Goal: Task Accomplishment & Management: Complete application form

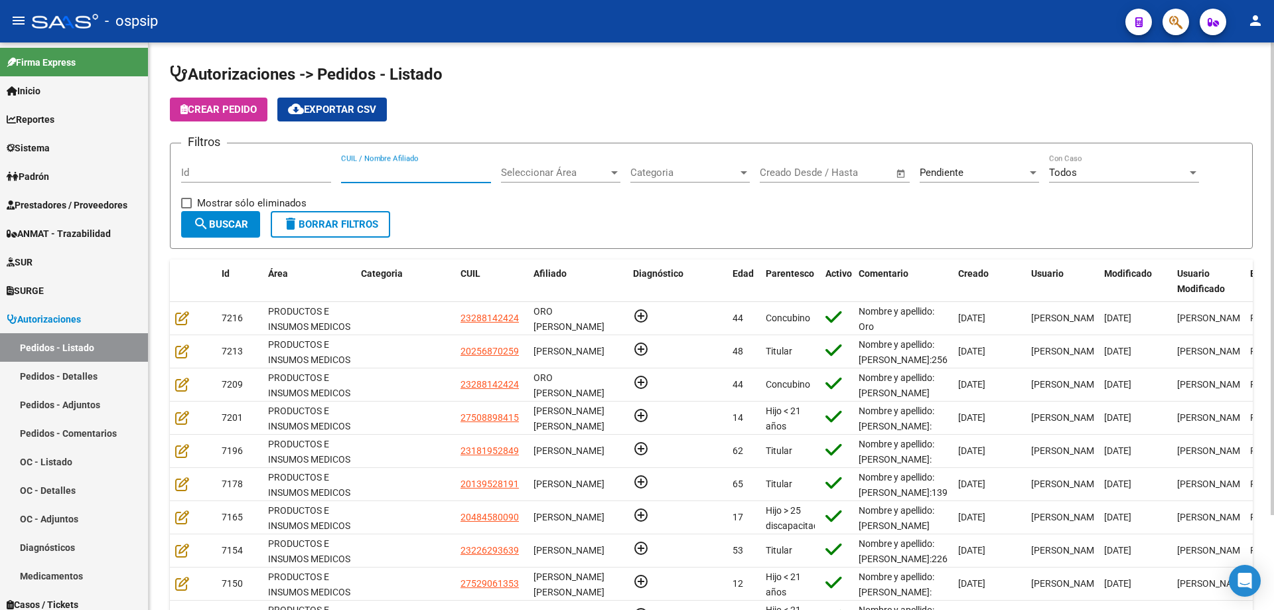
click at [371, 170] on input "CUIL / Nombre Afiliado" at bounding box center [416, 173] width 150 height 12
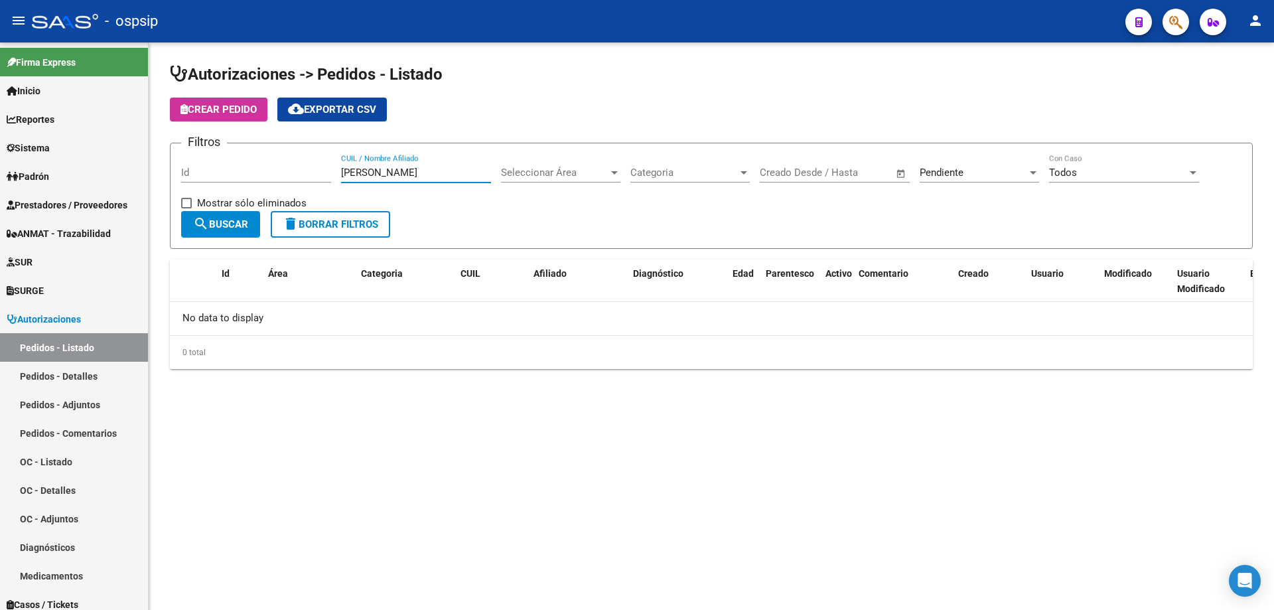
type input "[PERSON_NAME]"
click at [955, 170] on span "Pendiente" at bounding box center [942, 173] width 44 height 12
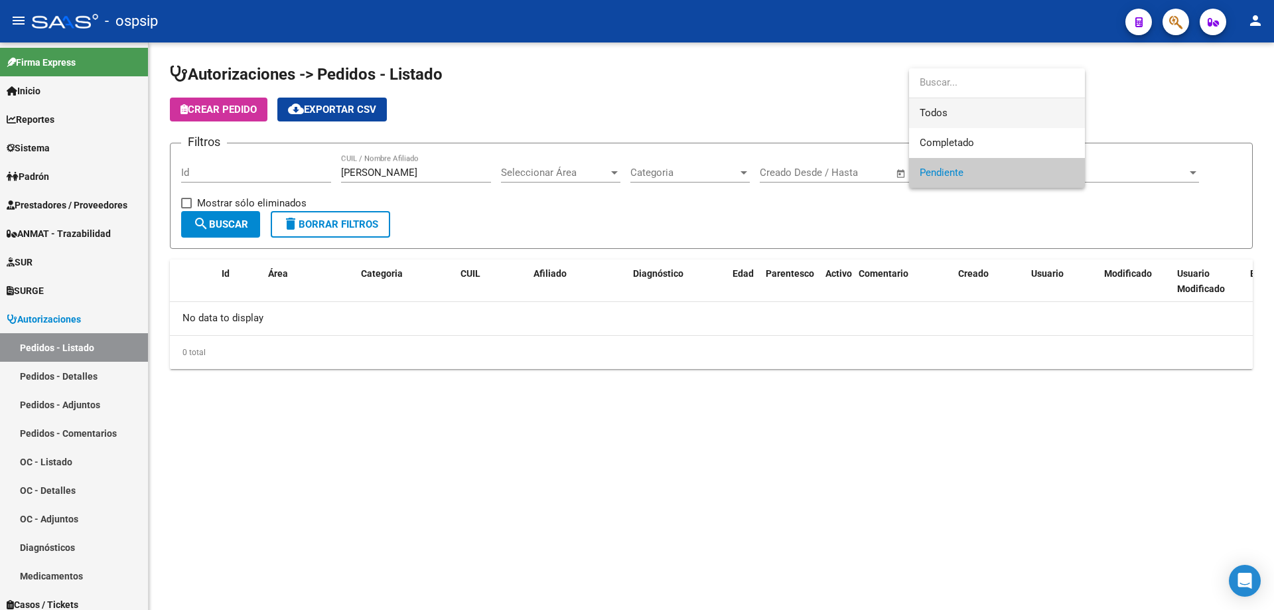
click at [952, 110] on span "Todos" at bounding box center [997, 113] width 155 height 30
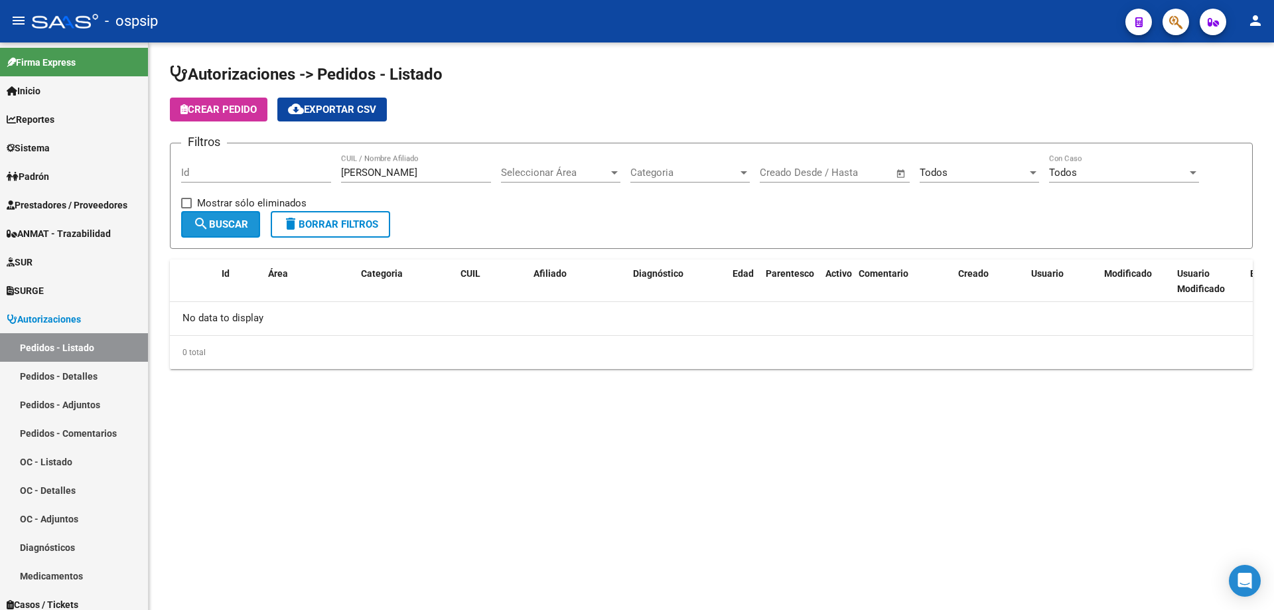
click at [259, 226] on button "search Buscar" at bounding box center [220, 224] width 79 height 27
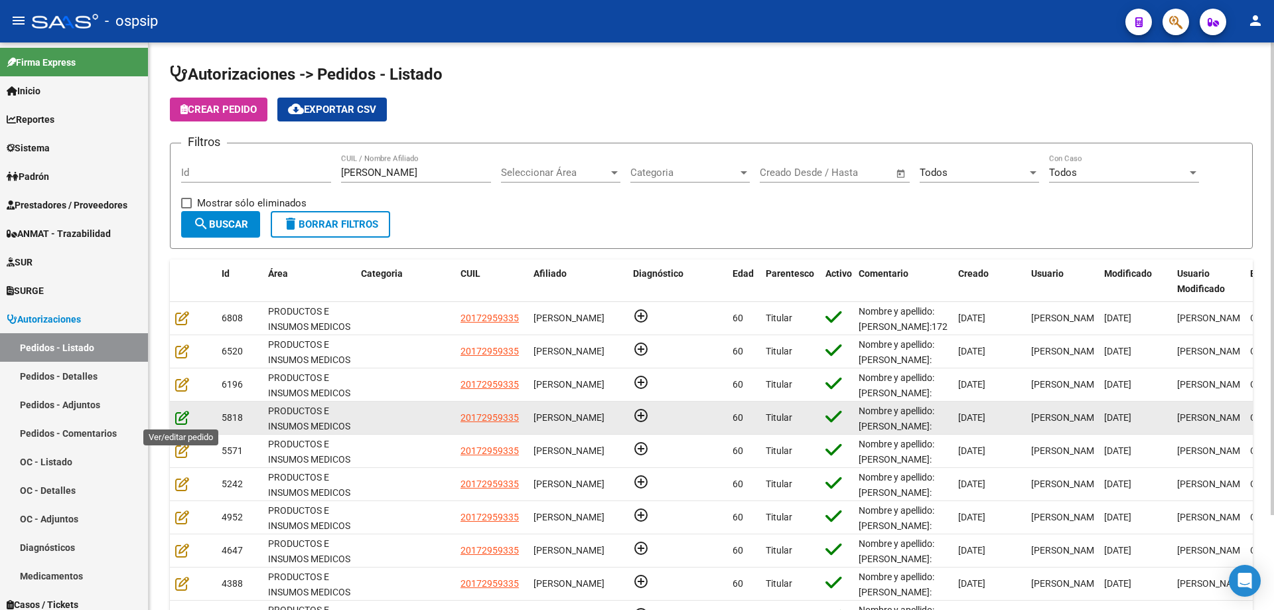
click at [181, 422] on icon at bounding box center [182, 417] width 14 height 15
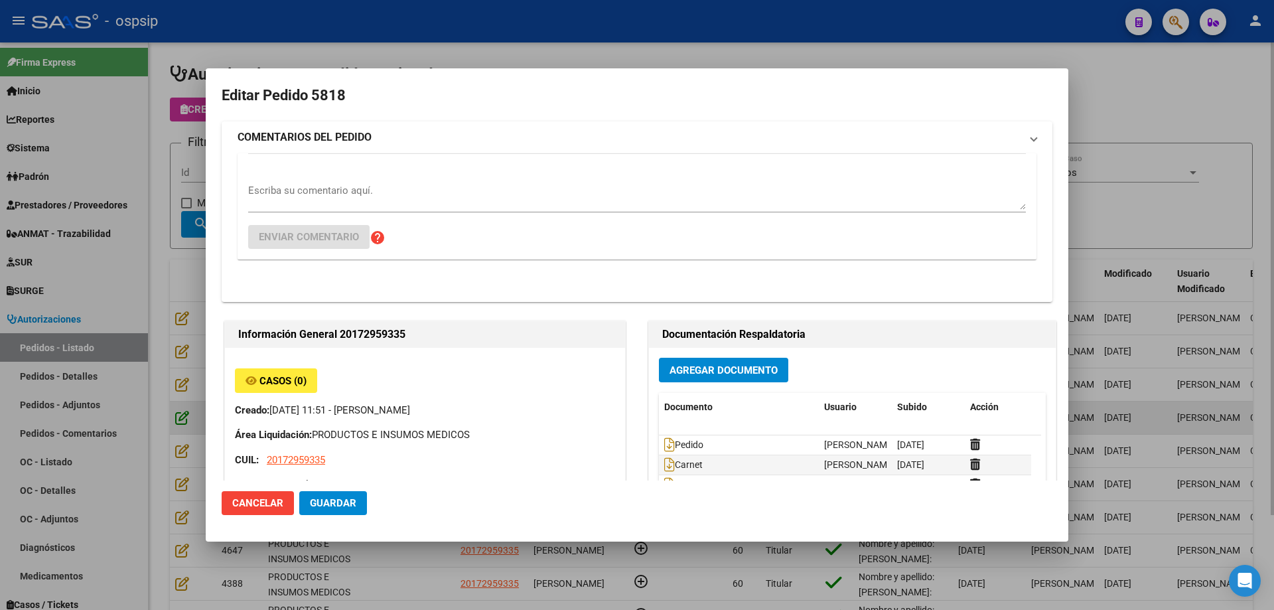
type input "[GEOGRAPHIC_DATA], [GEOGRAPHIC_DATA], [GEOGRAPHIC_DATA] 494"
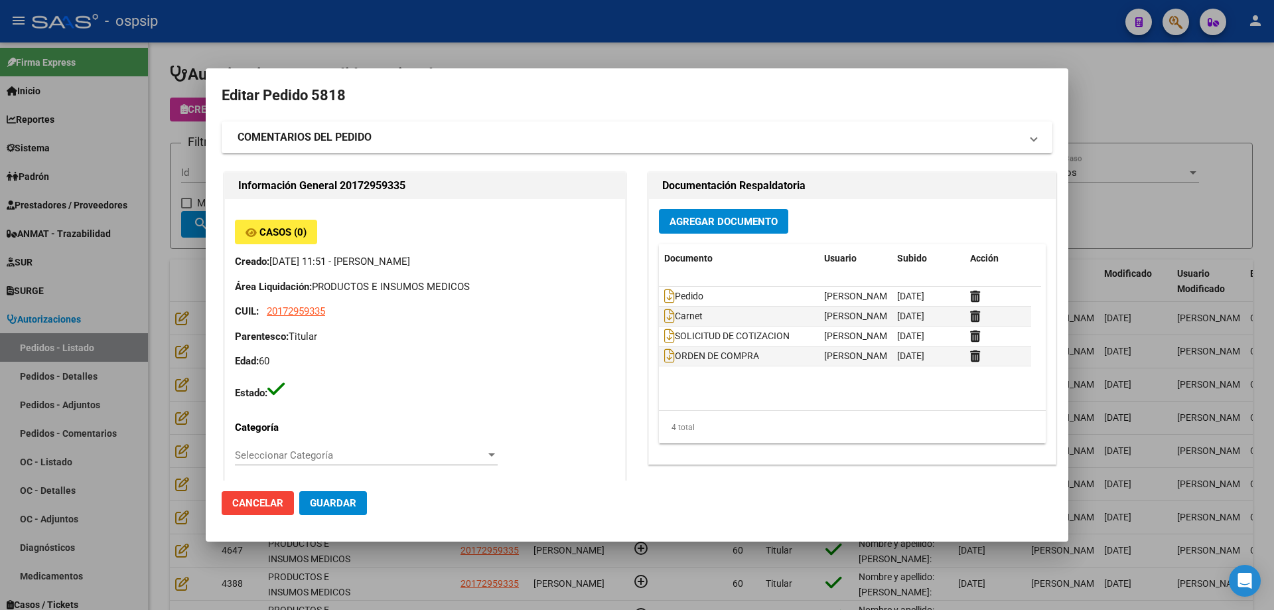
click at [73, 334] on div at bounding box center [637, 305] width 1274 height 610
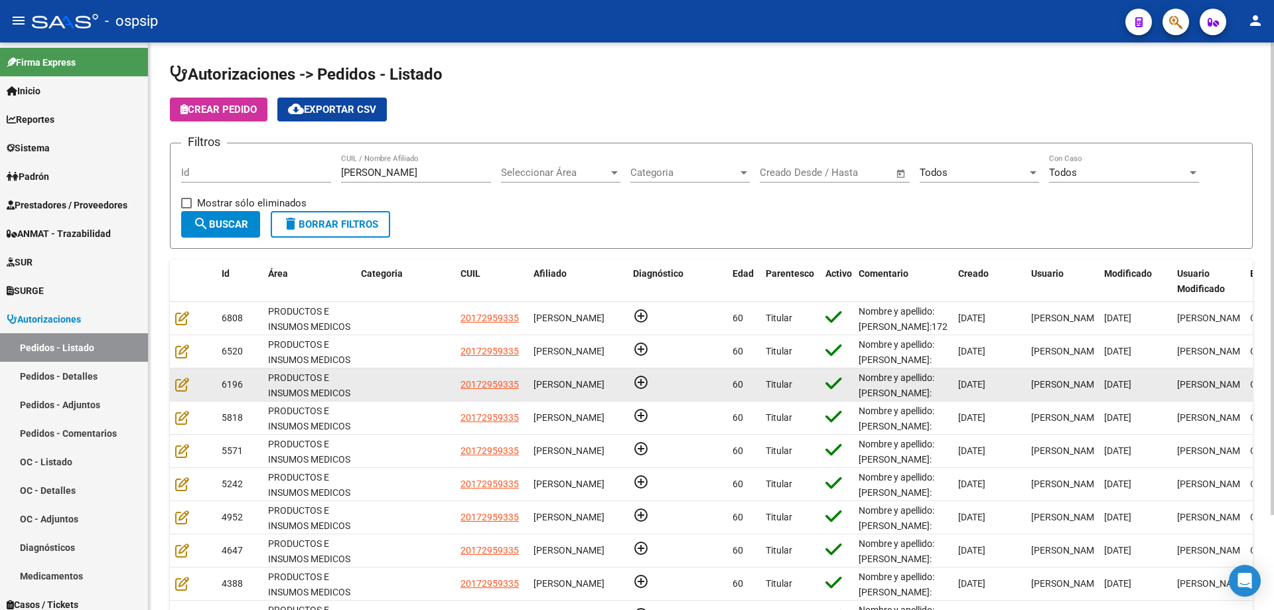
click at [177, 392] on div at bounding box center [193, 384] width 36 height 15
click at [186, 381] on icon at bounding box center [182, 384] width 14 height 15
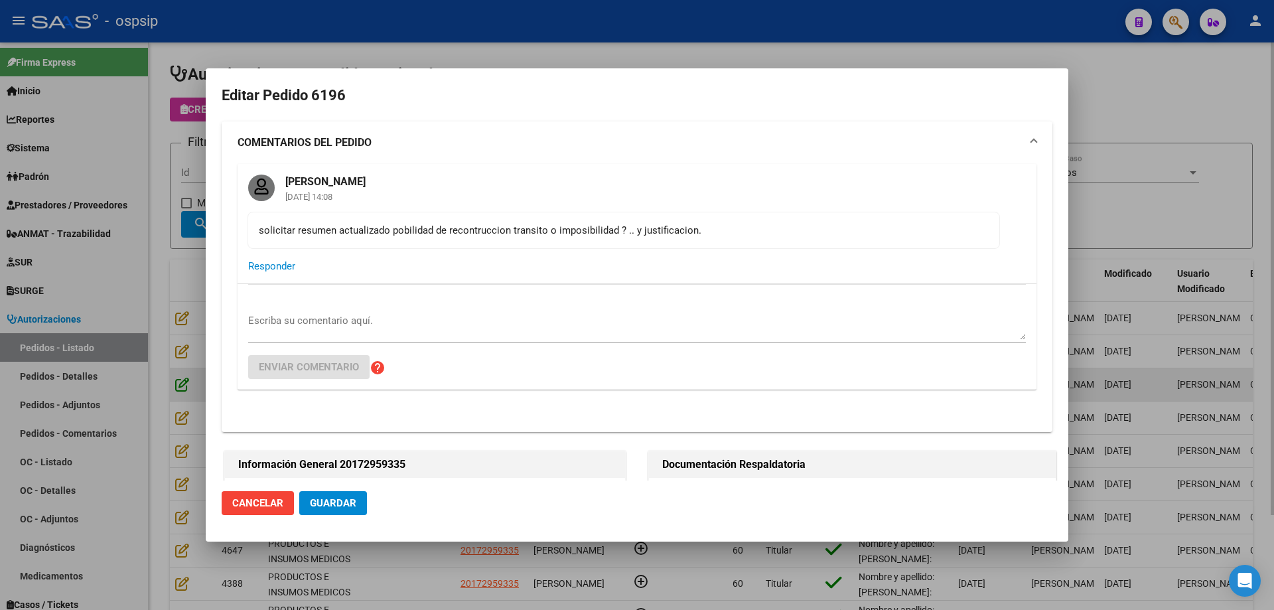
type input "[GEOGRAPHIC_DATA], [GEOGRAPHIC_DATA], [GEOGRAPHIC_DATA] 494"
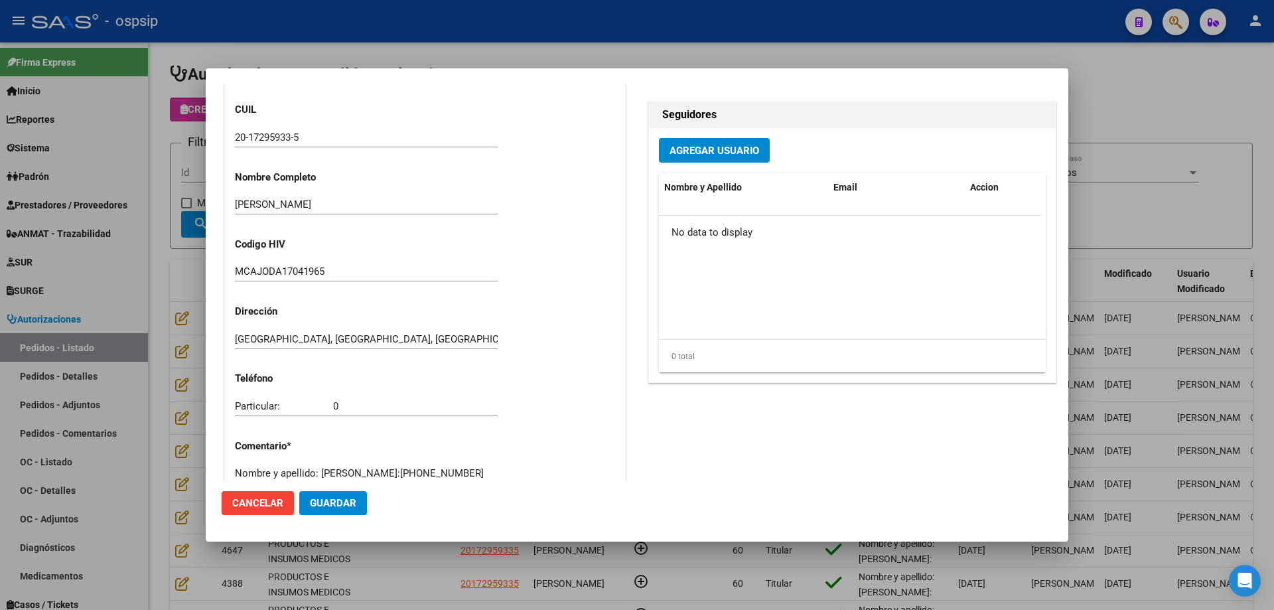
scroll to position [1062, 0]
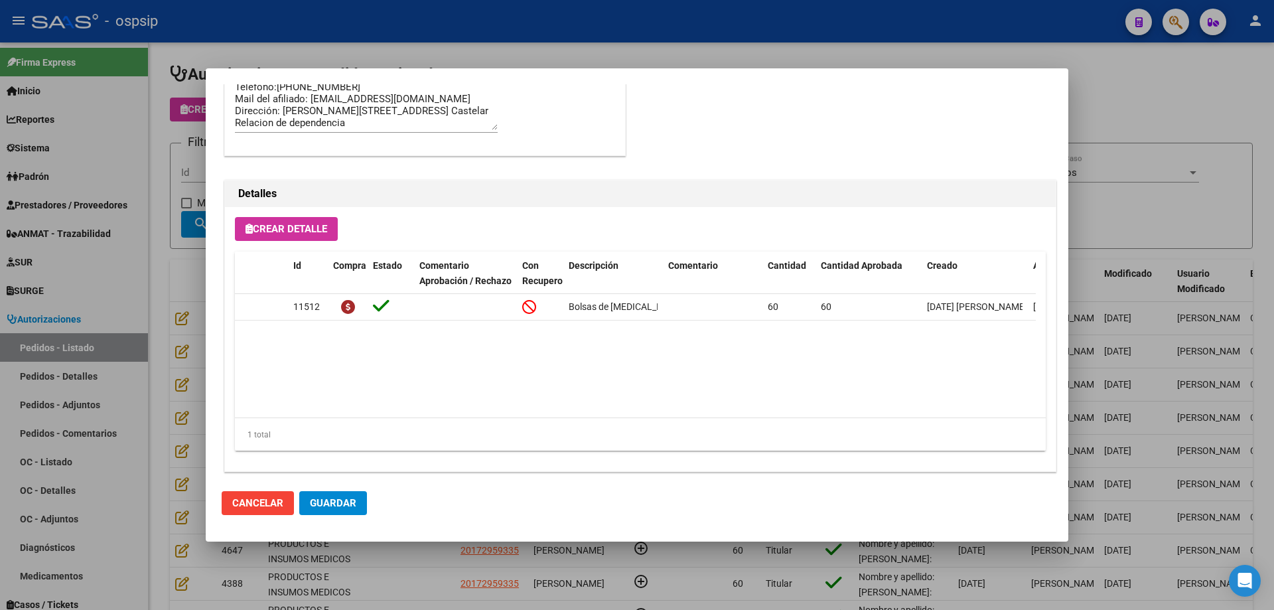
click at [145, 314] on div at bounding box center [637, 305] width 1274 height 610
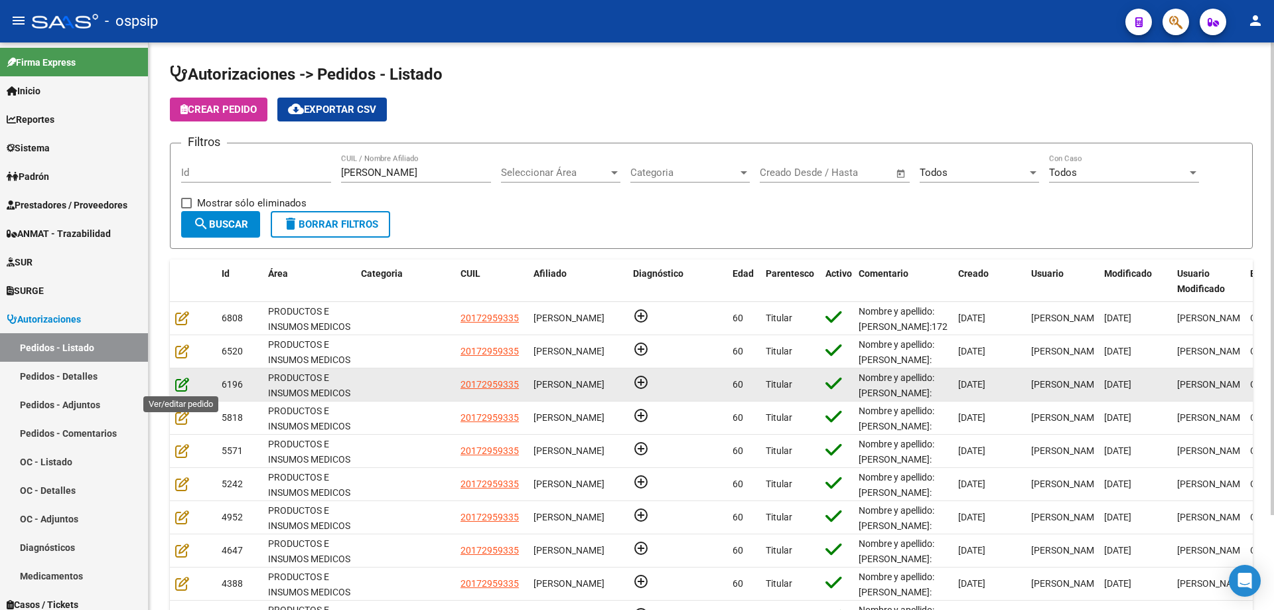
click at [182, 387] on icon at bounding box center [182, 384] width 14 height 15
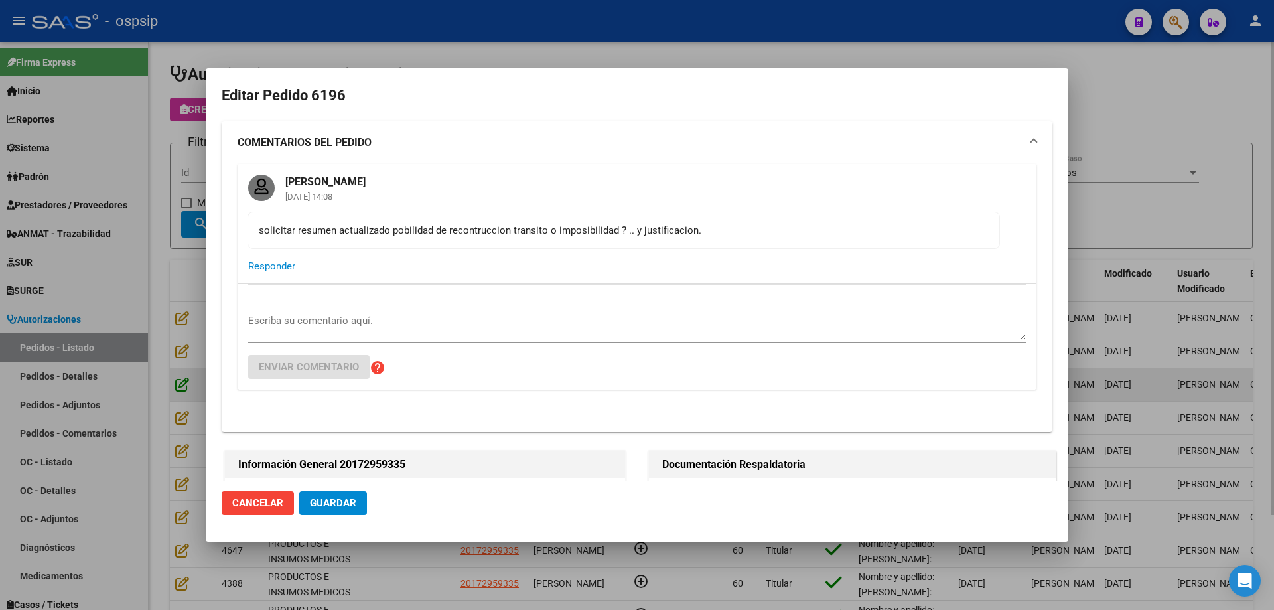
type input "[GEOGRAPHIC_DATA], [GEOGRAPHIC_DATA], [GEOGRAPHIC_DATA] 494"
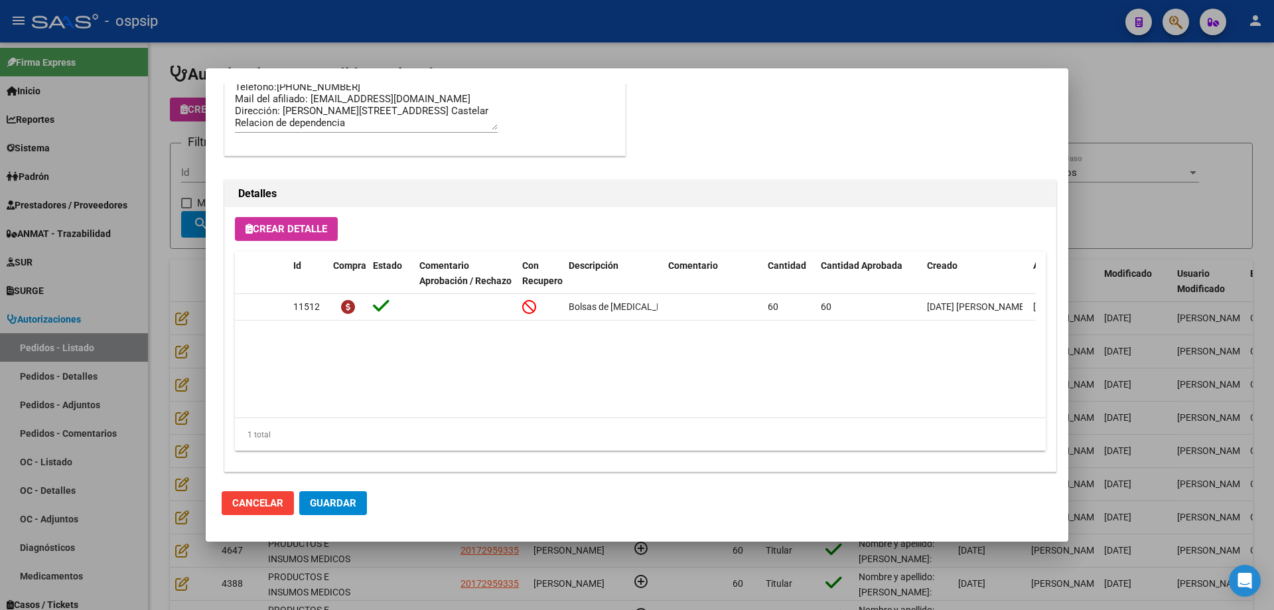
click at [191, 341] on div at bounding box center [637, 305] width 1274 height 610
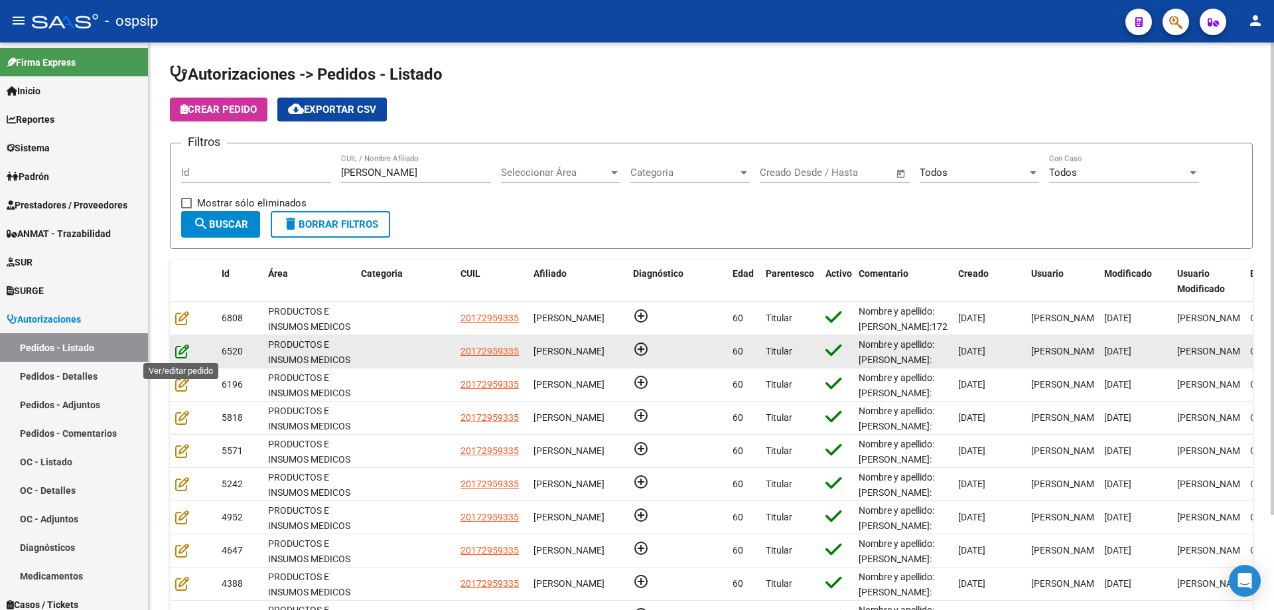
click at [177, 349] on icon at bounding box center [182, 351] width 14 height 15
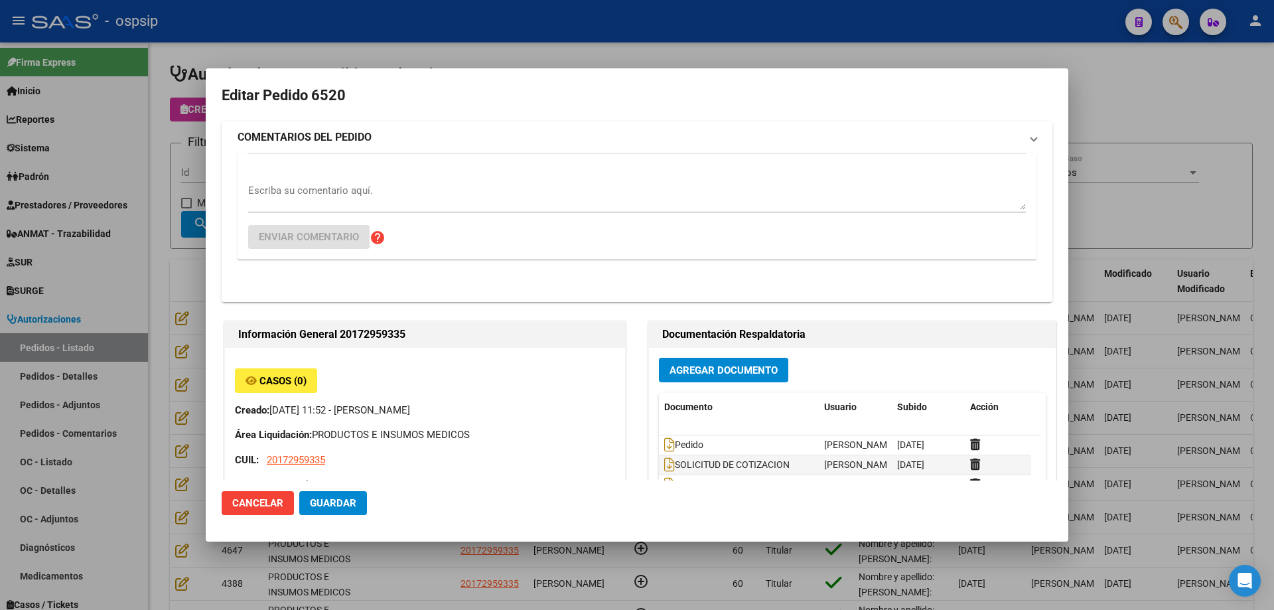
type input "[GEOGRAPHIC_DATA], [GEOGRAPHIC_DATA], [GEOGRAPHIC_DATA] 494"
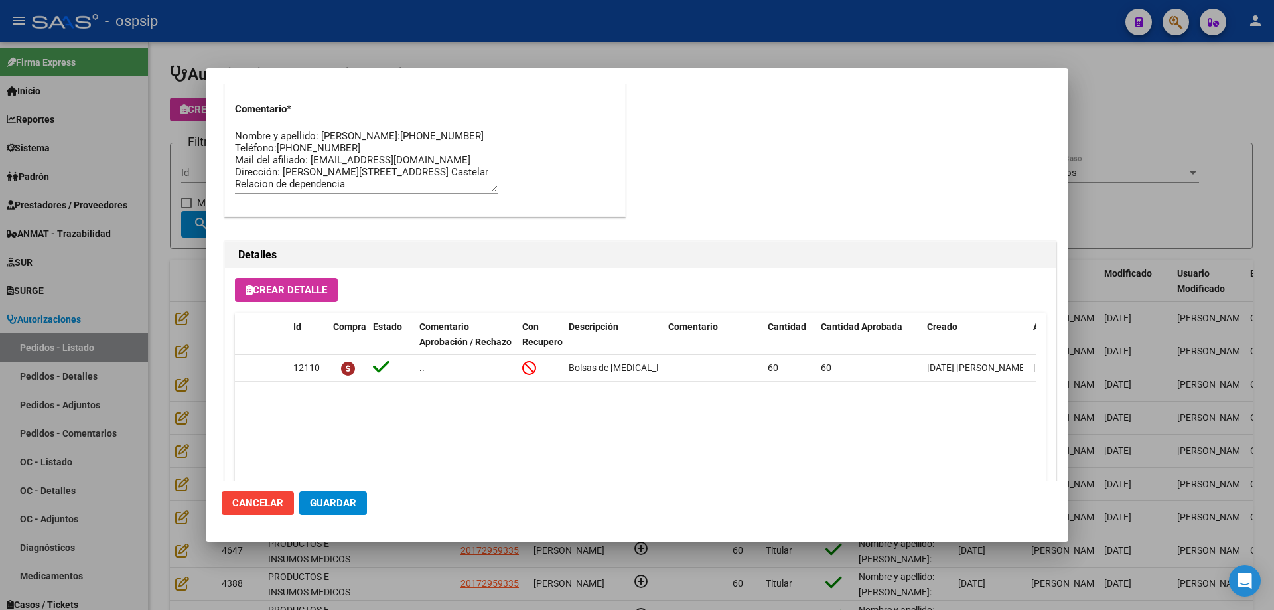
scroll to position [795, 0]
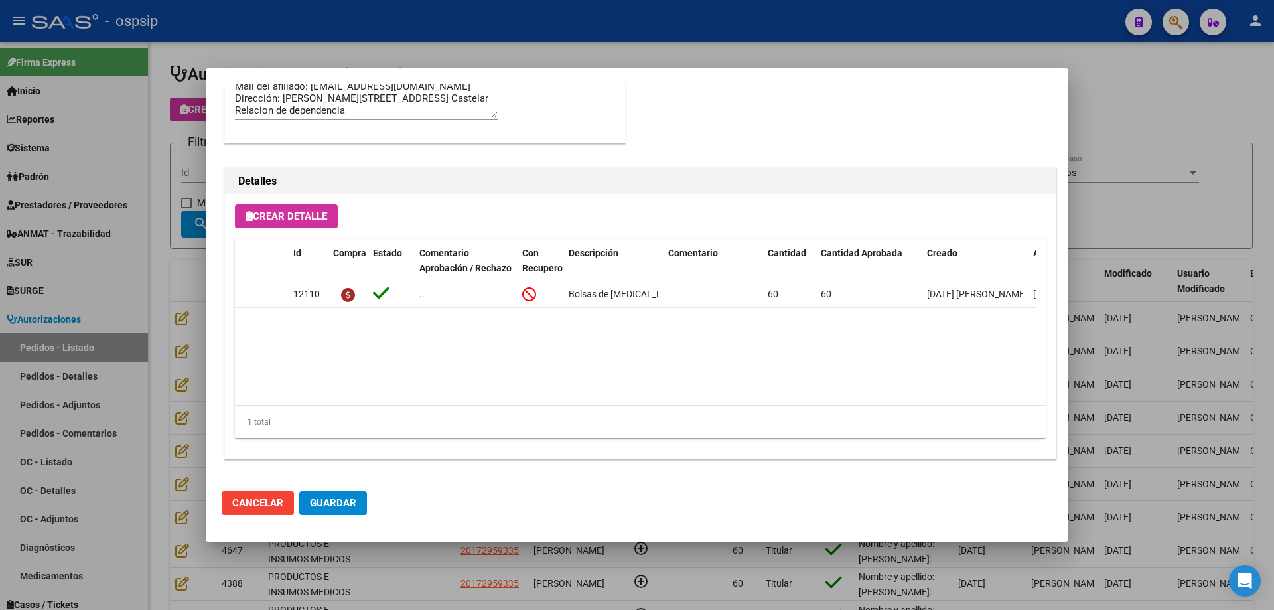
click at [126, 305] on div at bounding box center [637, 305] width 1274 height 610
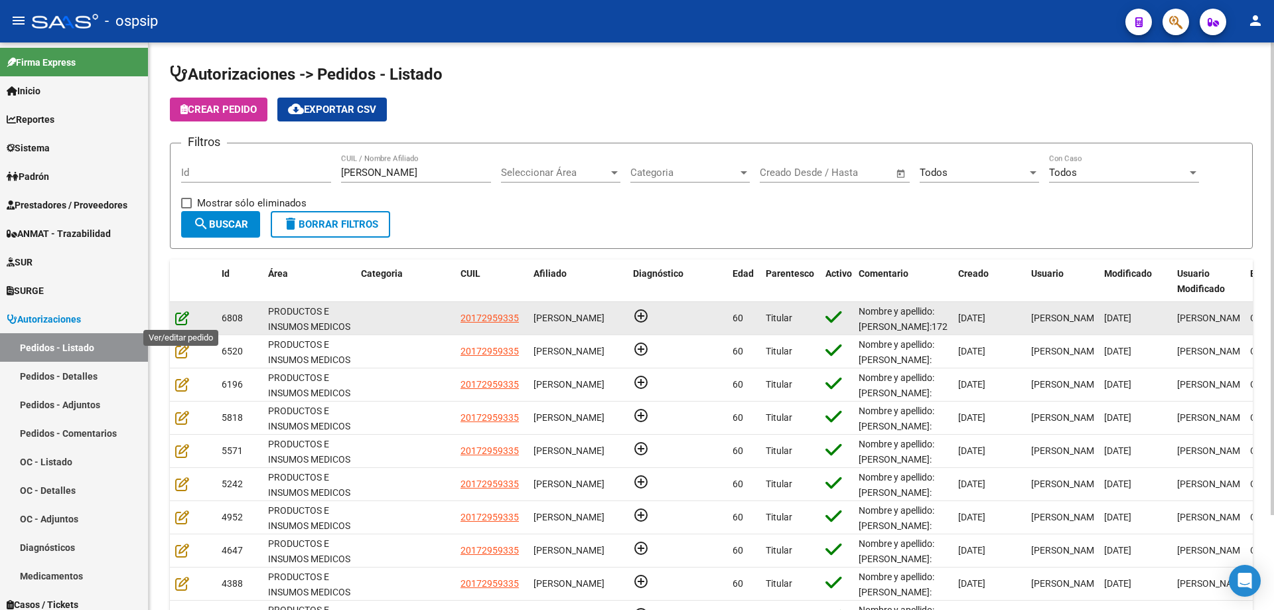
click at [178, 320] on icon at bounding box center [182, 317] width 14 height 15
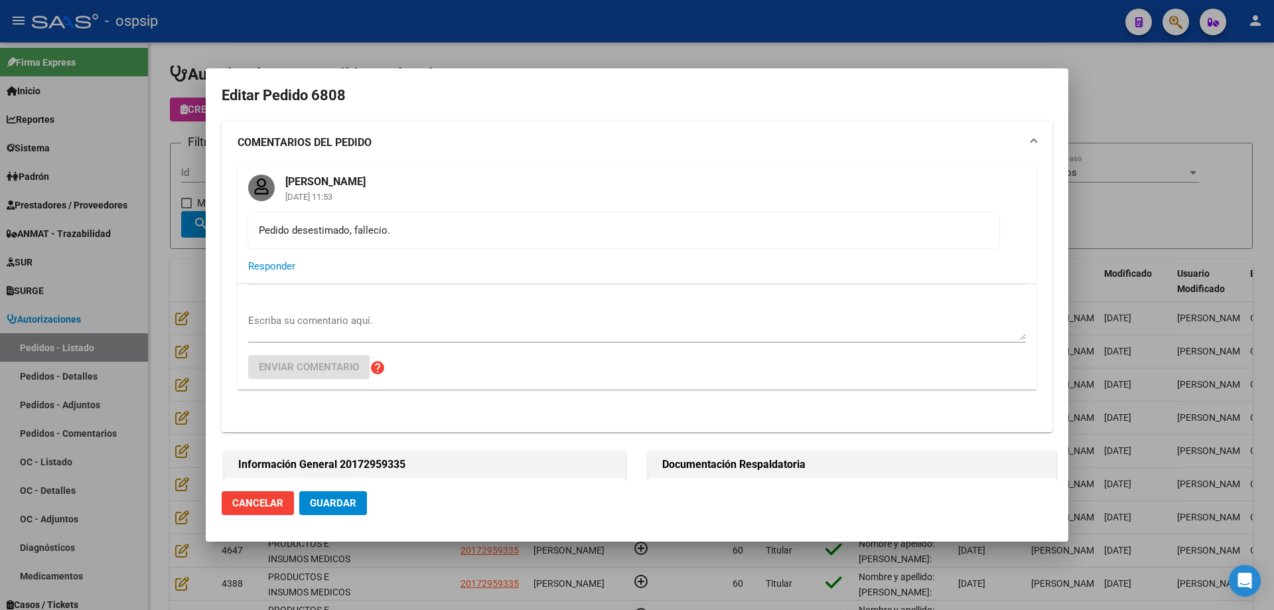
type input "[GEOGRAPHIC_DATA], [GEOGRAPHIC_DATA], [GEOGRAPHIC_DATA] 494"
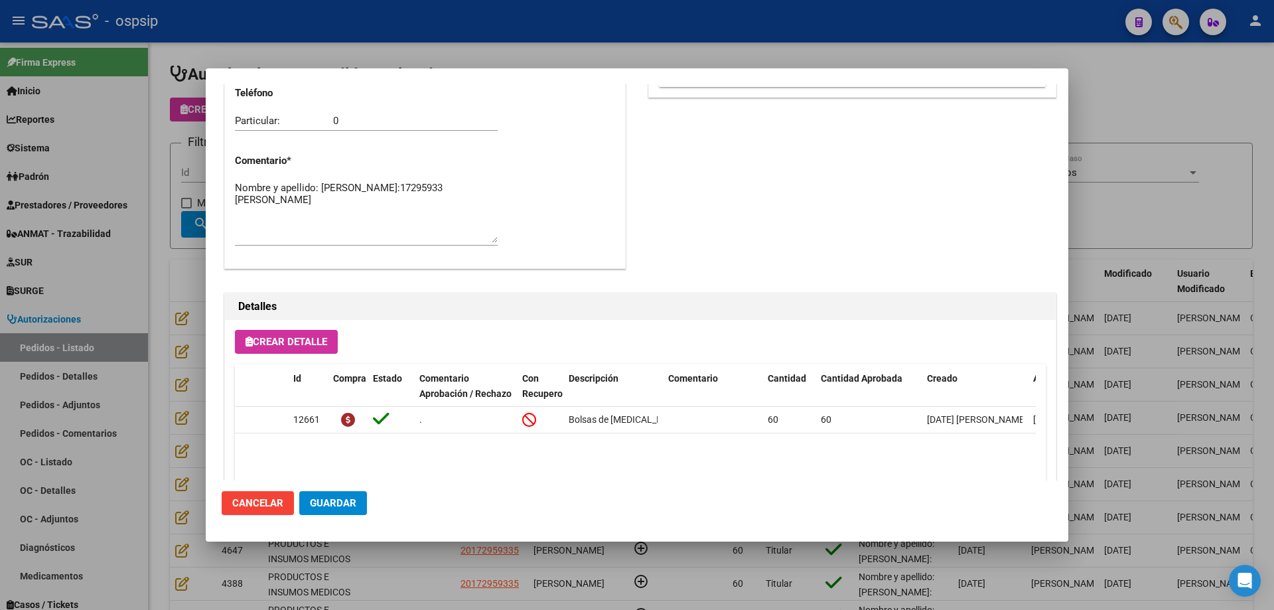
scroll to position [995, 0]
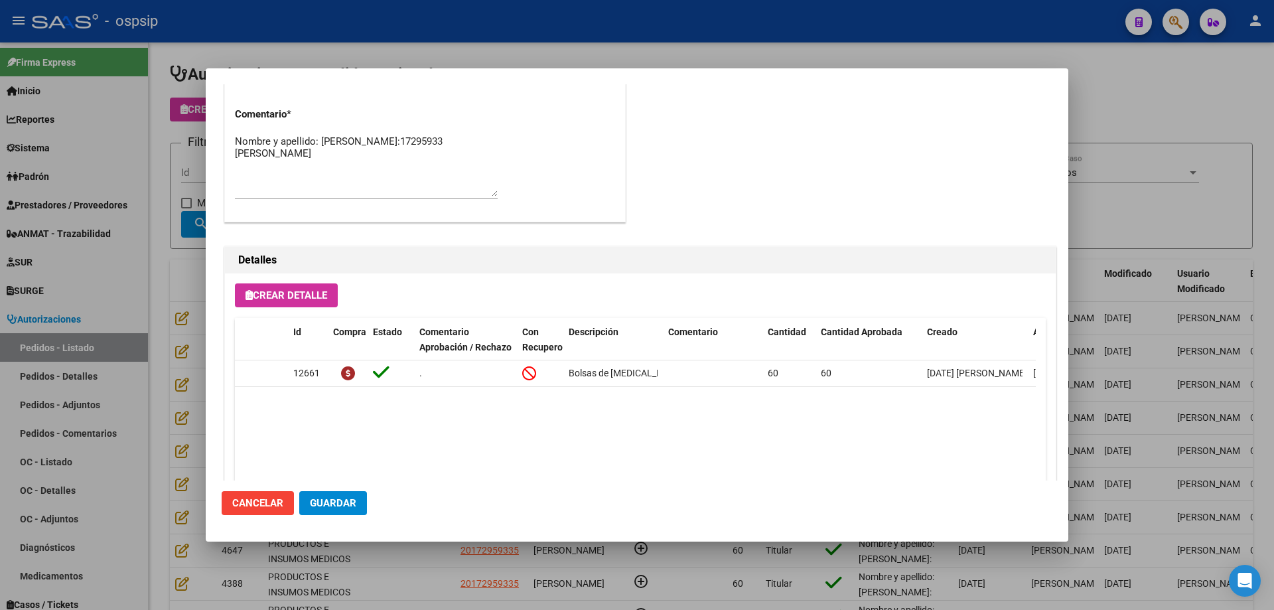
click at [167, 293] on div at bounding box center [637, 305] width 1274 height 610
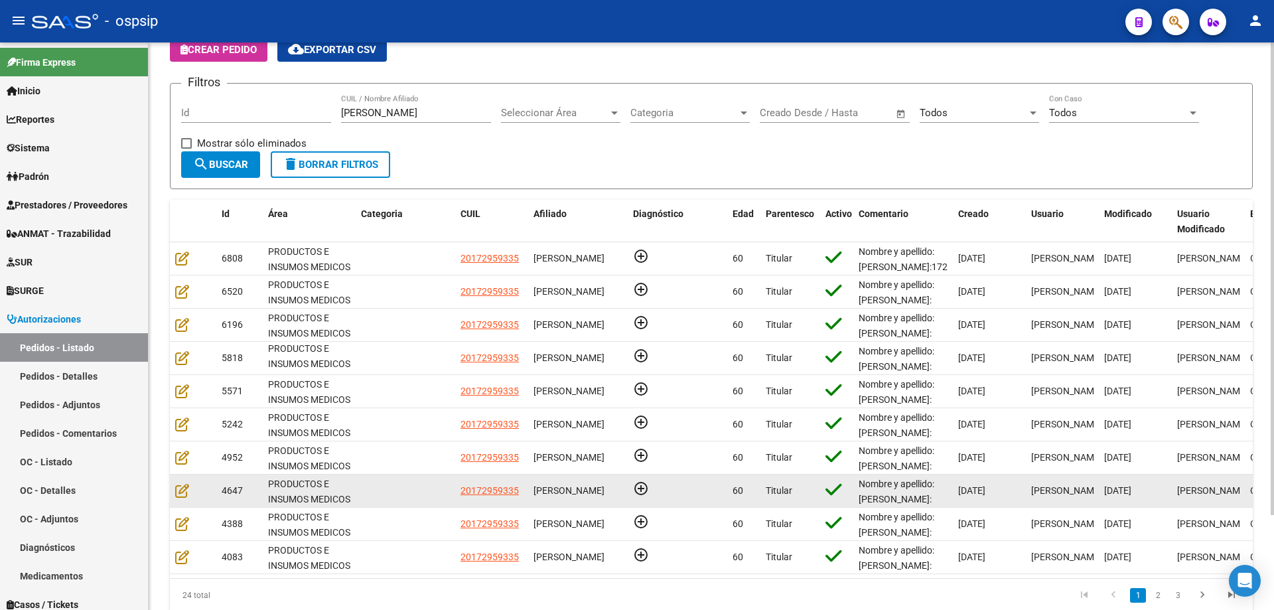
scroll to position [114, 0]
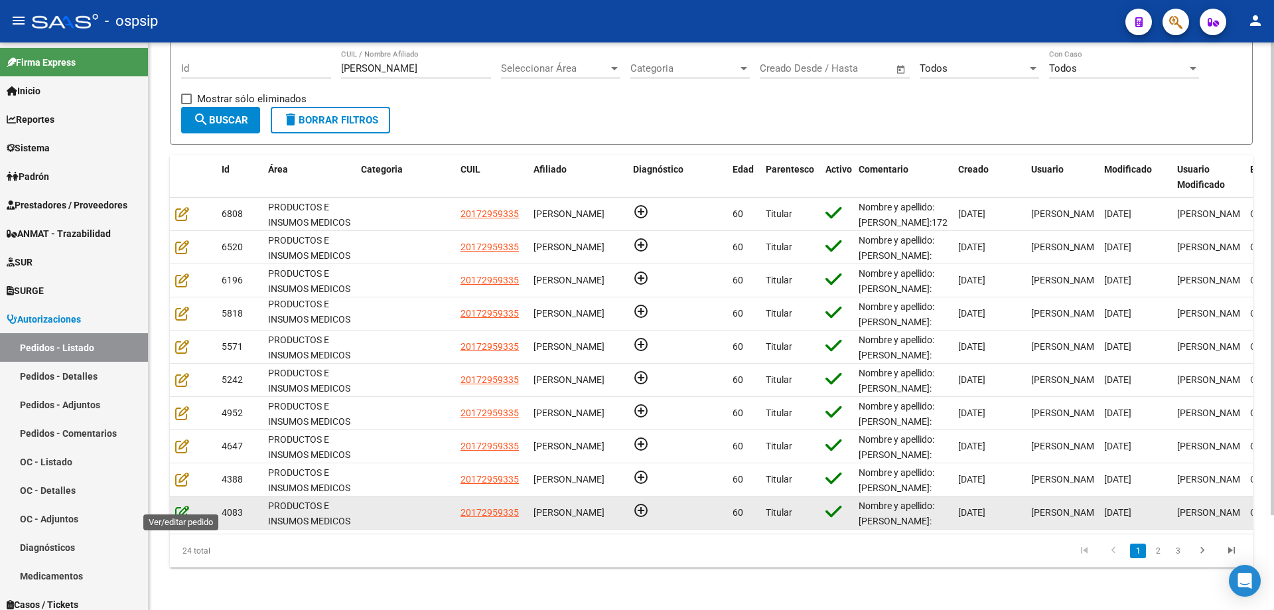
click at [186, 505] on icon at bounding box center [182, 512] width 14 height 15
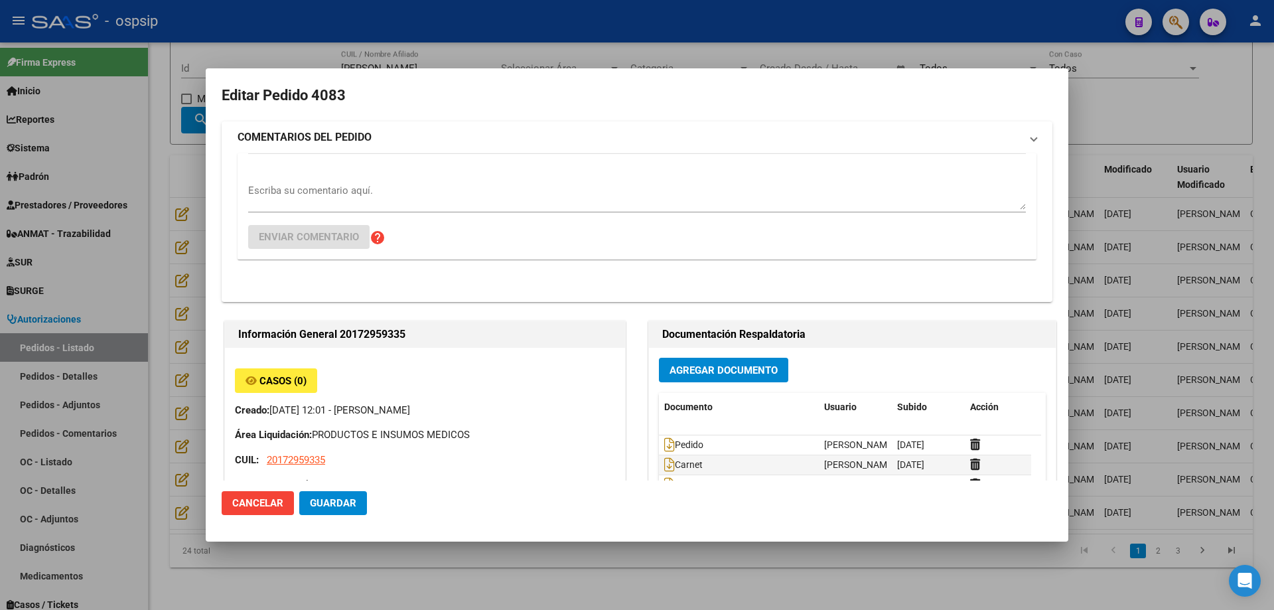
type input "[GEOGRAPHIC_DATA], [GEOGRAPHIC_DATA], [GEOGRAPHIC_DATA] 494"
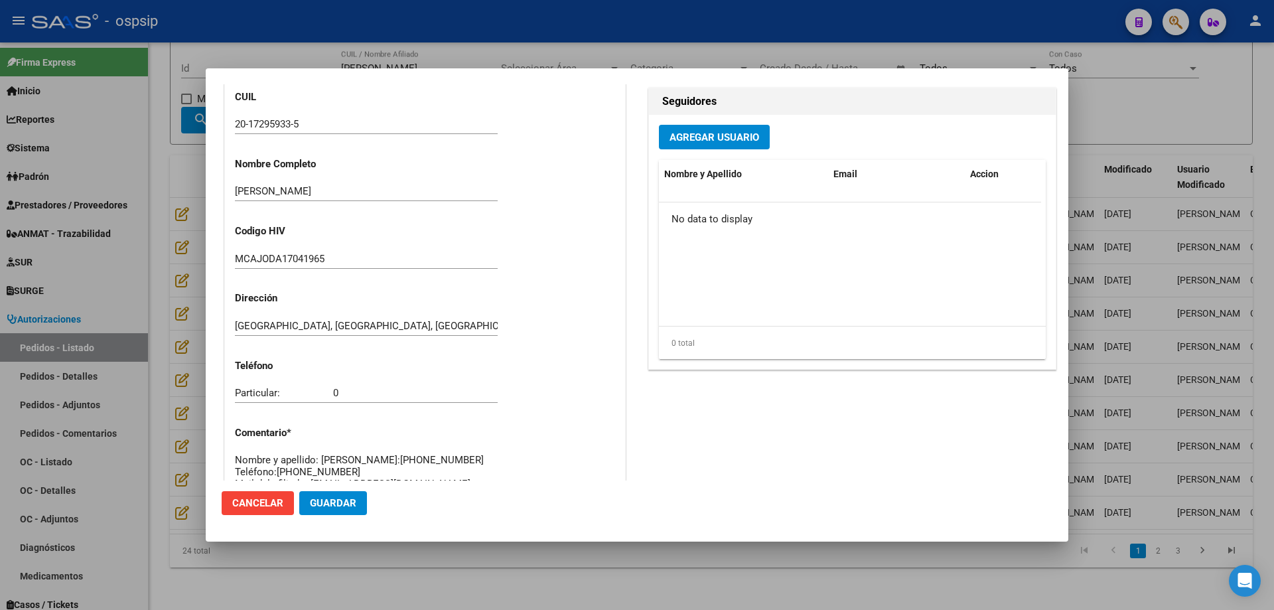
scroll to position [795, 0]
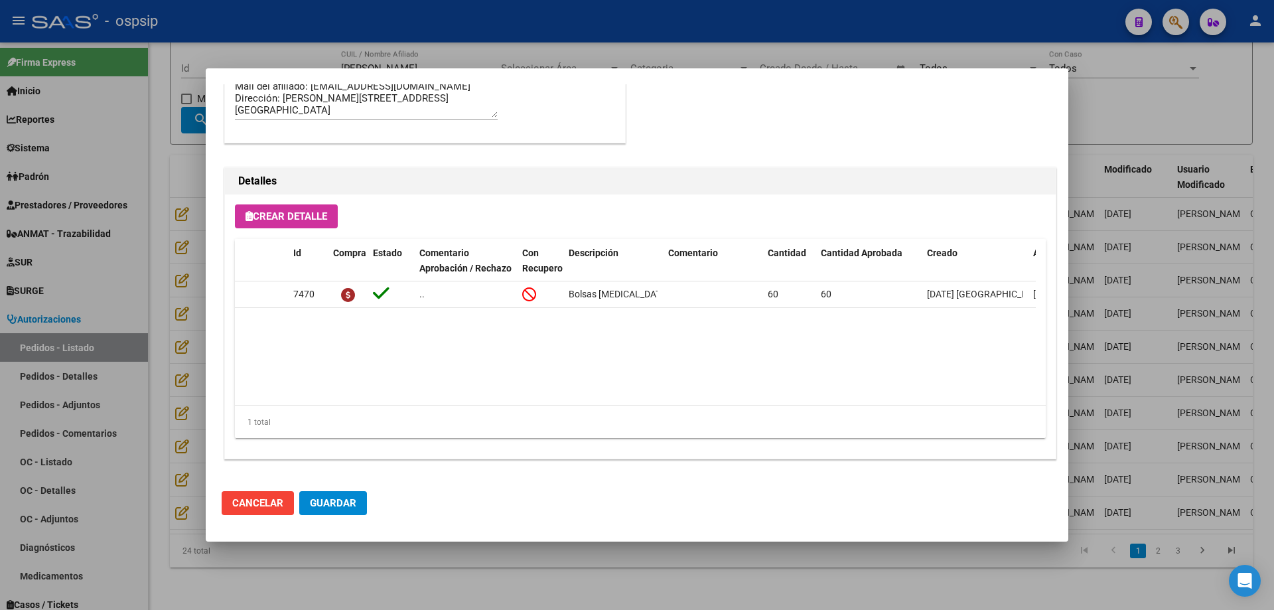
click at [175, 413] on div at bounding box center [637, 305] width 1274 height 610
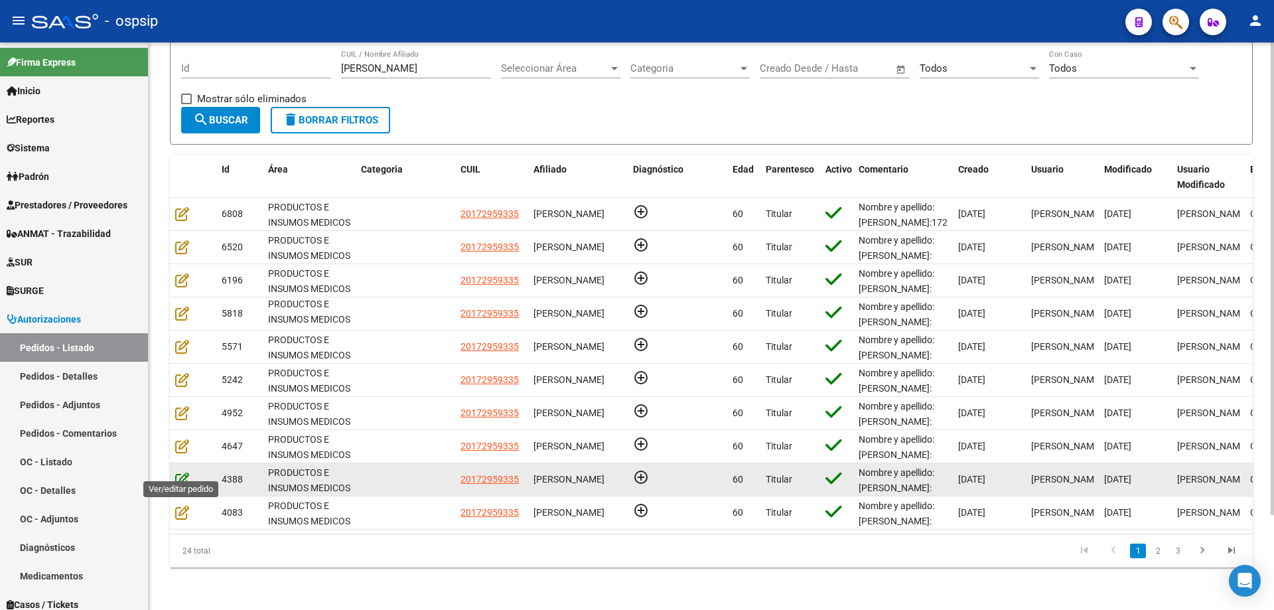
click at [183, 472] on icon at bounding box center [182, 479] width 14 height 15
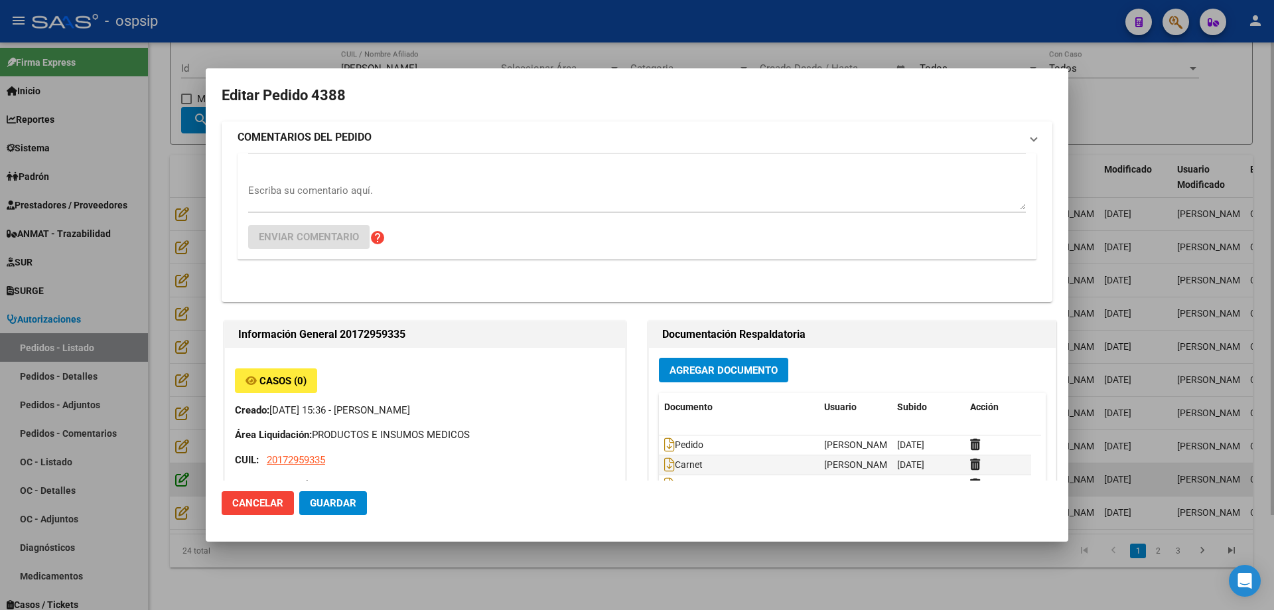
type input "[GEOGRAPHIC_DATA], [GEOGRAPHIC_DATA], [GEOGRAPHIC_DATA] 494"
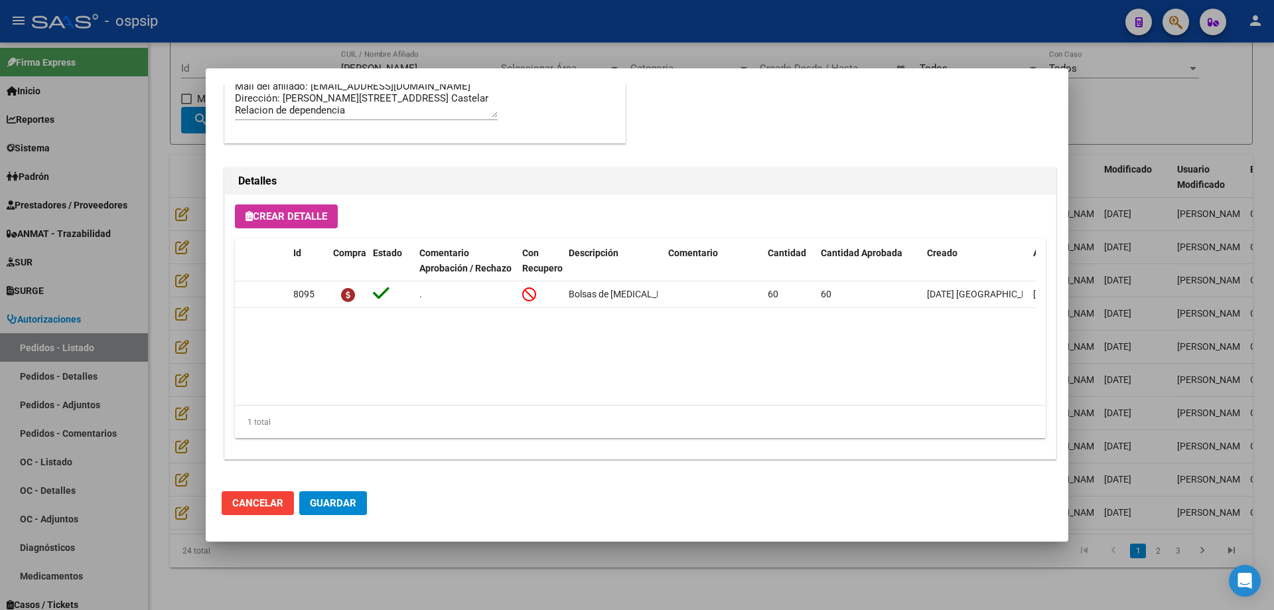
click at [180, 301] on div at bounding box center [637, 305] width 1274 height 610
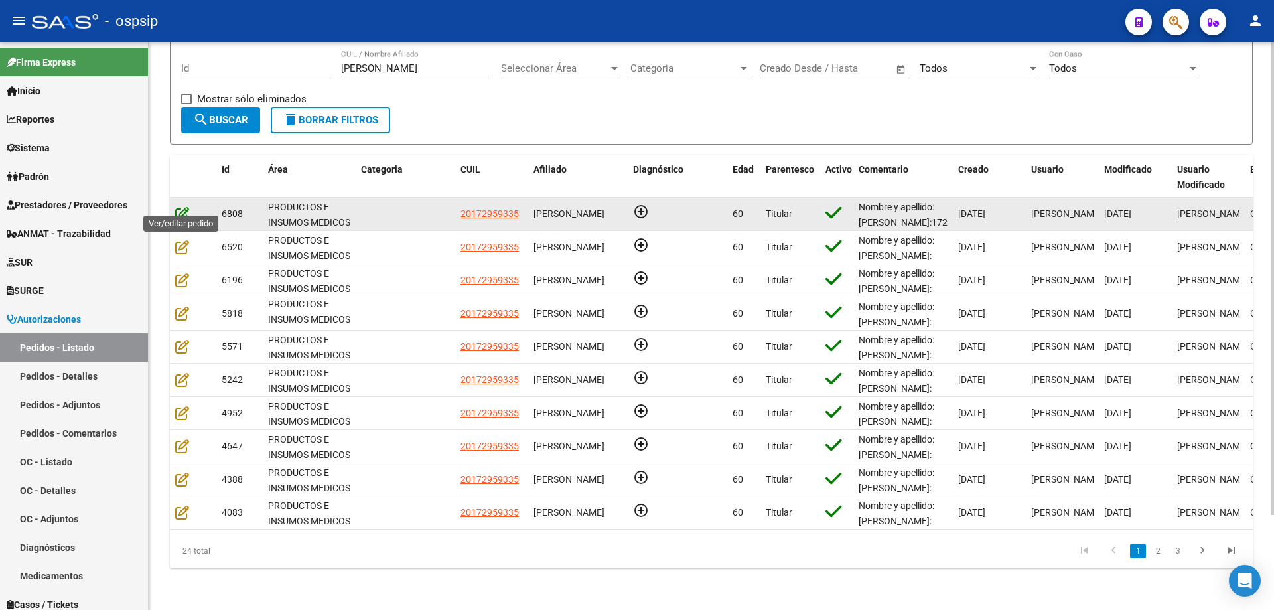
click at [175, 206] on icon at bounding box center [182, 213] width 14 height 15
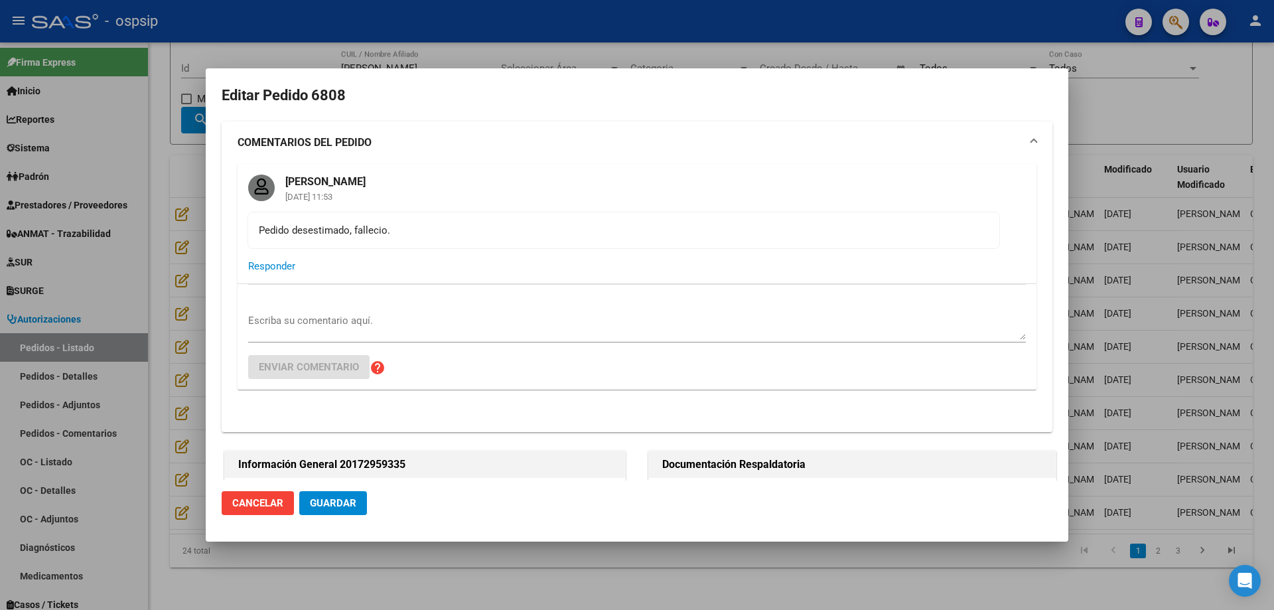
type input "[GEOGRAPHIC_DATA], [GEOGRAPHIC_DATA], [GEOGRAPHIC_DATA] 494"
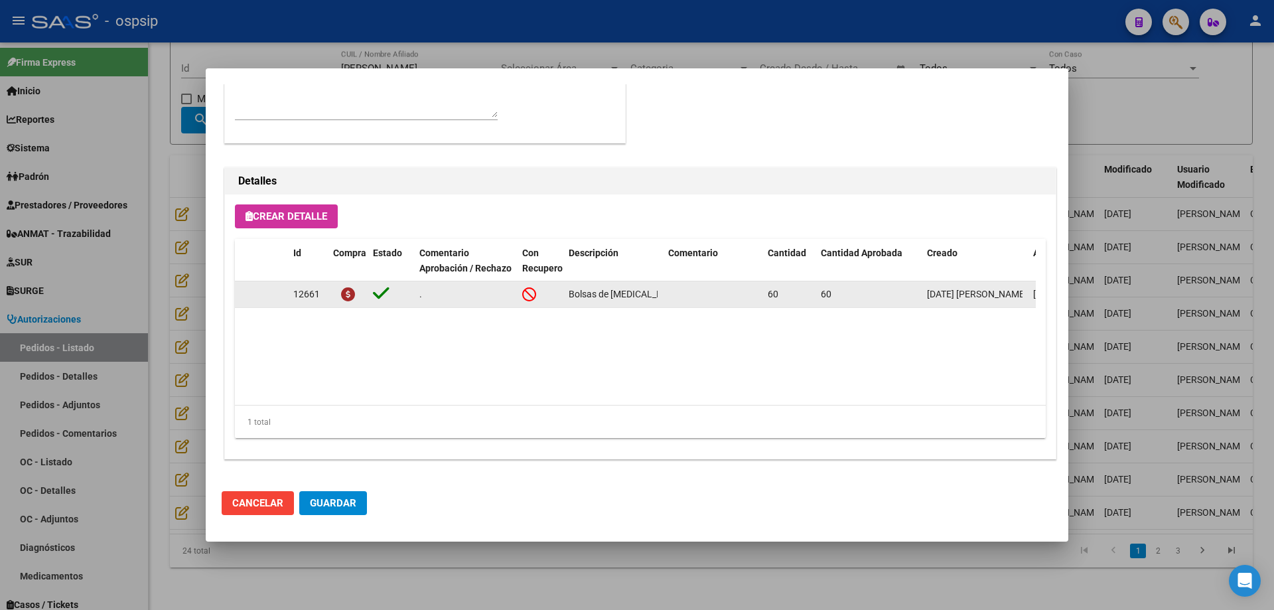
scroll to position [0, 60]
drag, startPoint x: 569, startPoint y: 297, endPoint x: 682, endPoint y: 307, distance: 113.9
click at [682, 307] on div "12661 . Bolsas de [MEDICAL_DATA] Código 82302 60 60 [DATE] [PERSON_NAME] [DATE]…" at bounding box center [731, 294] width 992 height 27
copy div "Bolsas de [MEDICAL_DATA] Código 82302"
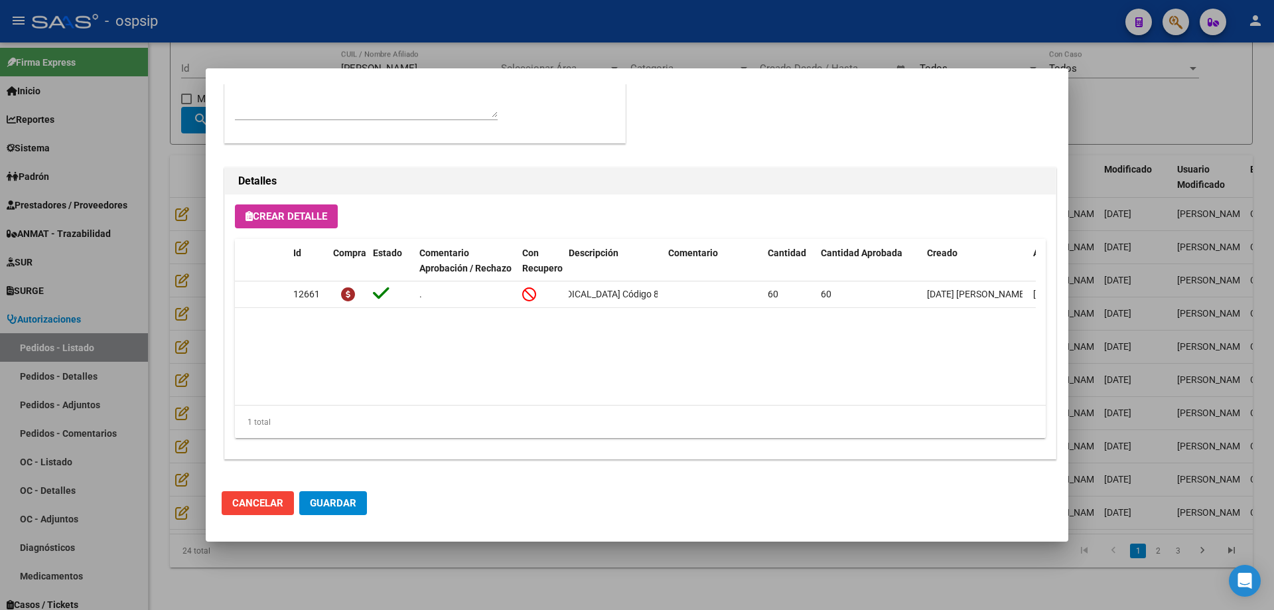
click at [167, 114] on div at bounding box center [637, 305] width 1274 height 610
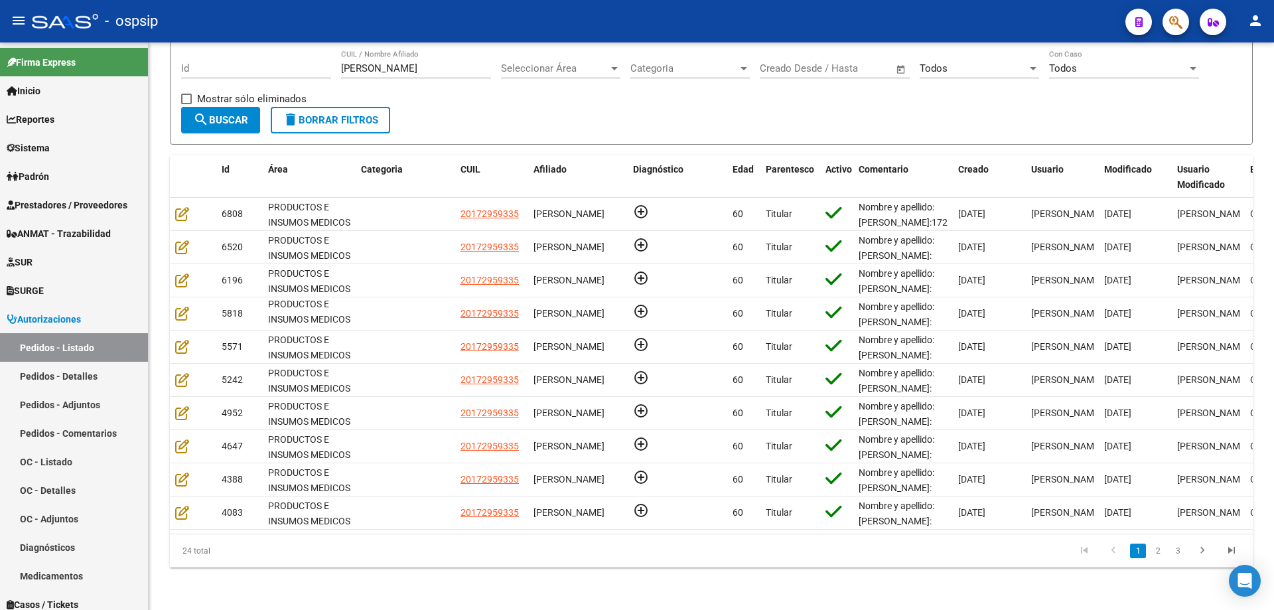
scroll to position [0, 0]
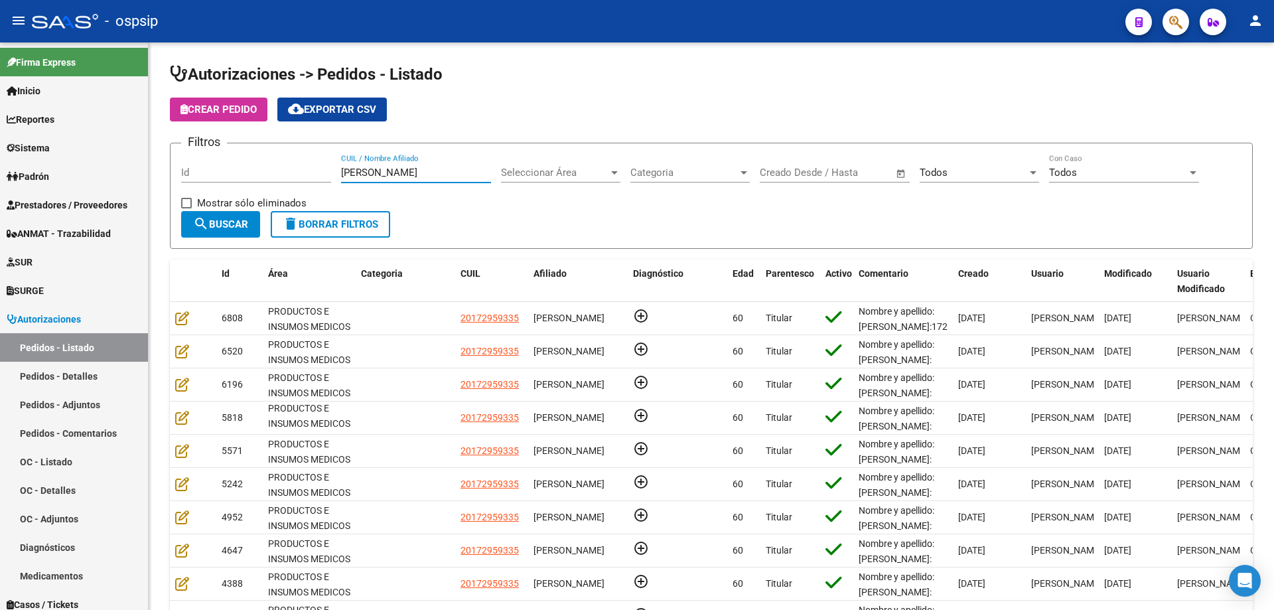
drag, startPoint x: 429, startPoint y: 64, endPoint x: 69, endPoint y: 27, distance: 362.1
click at [69, 27] on div "menu - ospsip person Firma Express Inicio Calendario SSS Instructivos Contacto …" at bounding box center [637, 305] width 1274 height 610
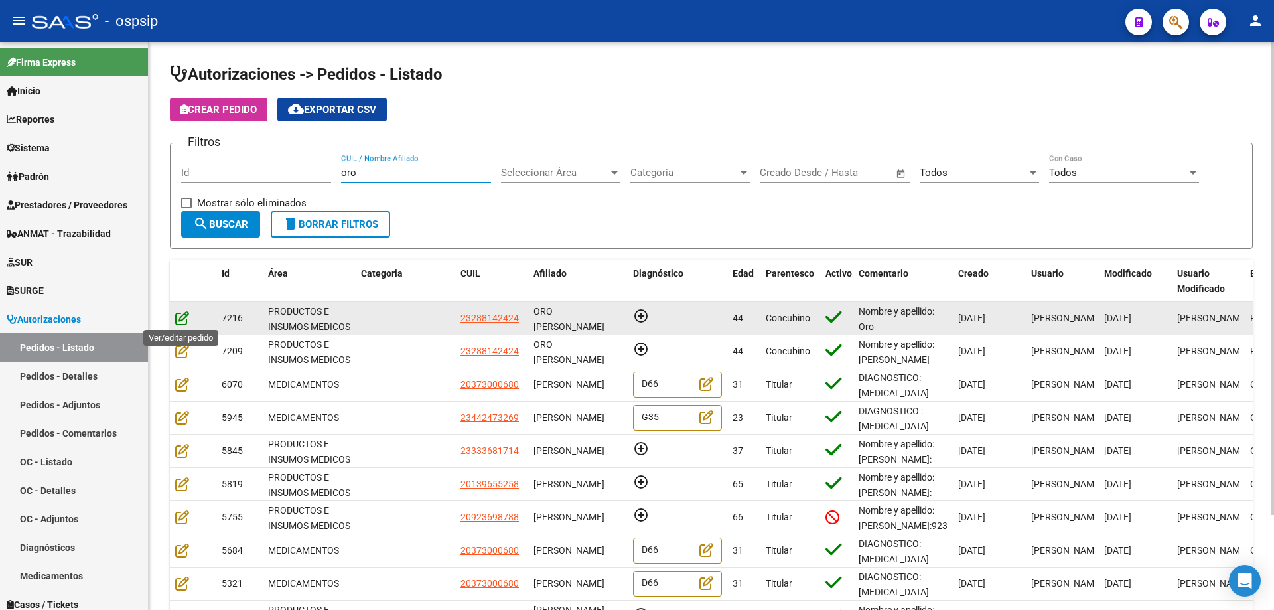
type input "oro"
click at [181, 324] on icon at bounding box center [182, 317] width 14 height 15
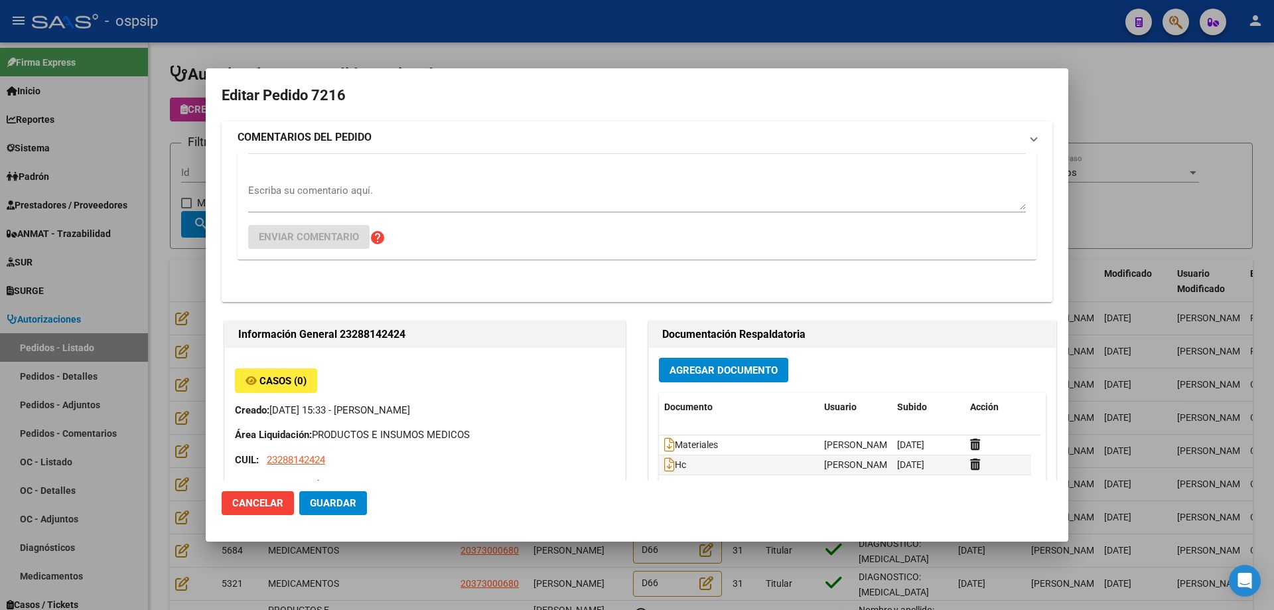
type input "[PERSON_NAME] ORO"
type input "[GEOGRAPHIC_DATA], [PERSON_NAME], AV. ARGENTINA 757"
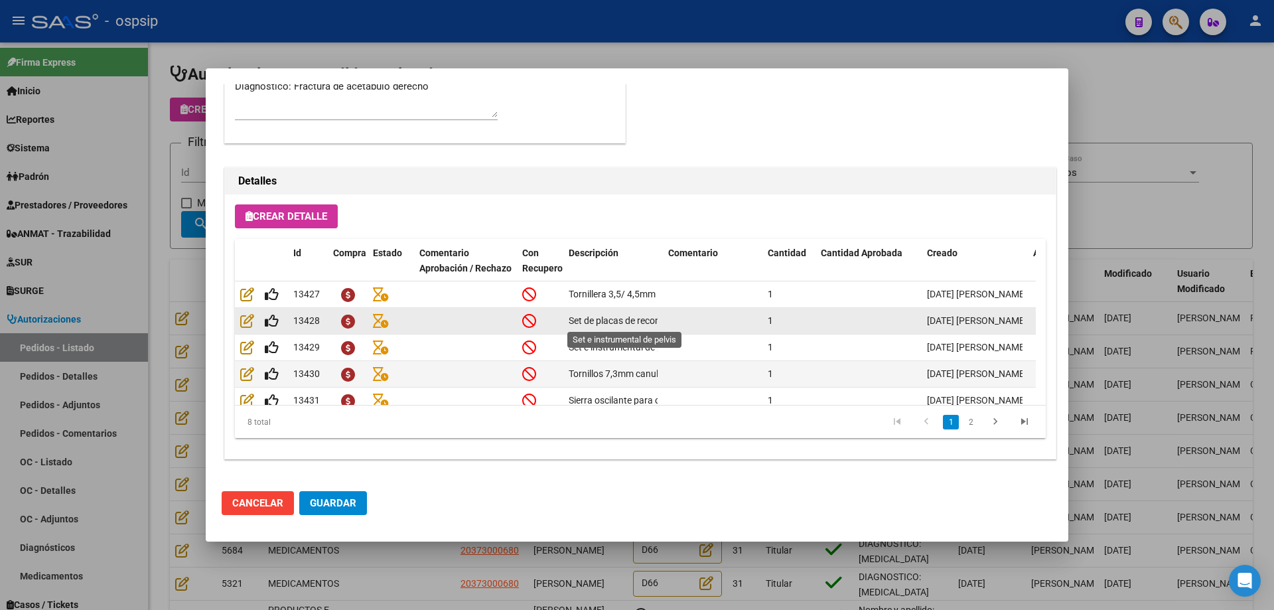
scroll to position [103, 0]
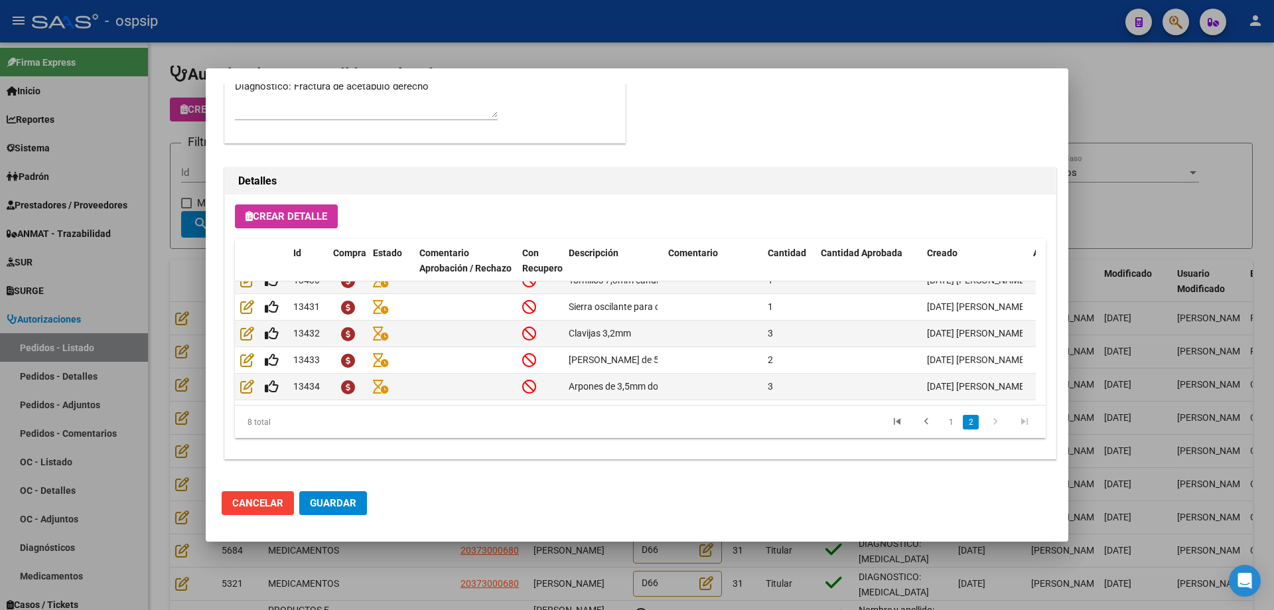
click at [137, 268] on div at bounding box center [637, 305] width 1274 height 610
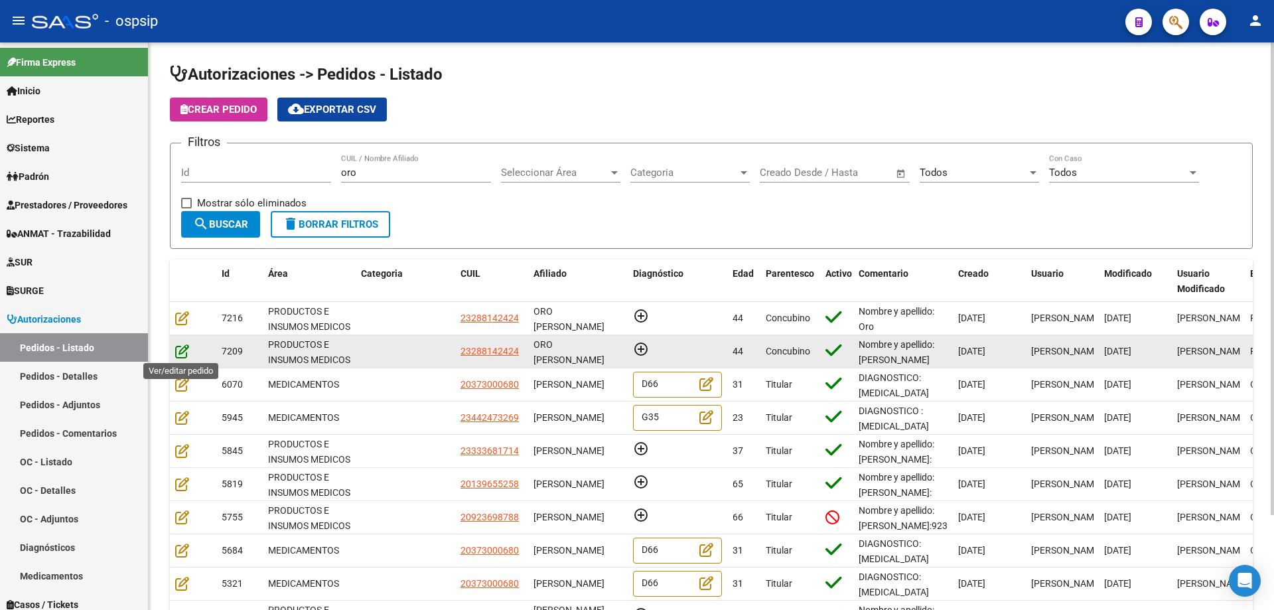
click at [181, 349] on icon at bounding box center [182, 351] width 14 height 15
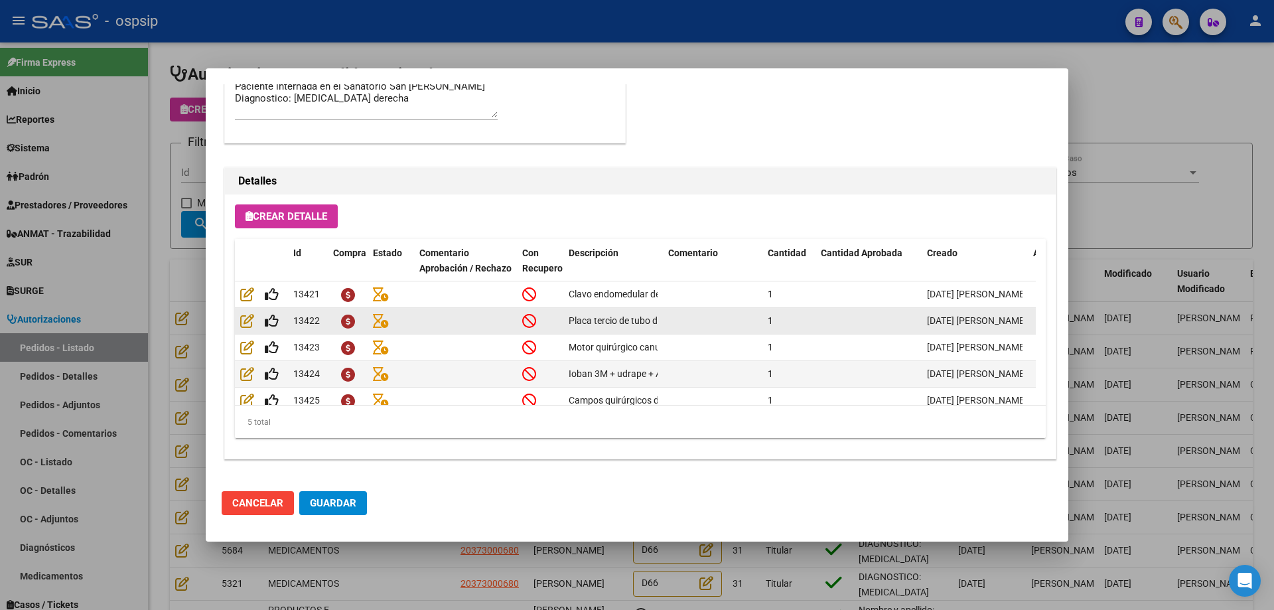
scroll to position [24, 0]
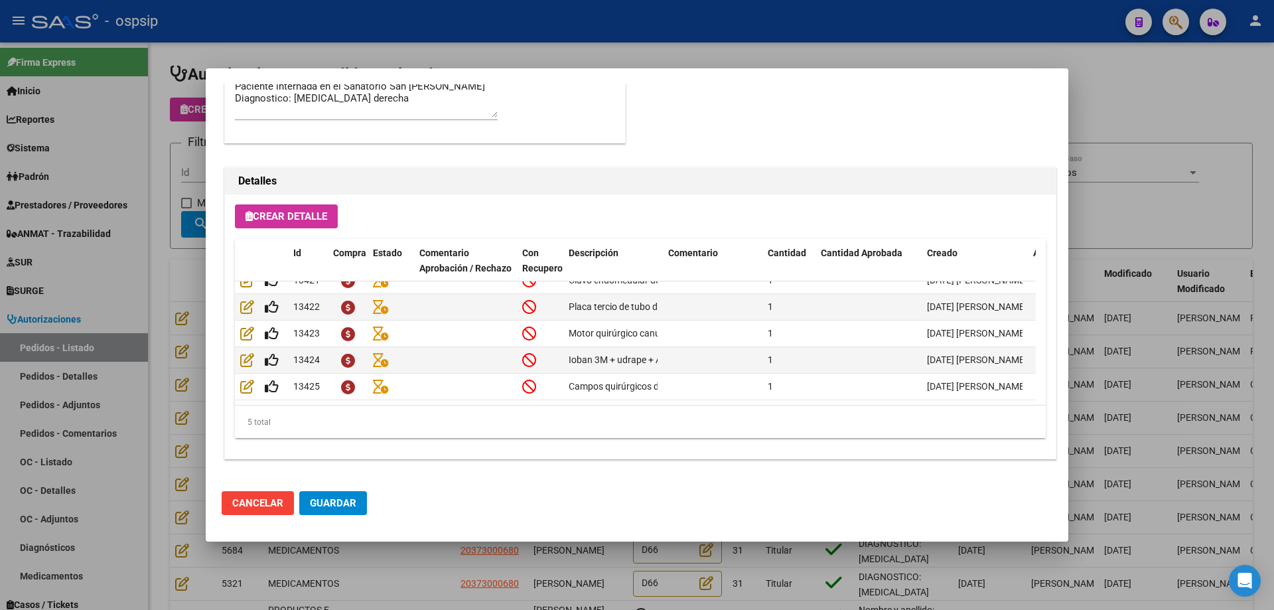
click at [78, 183] on div at bounding box center [637, 305] width 1274 height 610
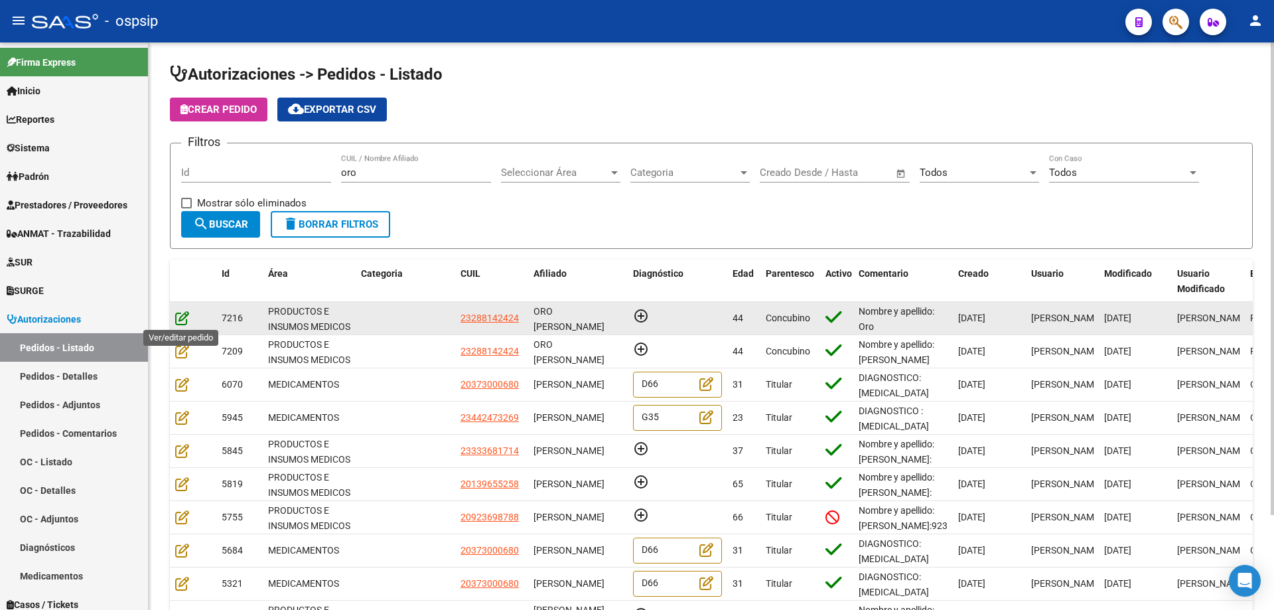
click at [188, 317] on icon at bounding box center [182, 317] width 14 height 15
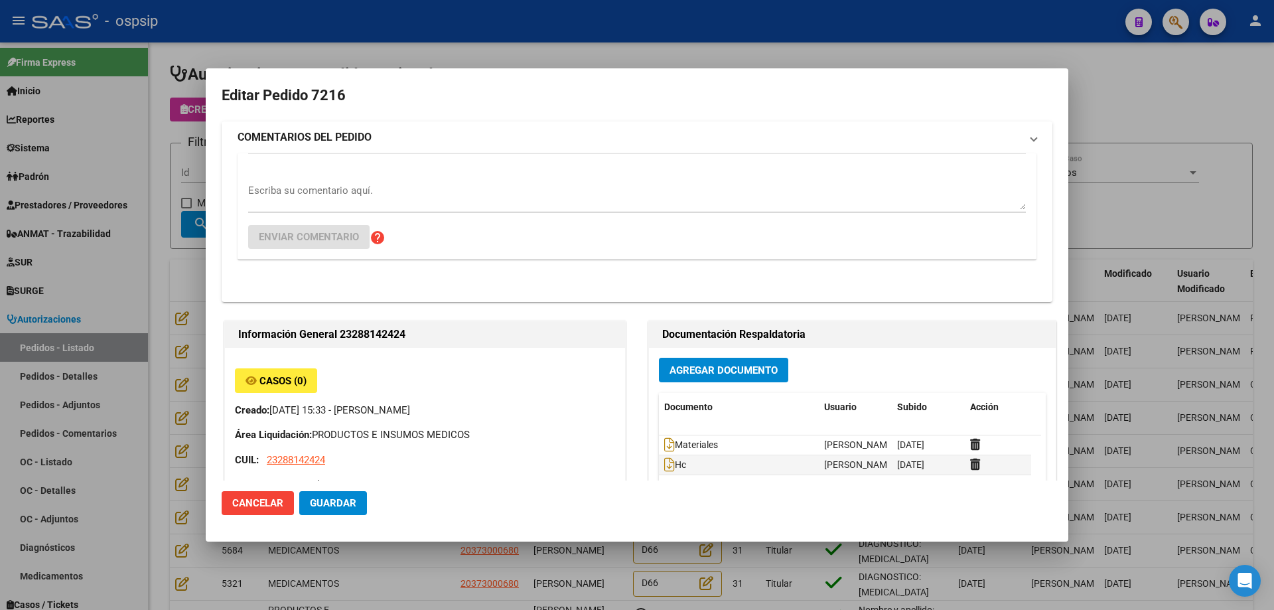
type input "[PERSON_NAME] ORO"
type input "[GEOGRAPHIC_DATA], [PERSON_NAME], AV. ARGENTINA 757"
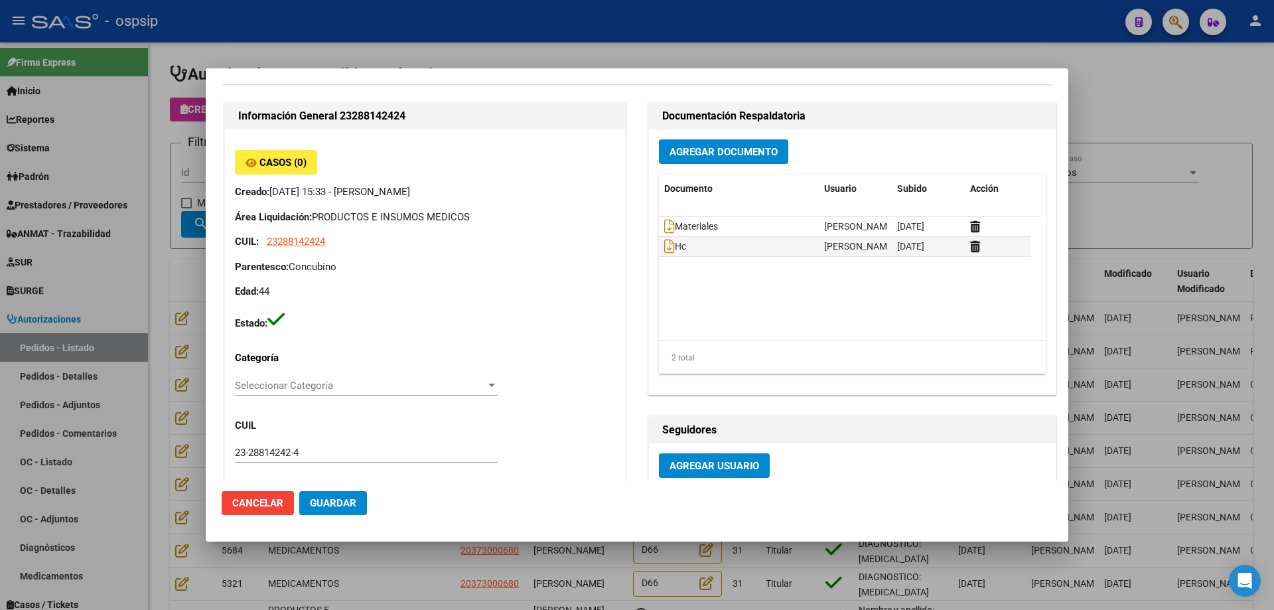
scroll to position [0, 0]
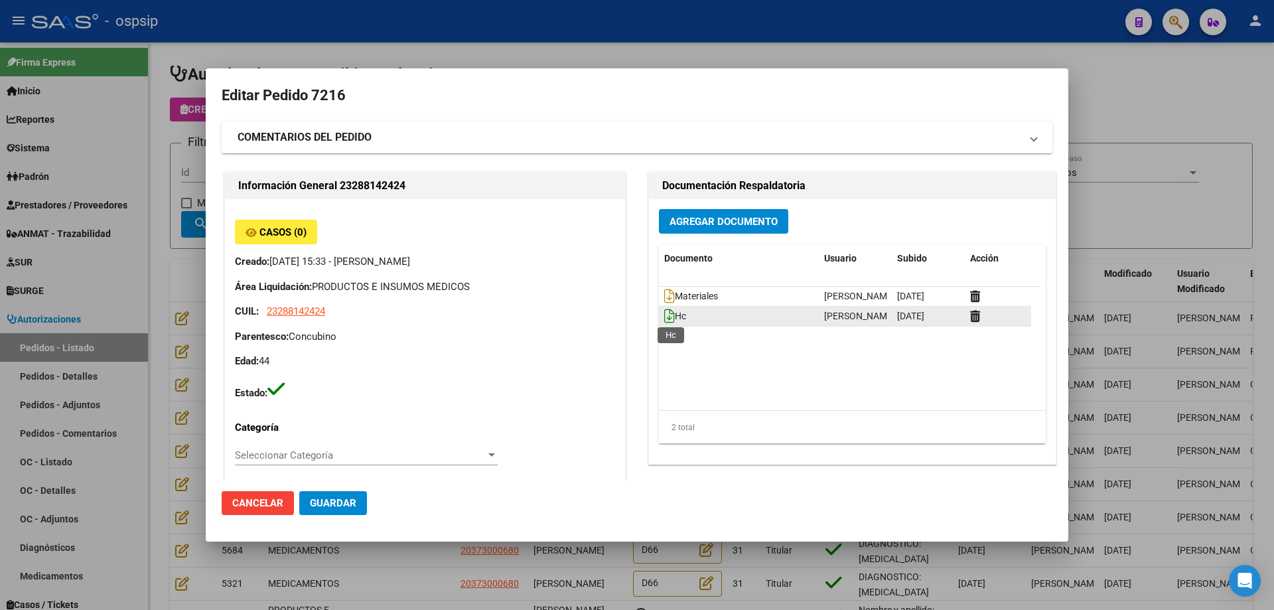
click at [664, 317] on icon at bounding box center [669, 316] width 11 height 15
click at [700, 215] on span "Agregar Documento" at bounding box center [723, 221] width 108 height 12
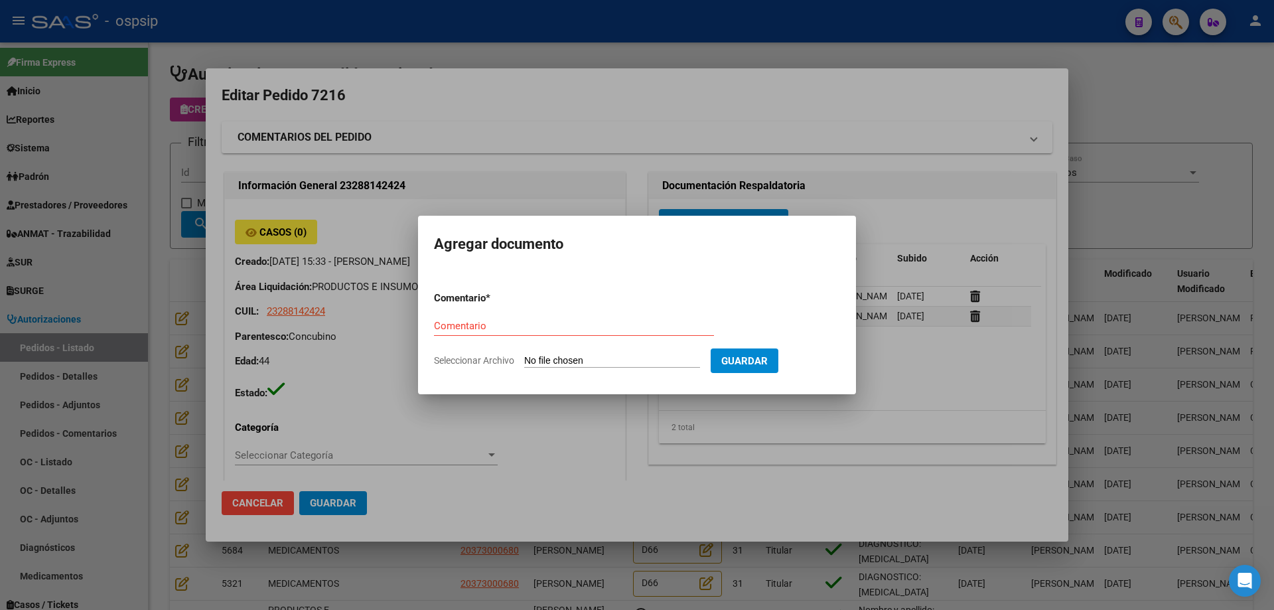
click at [586, 360] on input "Seleccionar Archivo" at bounding box center [612, 361] width 176 height 13
type input "C:\fakepath\imagen oro.jpg"
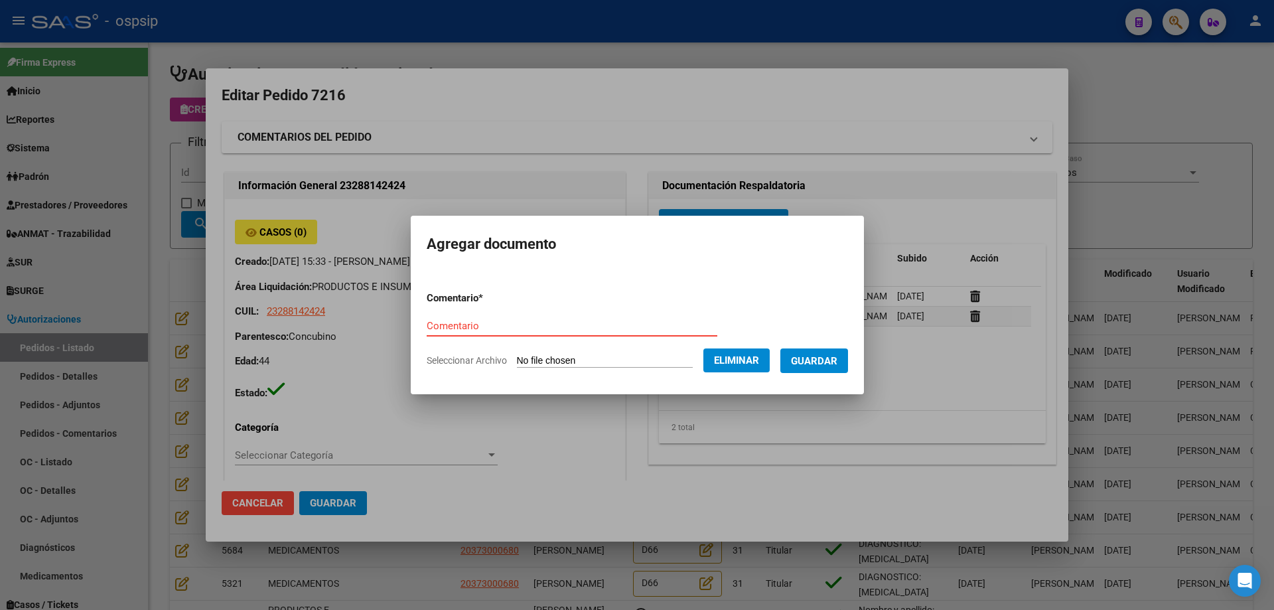
click at [486, 320] on input "Comentario" at bounding box center [572, 326] width 291 height 12
type input "Imagen"
click at [800, 366] on button "Guardar" at bounding box center [814, 360] width 68 height 25
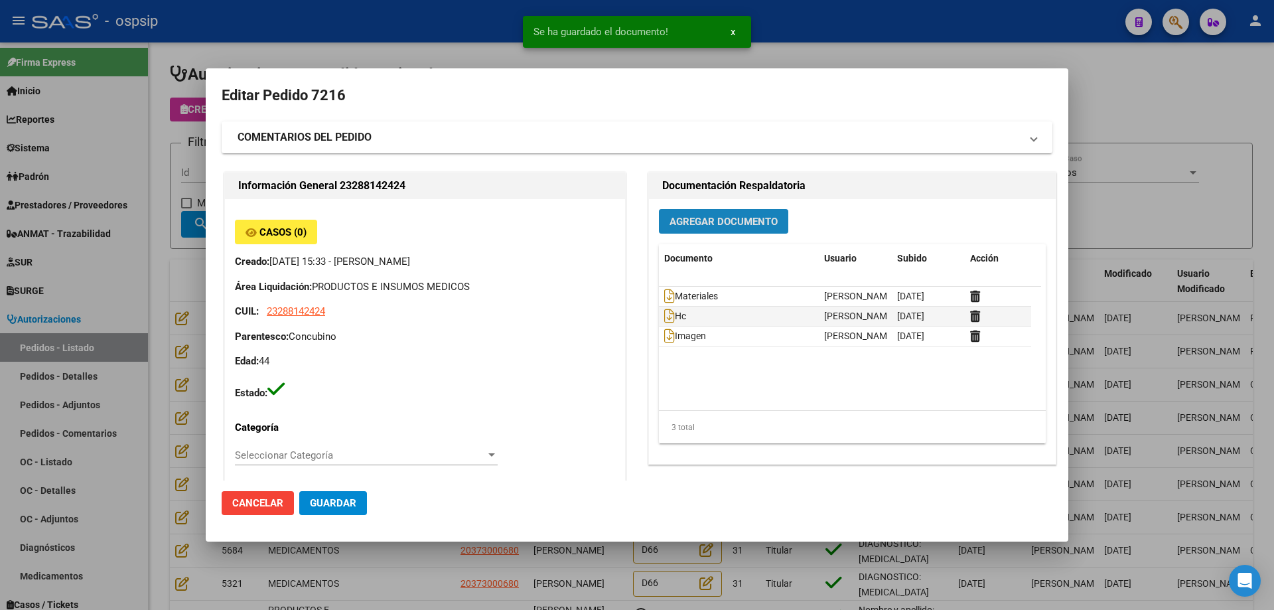
click at [707, 228] on button "Agregar Documento" at bounding box center [723, 221] width 129 height 25
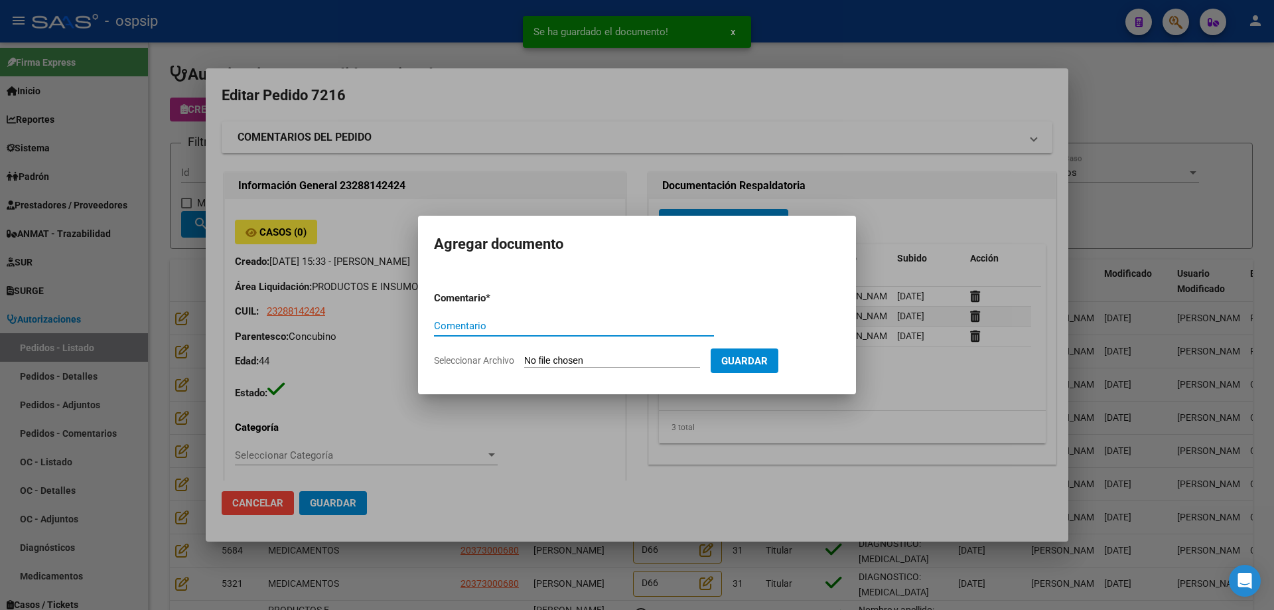
click at [637, 357] on input "Seleccionar Archivo" at bounding box center [612, 361] width 176 height 13
type input "C:\fakepath\imagen 2 oro.jpeg"
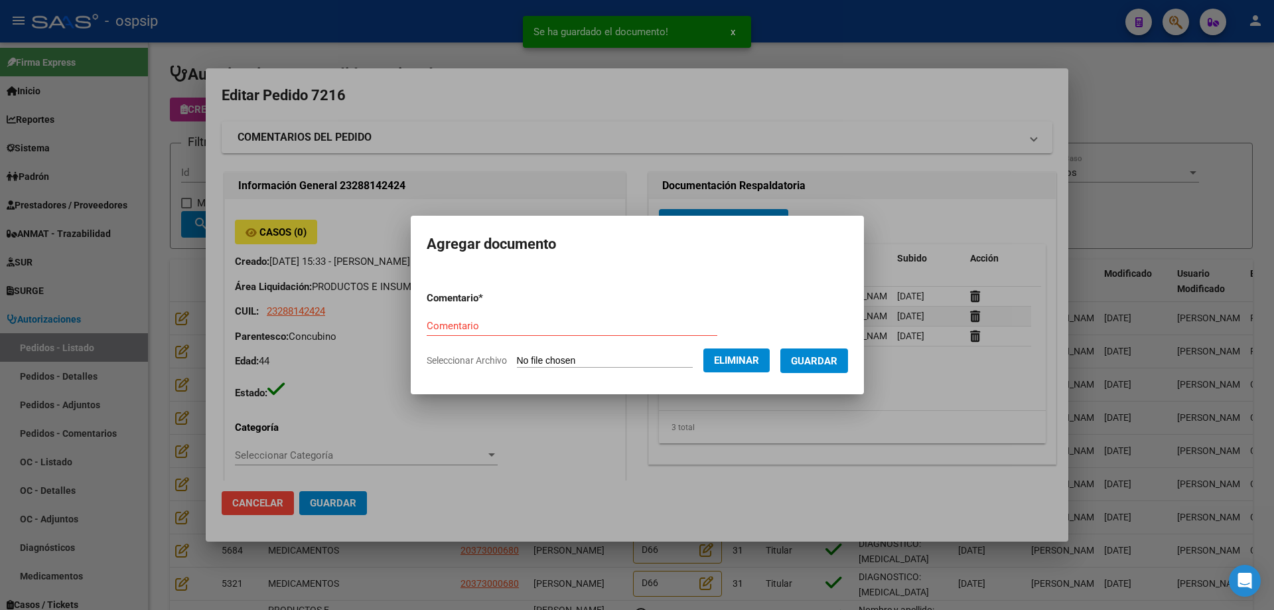
click at [480, 326] on input "Comentario" at bounding box center [572, 326] width 291 height 12
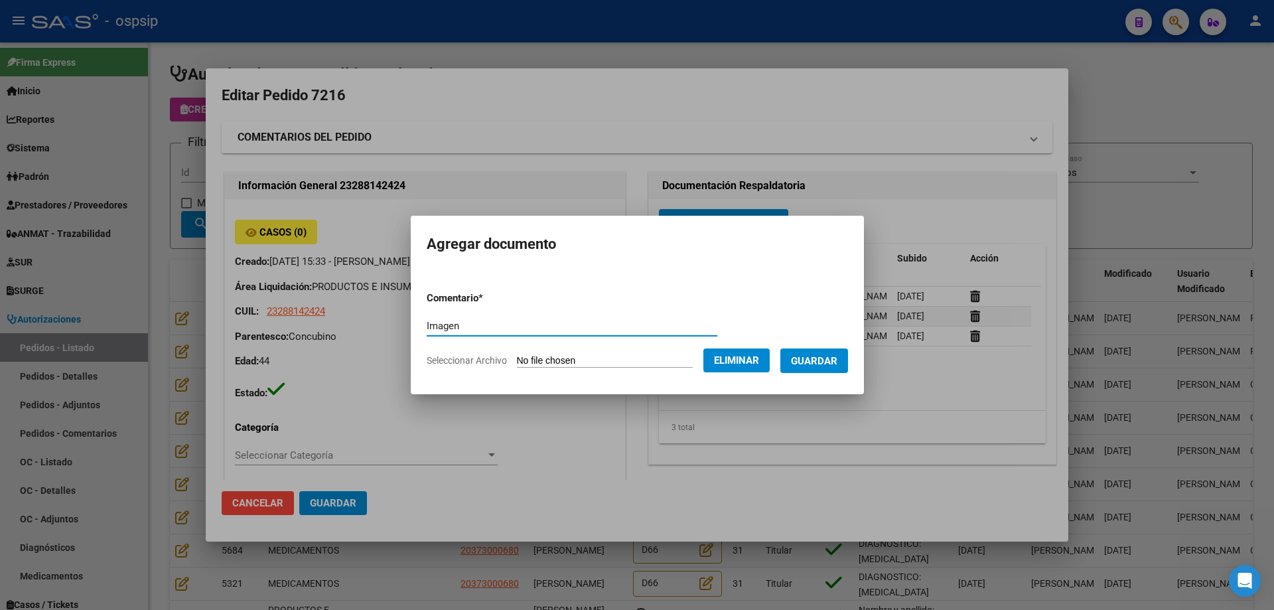
type input "Imagen"
click at [841, 372] on button "Guardar" at bounding box center [814, 360] width 68 height 25
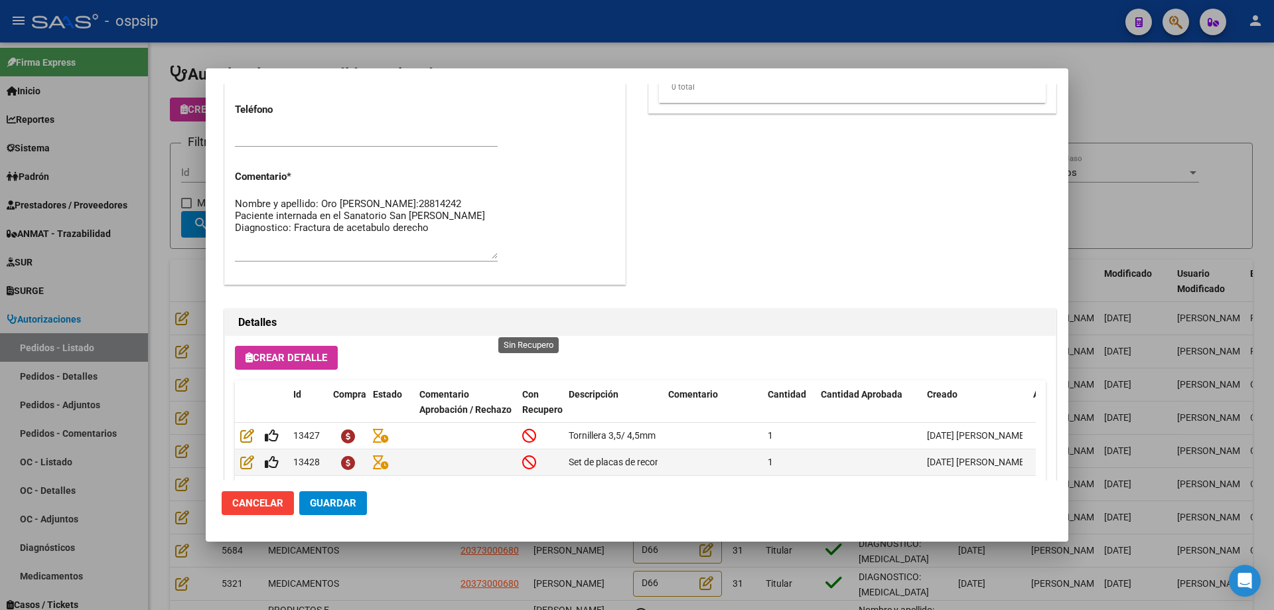
scroll to position [596, 0]
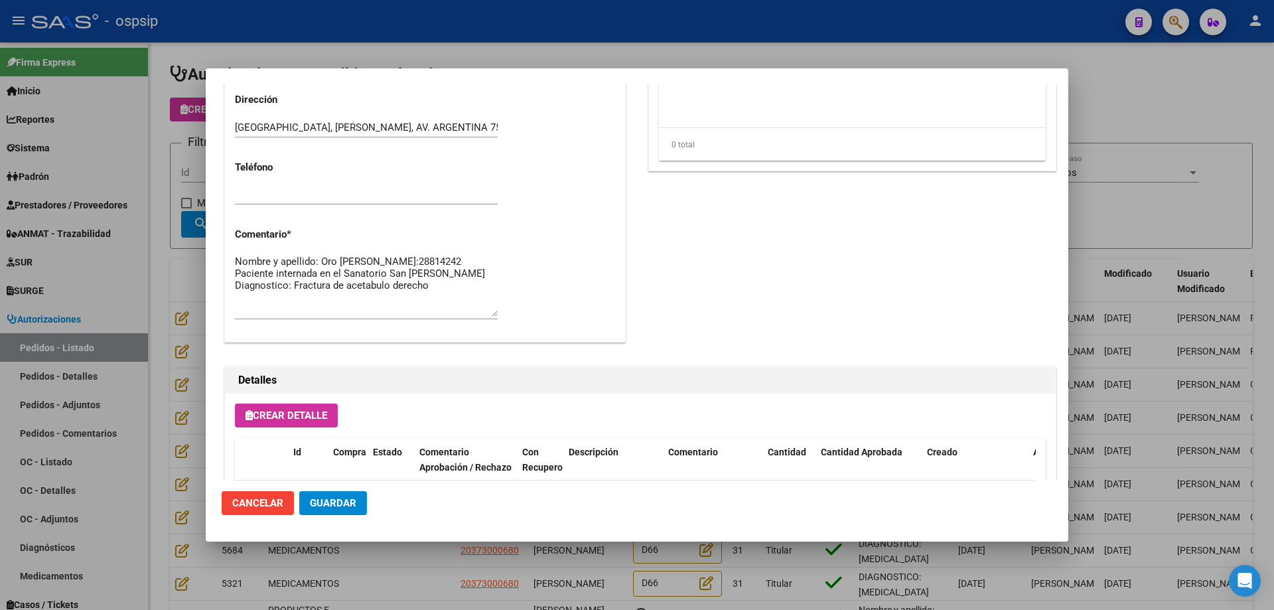
click at [466, 310] on textarea "Nombre y apellido: Oro [PERSON_NAME]:28814242 Paciente internada en el Sanatori…" at bounding box center [366, 285] width 263 height 62
click at [264, 309] on textarea "Nombre y apellido: Oro [PERSON_NAME]:28814242 Paciente internada en el Sanatori…" at bounding box center [366, 285] width 263 height 62
paste textarea "[PERSON_NAME] - cel. 1150058263"
click at [328, 498] on span "Guardar" at bounding box center [333, 503] width 46 height 12
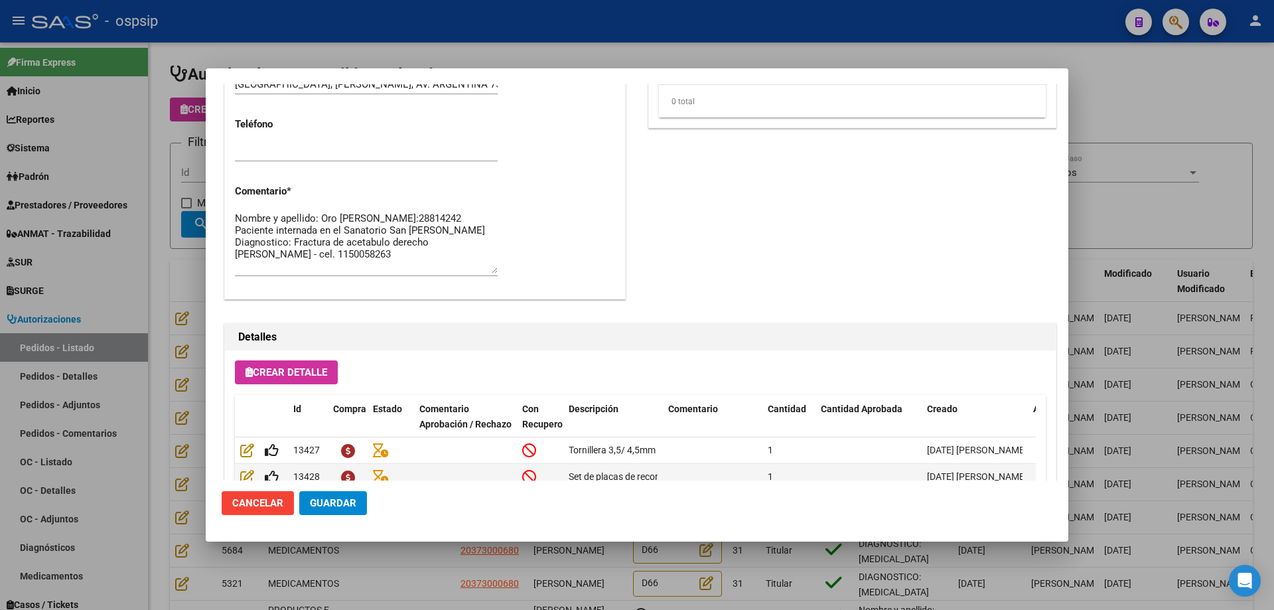
scroll to position [663, 0]
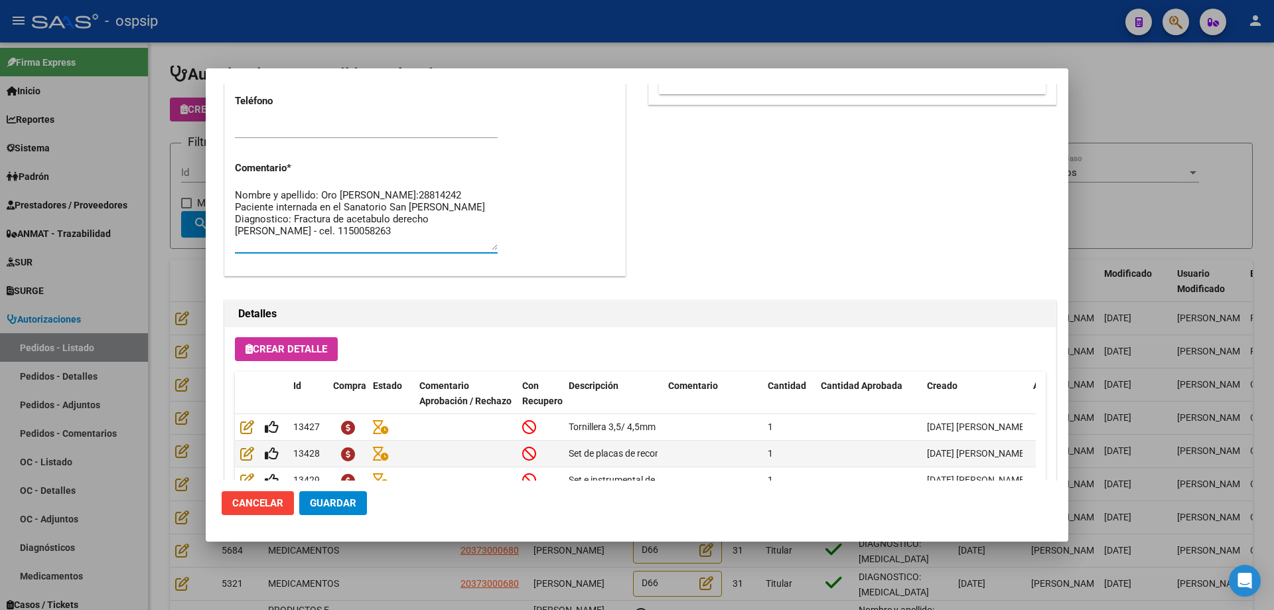
click at [344, 242] on textarea "Nombre y apellido: Oro [PERSON_NAME]:28814242 Paciente internada en el Sanatori…" at bounding box center [366, 219] width 263 height 62
type textarea "Nombre y apellido: Oro [PERSON_NAME]:28814242 Paciente internada en el Sanatori…"
click at [348, 502] on span "Guardar" at bounding box center [333, 503] width 46 height 12
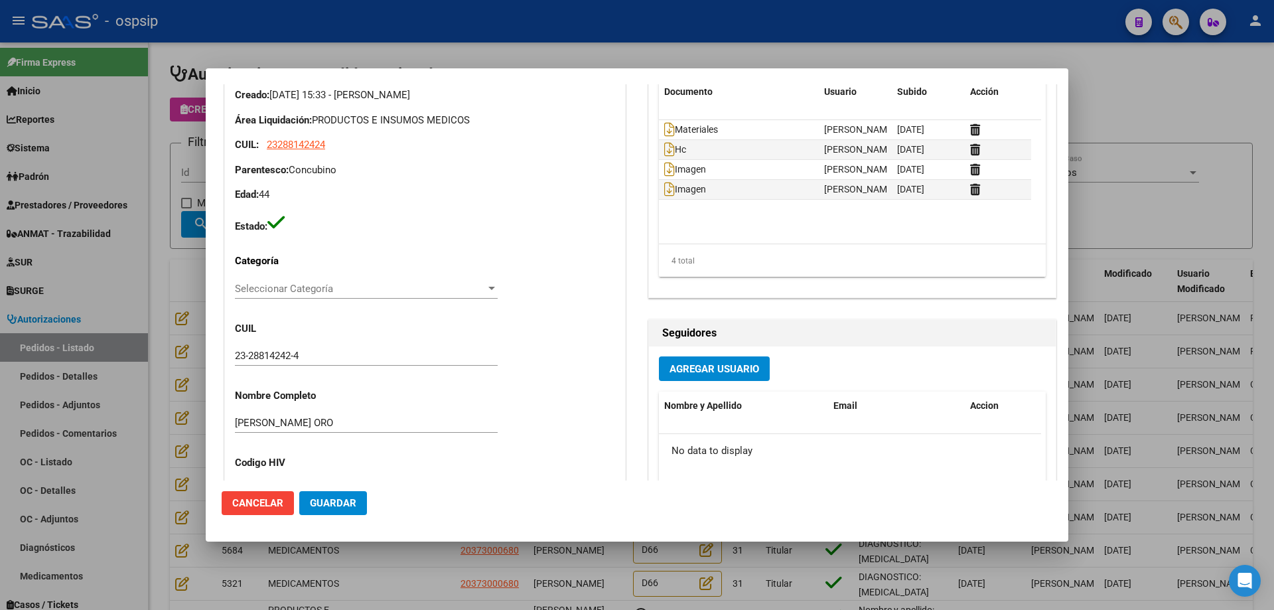
scroll to position [0, 0]
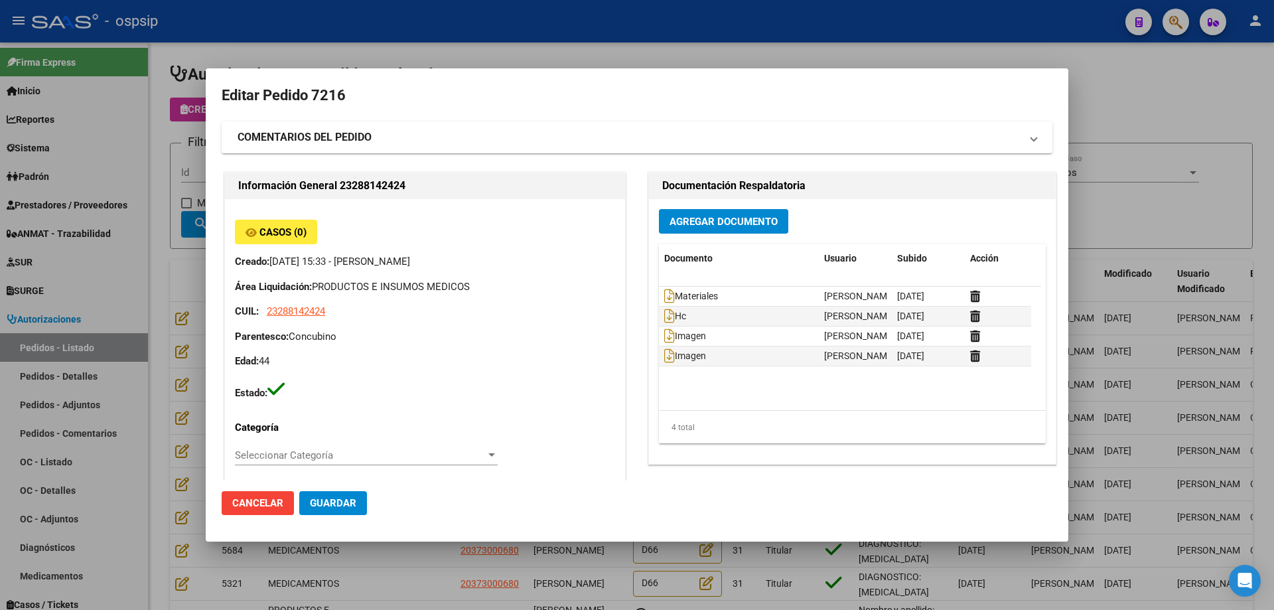
click at [186, 314] on div at bounding box center [637, 305] width 1274 height 610
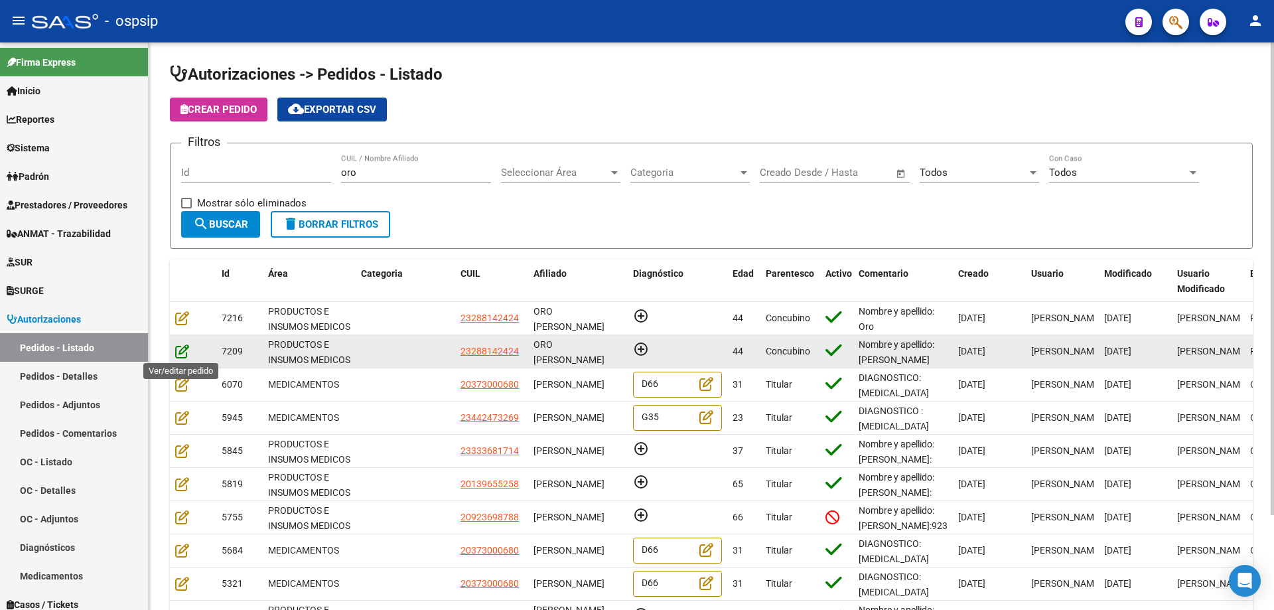
click at [180, 345] on icon at bounding box center [182, 351] width 14 height 15
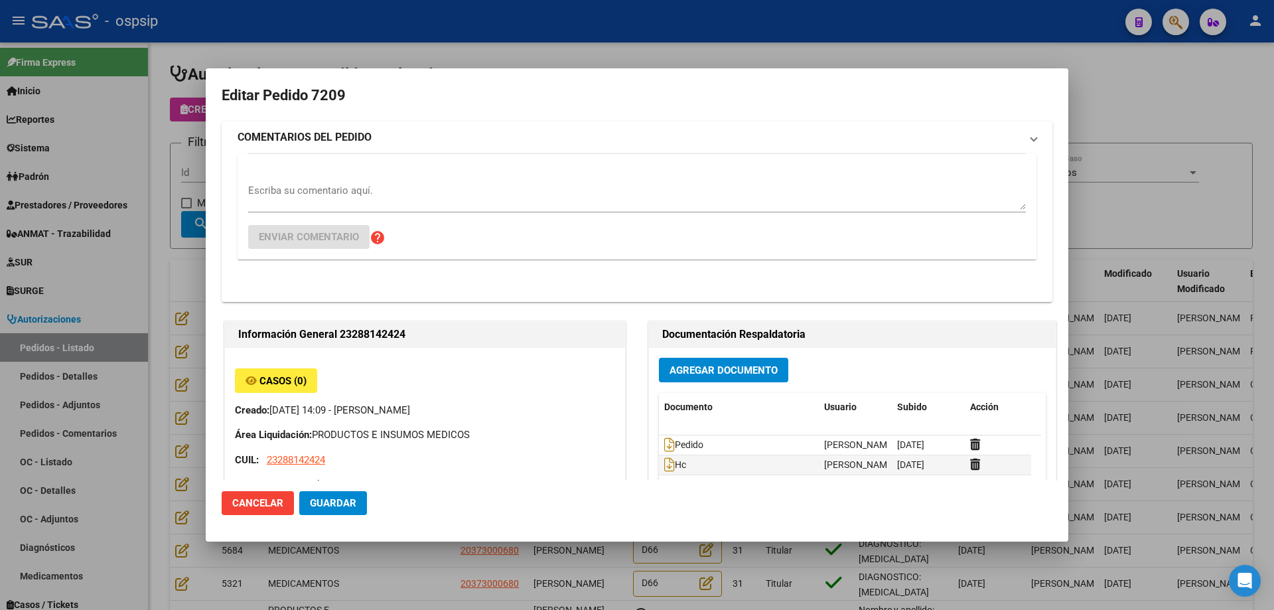
type input "[PERSON_NAME] ORO"
type input "[GEOGRAPHIC_DATA], [PERSON_NAME], AV. ARGENTINA 757"
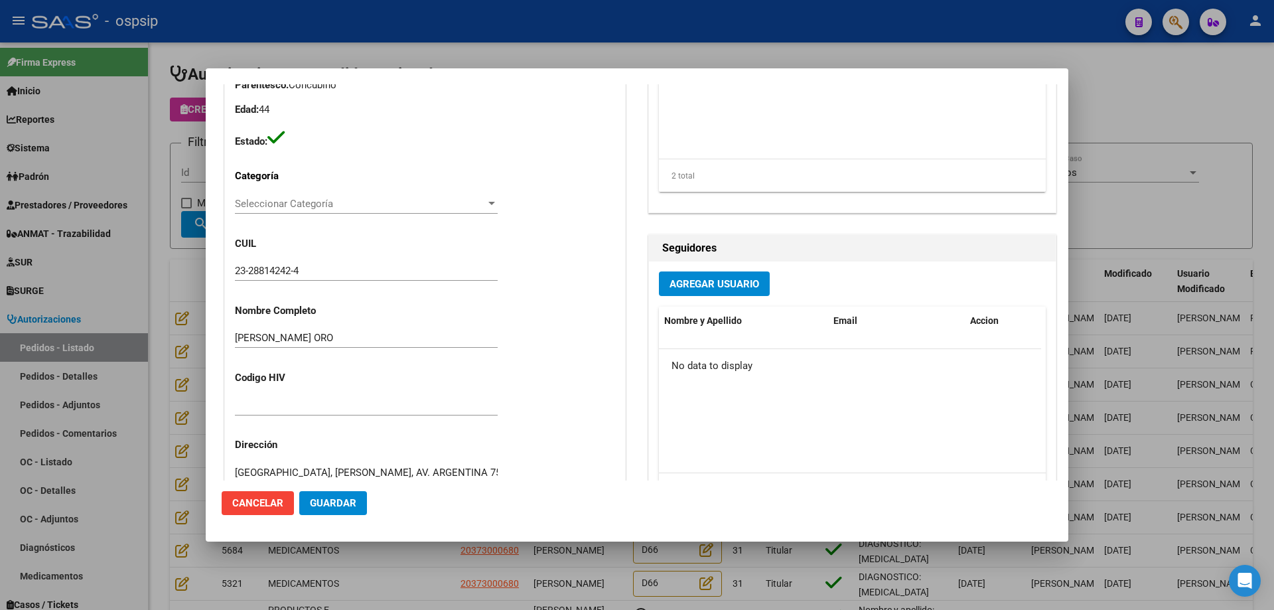
scroll to position [133, 0]
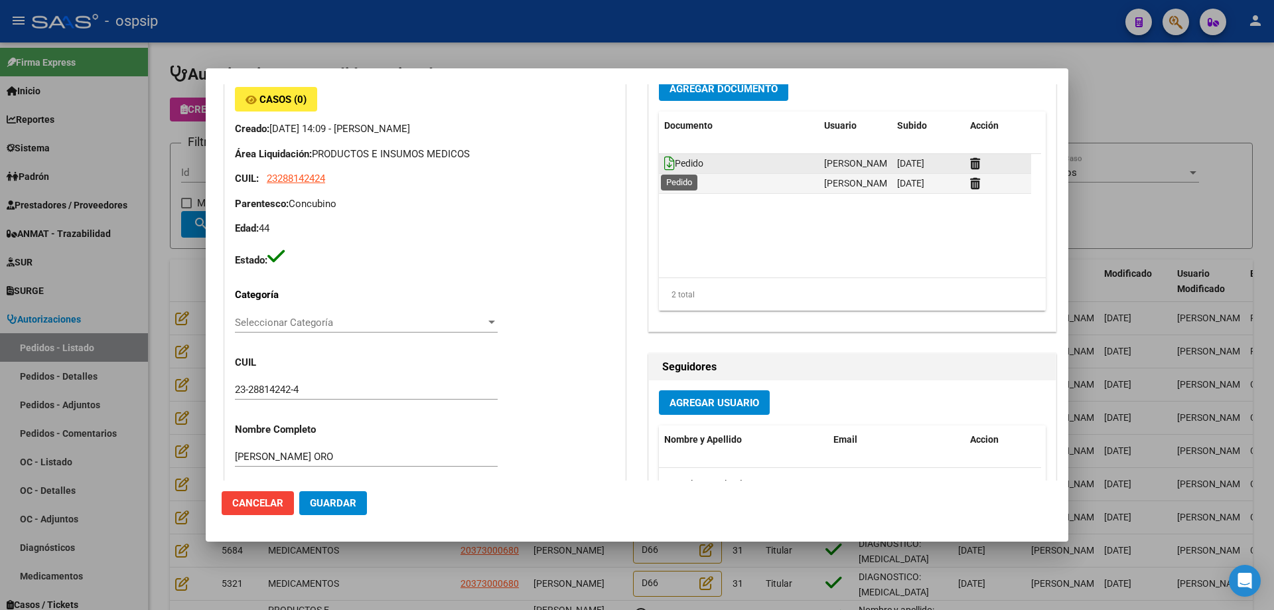
click at [664, 163] on icon at bounding box center [669, 163] width 11 height 15
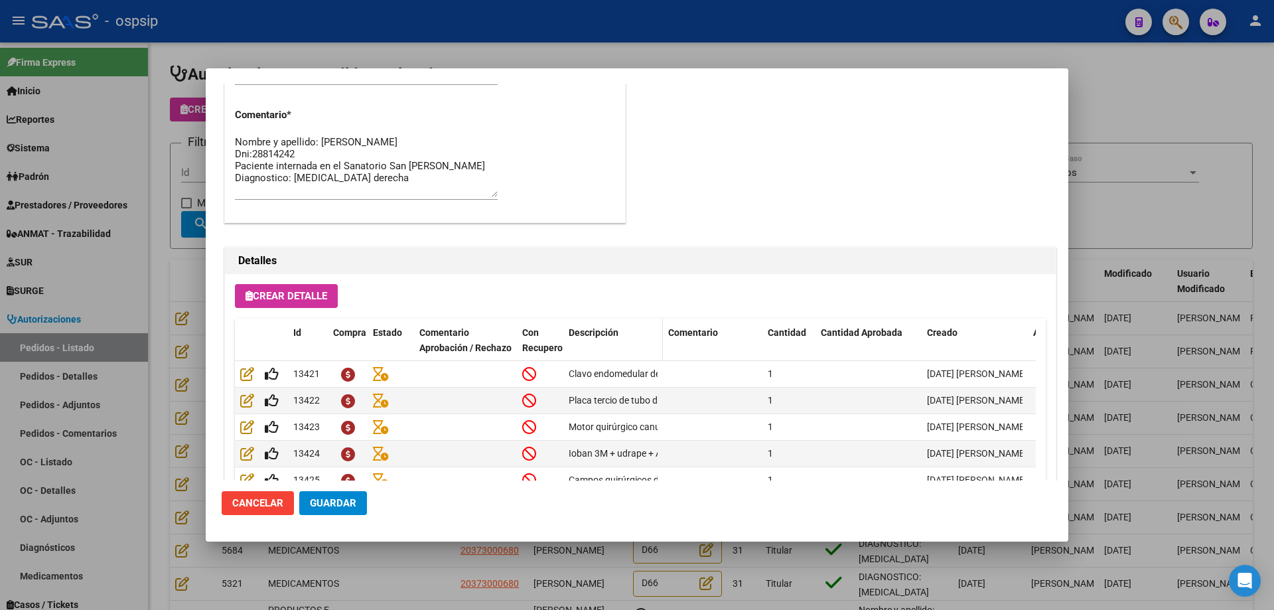
scroll to position [596, 0]
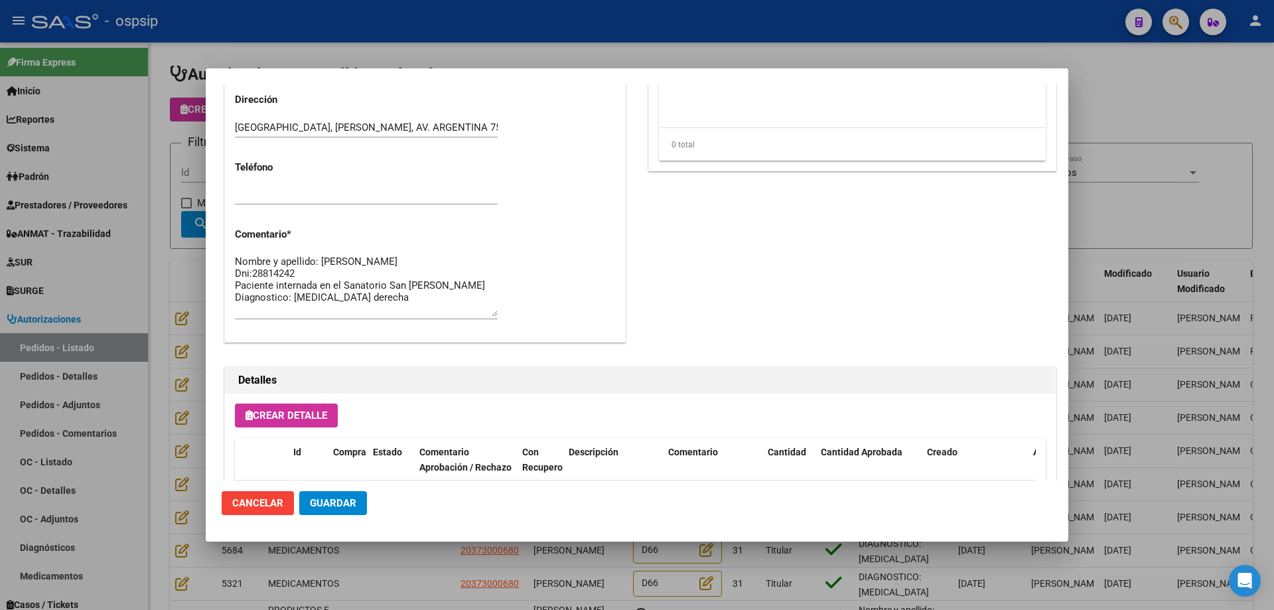
click at [361, 505] on button "Guardar" at bounding box center [333, 503] width 68 height 24
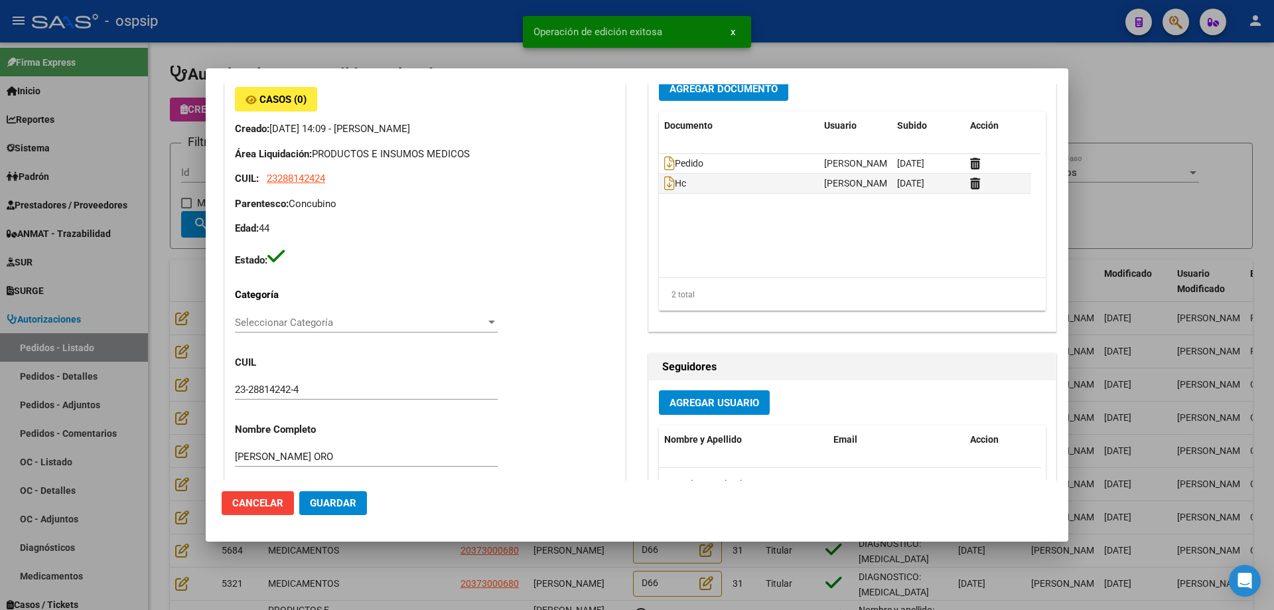
scroll to position [0, 0]
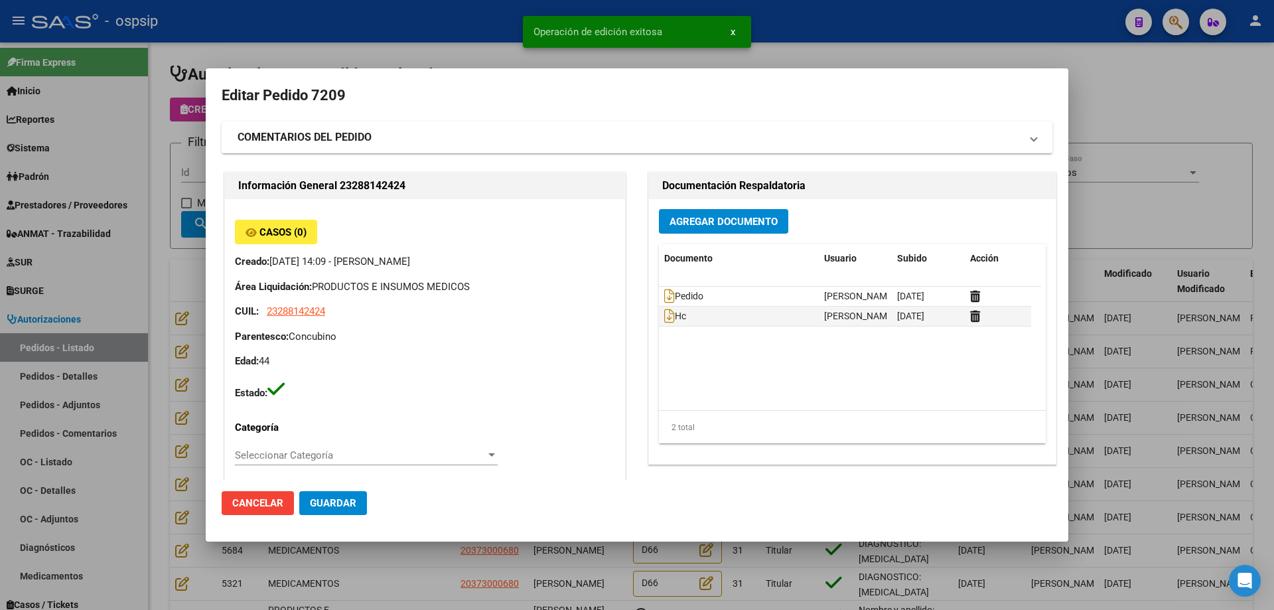
click at [157, 206] on div at bounding box center [637, 305] width 1274 height 610
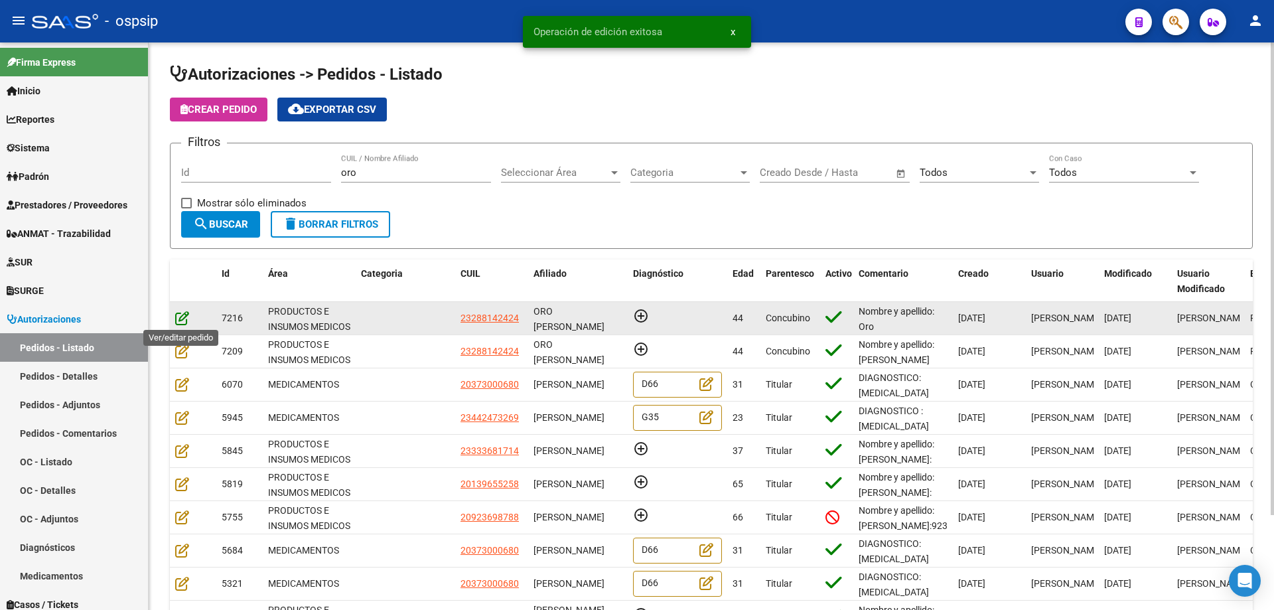
click at [188, 316] on icon at bounding box center [182, 317] width 14 height 15
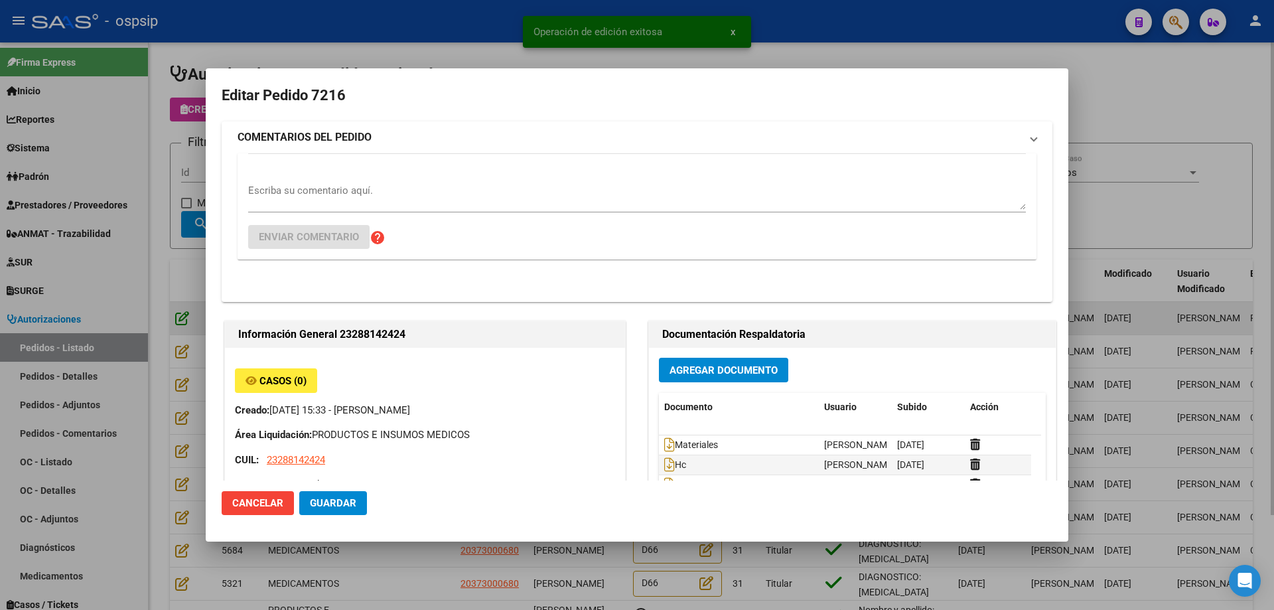
type input "[PERSON_NAME] ORO"
type input "[GEOGRAPHIC_DATA], [PERSON_NAME], AV. ARGENTINA 757"
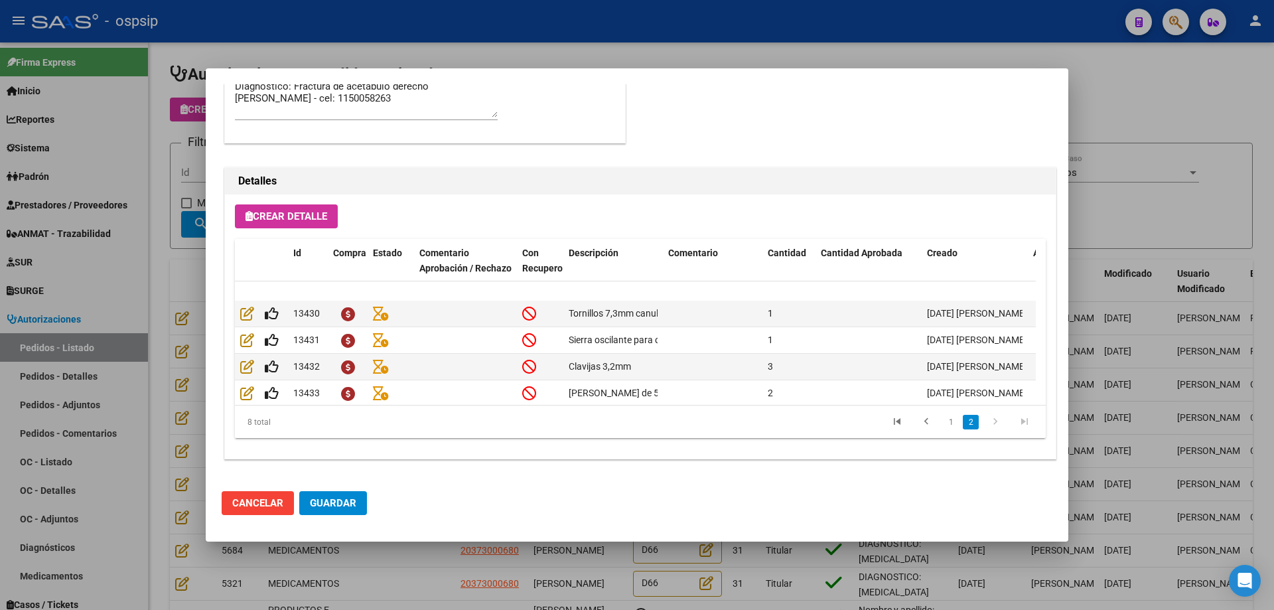
scroll to position [103, 0]
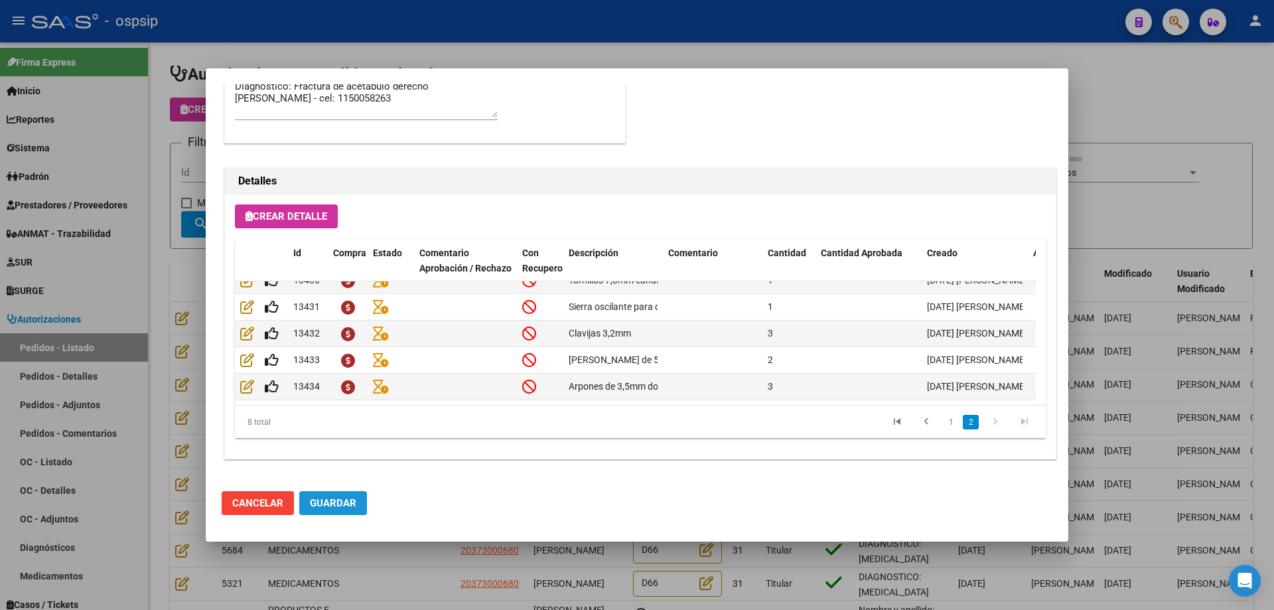
click at [332, 507] on span "Guardar" at bounding box center [333, 503] width 46 height 12
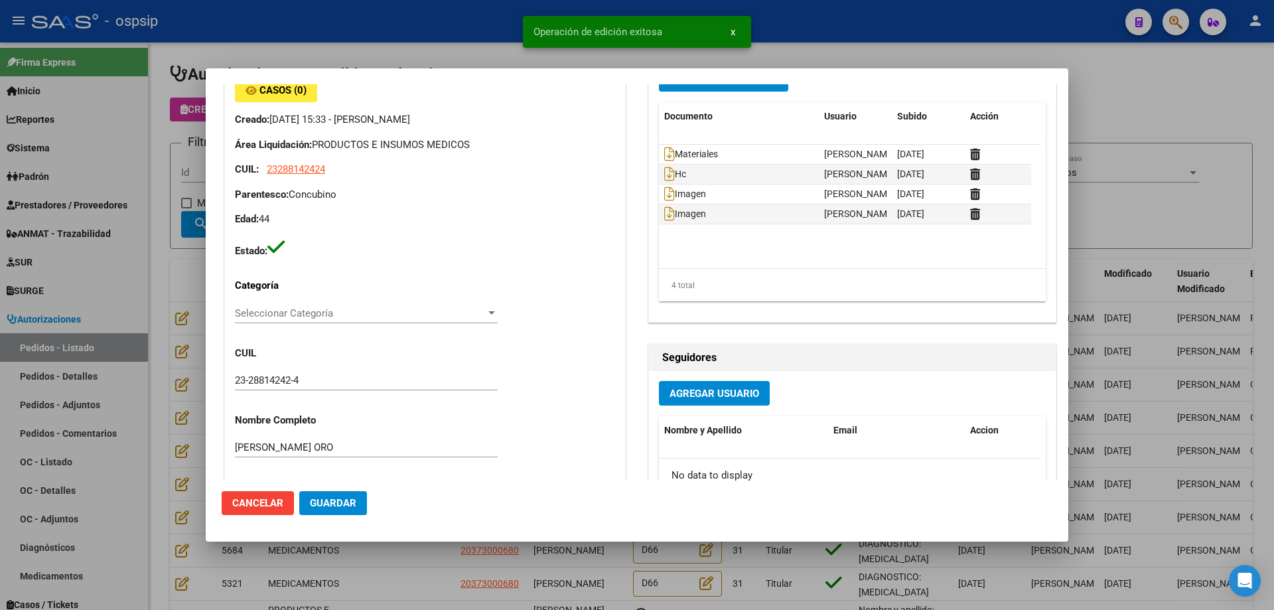
scroll to position [0, 0]
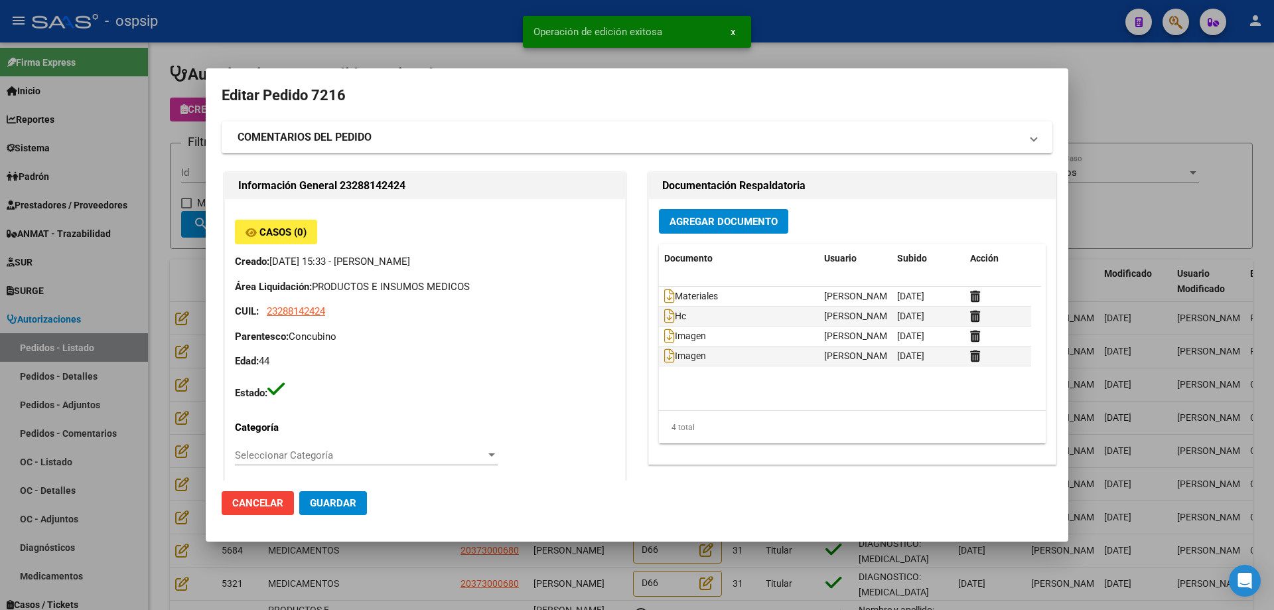
click at [342, 508] on span "Guardar" at bounding box center [333, 503] width 46 height 12
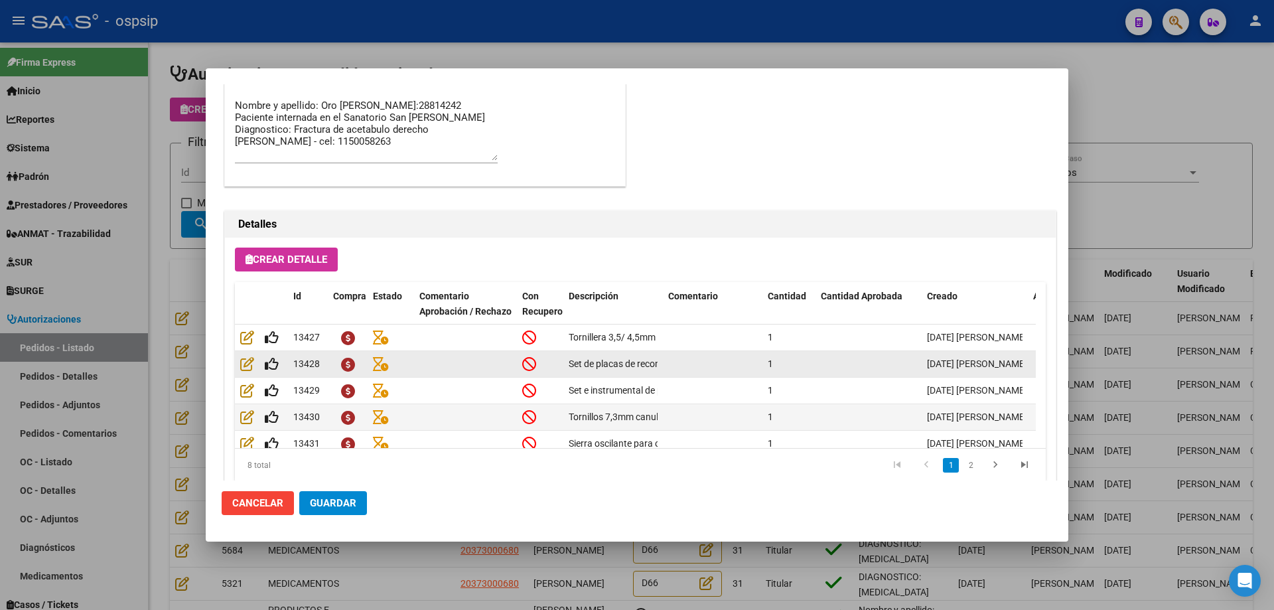
scroll to position [729, 0]
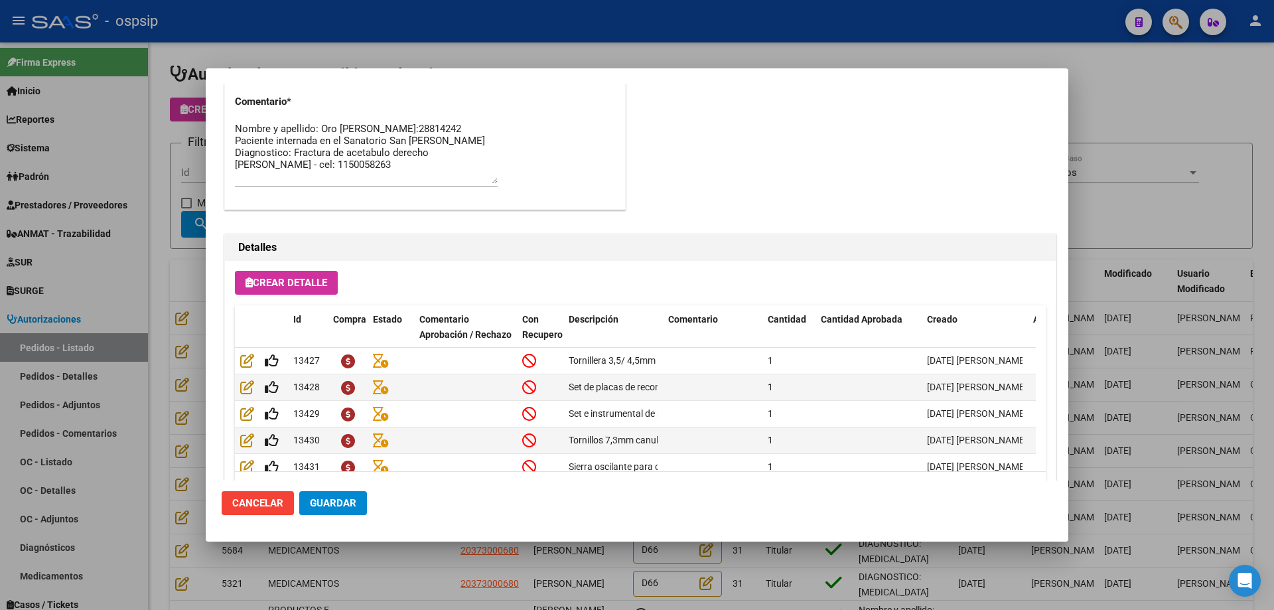
click at [134, 281] on div at bounding box center [637, 305] width 1274 height 610
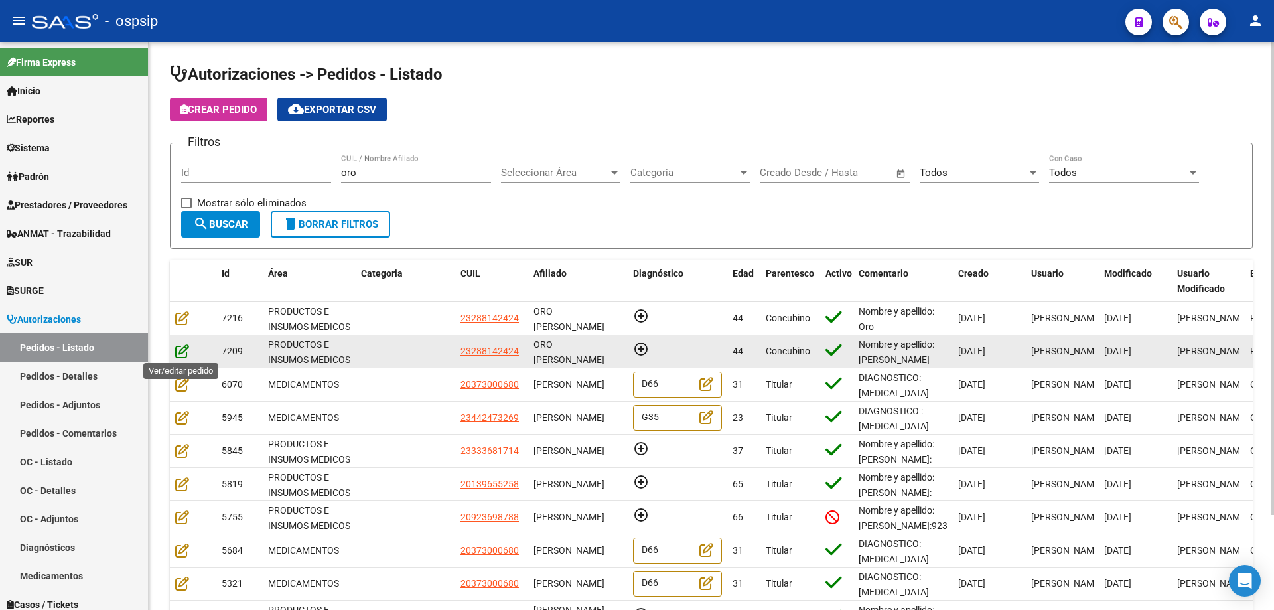
click at [184, 351] on icon at bounding box center [182, 351] width 14 height 15
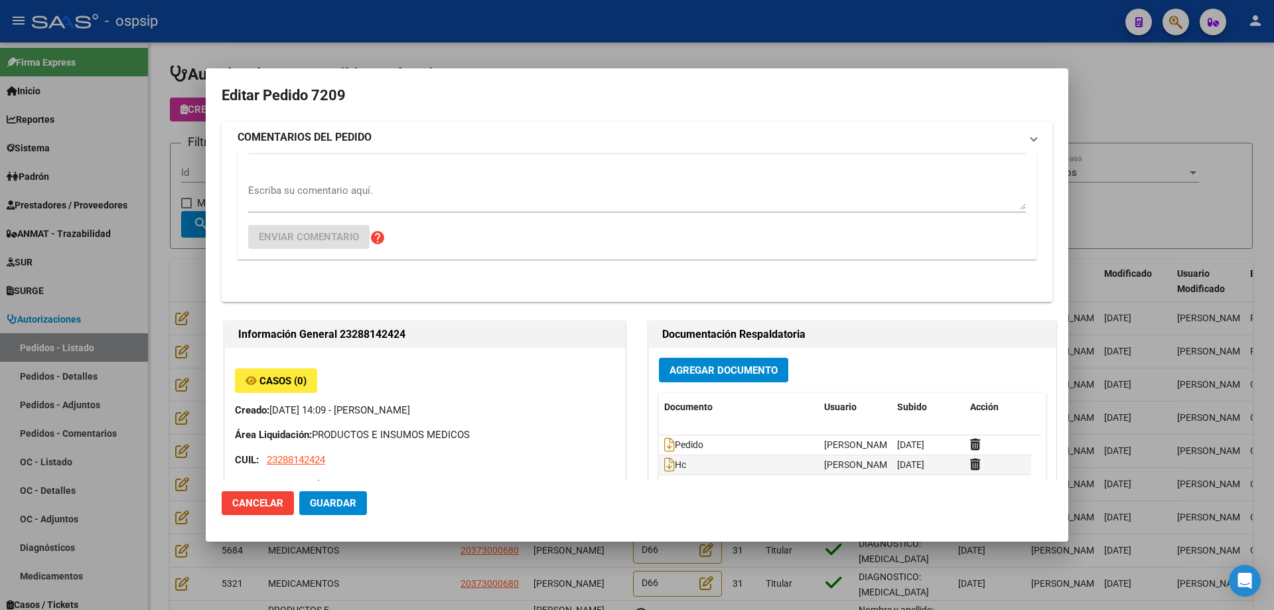
type input "[PERSON_NAME] ORO"
type input "[GEOGRAPHIC_DATA], [PERSON_NAME], AV. ARGENTINA 757"
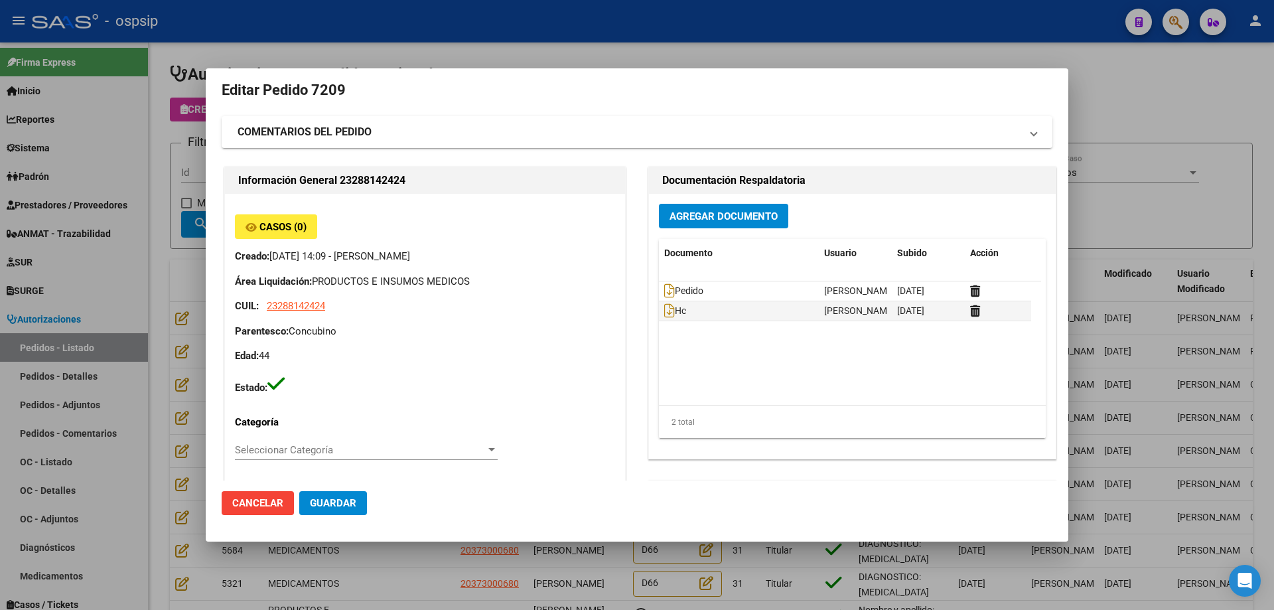
scroll to position [0, 0]
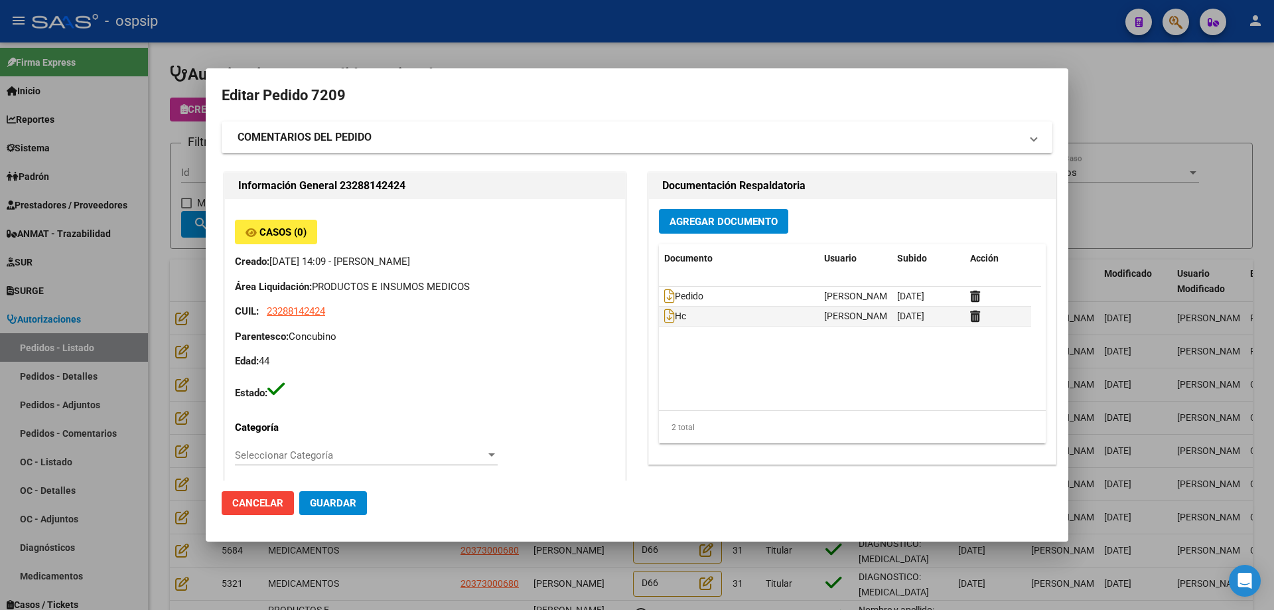
click at [339, 509] on span "Guardar" at bounding box center [333, 503] width 46 height 12
click at [115, 324] on div at bounding box center [637, 305] width 1274 height 610
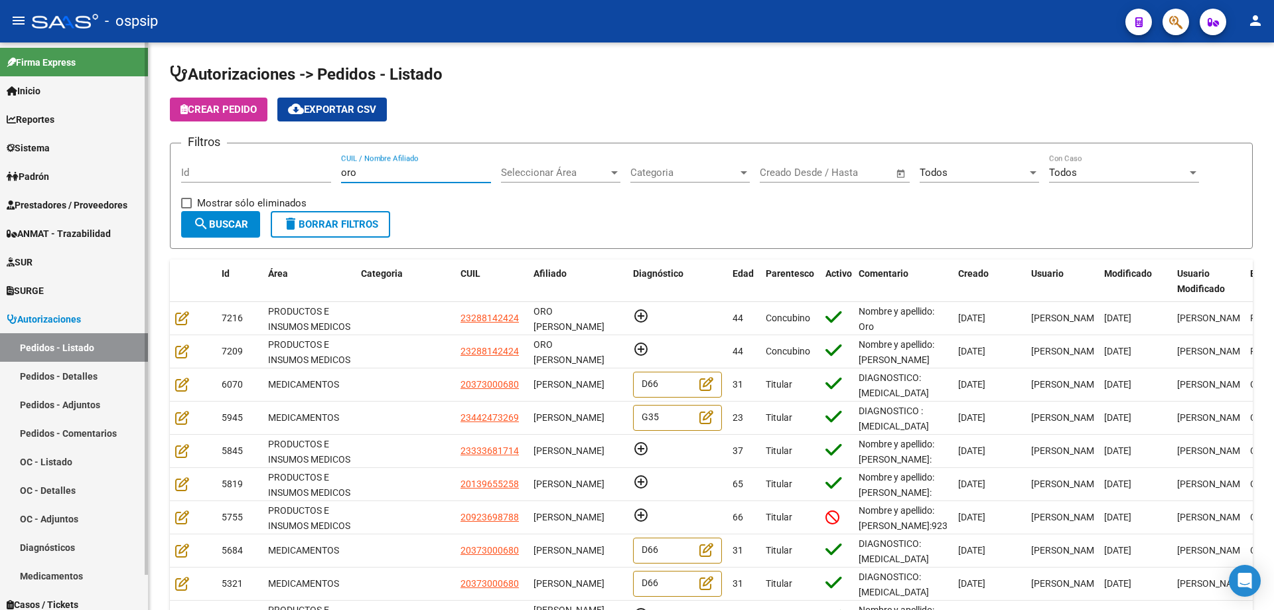
drag, startPoint x: 377, startPoint y: 178, endPoint x: 76, endPoint y: 160, distance: 301.7
click at [75, 163] on mat-sidenav-container "Firma Express Inicio Calendario SSS Instructivos Contacto OS Reportes Egresos D…" at bounding box center [637, 325] width 1274 height 567
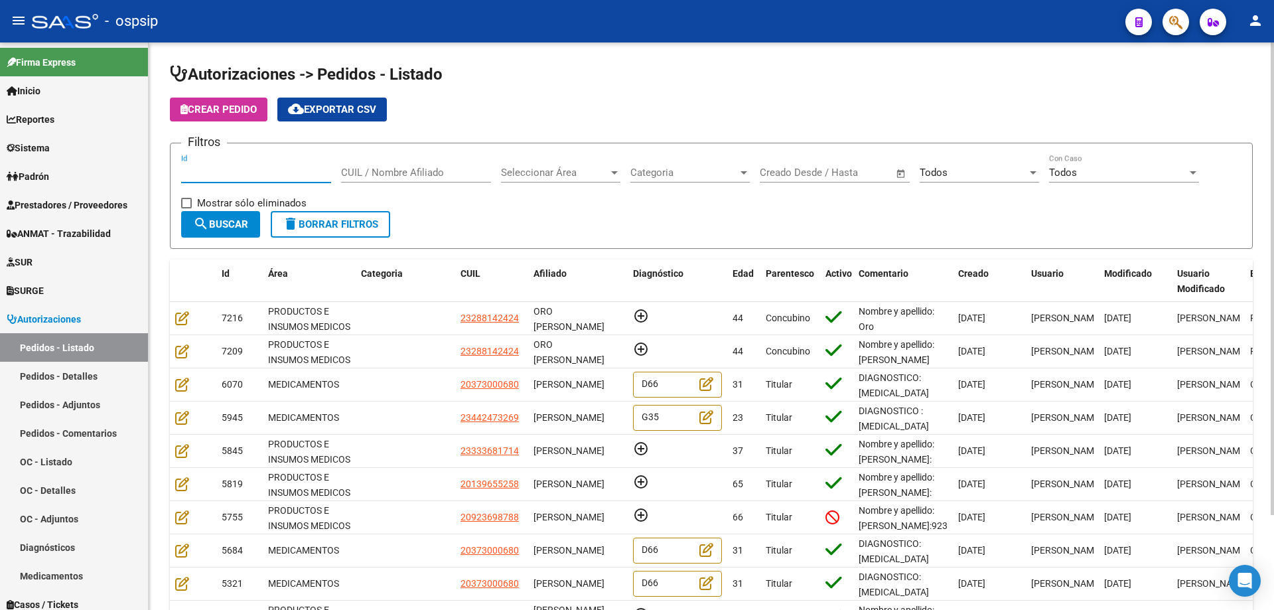
click at [206, 169] on input "Id" at bounding box center [256, 173] width 150 height 12
type input "7"
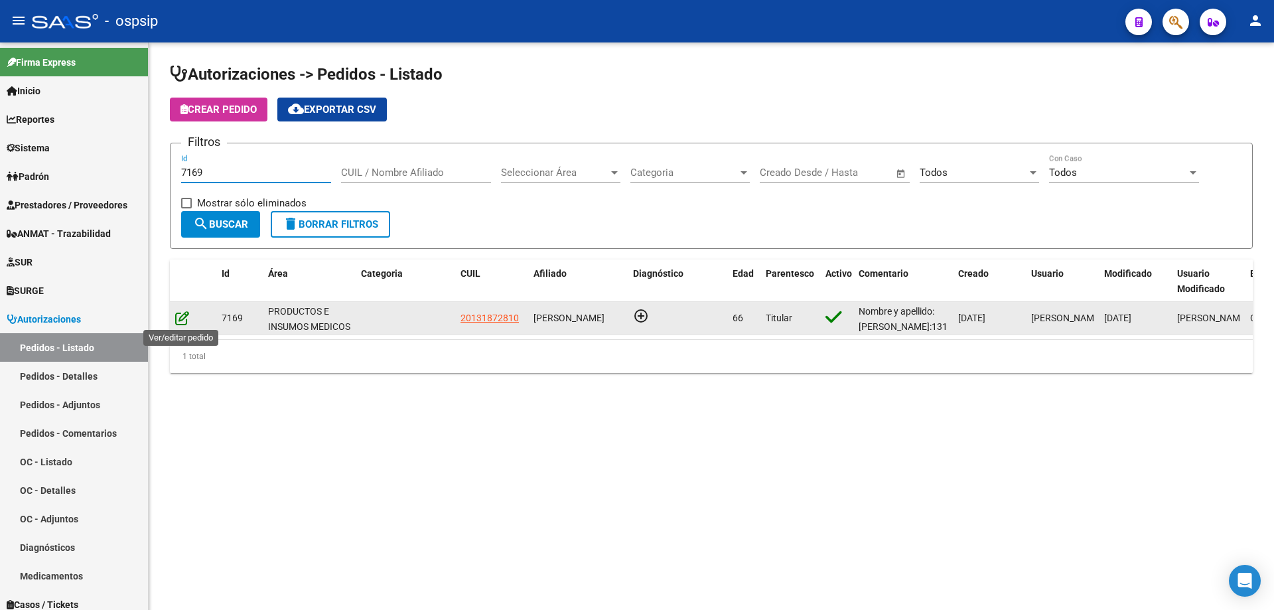
type input "7169"
click at [175, 312] on icon at bounding box center [182, 317] width 14 height 15
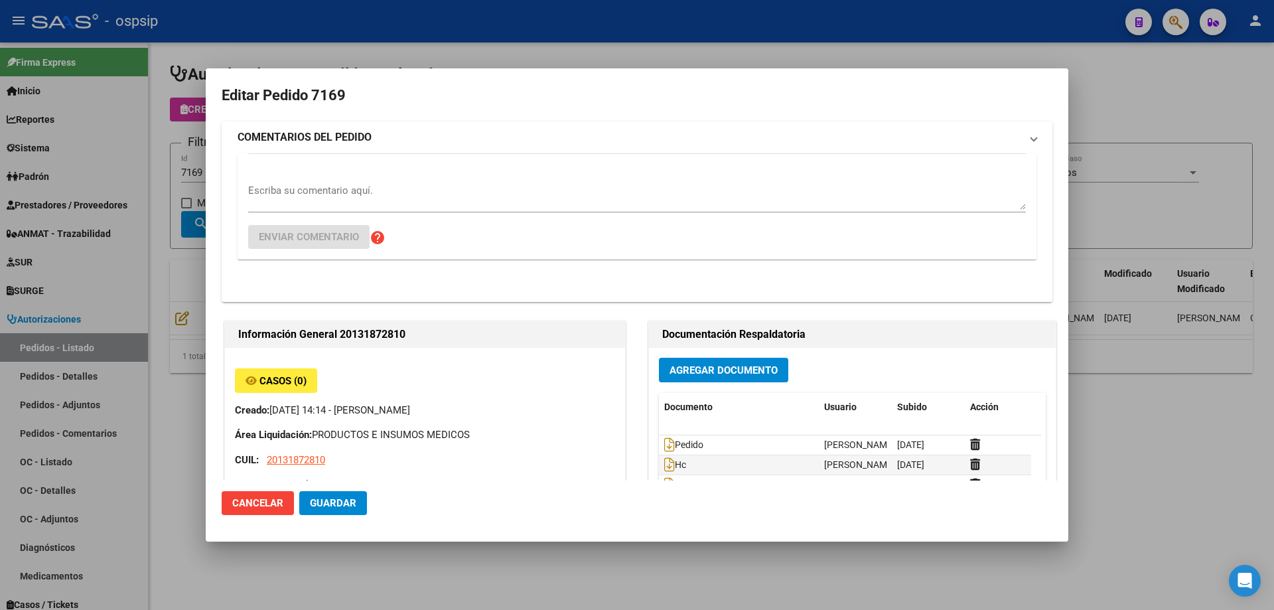
type input "Capital Federal, CABA, [GEOGRAPHIC_DATA] 921, Piso: PB"
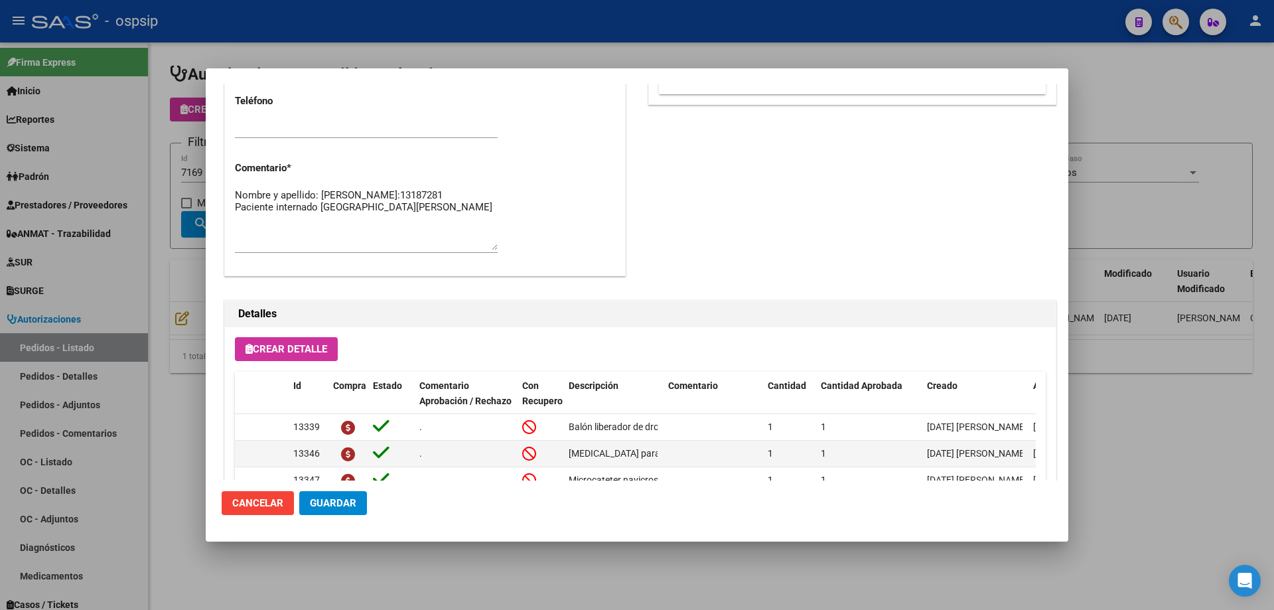
scroll to position [663, 0]
click at [409, 222] on textarea "Nombre y apellido: [PERSON_NAME]:13187281 Paciente internado [GEOGRAPHIC_DATA][…" at bounding box center [366, 218] width 263 height 62
click at [184, 184] on div at bounding box center [637, 305] width 1274 height 610
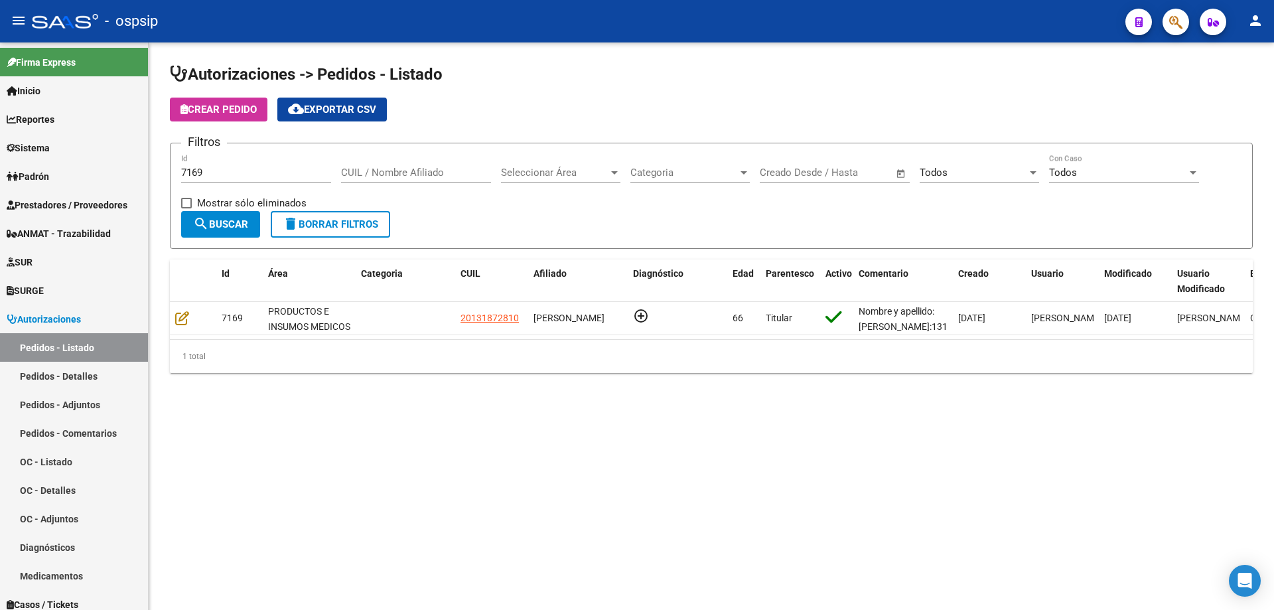
click at [228, 181] on div "7169 Id" at bounding box center [256, 168] width 150 height 29
drag, startPoint x: 234, startPoint y: 171, endPoint x: 40, endPoint y: 135, distance: 196.9
click at [23, 147] on mat-sidenav-container "Firma Express Inicio Calendario SSS Instructivos Contacto OS Reportes Egresos D…" at bounding box center [637, 325] width 1274 height 567
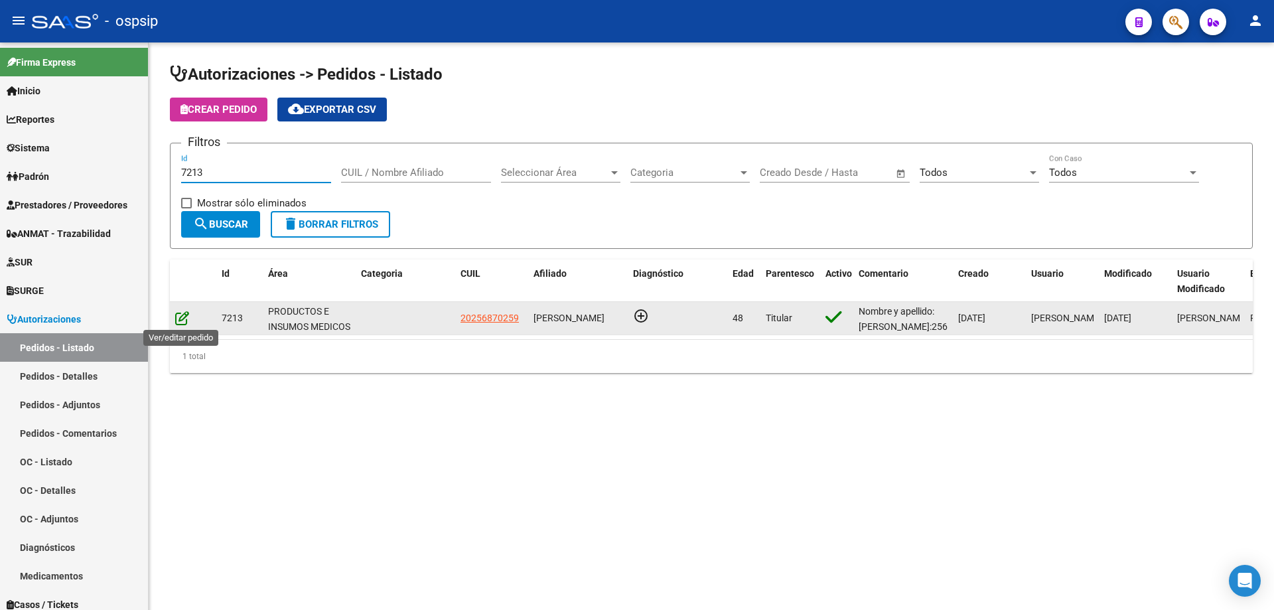
type input "7213"
click at [179, 315] on icon at bounding box center [182, 317] width 14 height 15
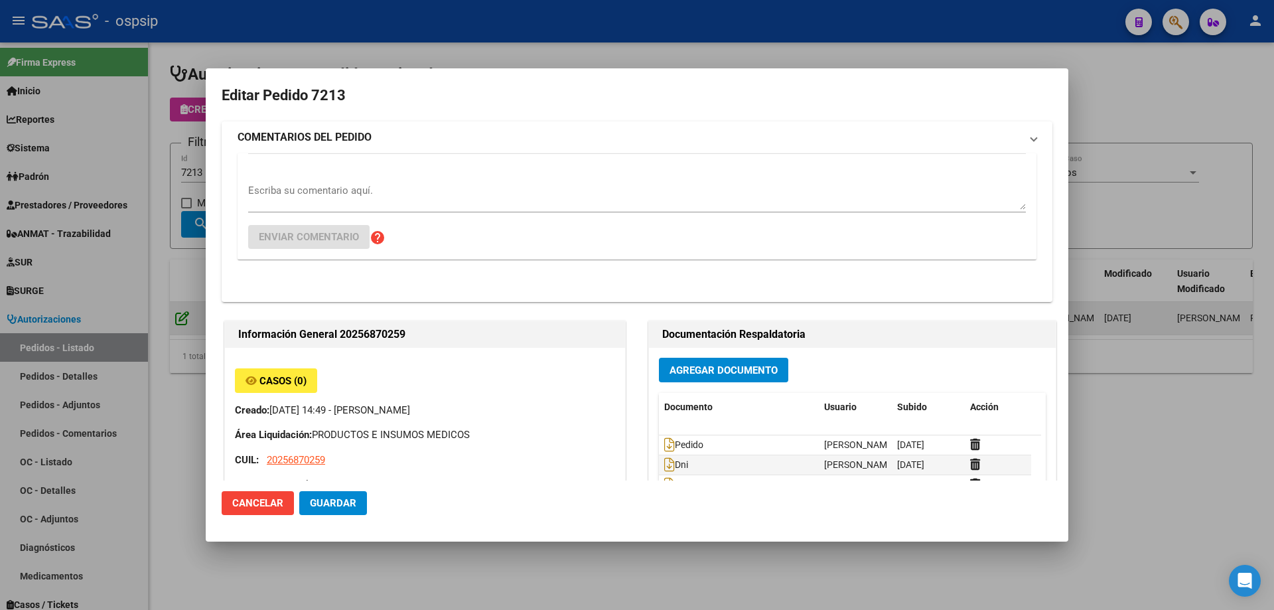
type input "[GEOGRAPHIC_DATA], [PERSON_NAME], CNO. GRAL. BELGRANO 2947, [GEOGRAPHIC_DATA]: …"
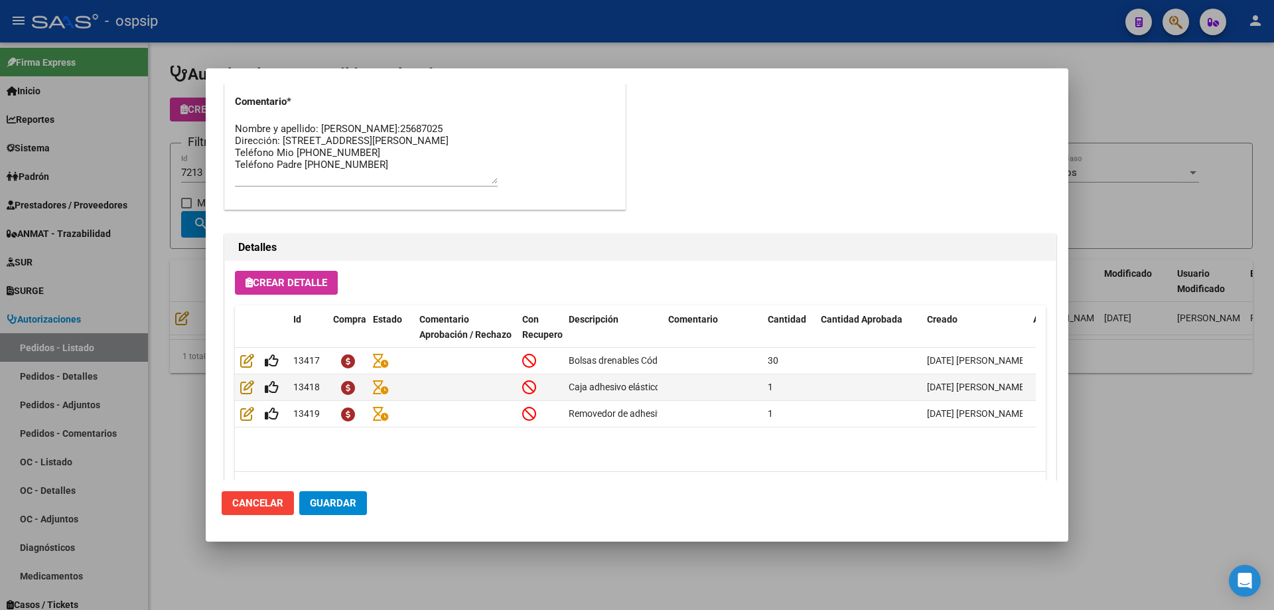
scroll to position [730, 0]
click at [178, 162] on div at bounding box center [637, 305] width 1274 height 610
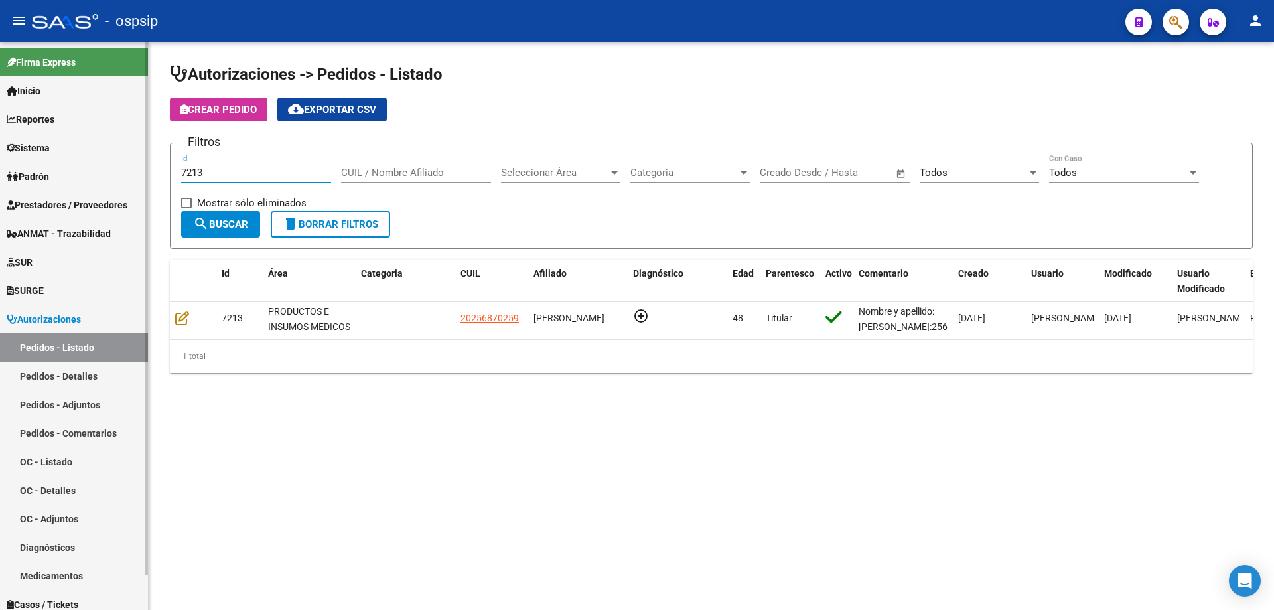
drag, startPoint x: 230, startPoint y: 171, endPoint x: 0, endPoint y: 125, distance: 234.2
click at [0, 125] on mat-sidenav-container "Firma Express Inicio Calendario SSS Instructivos Contacto OS Reportes Egresos D…" at bounding box center [637, 325] width 1274 height 567
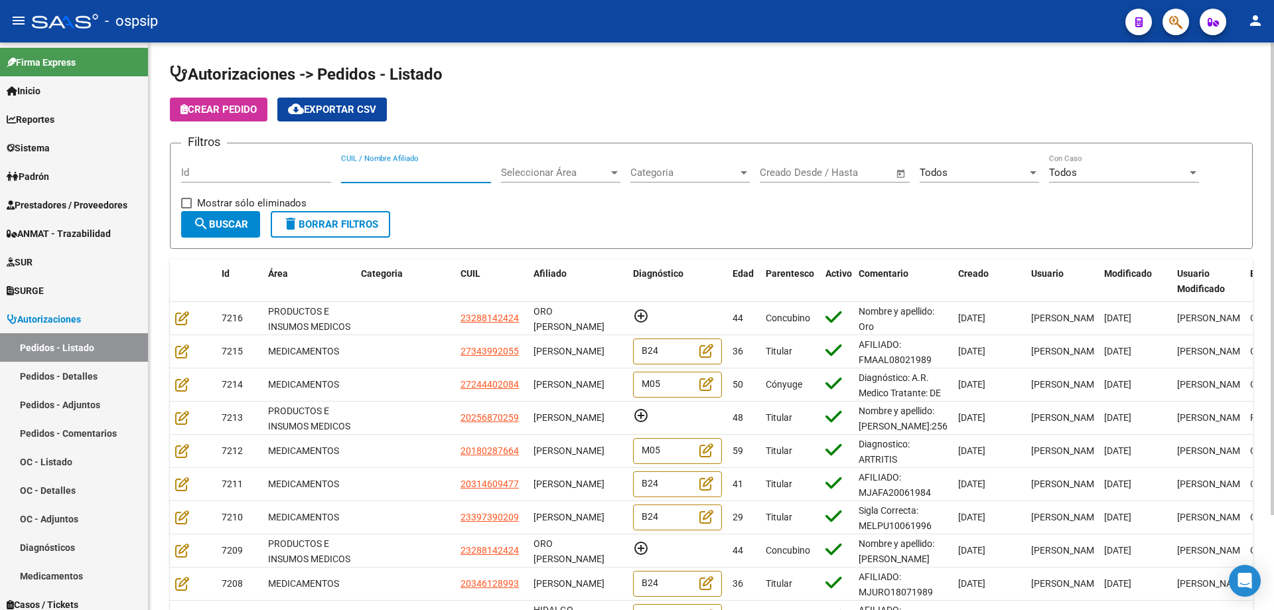
click at [354, 174] on input "CUIL / Nombre Afiliado" at bounding box center [416, 173] width 150 height 12
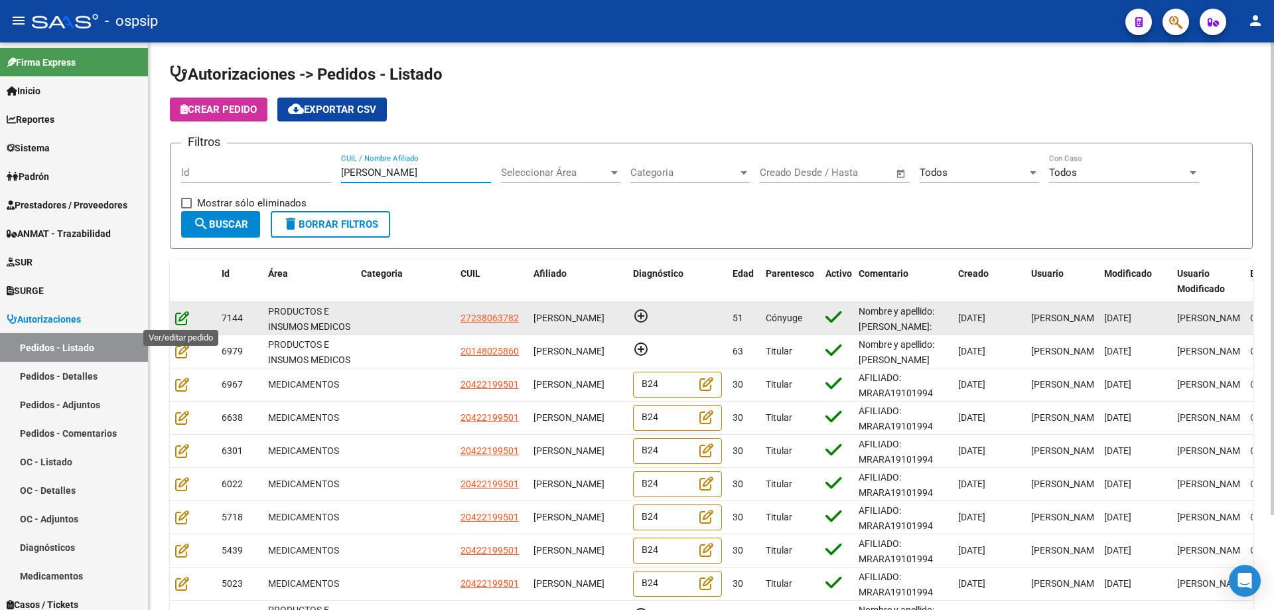
type input "[PERSON_NAME]"
click at [187, 319] on icon at bounding box center [182, 317] width 14 height 15
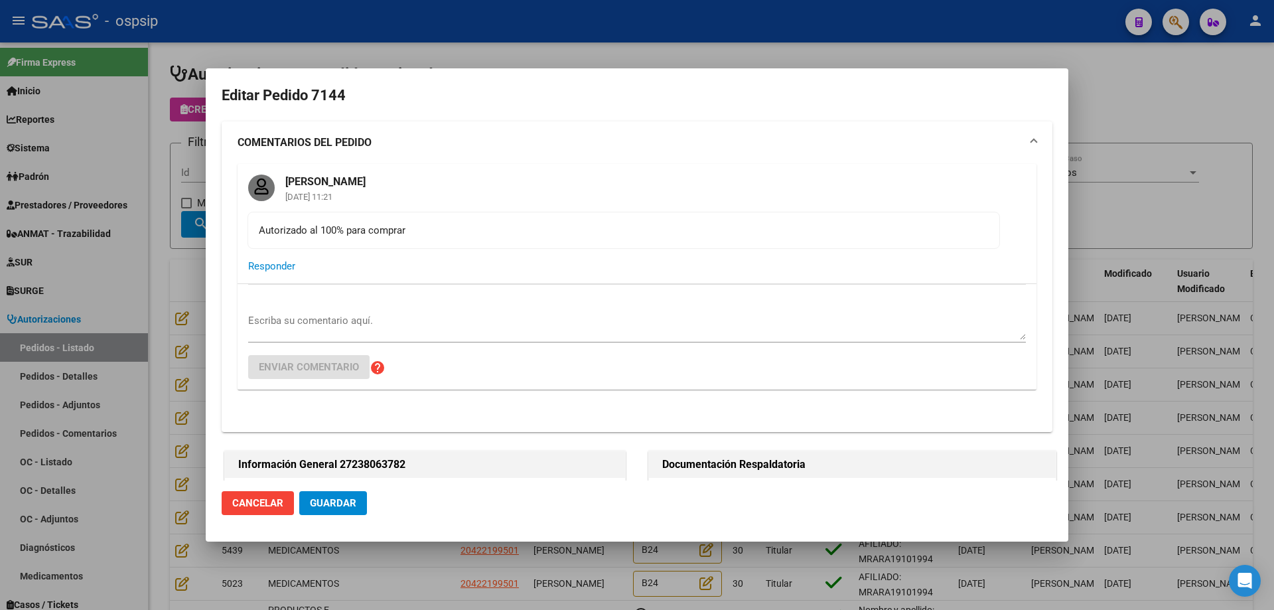
type input "[GEOGRAPHIC_DATA], [PERSON_NAME], AV [PERSON_NAME] 720, Departamento: 3"
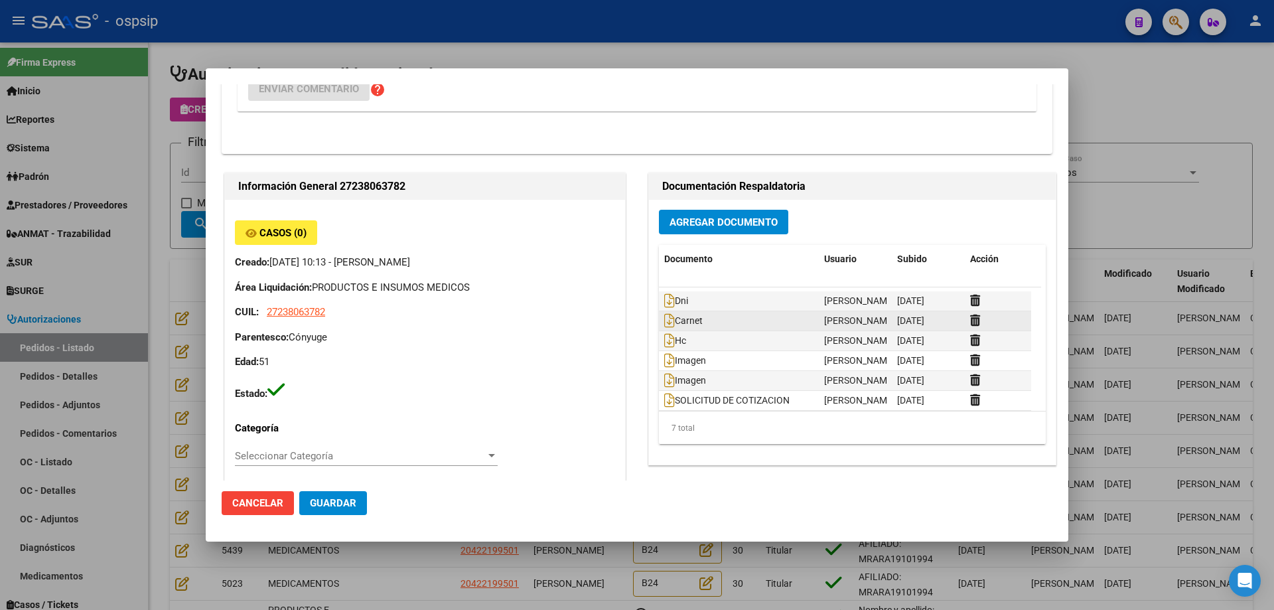
scroll to position [21, 0]
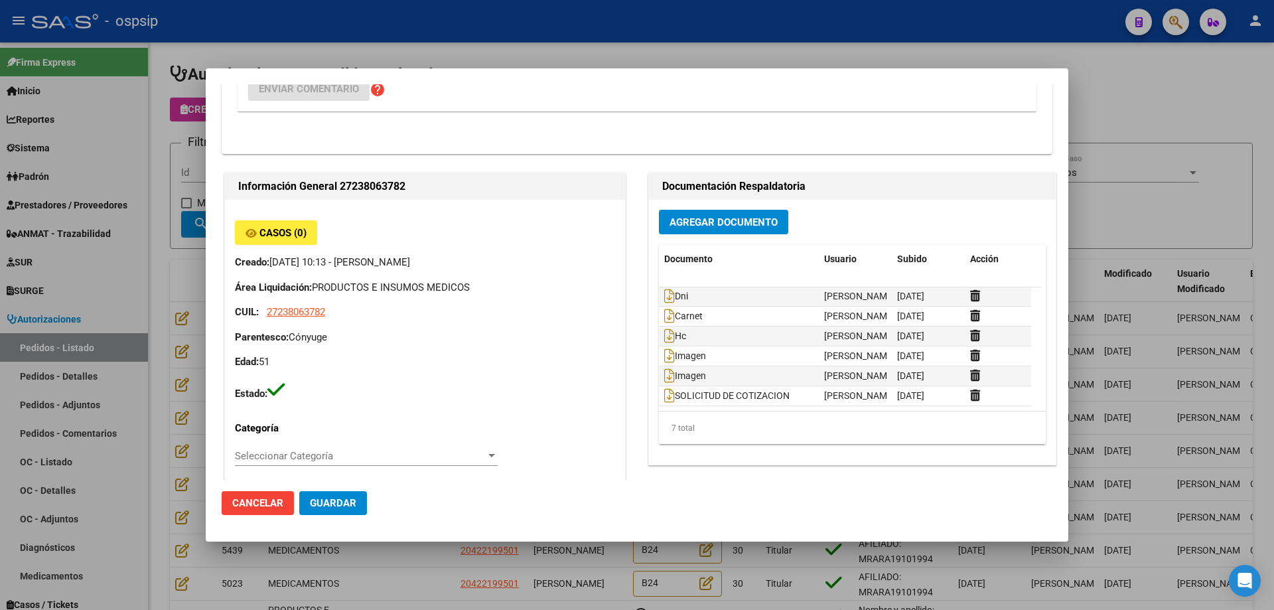
click at [204, 176] on div at bounding box center [637, 305] width 1274 height 610
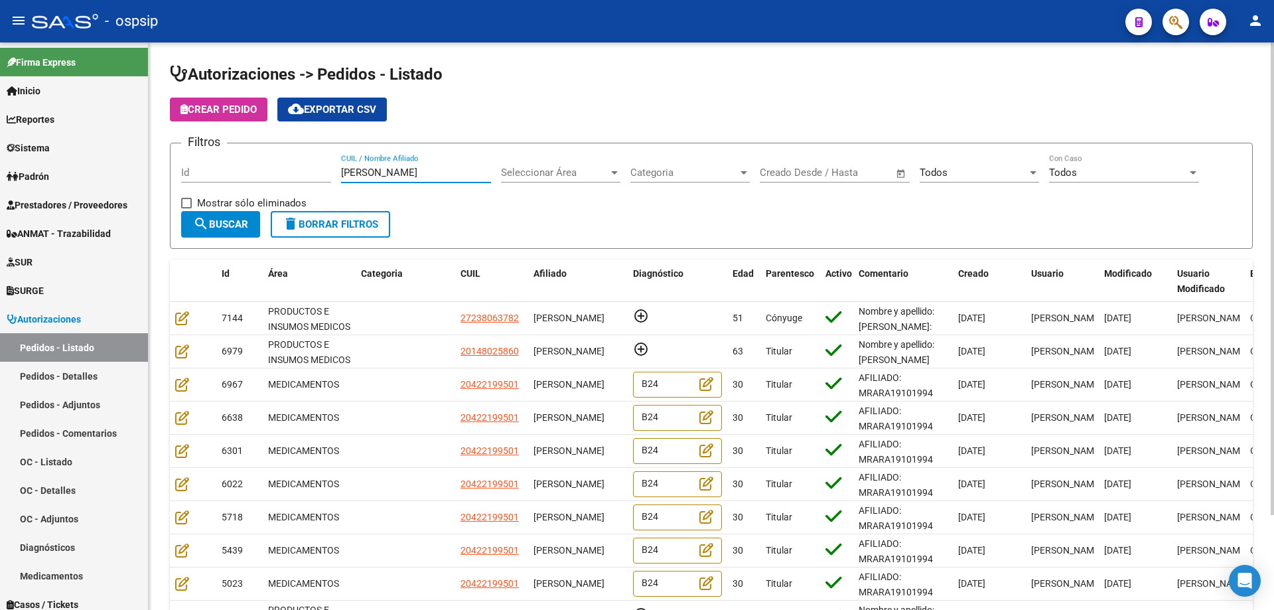
click at [452, 169] on input "[PERSON_NAME]" at bounding box center [416, 173] width 150 height 12
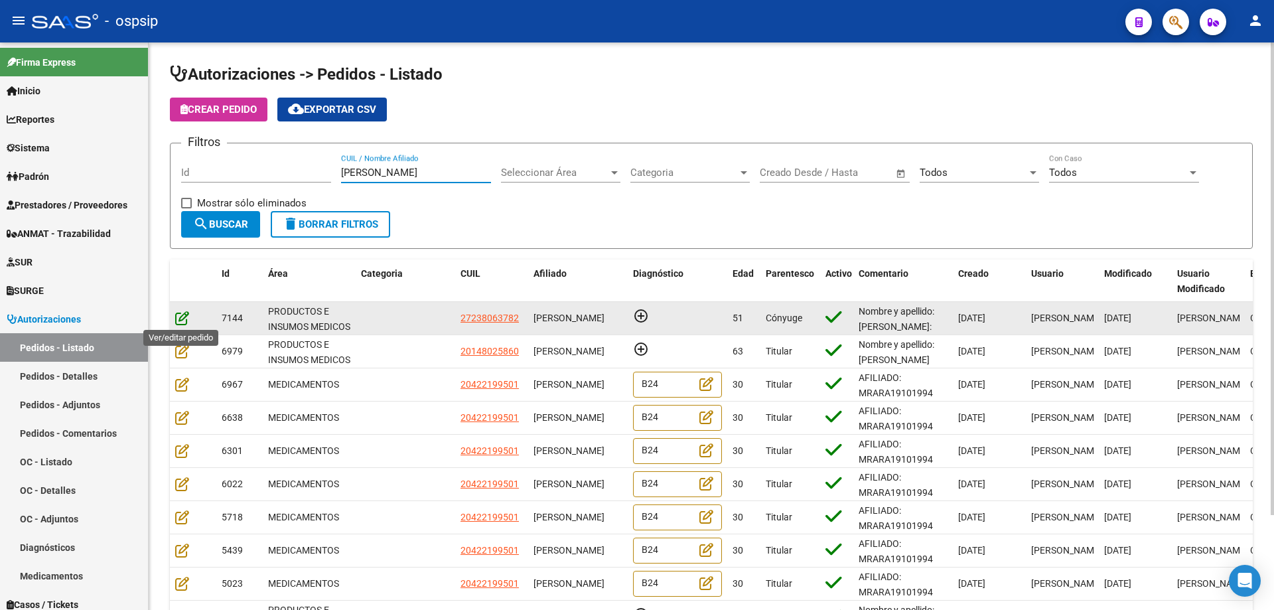
click at [186, 320] on icon at bounding box center [182, 317] width 14 height 15
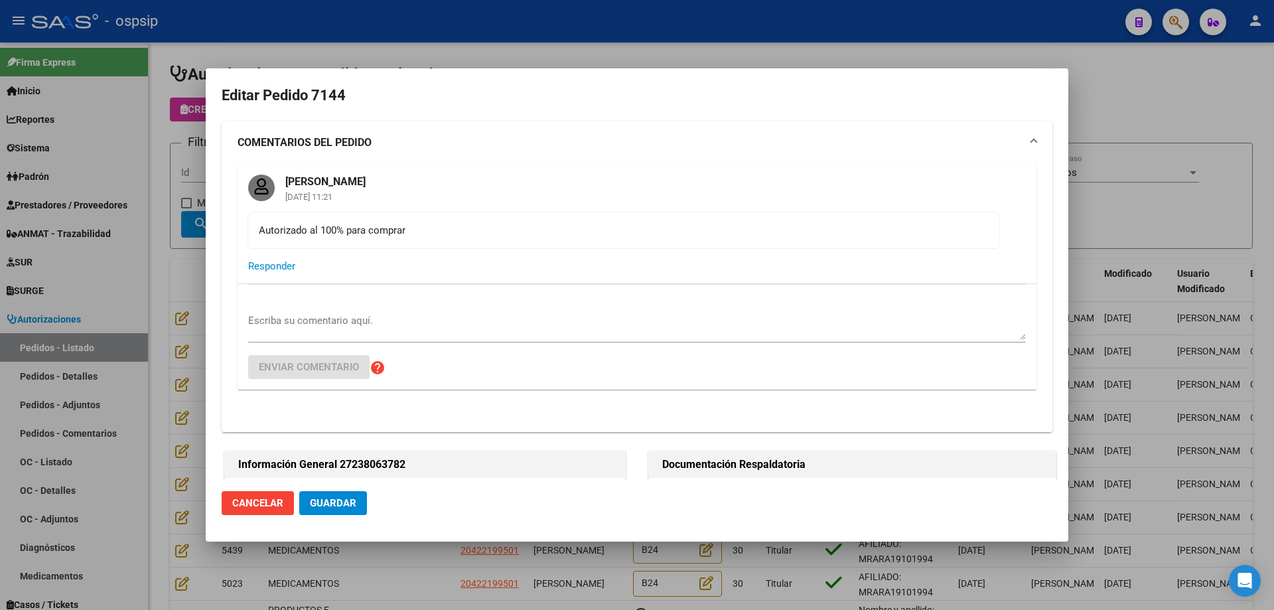
type input "[GEOGRAPHIC_DATA], [PERSON_NAME], AV [PERSON_NAME] 720, Departamento: 3"
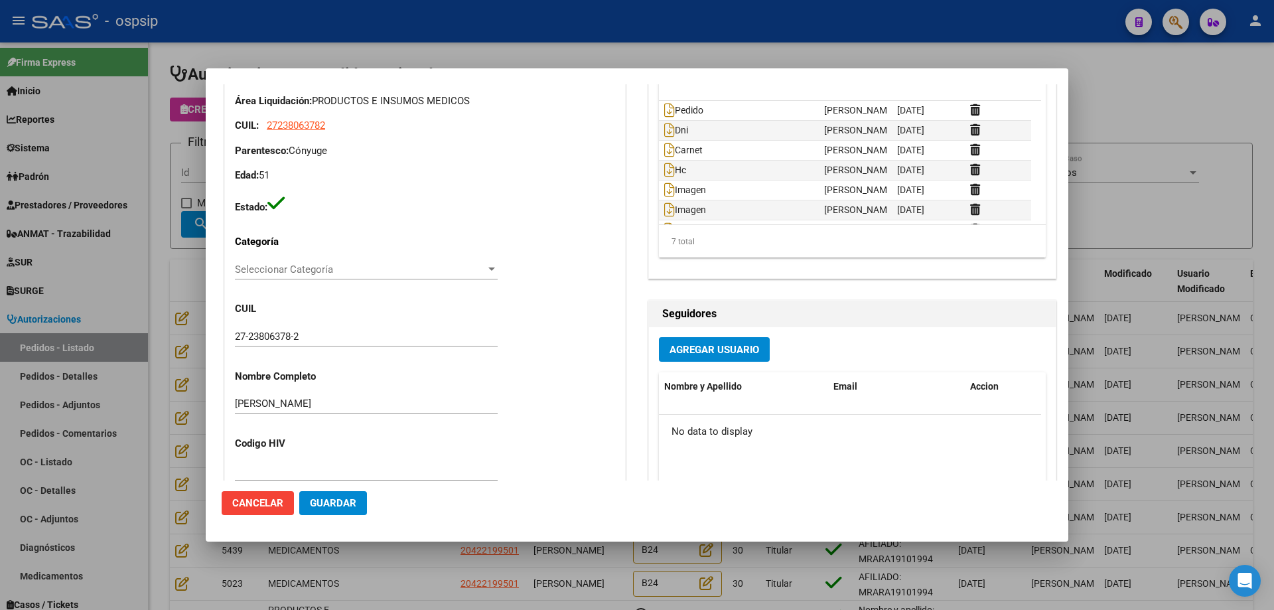
scroll to position [862, 0]
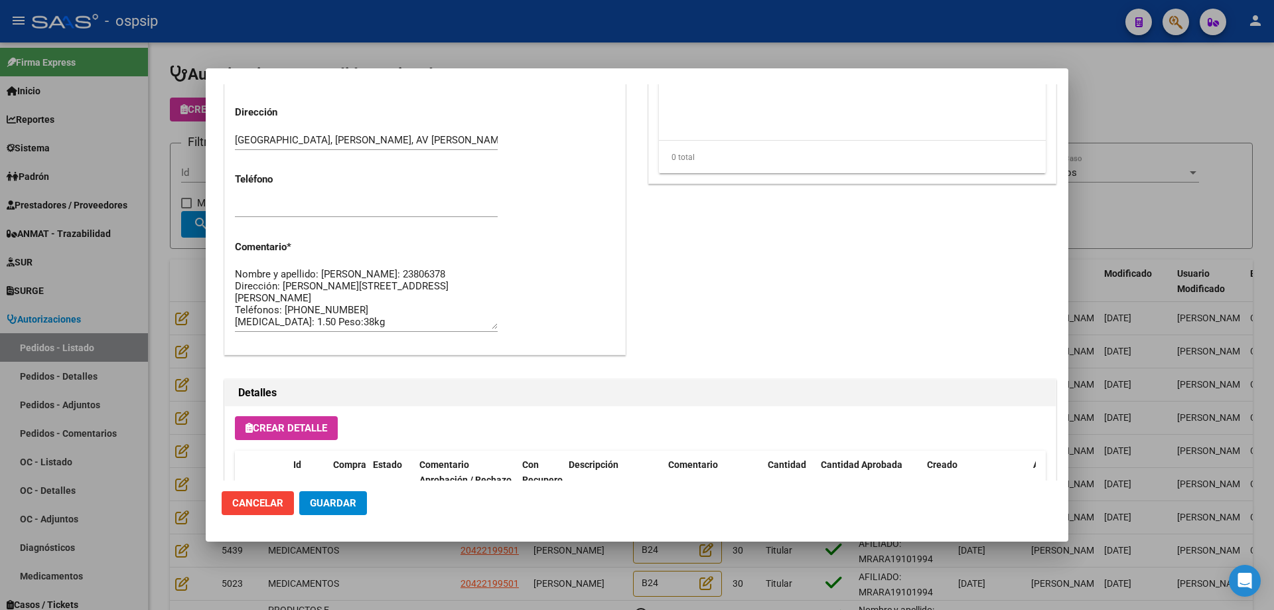
drag, startPoint x: 236, startPoint y: 296, endPoint x: 437, endPoint y: 324, distance: 203.0
click at [437, 324] on textarea "Nombre y apellido: [PERSON_NAME]: 23806378 Dirección: [PERSON_NAME][STREET_ADDR…" at bounding box center [366, 298] width 263 height 62
drag, startPoint x: 127, startPoint y: 262, endPoint x: 306, endPoint y: 244, distance: 179.4
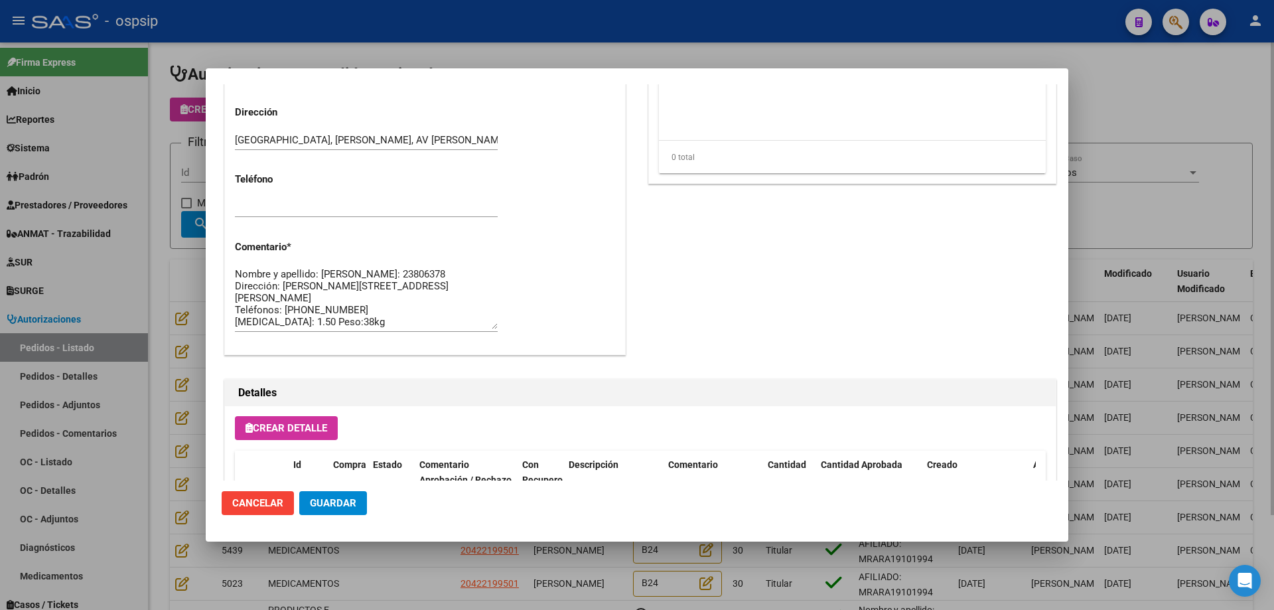
click at [133, 265] on div at bounding box center [637, 305] width 1274 height 610
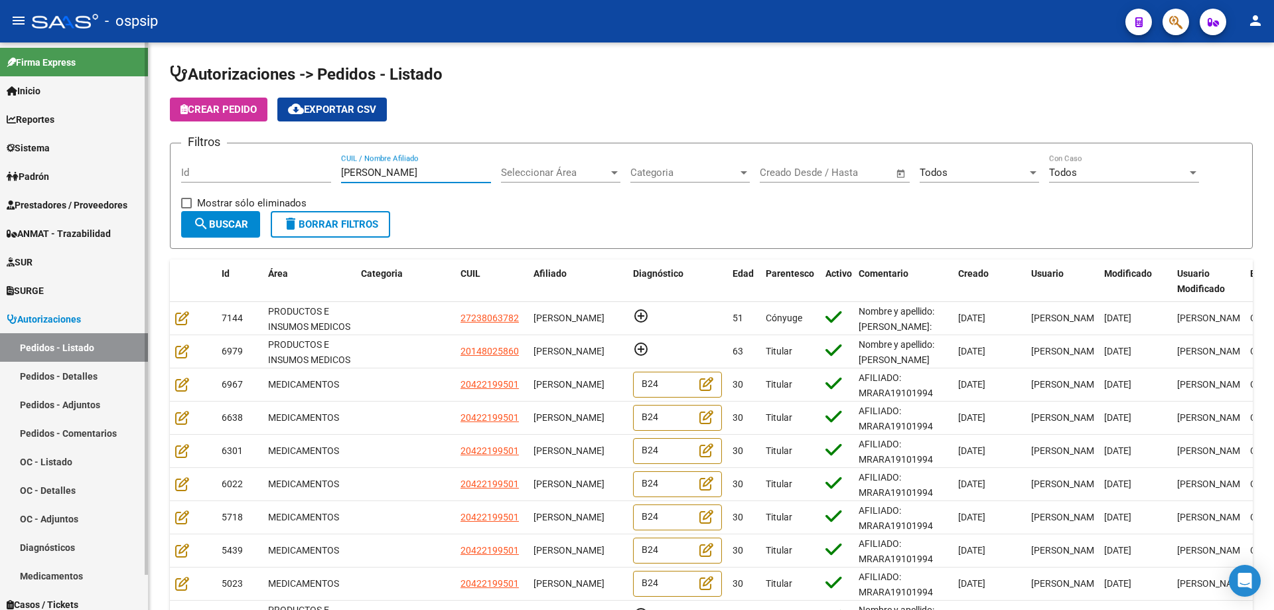
drag, startPoint x: 397, startPoint y: 168, endPoint x: 0, endPoint y: 133, distance: 398.2
click at [0, 133] on mat-sidenav-container "Firma Express Inicio Calendario SSS Instructivos Contacto OS Reportes Egresos D…" at bounding box center [637, 325] width 1274 height 567
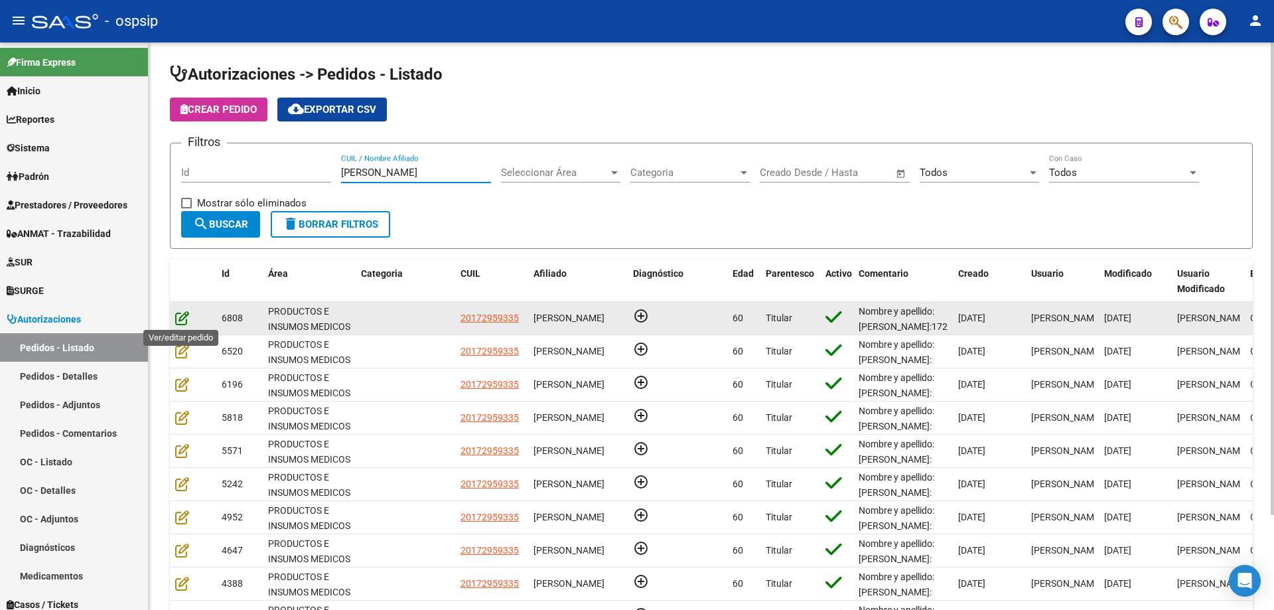
type input "[PERSON_NAME]"
click at [178, 321] on icon at bounding box center [182, 317] width 14 height 15
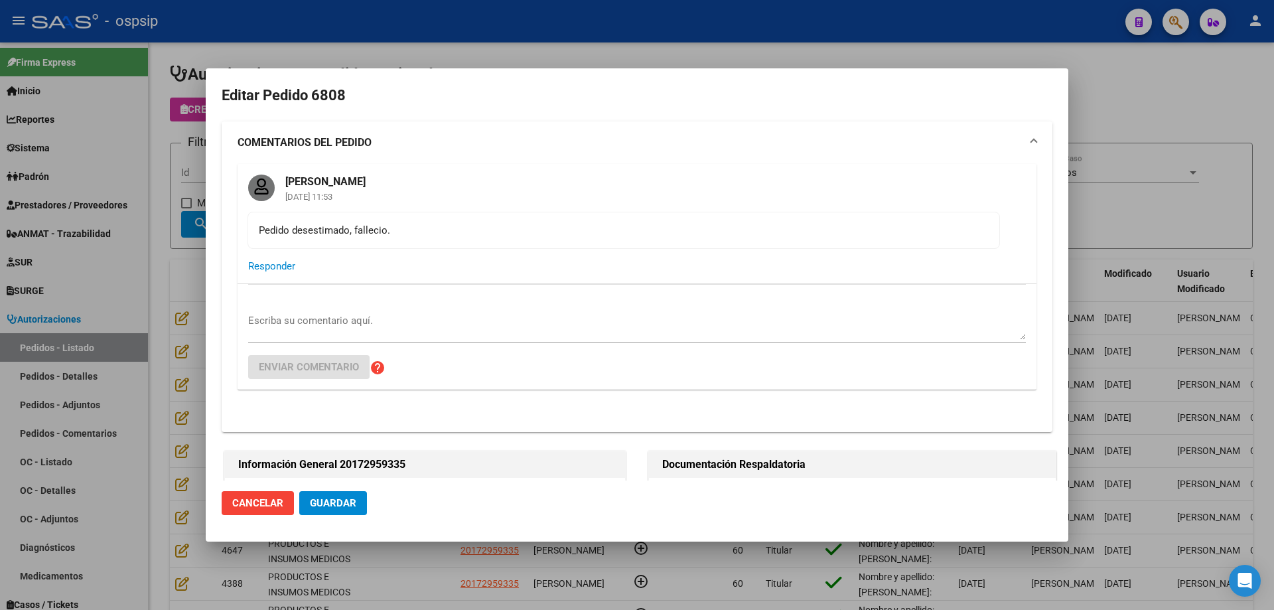
type input "[GEOGRAPHIC_DATA], [GEOGRAPHIC_DATA], [GEOGRAPHIC_DATA] 494"
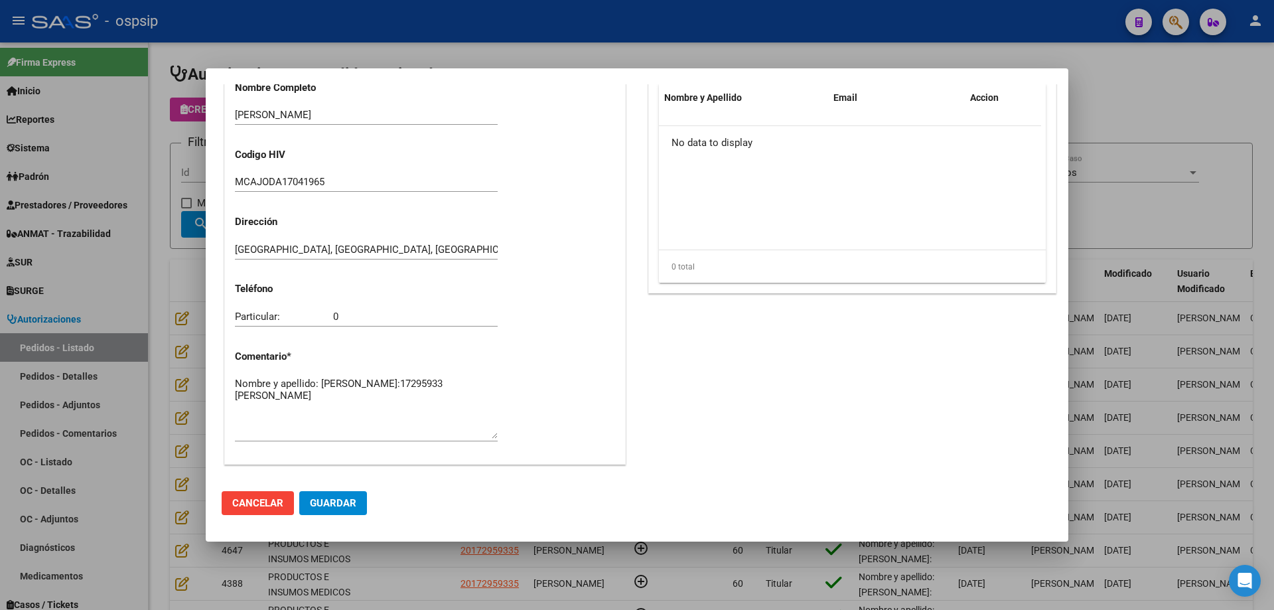
scroll to position [730, 0]
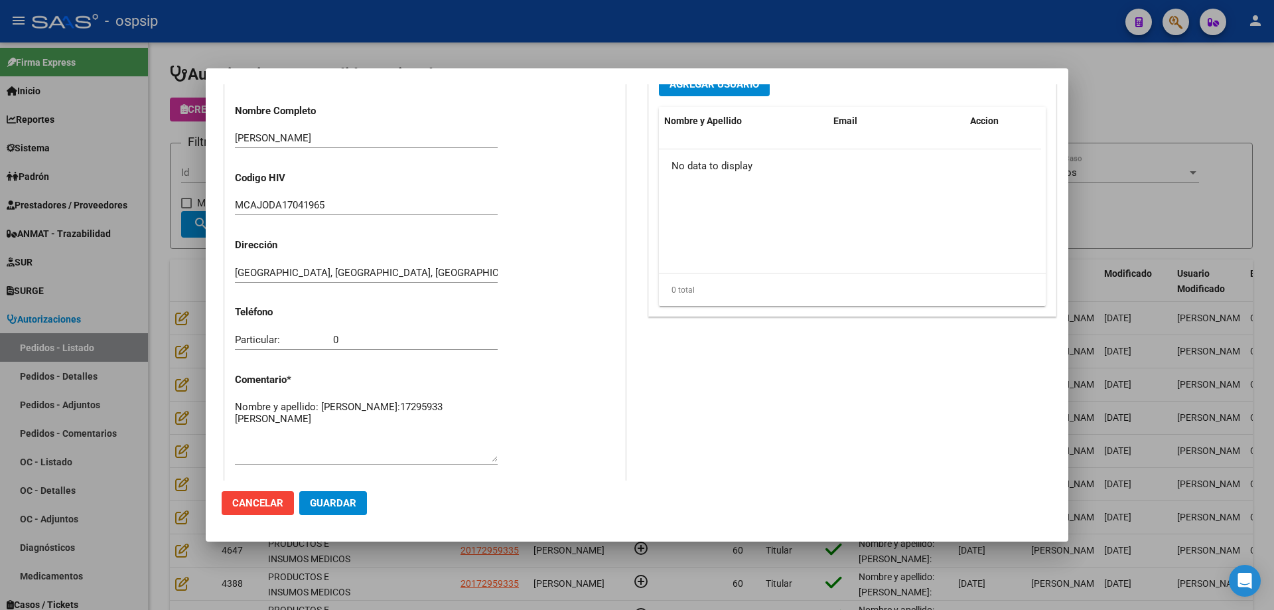
click at [196, 213] on div at bounding box center [637, 305] width 1274 height 610
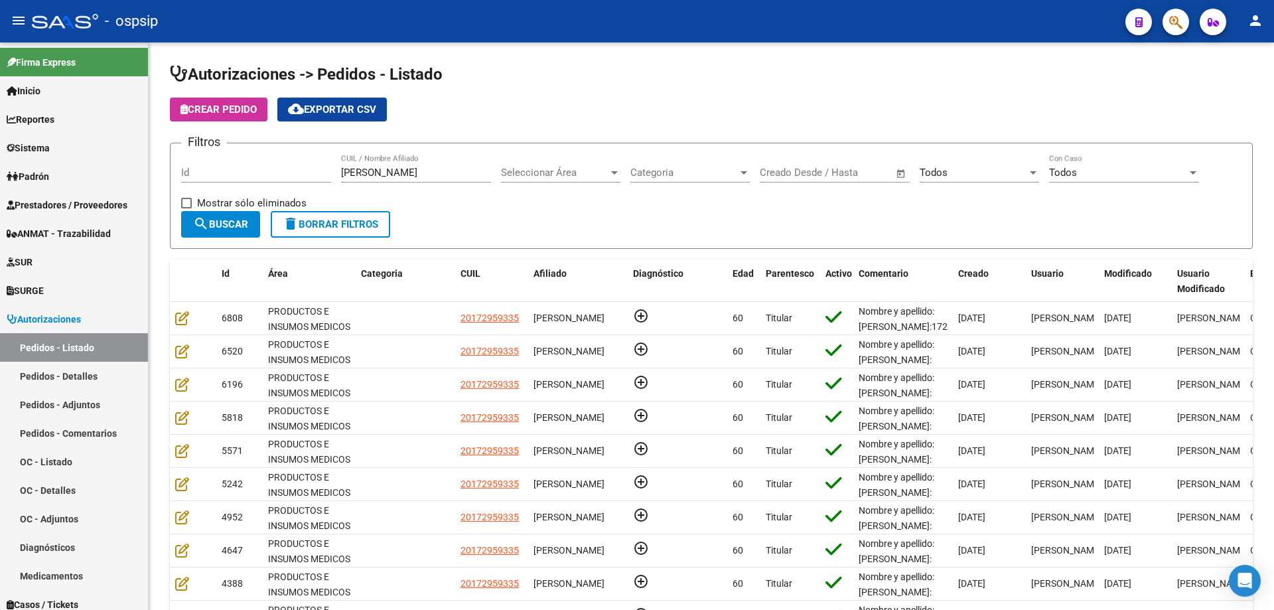
click at [196, 213] on button "search Buscar" at bounding box center [220, 224] width 79 height 27
drag, startPoint x: 403, startPoint y: 168, endPoint x: 137, endPoint y: 144, distance: 267.1
click at [141, 144] on mat-sidenav-container "Firma Express Inicio Calendario SSS Instructivos Contacto OS Reportes Egresos D…" at bounding box center [637, 325] width 1274 height 567
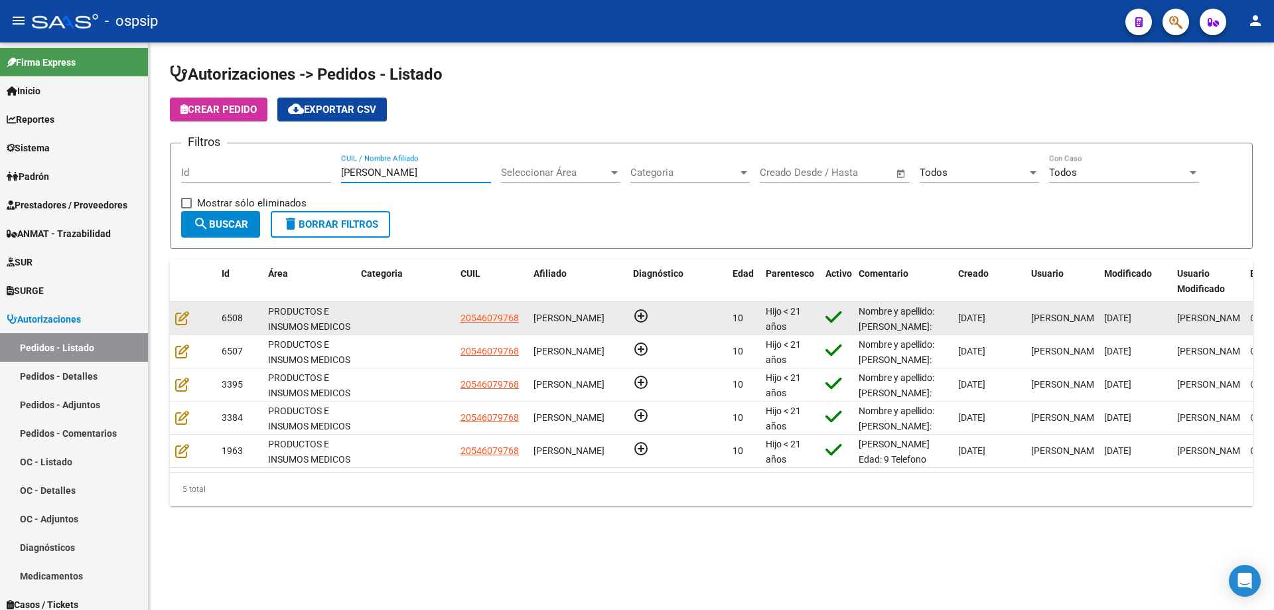
type input "[PERSON_NAME]"
click at [187, 325] on div at bounding box center [193, 317] width 36 height 15
click at [184, 322] on icon at bounding box center [182, 317] width 14 height 15
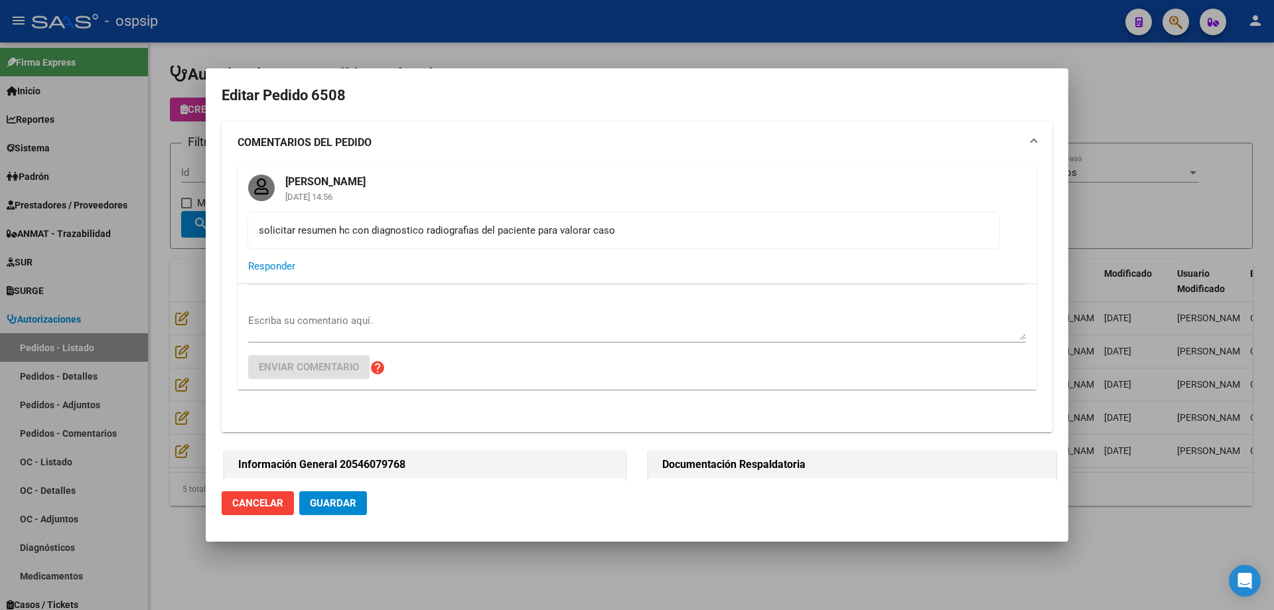
type input "[GEOGRAPHIC_DATA], [GEOGRAPHIC_DATA], GRAL [PERSON_NAME] 1479"
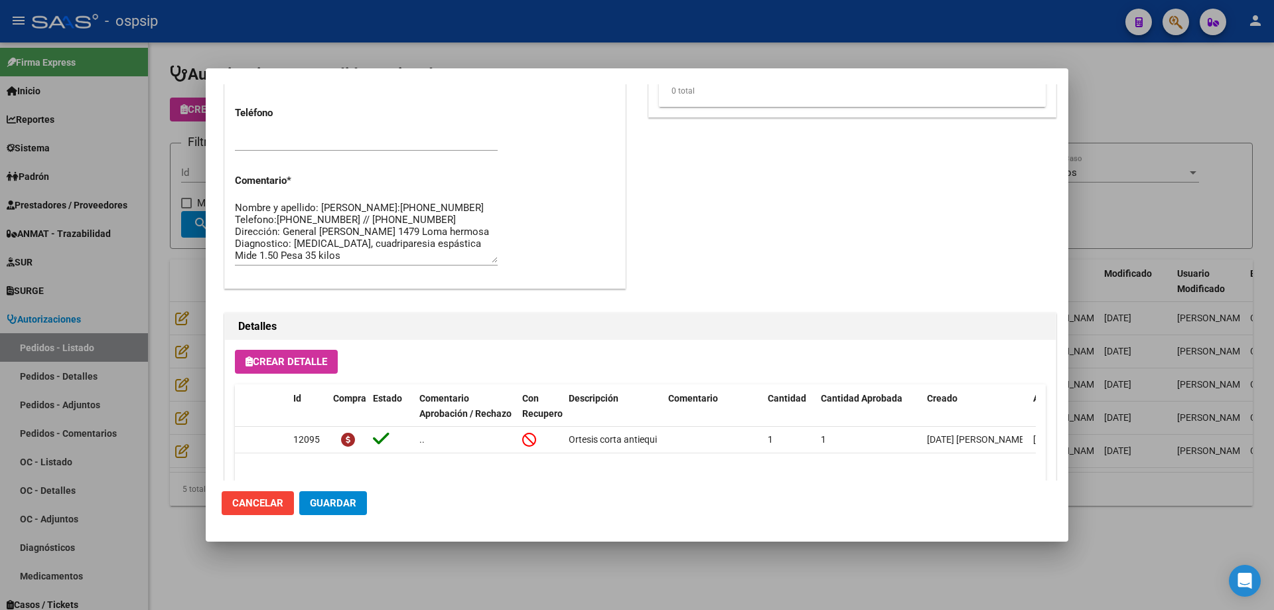
scroll to position [1074, 0]
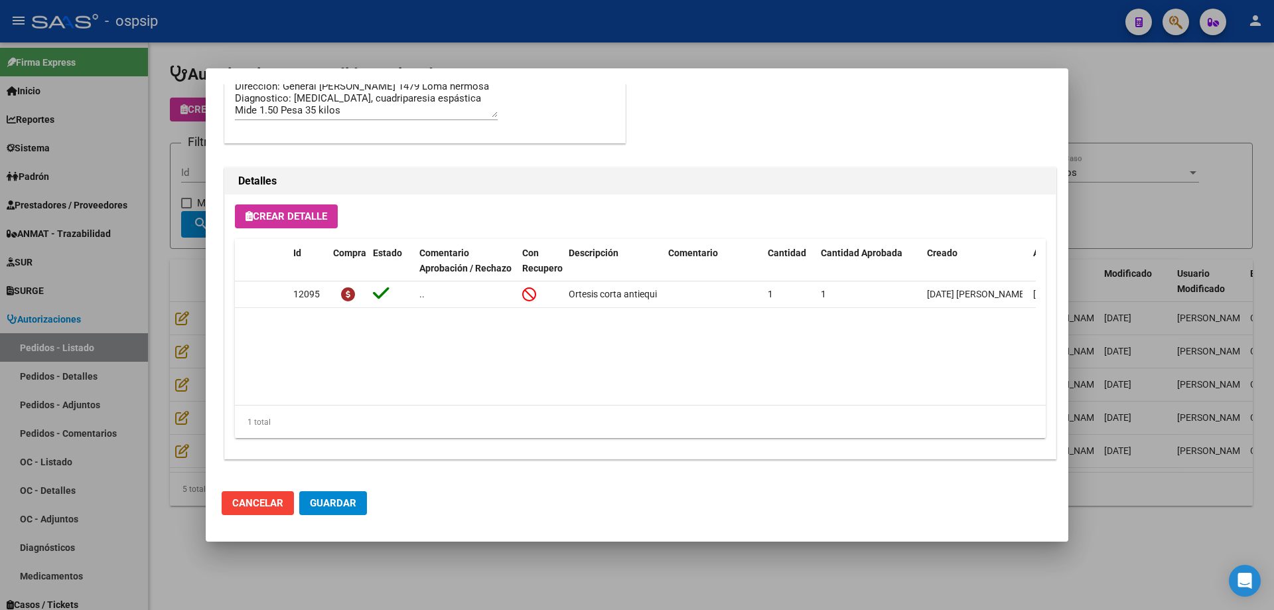
click at [182, 299] on div at bounding box center [637, 305] width 1274 height 610
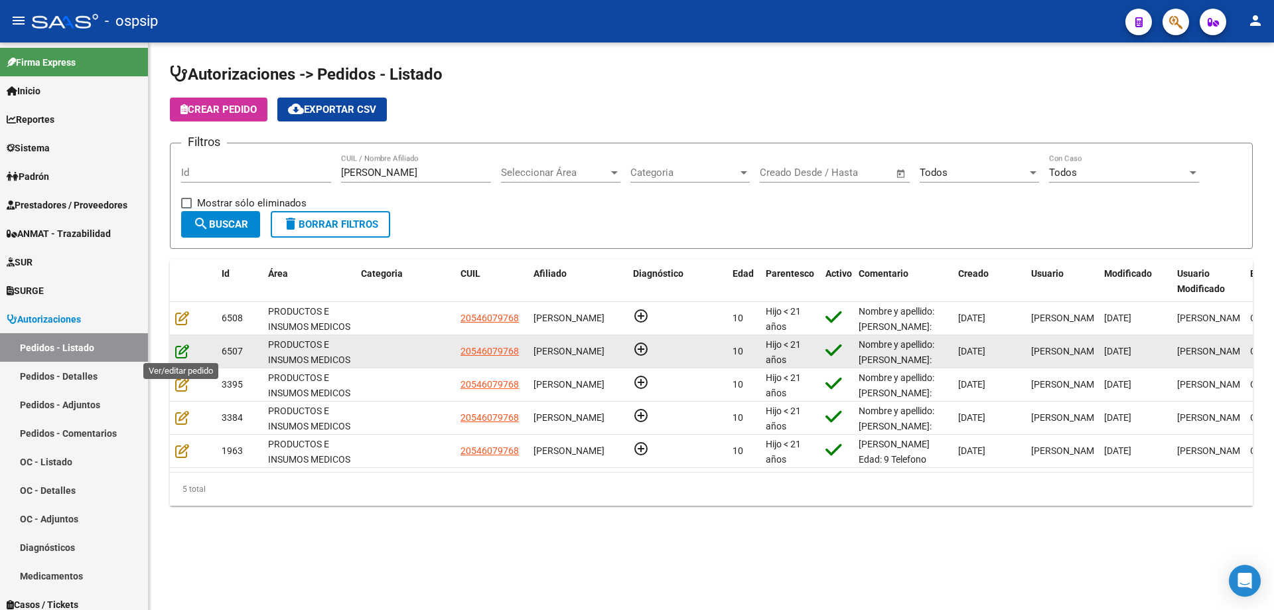
click at [176, 356] on icon at bounding box center [182, 351] width 14 height 15
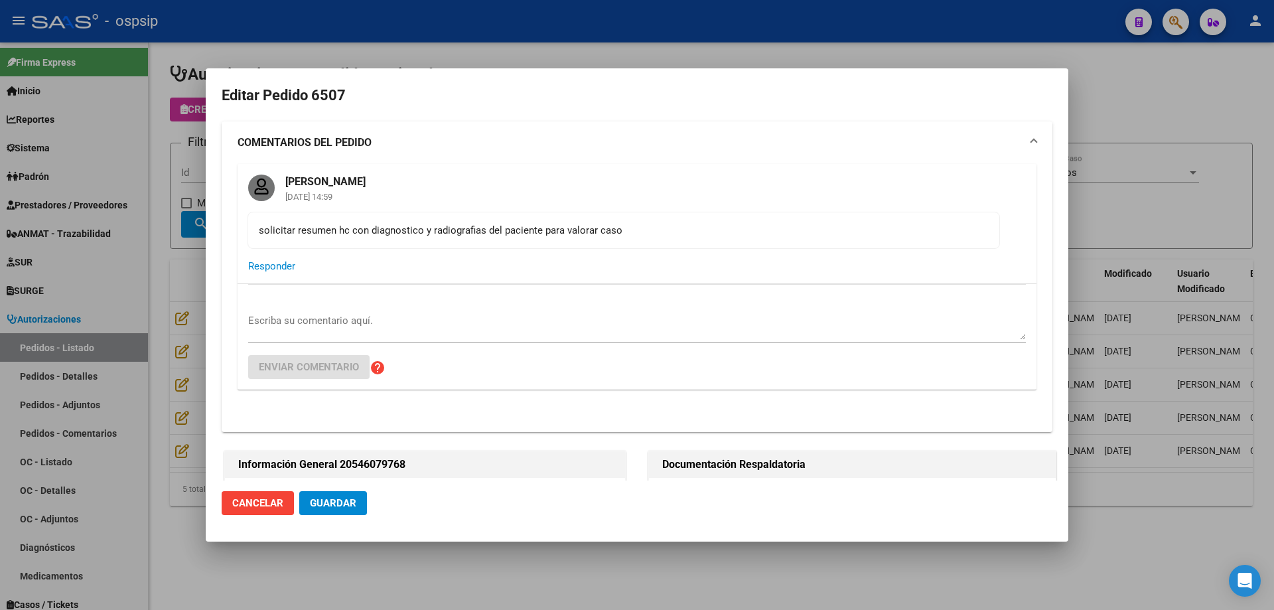
type input "[GEOGRAPHIC_DATA], [GEOGRAPHIC_DATA], GRAL [PERSON_NAME] 1479"
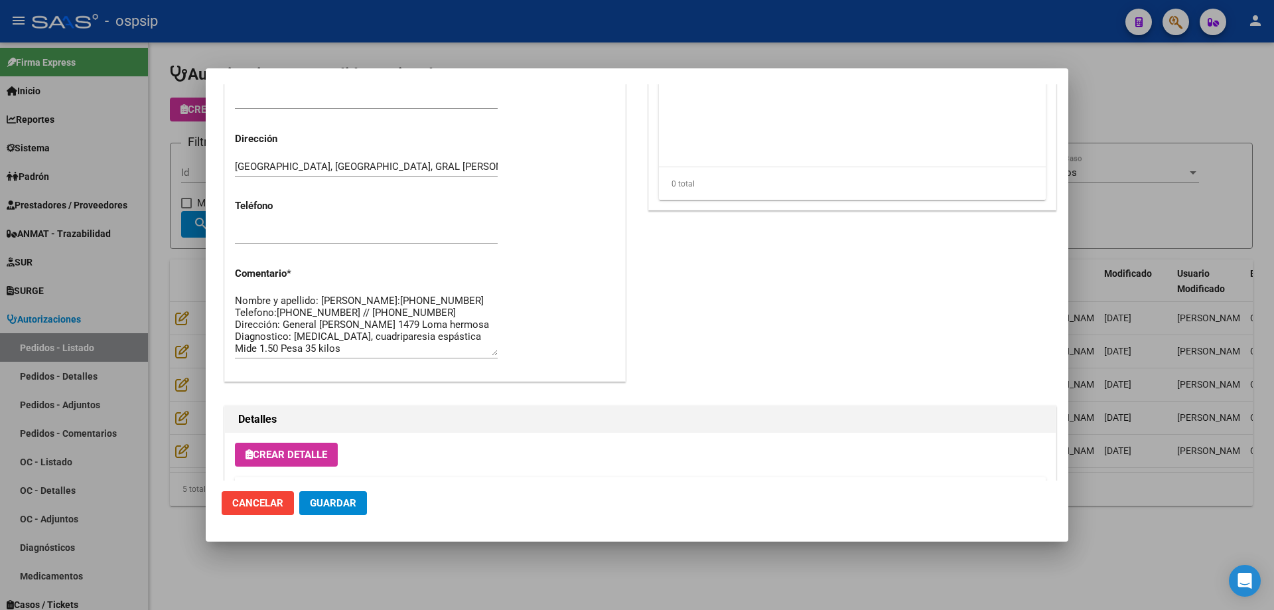
scroll to position [929, 0]
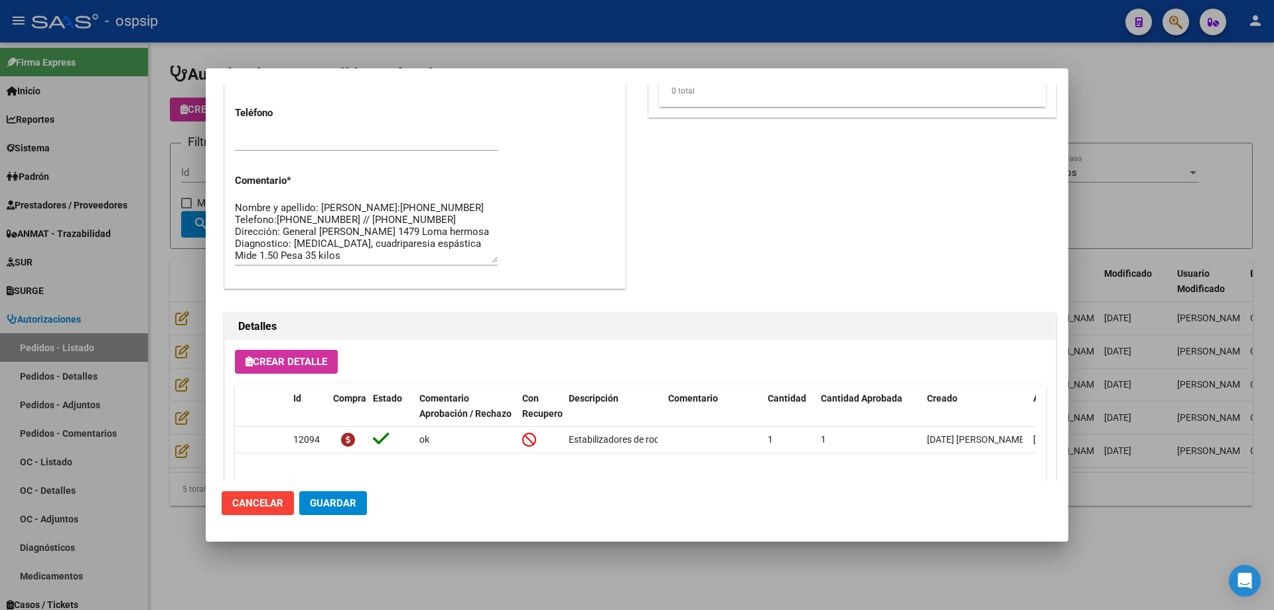
click at [117, 253] on div at bounding box center [637, 305] width 1274 height 610
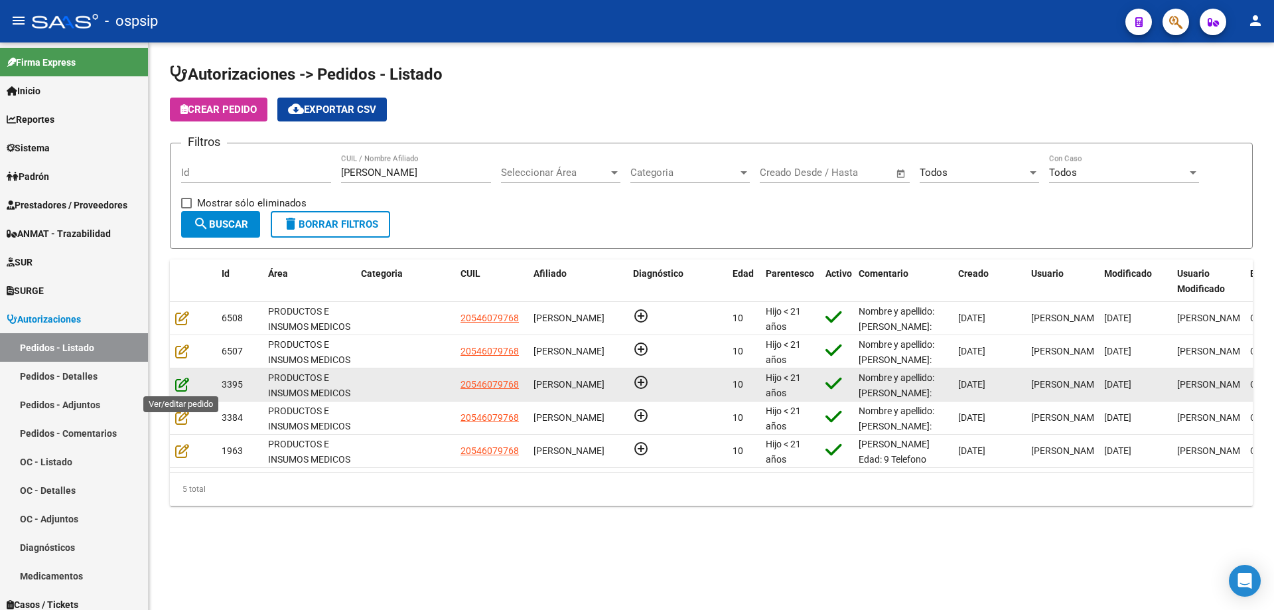
click at [180, 382] on icon at bounding box center [182, 384] width 14 height 15
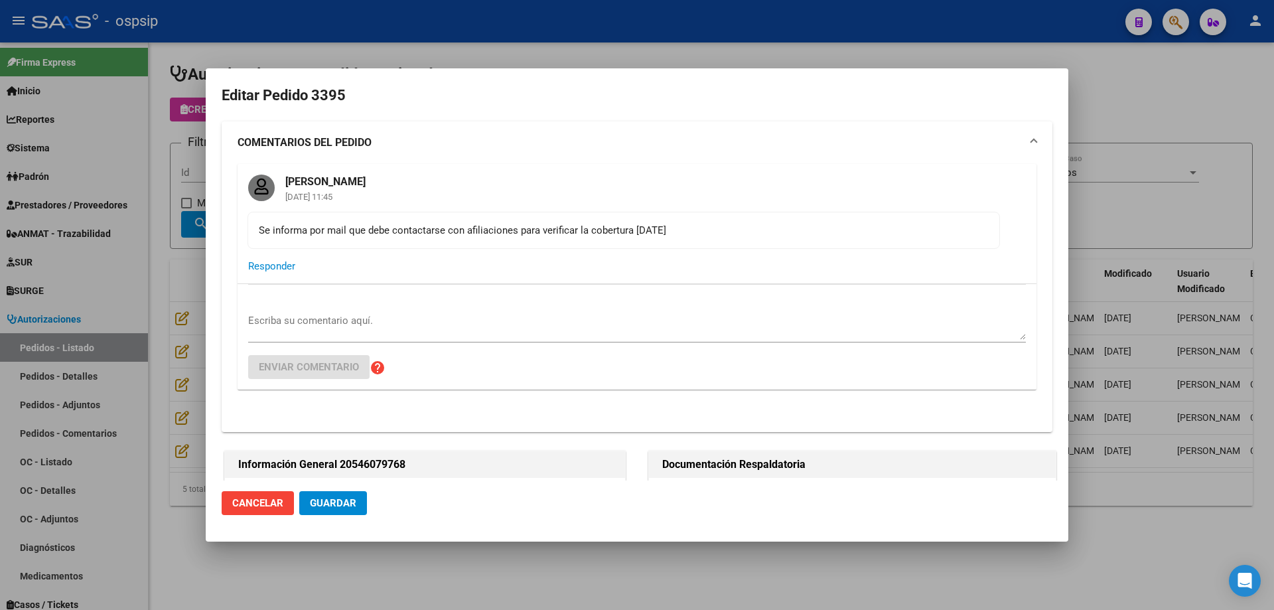
type input "[GEOGRAPHIC_DATA], [GEOGRAPHIC_DATA], GRAL [PERSON_NAME] 1479"
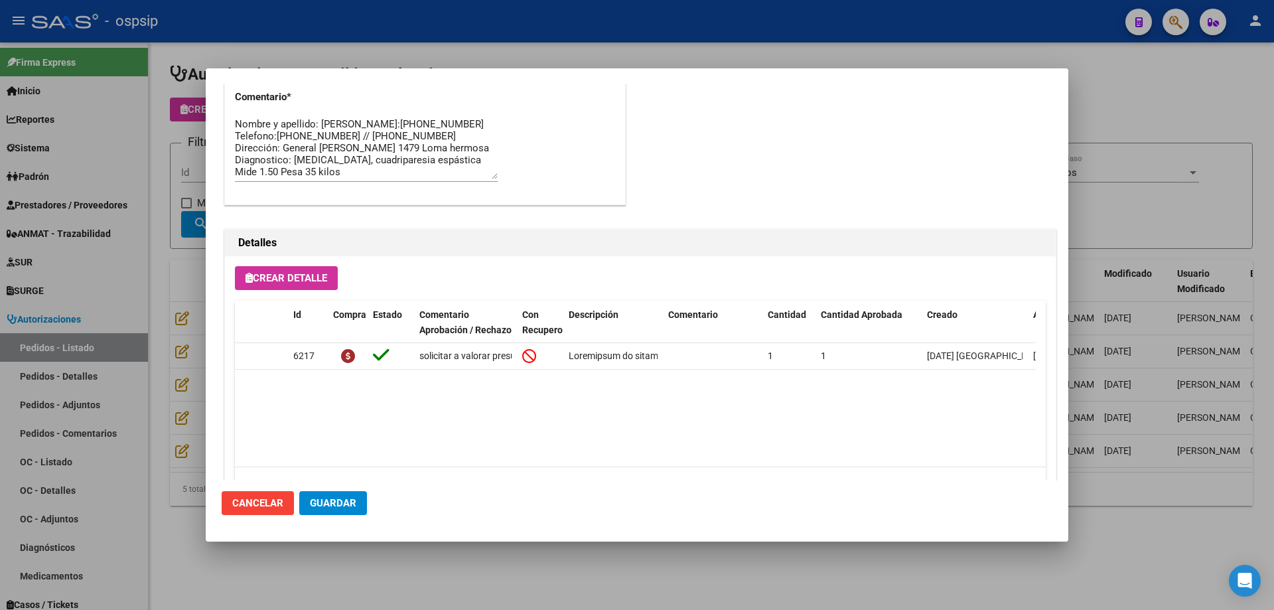
scroll to position [1074, 0]
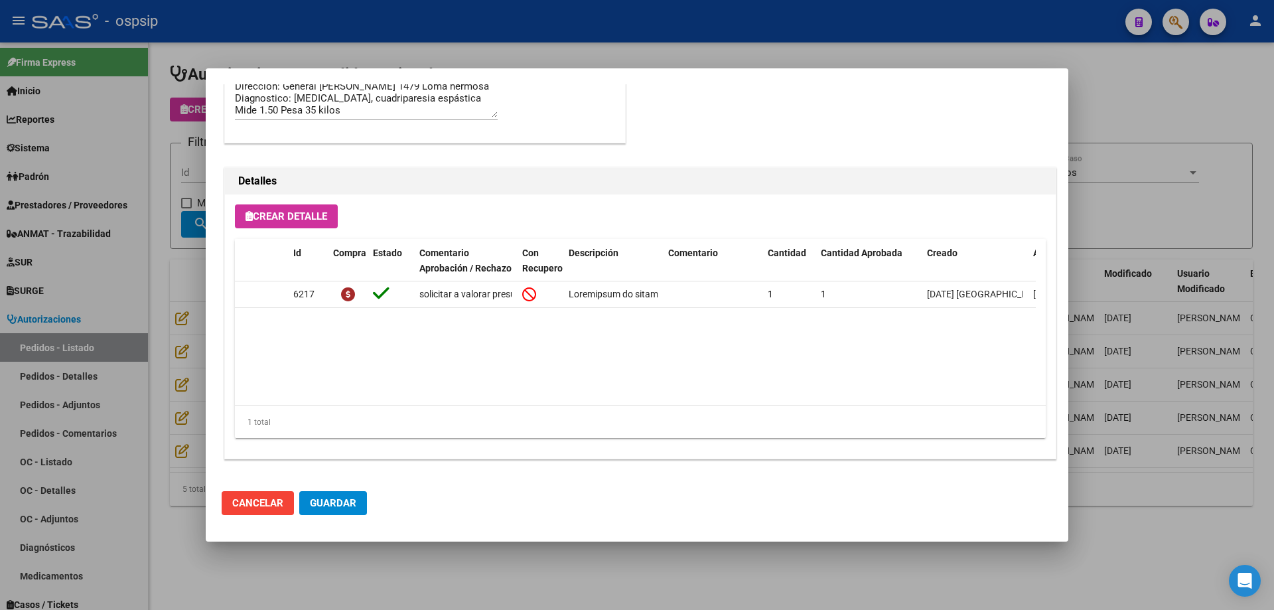
click at [114, 291] on div at bounding box center [637, 305] width 1274 height 610
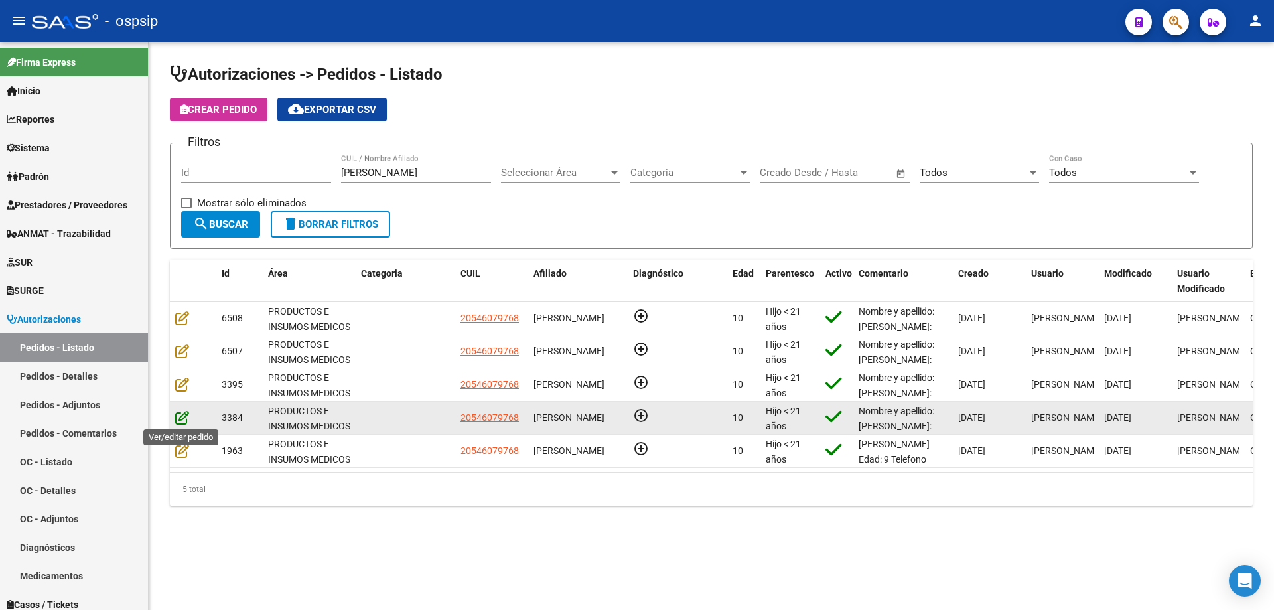
click at [183, 423] on icon at bounding box center [182, 417] width 14 height 15
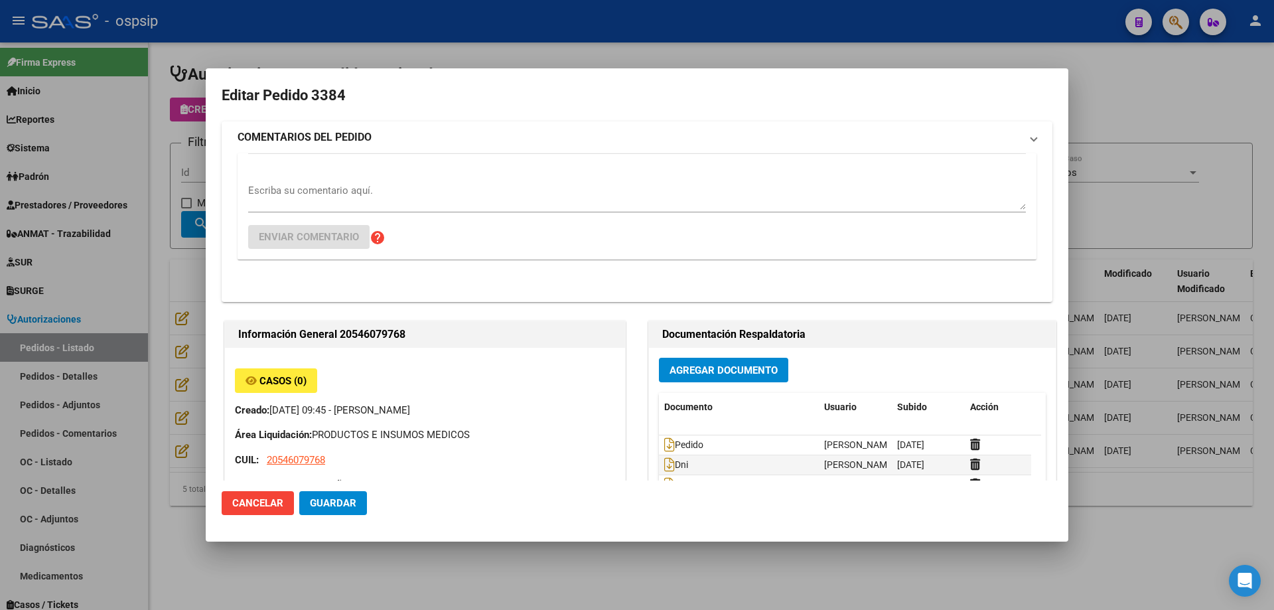
type input "[GEOGRAPHIC_DATA], [GEOGRAPHIC_DATA], GRAL [PERSON_NAME] 1479"
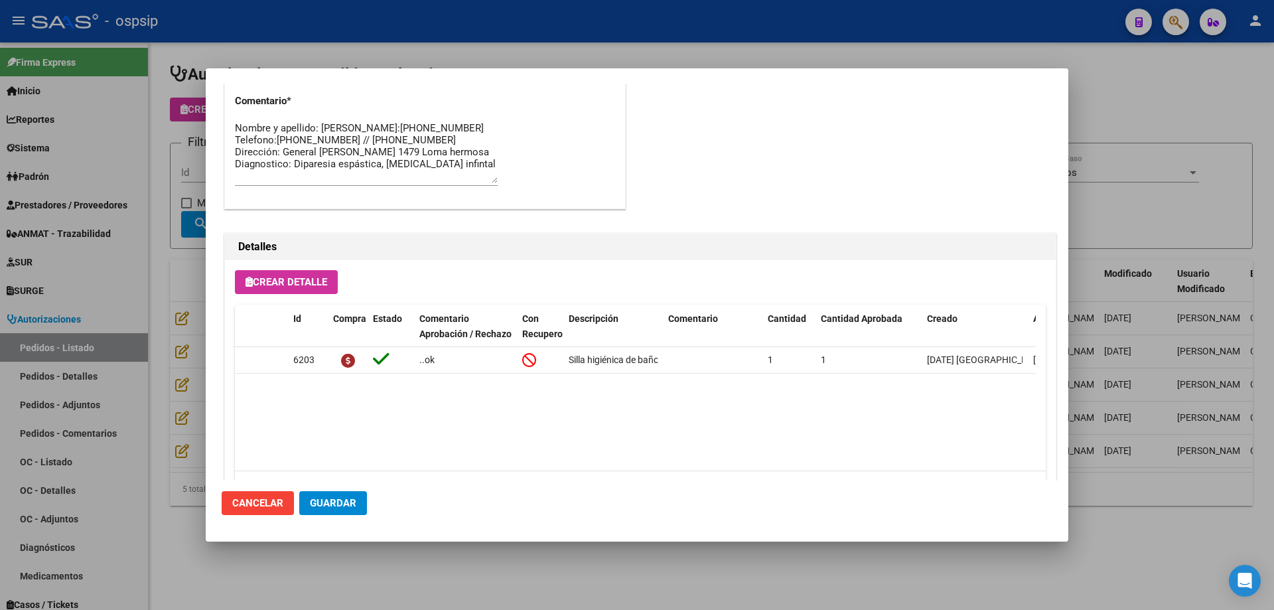
scroll to position [795, 0]
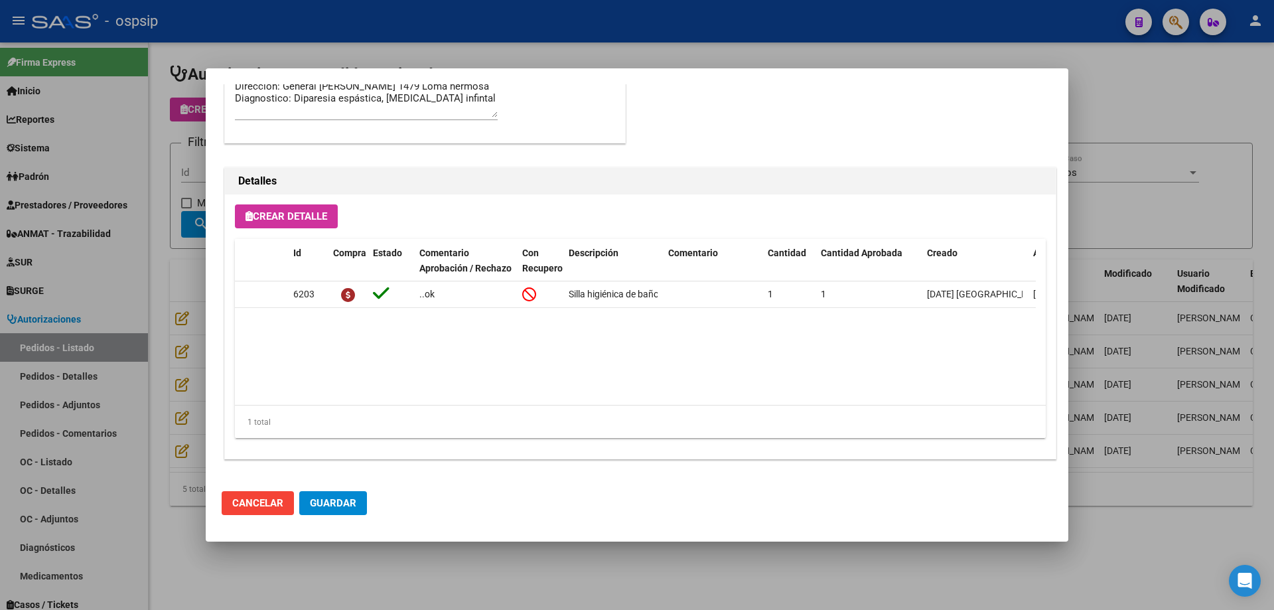
click at [119, 354] on div at bounding box center [637, 305] width 1274 height 610
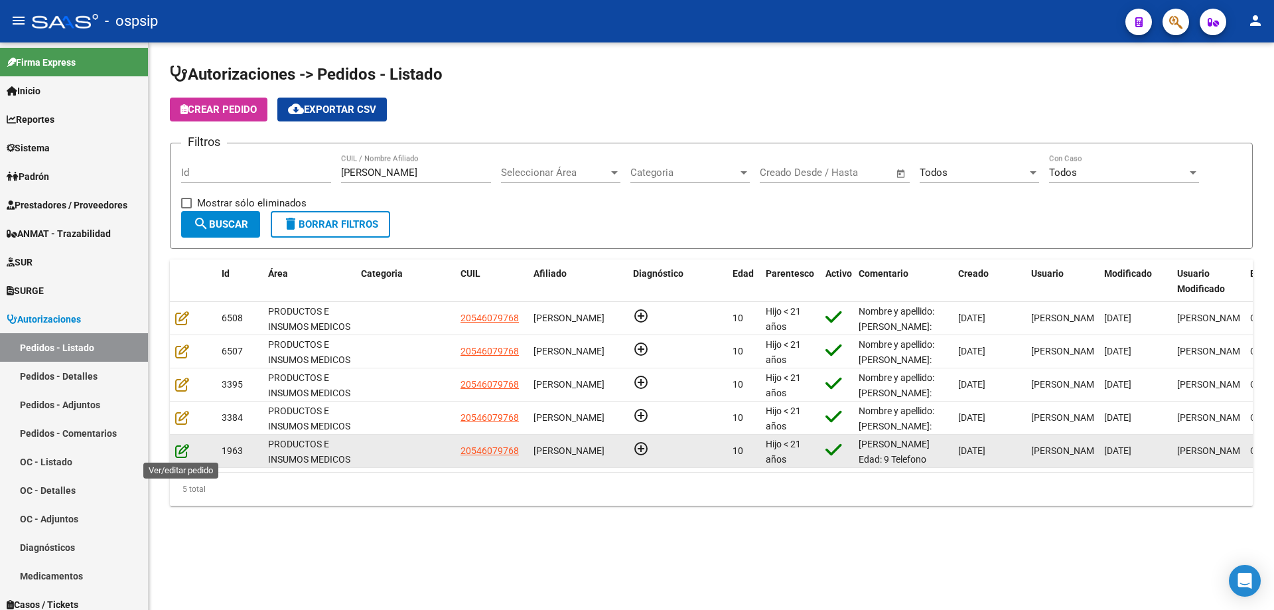
click at [186, 454] on icon at bounding box center [182, 450] width 14 height 15
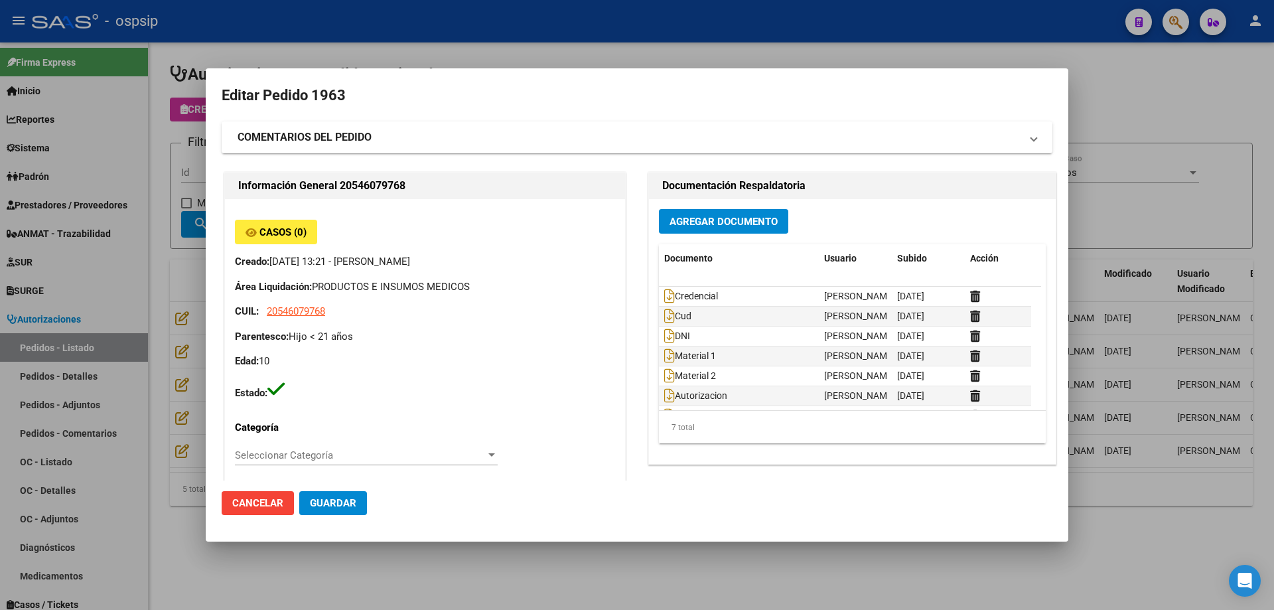
type input "[GEOGRAPHIC_DATA], [GEOGRAPHIC_DATA], GRAL [PERSON_NAME] 1479"
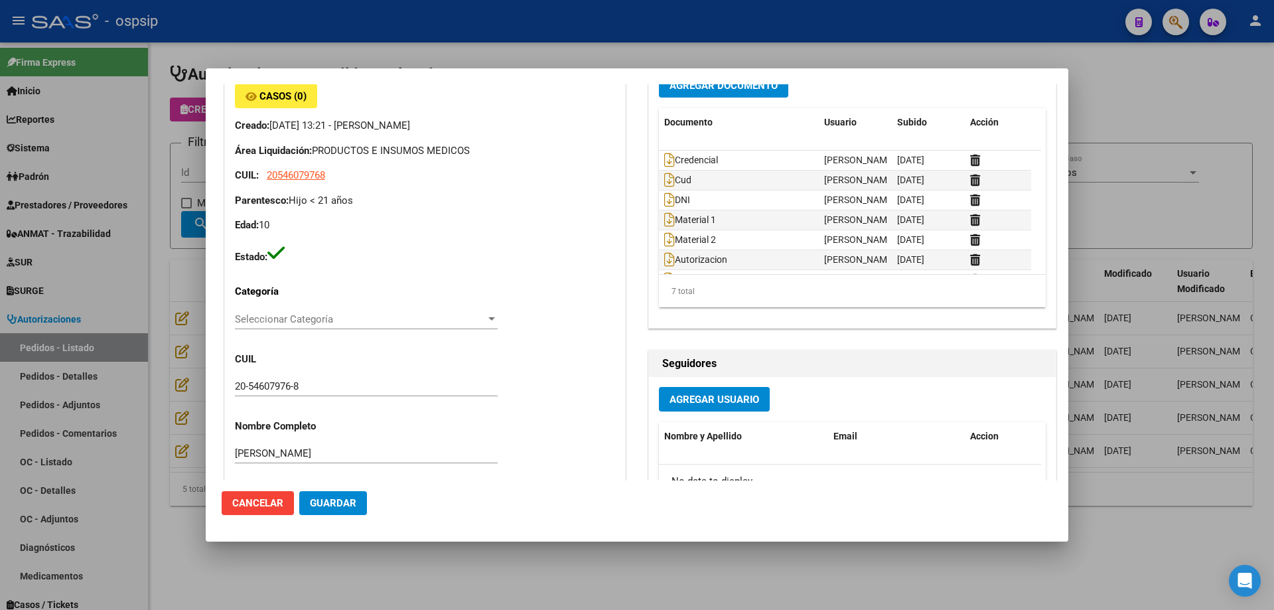
scroll to position [0, 0]
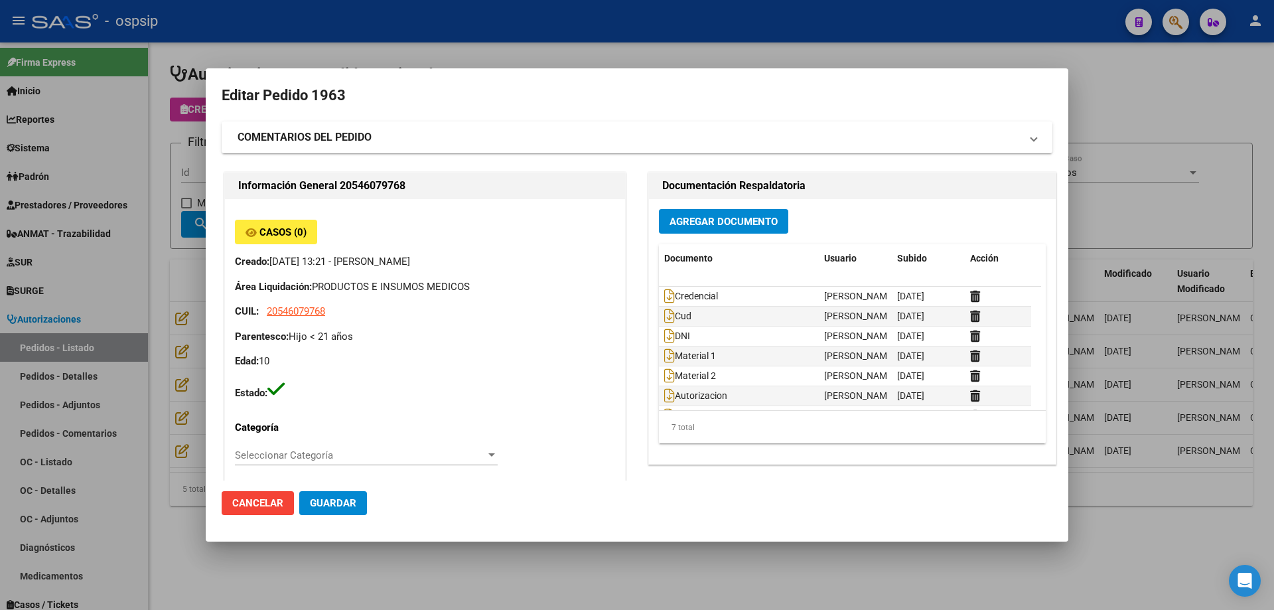
click at [167, 331] on div at bounding box center [637, 305] width 1274 height 610
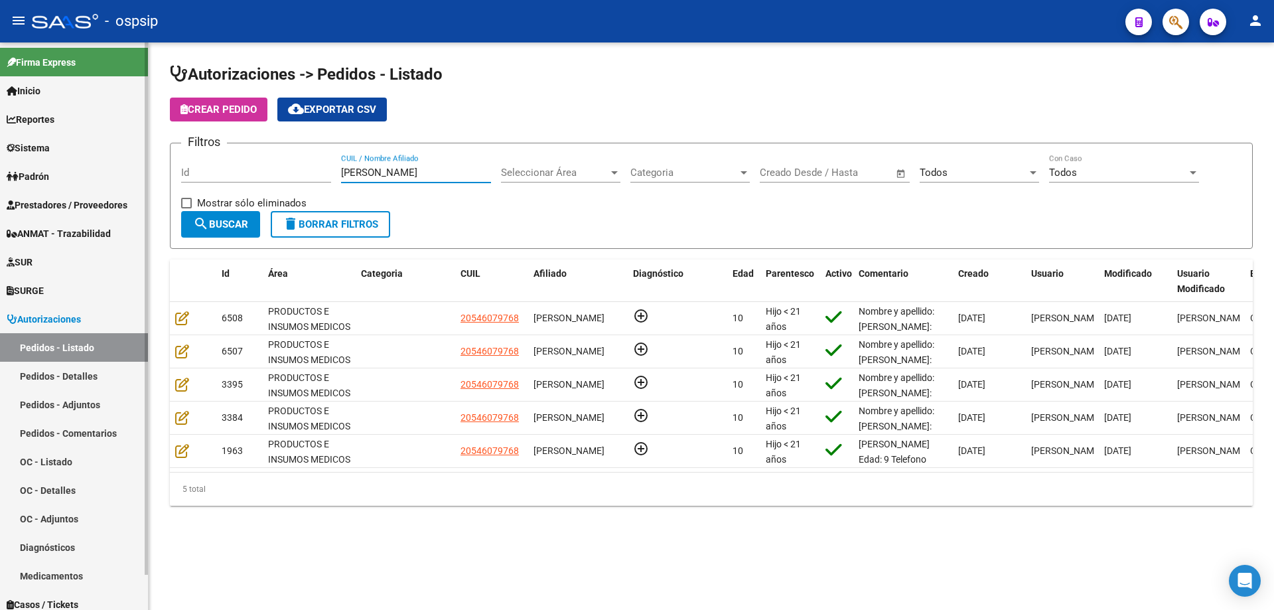
drag, startPoint x: 398, startPoint y: 171, endPoint x: 63, endPoint y: 192, distance: 335.8
click at [63, 192] on mat-sidenav-container "Firma Express Inicio Calendario SSS Instructivos Contacto OS Reportes Egresos D…" at bounding box center [637, 325] width 1274 height 567
paste input "24824736"
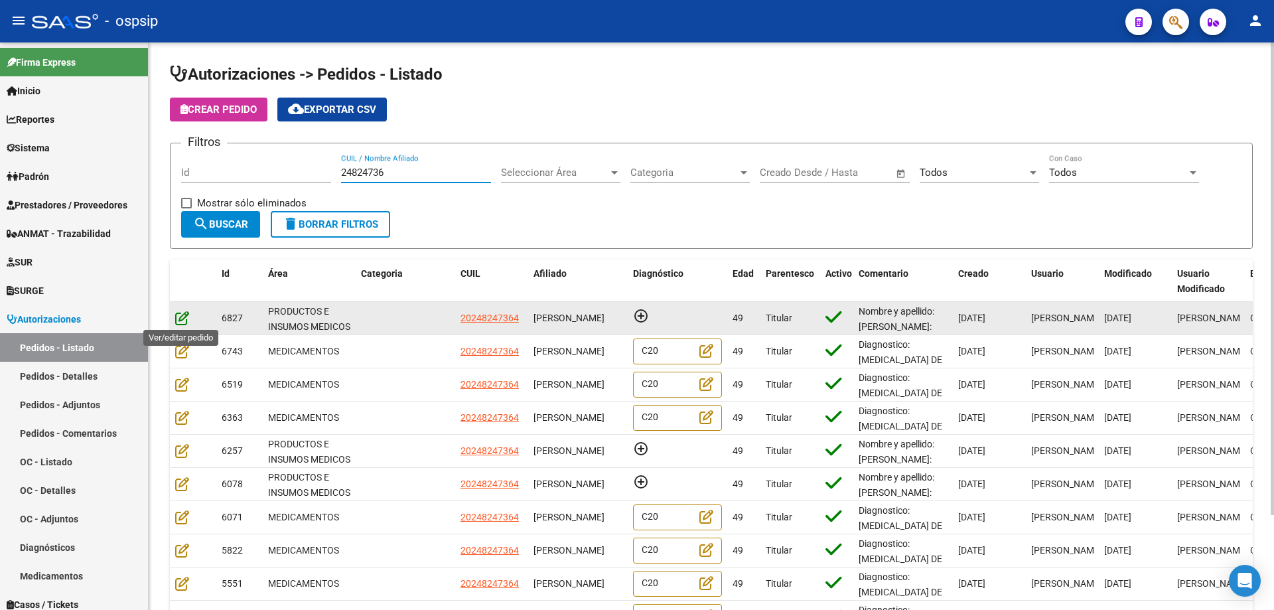
type input "24824736"
click at [182, 321] on icon at bounding box center [182, 317] width 14 height 15
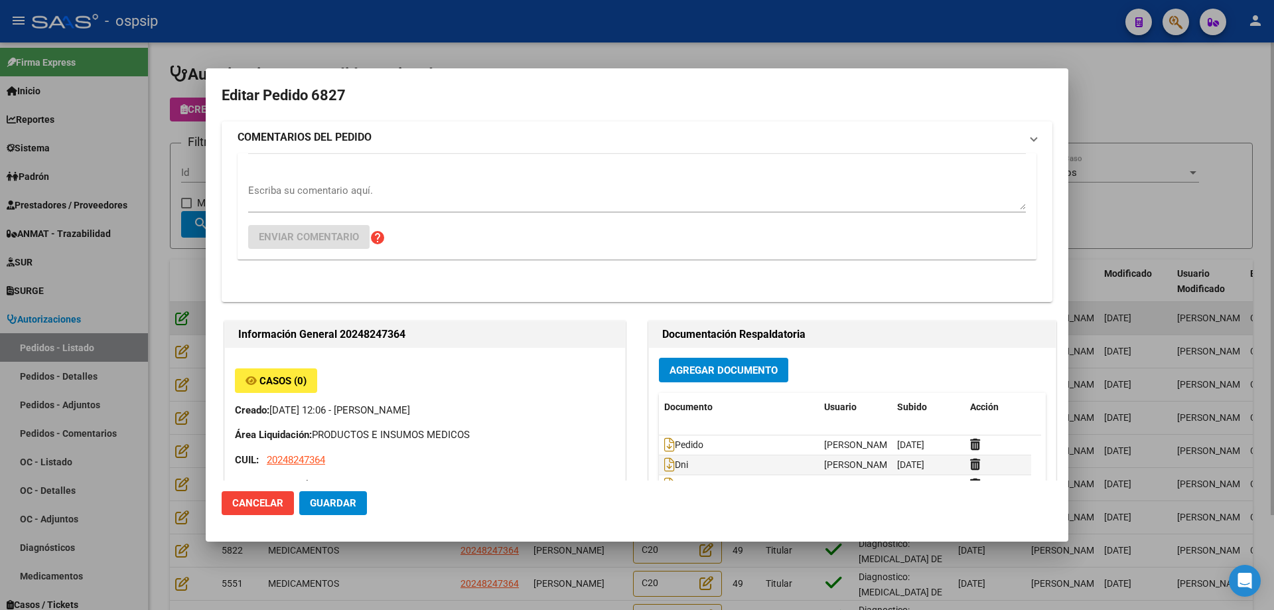
type input "[GEOGRAPHIC_DATA], [GEOGRAPHIC_DATA], [DOMAIN_NAME] Y P. UNIDAS ENTR 1 ED 4, Pi…"
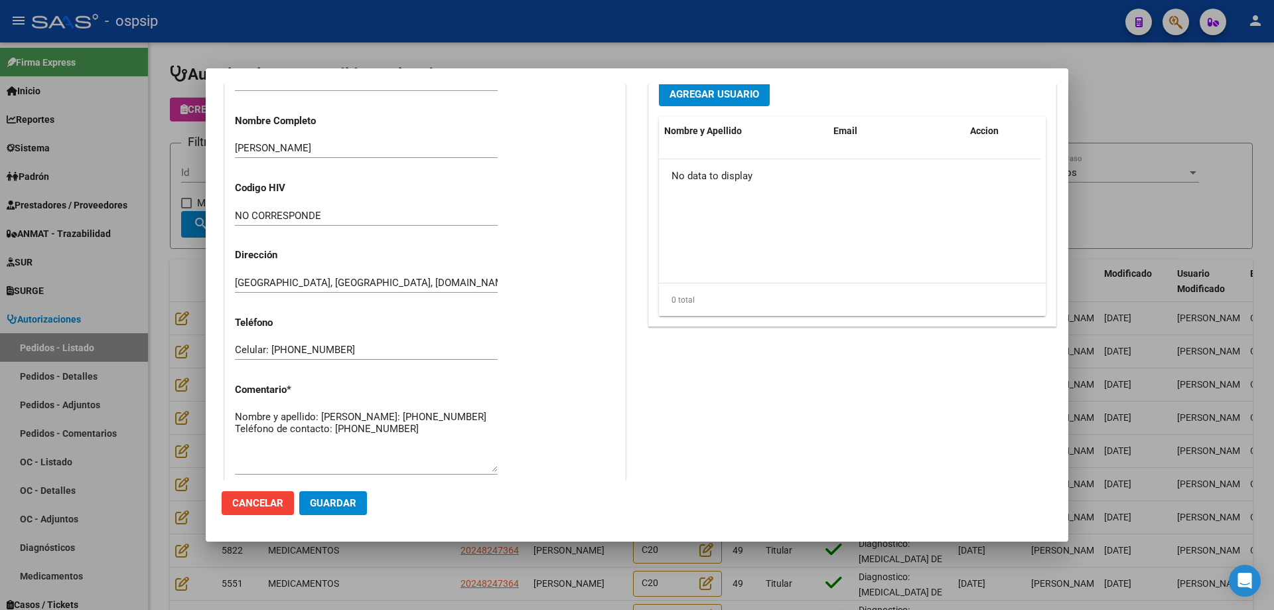
scroll to position [464, 0]
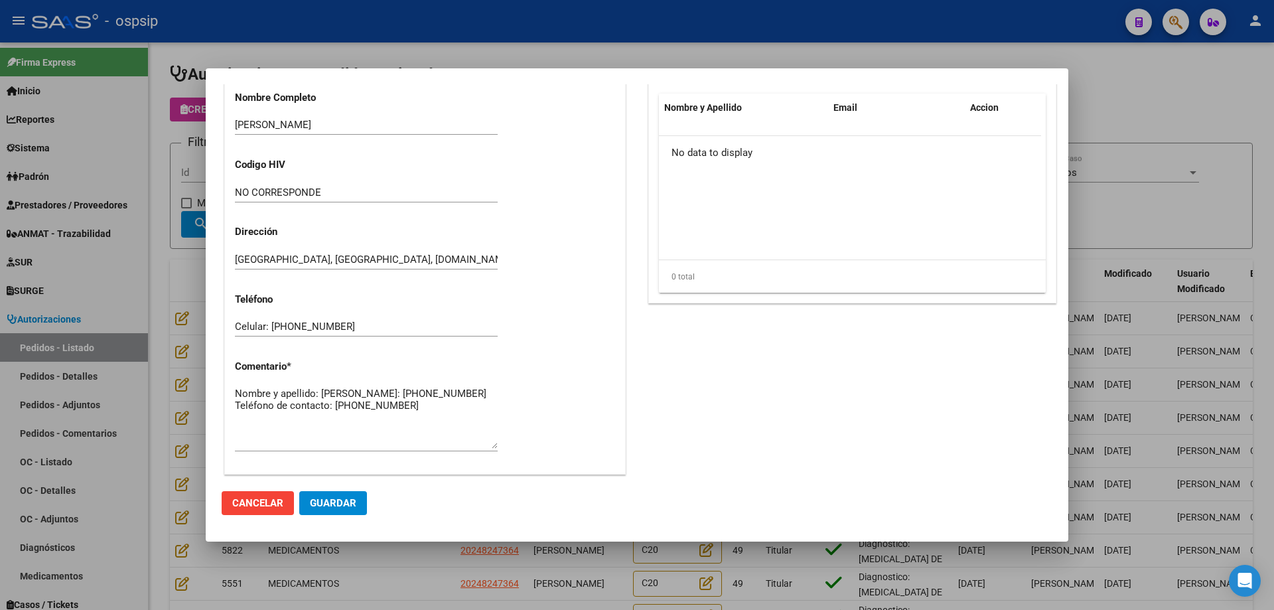
click at [205, 165] on div at bounding box center [637, 305] width 1274 height 610
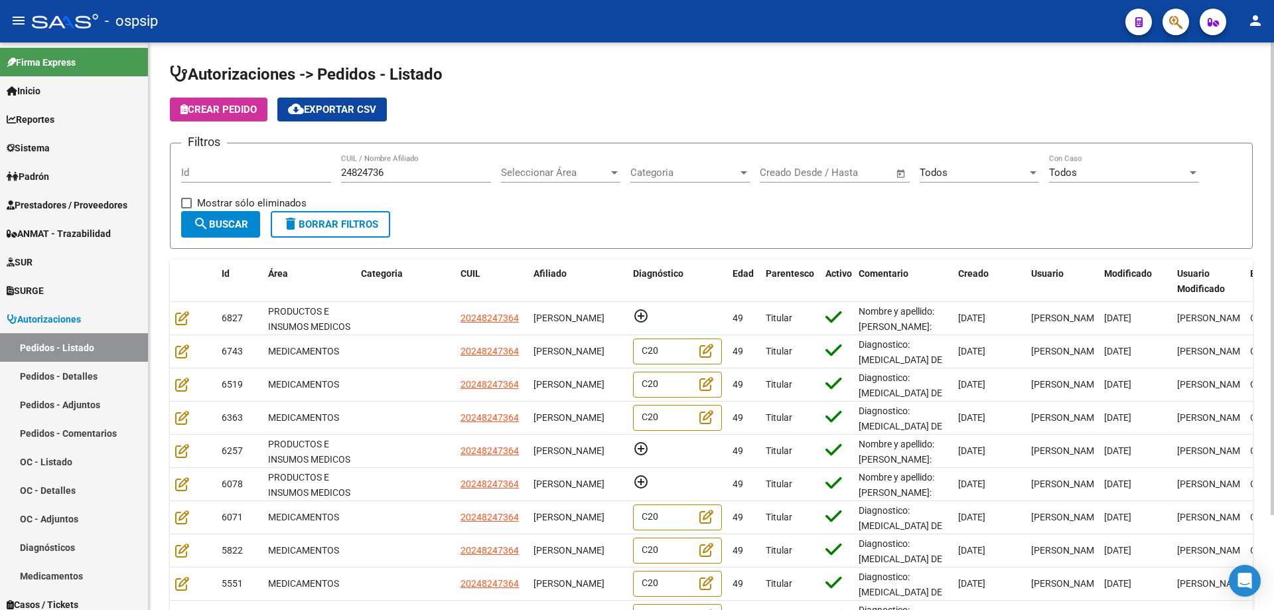
drag, startPoint x: 433, startPoint y: 178, endPoint x: 427, endPoint y: 176, distance: 6.9
click at [427, 176] on div "24824736 CUIL / Nombre Afiliado" at bounding box center [416, 168] width 150 height 29
drag, startPoint x: 427, startPoint y: 176, endPoint x: 318, endPoint y: 174, distance: 108.8
click at [318, 174] on div "Filtros Id 24824736 CUIL / Nombre Afiliado Seleccionar Área Seleccionar Área Ca…" at bounding box center [711, 182] width 1060 height 57
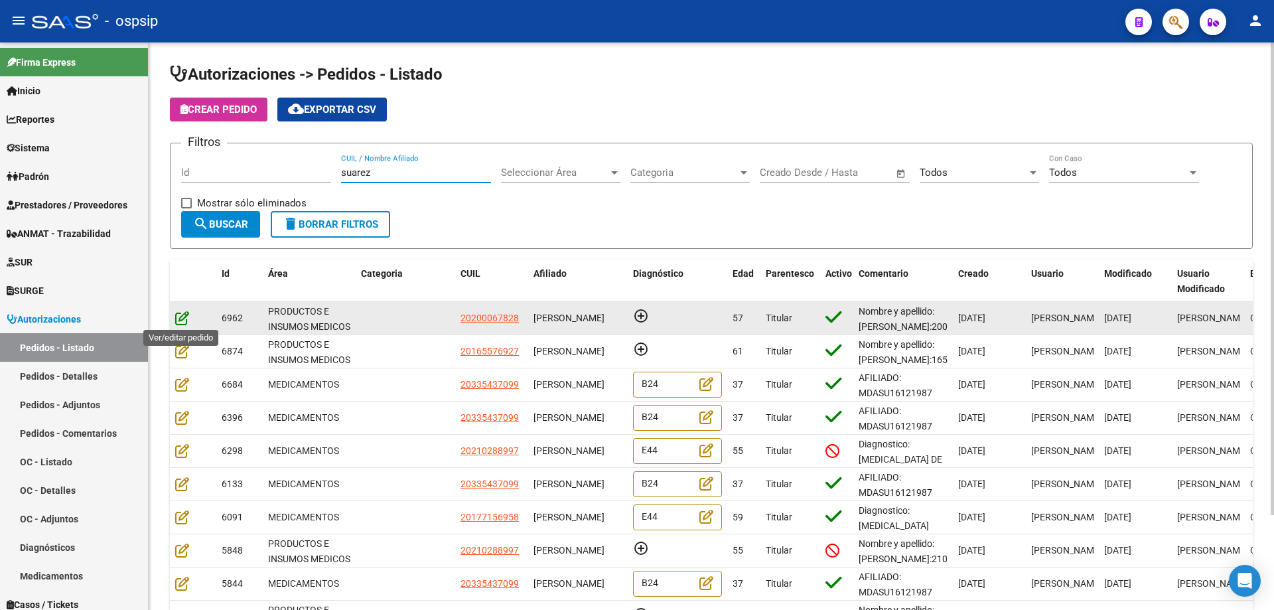
type input "suarez"
click at [184, 317] on icon at bounding box center [182, 317] width 14 height 15
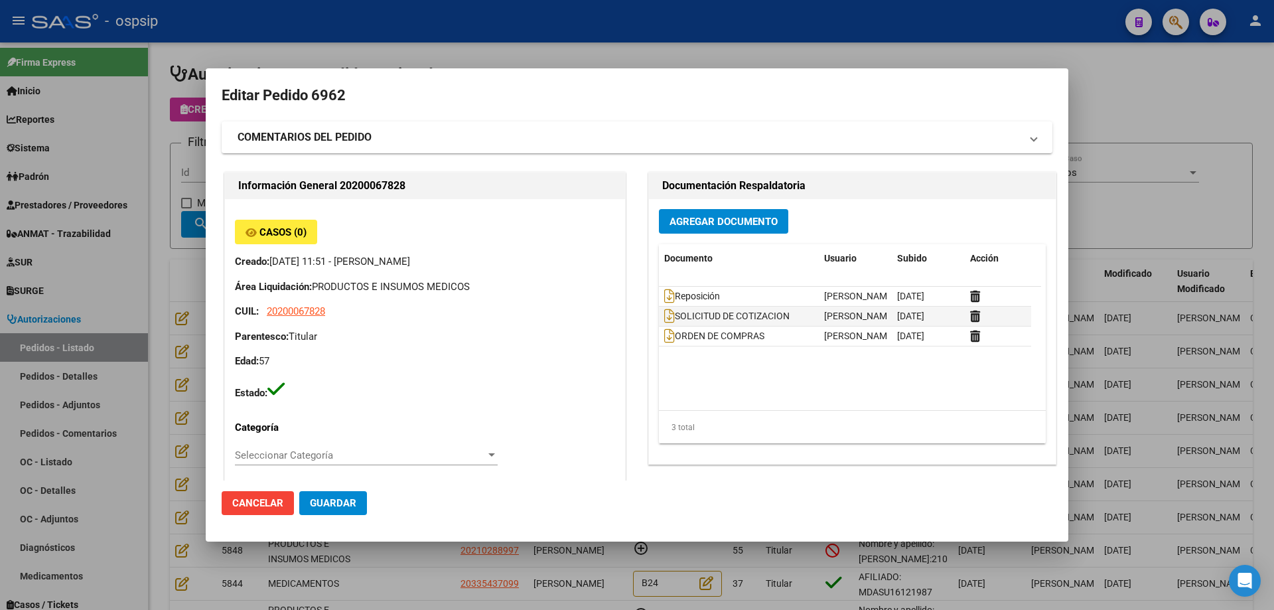
type input "[GEOGRAPHIC_DATA], TORTUGUITAS, BOGOTA 763"
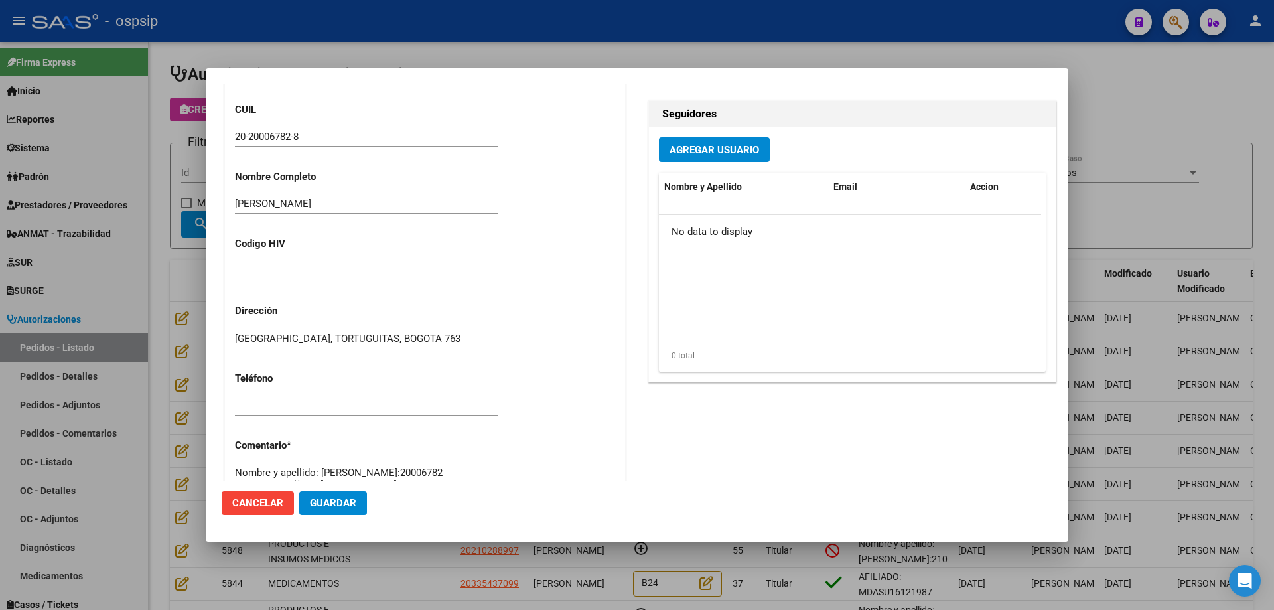
scroll to position [132, 0]
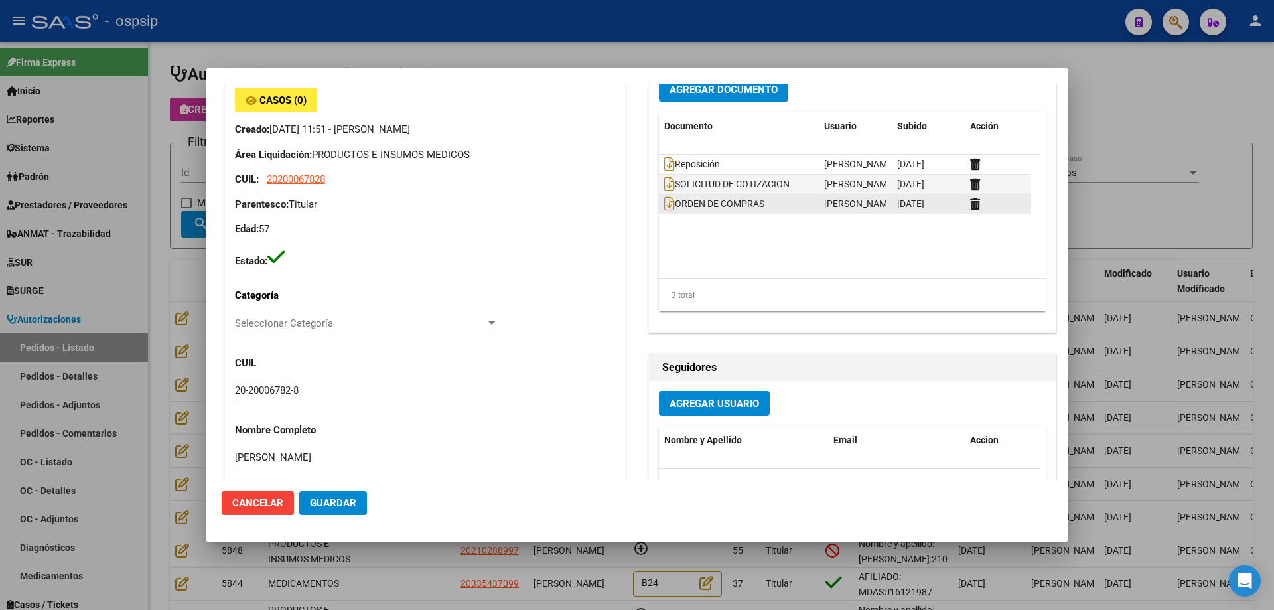
click at [659, 205] on datatable-body-cell "ORDEN DE COMPRAS" at bounding box center [739, 203] width 160 height 19
click at [664, 205] on icon at bounding box center [669, 203] width 11 height 15
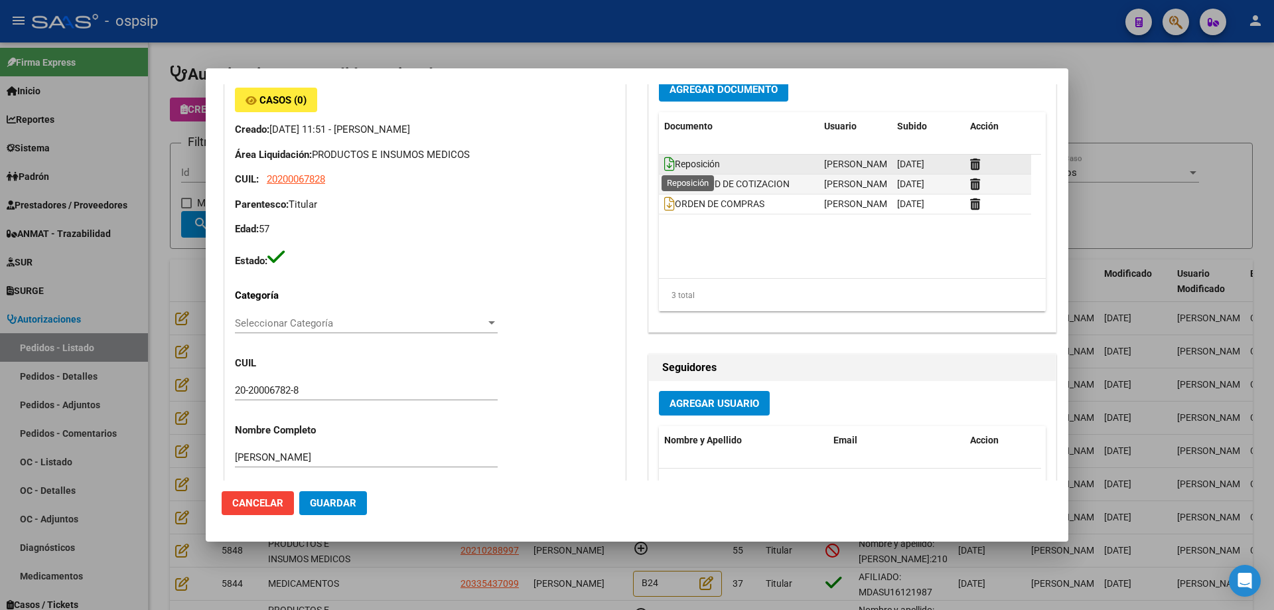
click at [664, 163] on icon at bounding box center [669, 164] width 11 height 15
click at [174, 325] on div at bounding box center [637, 305] width 1274 height 610
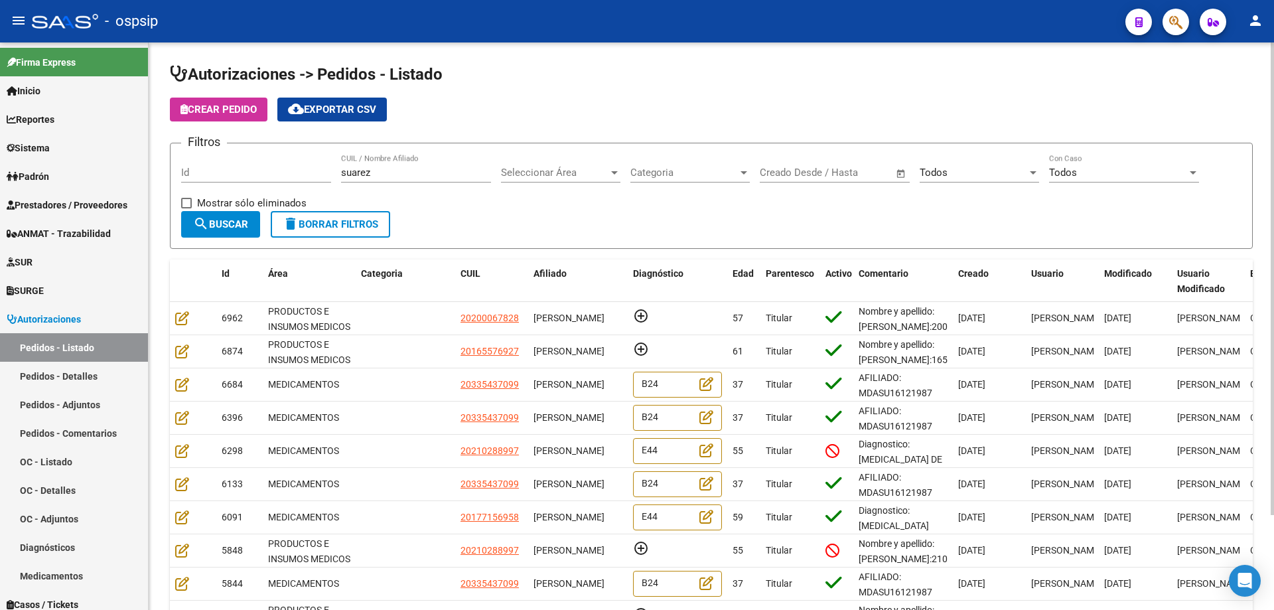
drag, startPoint x: 397, startPoint y: 166, endPoint x: 362, endPoint y: 164, distance: 35.2
click at [362, 164] on div "[PERSON_NAME] CUIL / Nombre Afiliado" at bounding box center [416, 168] width 150 height 29
drag, startPoint x: 408, startPoint y: 172, endPoint x: 265, endPoint y: 179, distance: 143.5
click at [265, 179] on div "Filtros Id [PERSON_NAME] CUIL / Nombre Afiliado Seleccionar Área Seleccionar Ár…" at bounding box center [711, 182] width 1060 height 57
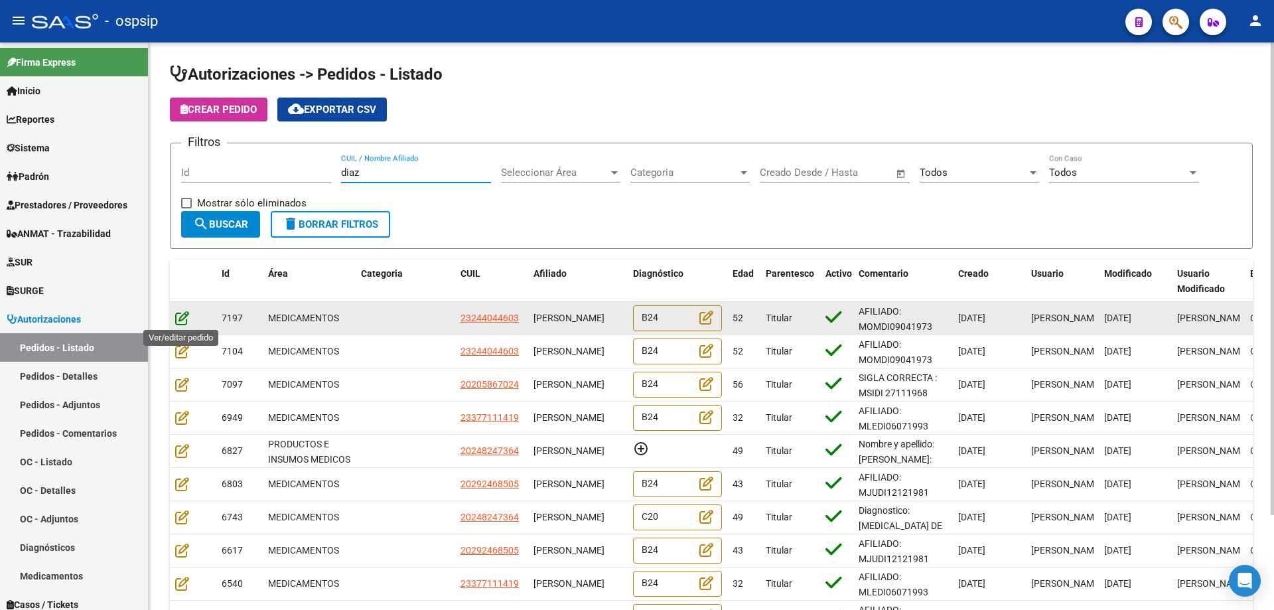
type input "diaz"
click at [182, 319] on icon at bounding box center [182, 317] width 14 height 15
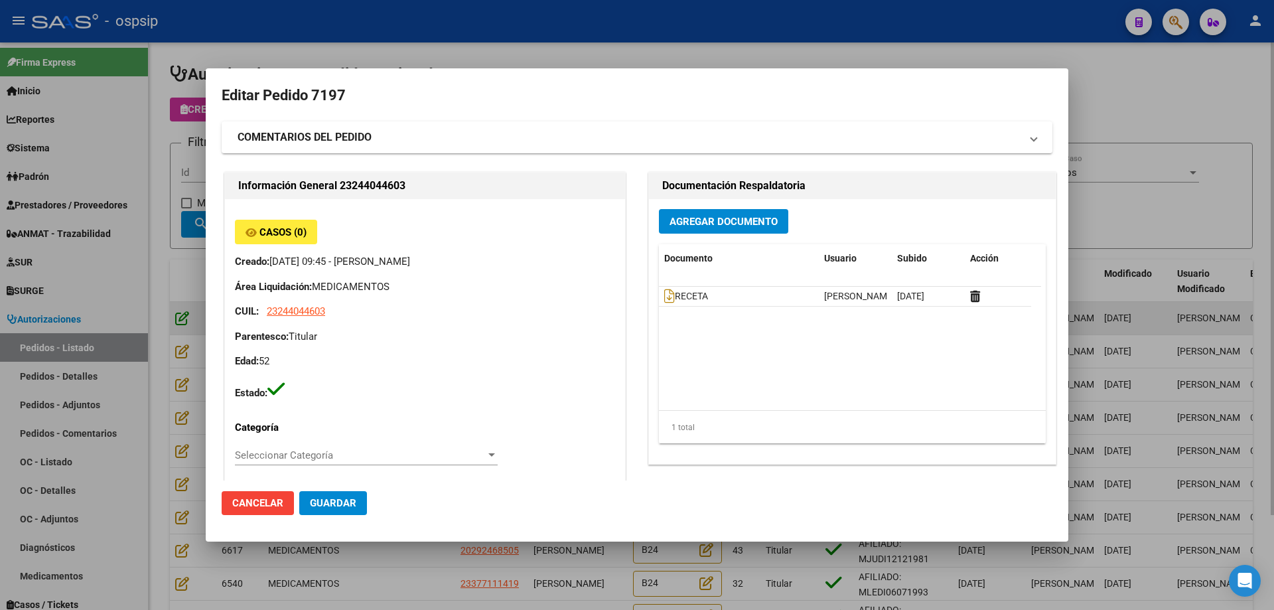
type input "Capital Federal, CABA, [GEOGRAPHIC_DATA] 989"
click at [198, 246] on div at bounding box center [637, 305] width 1274 height 610
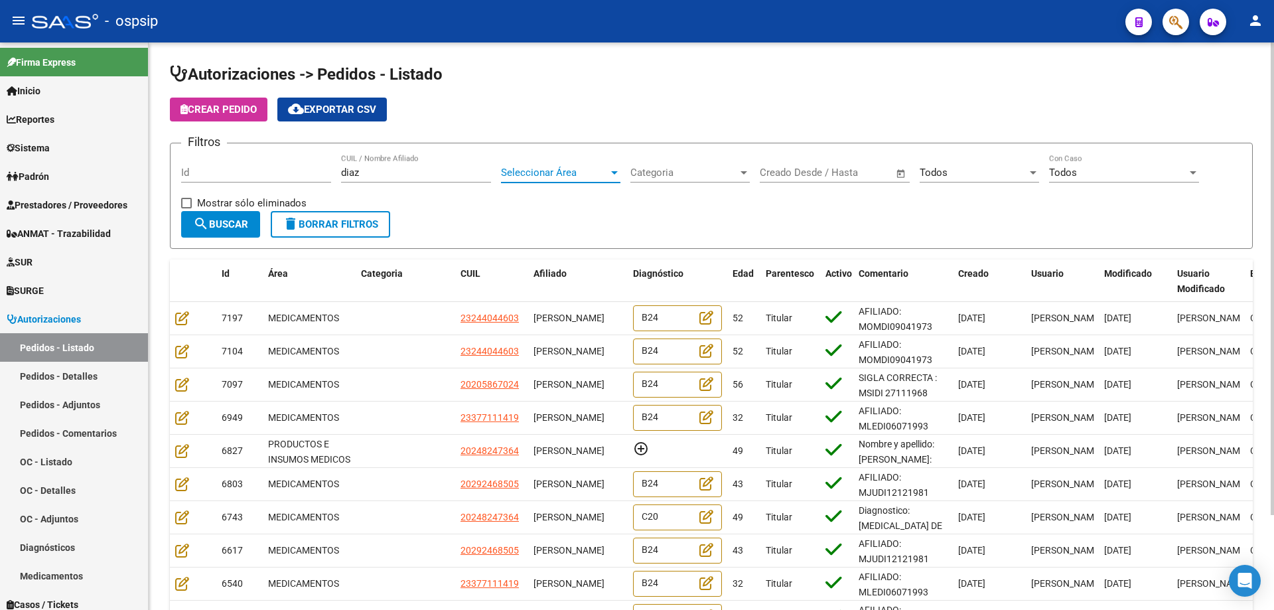
click at [547, 167] on span "Seleccionar Área" at bounding box center [554, 173] width 107 height 12
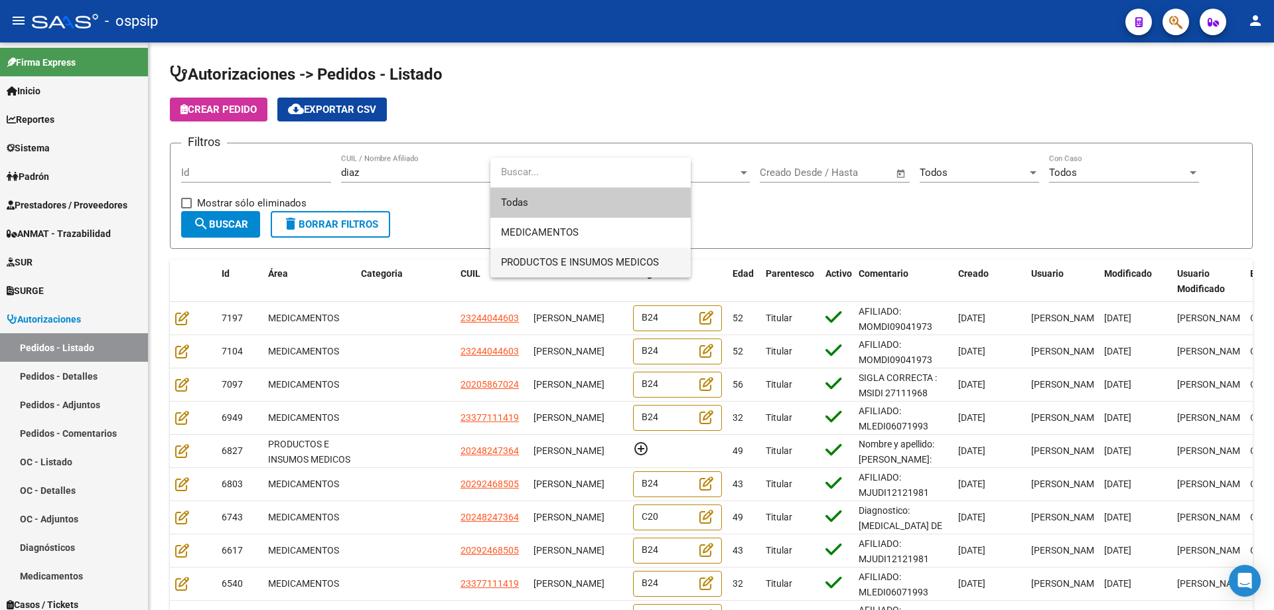
click at [527, 252] on span "PRODUCTOS E INSUMOS MEDICOS" at bounding box center [590, 262] width 179 height 30
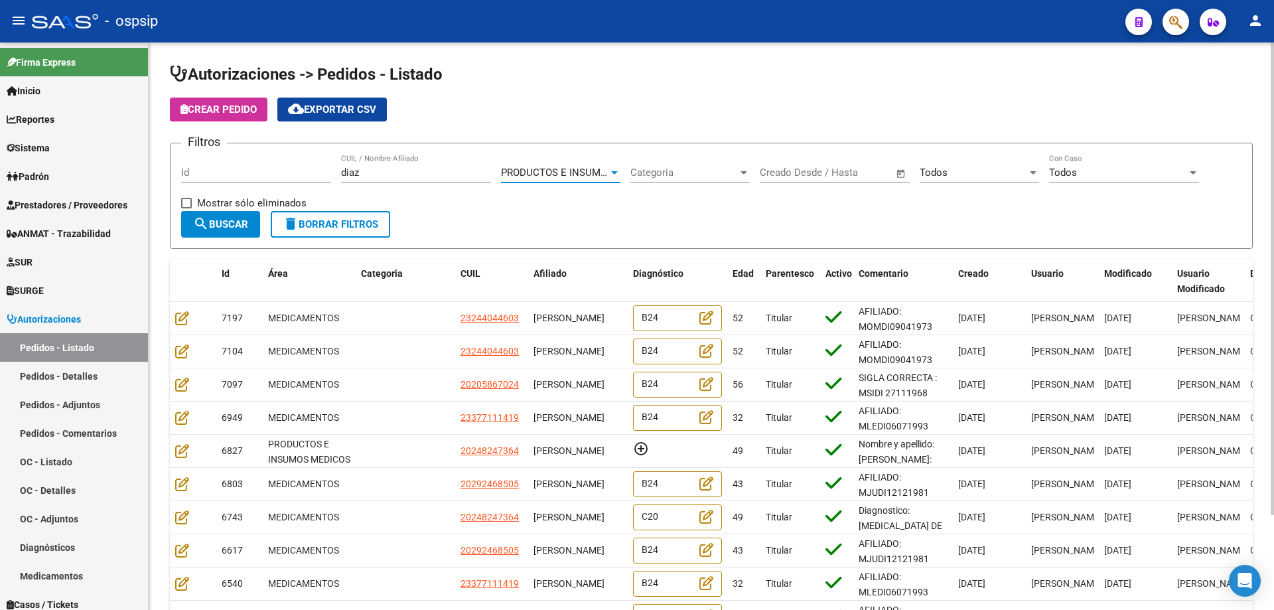
click at [200, 221] on mat-icon "search" at bounding box center [201, 224] width 16 height 16
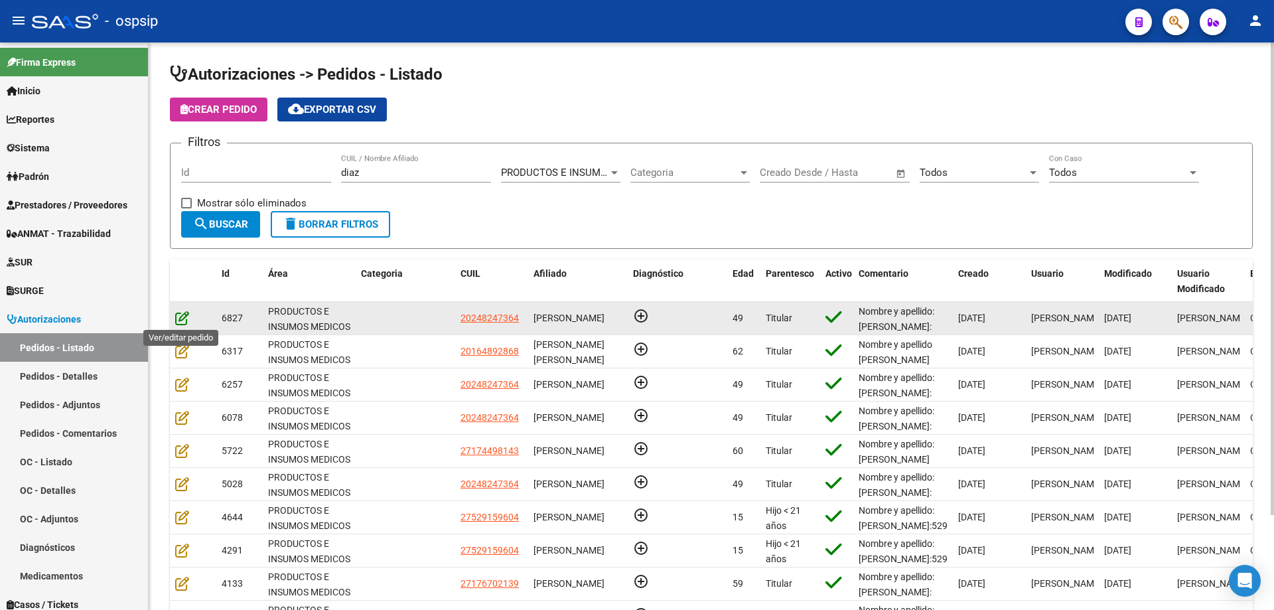
click at [180, 319] on icon at bounding box center [182, 317] width 14 height 15
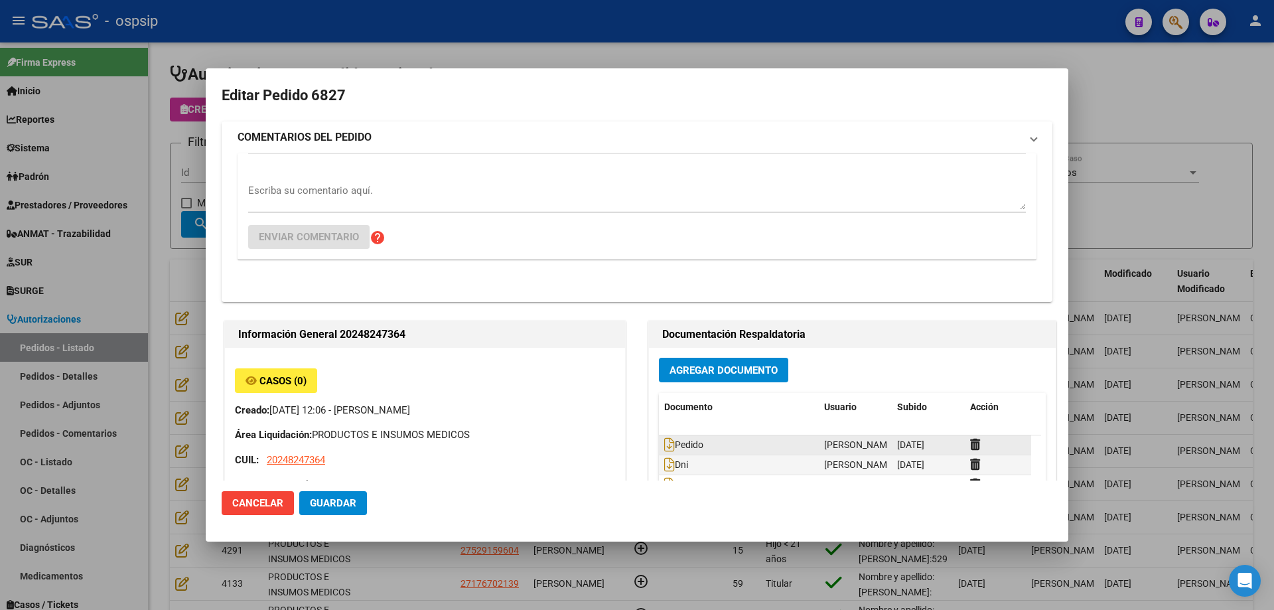
type input "[GEOGRAPHIC_DATA], [GEOGRAPHIC_DATA], [DOMAIN_NAME] Y P. UNIDAS ENTR 1 ED 4, Pi…"
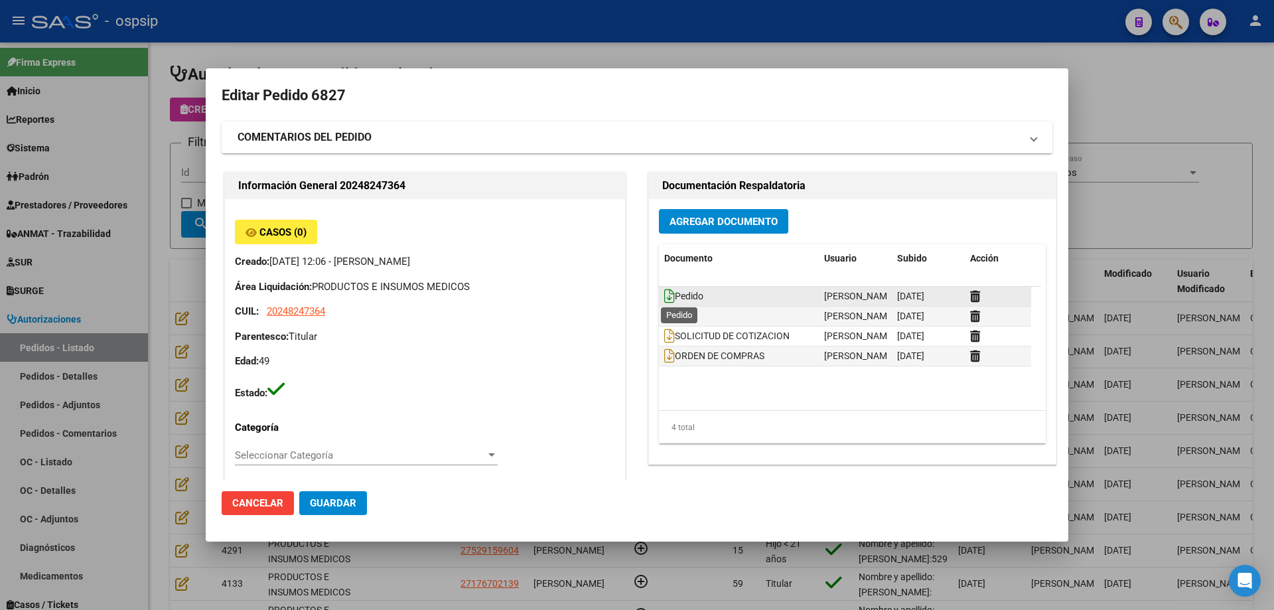
click at [664, 295] on icon at bounding box center [669, 296] width 11 height 15
click at [171, 163] on div at bounding box center [637, 305] width 1274 height 610
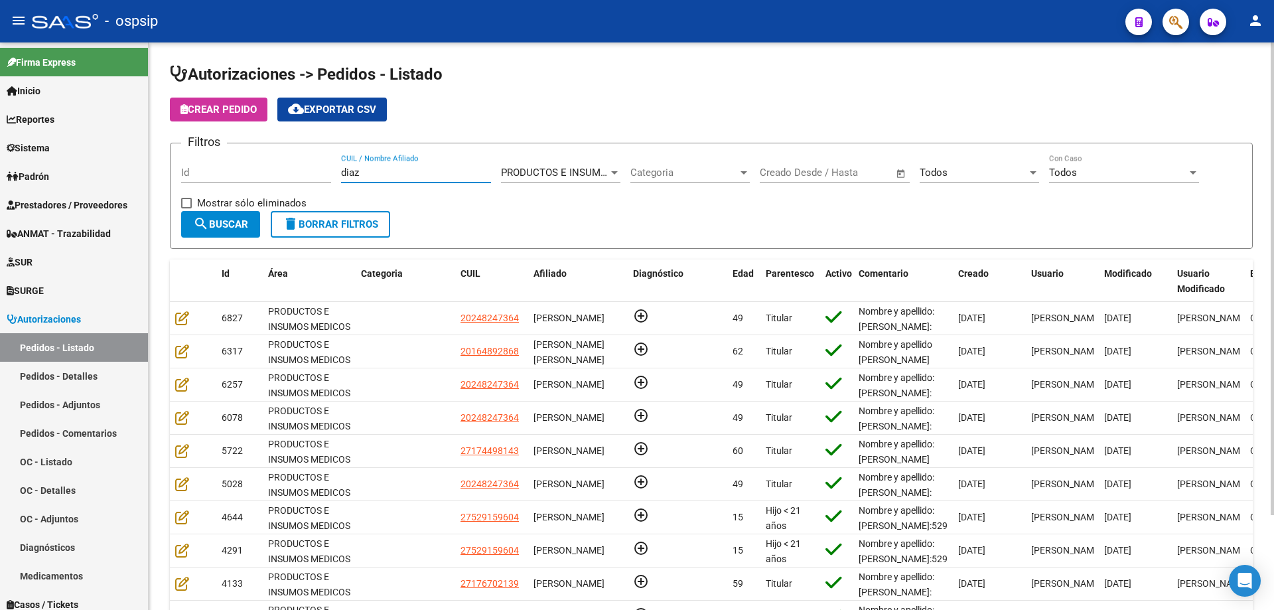
drag, startPoint x: 458, startPoint y: 174, endPoint x: 289, endPoint y: 151, distance: 170.1
click at [289, 151] on form "Filtros Id [PERSON_NAME] CUIL / Nombre Afiliado PRODUCTOS E INSUMOS MEDICOS Sel…" at bounding box center [711, 196] width 1083 height 106
paste input "58114866"
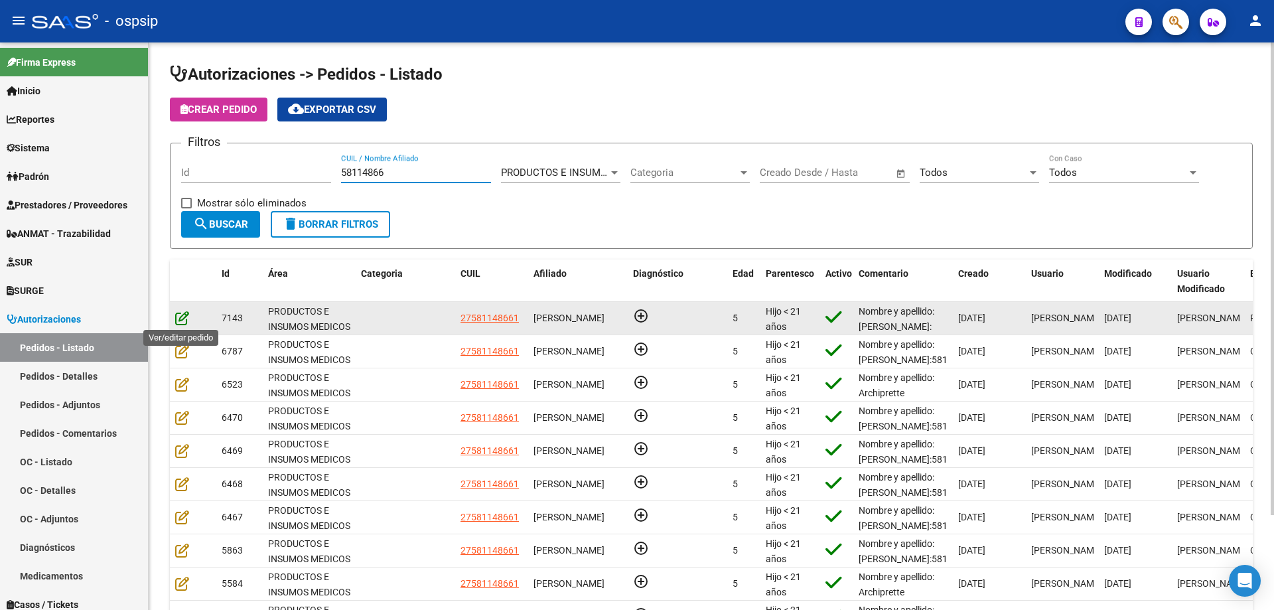
type input "58114866"
click at [182, 322] on icon at bounding box center [182, 317] width 14 height 15
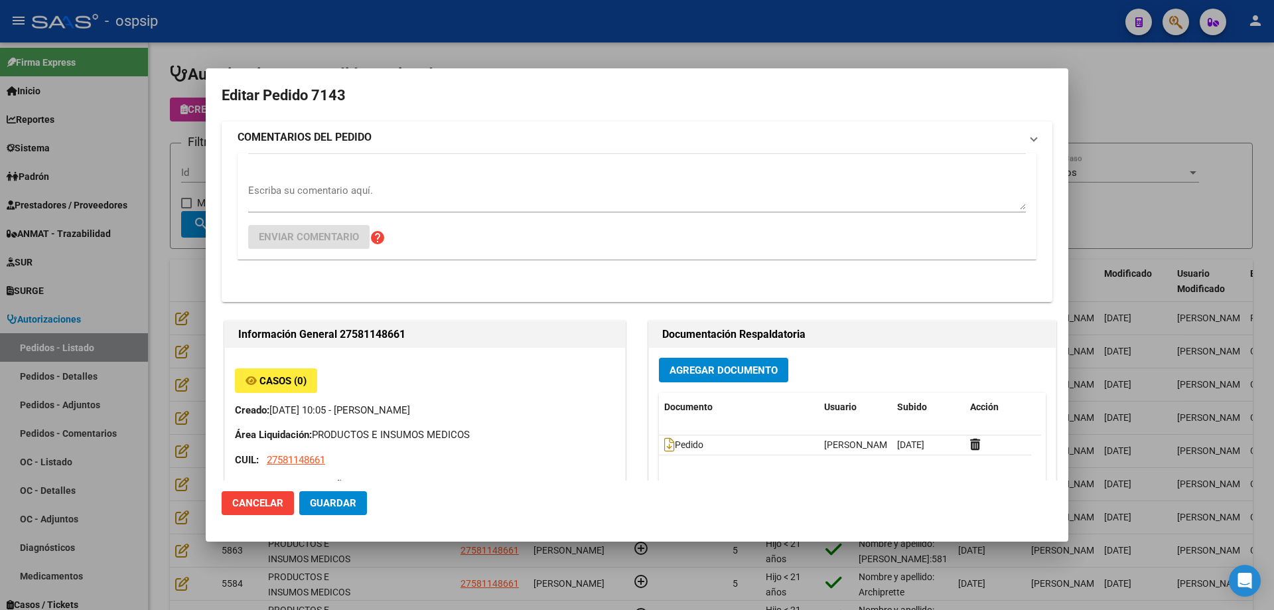
type input "[GEOGRAPHIC_DATA], [PERSON_NAME], LAS PALMERAS 639"
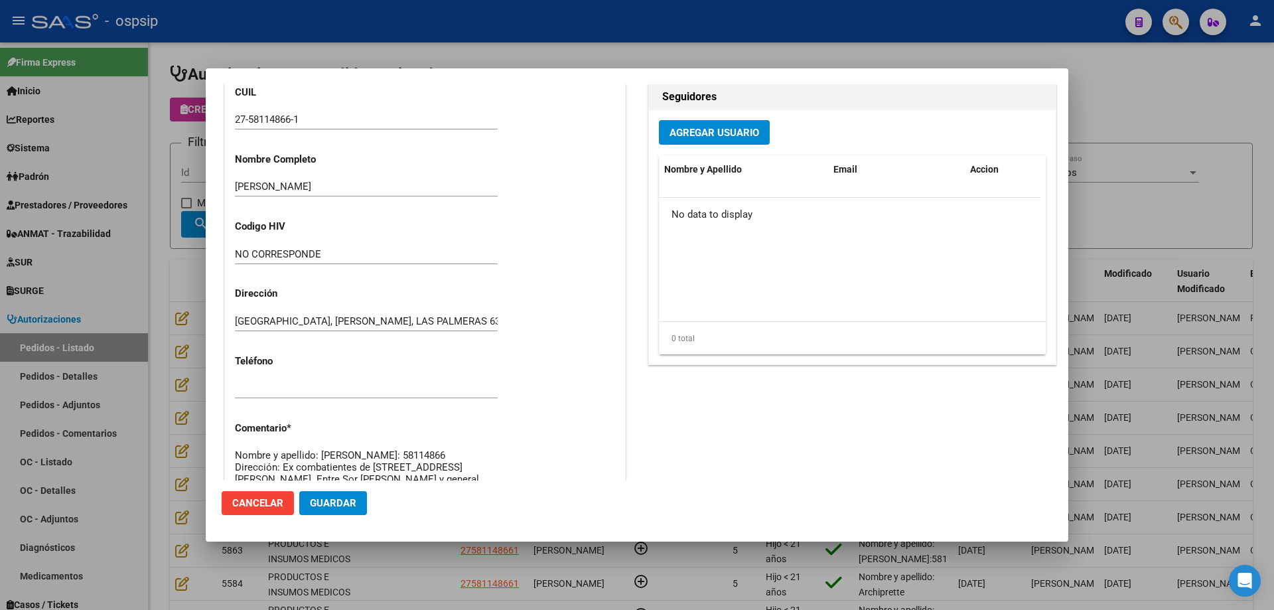
scroll to position [397, 0]
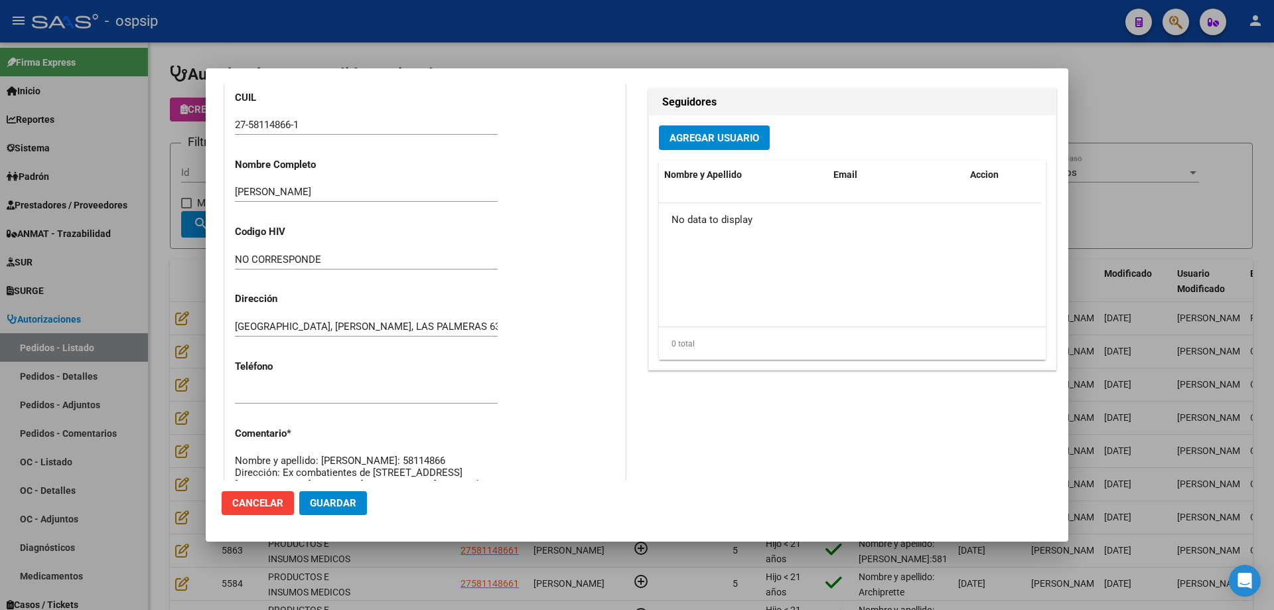
click at [122, 214] on div at bounding box center [637, 305] width 1274 height 610
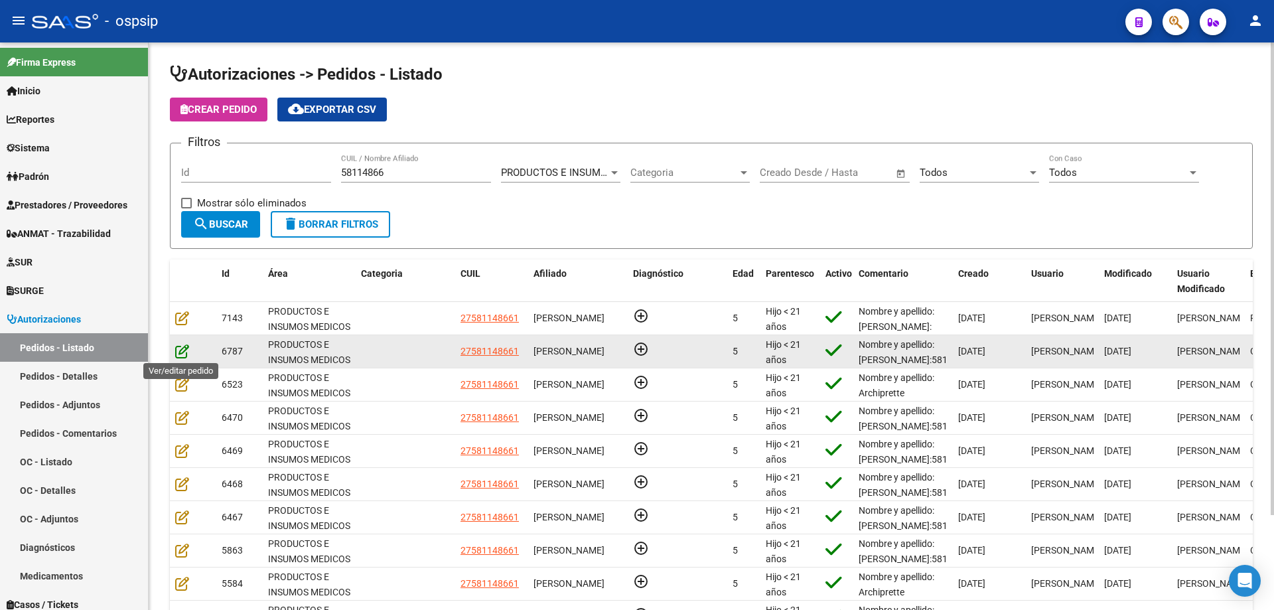
click at [180, 349] on icon at bounding box center [182, 351] width 14 height 15
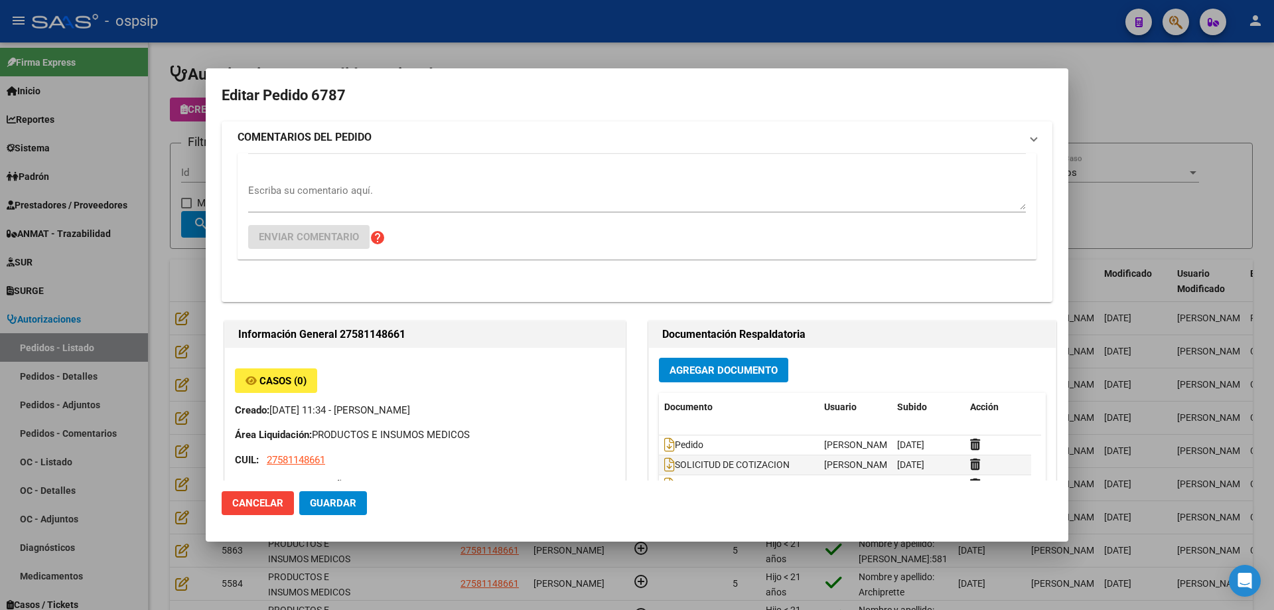
type input "[GEOGRAPHIC_DATA], [PERSON_NAME], LAS PALMERAS 639"
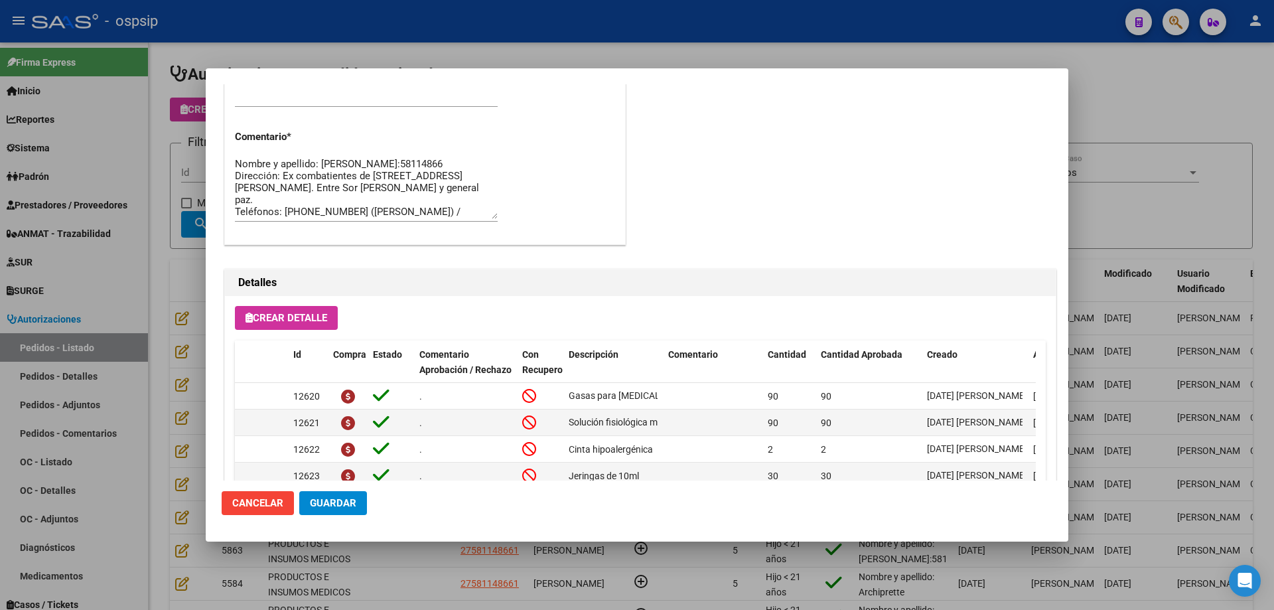
scroll to position [795, 0]
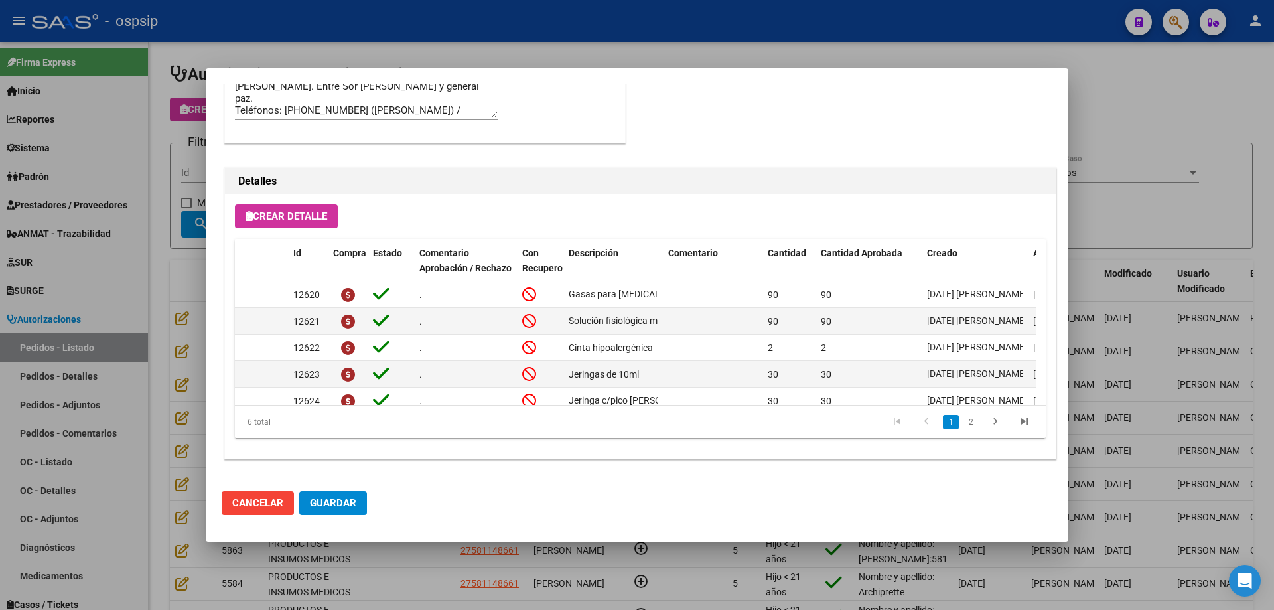
click at [148, 285] on div at bounding box center [637, 305] width 1274 height 610
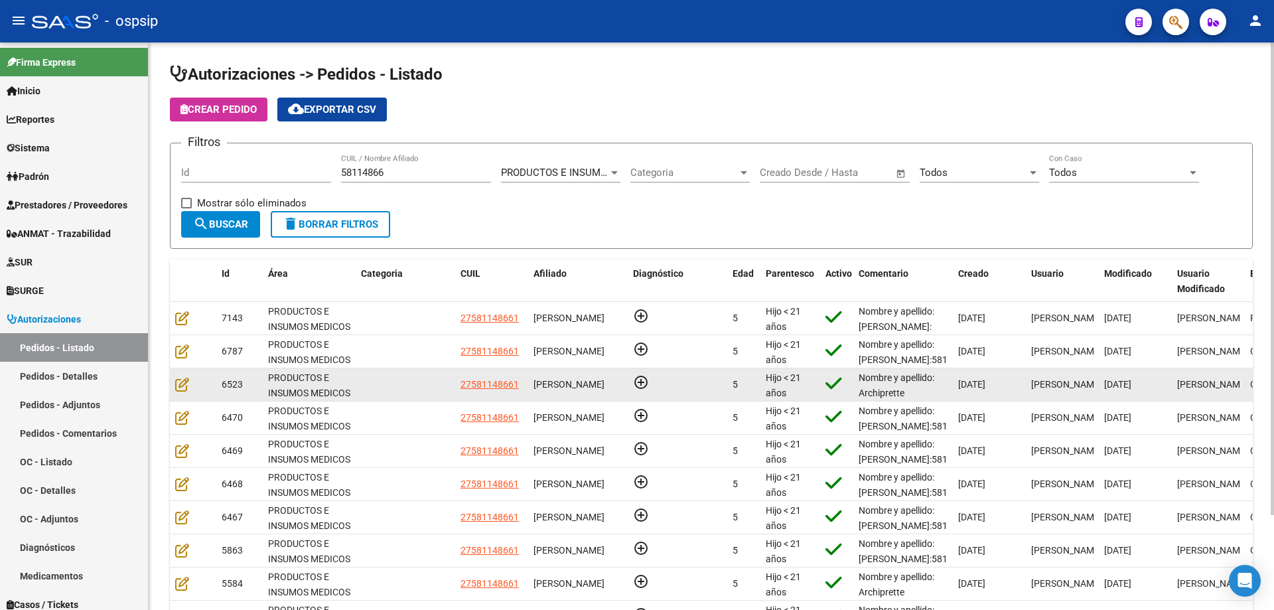
click at [192, 388] on div at bounding box center [193, 384] width 36 height 15
click at [186, 388] on icon at bounding box center [182, 384] width 14 height 15
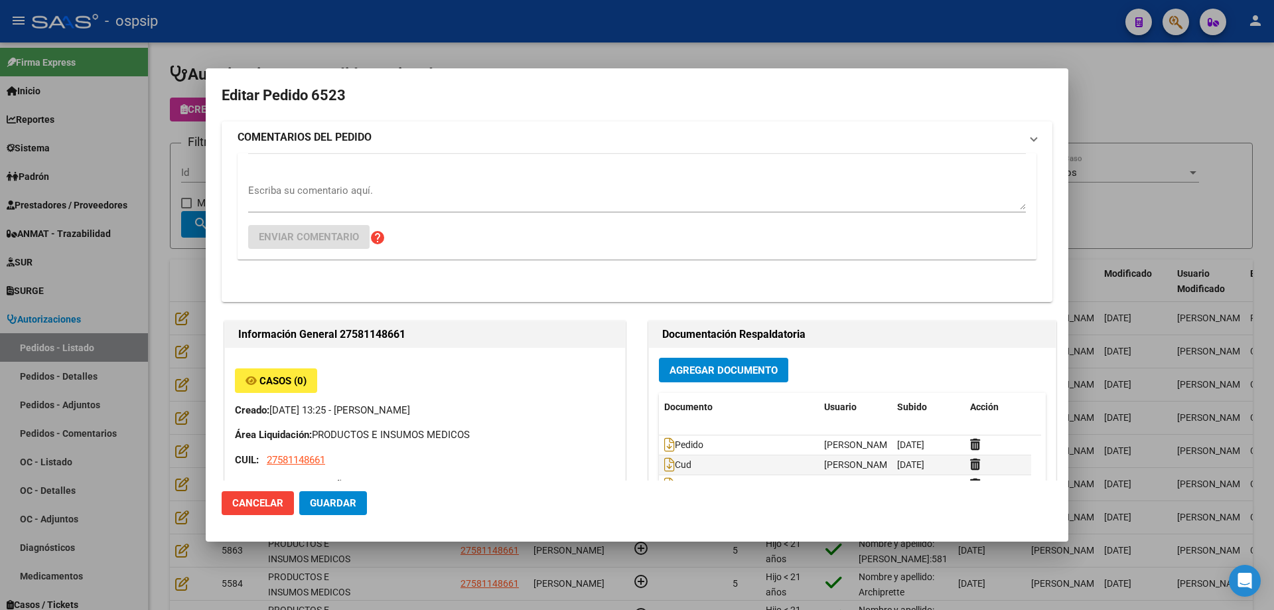
type input "[GEOGRAPHIC_DATA], [PERSON_NAME], LAS PALMERAS 639"
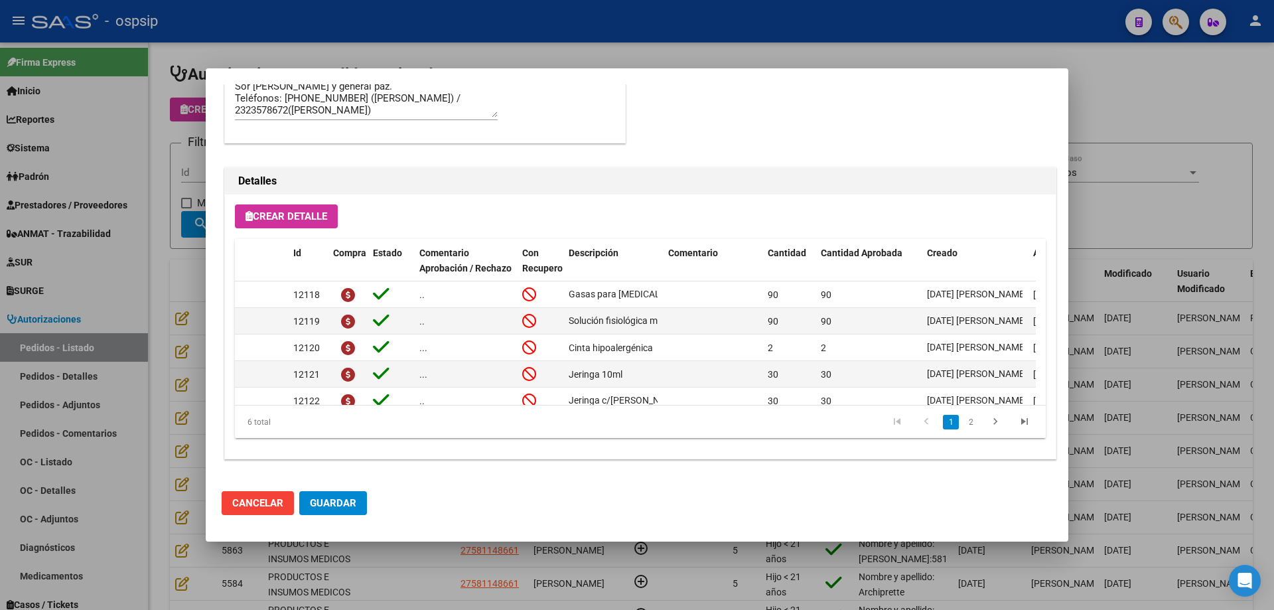
click at [179, 348] on div at bounding box center [637, 305] width 1274 height 610
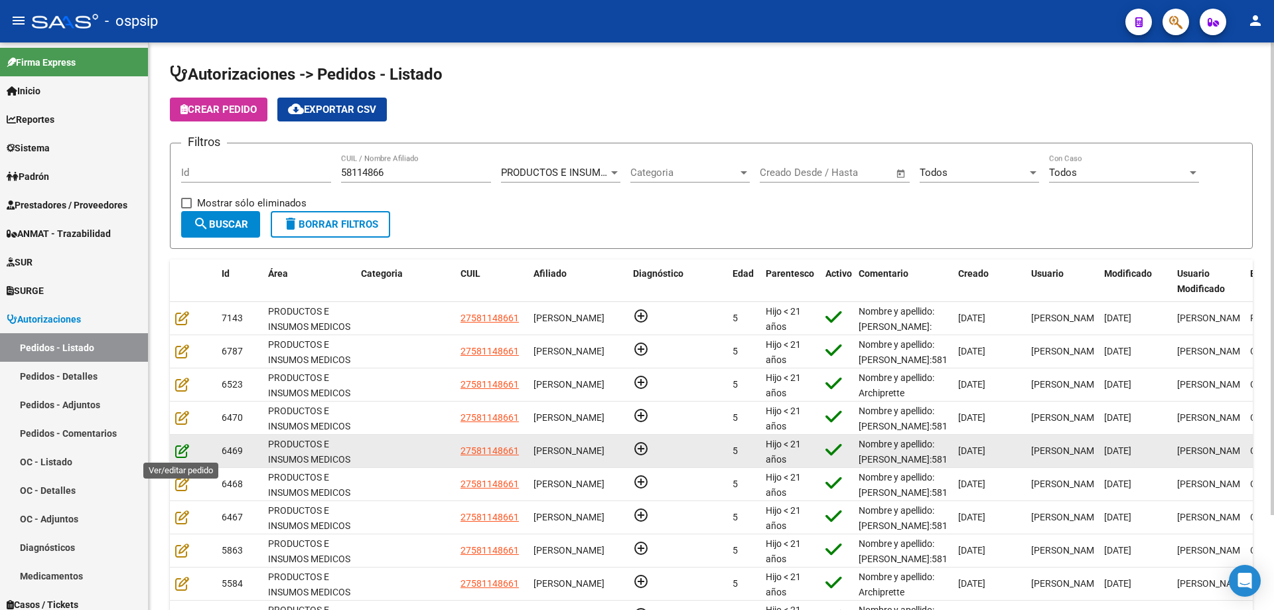
click at [188, 456] on icon at bounding box center [182, 450] width 14 height 15
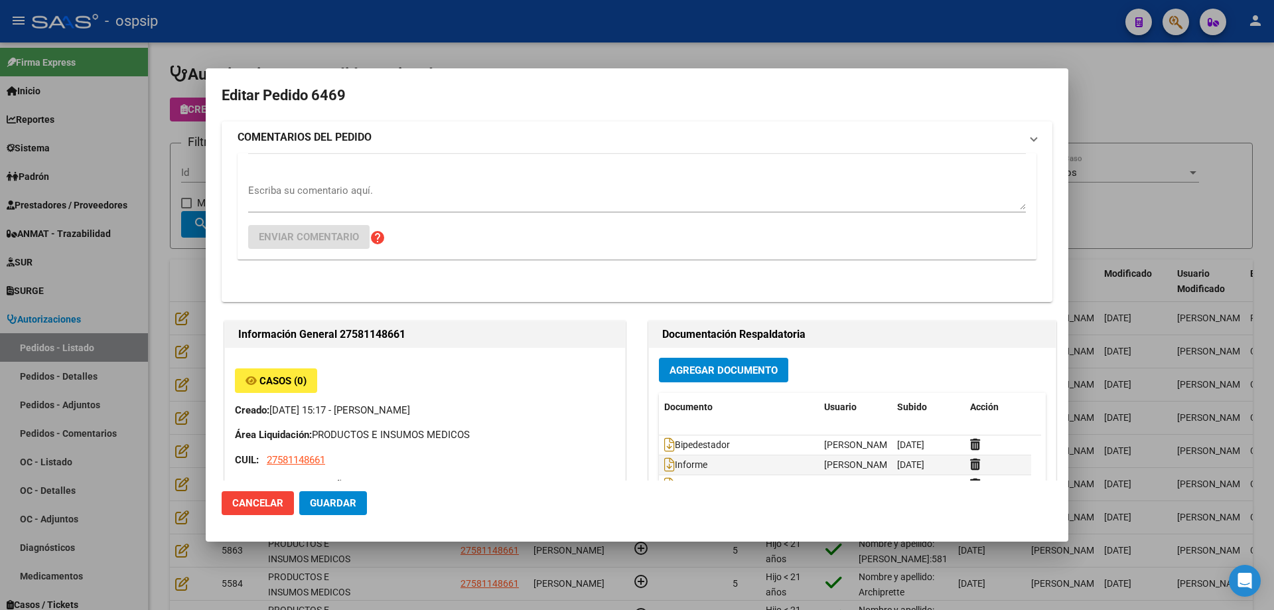
type input "[GEOGRAPHIC_DATA], [PERSON_NAME], LAS PALMERAS 639"
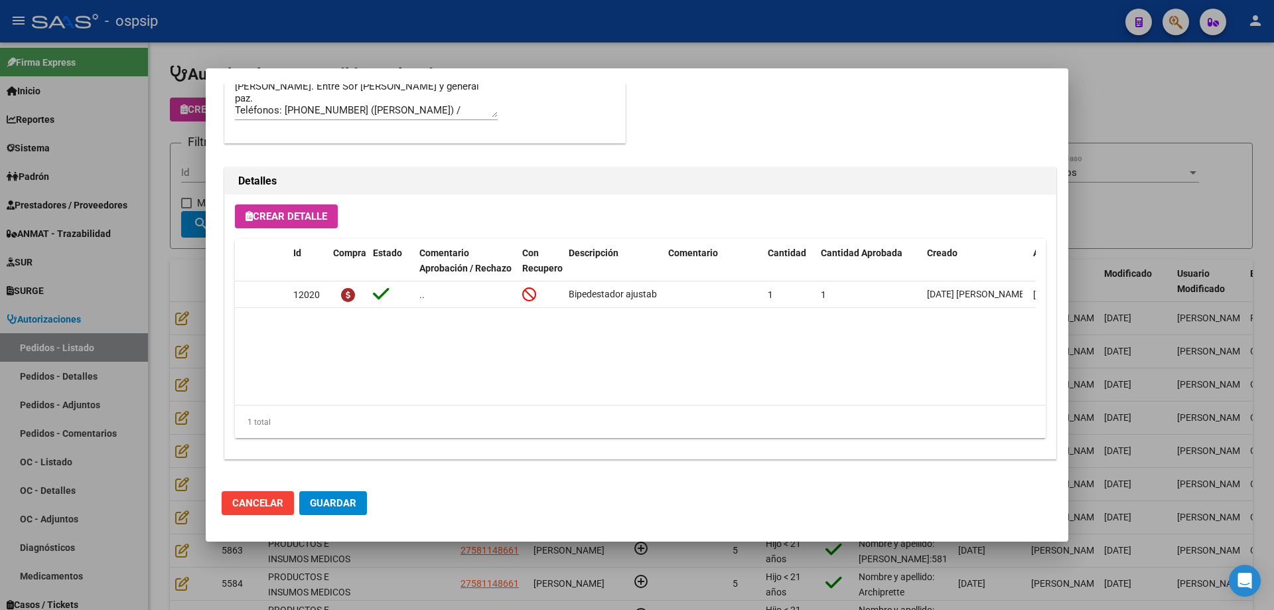
click at [195, 368] on div at bounding box center [637, 305] width 1274 height 610
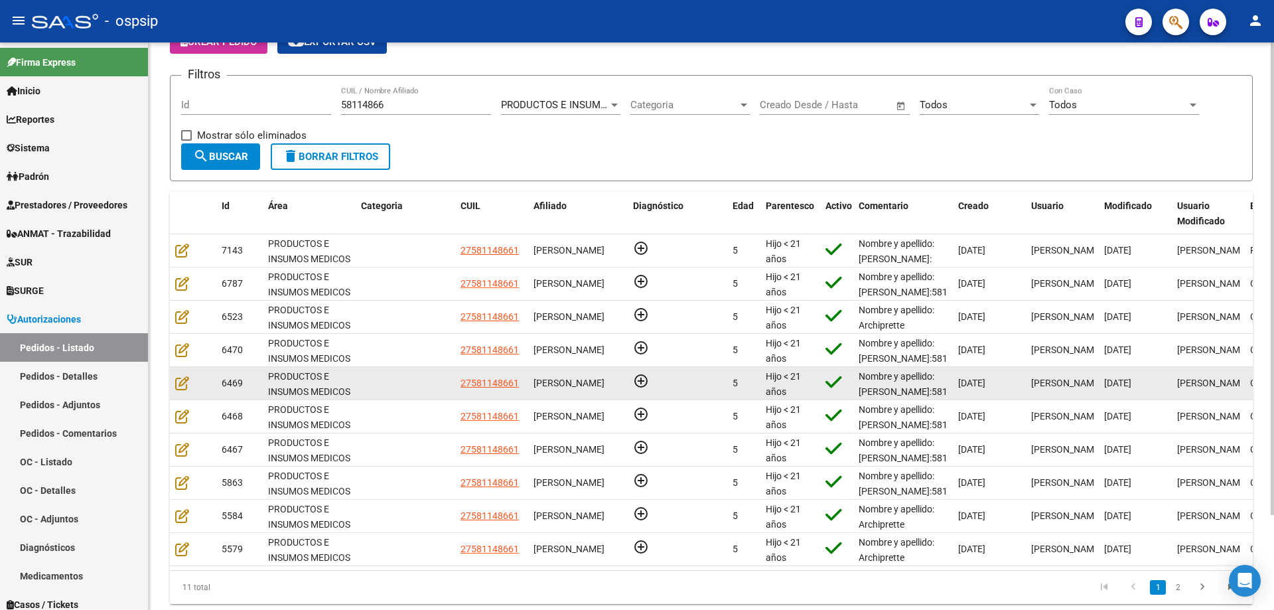
scroll to position [114, 0]
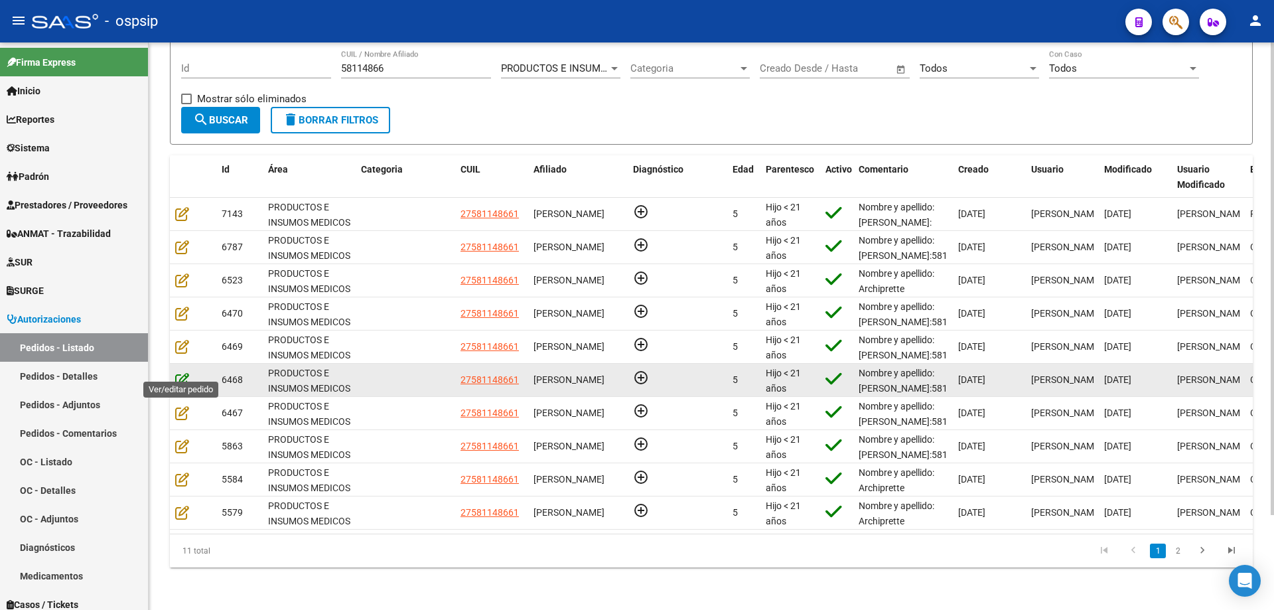
click at [182, 372] on icon at bounding box center [182, 379] width 14 height 15
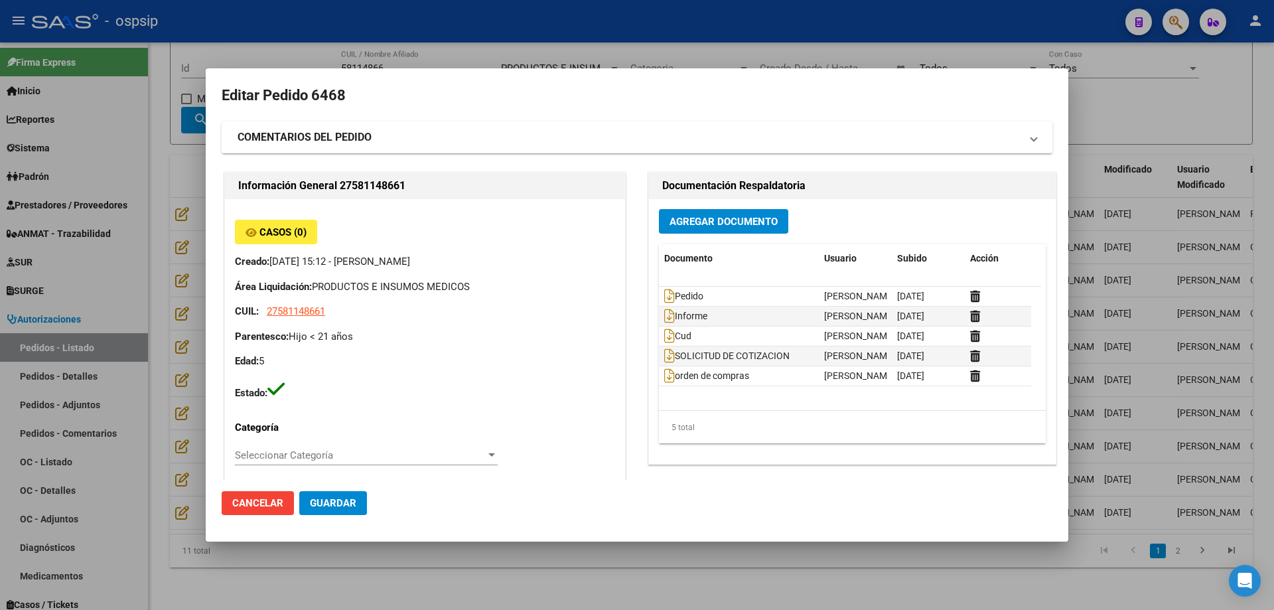
type input "[GEOGRAPHIC_DATA], [PERSON_NAME], LAS PALMERAS 639"
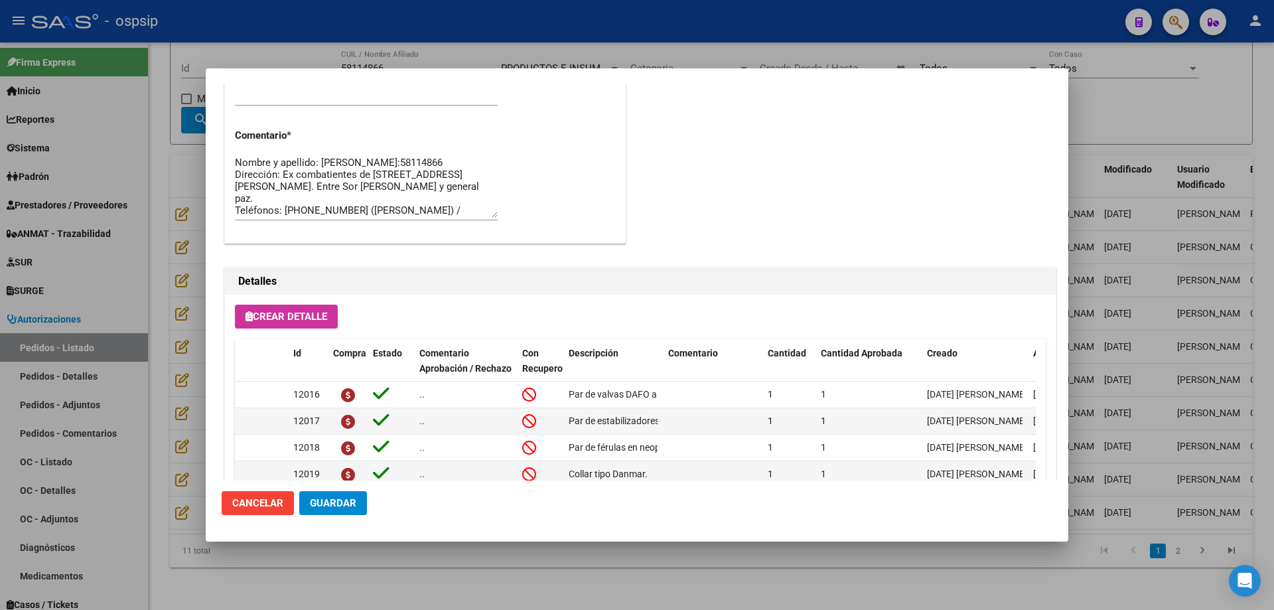
scroll to position [795, 0]
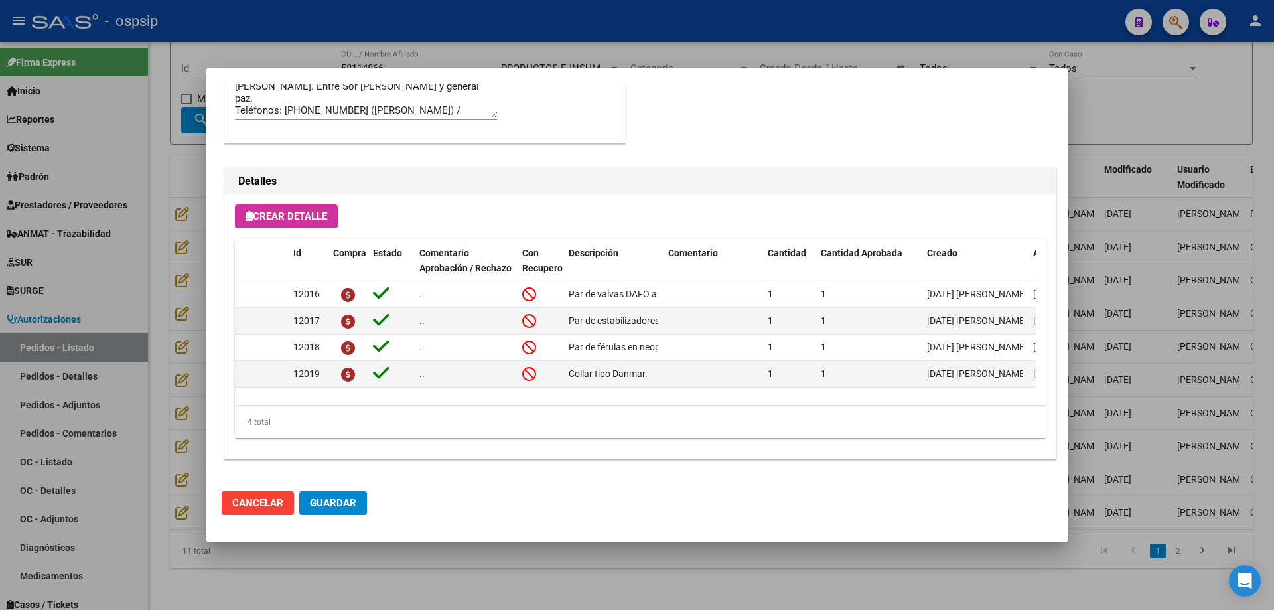
click at [200, 373] on div at bounding box center [637, 305] width 1274 height 610
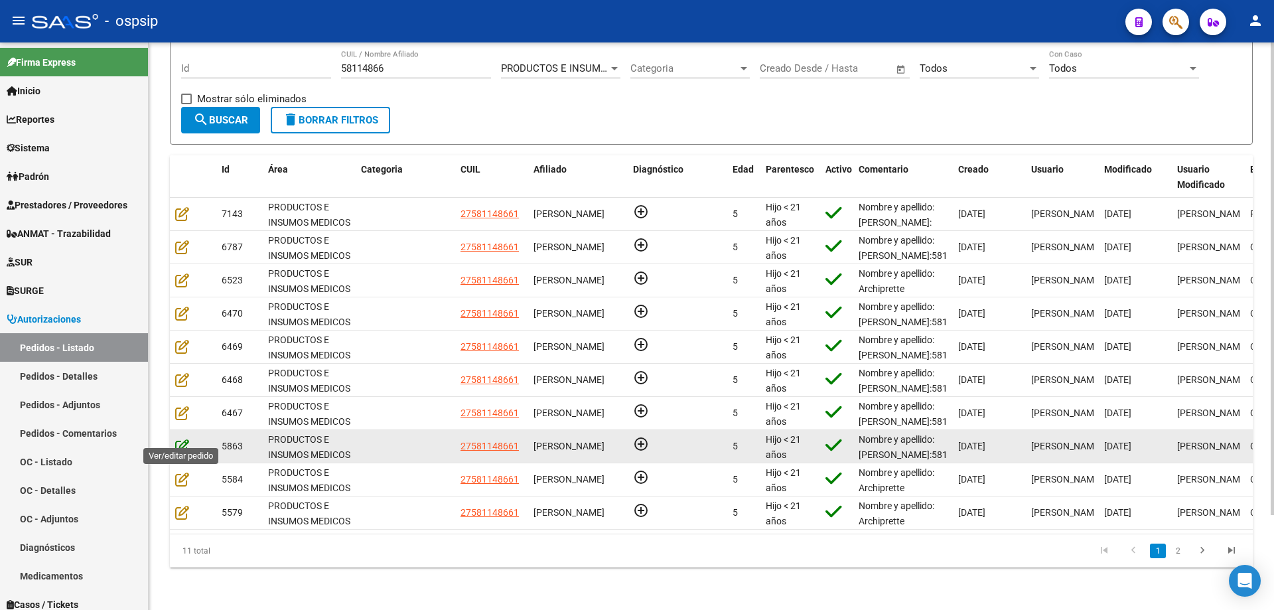
click at [183, 441] on icon at bounding box center [182, 446] width 14 height 15
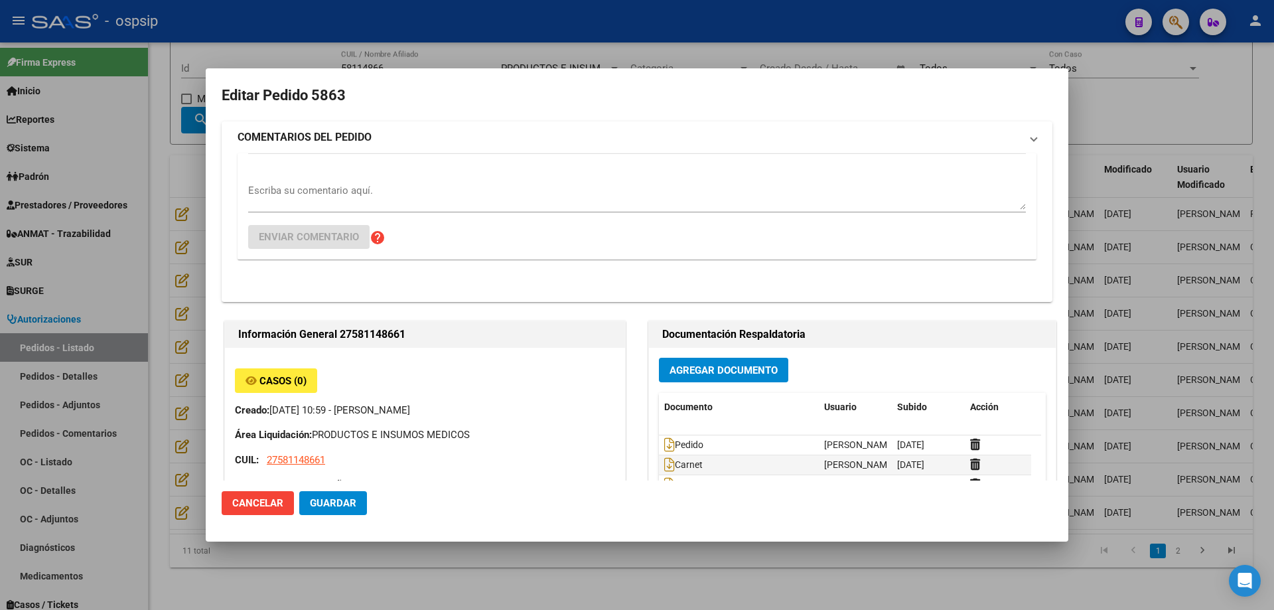
type input "[GEOGRAPHIC_DATA], [PERSON_NAME], LAS PALMERAS 639"
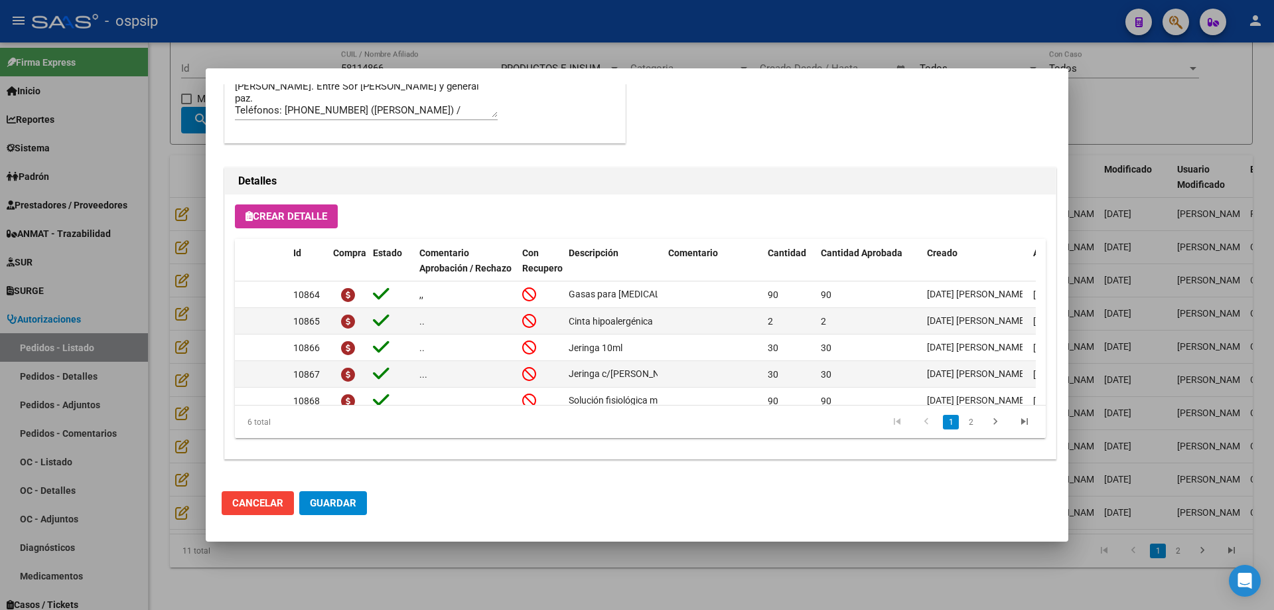
click at [179, 334] on div at bounding box center [637, 305] width 1274 height 610
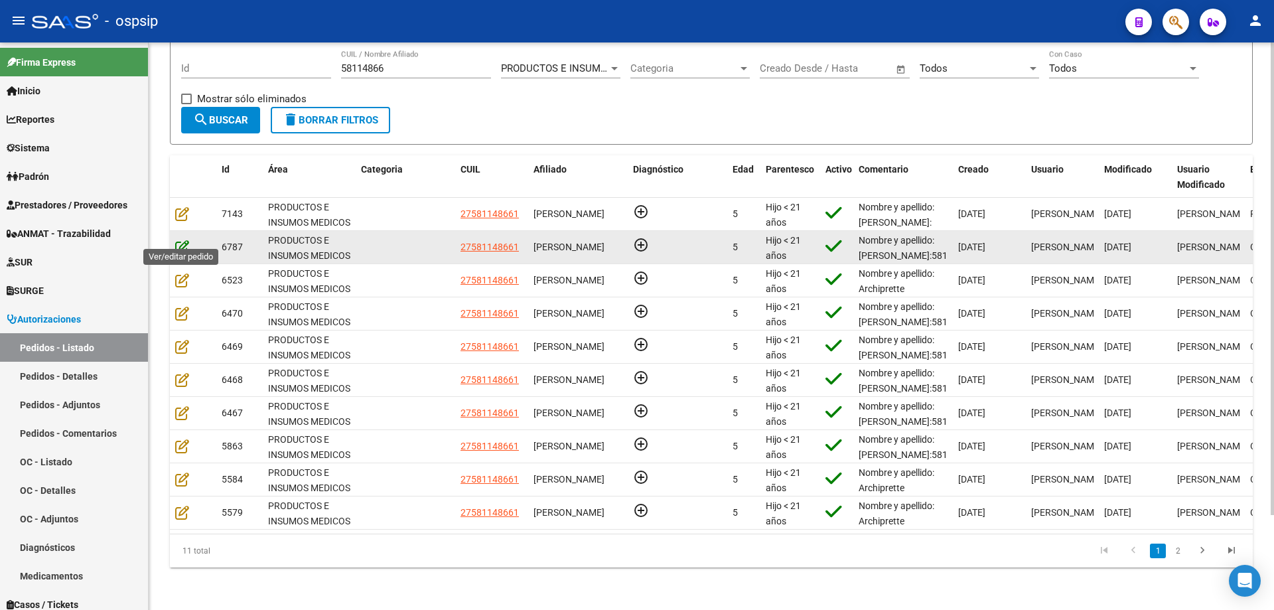
click at [182, 240] on icon at bounding box center [182, 247] width 14 height 15
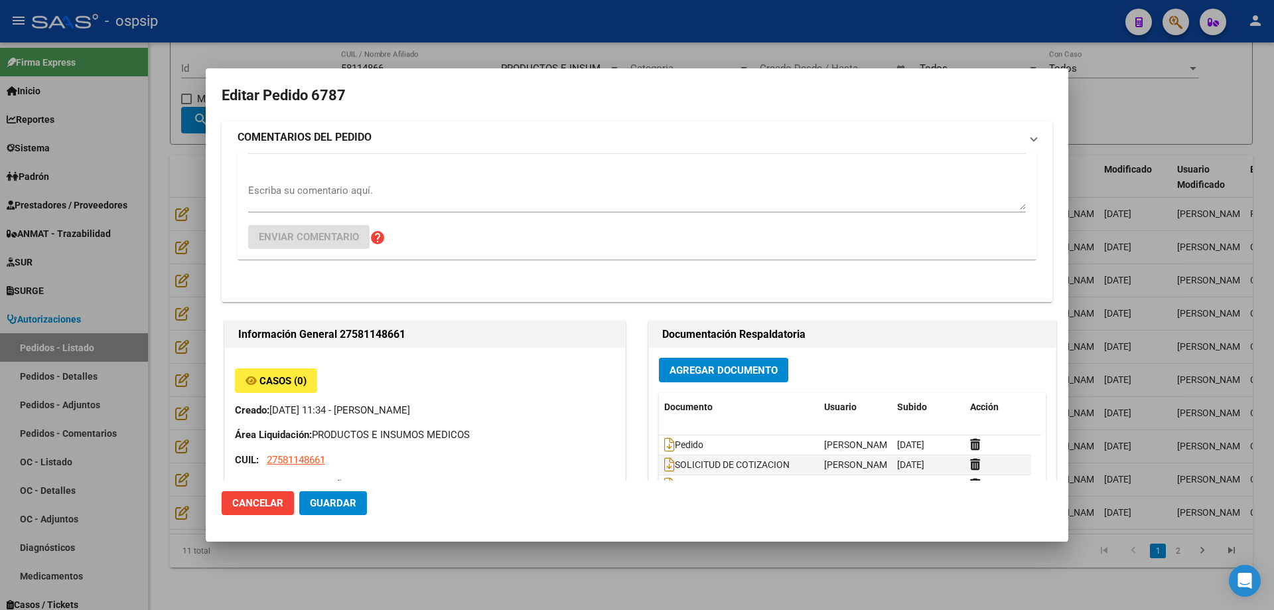
type input "[GEOGRAPHIC_DATA], [PERSON_NAME], LAS PALMERAS 639"
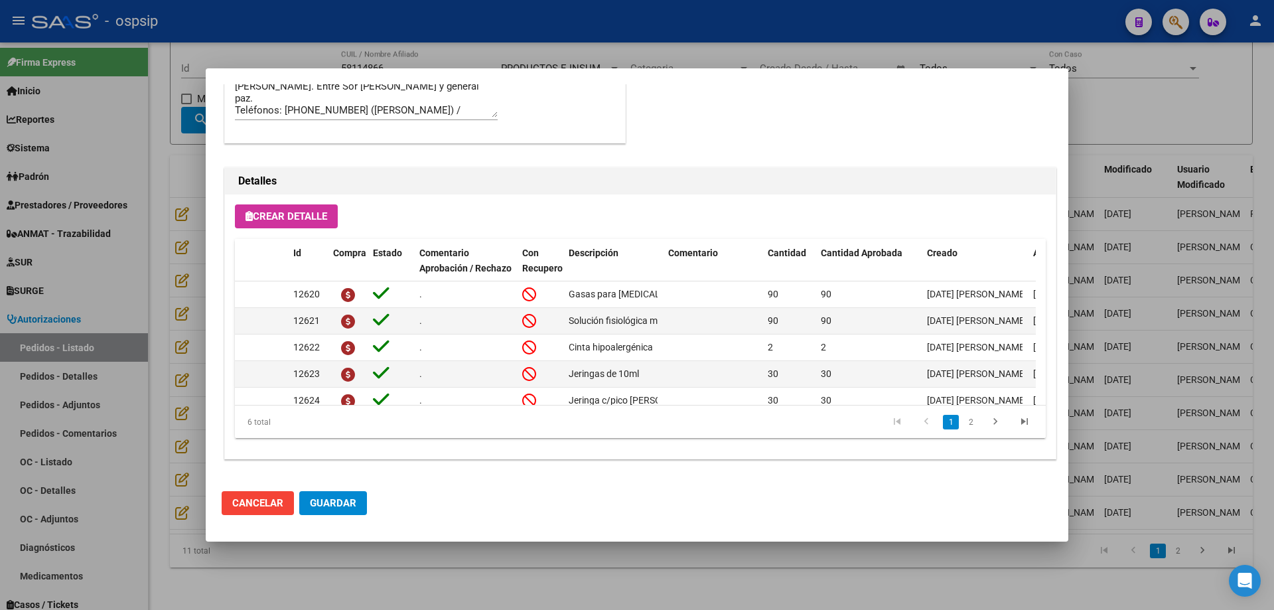
click at [164, 280] on div at bounding box center [637, 305] width 1274 height 610
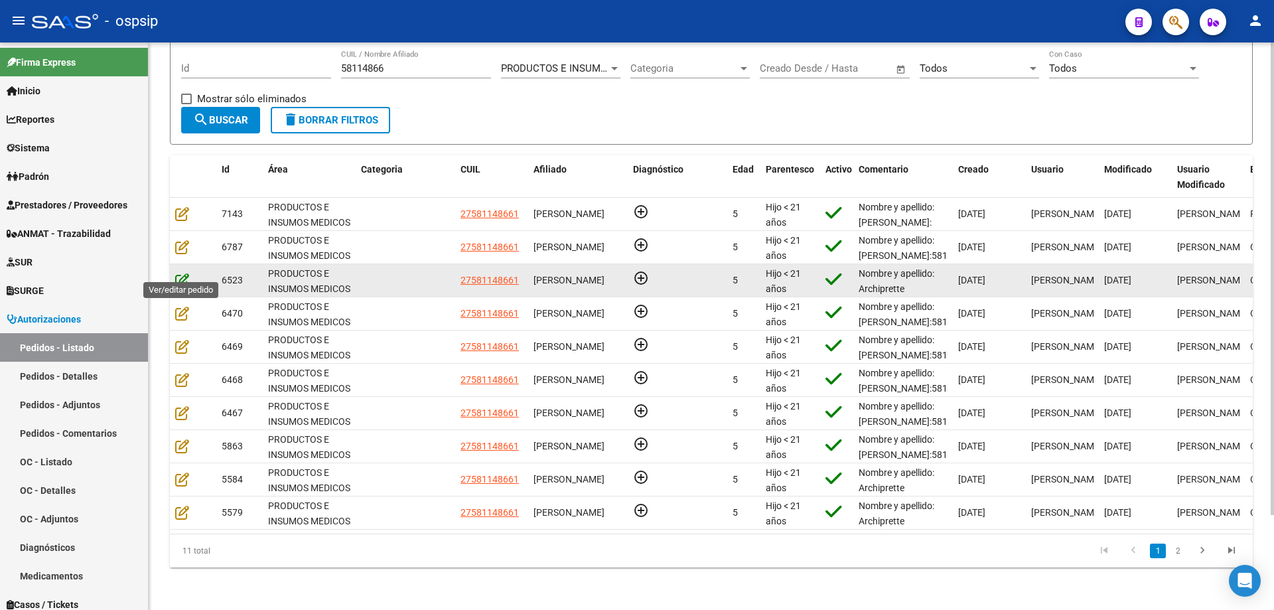
click at [175, 273] on icon at bounding box center [182, 280] width 14 height 15
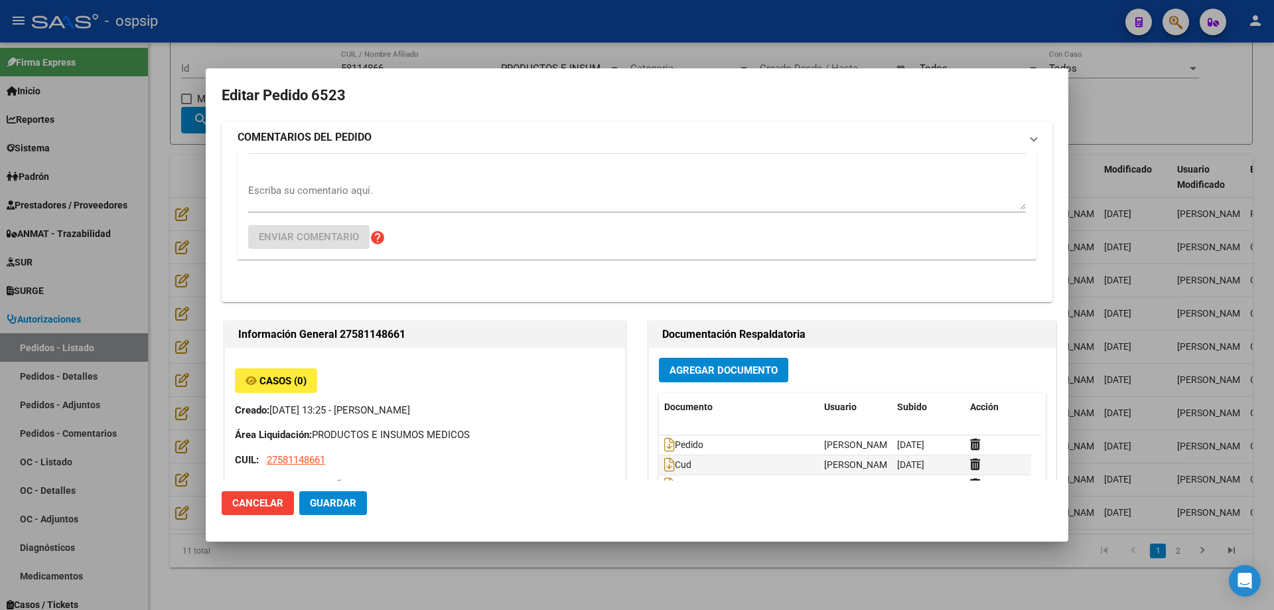
type input "[GEOGRAPHIC_DATA], [PERSON_NAME], LAS PALMERAS 639"
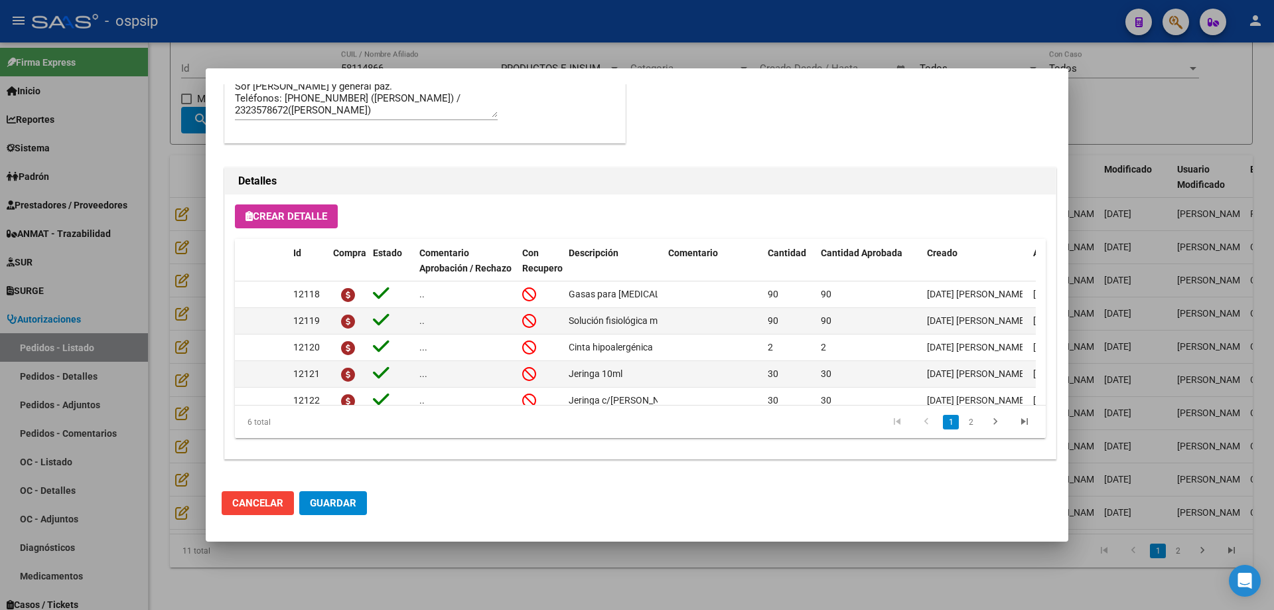
click at [175, 291] on div at bounding box center [637, 305] width 1274 height 610
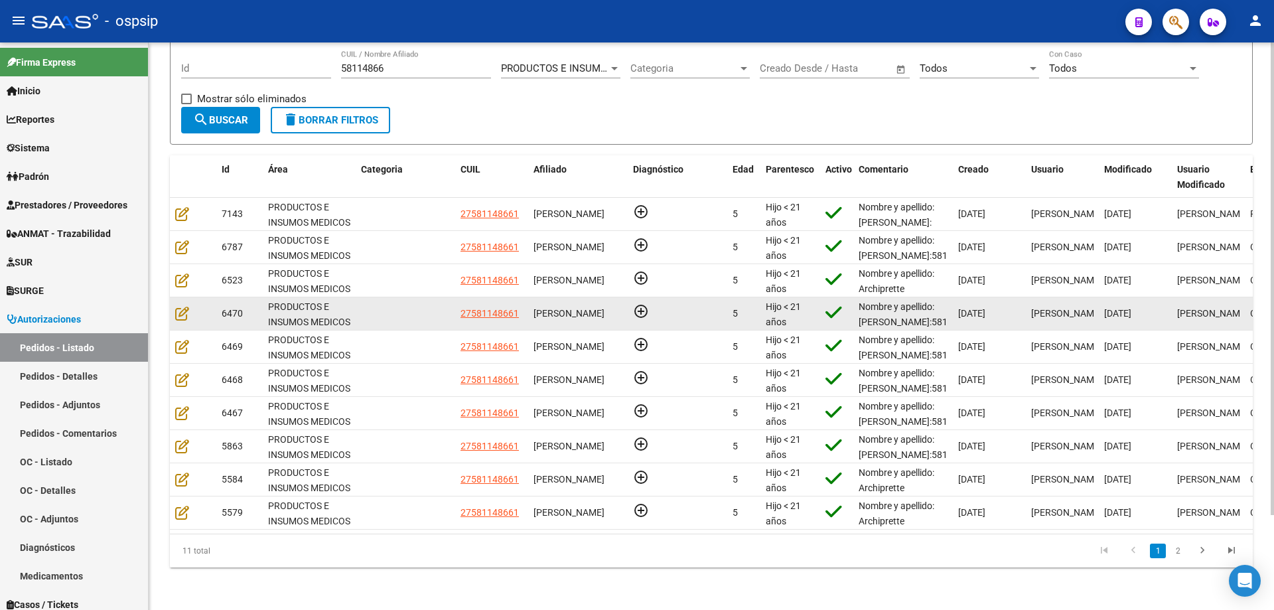
click at [174, 307] on datatable-body-cell at bounding box center [193, 313] width 46 height 33
click at [190, 306] on div at bounding box center [193, 313] width 36 height 15
click at [180, 306] on icon at bounding box center [182, 313] width 14 height 15
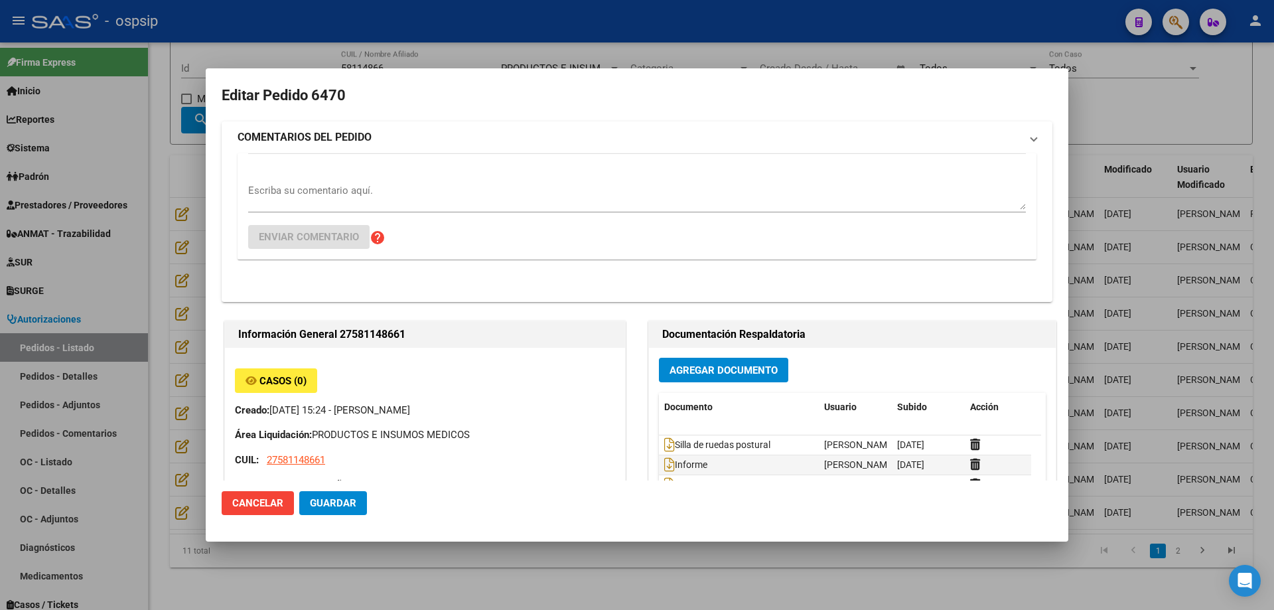
type input "[GEOGRAPHIC_DATA], [PERSON_NAME], LAS PALMERAS 639"
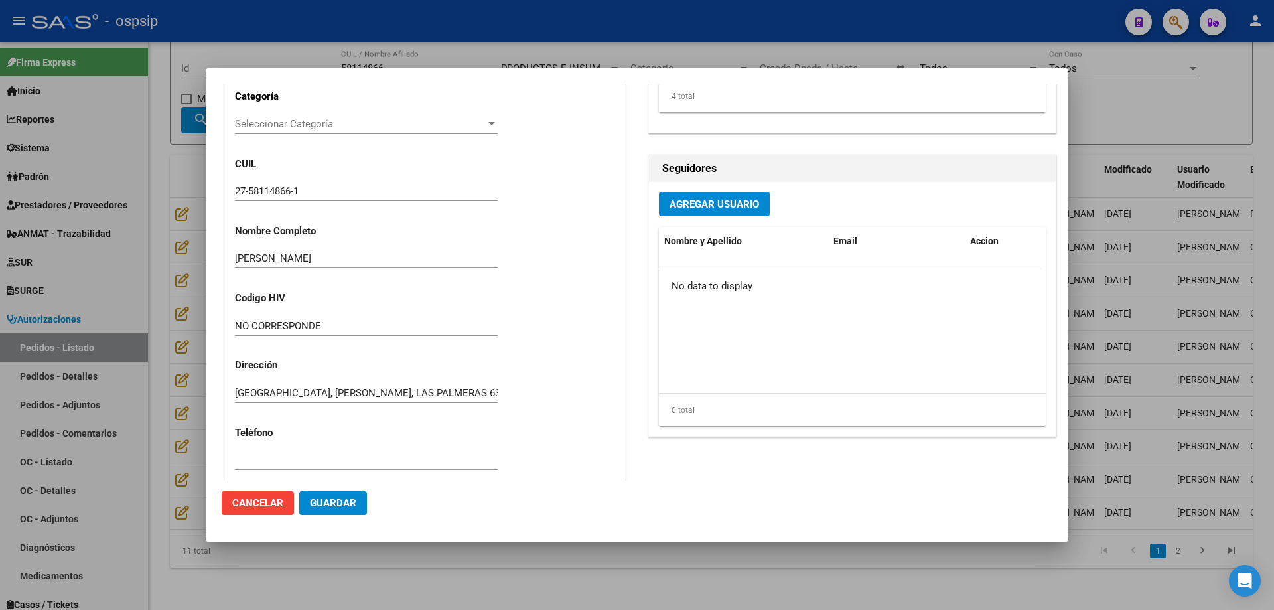
scroll to position [0, 0]
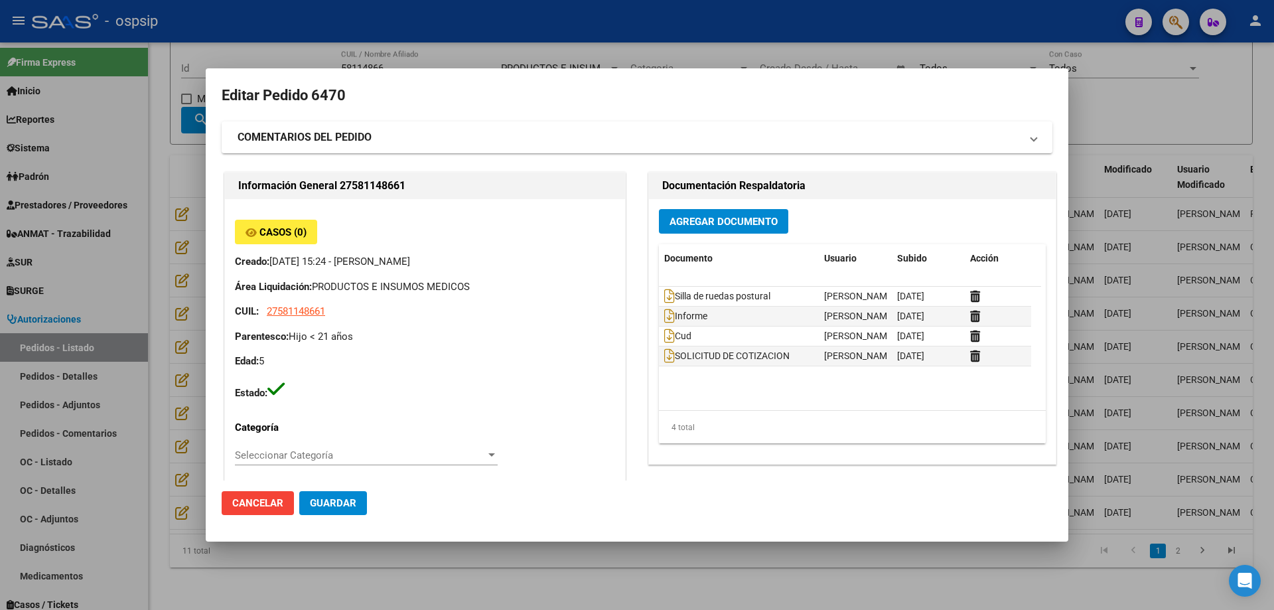
click at [141, 143] on div at bounding box center [637, 305] width 1274 height 610
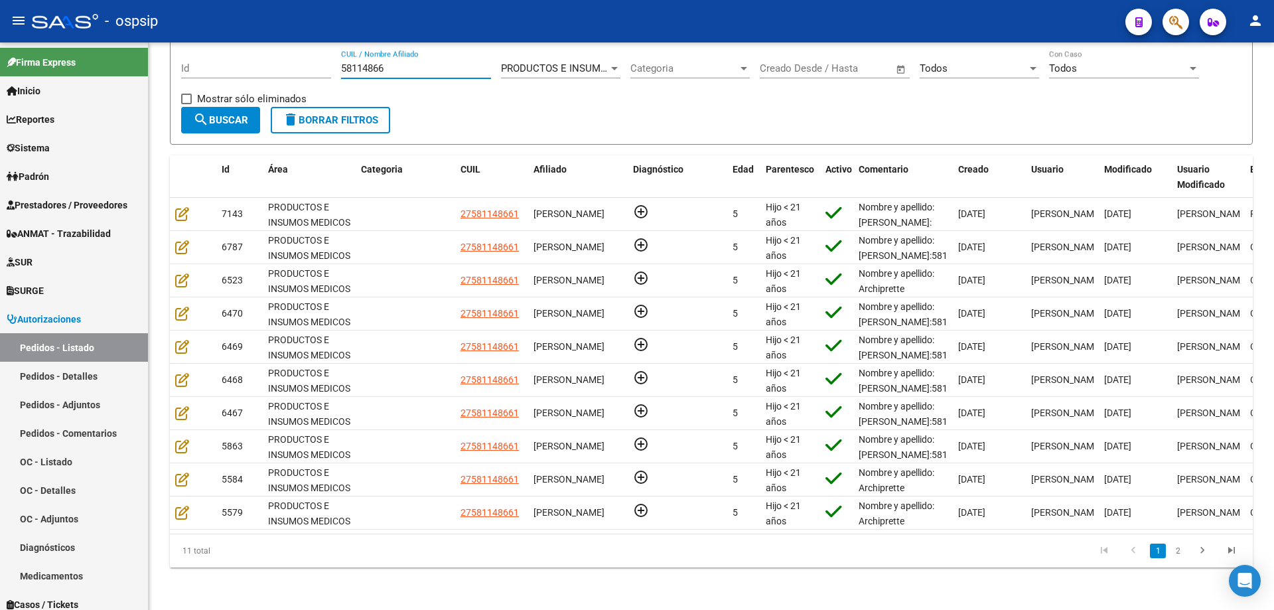
drag, startPoint x: 415, startPoint y: 55, endPoint x: 204, endPoint y: 34, distance: 212.0
click at [205, 50] on div "Filtros Id 58114866 CUIL / Nombre Afiliado PRODUCTOS E INSUMOS MEDICOS Seleccio…" at bounding box center [711, 78] width 1060 height 57
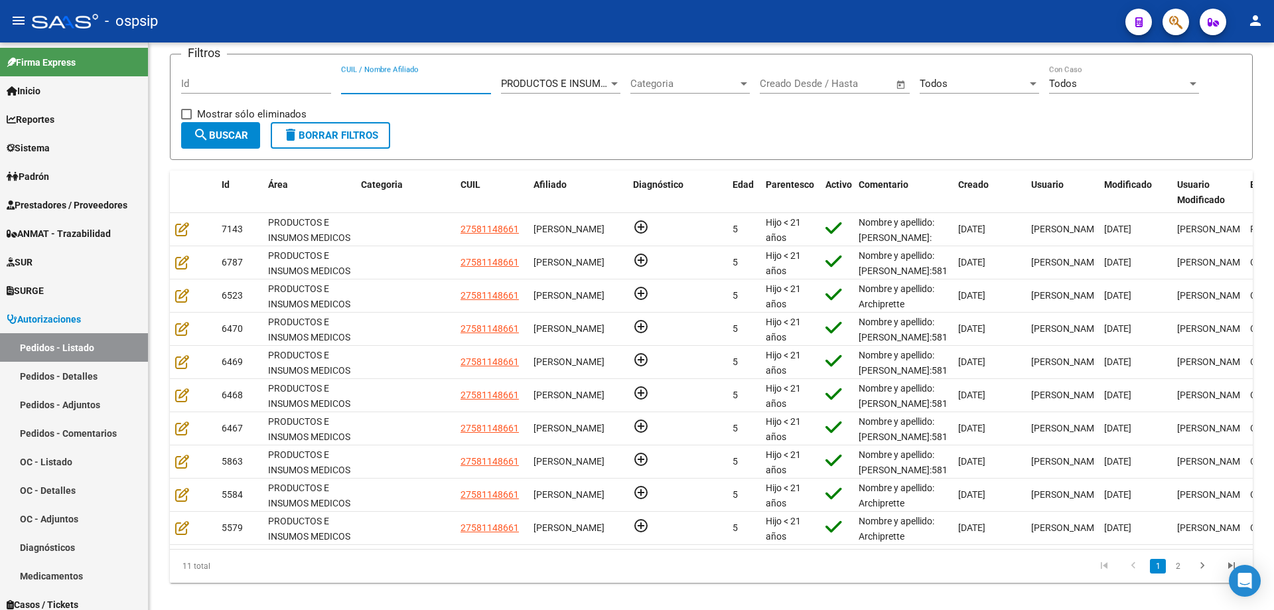
paste input "28307909"
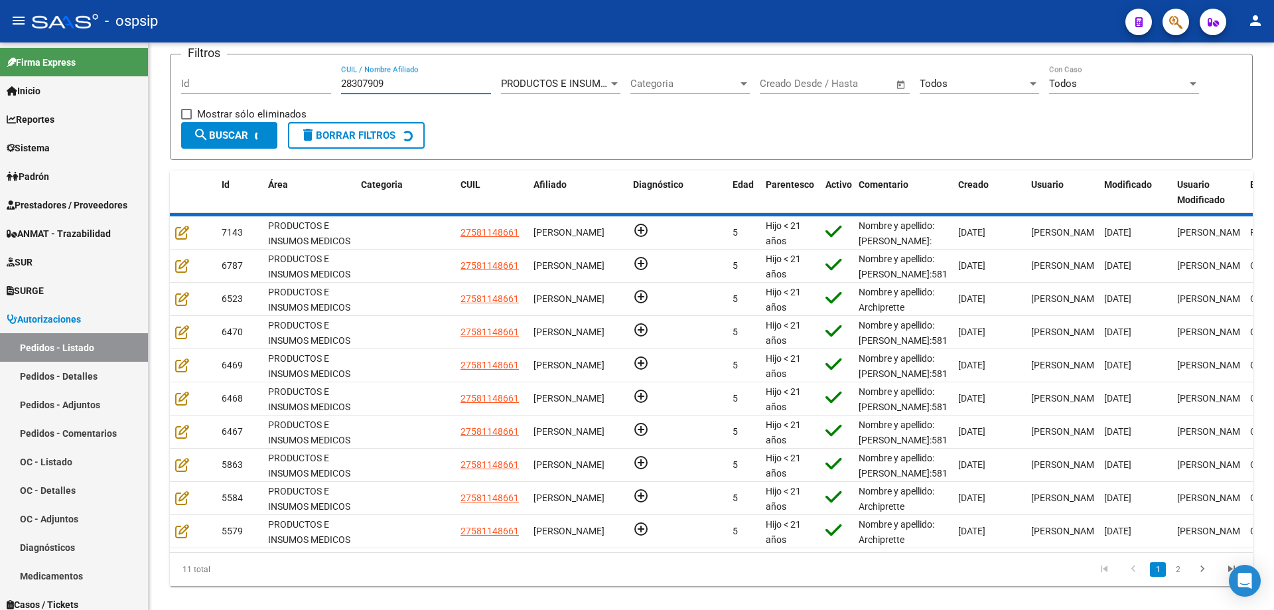
scroll to position [0, 0]
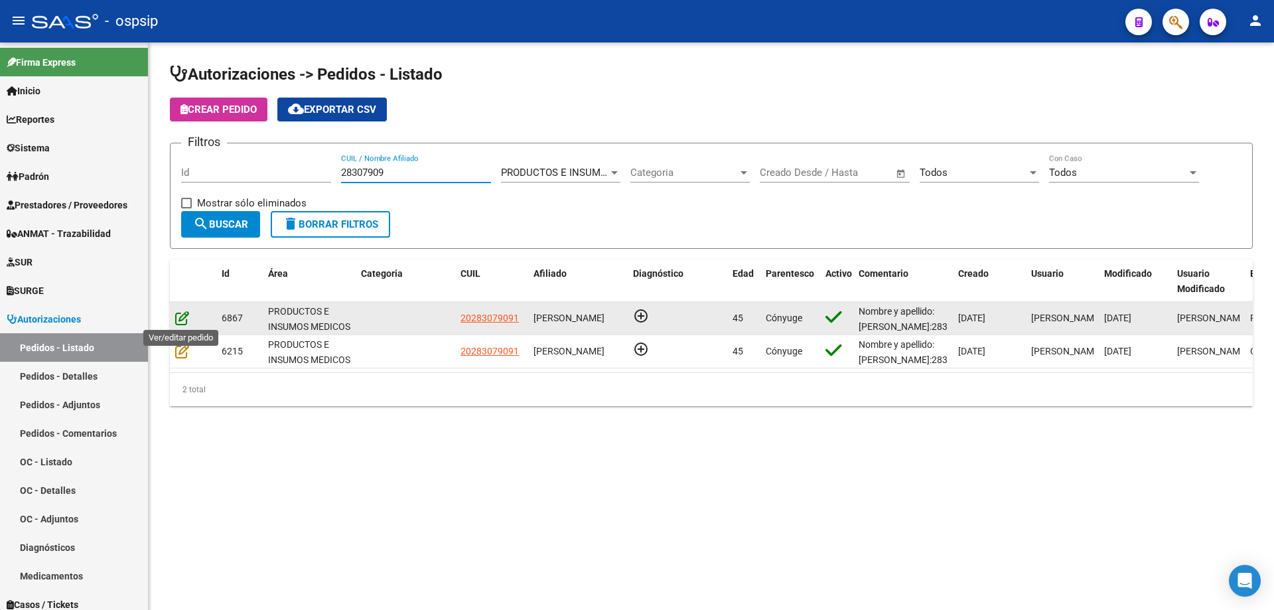
type input "28307909"
click at [182, 322] on icon at bounding box center [182, 317] width 14 height 15
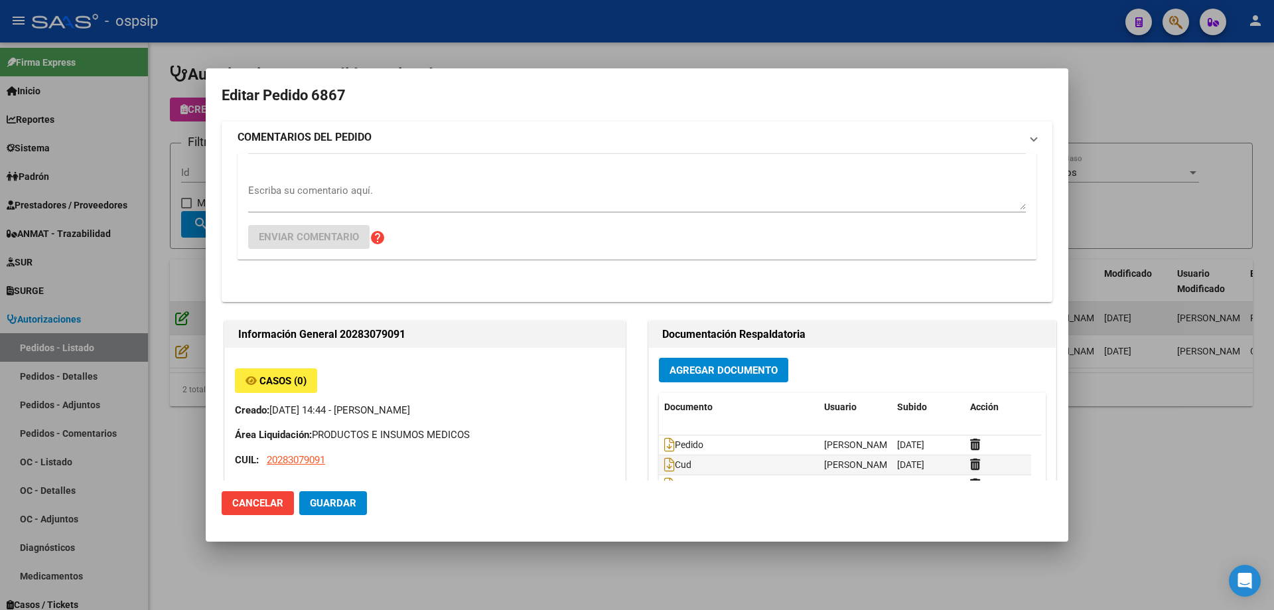
type input "[GEOGRAPHIC_DATA], PRESIDENTE DERQ, ESPAÑA 114"
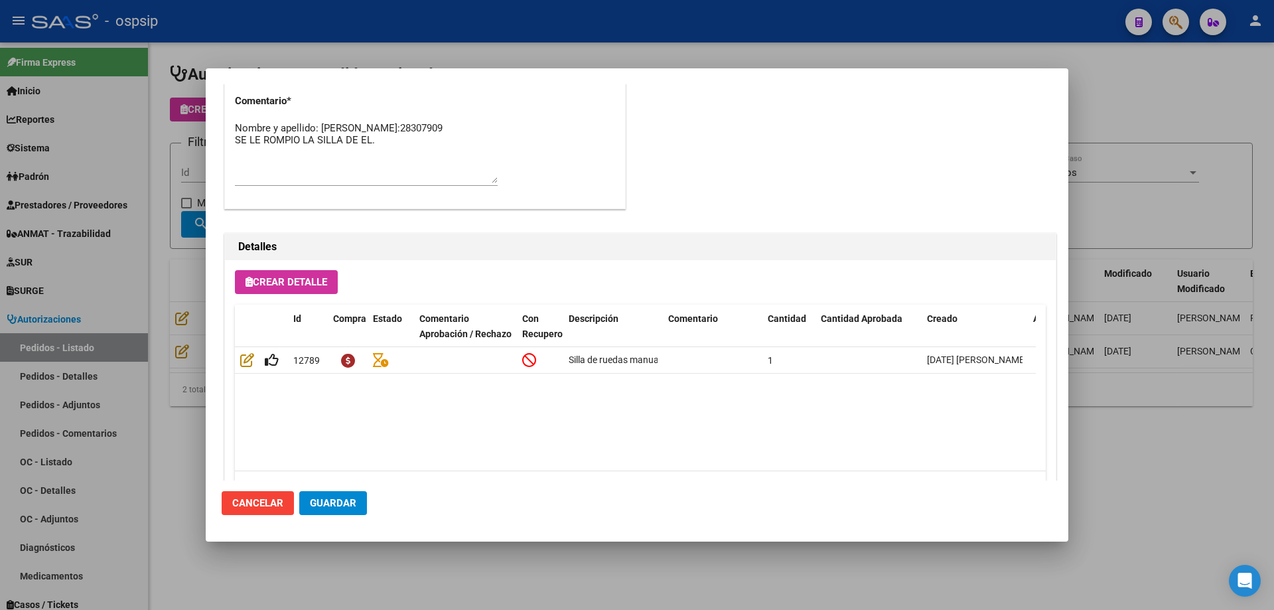
scroll to position [795, 0]
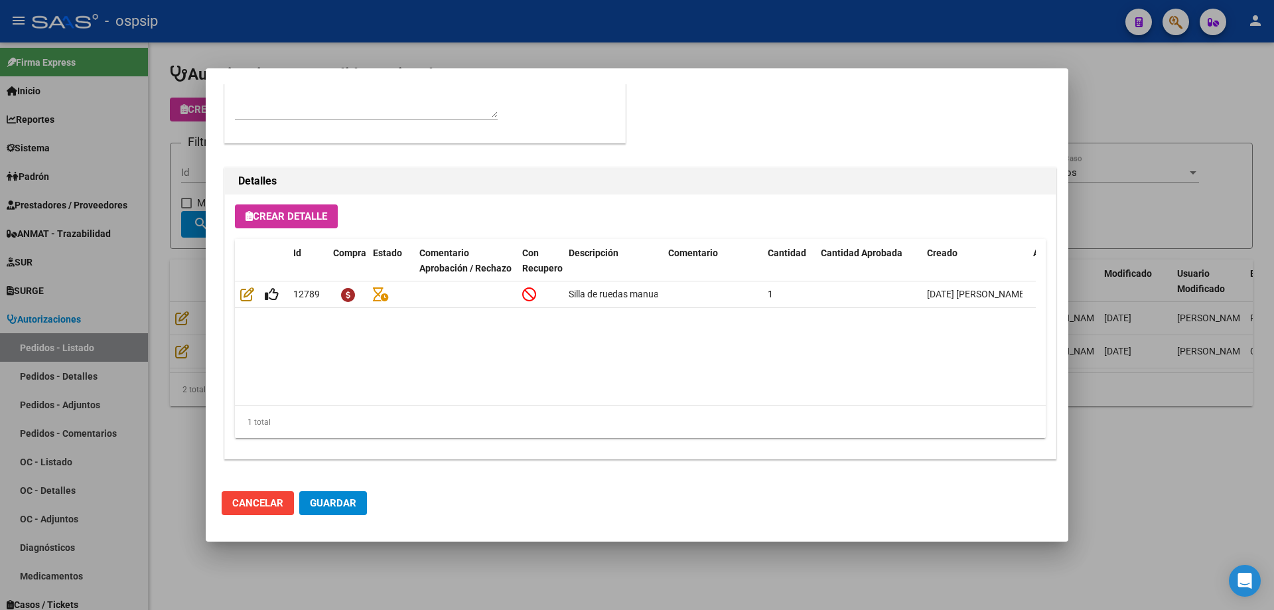
click at [697, 49] on div at bounding box center [637, 305] width 1274 height 610
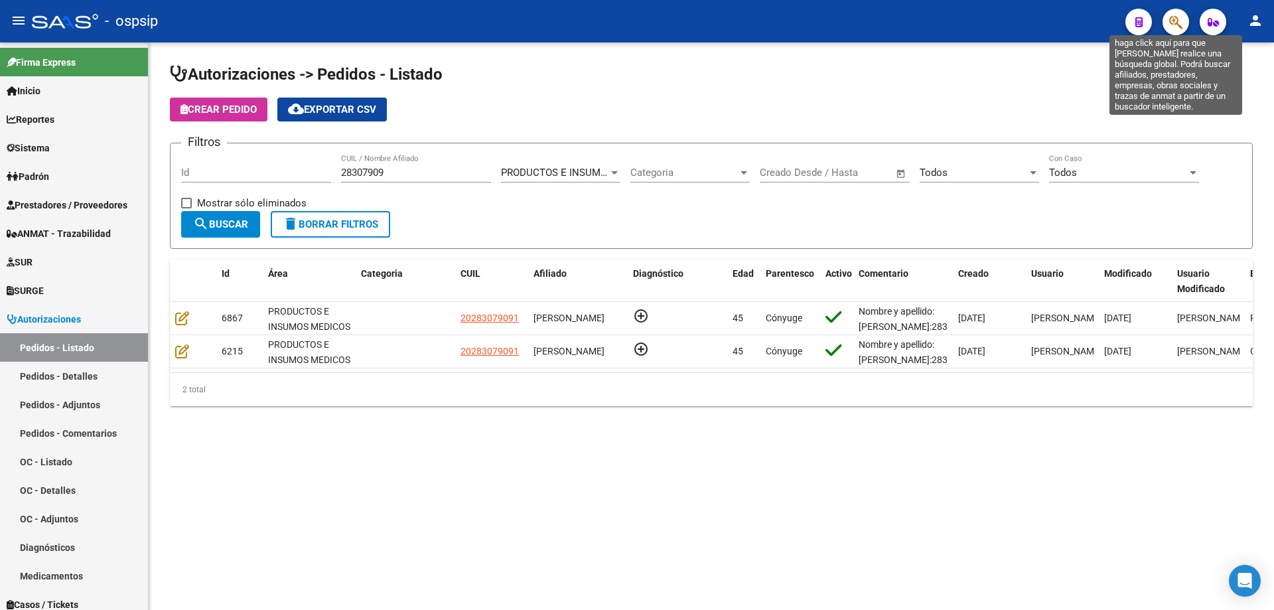
click at [1174, 27] on icon "button" at bounding box center [1175, 22] width 13 height 15
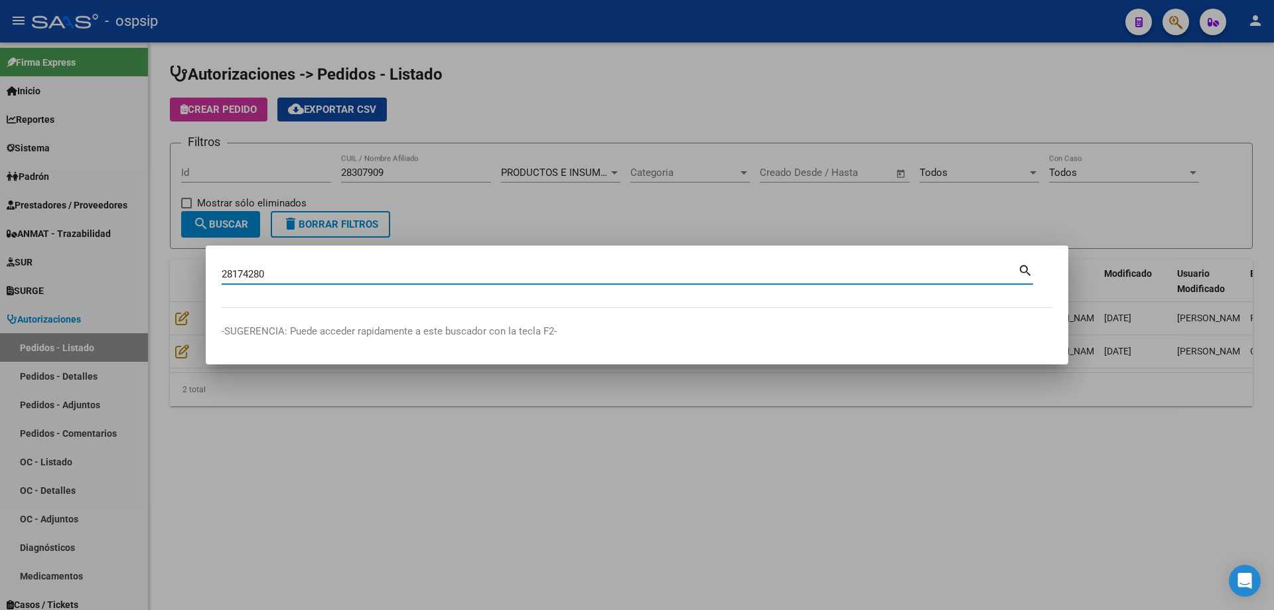
type input "28174280"
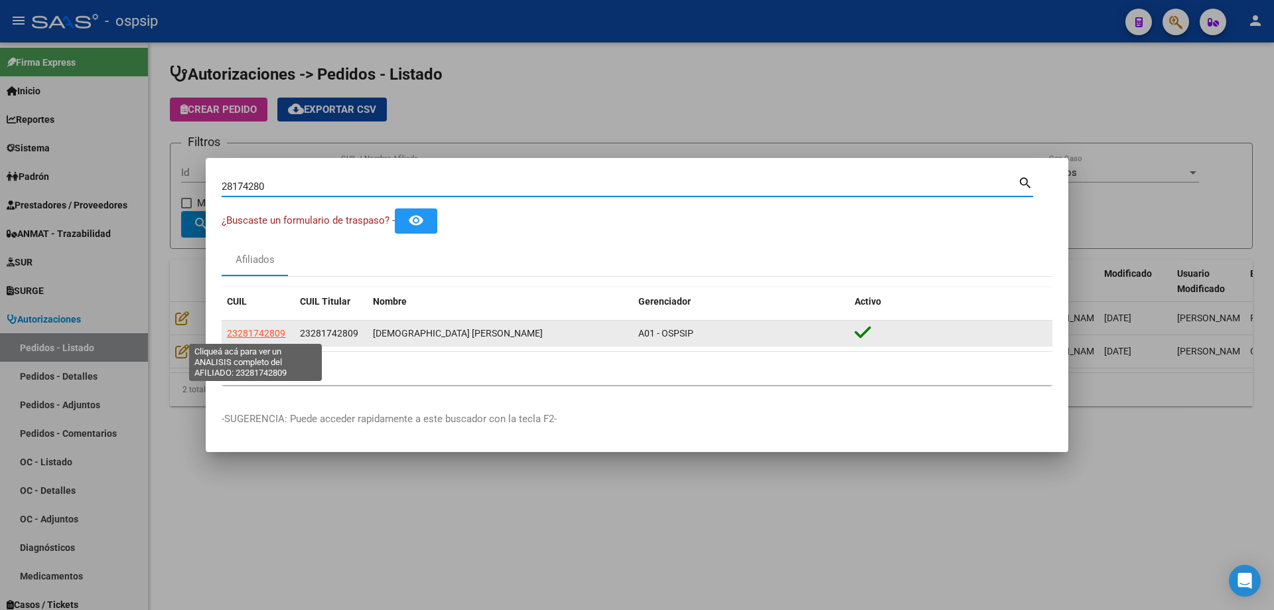
click at [277, 333] on span "23281742809" at bounding box center [256, 333] width 58 height 11
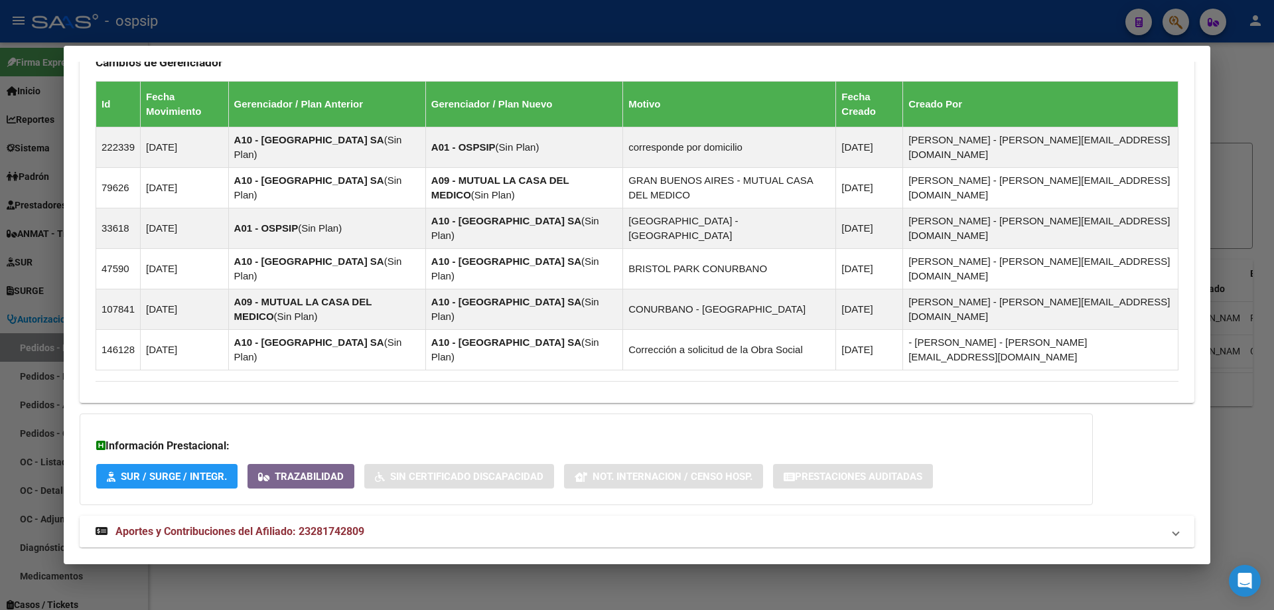
click at [219, 525] on span "Aportes y Contribuciones del Afiliado: 23281742809" at bounding box center [239, 531] width 249 height 13
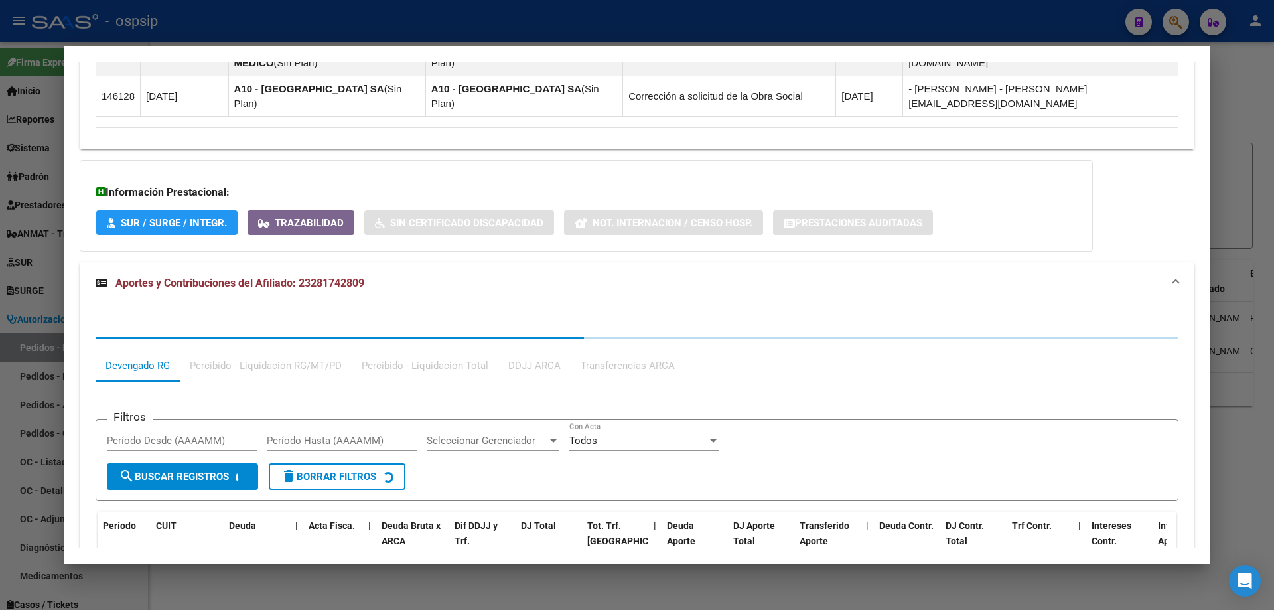
scroll to position [1231, 0]
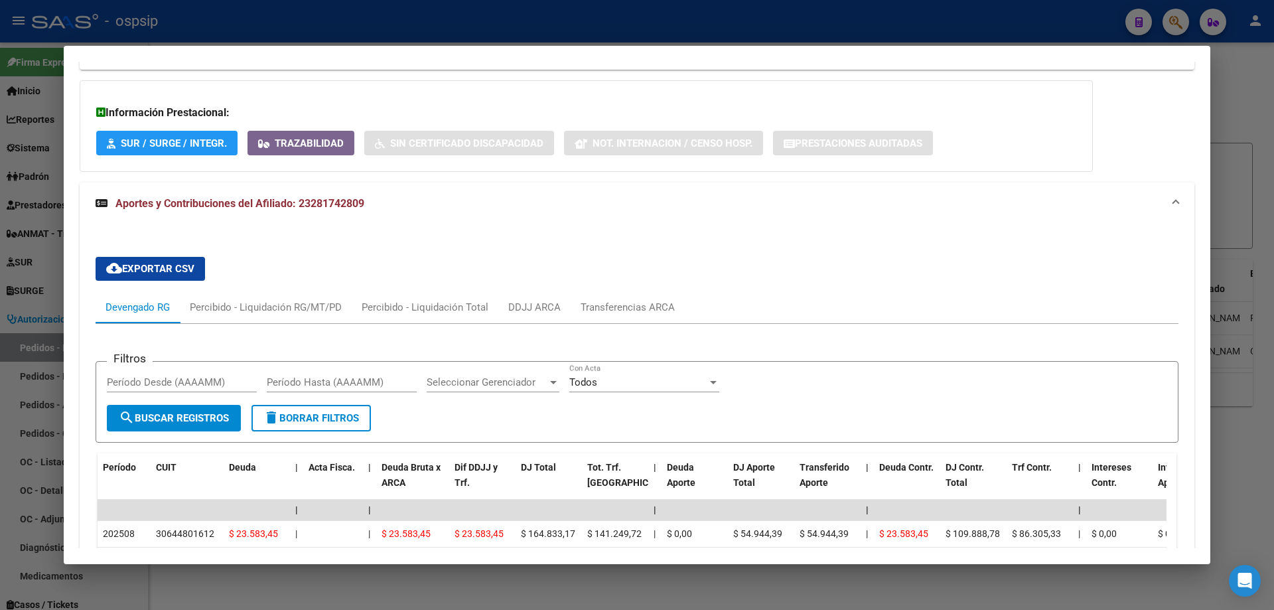
click at [58, 356] on div at bounding box center [637, 305] width 1274 height 610
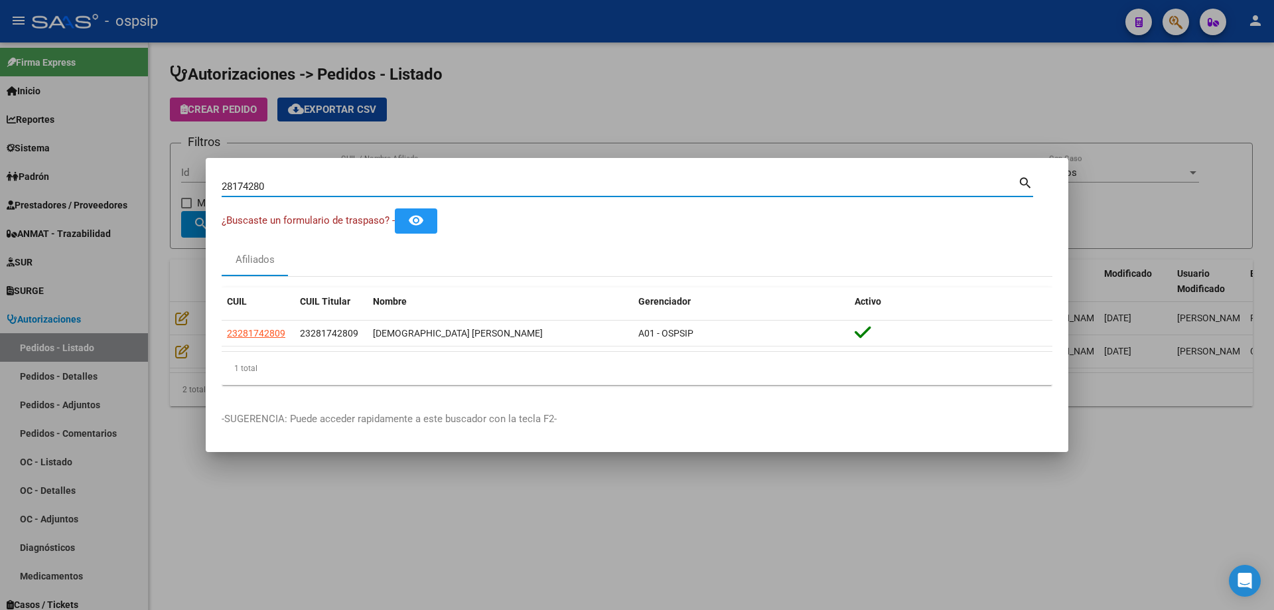
click at [240, 190] on input "28174280" at bounding box center [620, 186] width 796 height 12
drag, startPoint x: 285, startPoint y: 339, endPoint x: 208, endPoint y: 334, distance: 76.4
click at [208, 334] on mat-dialog-content "28174280 Buscar (apellido, dni, cuil, nro traspaso, cuit, obra social) search ¿…" at bounding box center [637, 285] width 862 height 222
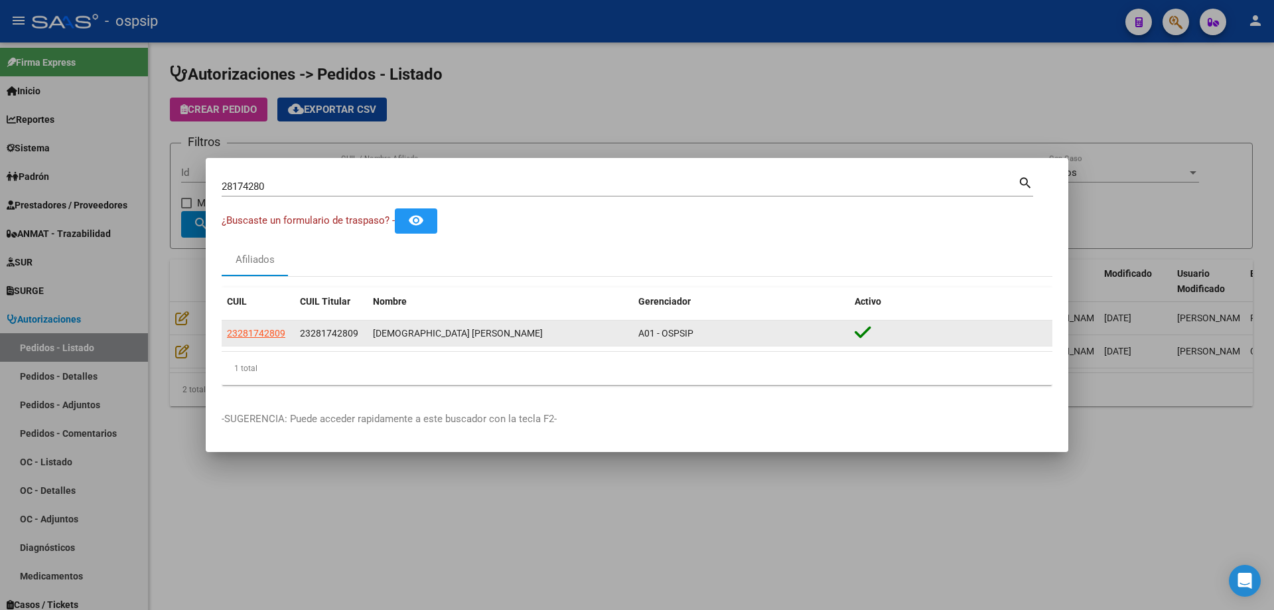
copy datatable-body-row "23281742809"
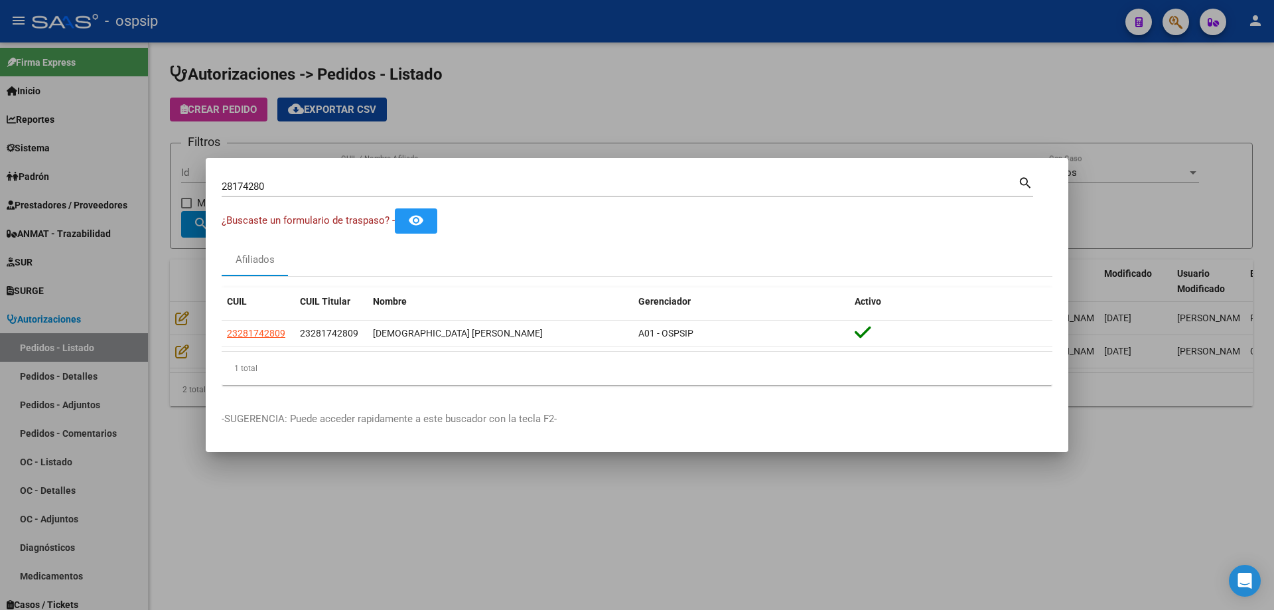
click at [197, 325] on div at bounding box center [637, 305] width 1274 height 610
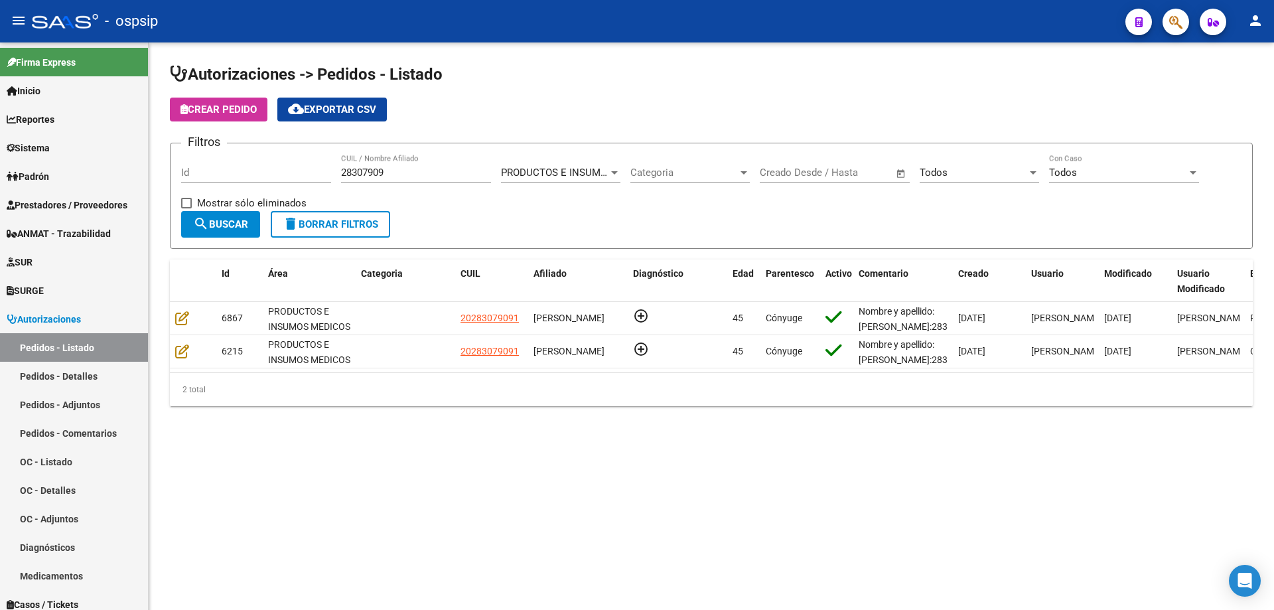
click at [235, 103] on span "Crear Pedido" at bounding box center [218, 109] width 76 height 12
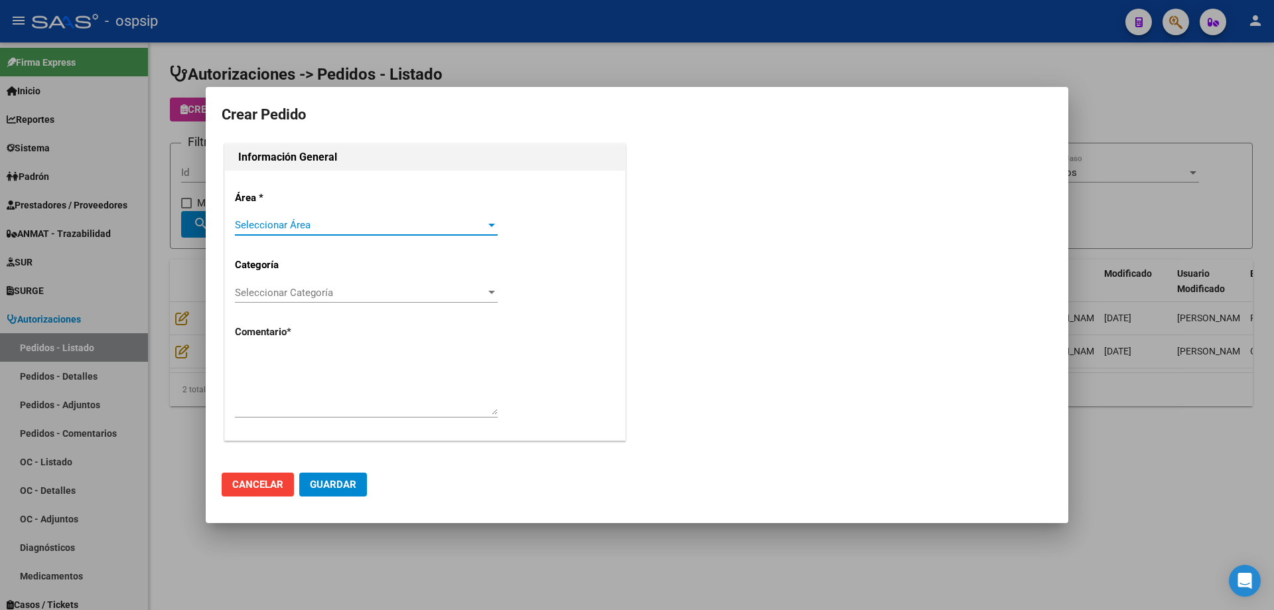
click at [270, 229] on span "Seleccionar Área" at bounding box center [360, 225] width 251 height 12
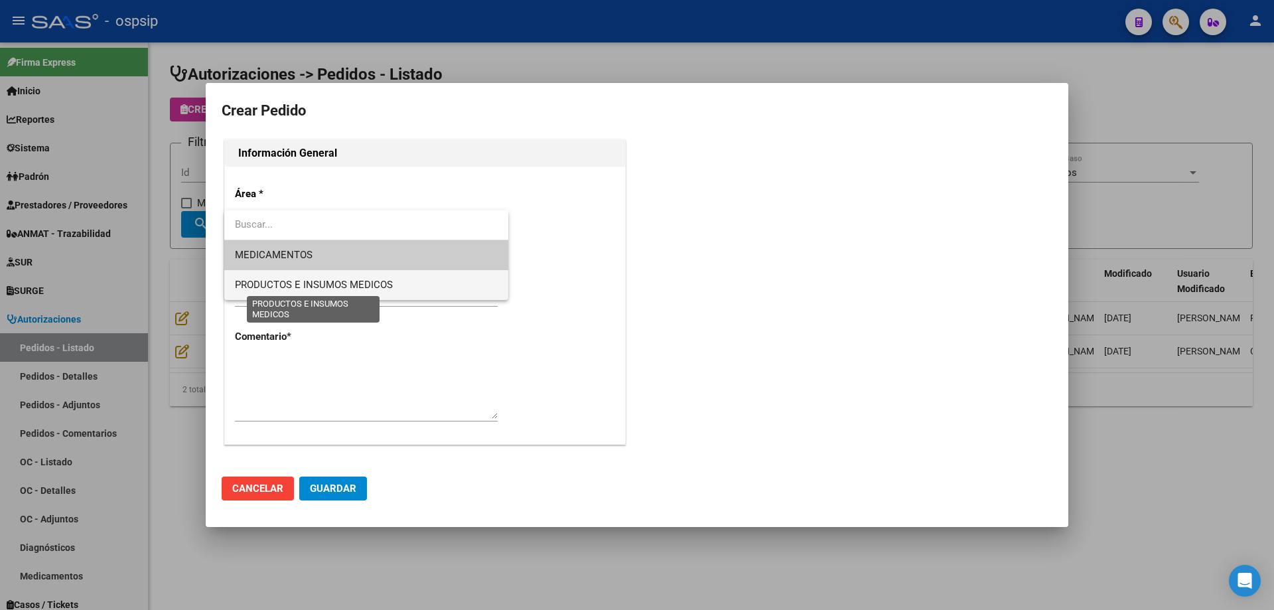
click at [265, 279] on span "PRODUCTOS E INSUMOS MEDICOS" at bounding box center [314, 285] width 158 height 12
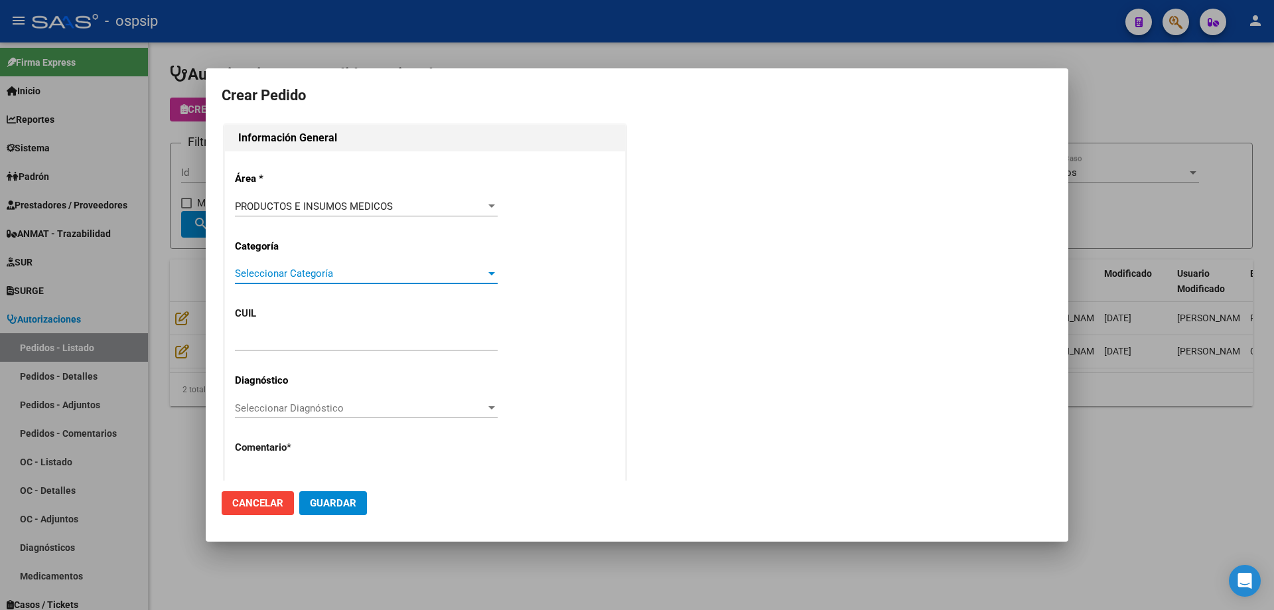
click at [285, 275] on span "Seleccionar Categoría" at bounding box center [360, 273] width 251 height 12
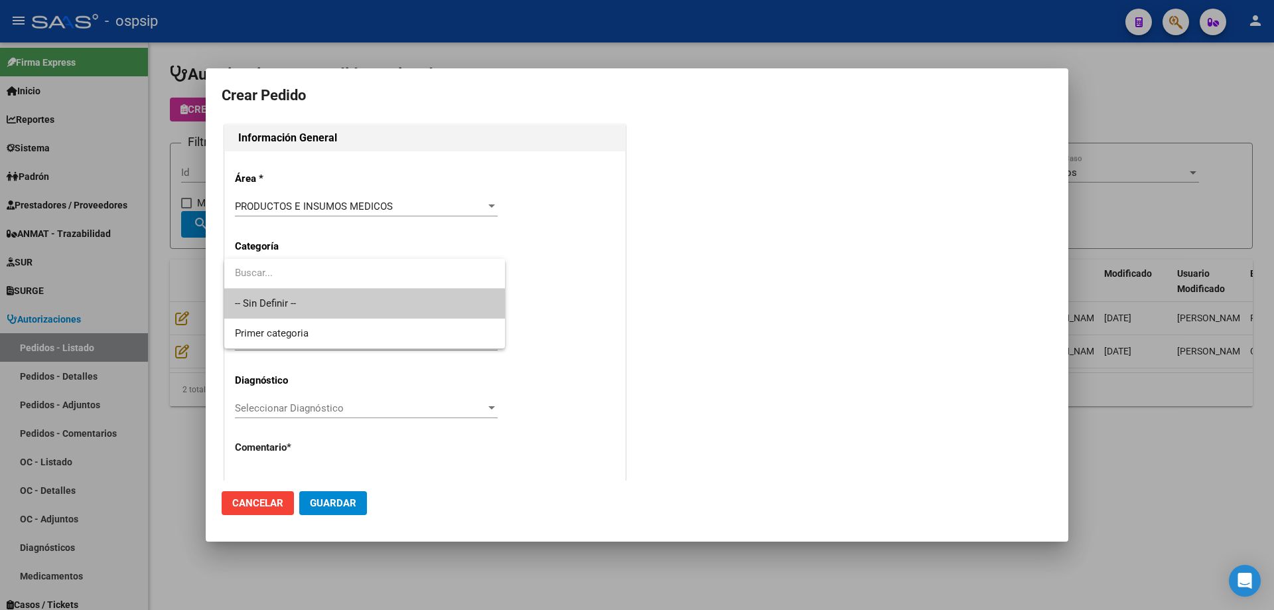
click at [275, 299] on span "-- Sin Definir --" at bounding box center [364, 304] width 259 height 30
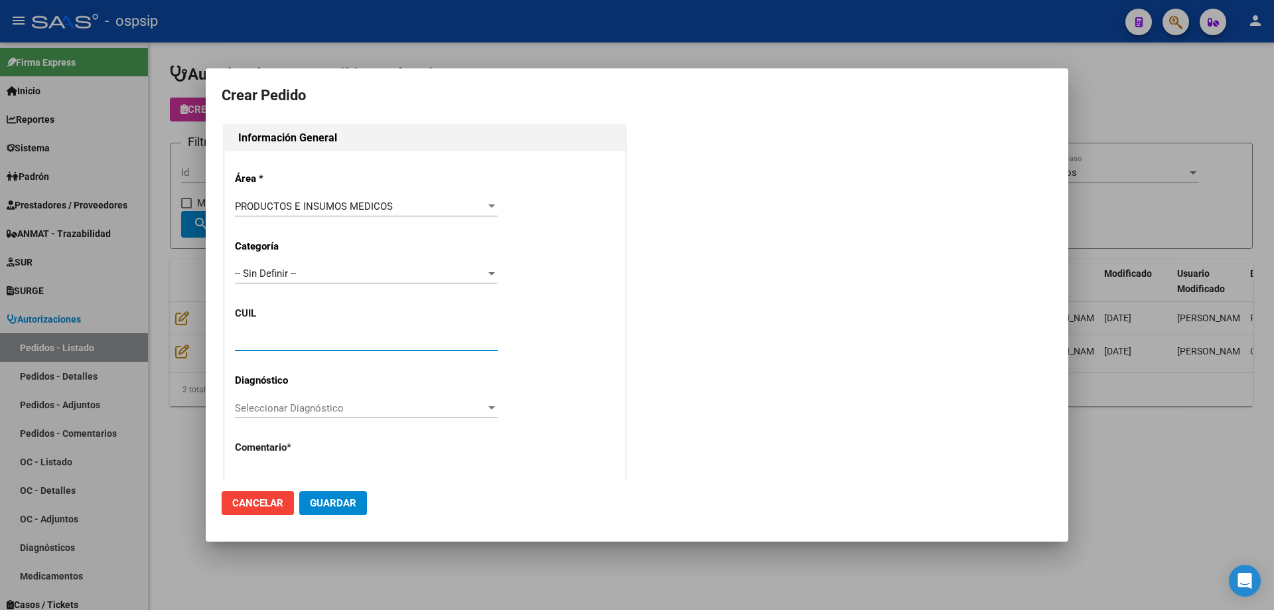
paste input "23-28174280-9"
type input "23-28174280-9"
type input "[PERSON_NAME]"
type input "[GEOGRAPHIC_DATA], [PERSON_NAME], [PERSON_NAME] 1450"
type input "Particular: ALTA AUTOMATICA"
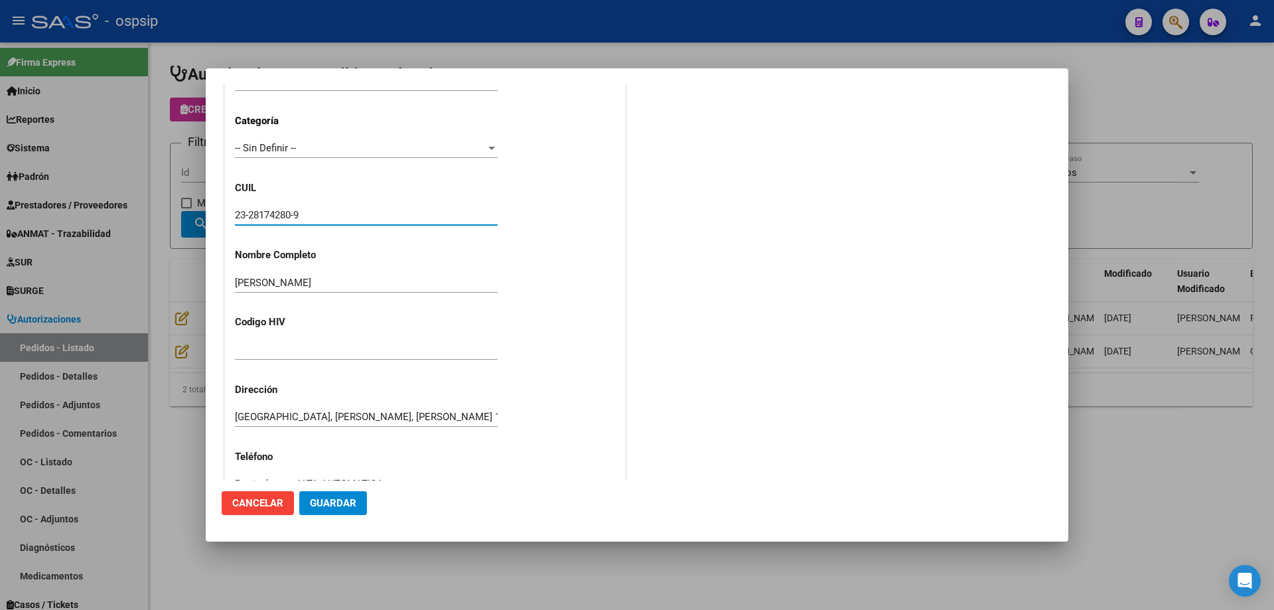
scroll to position [332, 0]
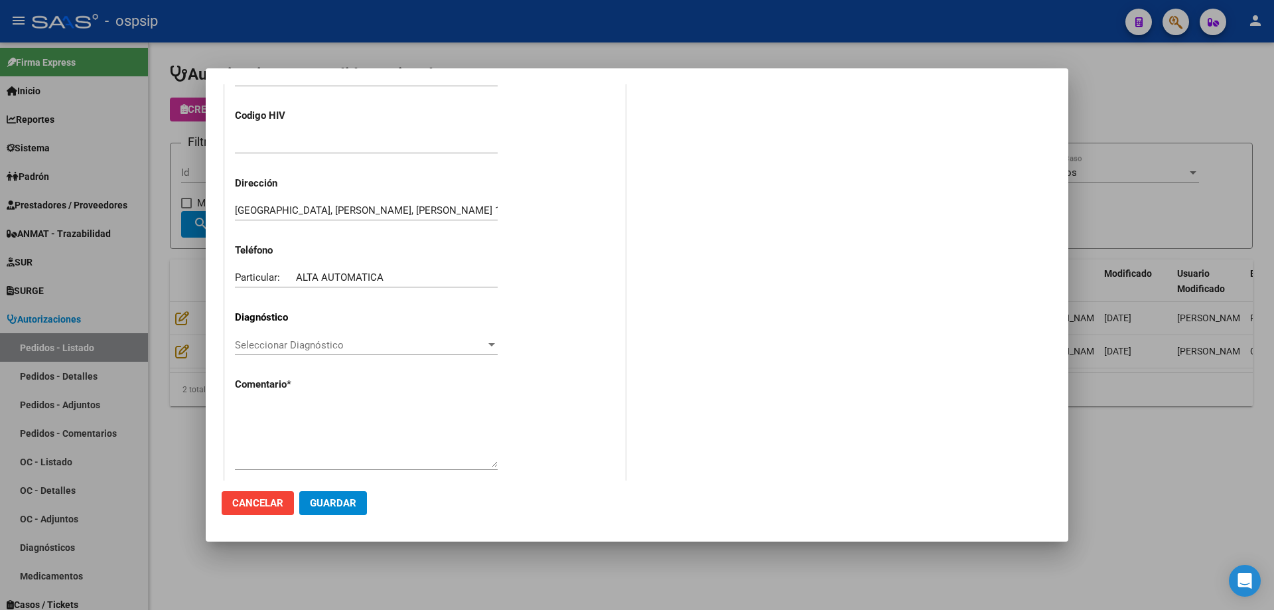
type input "[GEOGRAPHIC_DATA], [PERSON_NAME], [PERSON_NAME] 1450"
type input "23-28174280-9"
click at [312, 413] on textarea at bounding box center [366, 436] width 263 height 62
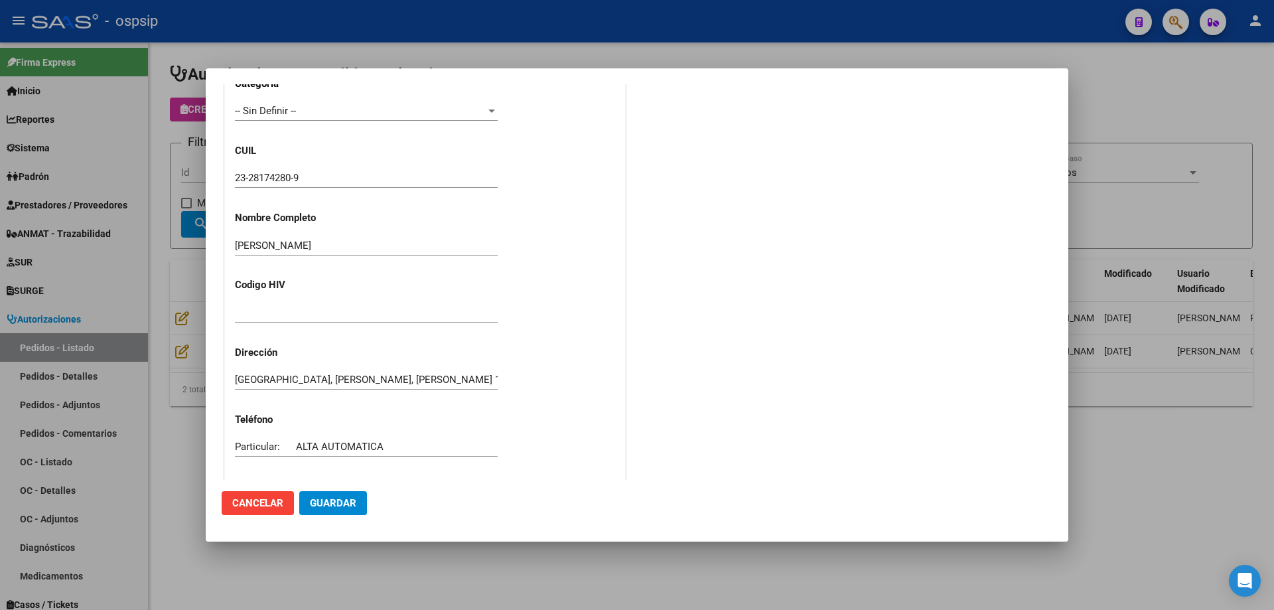
scroll to position [149, 0]
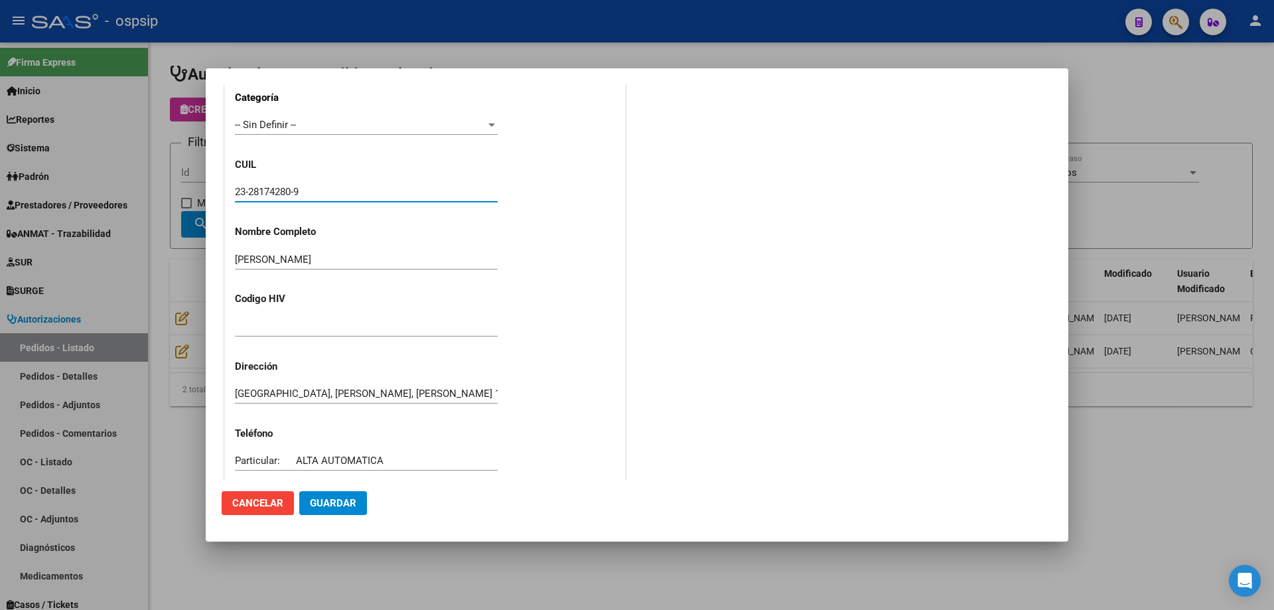
click at [268, 194] on input "23-28174280-9" at bounding box center [366, 192] width 263 height 12
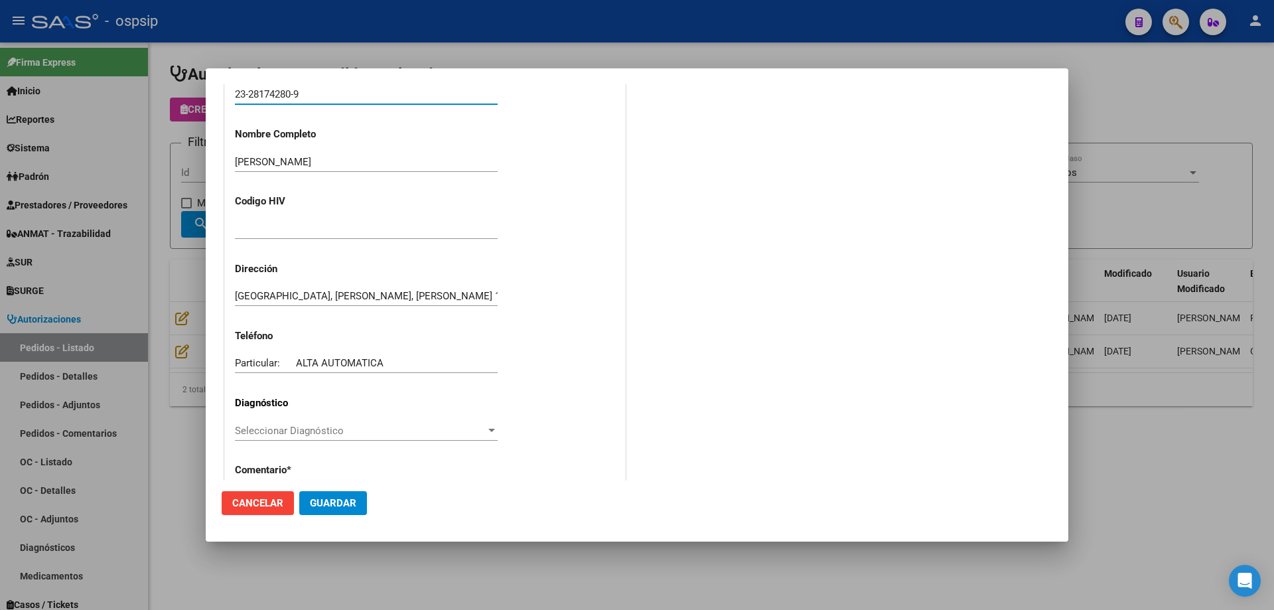
scroll to position [366, 0]
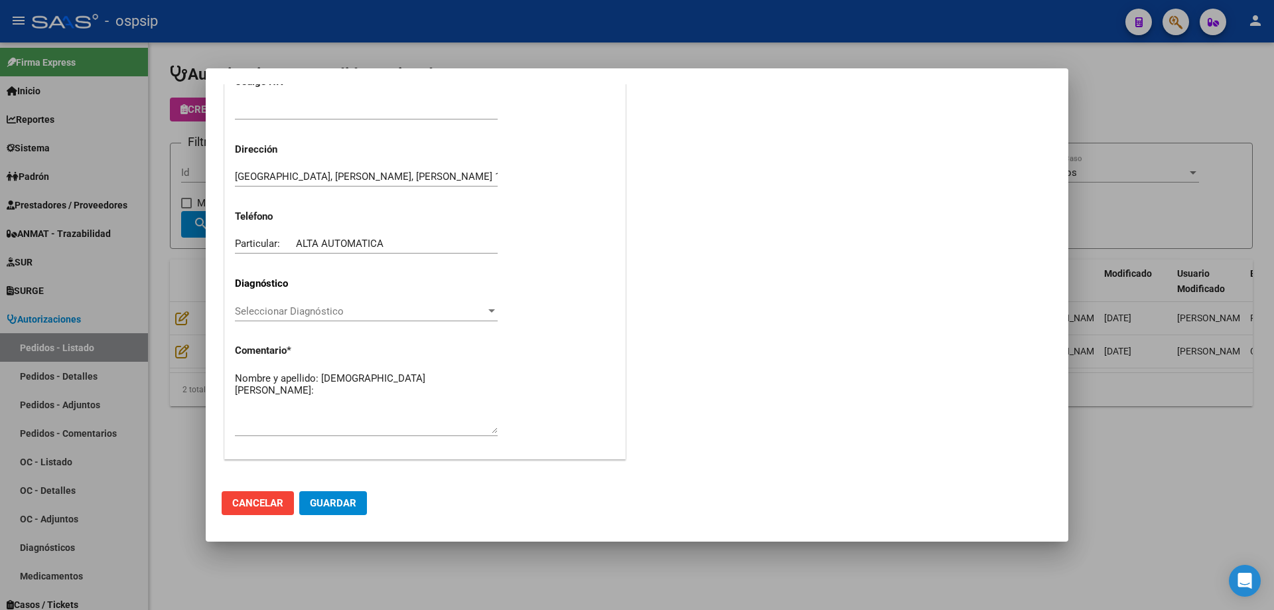
click at [272, 397] on textarea "Nombre y apellido: [DEMOGRAPHIC_DATA] [PERSON_NAME]:" at bounding box center [366, 402] width 263 height 62
paste textarea "28174280"
type textarea "Nombre y apellido: [DEMOGRAPHIC_DATA] [PERSON_NAME]:28174280"
click at [324, 490] on mat-dialog-actions "Cancelar Guardar" at bounding box center [637, 502] width 831 height 45
click at [321, 502] on span "Guardar" at bounding box center [333, 503] width 46 height 12
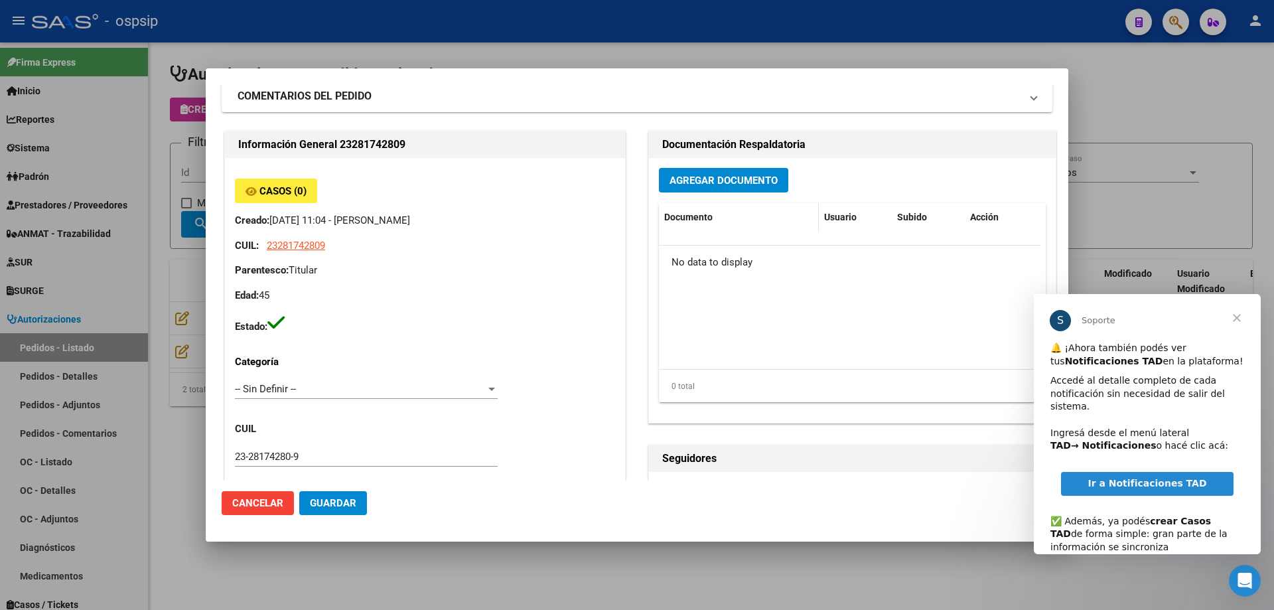
scroll to position [0, 0]
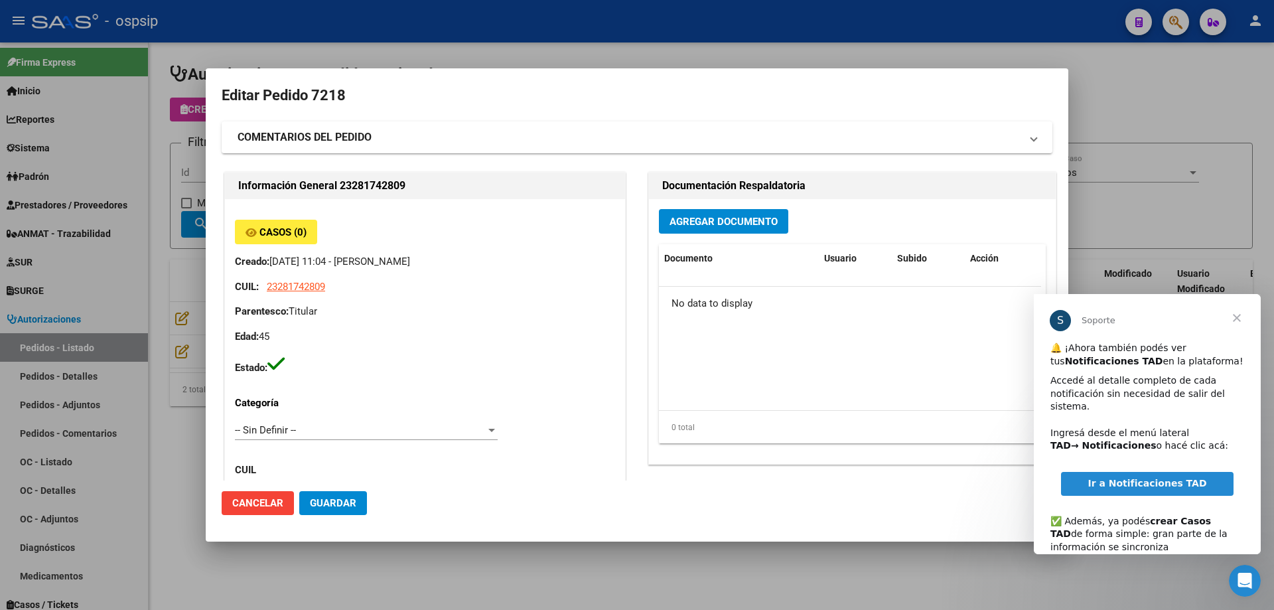
click at [699, 221] on span "Agregar Documento" at bounding box center [723, 222] width 108 height 12
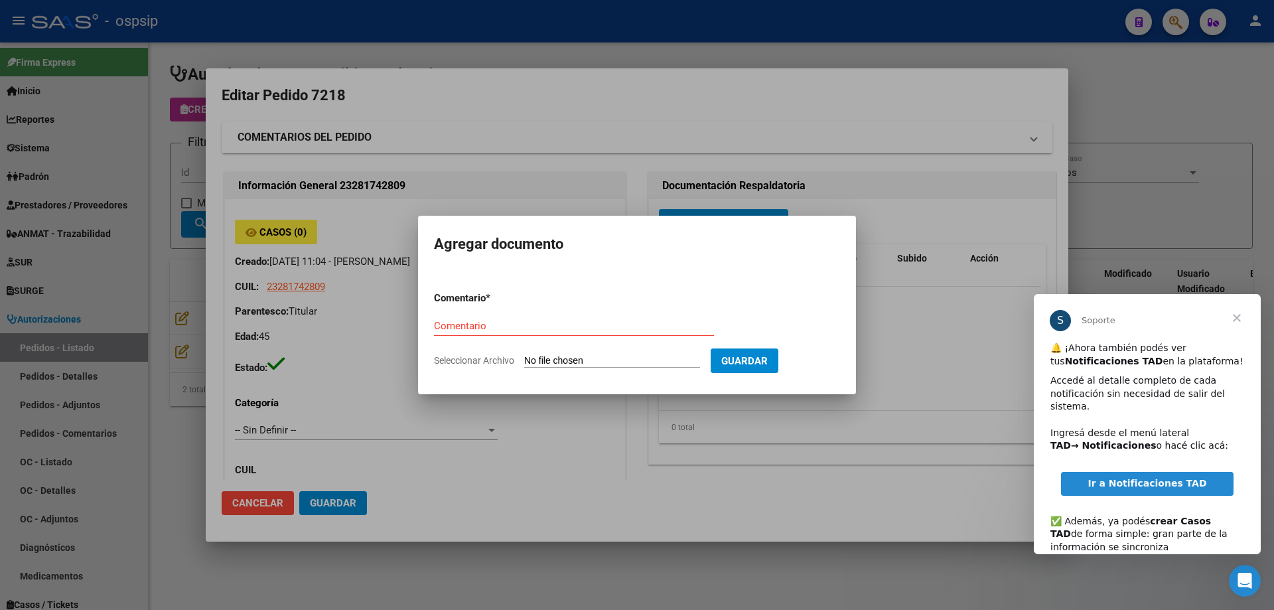
click at [1235, 310] on span "Cerrar" at bounding box center [1237, 318] width 48 height 48
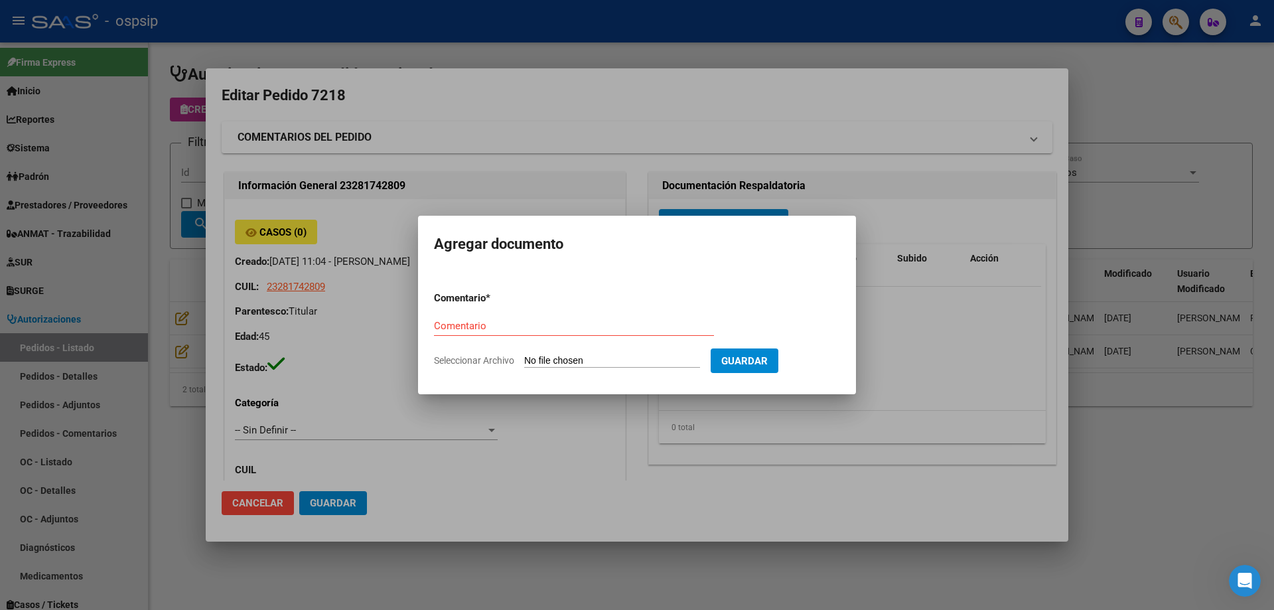
click at [544, 360] on input "Seleccionar Archivo" at bounding box center [612, 361] width 176 height 13
type input "C:\fakepath\pedido [PERSON_NAME].jpeg"
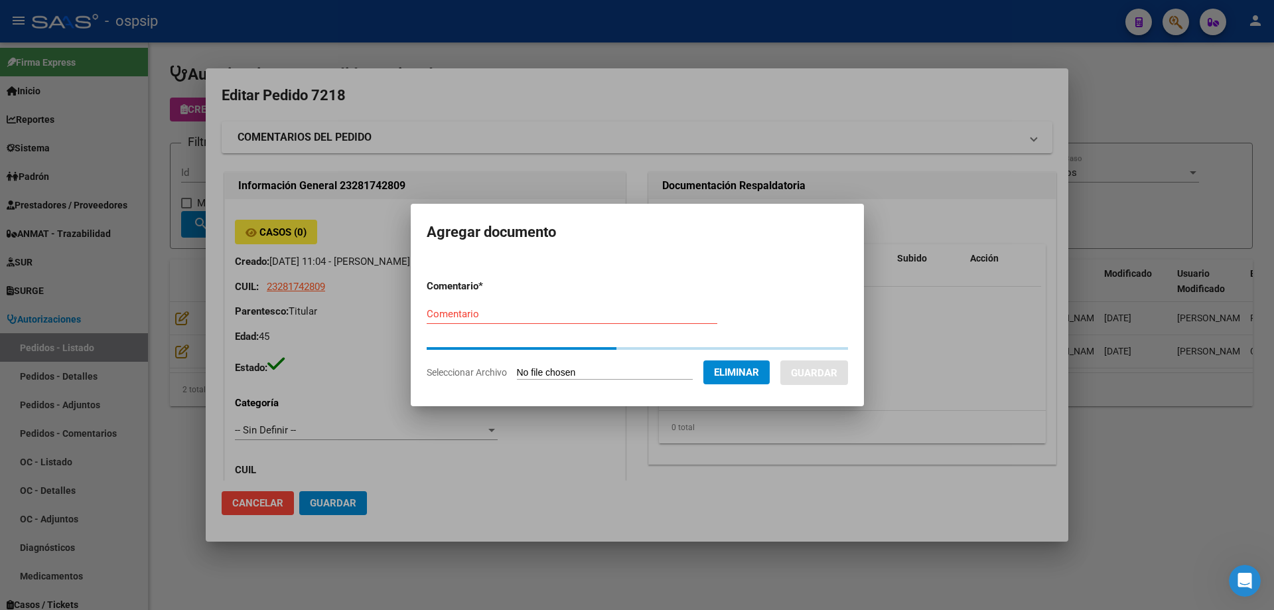
click at [429, 318] on div "Comentario" at bounding box center [572, 314] width 291 height 20
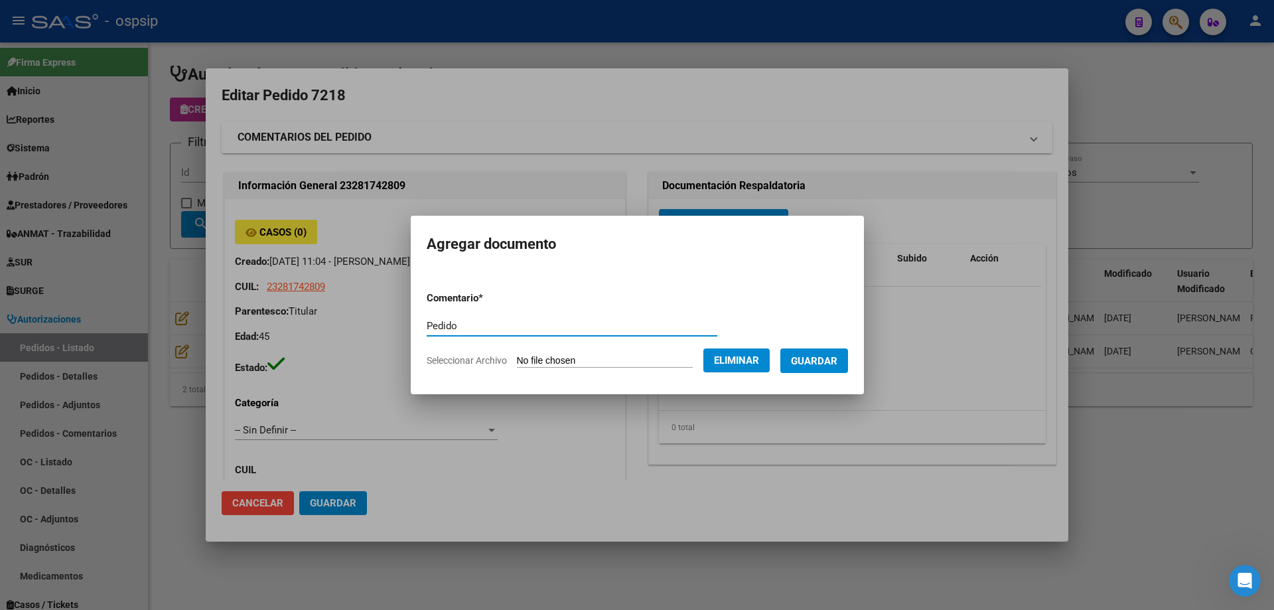
type input "Pedido"
click at [829, 365] on span "Guardar" at bounding box center [814, 361] width 46 height 12
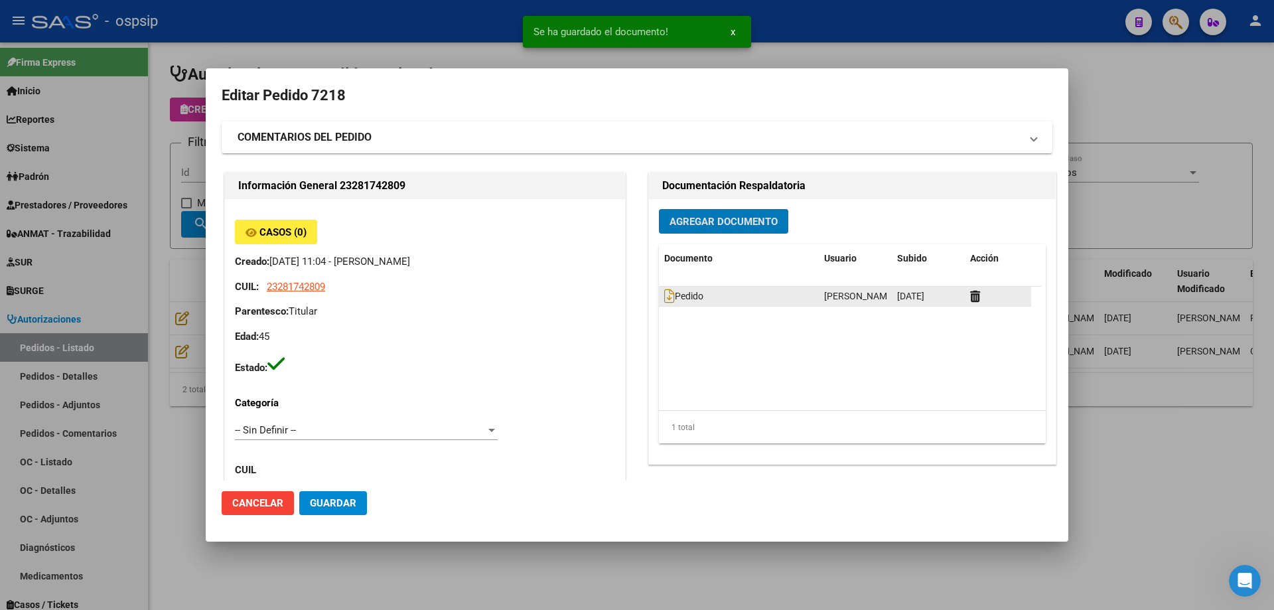
click at [659, 299] on datatable-body-cell "Pedido" at bounding box center [739, 296] width 160 height 19
click at [664, 296] on icon at bounding box center [669, 296] width 11 height 15
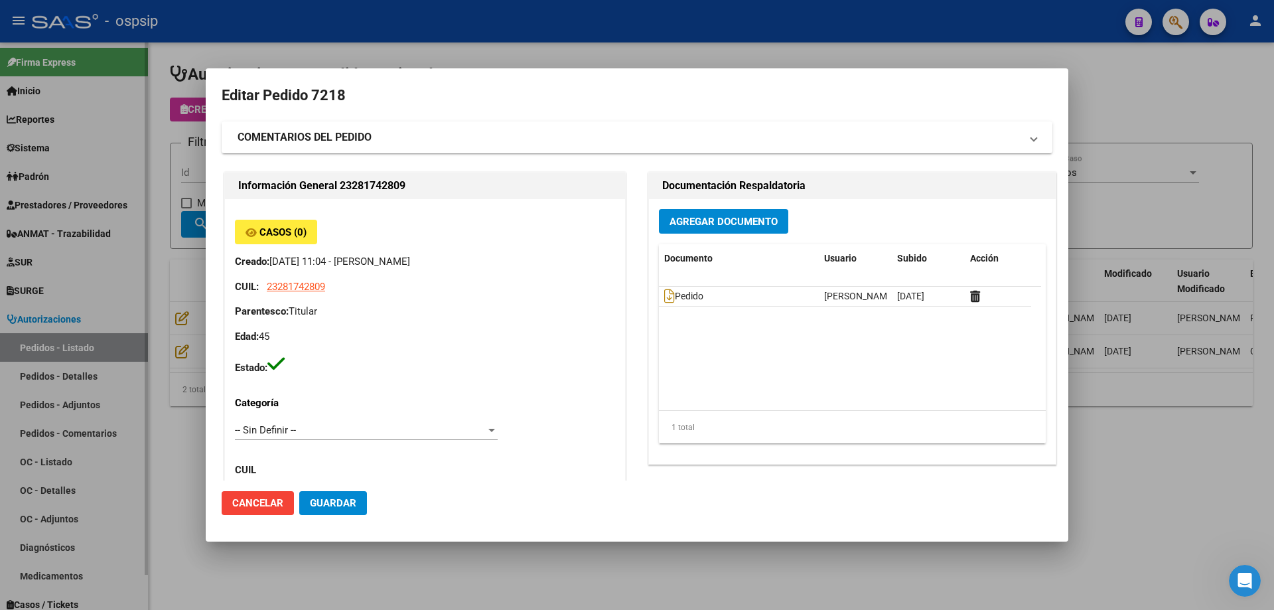
click at [139, 132] on div at bounding box center [637, 305] width 1274 height 610
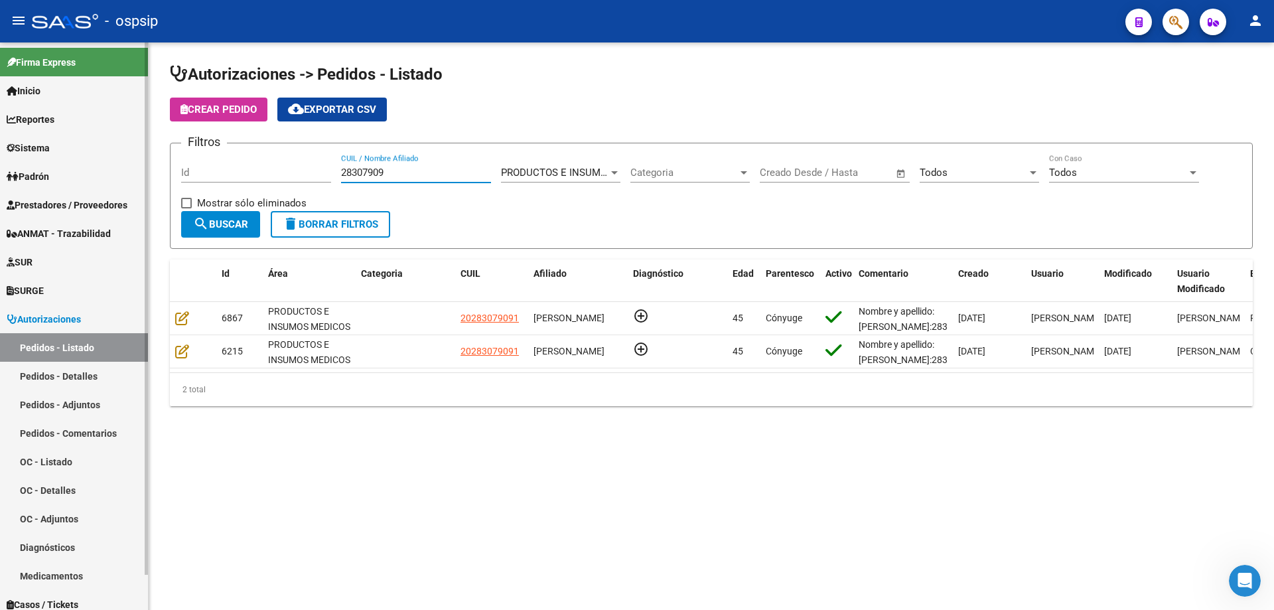
drag, startPoint x: 399, startPoint y: 172, endPoint x: 9, endPoint y: 129, distance: 392.5
click at [9, 129] on mat-sidenav-container "Firma Express Inicio Calendario SSS Instructivos Contacto OS Reportes Egresos D…" at bounding box center [637, 325] width 1274 height 567
type input "s"
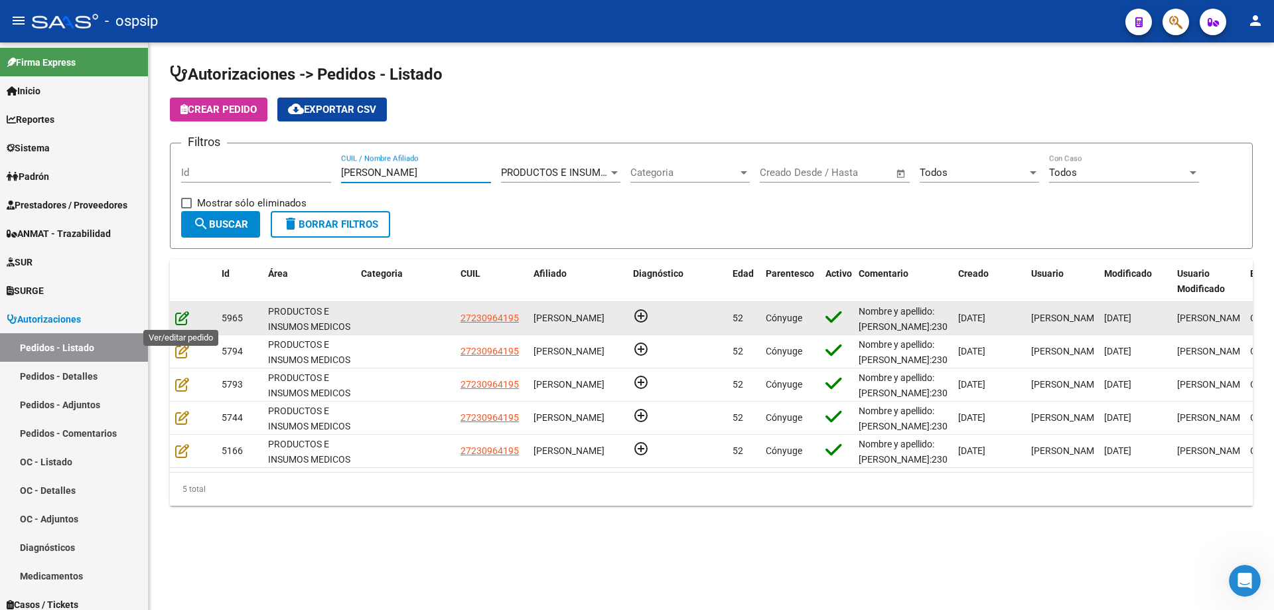
type input "[PERSON_NAME]"
click at [180, 320] on icon at bounding box center [182, 317] width 14 height 15
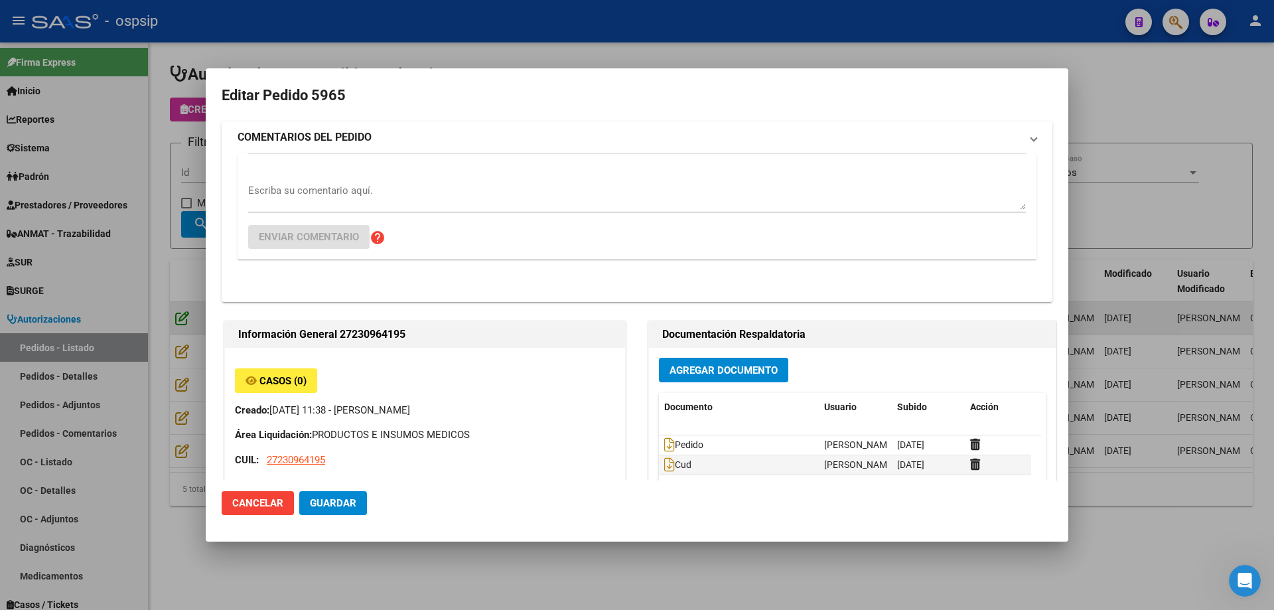
type input "[GEOGRAPHIC_DATA], [PERSON_NAME], [PERSON_NAME][STREET_ADDRESS]"
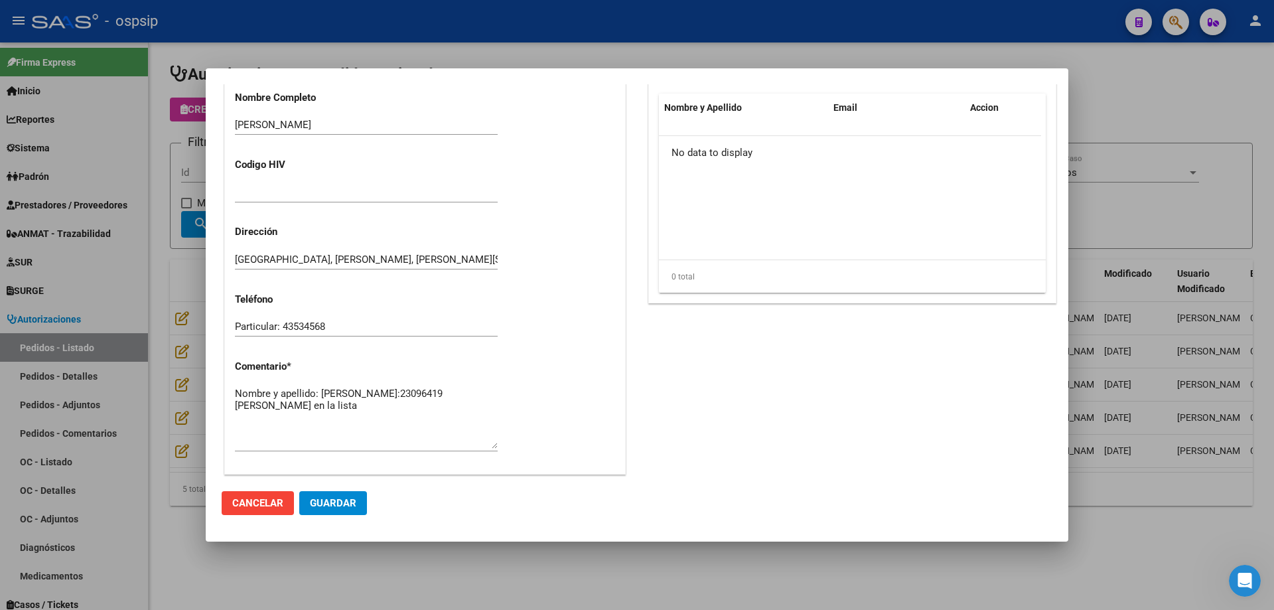
scroll to position [795, 0]
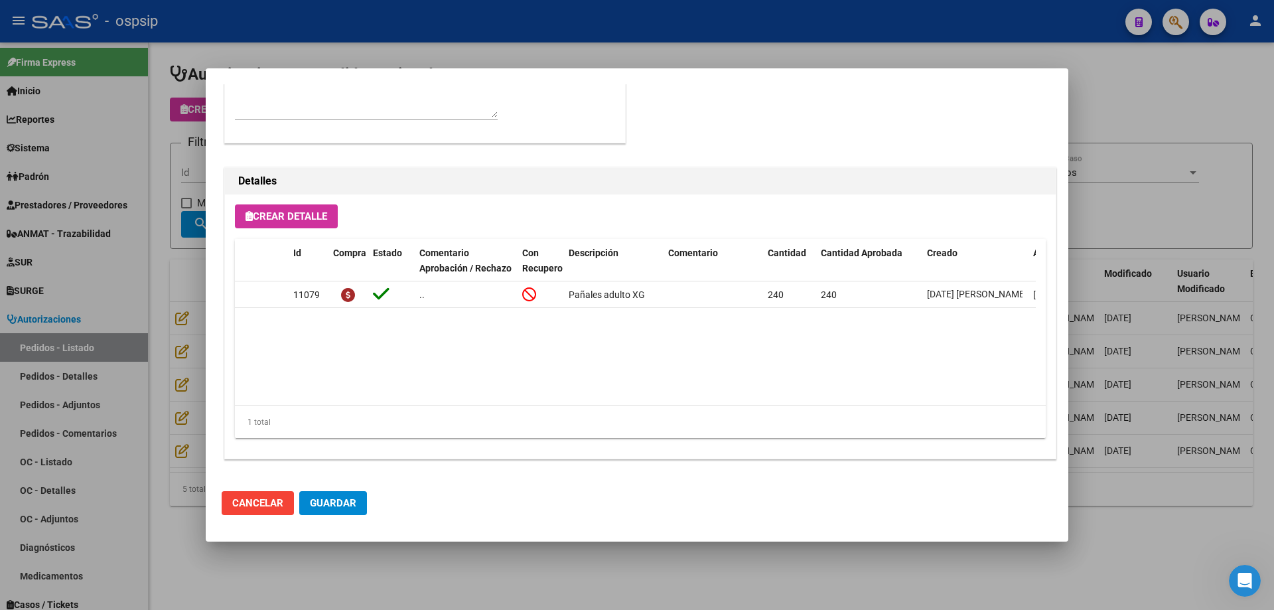
click at [134, 313] on div at bounding box center [637, 305] width 1274 height 610
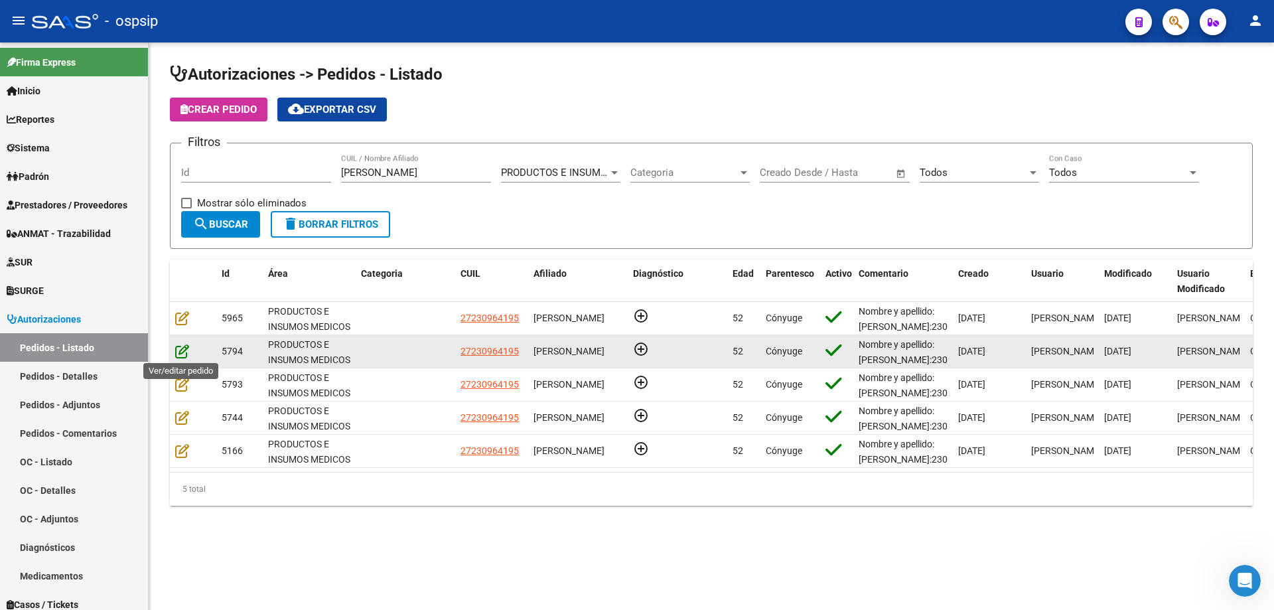
click at [185, 354] on icon at bounding box center [182, 351] width 14 height 15
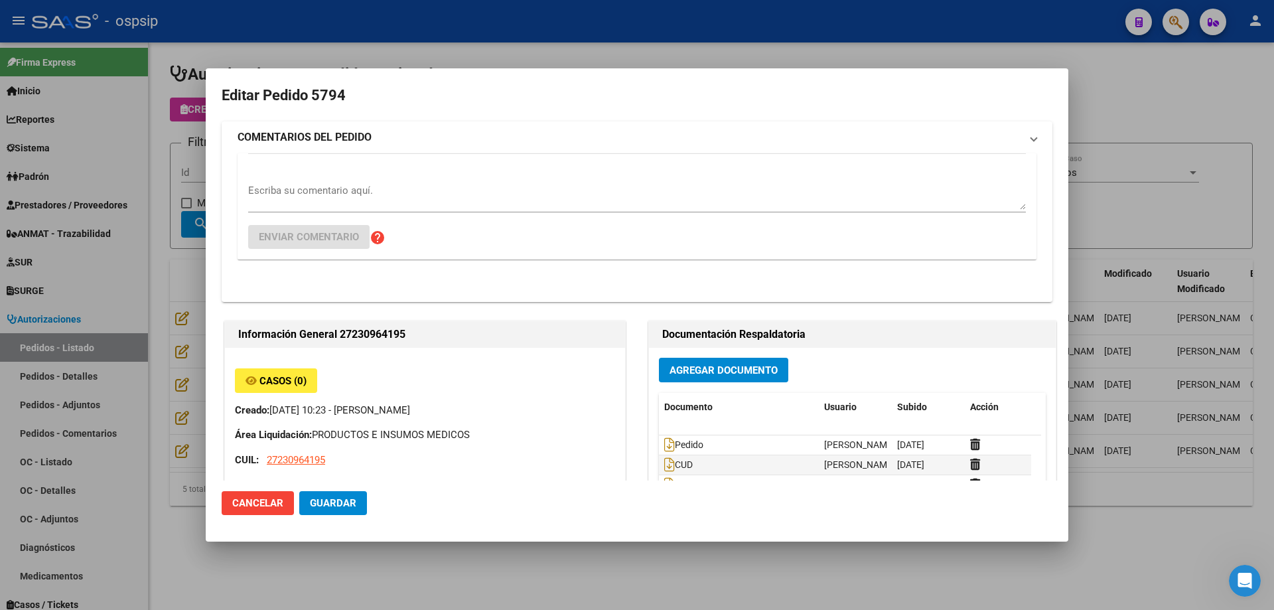
type input "[GEOGRAPHIC_DATA], [PERSON_NAME], [PERSON_NAME][STREET_ADDRESS]"
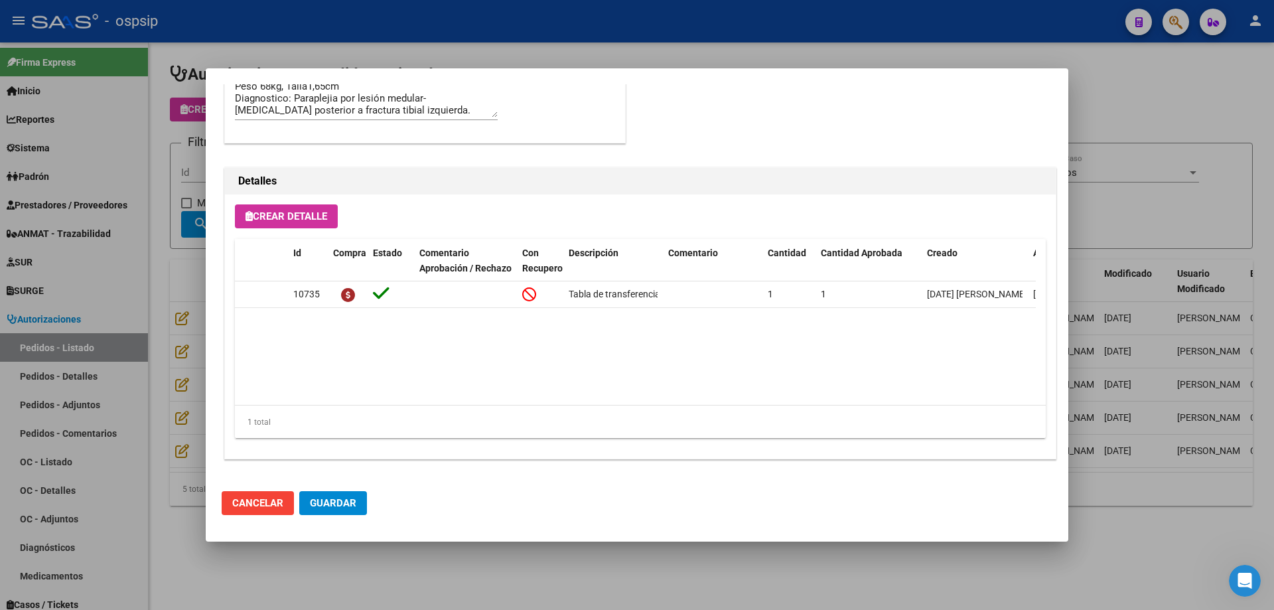
click at [100, 316] on div at bounding box center [637, 305] width 1274 height 610
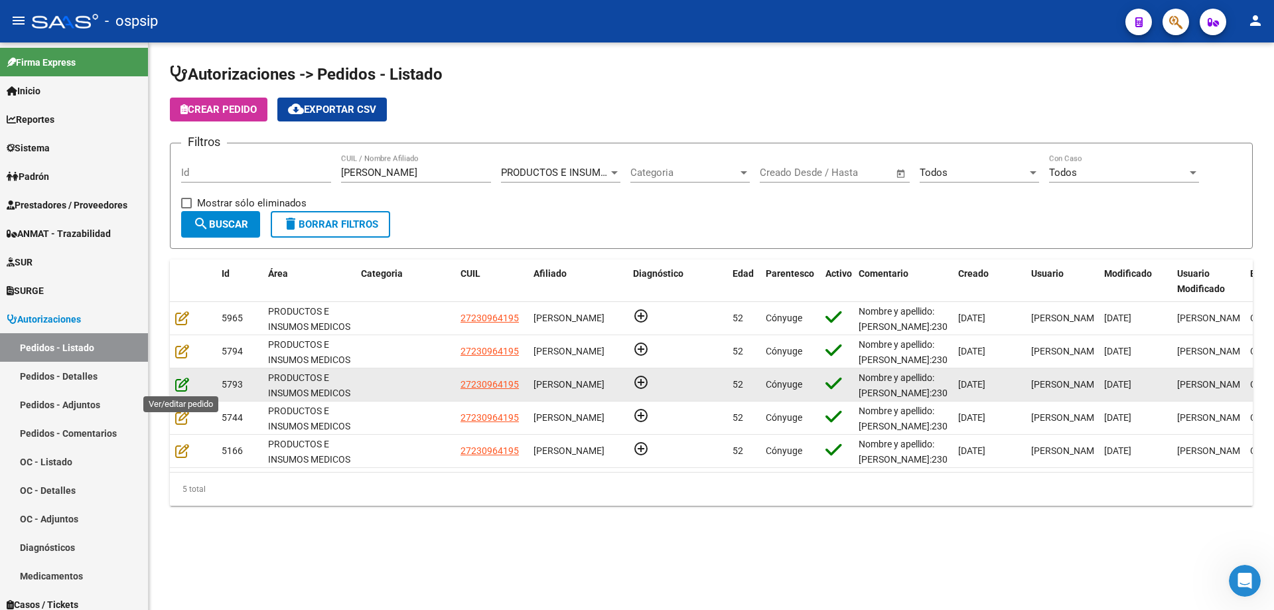
click at [184, 382] on icon at bounding box center [182, 384] width 14 height 15
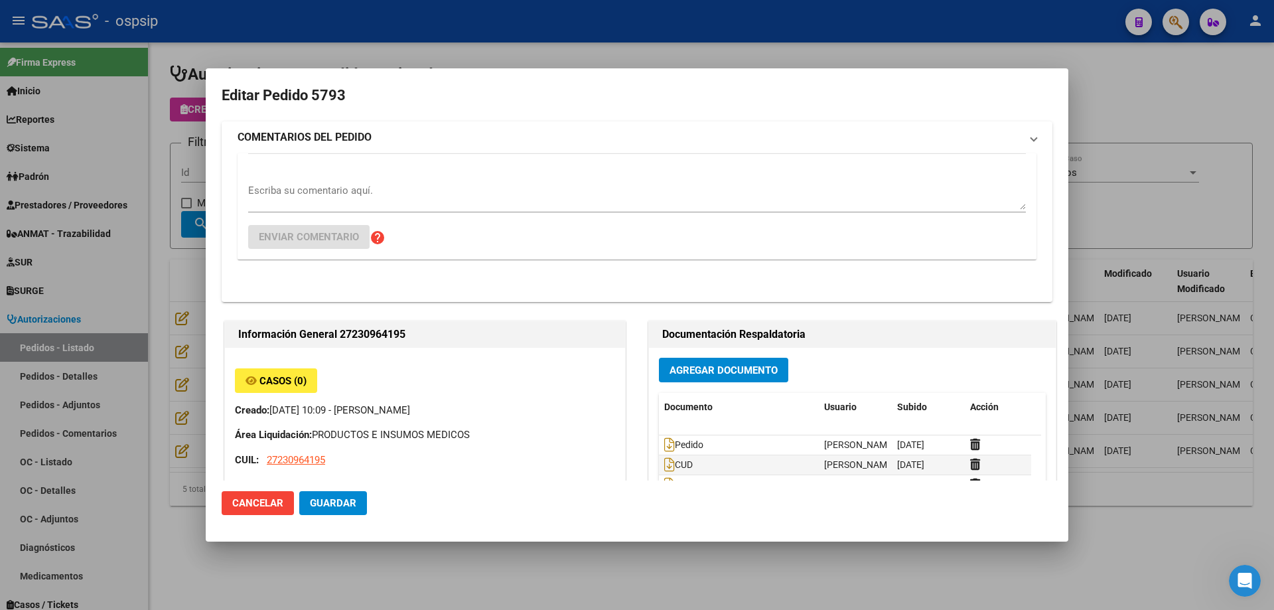
type input "[GEOGRAPHIC_DATA], [PERSON_NAME], [PERSON_NAME][STREET_ADDRESS]"
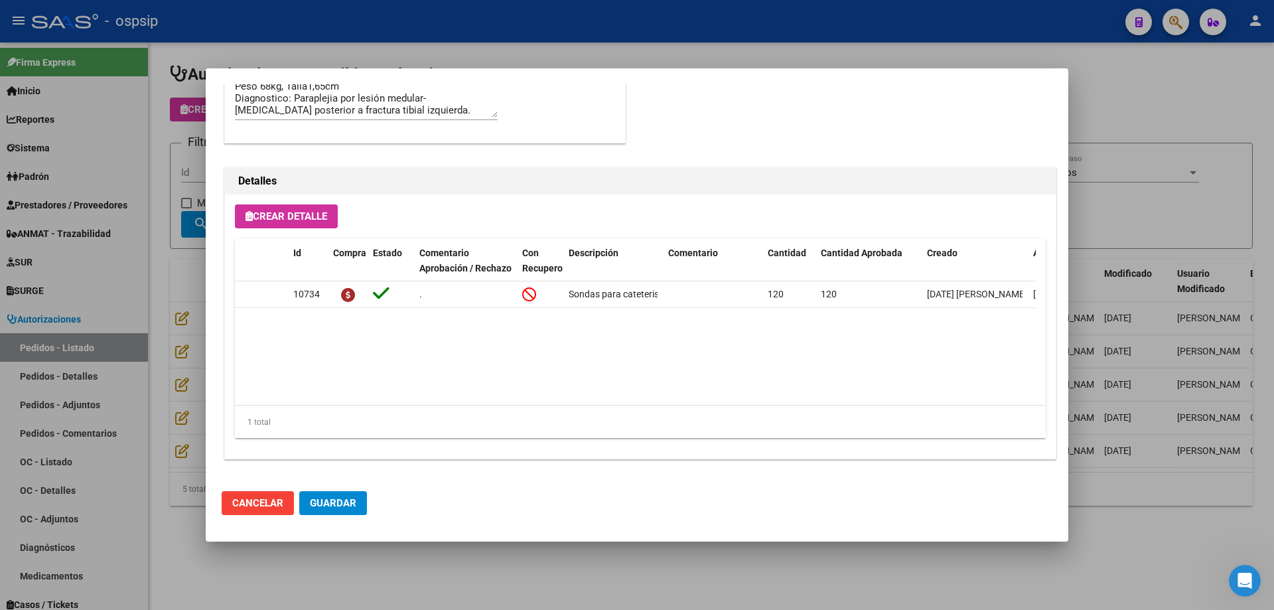
click at [187, 325] on div at bounding box center [637, 305] width 1274 height 610
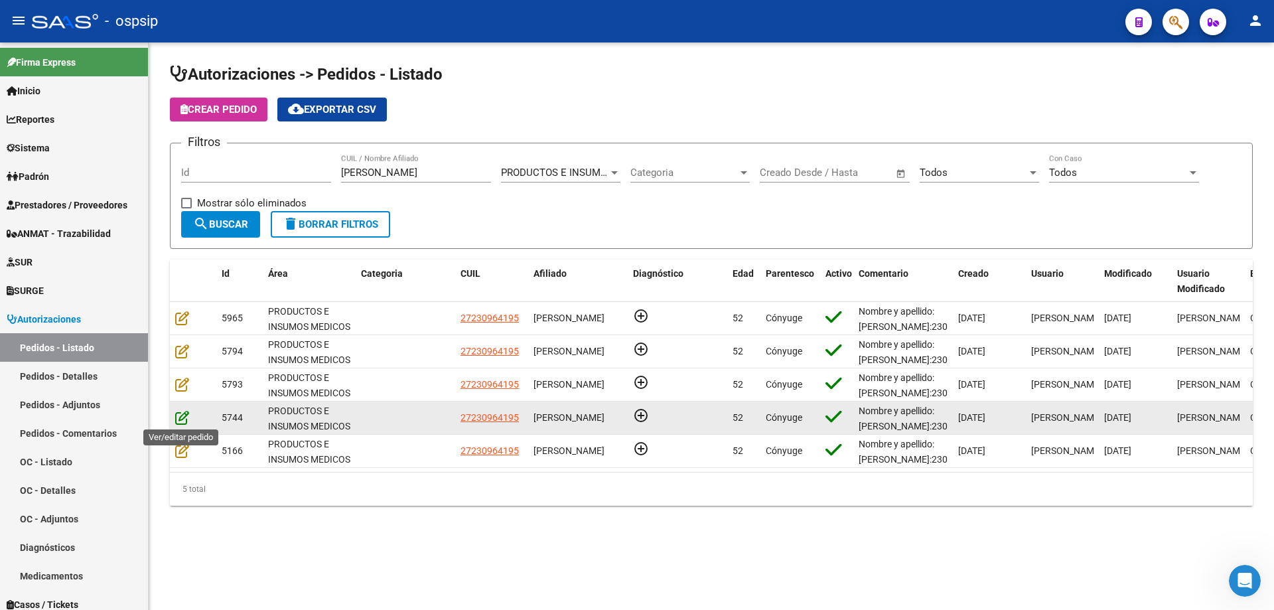
click at [184, 420] on icon at bounding box center [182, 417] width 14 height 15
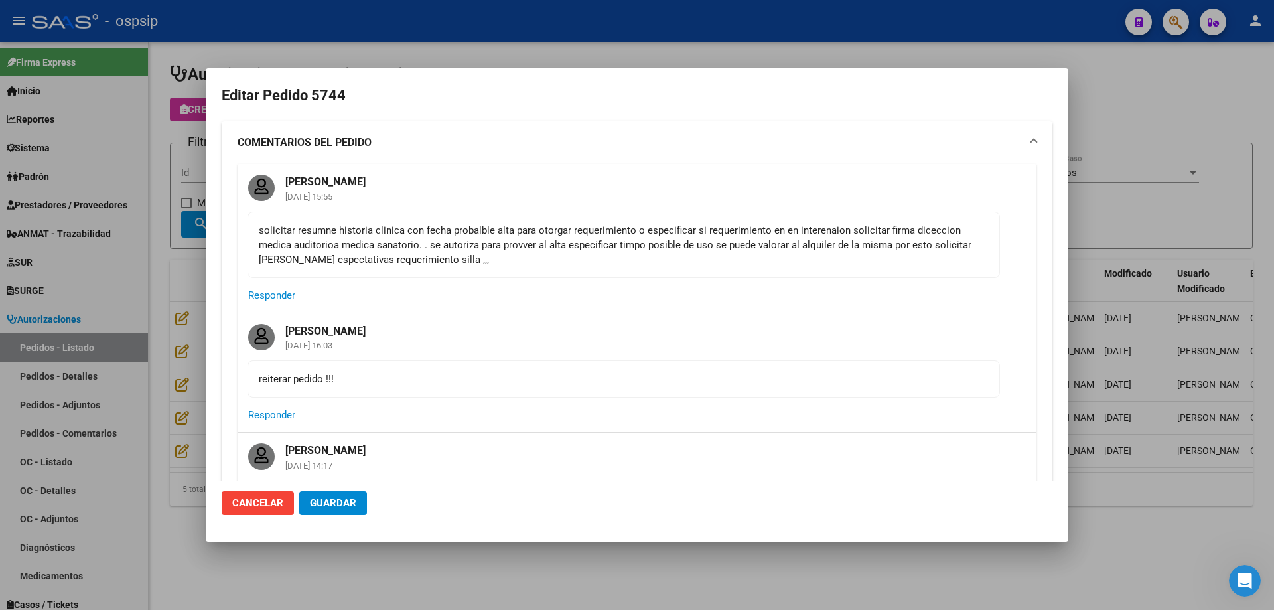
type input "[GEOGRAPHIC_DATA], [PERSON_NAME], [PERSON_NAME][STREET_ADDRESS]"
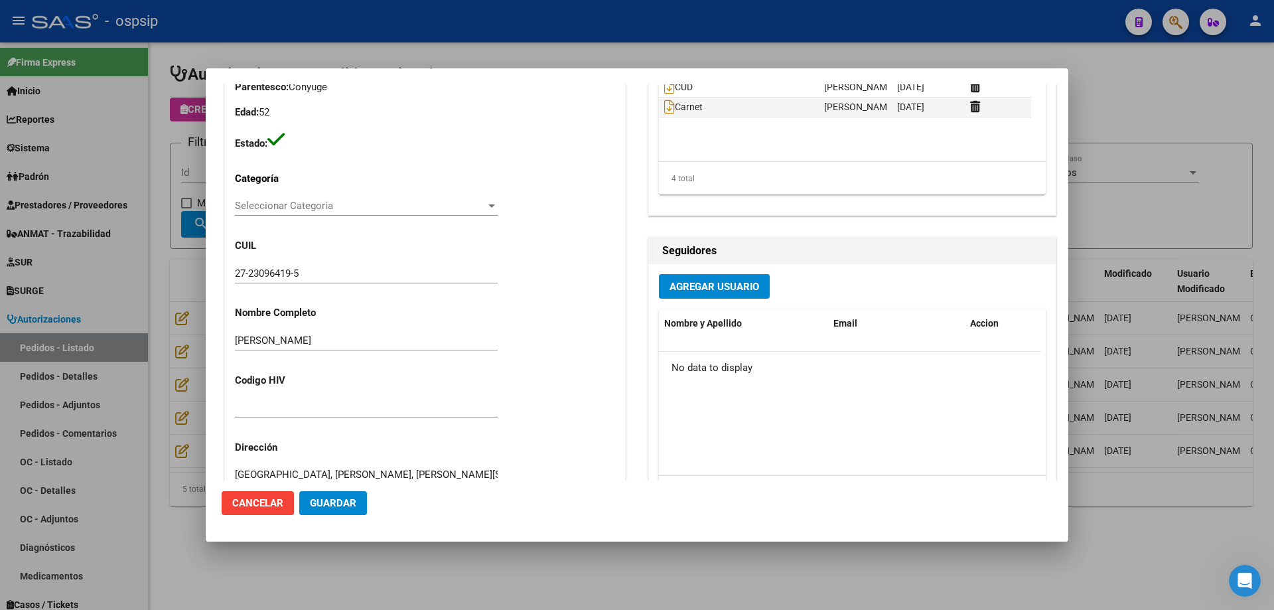
scroll to position [1261, 0]
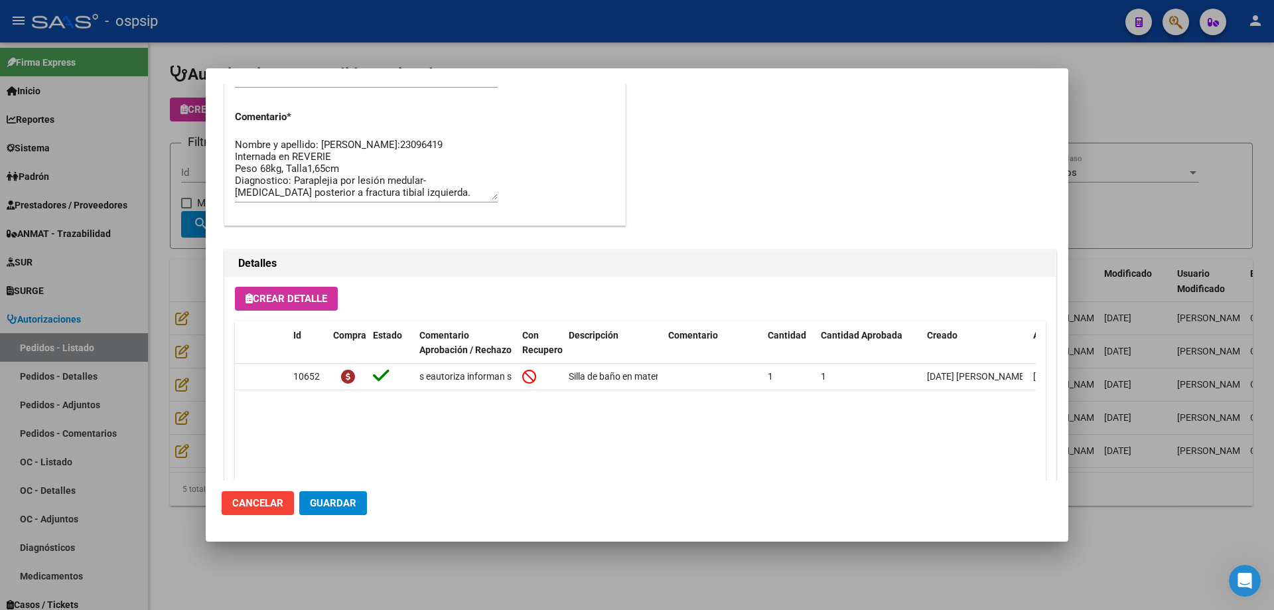
click at [135, 319] on div at bounding box center [637, 305] width 1274 height 610
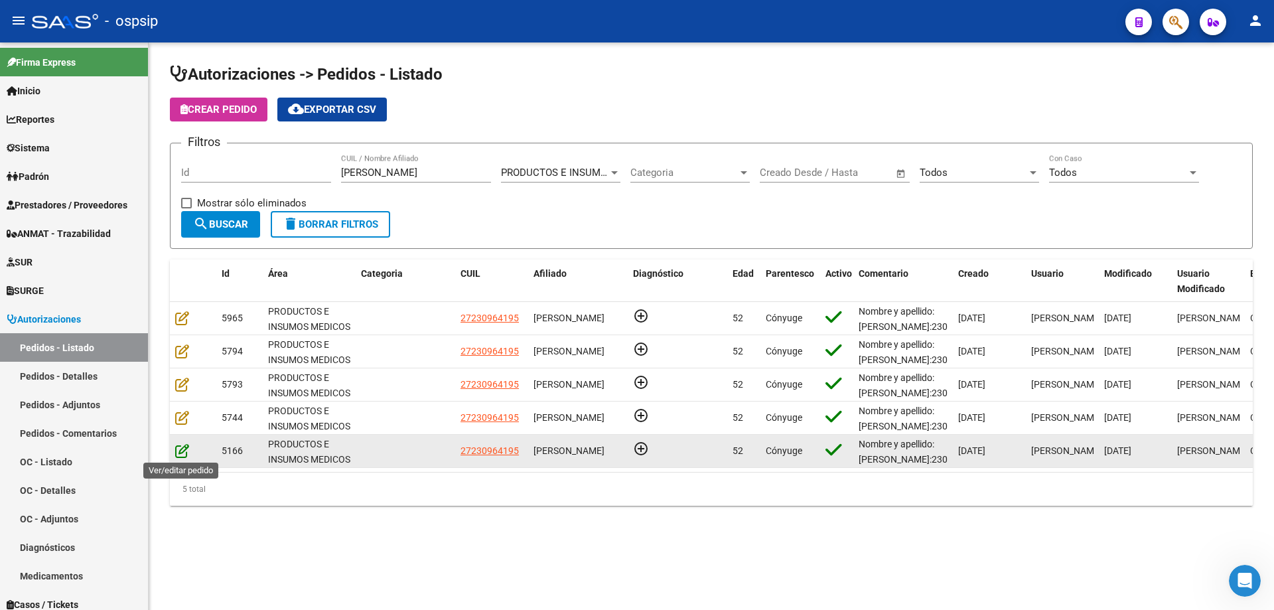
click at [183, 449] on icon at bounding box center [182, 450] width 14 height 15
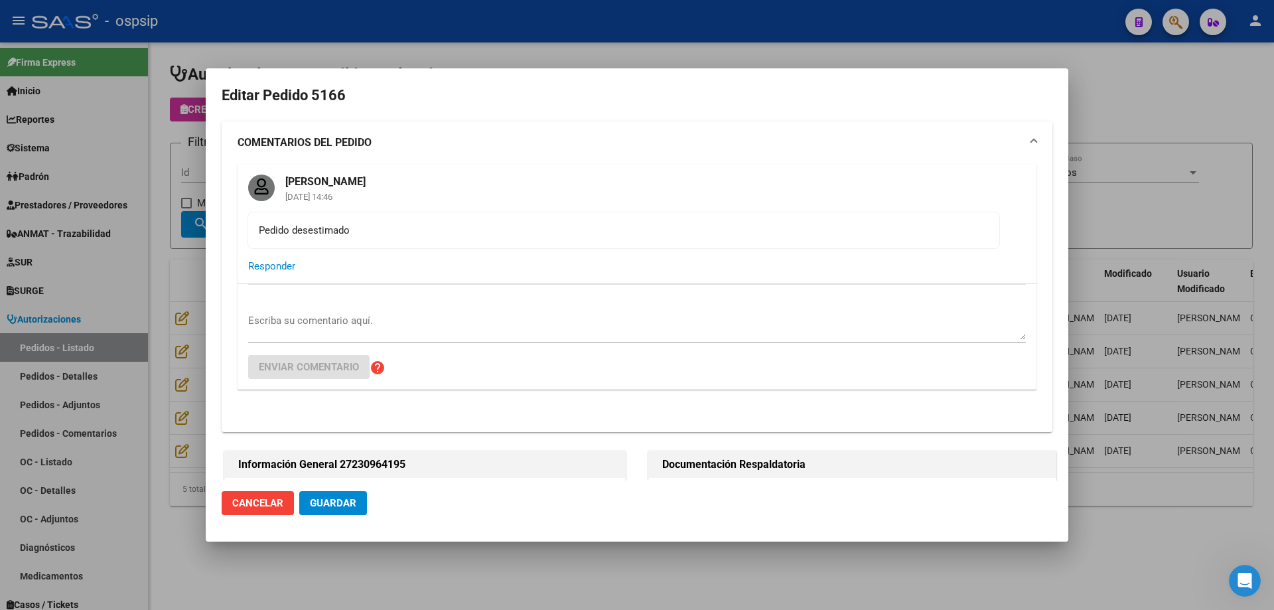
type input "[GEOGRAPHIC_DATA], [PERSON_NAME], [PERSON_NAME][STREET_ADDRESS]"
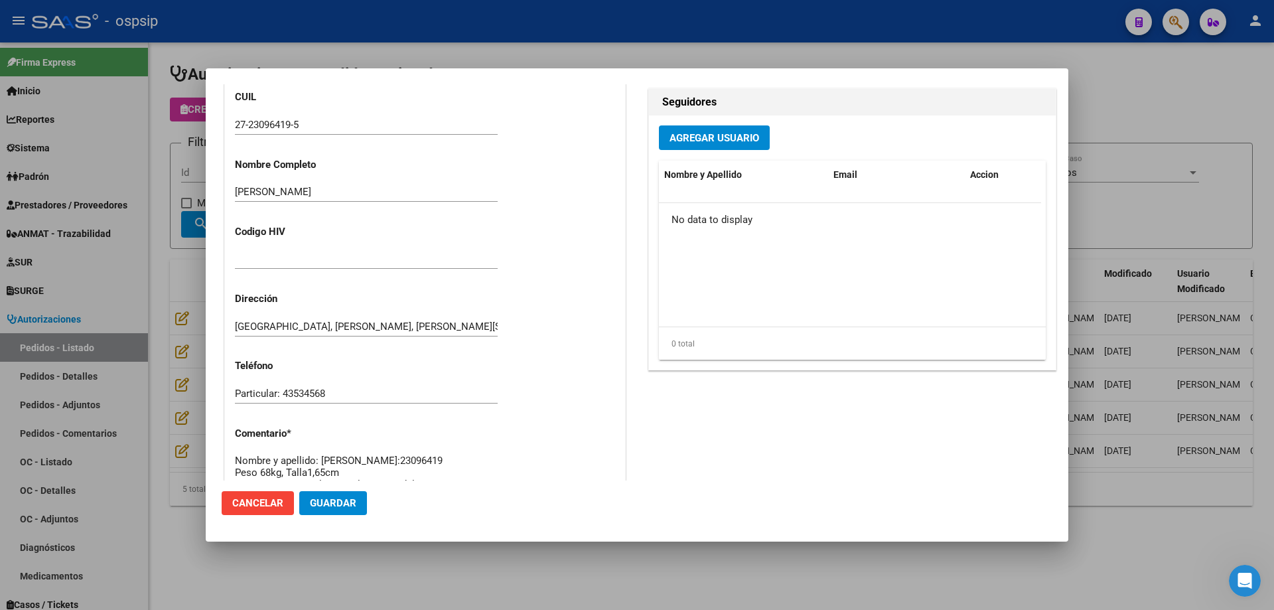
scroll to position [344, 0]
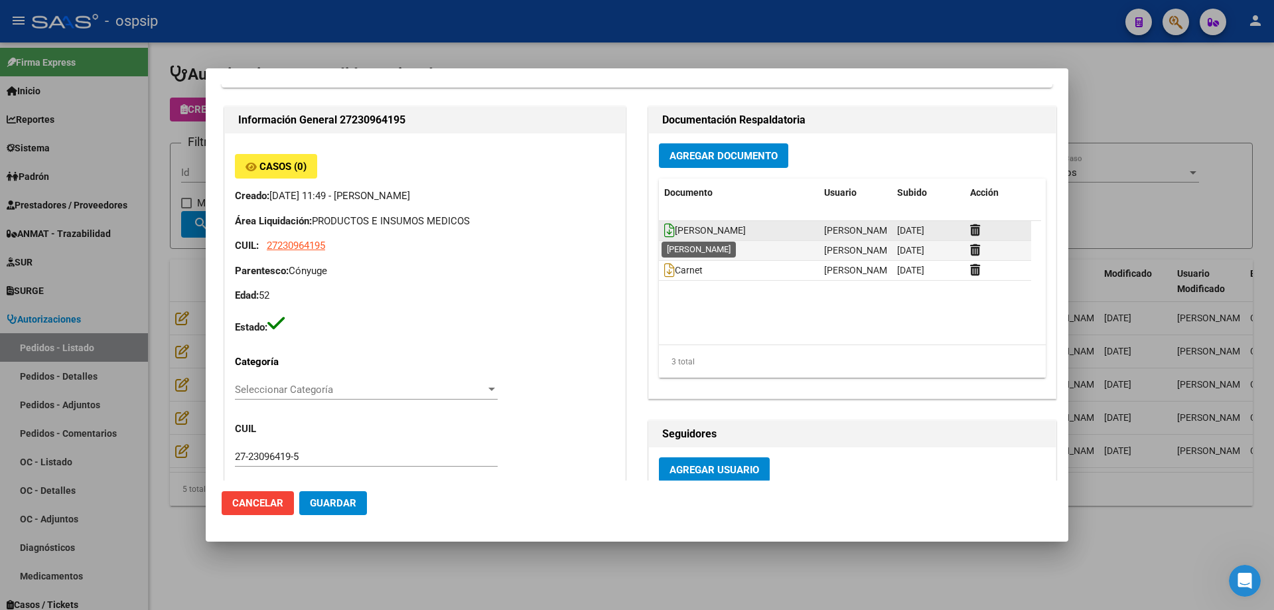
click at [665, 231] on icon at bounding box center [669, 230] width 11 height 15
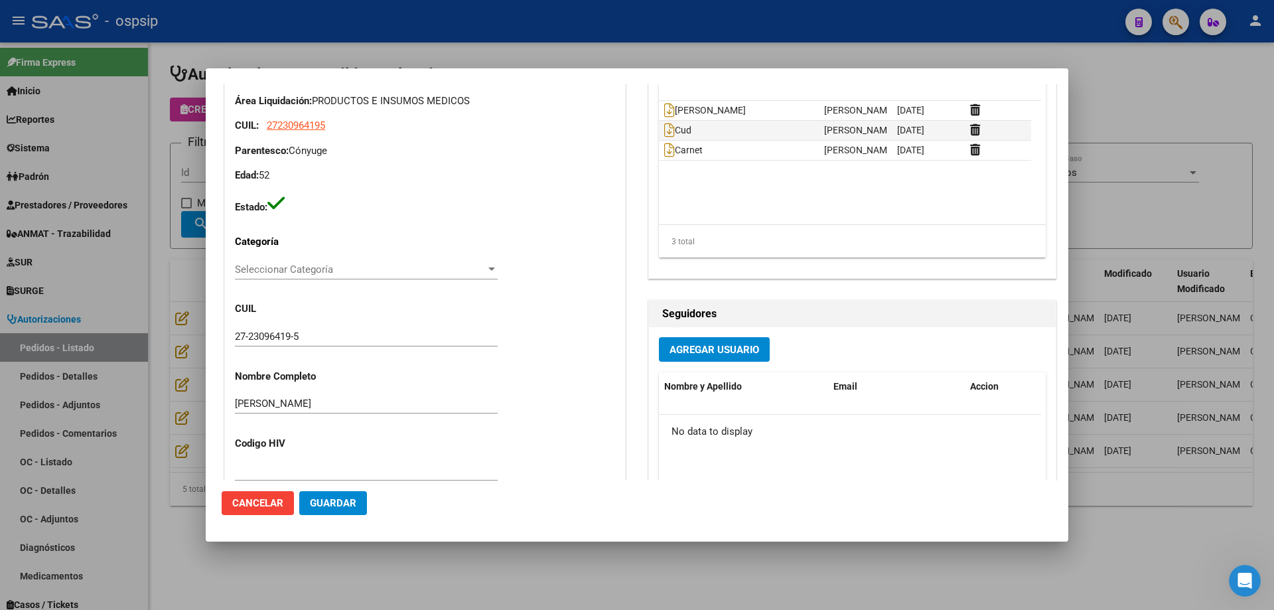
scroll to position [796, 0]
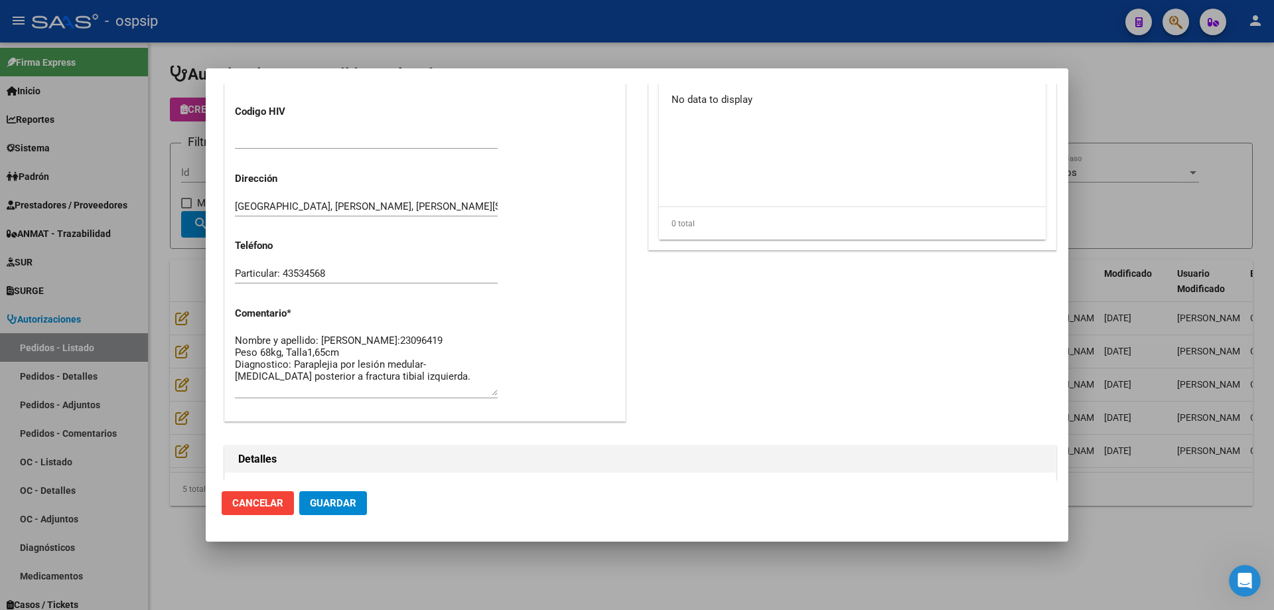
click at [177, 244] on div at bounding box center [637, 305] width 1274 height 610
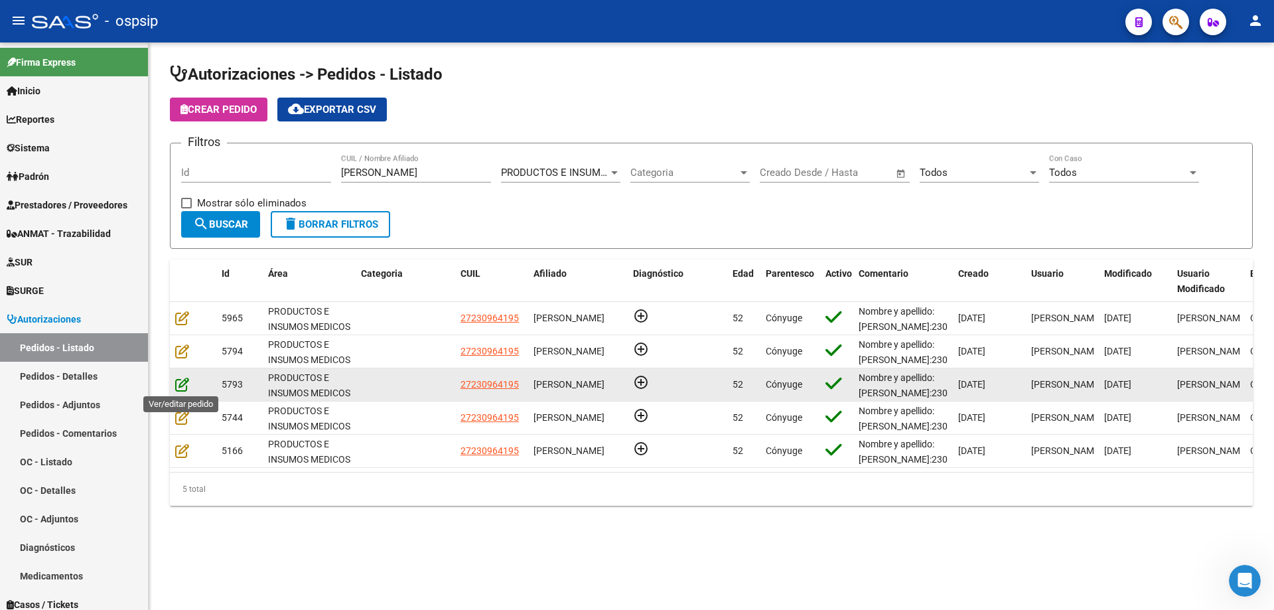
click at [180, 377] on icon at bounding box center [182, 384] width 14 height 15
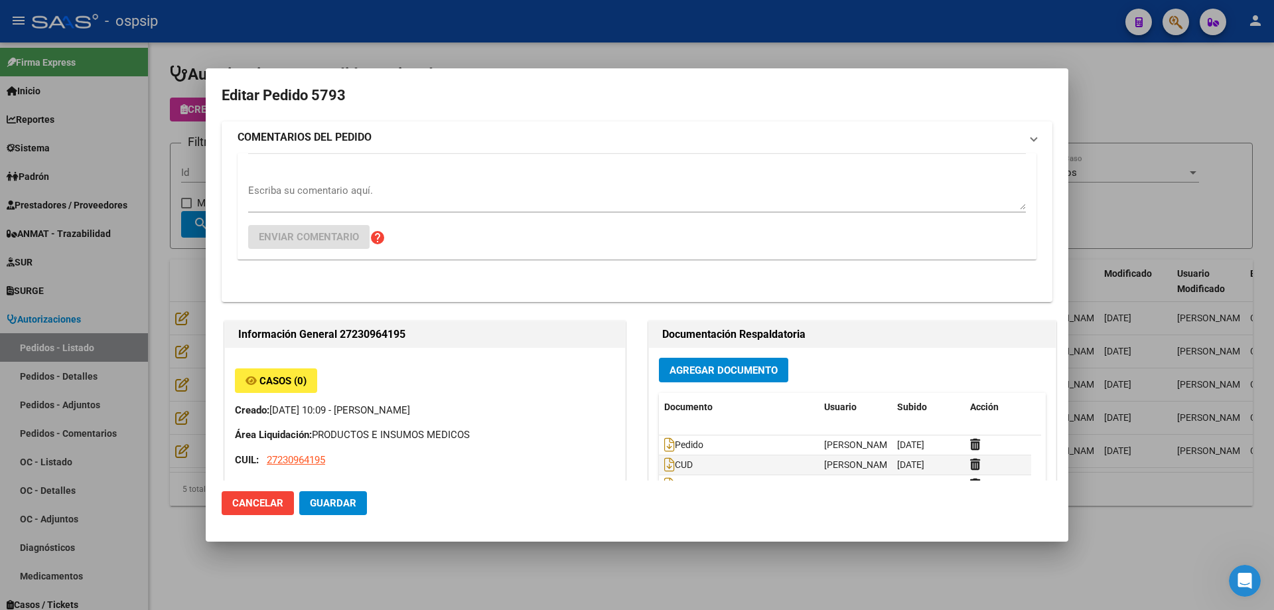
type input "[GEOGRAPHIC_DATA], [PERSON_NAME], [PERSON_NAME][STREET_ADDRESS]"
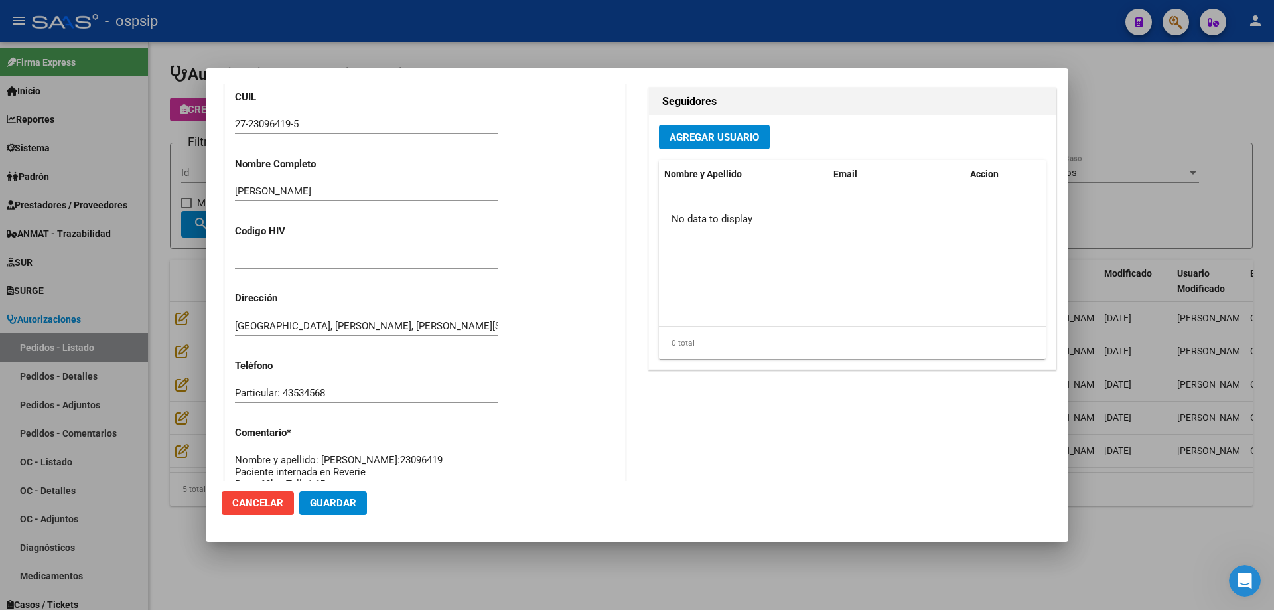
scroll to position [795, 0]
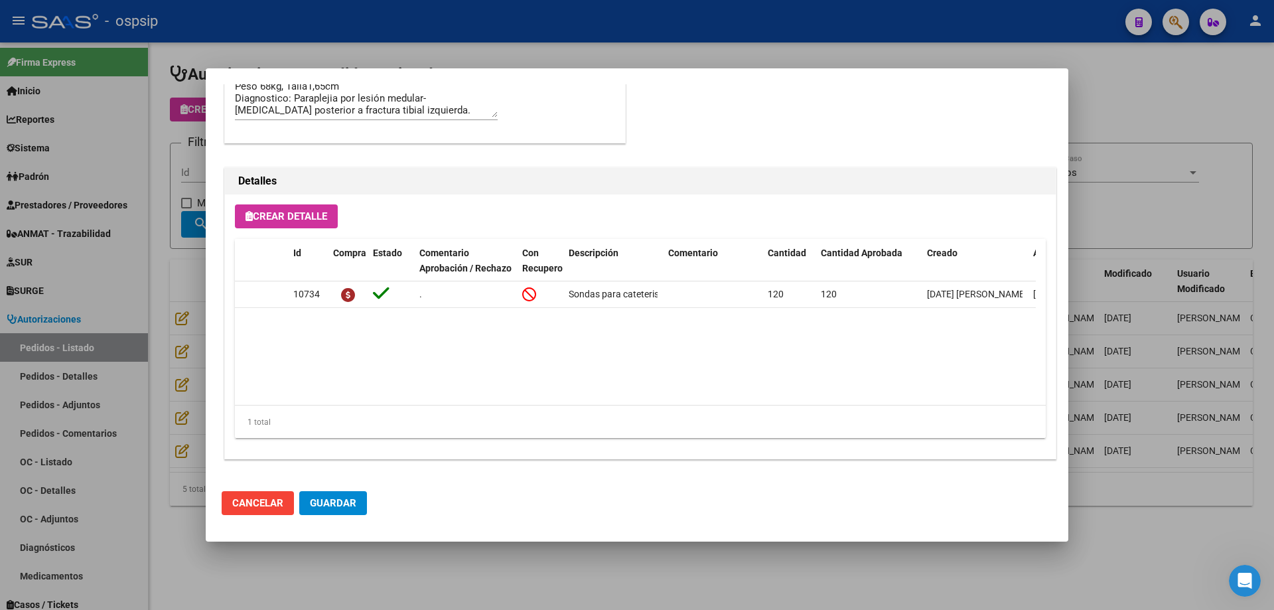
click at [150, 310] on div at bounding box center [637, 305] width 1274 height 610
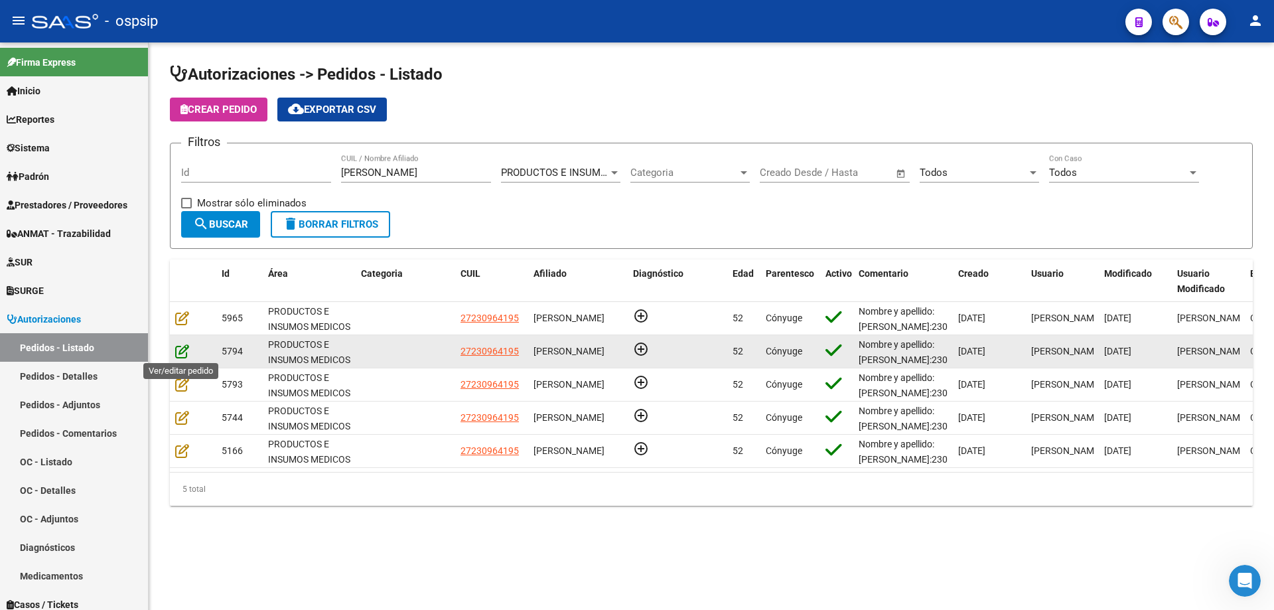
click at [186, 348] on icon at bounding box center [182, 351] width 14 height 15
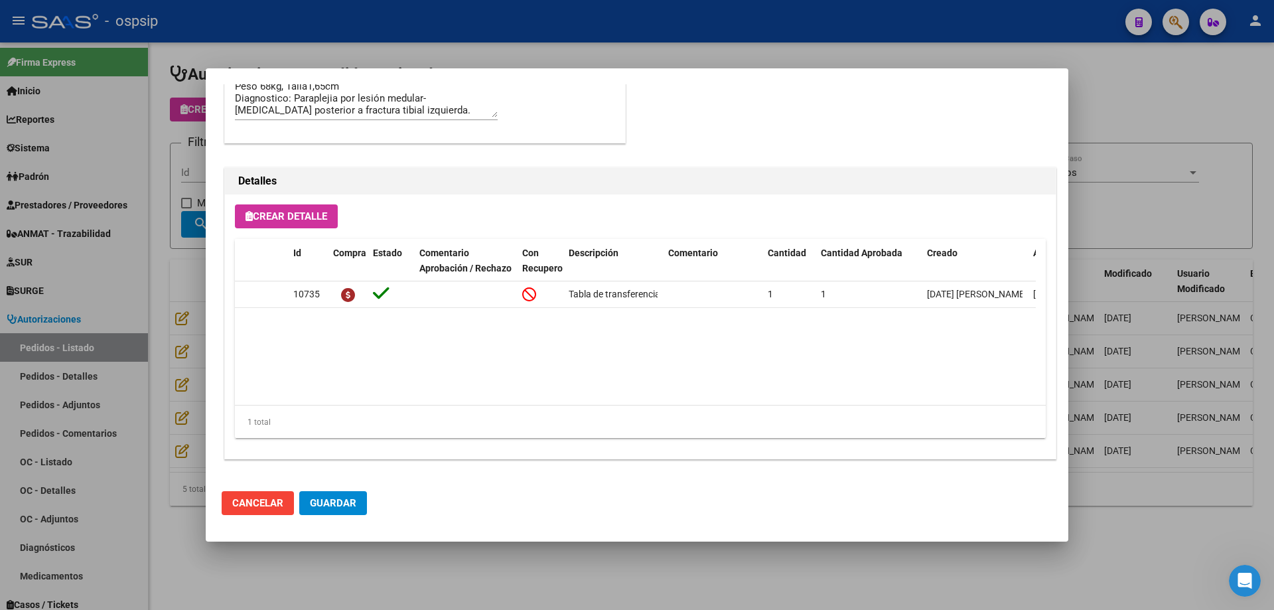
click at [184, 357] on div at bounding box center [637, 305] width 1274 height 610
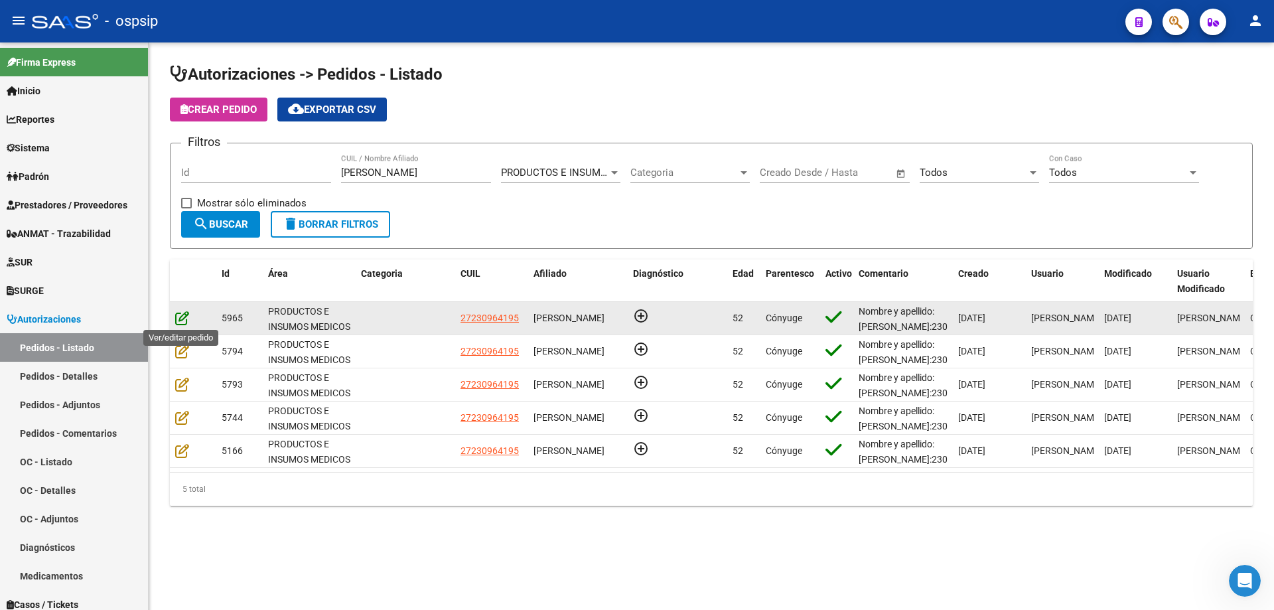
click at [182, 324] on icon at bounding box center [182, 317] width 14 height 15
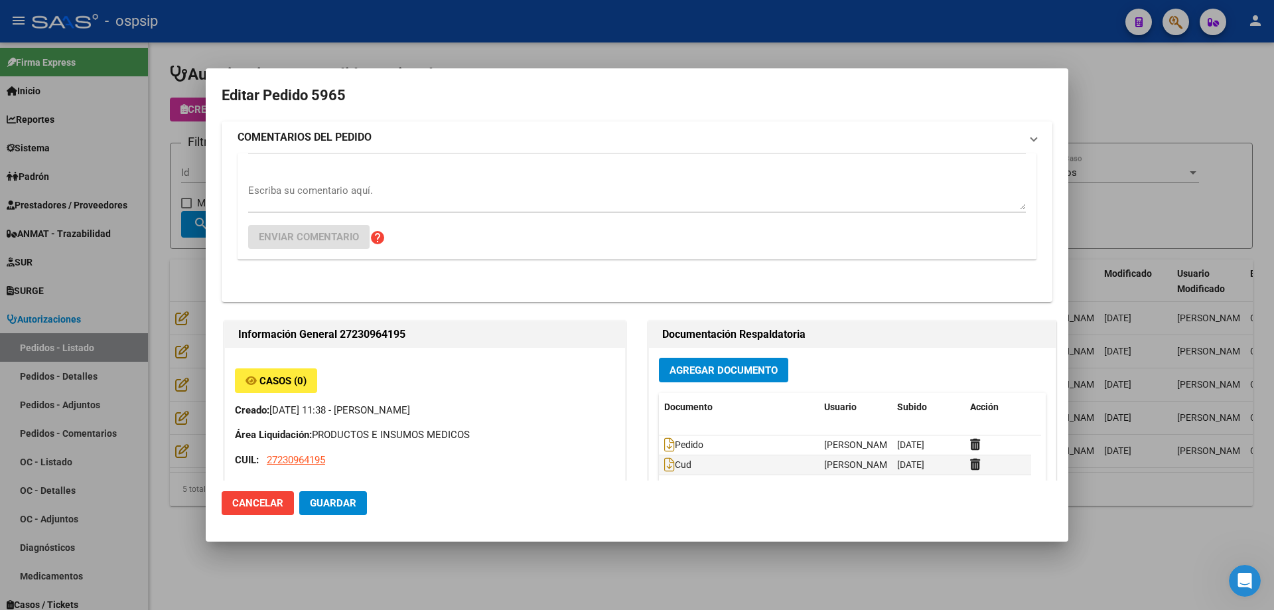
type input "[GEOGRAPHIC_DATA], [PERSON_NAME], [PERSON_NAME][STREET_ADDRESS]"
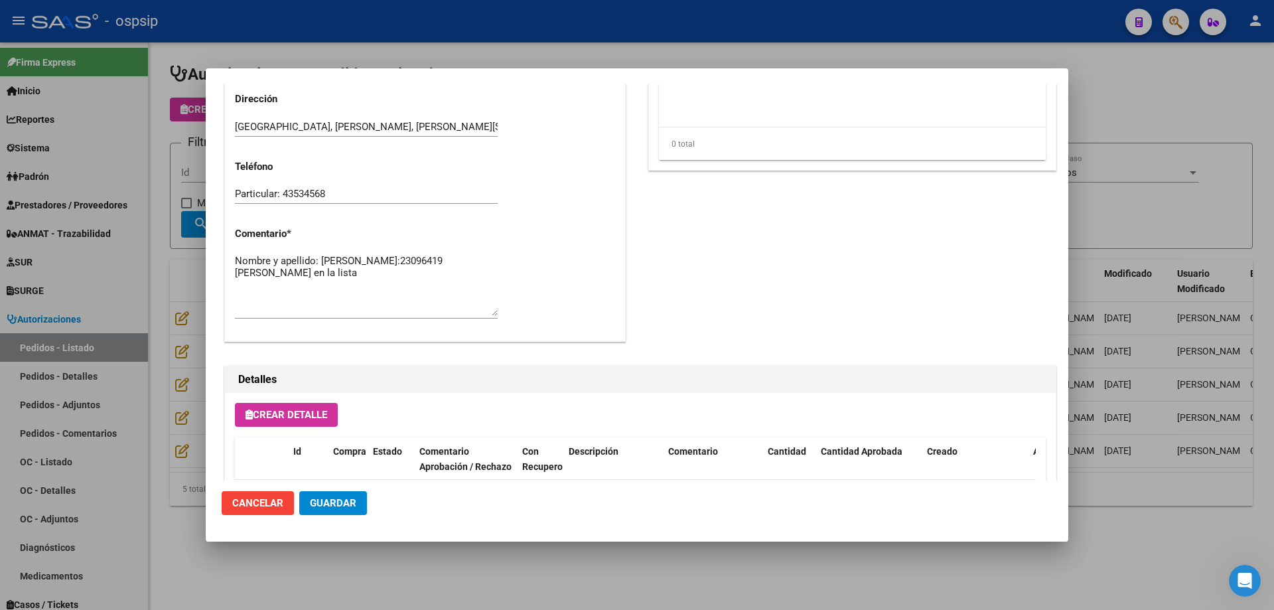
scroll to position [730, 0]
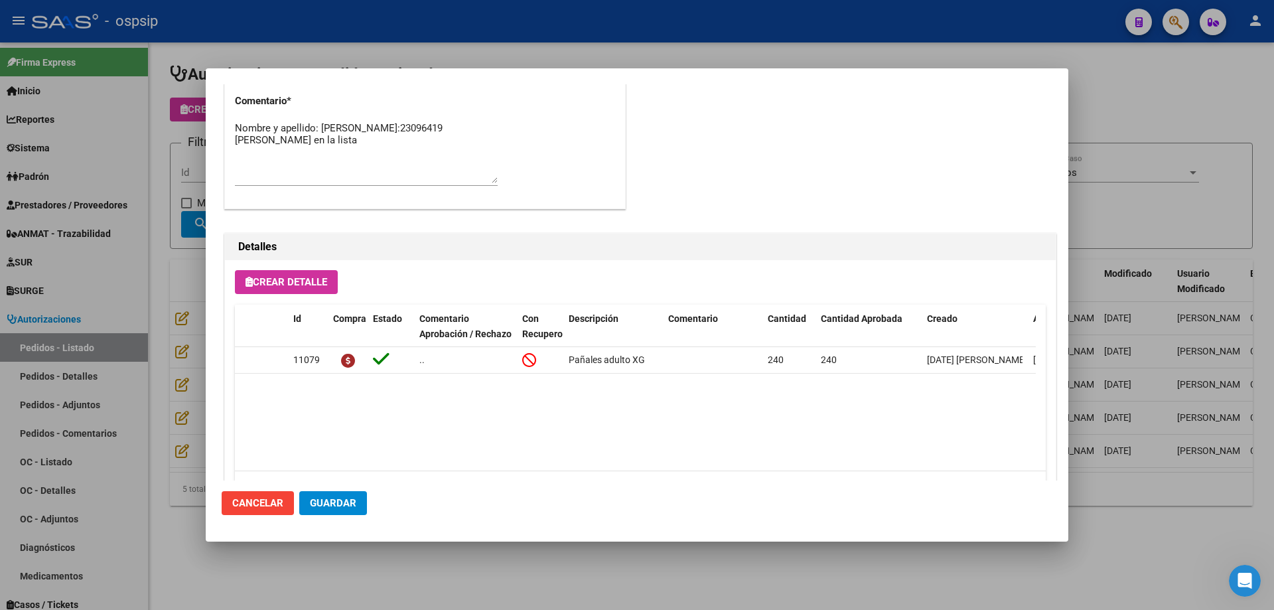
click at [86, 279] on div at bounding box center [637, 305] width 1274 height 610
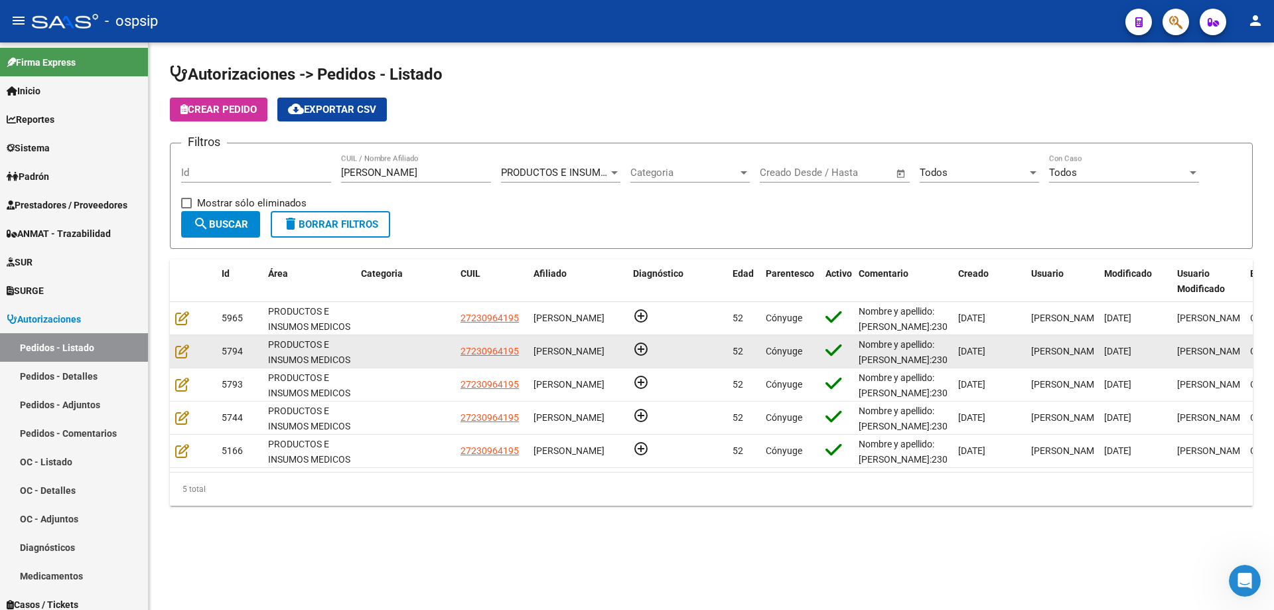
click at [174, 359] on datatable-body-cell at bounding box center [193, 351] width 46 height 33
click at [181, 355] on icon at bounding box center [182, 351] width 14 height 15
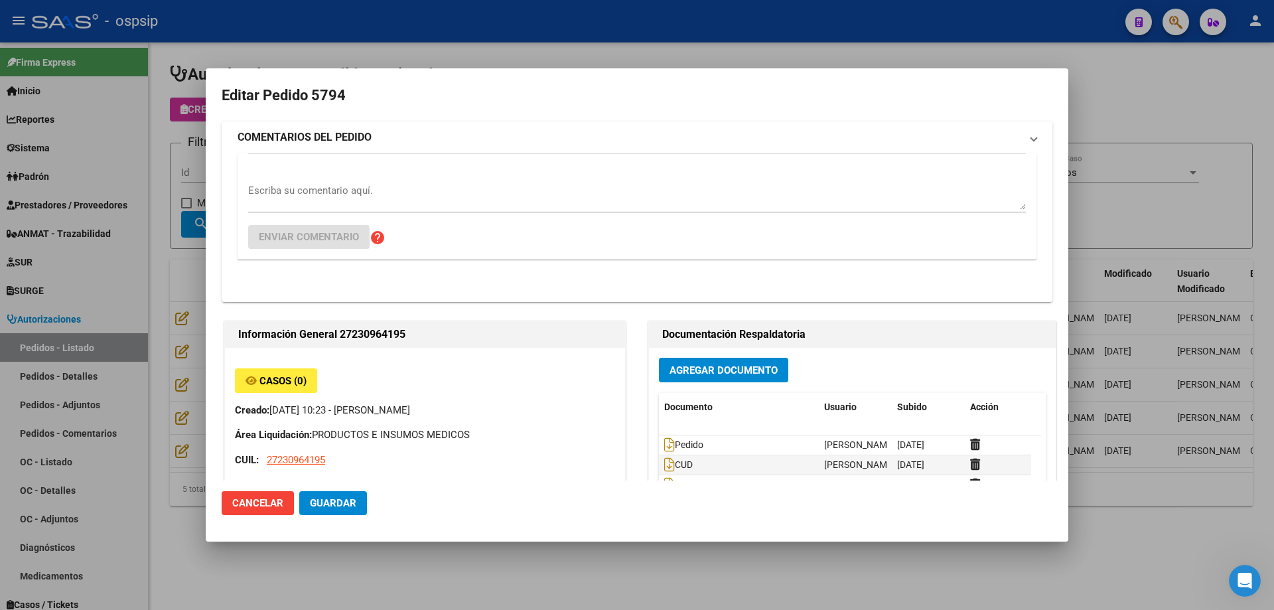
type input "[GEOGRAPHIC_DATA], [PERSON_NAME], [PERSON_NAME][STREET_ADDRESS]"
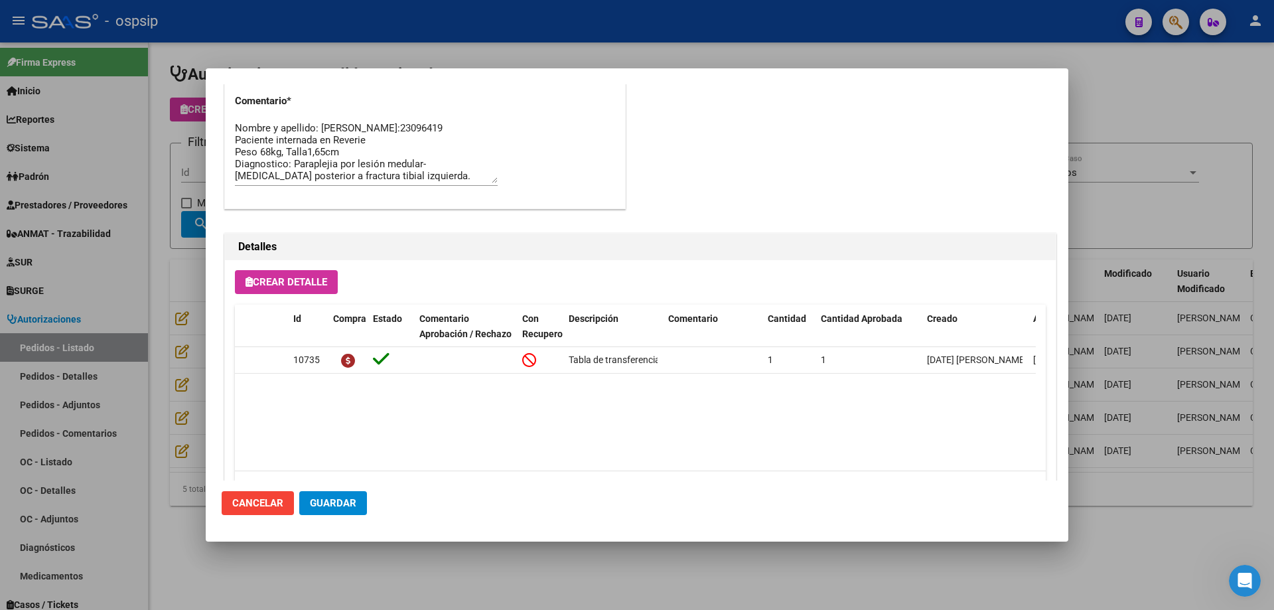
click at [163, 253] on div at bounding box center [637, 305] width 1274 height 610
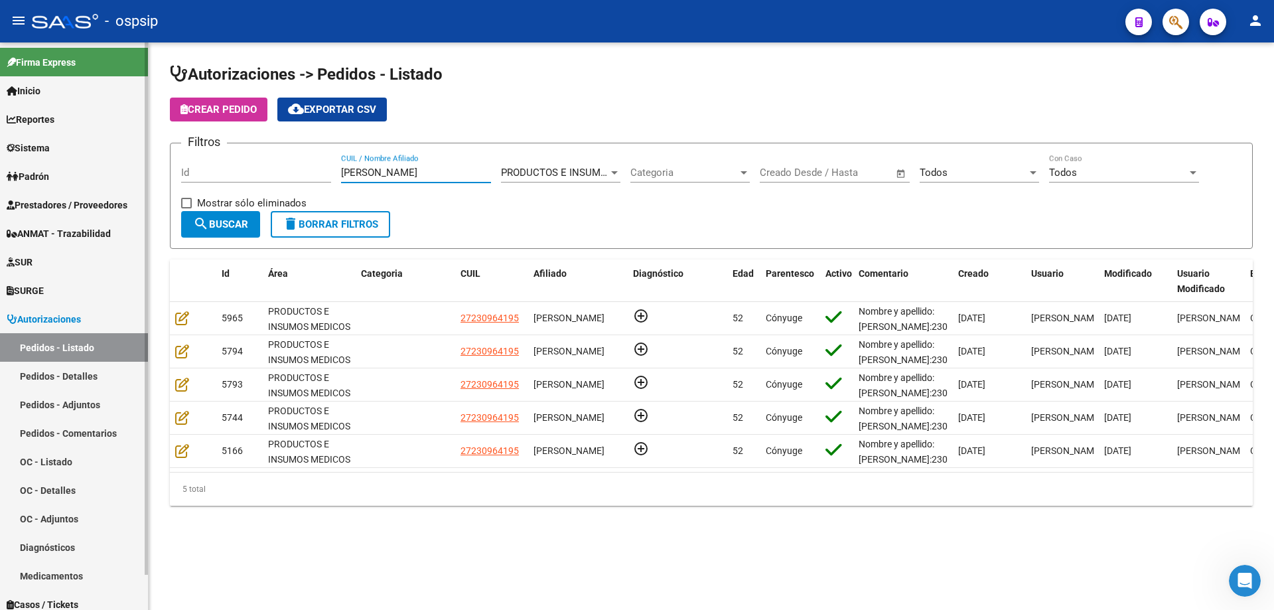
drag, startPoint x: 419, startPoint y: 174, endPoint x: 0, endPoint y: 149, distance: 420.1
click at [0, 149] on mat-sidenav-container "Firma Express Inicio Calendario SSS Instructivos Contacto OS Reportes Egresos D…" at bounding box center [637, 325] width 1274 height 567
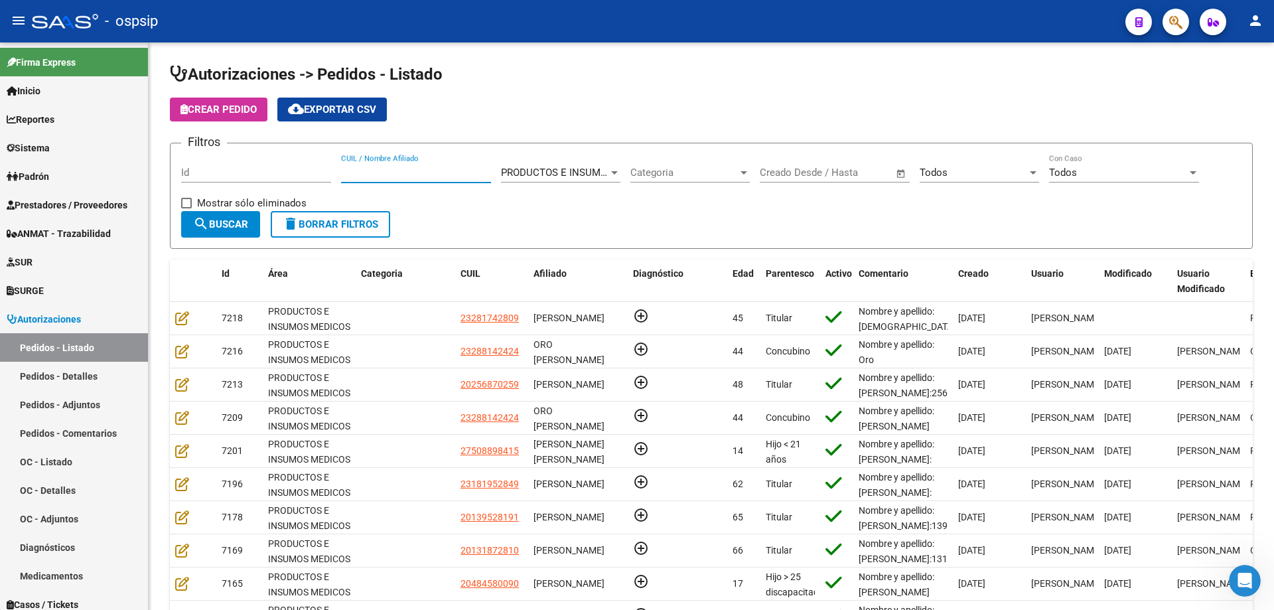
click at [1183, 33] on div at bounding box center [1170, 21] width 37 height 27
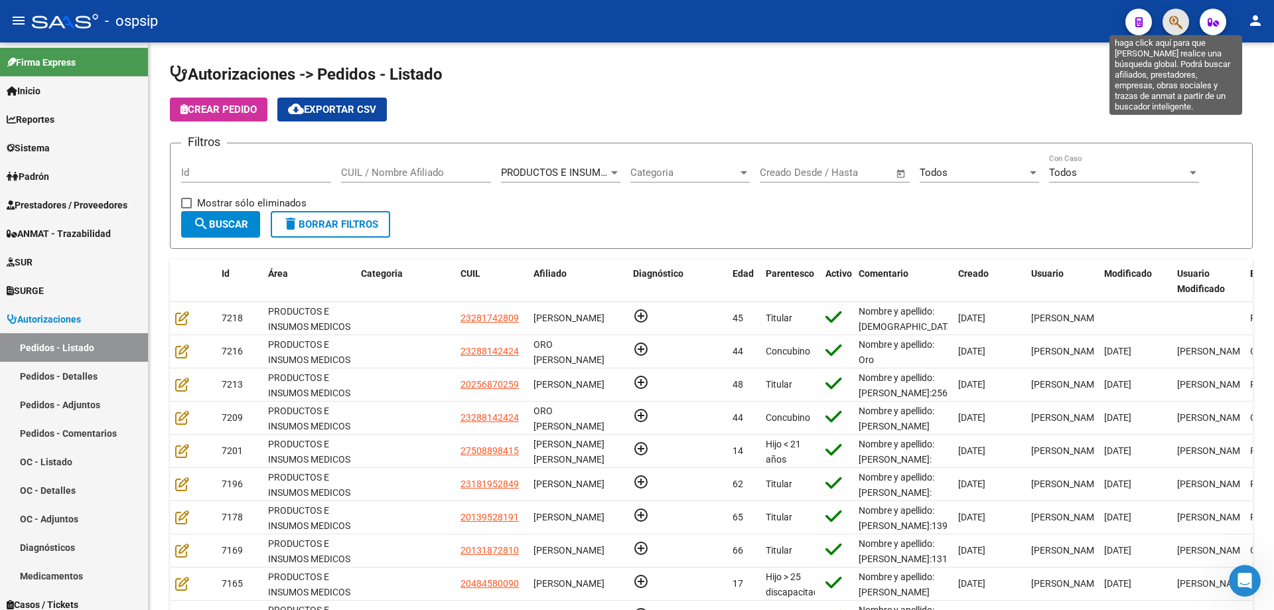
click at [1177, 29] on icon "button" at bounding box center [1175, 22] width 13 height 15
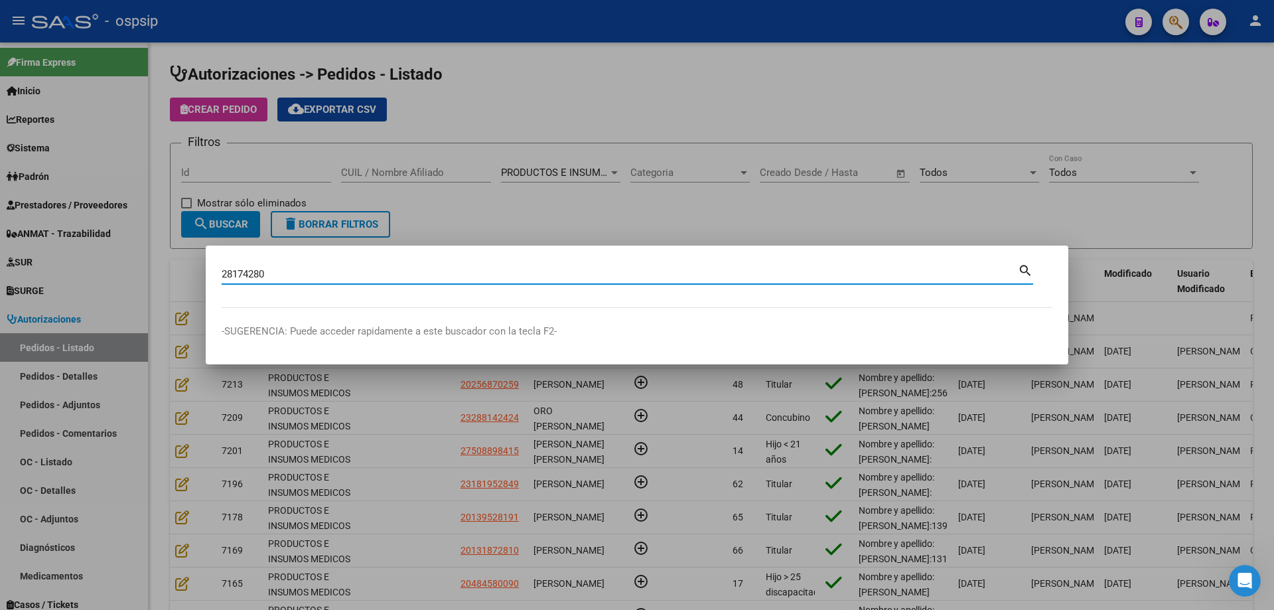
type input "28174280"
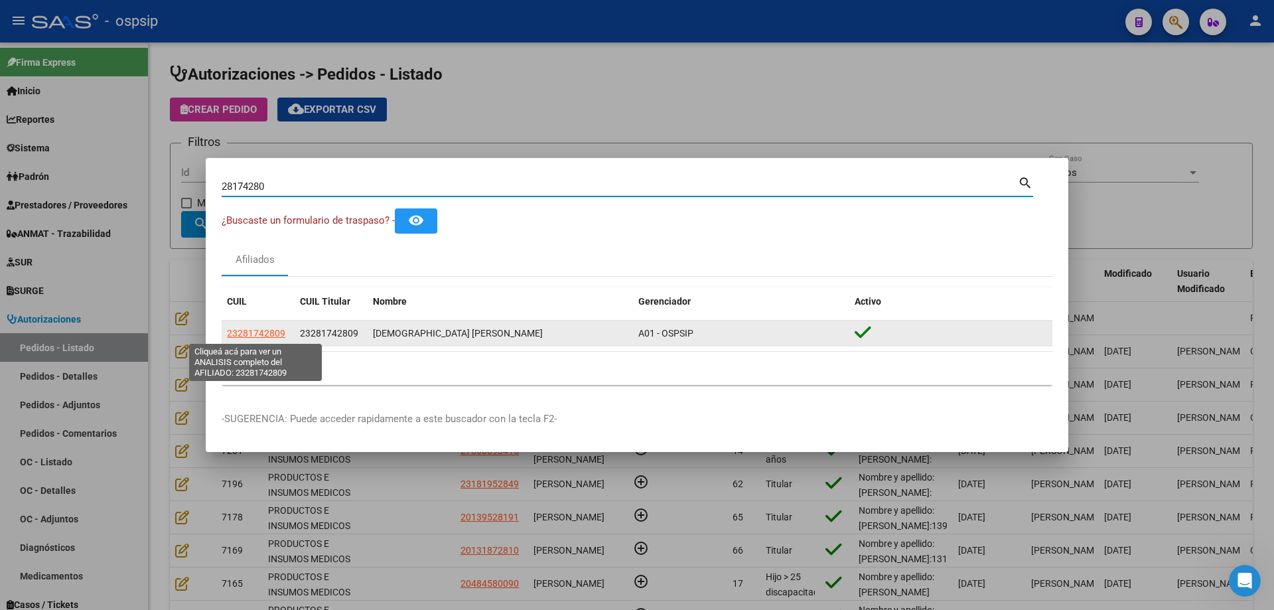
click at [237, 335] on span "23281742809" at bounding box center [256, 333] width 58 height 11
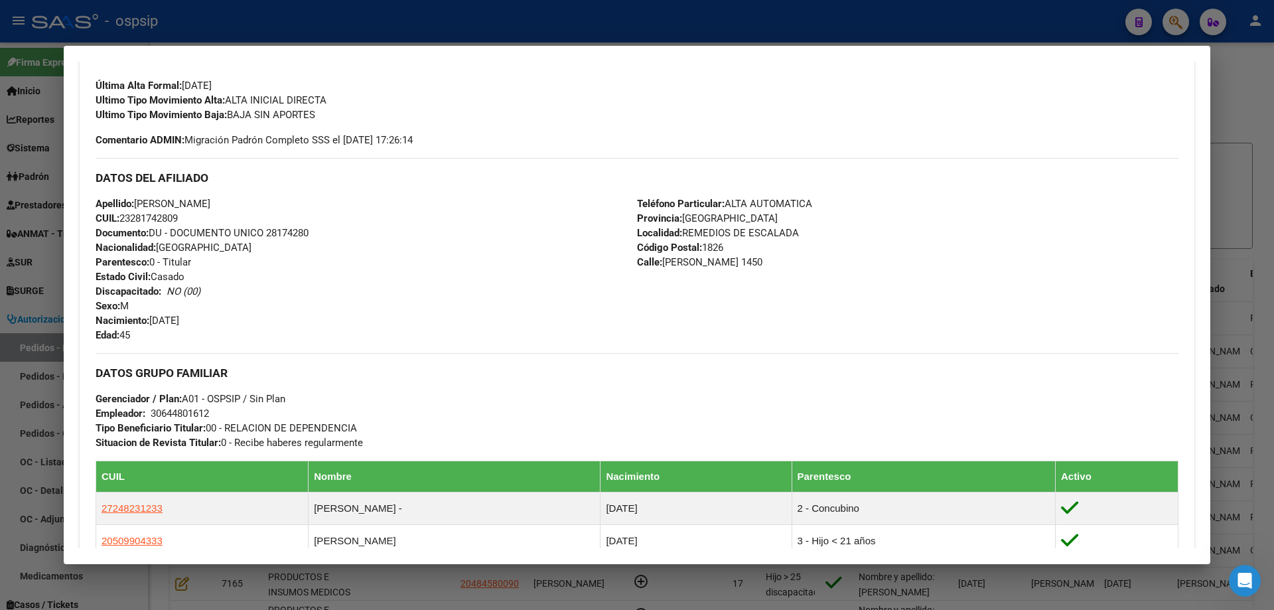
scroll to position [357, 0]
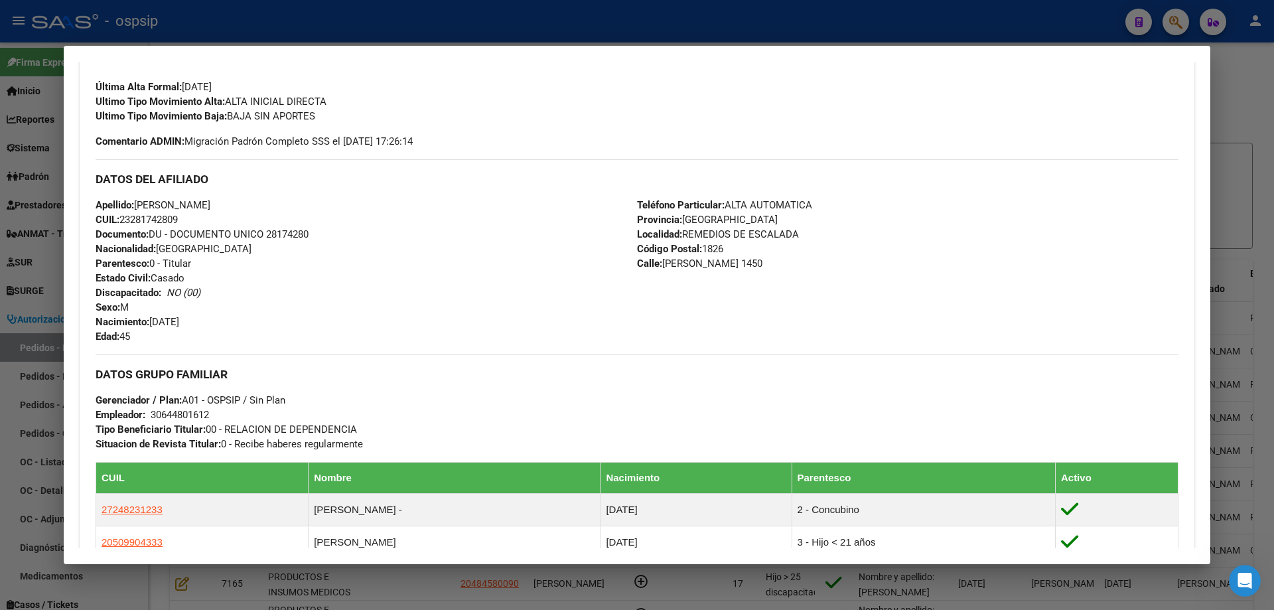
click at [27, 200] on div at bounding box center [637, 305] width 1274 height 610
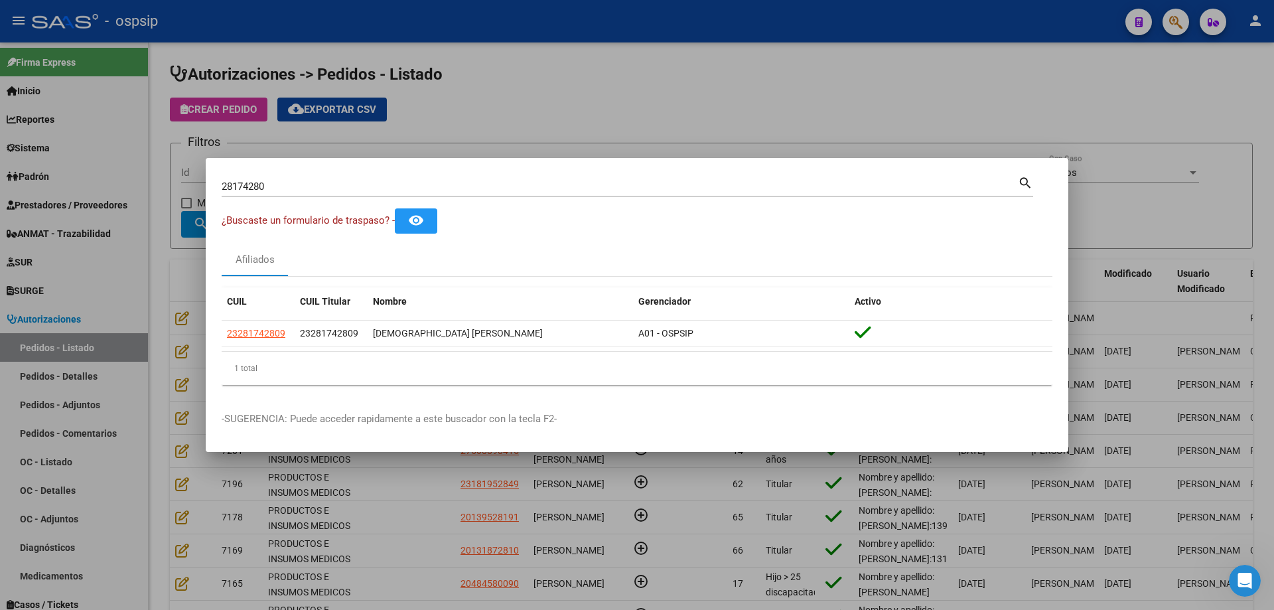
click at [184, 163] on div at bounding box center [637, 305] width 1274 height 610
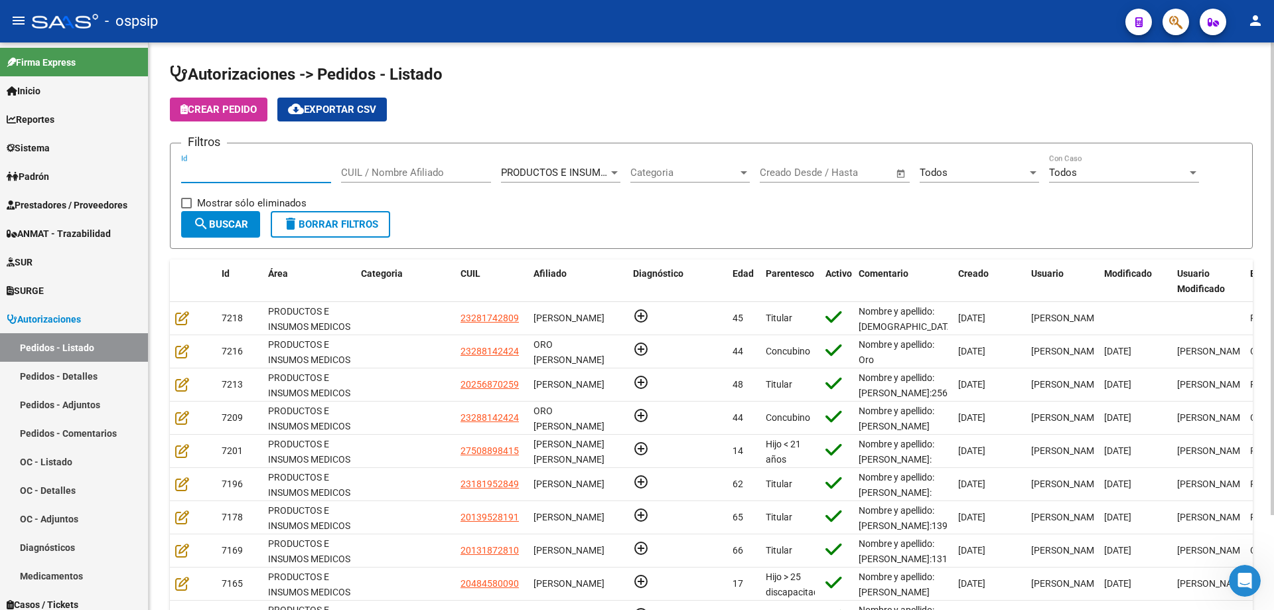
click at [282, 176] on input "Id" at bounding box center [256, 173] width 150 height 12
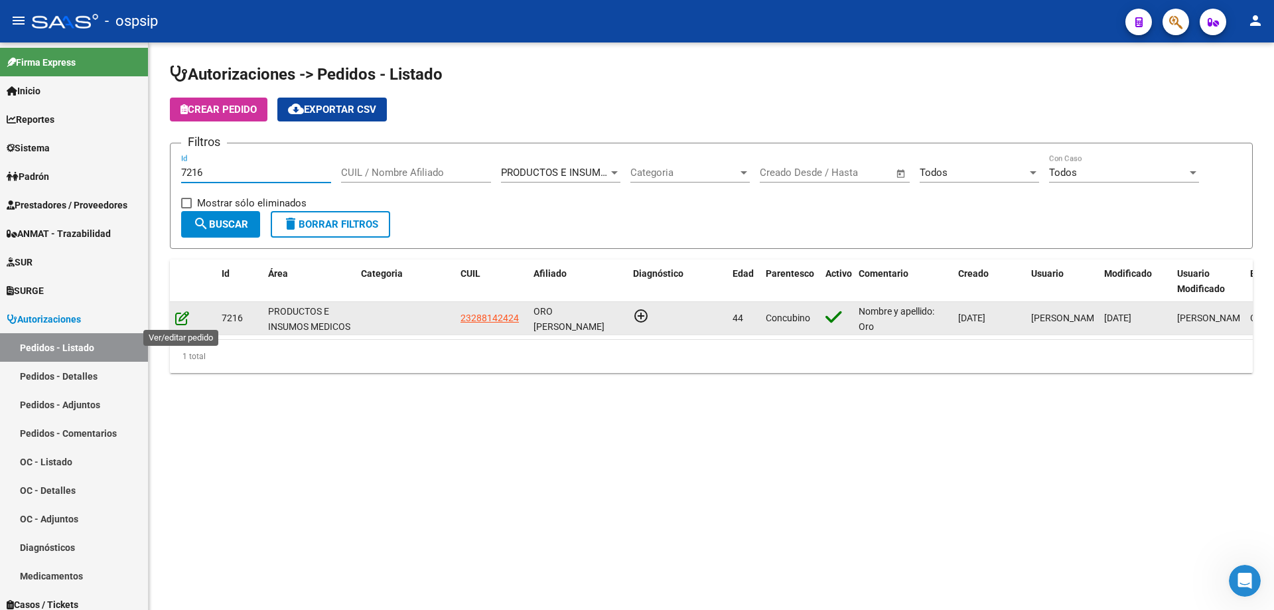
type input "7216"
click at [182, 320] on icon at bounding box center [182, 317] width 14 height 15
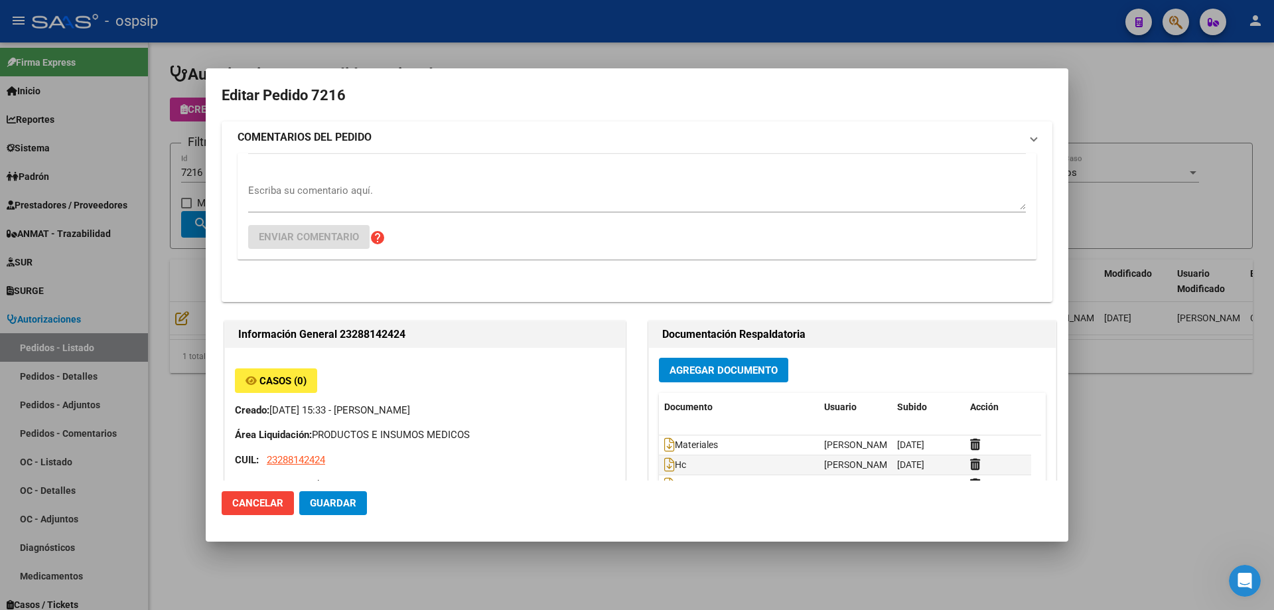
type input "[PERSON_NAME] ORO"
type input "[GEOGRAPHIC_DATA], [PERSON_NAME], AV. ARGENTINA 757"
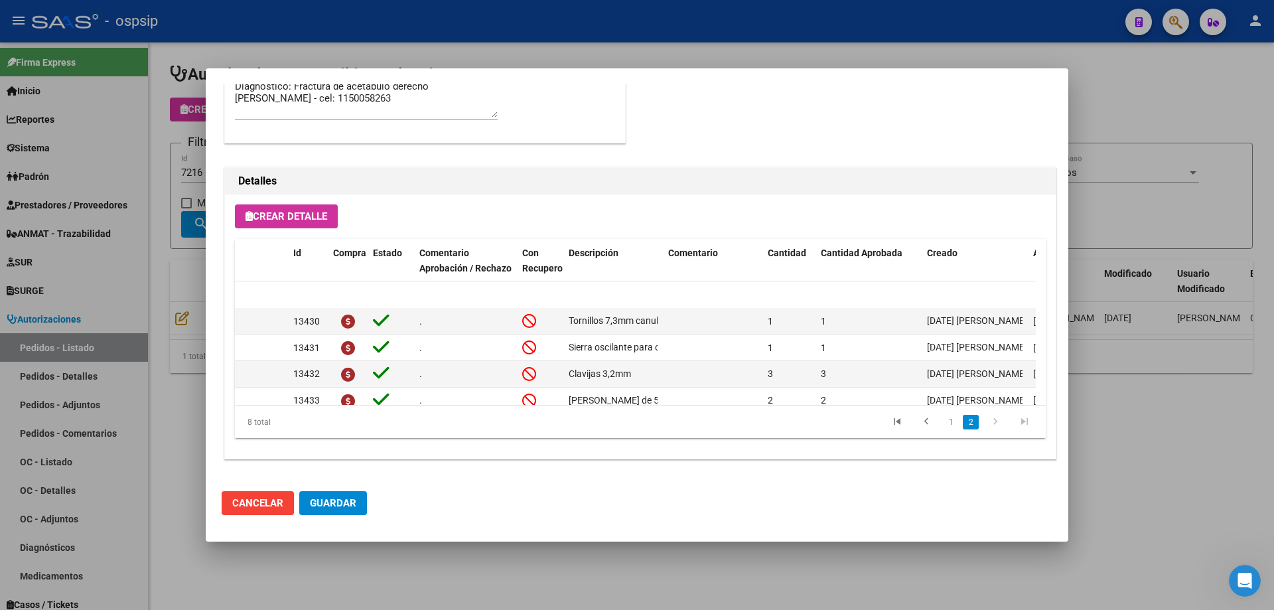
scroll to position [103, 0]
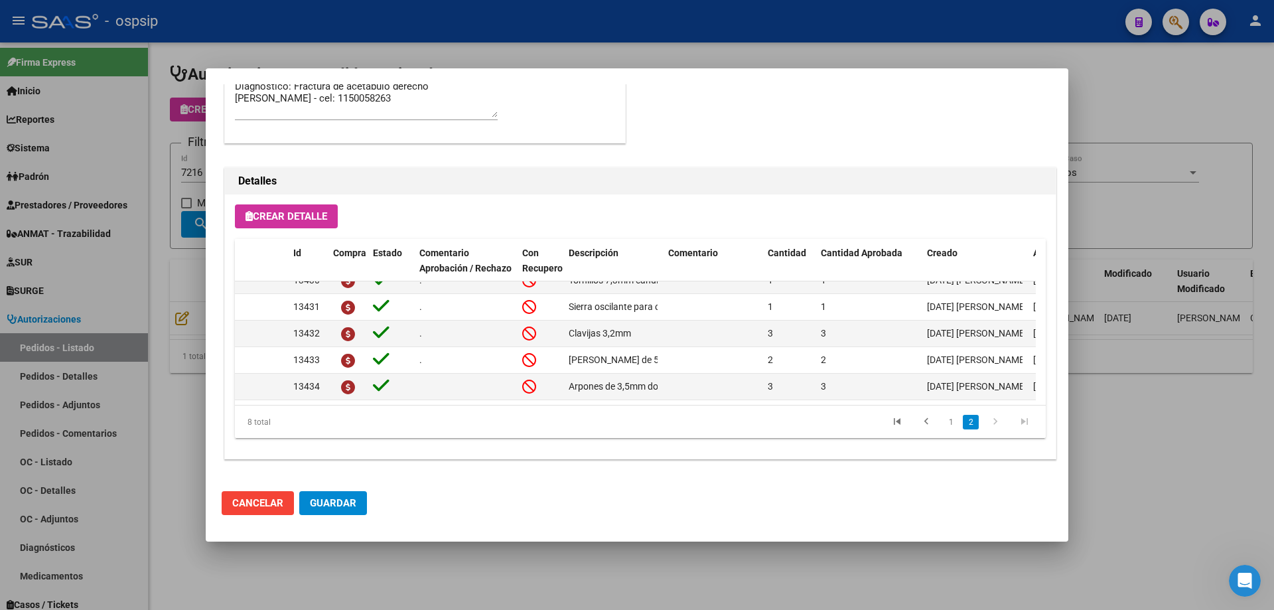
click at [59, 270] on div at bounding box center [637, 305] width 1274 height 610
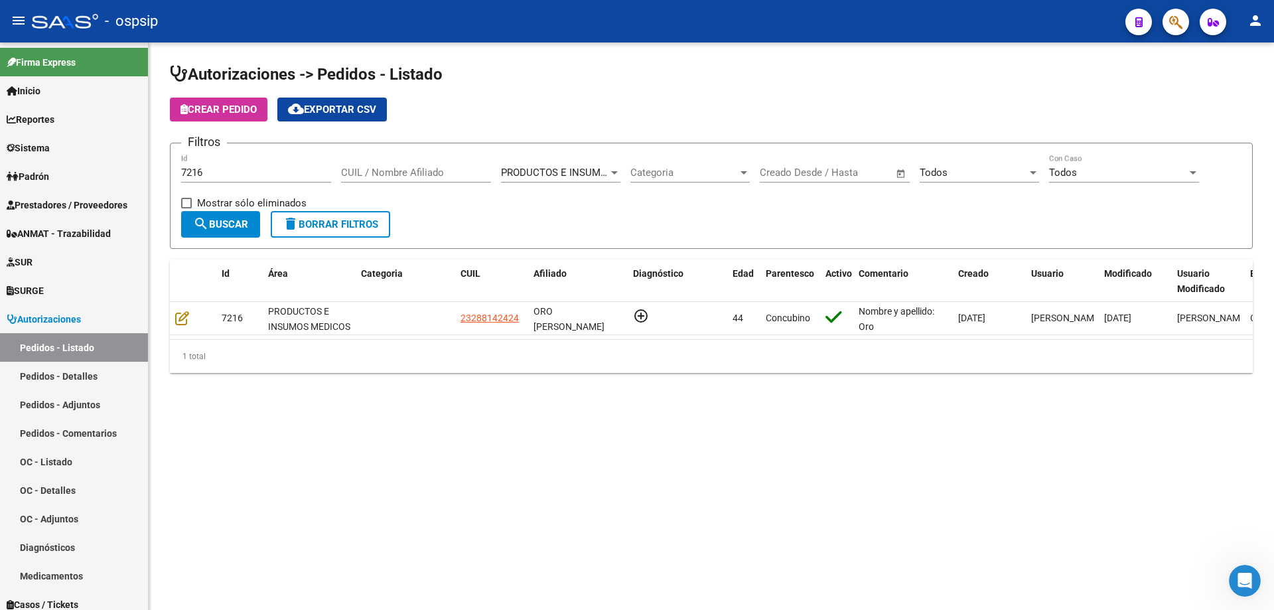
click at [217, 178] on div "7216 Id" at bounding box center [256, 168] width 150 height 29
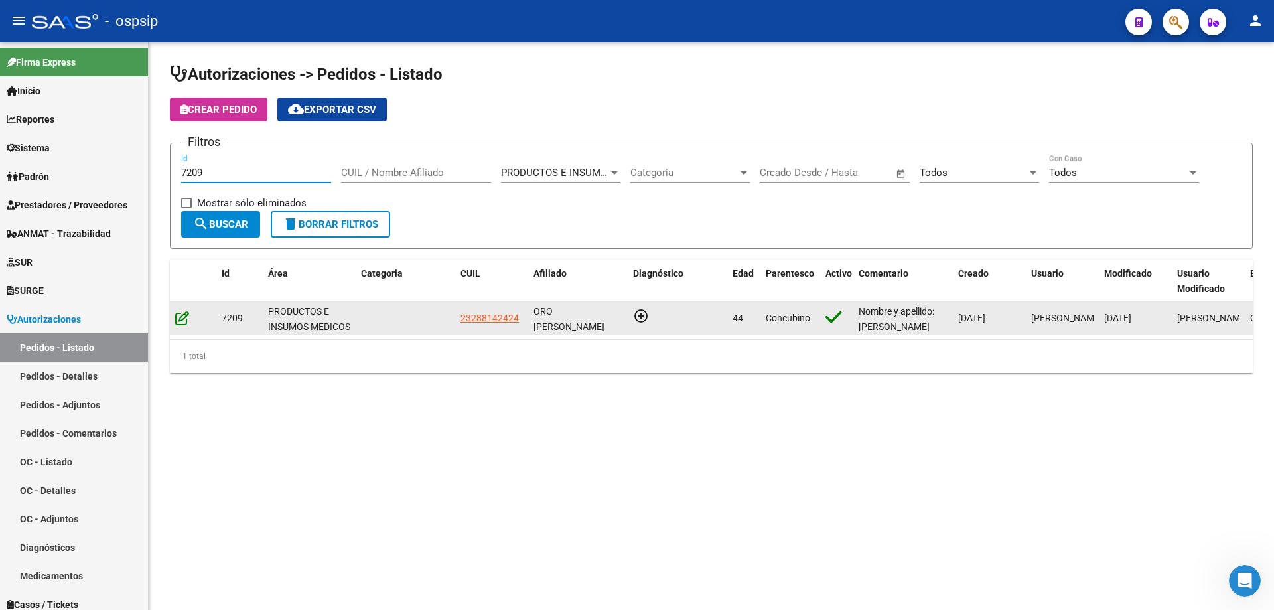
type input "7209"
click at [176, 317] on icon at bounding box center [182, 317] width 14 height 15
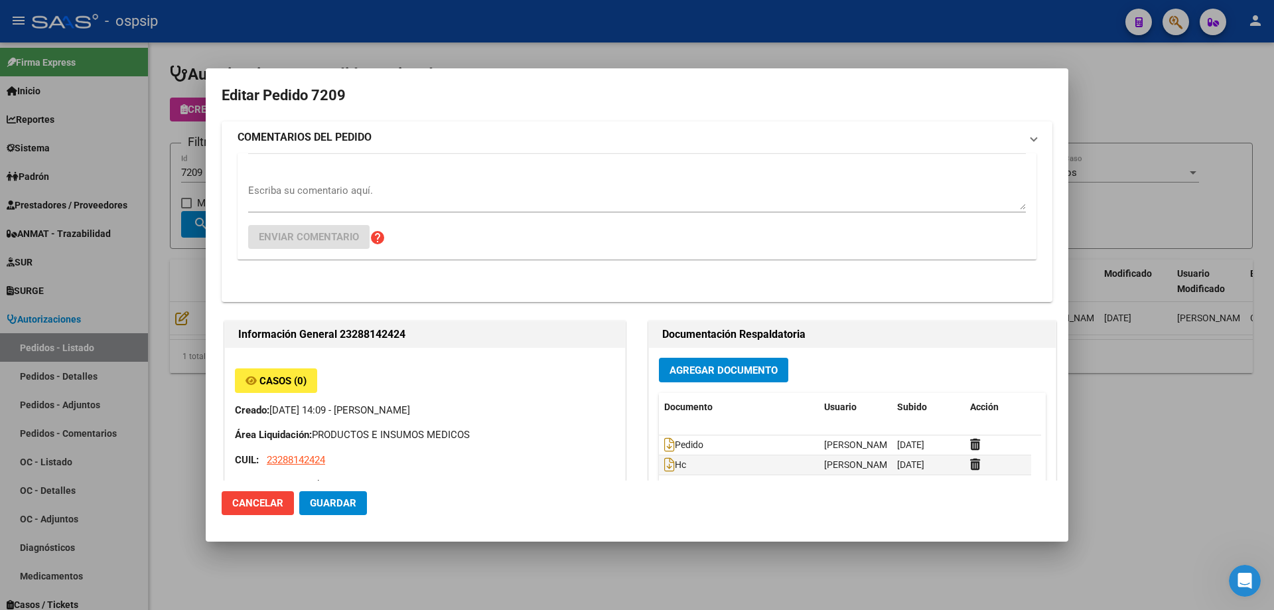
type input "[PERSON_NAME] ORO"
type input "[GEOGRAPHIC_DATA], [PERSON_NAME], AV. ARGENTINA 757"
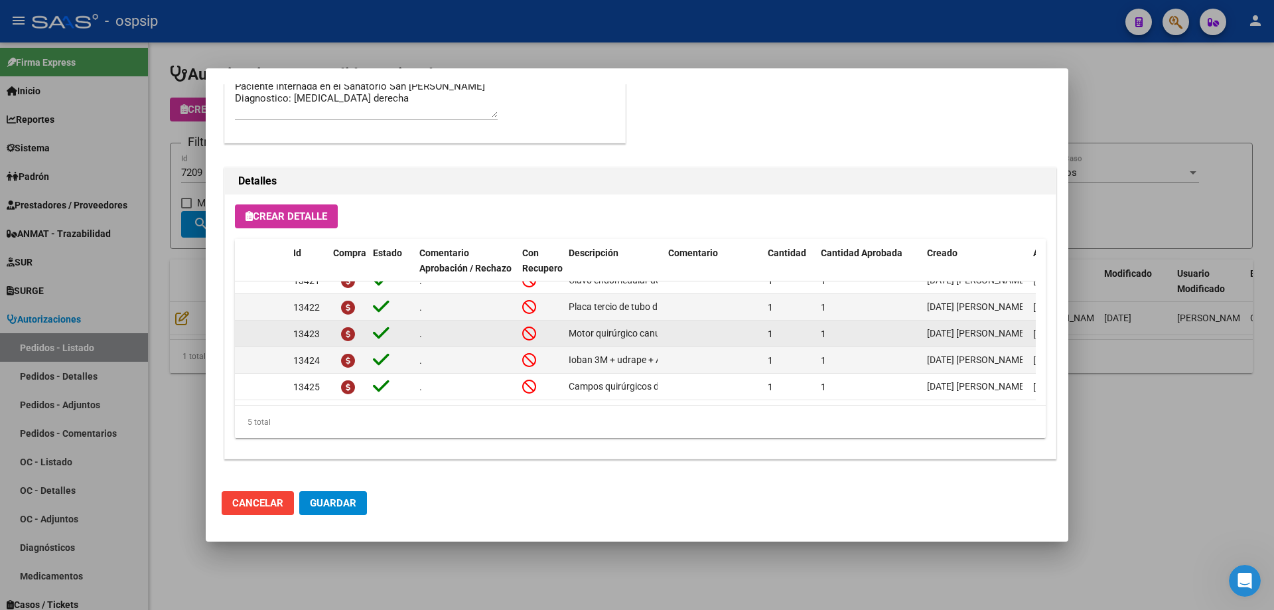
scroll to position [24, 0]
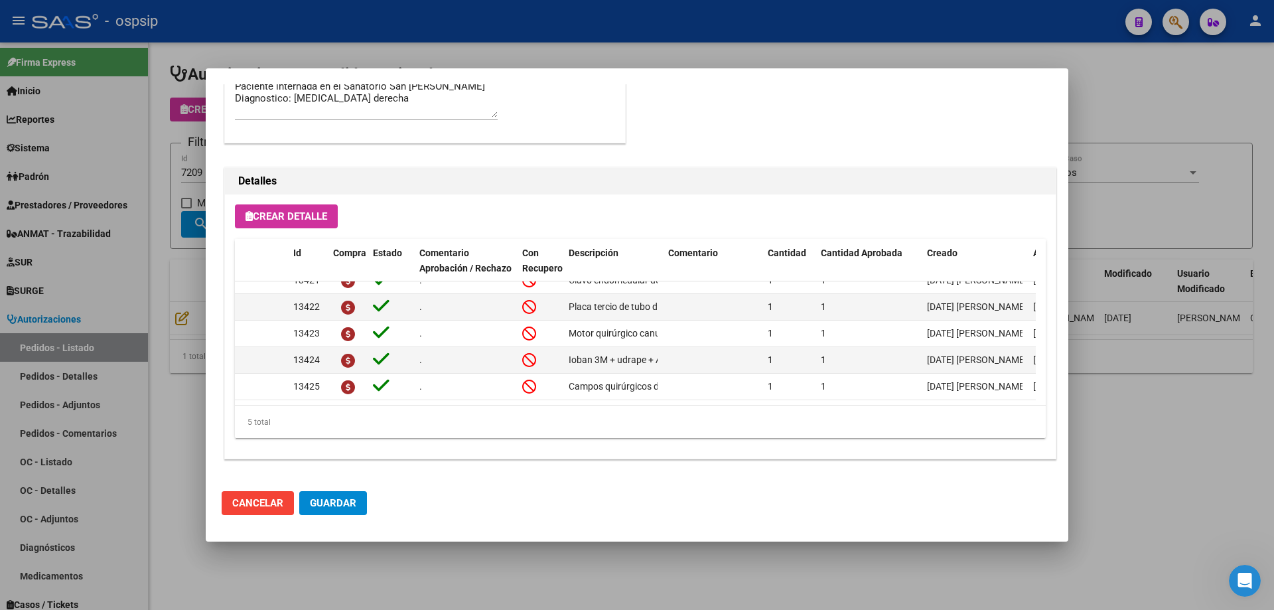
click at [204, 200] on div at bounding box center [637, 305] width 1274 height 610
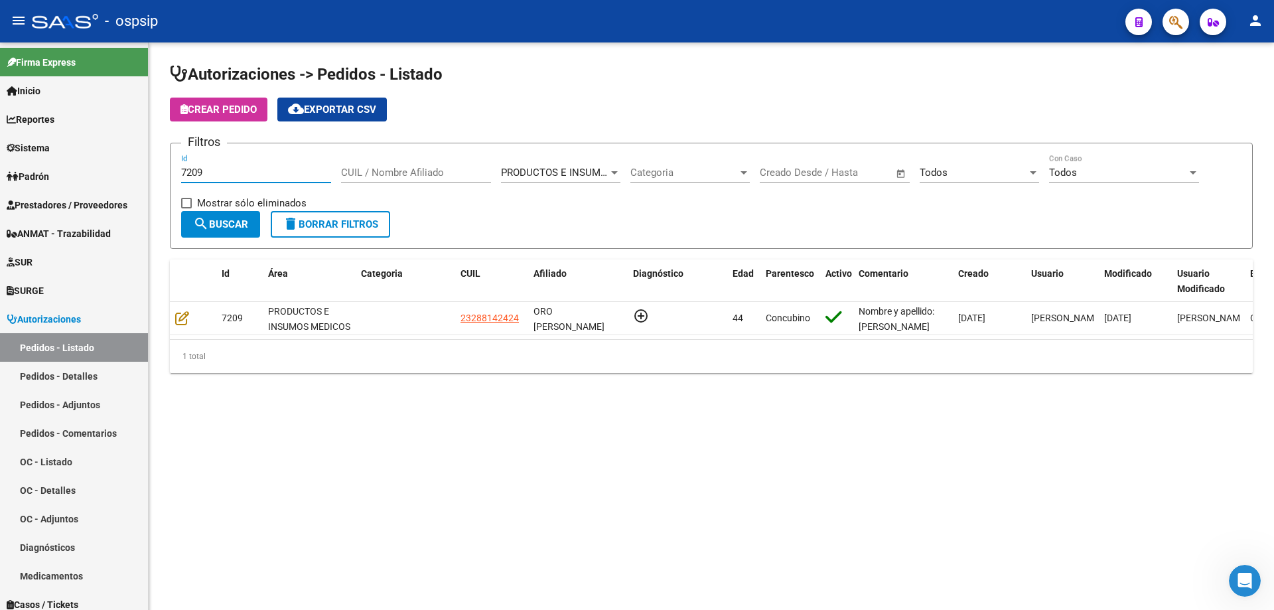
click at [214, 176] on input "7209" at bounding box center [256, 173] width 150 height 12
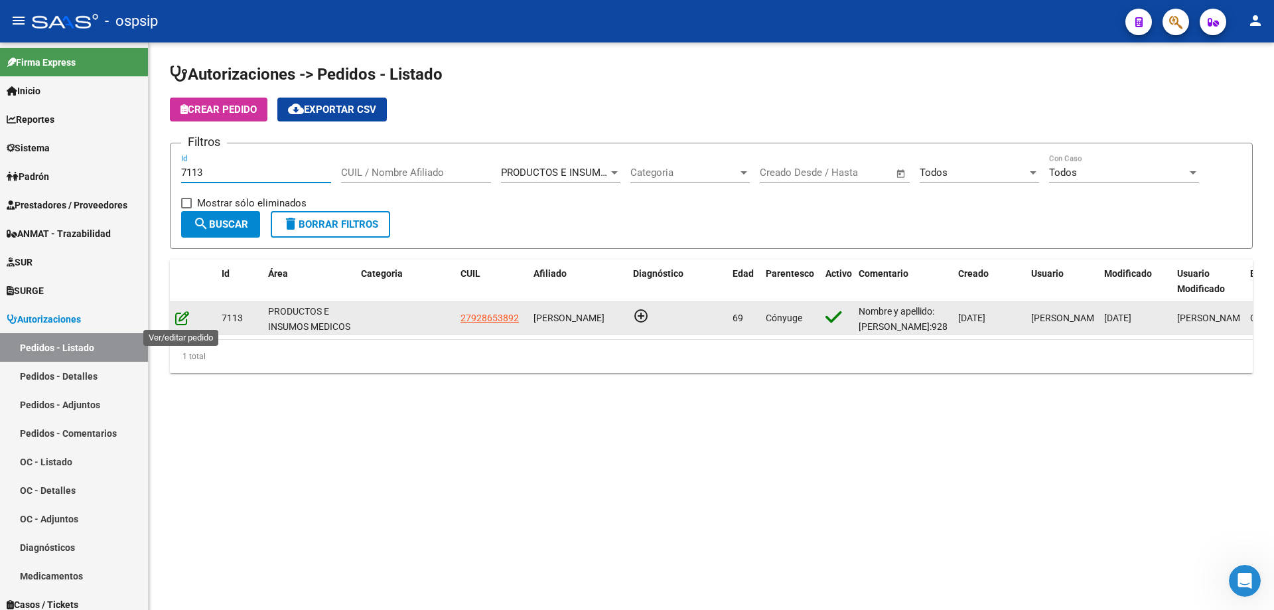
type input "7113"
click at [182, 319] on icon at bounding box center [182, 317] width 14 height 15
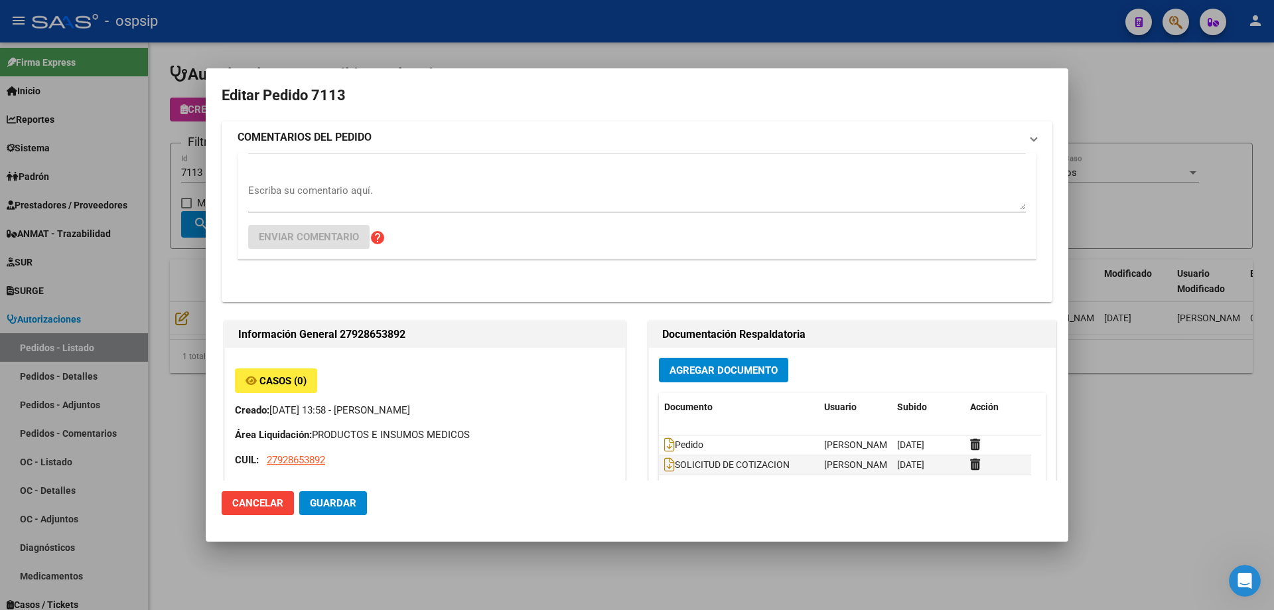
type input "[GEOGRAPHIC_DATA], [DATE][PERSON_NAME], [PERSON_NAME] 1655, Piso: 0"
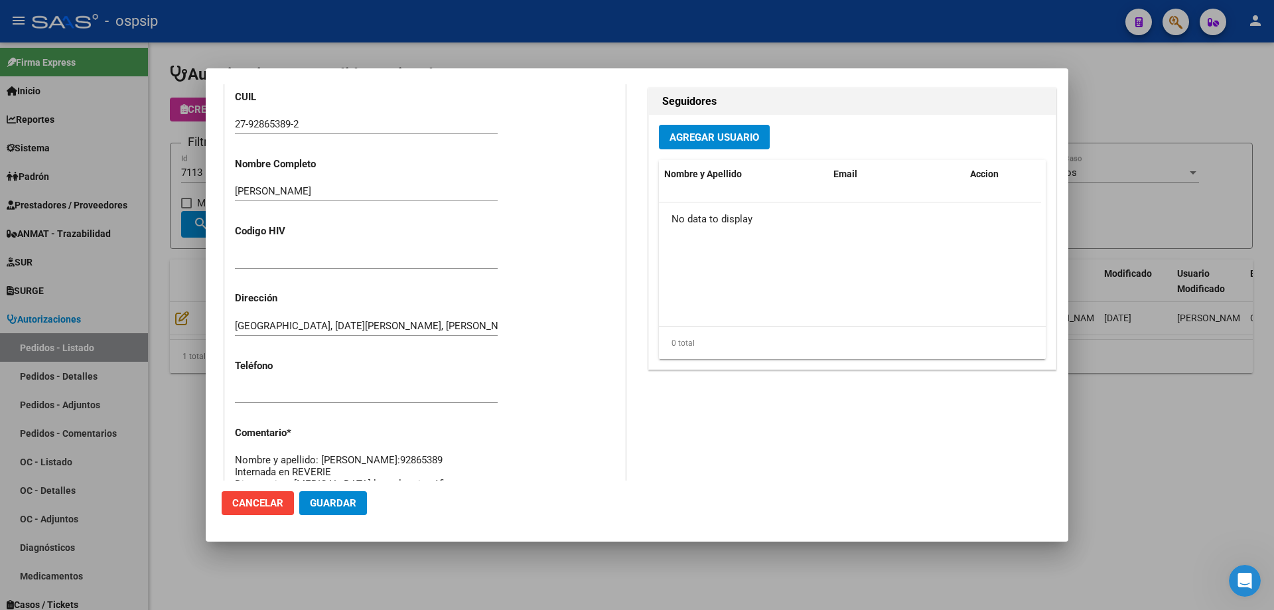
scroll to position [795, 0]
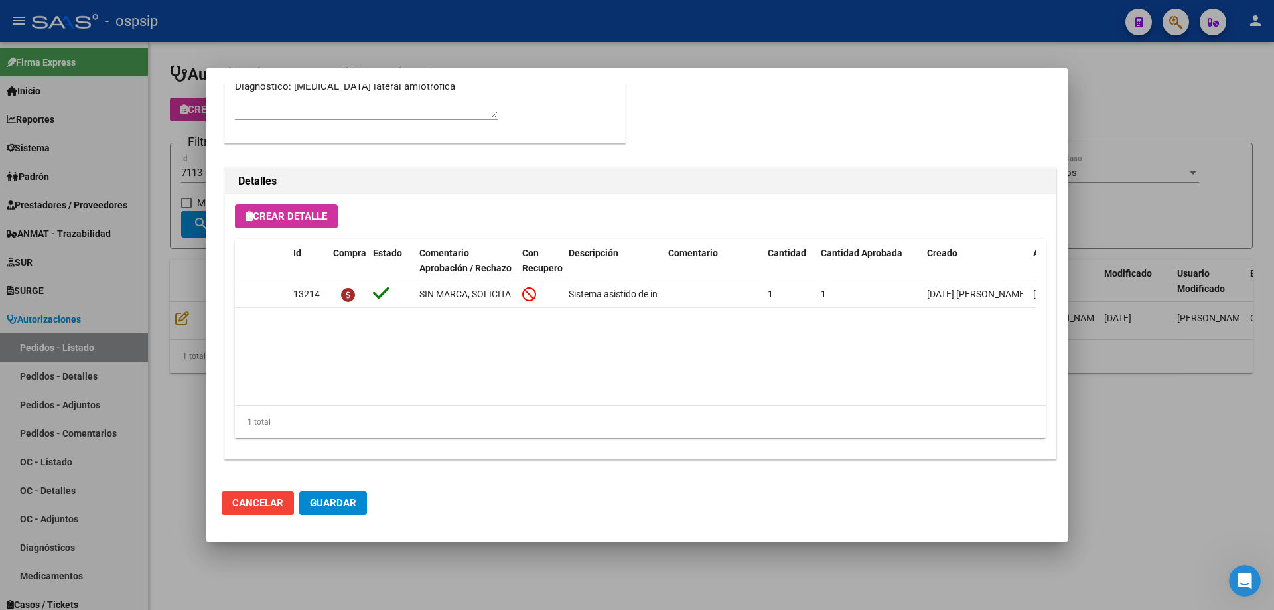
click at [134, 249] on div at bounding box center [637, 305] width 1274 height 610
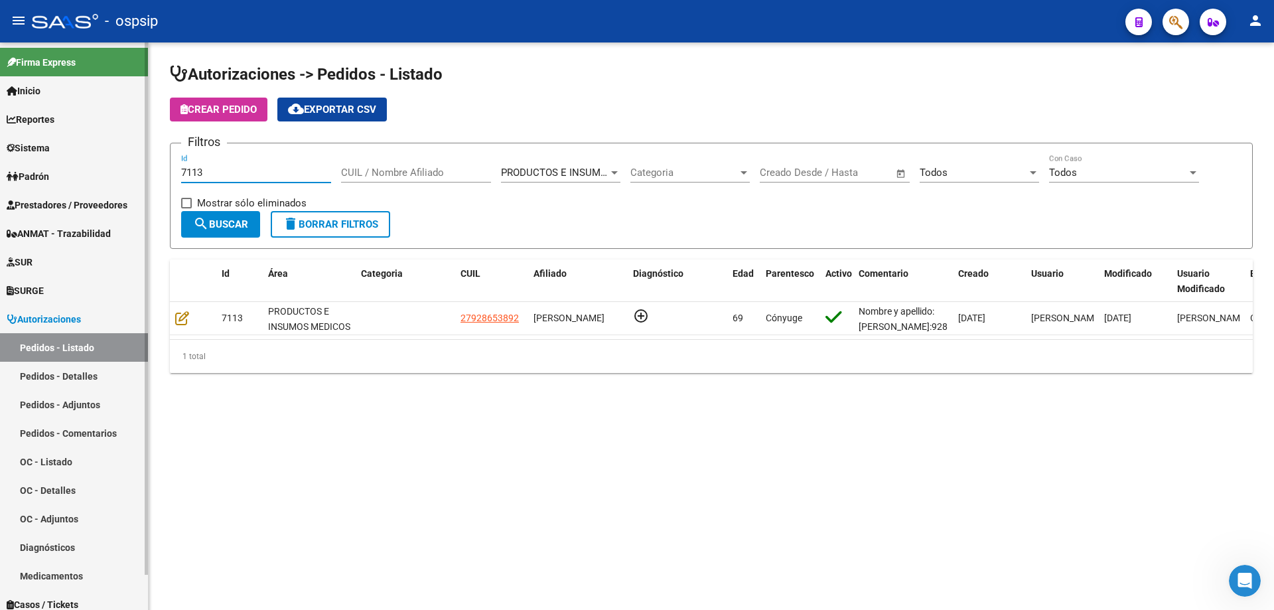
drag, startPoint x: 245, startPoint y: 168, endPoint x: 42, endPoint y: 178, distance: 202.6
click at [42, 178] on mat-sidenav-container "Firma Express Inicio Calendario SSS Instructivos Contacto OS Reportes Egresos D…" at bounding box center [637, 325] width 1274 height 567
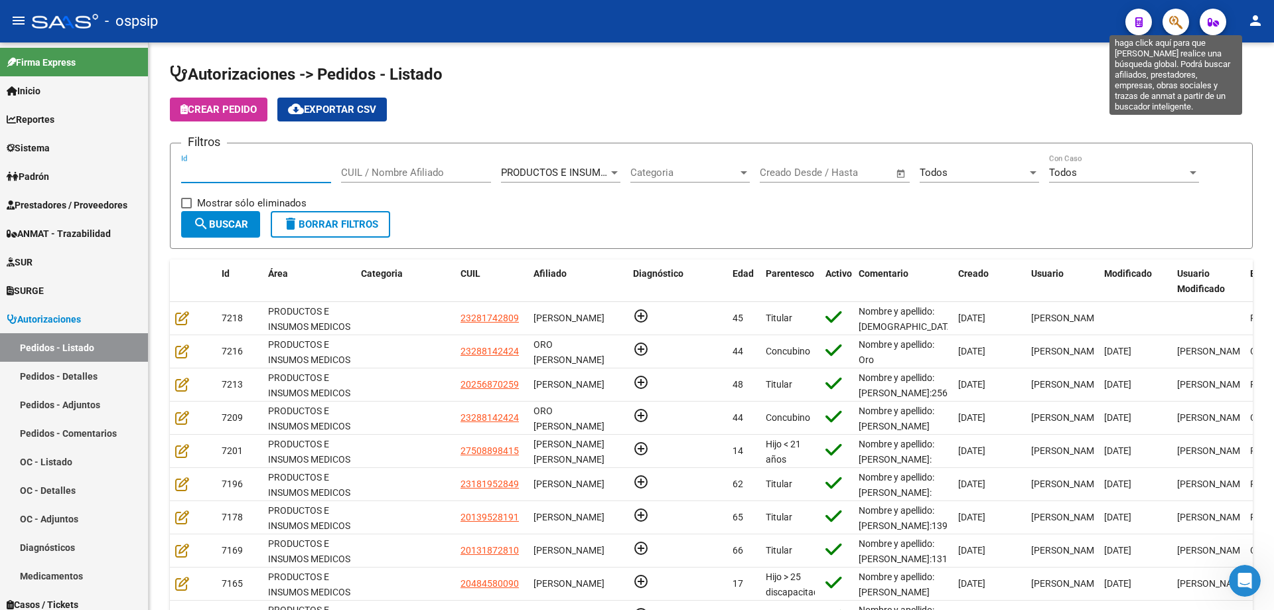
click at [1182, 30] on icon "button" at bounding box center [1175, 22] width 13 height 15
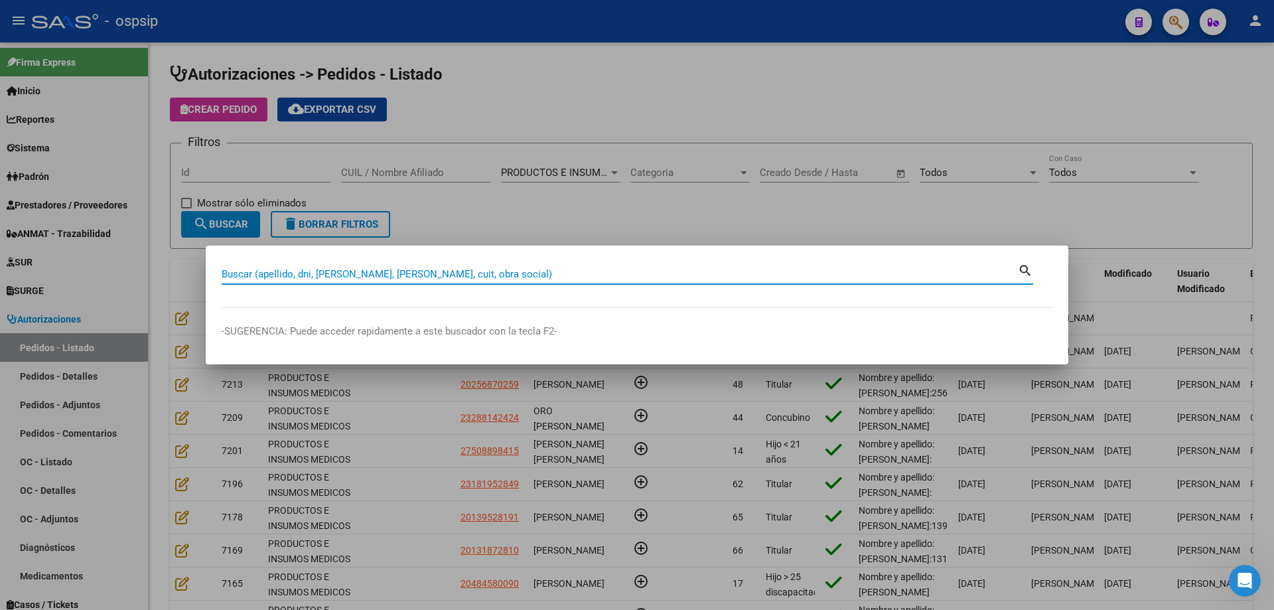
click at [551, 273] on input "Buscar (apellido, dni, [PERSON_NAME], [PERSON_NAME], cuit, obra social)" at bounding box center [620, 274] width 796 height 12
type input "24033176"
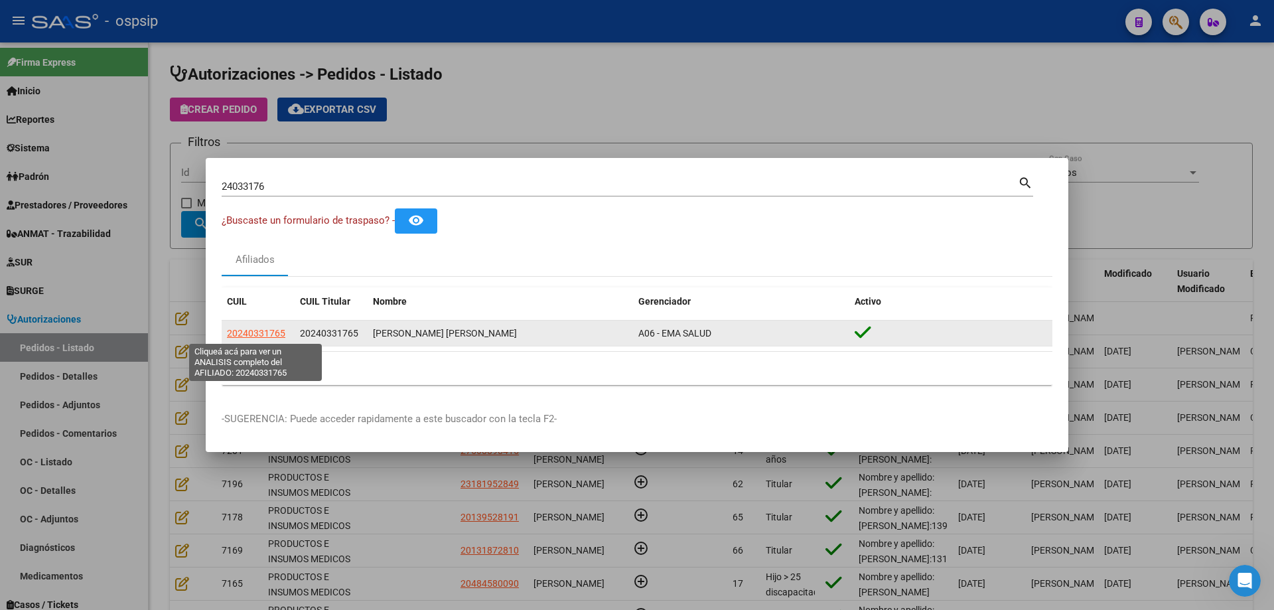
click at [242, 334] on span "20240331765" at bounding box center [256, 333] width 58 height 11
type textarea "20240331765"
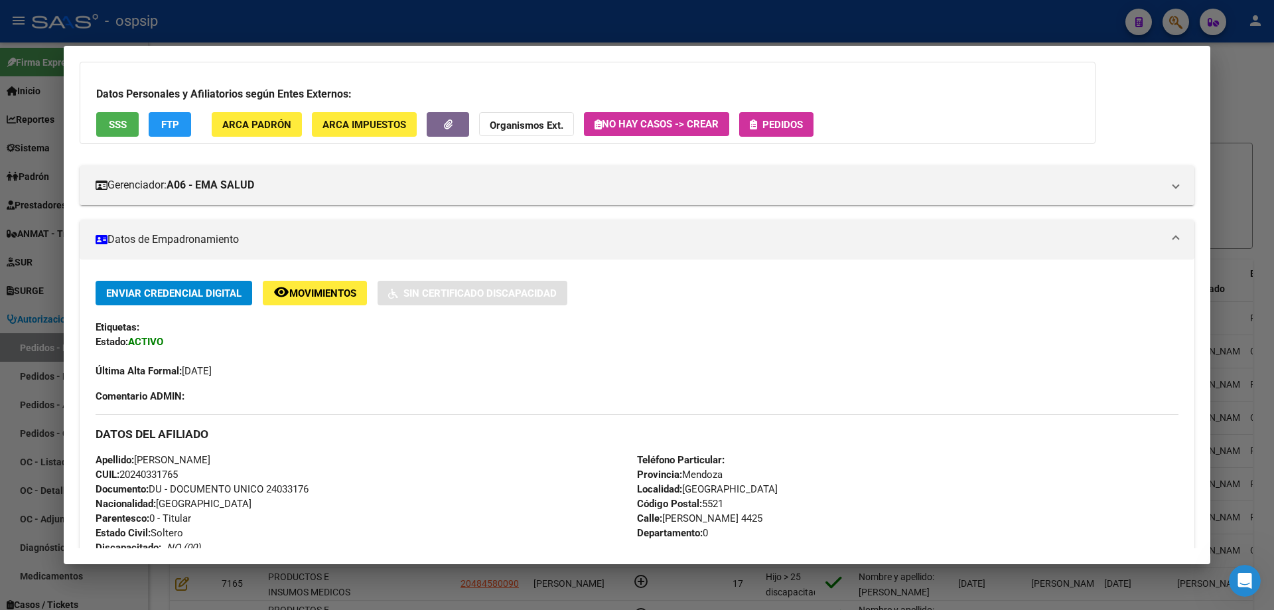
scroll to position [66, 0]
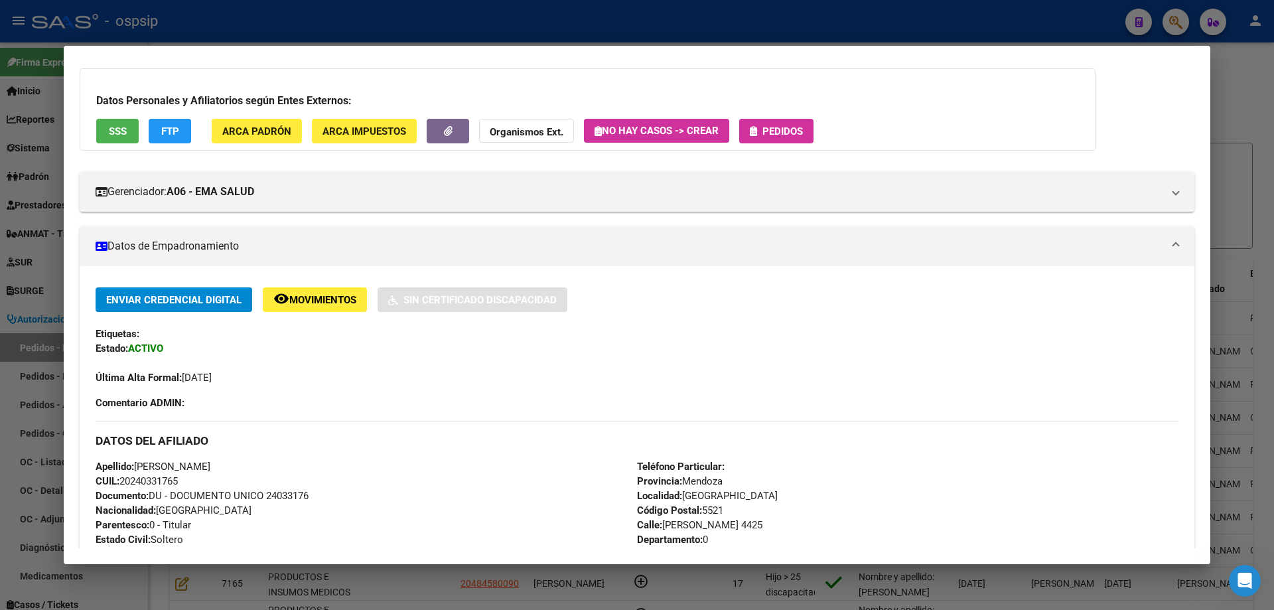
click at [62, 366] on div at bounding box center [637, 305] width 1274 height 610
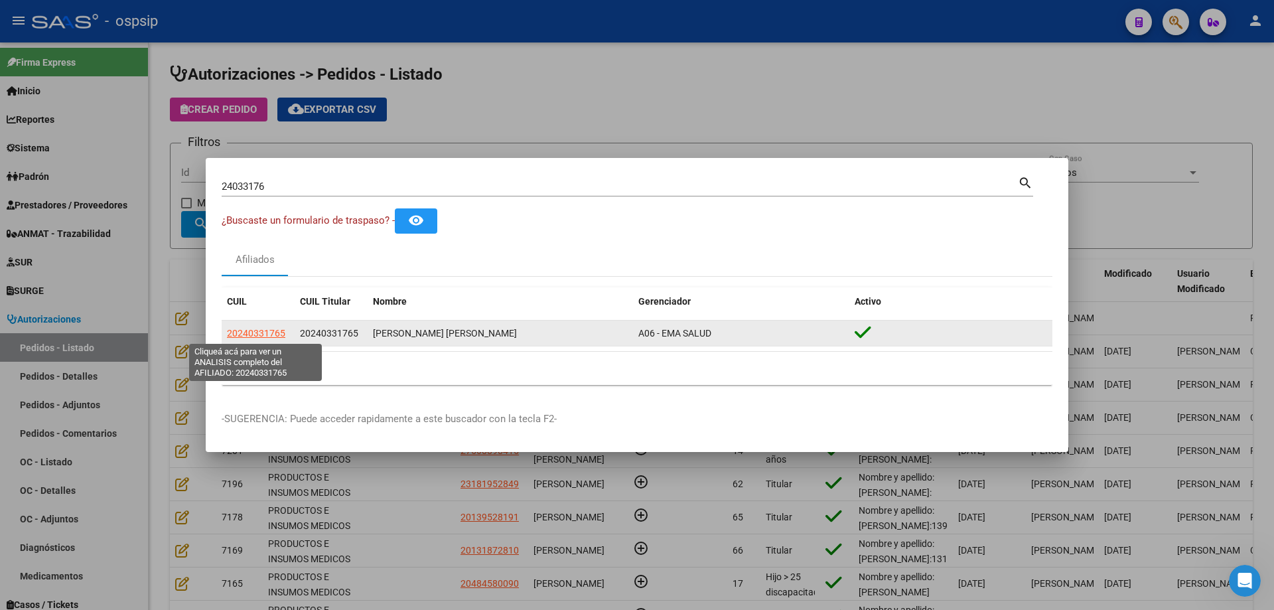
drag, startPoint x: 285, startPoint y: 333, endPoint x: 228, endPoint y: 333, distance: 56.4
click at [228, 333] on div "20240331765" at bounding box center [258, 333] width 62 height 15
copy span "20240331765"
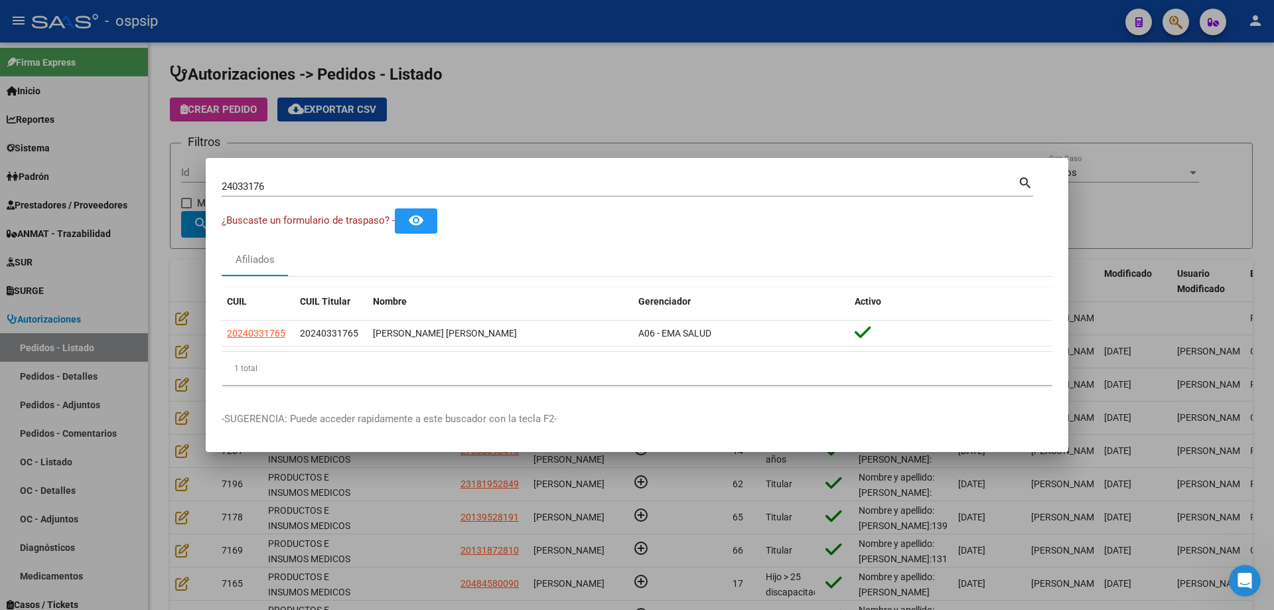
click at [228, 187] on input "24033176" at bounding box center [620, 186] width 796 height 12
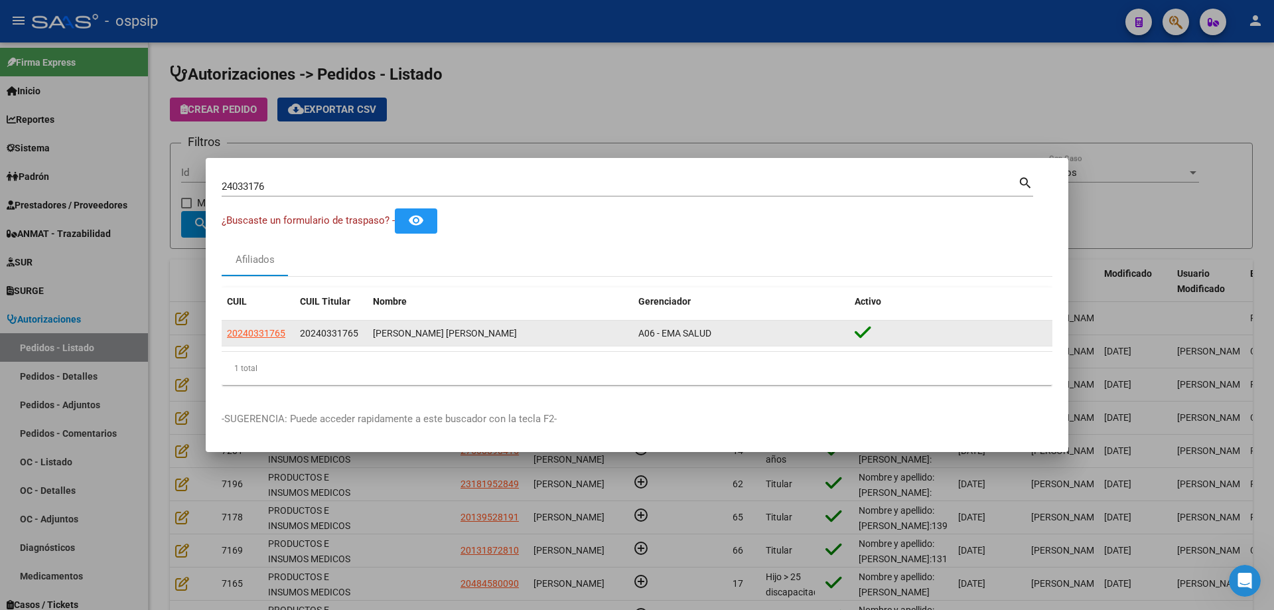
drag, startPoint x: 285, startPoint y: 328, endPoint x: 234, endPoint y: 323, distance: 52.0
click at [234, 323] on datatable-body-cell "20240331765" at bounding box center [258, 333] width 73 height 26
copy span "20240331765"
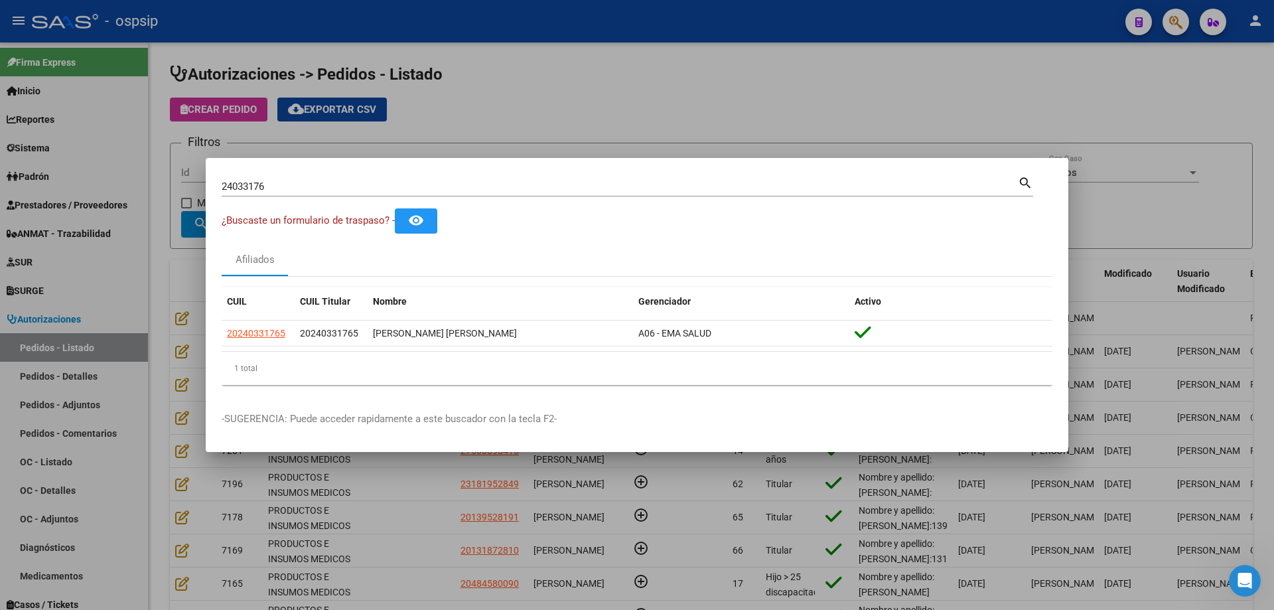
click at [176, 309] on div at bounding box center [637, 305] width 1274 height 610
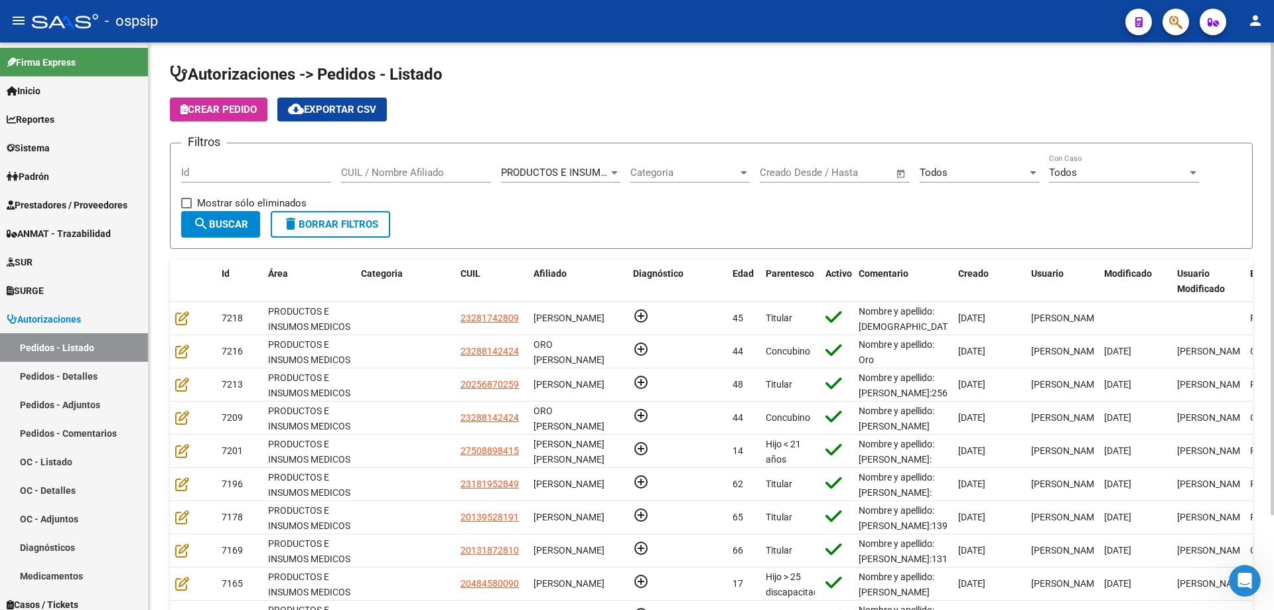
click at [231, 107] on span "Crear Pedido" at bounding box center [218, 109] width 76 height 12
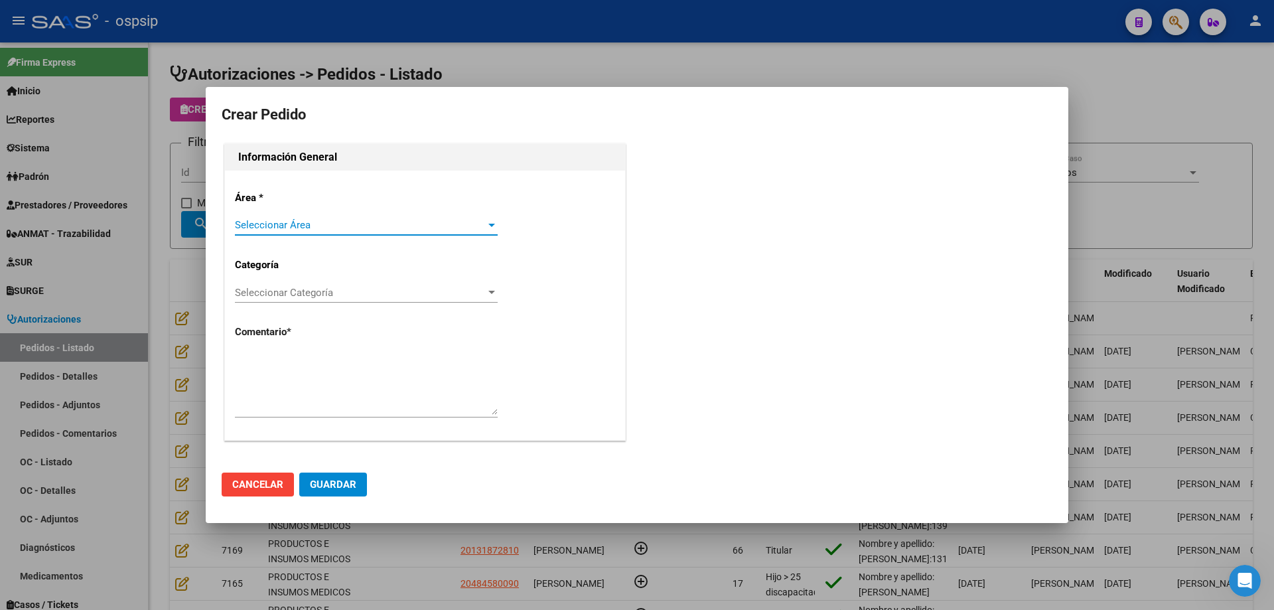
click at [279, 230] on span "Seleccionar Área" at bounding box center [360, 225] width 251 height 12
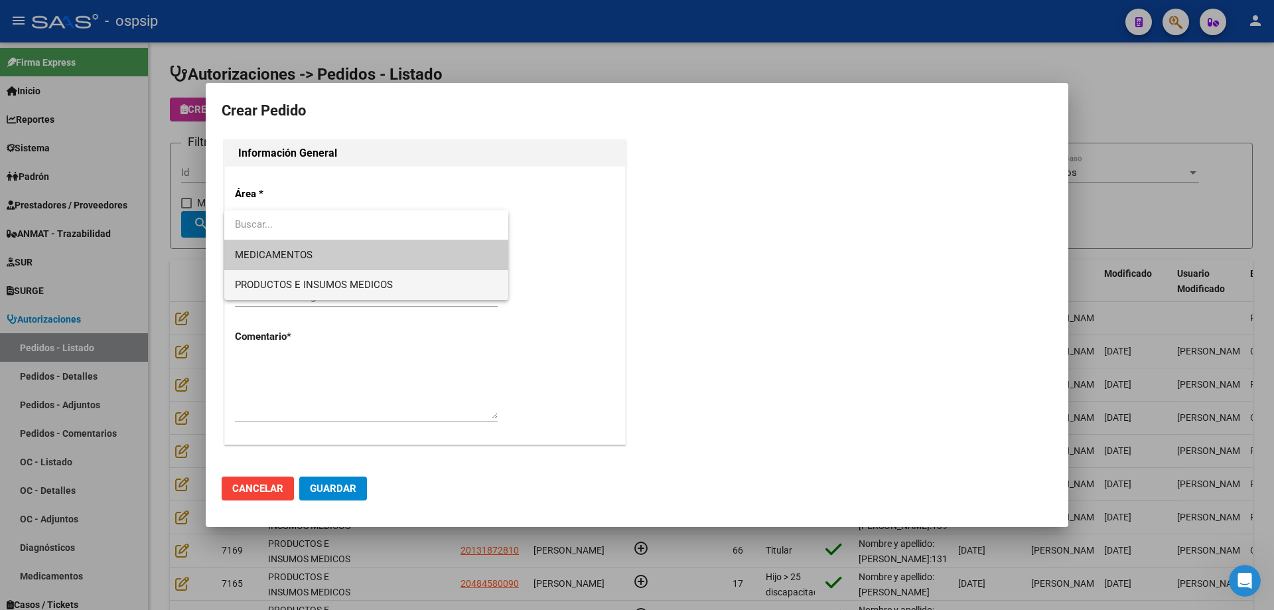
click at [274, 277] on span "PRODUCTOS E INSUMOS MEDICOS" at bounding box center [366, 285] width 263 height 30
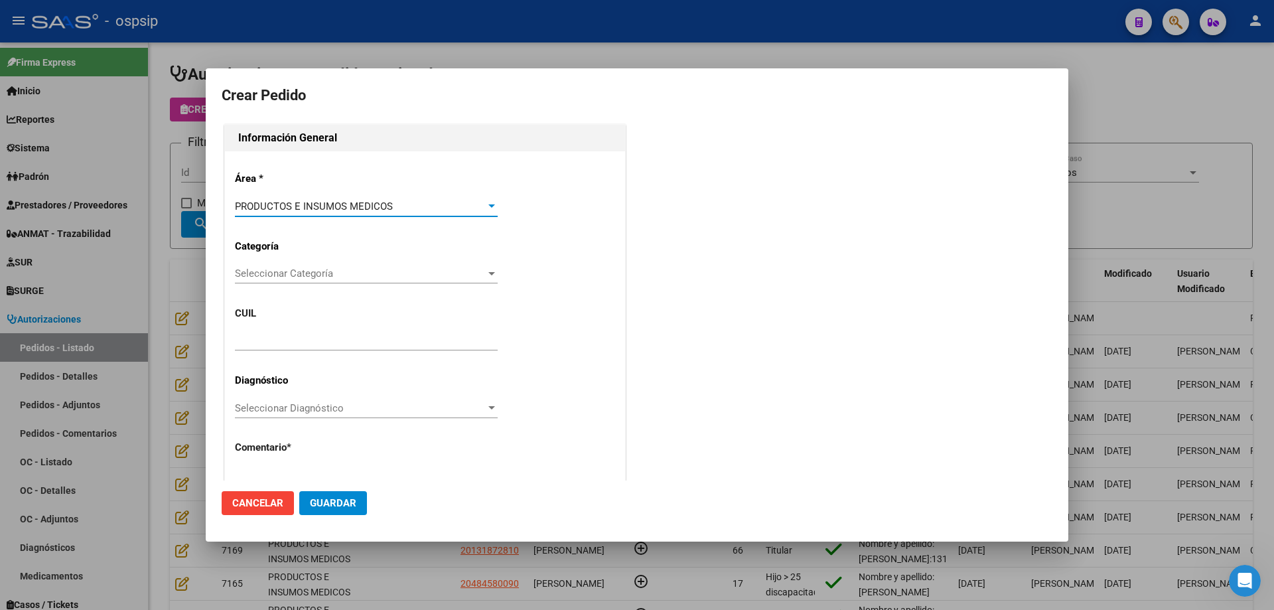
click at [291, 259] on div "Área * PRODUCTOS E INSUMOS MEDICOS Seleccionar Área Categoría Seleccionar Categ…" at bounding box center [425, 352] width 400 height 403
click at [294, 273] on span "Seleccionar Categoría" at bounding box center [360, 273] width 251 height 12
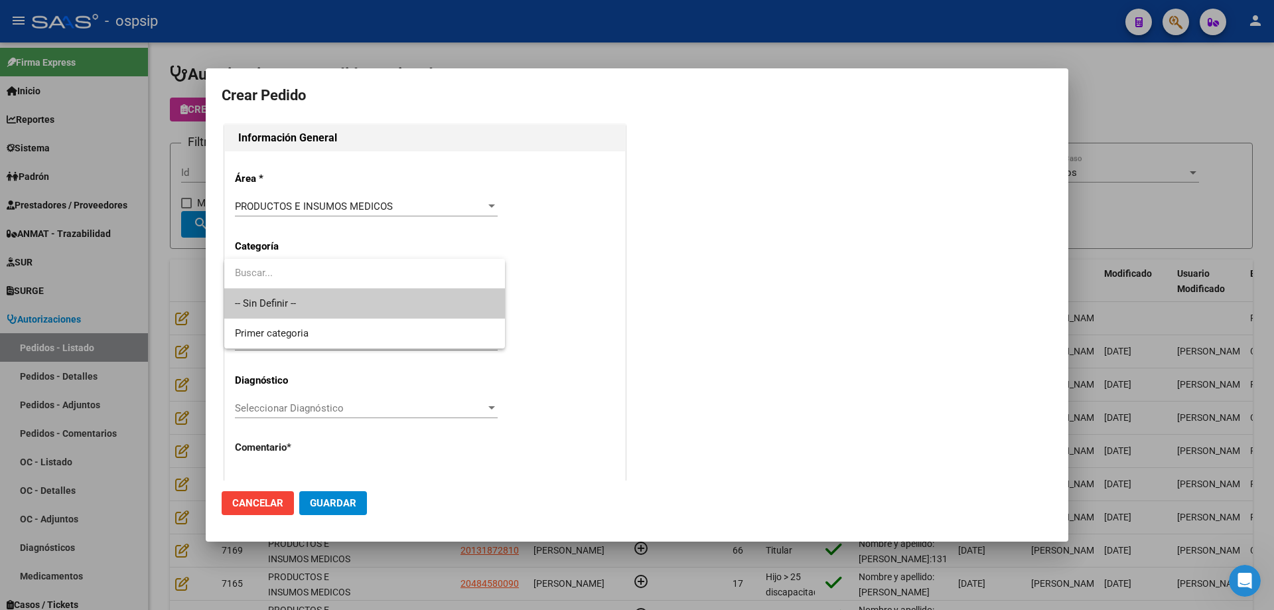
click at [287, 299] on span "-- Sin Definir --" at bounding box center [364, 304] width 259 height 30
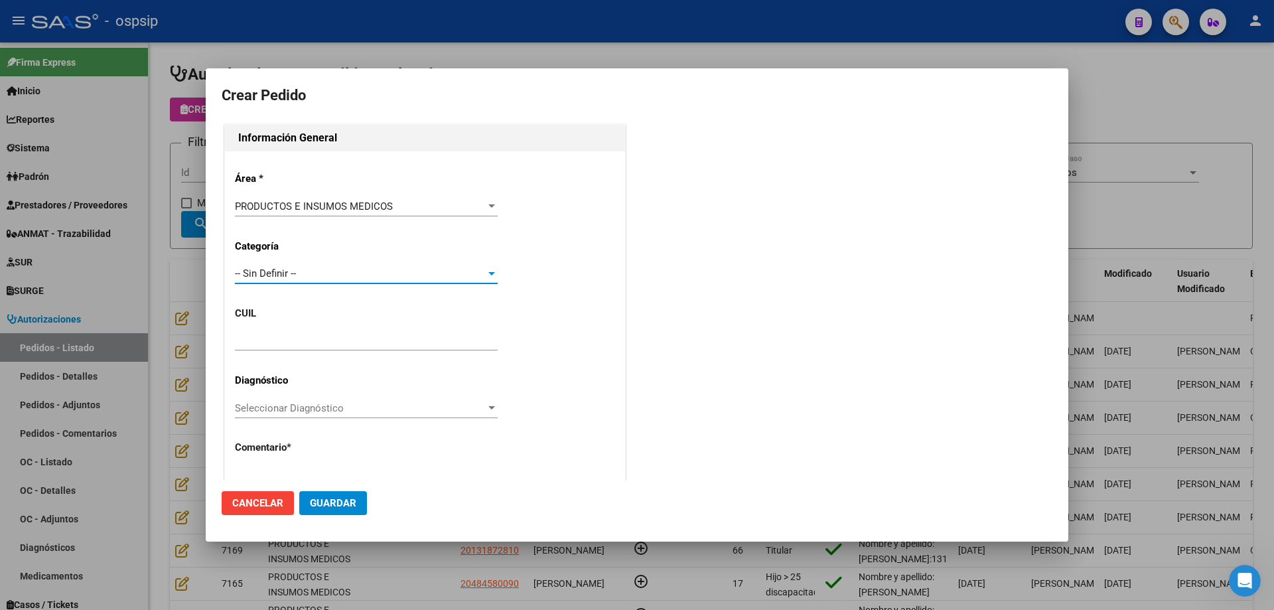
click at [271, 342] on input "text" at bounding box center [366, 340] width 263 height 12
paste input "20-24033176-5"
type input "20-24033176-5"
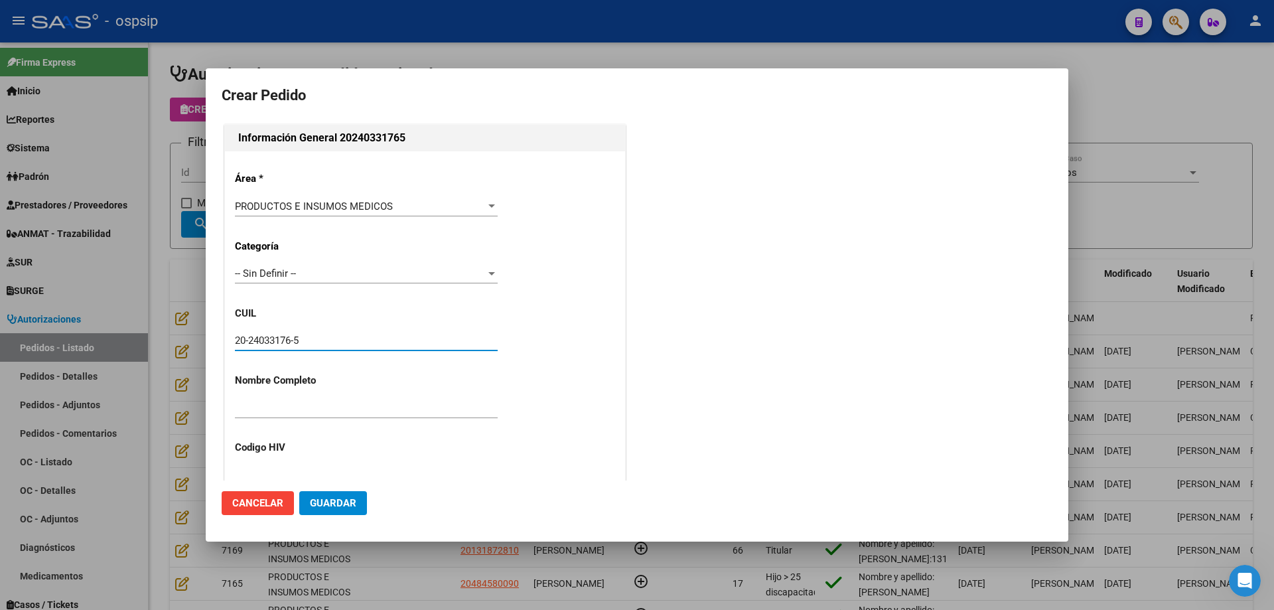
type input "[PERSON_NAME]"
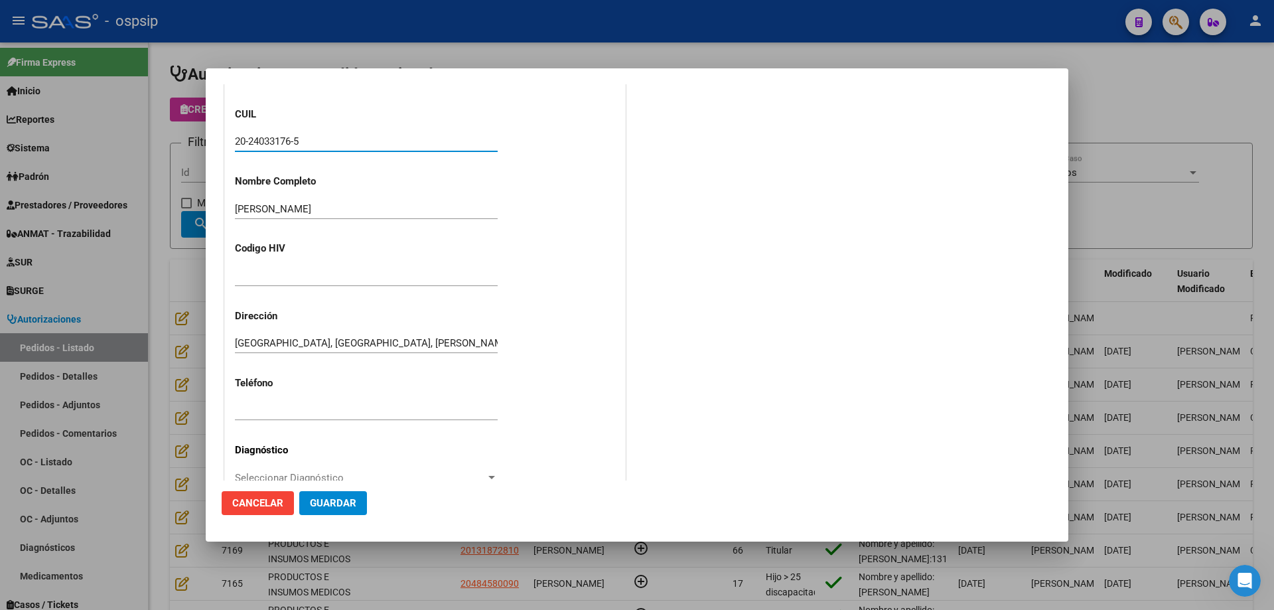
type input "[GEOGRAPHIC_DATA], [GEOGRAPHIC_DATA], [PERSON_NAME] 4425"
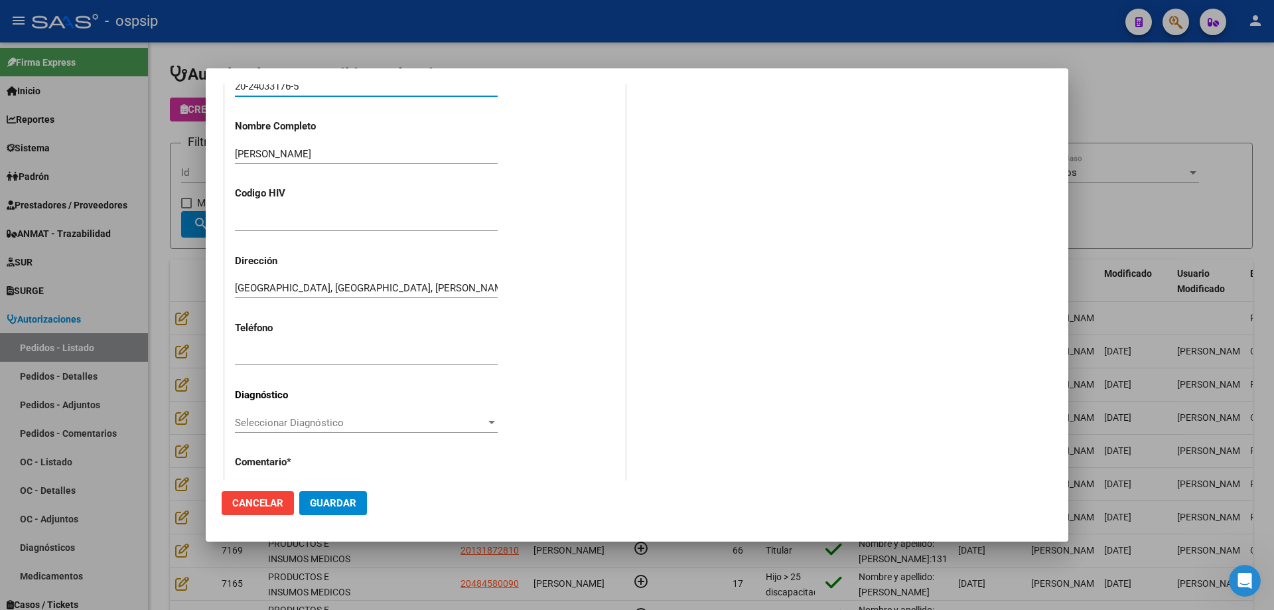
scroll to position [366, 0]
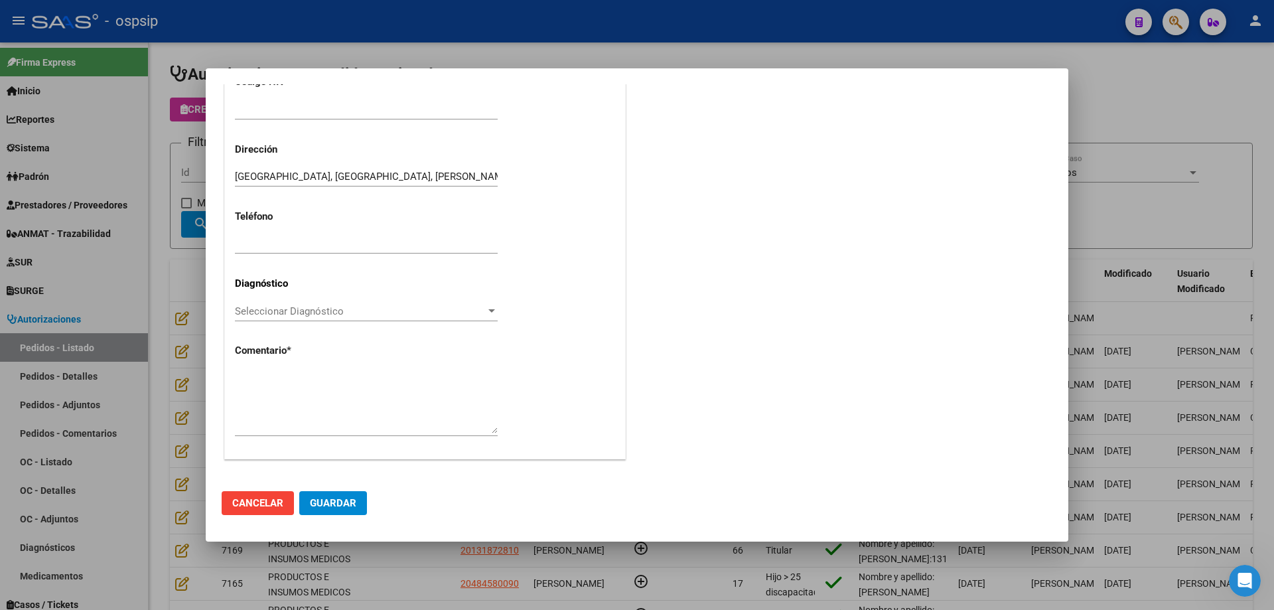
type input "20-24033176-5"
click at [304, 391] on textarea at bounding box center [366, 402] width 263 height 62
type textarea "n"
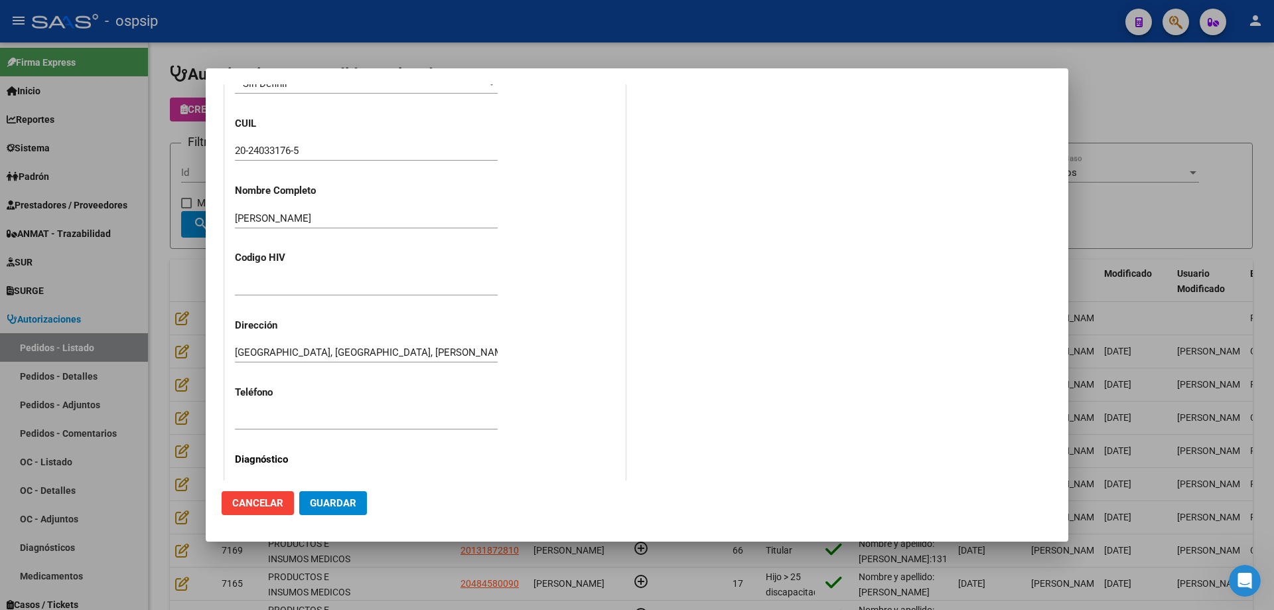
scroll to position [167, 0]
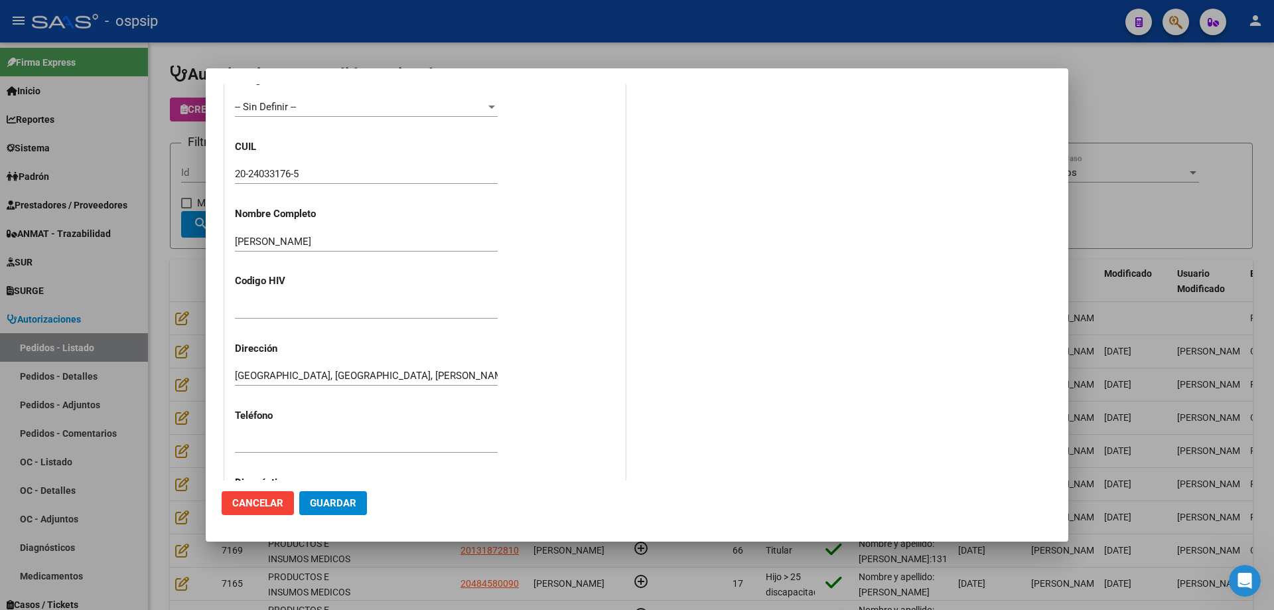
click at [278, 172] on input "20-24033176-5" at bounding box center [366, 174] width 263 height 12
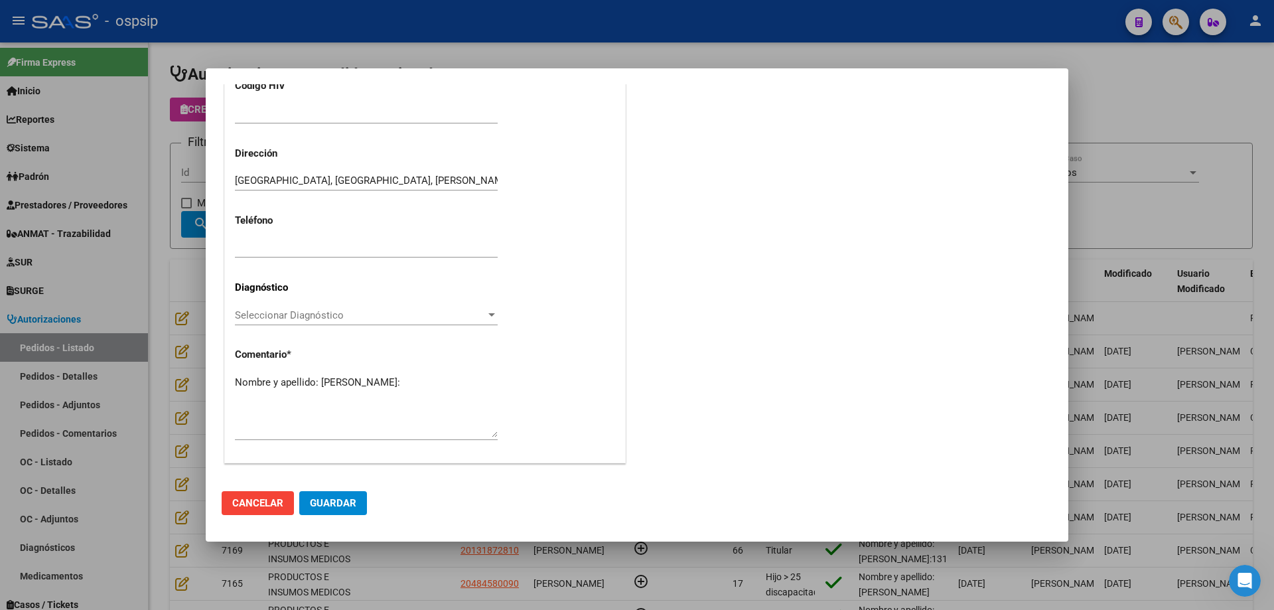
scroll to position [366, 0]
click at [285, 394] on textarea "Nombre y apellido: [PERSON_NAME]:" at bounding box center [366, 402] width 263 height 62
paste textarea "24033176"
type textarea "Nombre y apellido: [PERSON_NAME]:24033176"
click at [322, 497] on span "Guardar" at bounding box center [333, 503] width 46 height 12
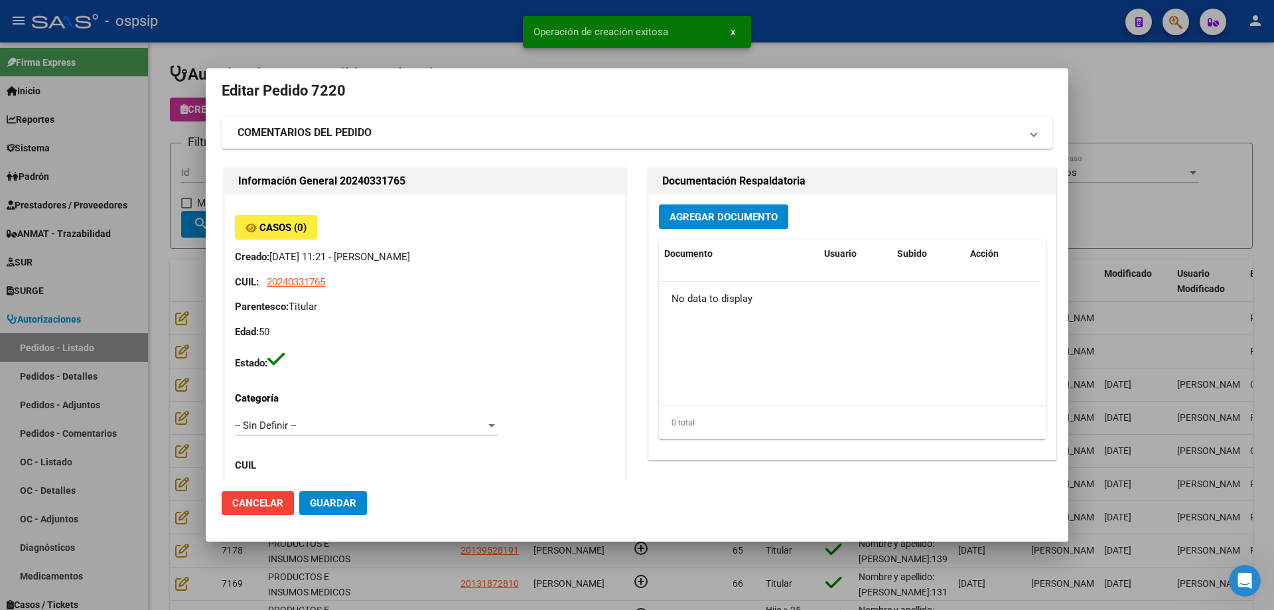
scroll to position [0, 0]
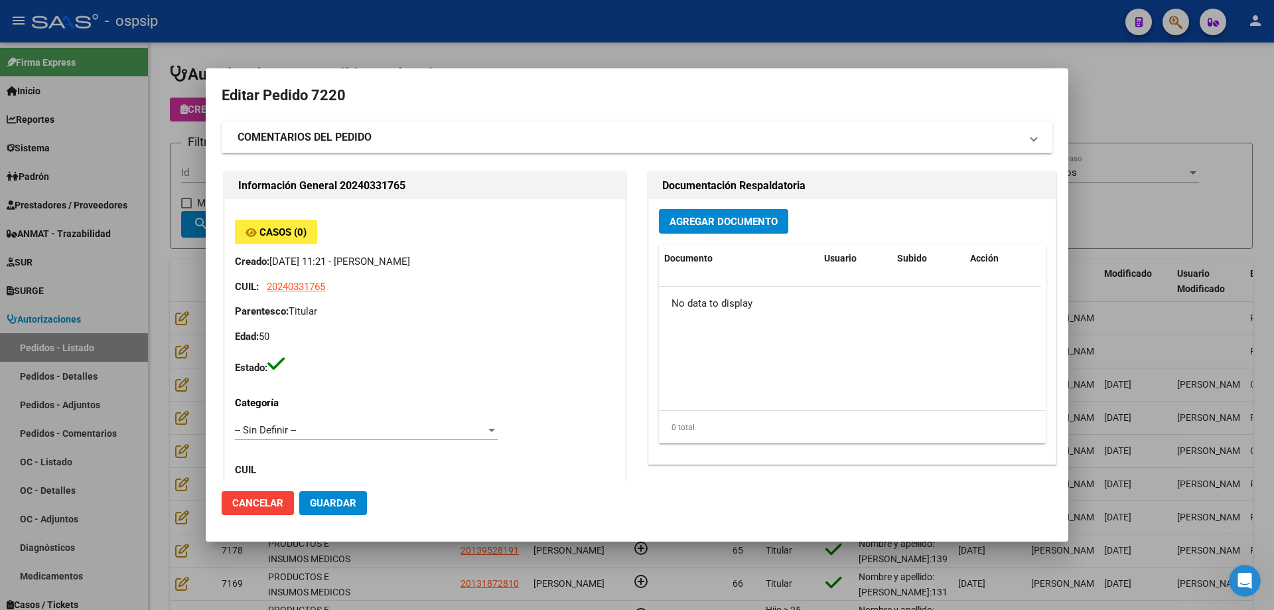
click at [733, 222] on span "Agregar Documento" at bounding box center [723, 222] width 108 height 12
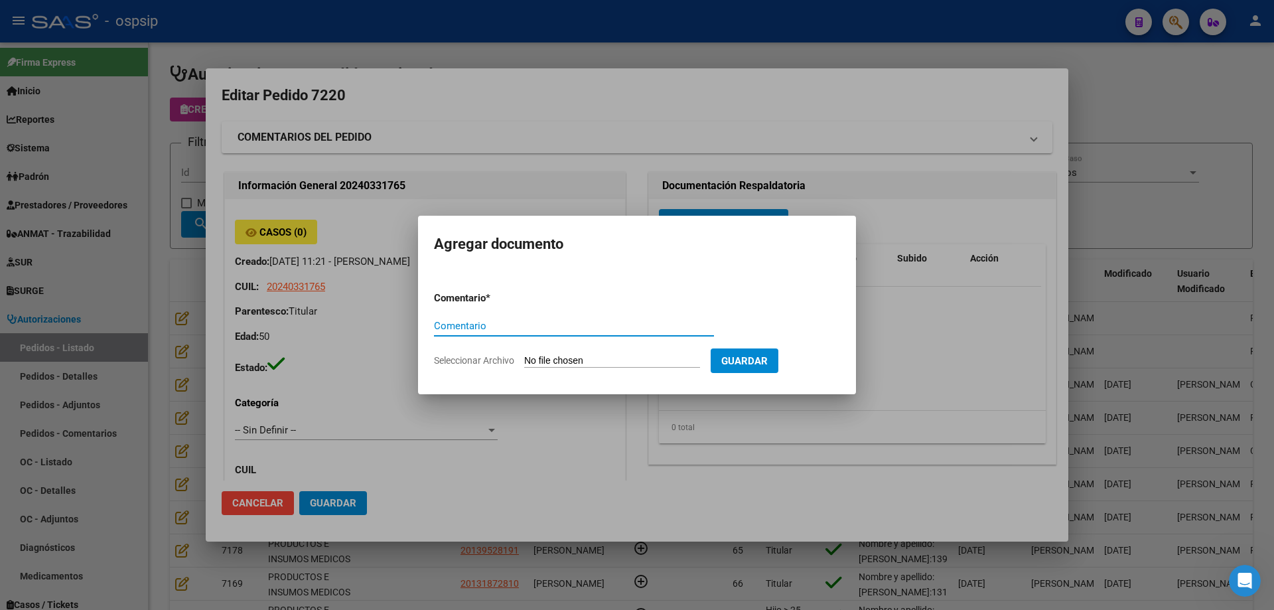
click at [614, 364] on input "Seleccionar Archivo" at bounding box center [612, 361] width 176 height 13
type input "C:\fakepath\pedido pañales.jpg"
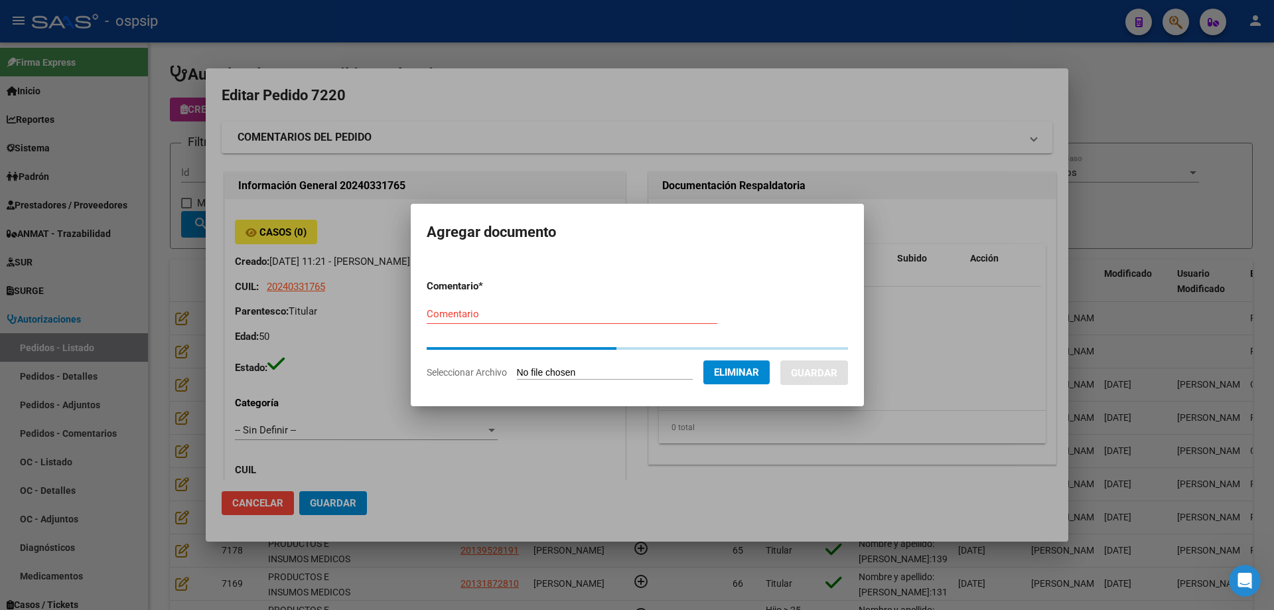
click at [427, 311] on form "Comentario * Comentario Seleccionar Archivo Eliminar Guardar" at bounding box center [637, 329] width 421 height 121
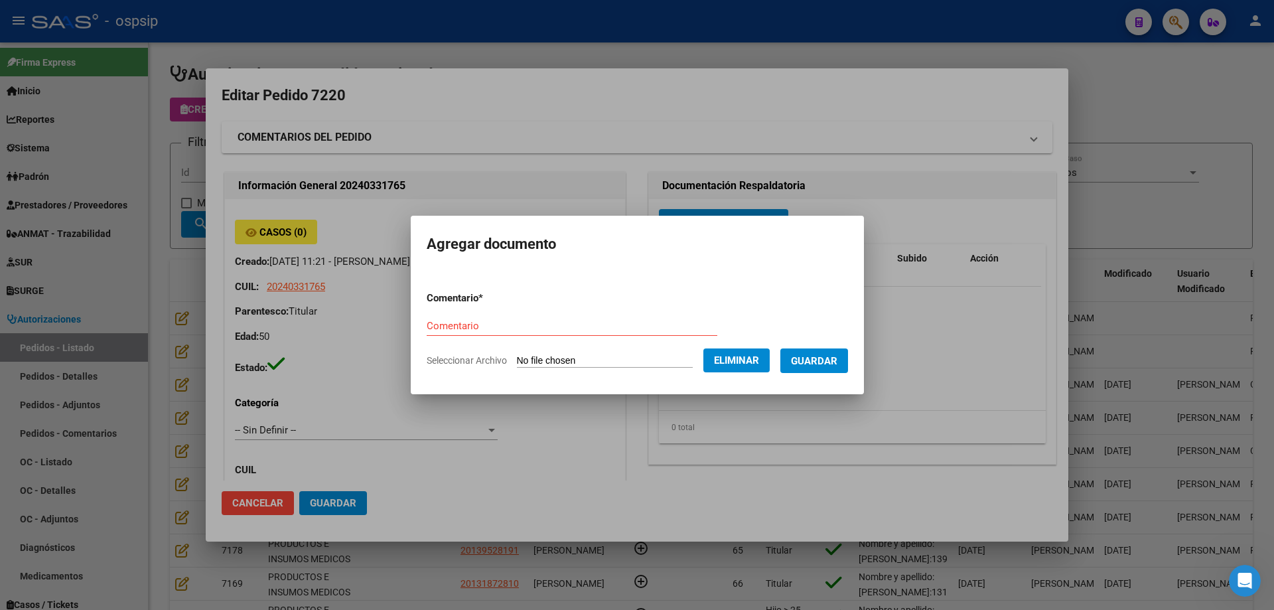
click at [427, 326] on input "Comentario" at bounding box center [572, 326] width 291 height 12
type input "Primer pedido PAÑALES"
click at [806, 362] on span "Guardar" at bounding box center [814, 361] width 46 height 12
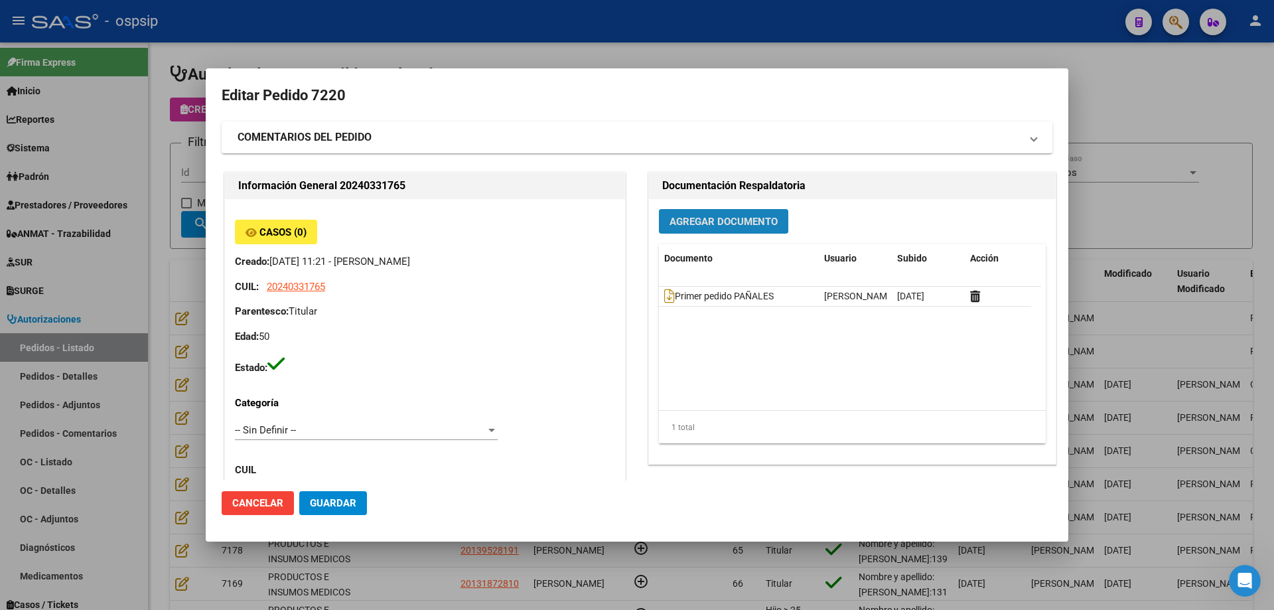
click at [714, 232] on button "Agregar Documento" at bounding box center [723, 221] width 129 height 25
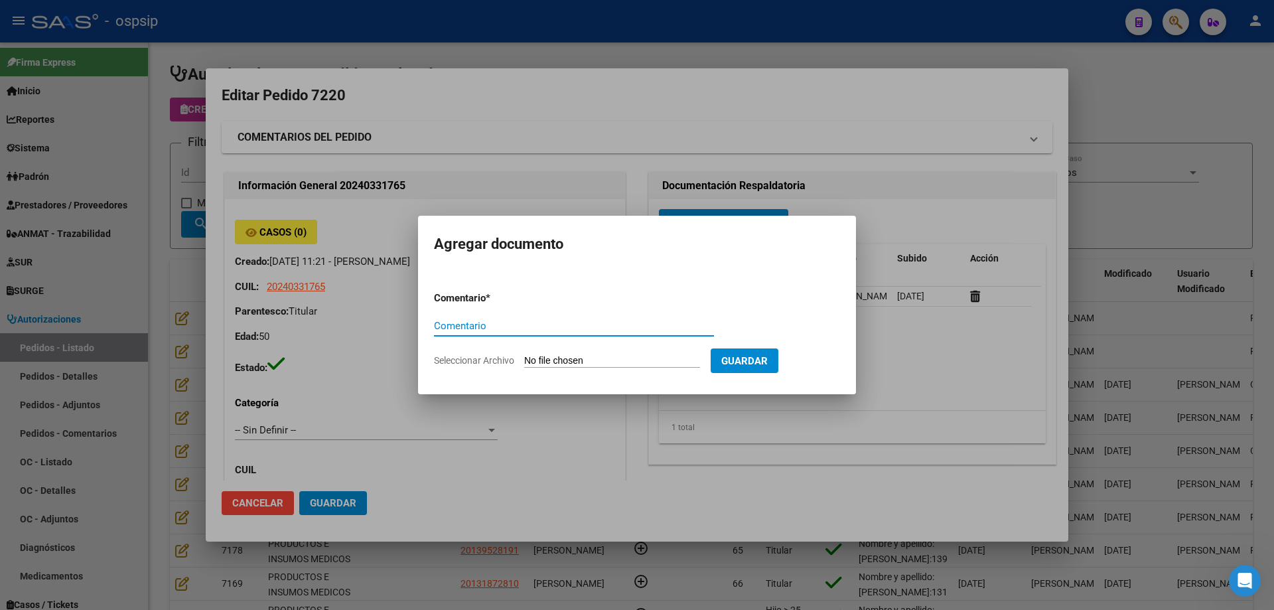
click at [639, 361] on input "Seleccionar Archivo" at bounding box center [612, 361] width 176 height 13
type input "C:\fakepath\cud [PERSON_NAME].png"
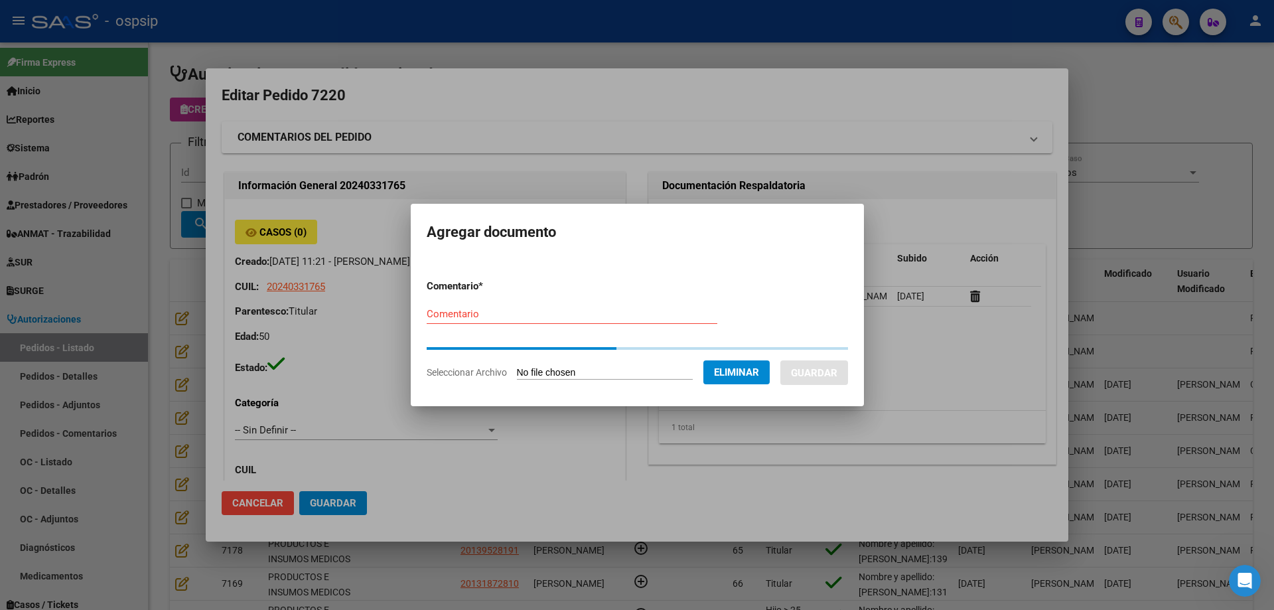
click at [461, 320] on div "Comentario" at bounding box center [572, 314] width 291 height 20
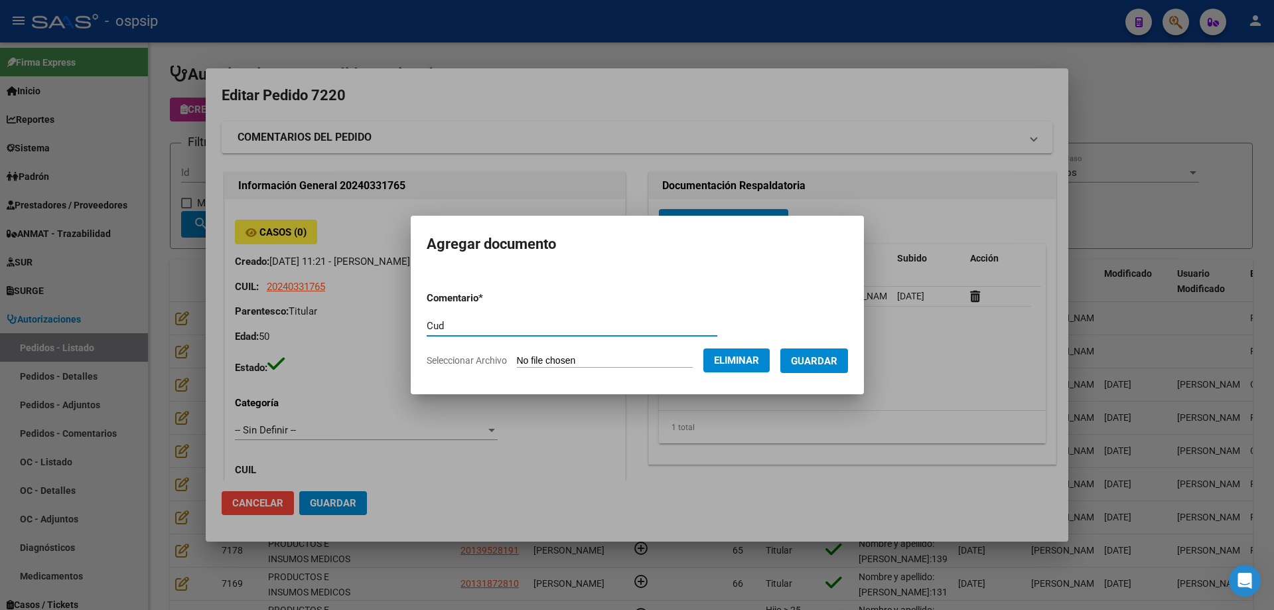
type input "Cud"
click at [848, 368] on button "Guardar" at bounding box center [814, 360] width 68 height 25
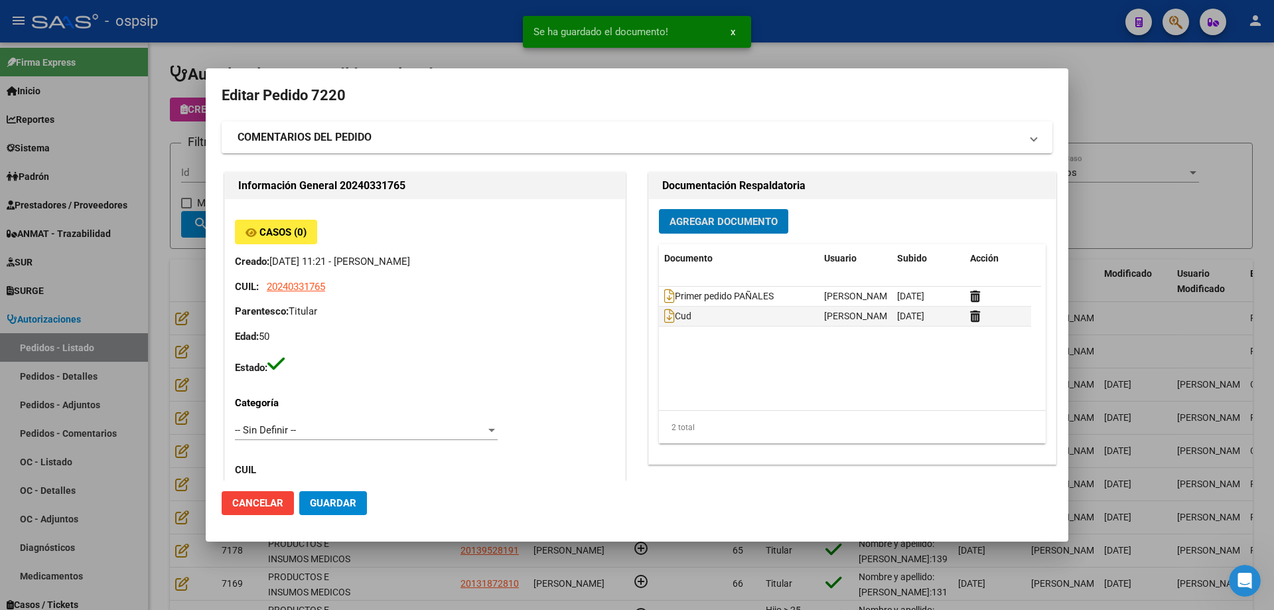
click at [735, 222] on span "Agregar Documento" at bounding box center [723, 222] width 108 height 12
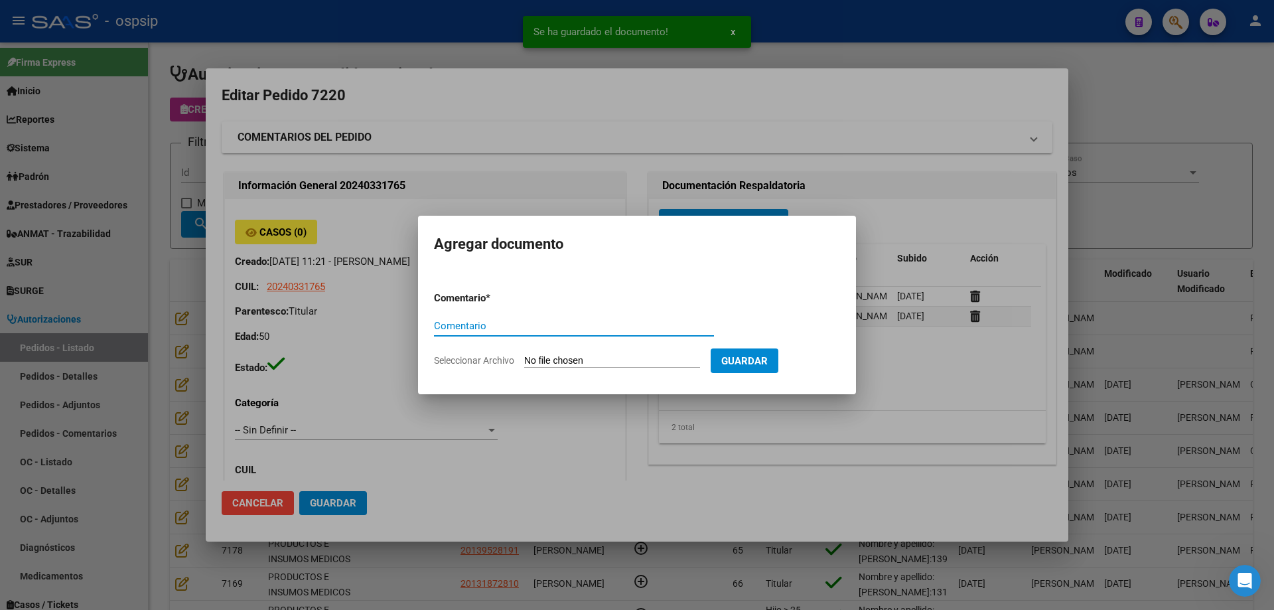
click at [668, 361] on input "Seleccionar Archivo" at bounding box center [612, 361] width 176 height 13
type input "C:\fakepath\carnet [PERSON_NAME].jpg"
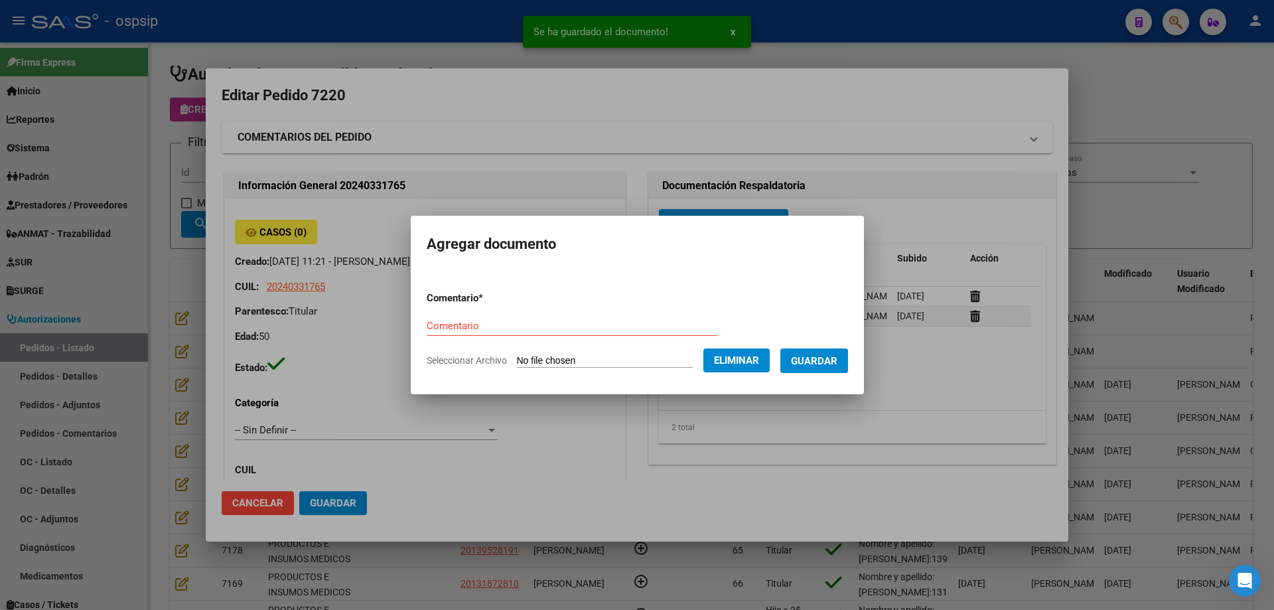
click at [573, 317] on div "Comentario" at bounding box center [572, 326] width 291 height 20
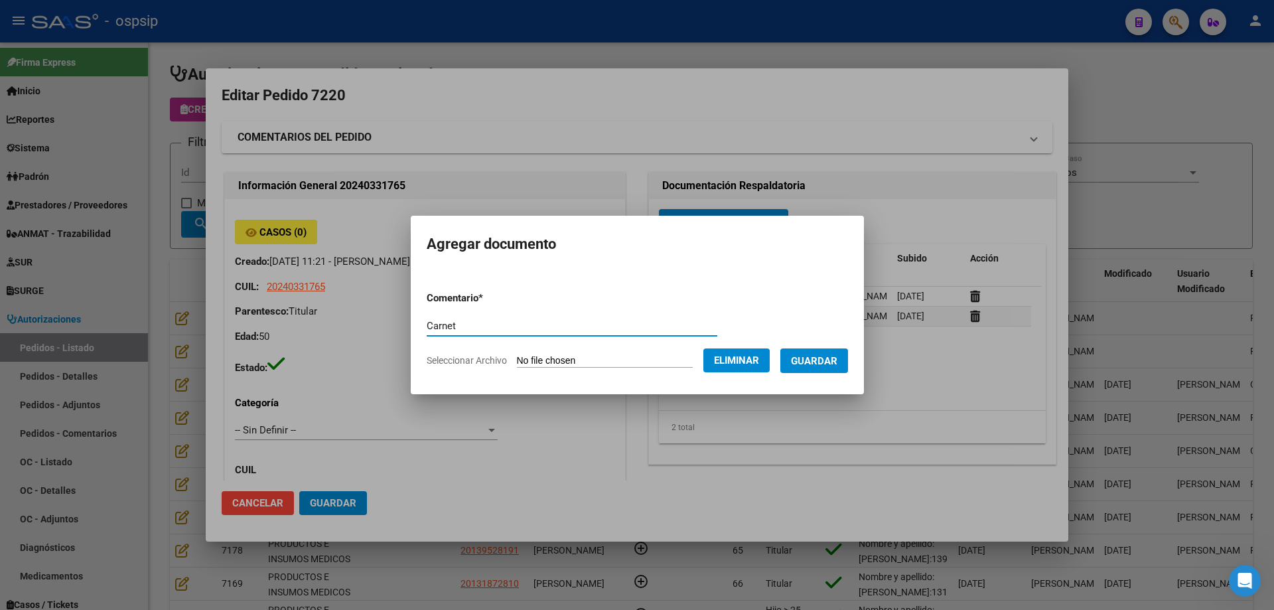
type input "Carnet"
click at [827, 362] on span "Guardar" at bounding box center [814, 361] width 46 height 12
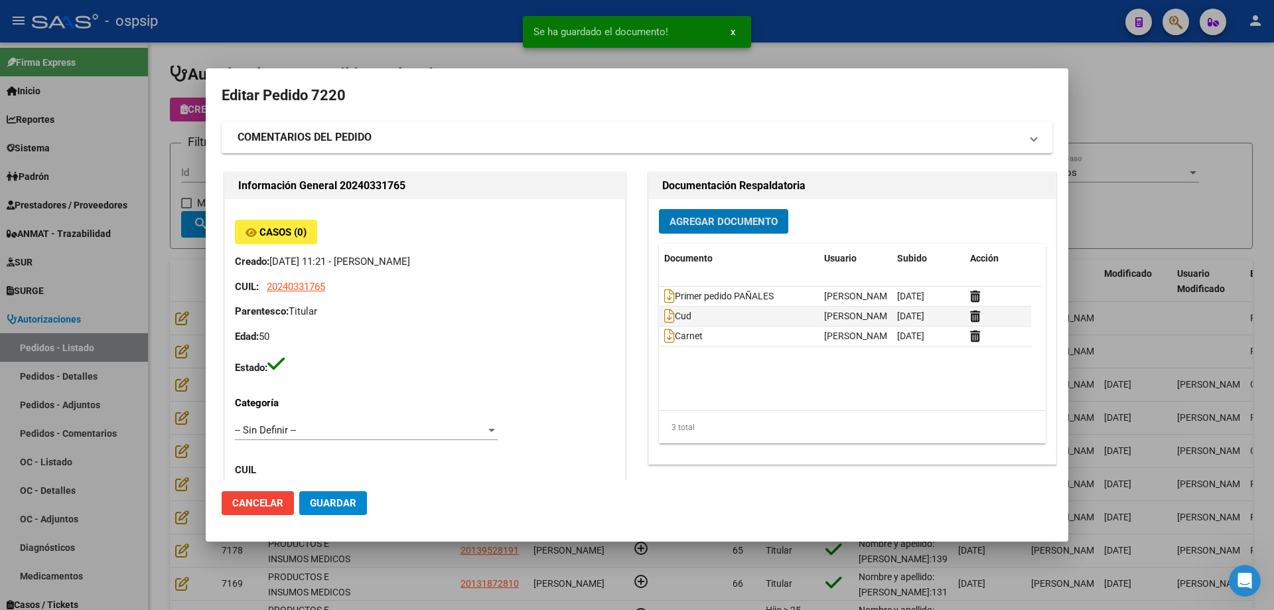
click at [707, 220] on span "Agregar Documento" at bounding box center [723, 222] width 108 height 12
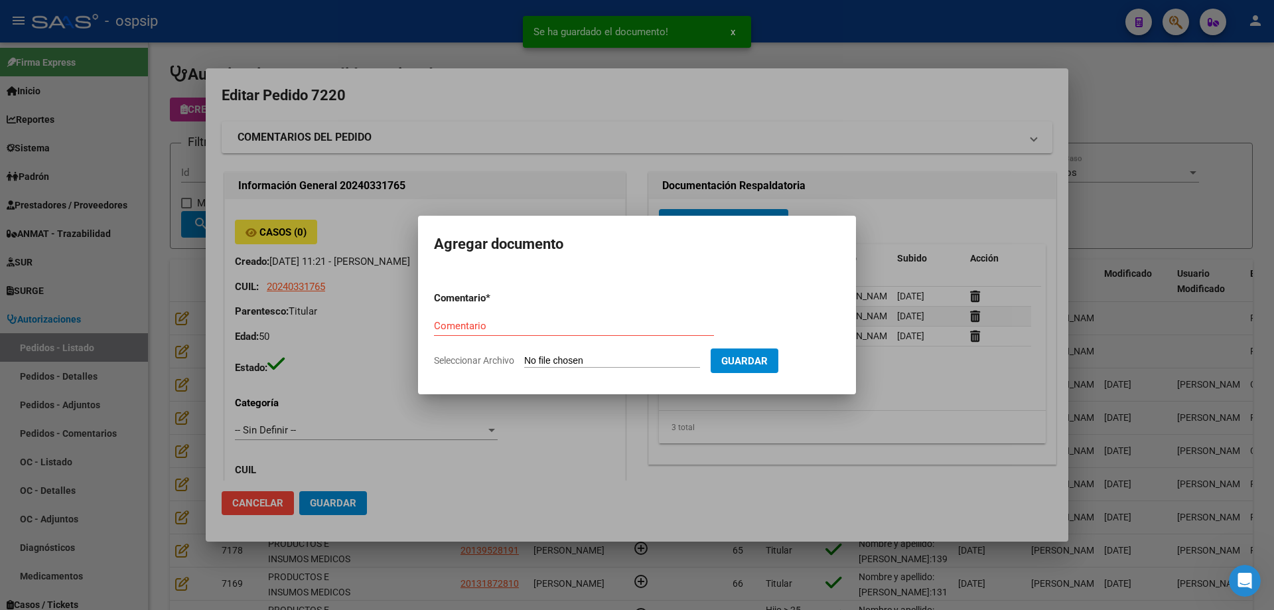
click at [591, 360] on input "Seleccionar Archivo" at bounding box center [612, 361] width 176 height 13
type input "C:\fakepath\dni [PERSON_NAME].jpg"
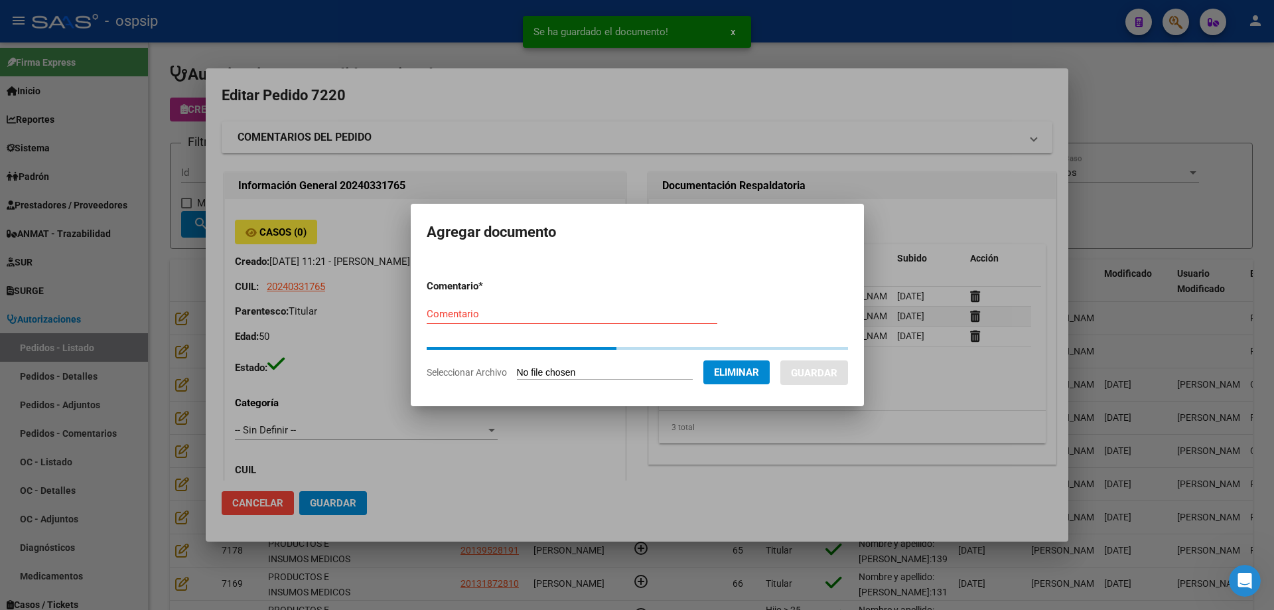
click at [448, 321] on div "Comentario" at bounding box center [572, 314] width 291 height 20
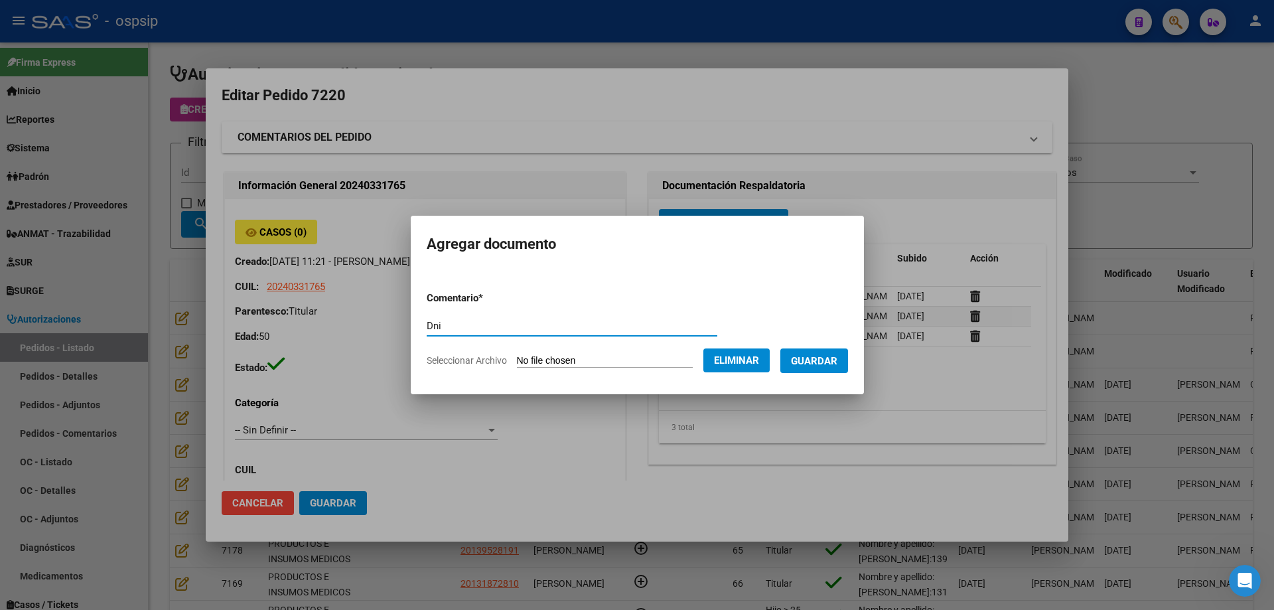
type input "Dni"
click at [812, 358] on span "Guardar" at bounding box center [814, 361] width 46 height 12
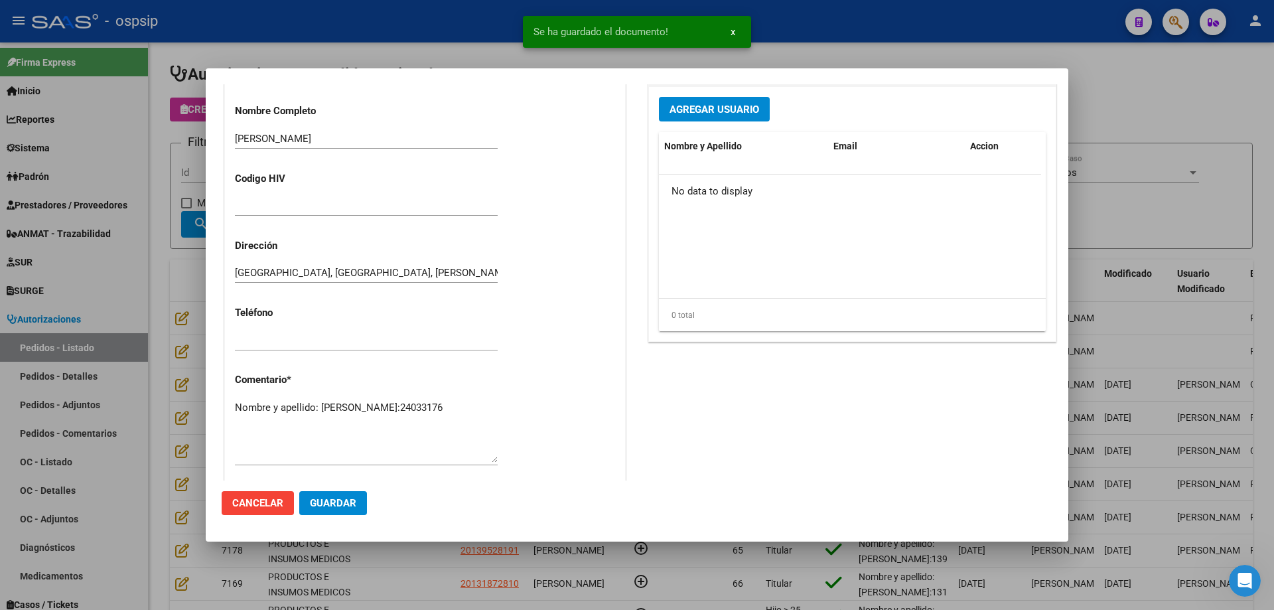
scroll to position [663, 0]
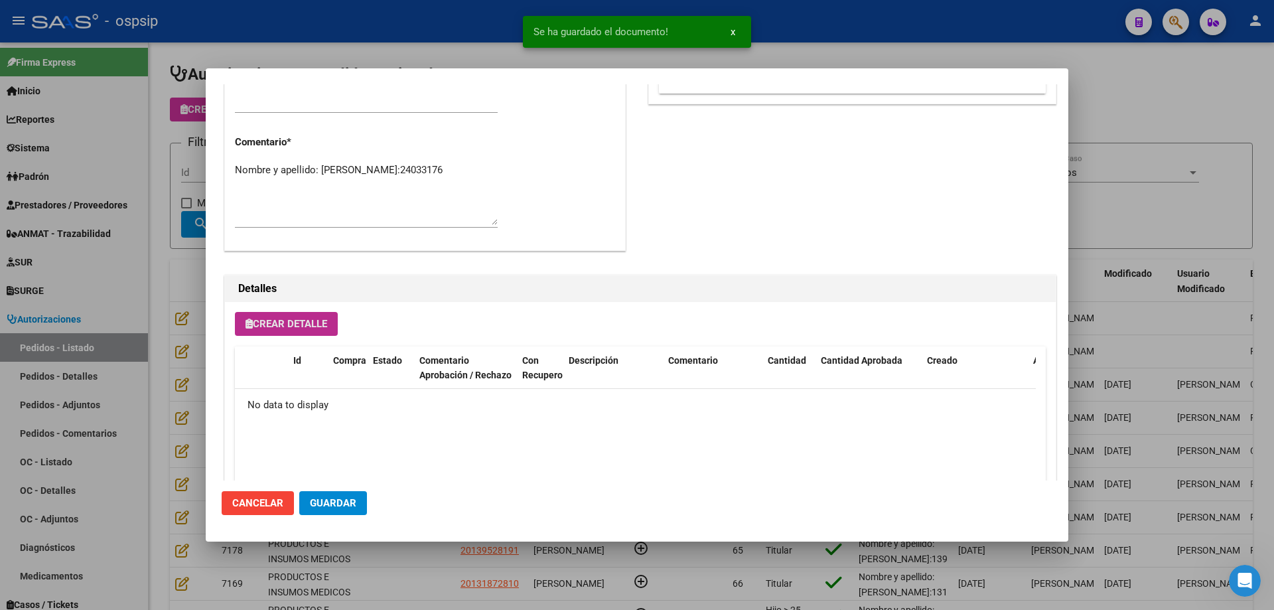
click at [312, 326] on span "Crear Detalle" at bounding box center [286, 324] width 82 height 12
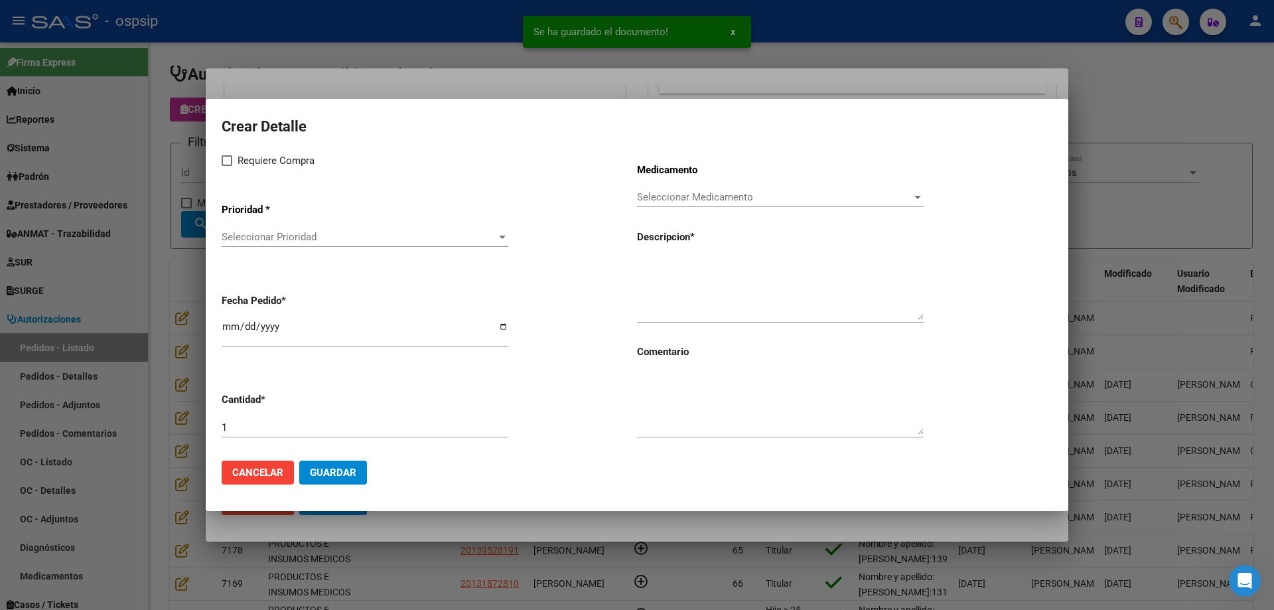
click at [328, 247] on div "Seleccionar Prioridad Seleccionar Prioridad" at bounding box center [365, 243] width 287 height 33
click at [328, 245] on div "Seleccionar Prioridad Seleccionar Prioridad" at bounding box center [365, 237] width 287 height 20
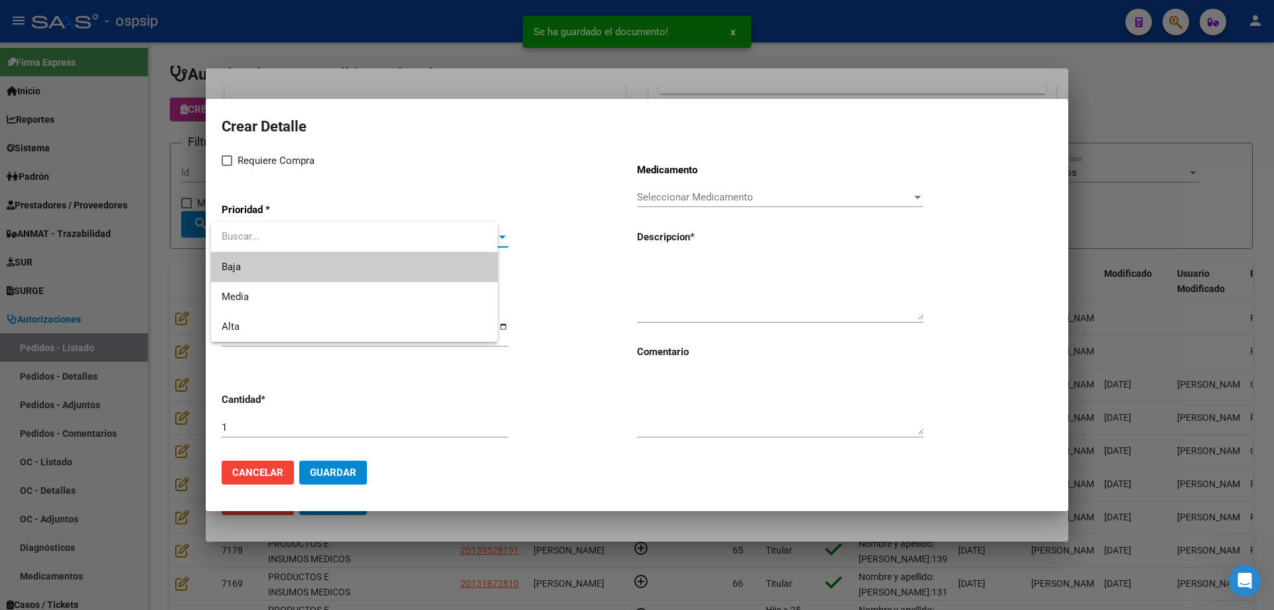
click at [329, 241] on input "dropdown search" at bounding box center [354, 237] width 287 height 30
click at [283, 314] on span "Alta" at bounding box center [365, 327] width 287 height 30
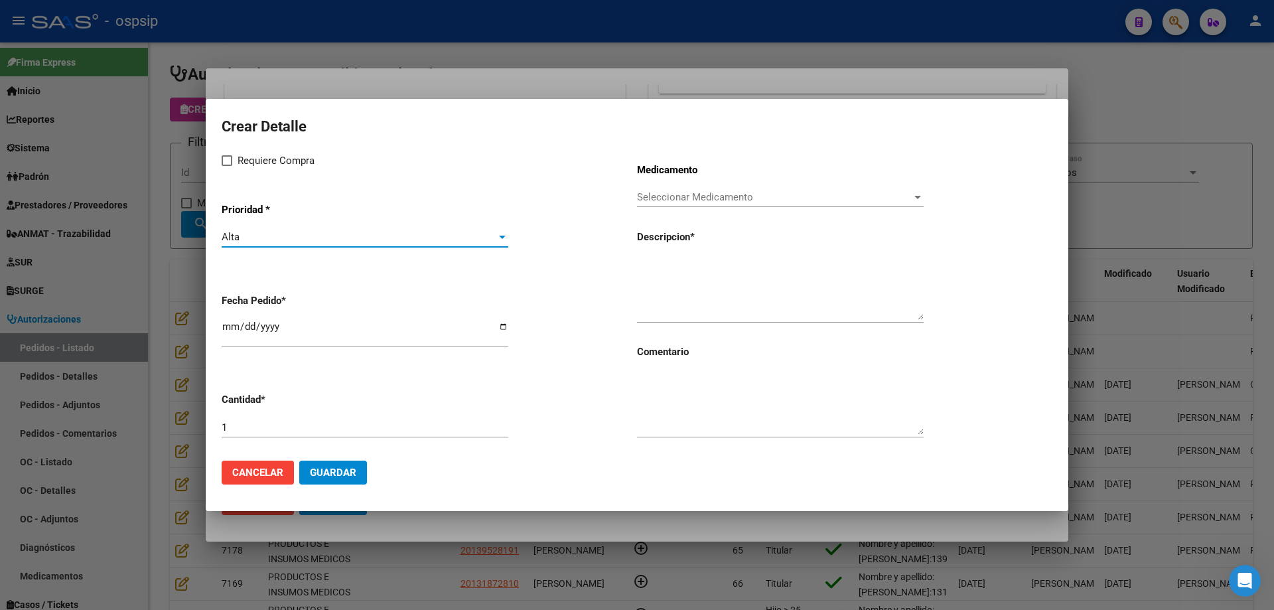
click at [255, 159] on span "Requiere Compra" at bounding box center [276, 161] width 77 height 16
click at [227, 166] on input "Requiere Compra" at bounding box center [226, 166] width 1 height 1
checkbox input "true"
click at [669, 195] on span "Seleccionar Medicamento" at bounding box center [774, 197] width 275 height 12
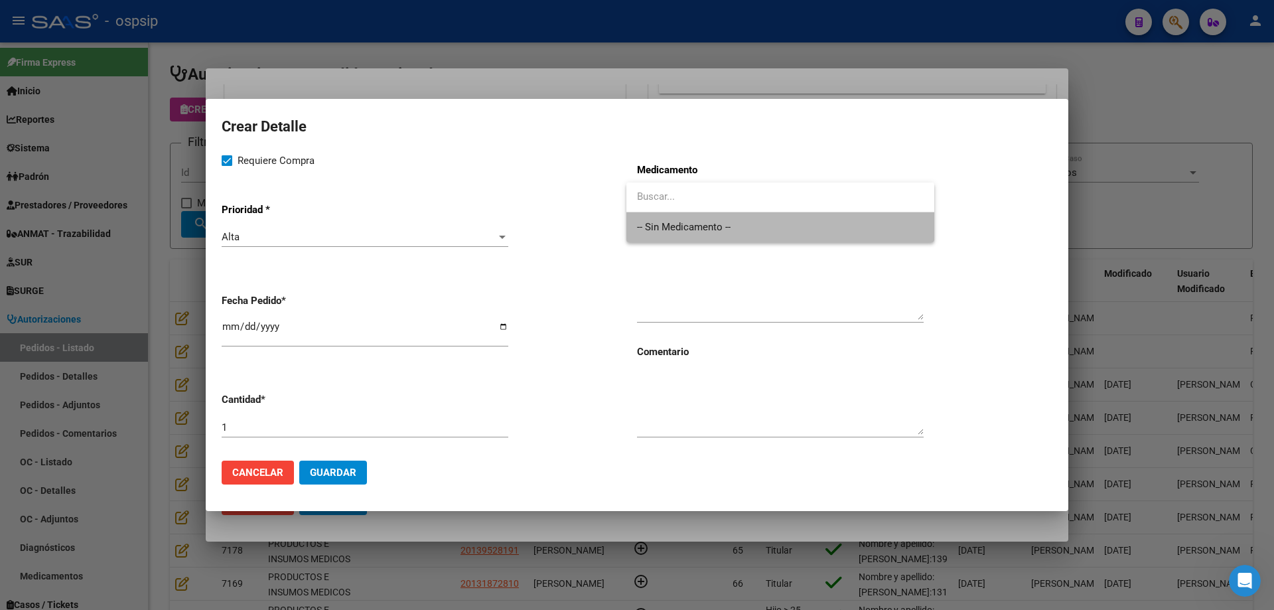
click at [668, 226] on span "-- Sin Medicamento --" at bounding box center [780, 227] width 287 height 30
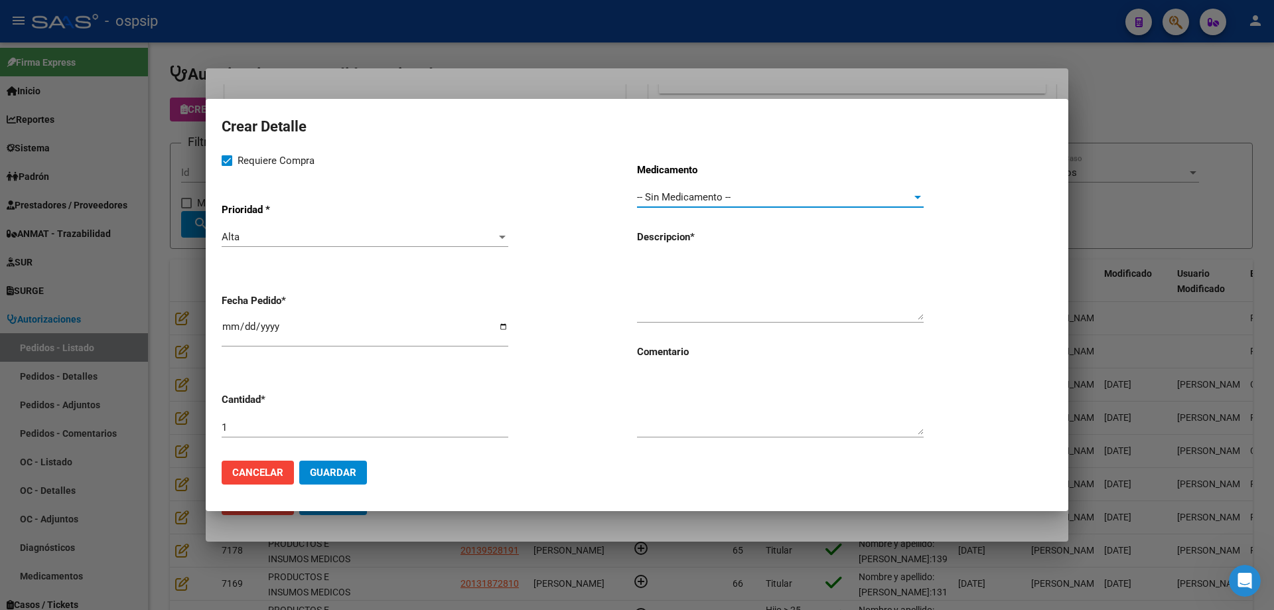
click at [224, 330] on input "[DATE]" at bounding box center [365, 331] width 287 height 21
click at [153, 177] on div at bounding box center [637, 305] width 1274 height 610
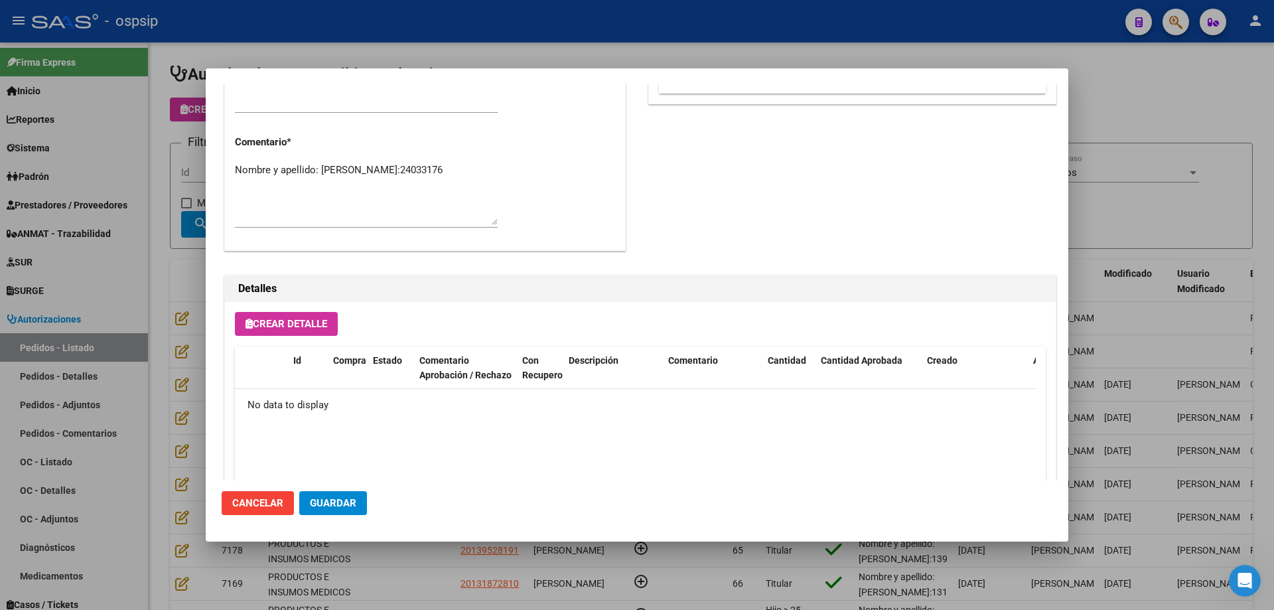
click at [163, 215] on div at bounding box center [637, 305] width 1274 height 610
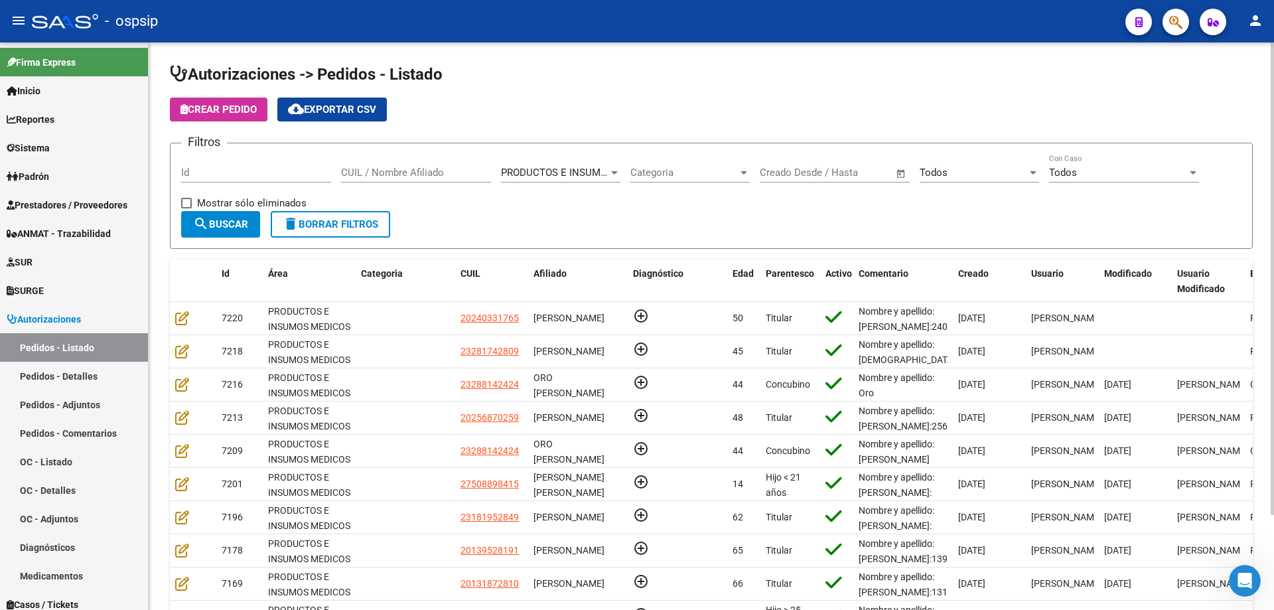
click at [415, 167] on input "CUIL / Nombre Afiliado" at bounding box center [416, 173] width 150 height 12
paste input "41584017"
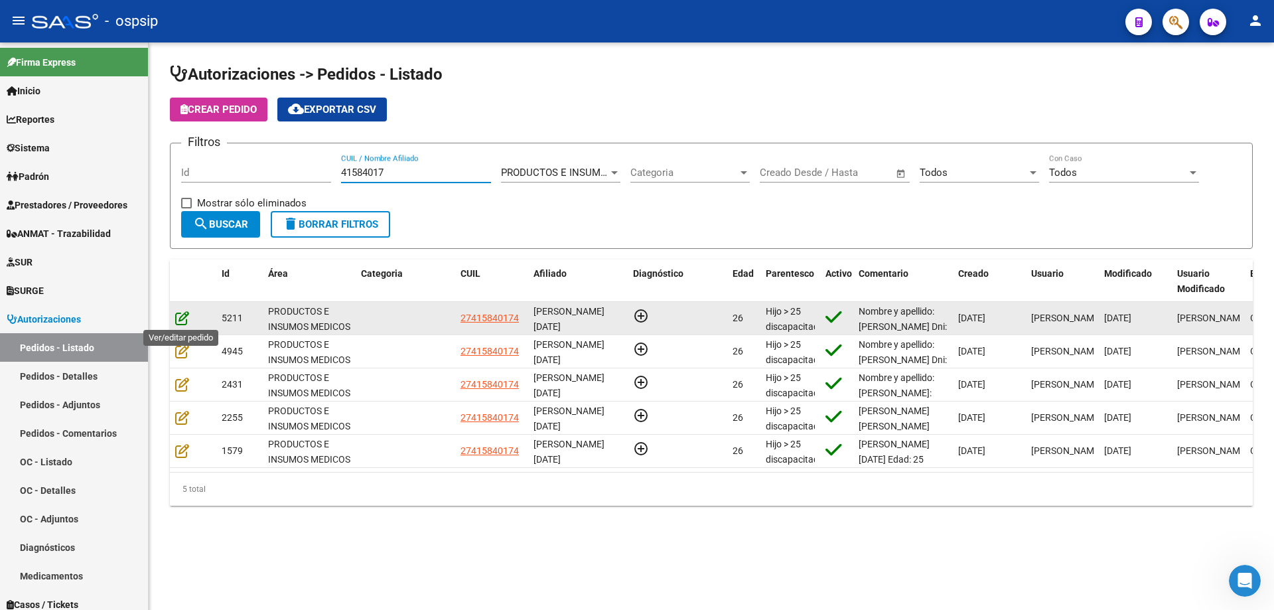
type input "41584017"
click at [182, 319] on icon at bounding box center [182, 317] width 14 height 15
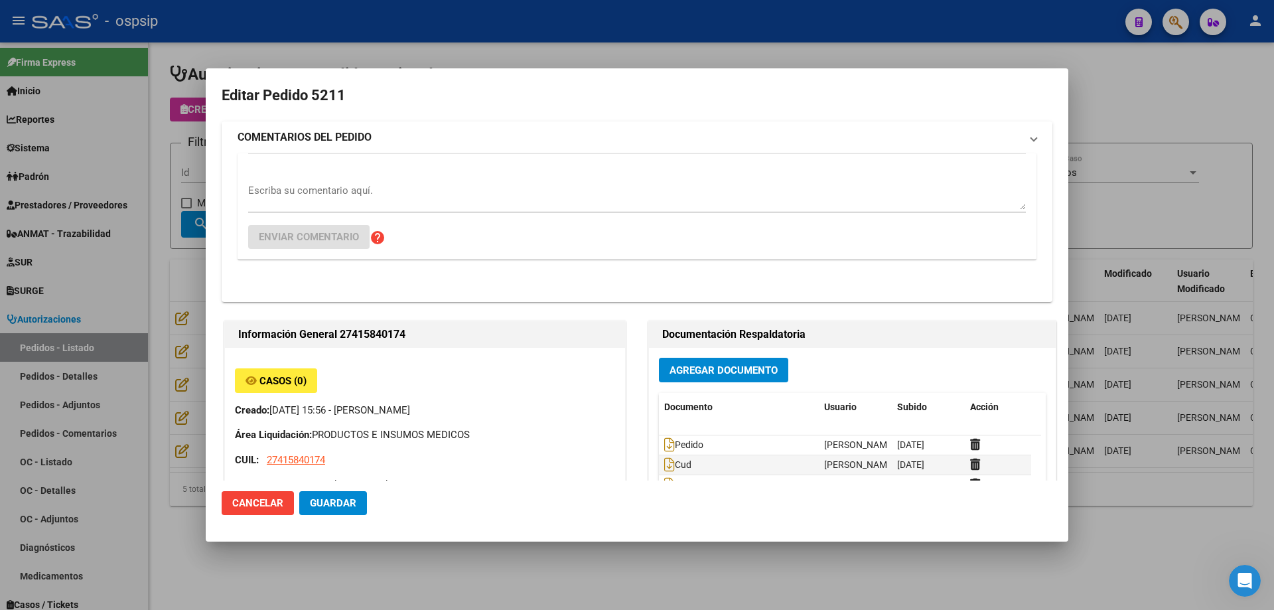
type input "[GEOGRAPHIC_DATA], [PERSON_NAME], GENERAL LAS [PERSON_NAME] 586"
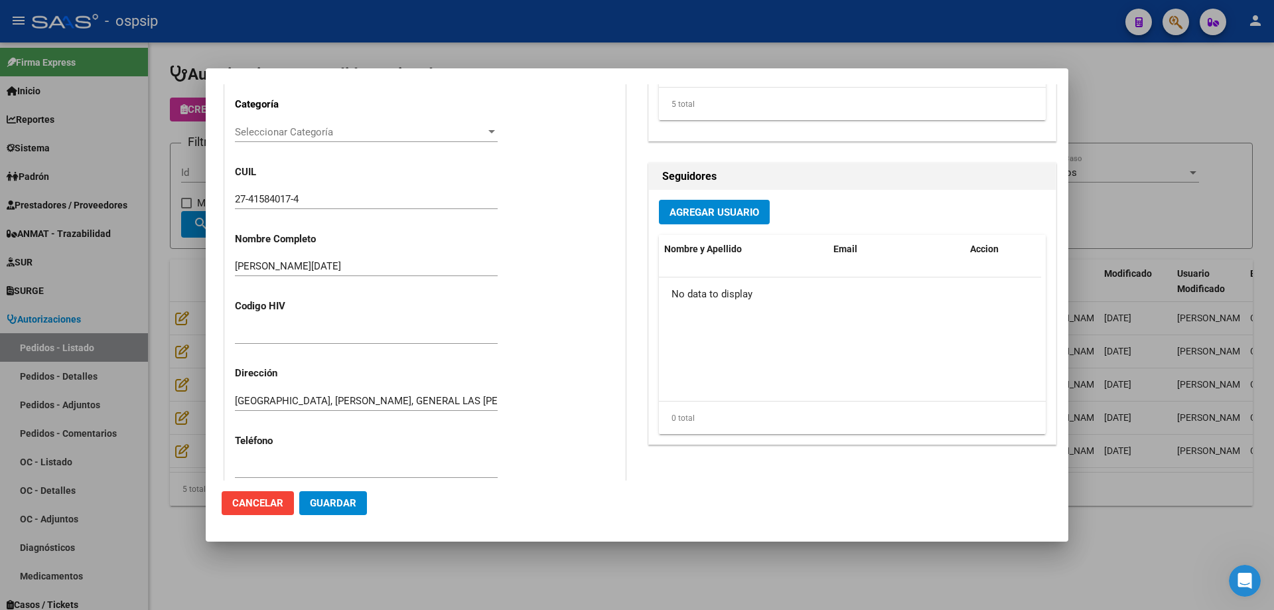
scroll to position [464, 0]
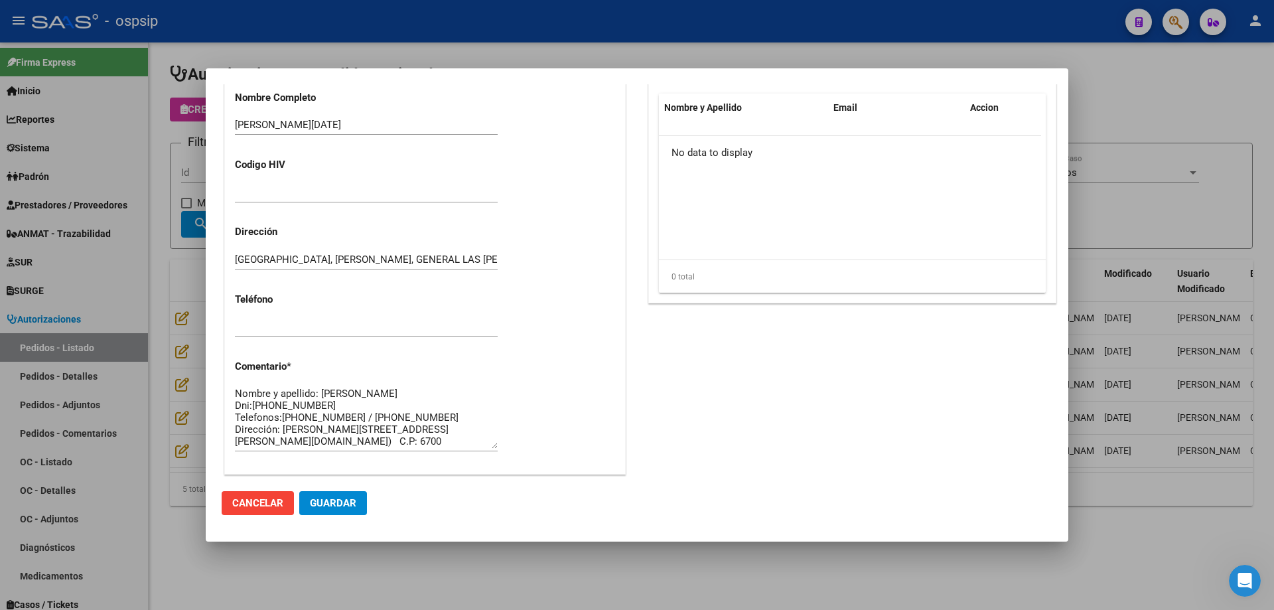
click at [151, 298] on div at bounding box center [637, 305] width 1274 height 610
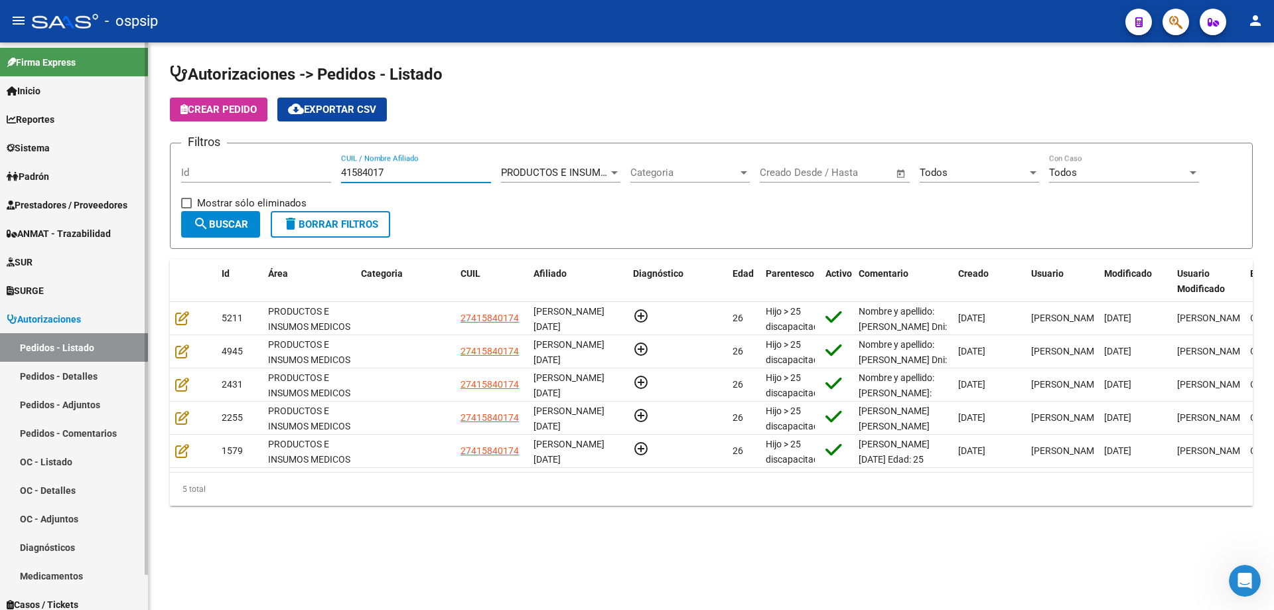
drag, startPoint x: 423, startPoint y: 170, endPoint x: 0, endPoint y: 156, distance: 422.9
click at [0, 156] on mat-sidenav-container "Firma Express Inicio Calendario SSS Instructivos Contacto OS Reportes Egresos D…" at bounding box center [637, 325] width 1274 height 567
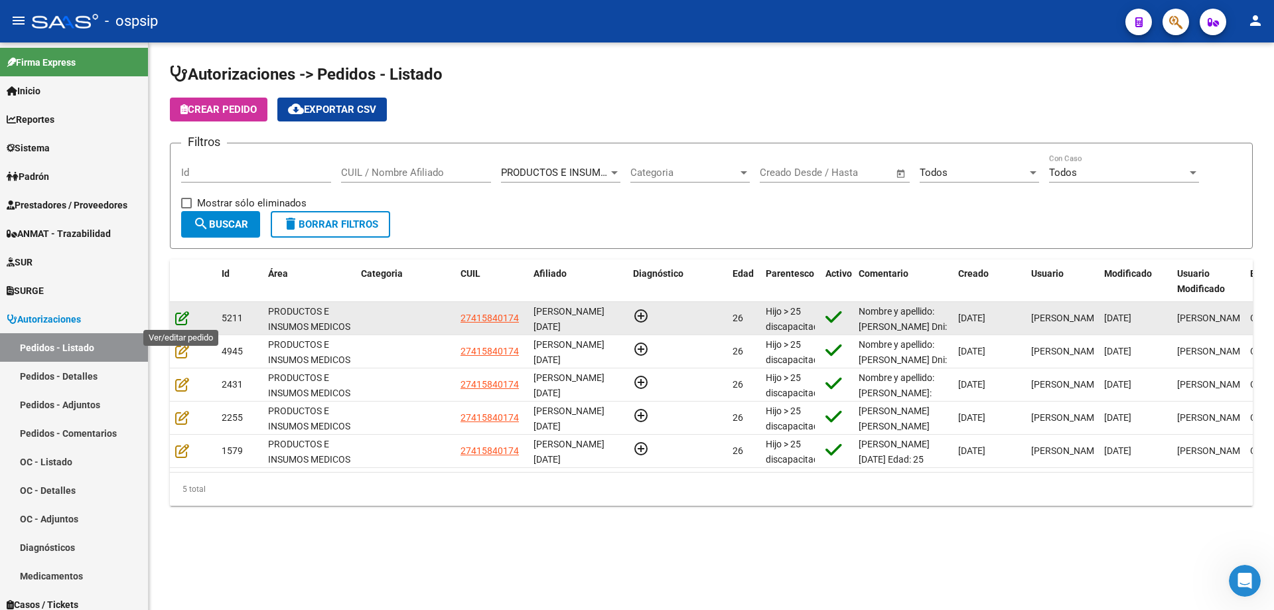
click at [185, 322] on icon at bounding box center [182, 317] width 14 height 15
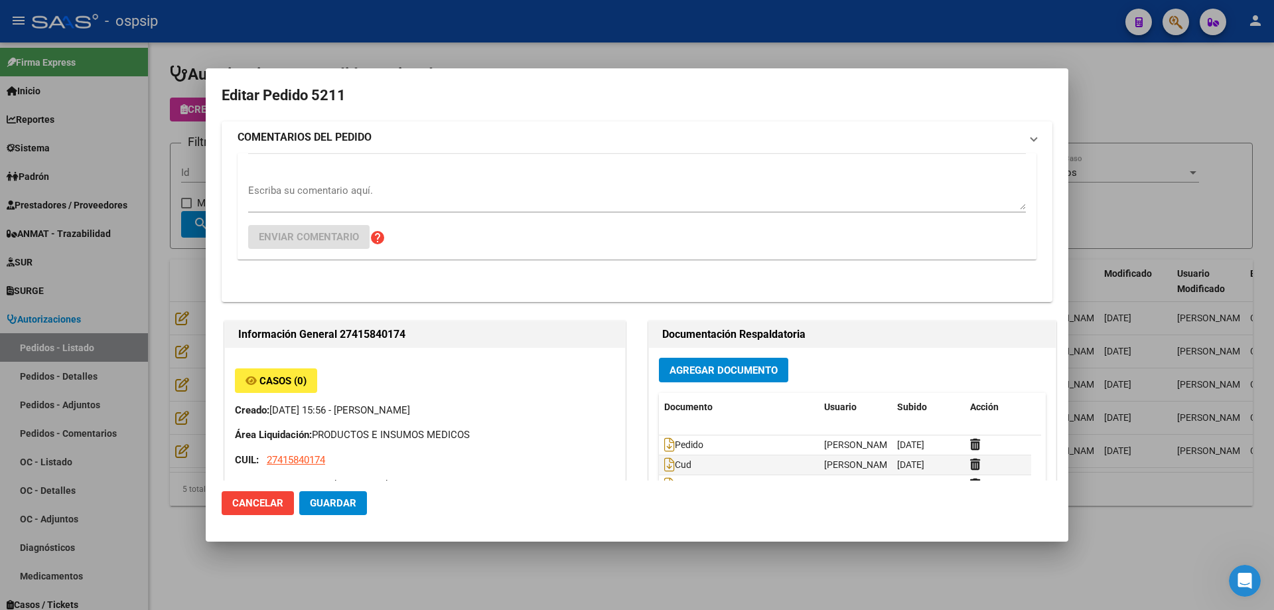
type input "[GEOGRAPHIC_DATA], [PERSON_NAME], GENERAL LAS [PERSON_NAME] 586"
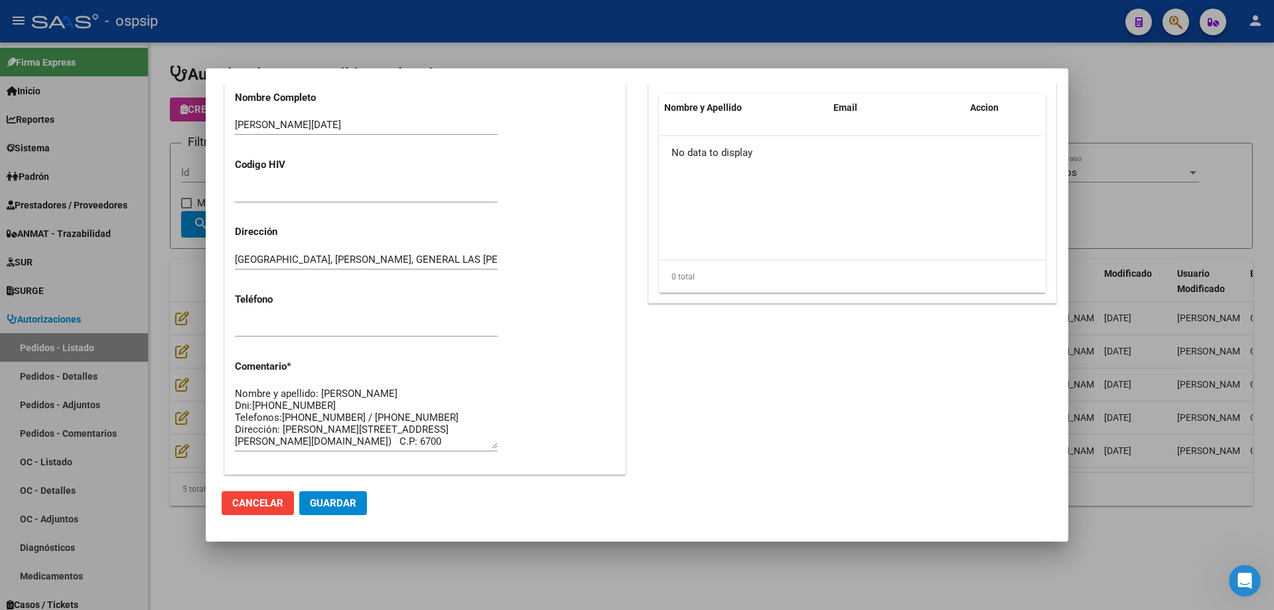
scroll to position [795, 0]
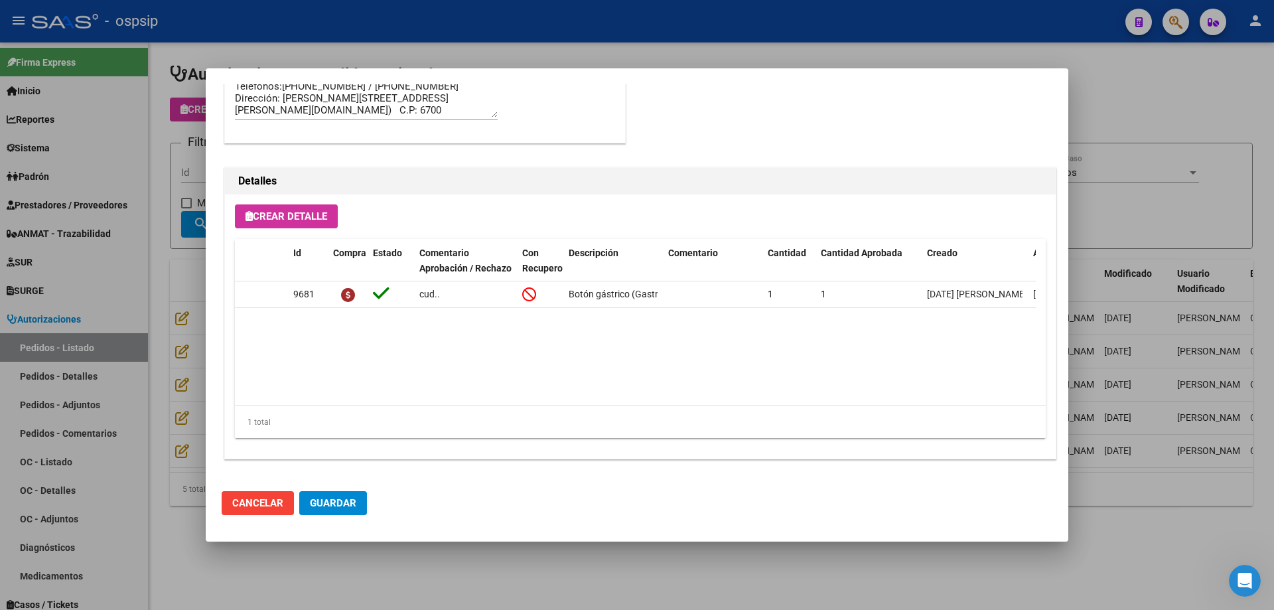
click at [173, 259] on div at bounding box center [637, 305] width 1274 height 610
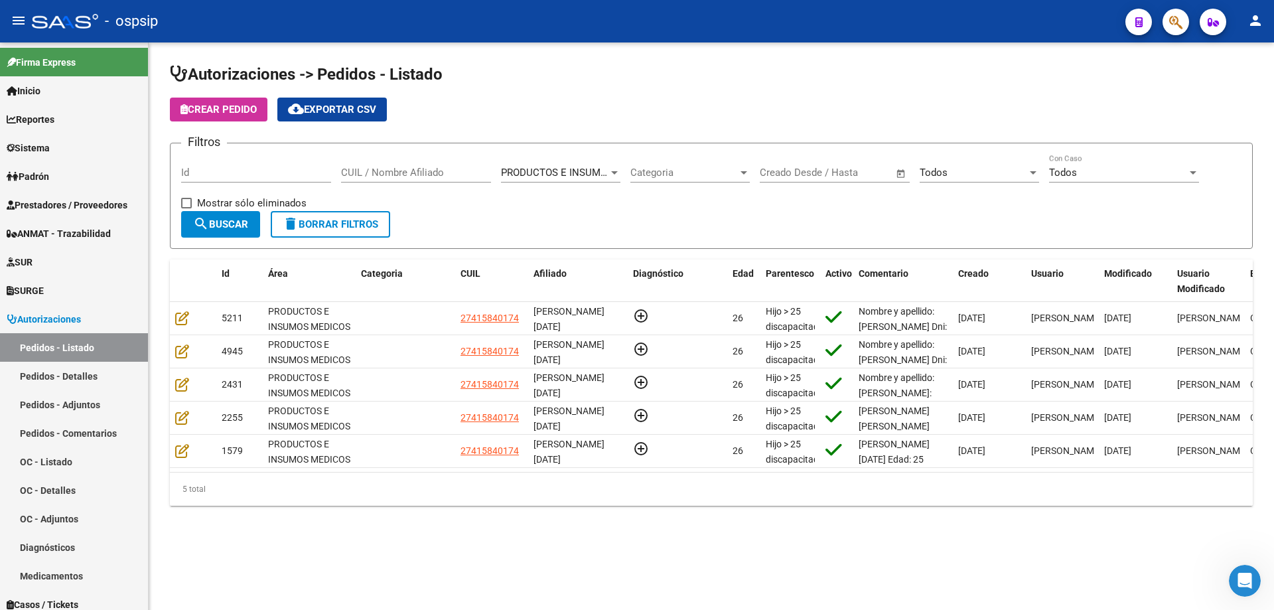
click at [230, 232] on button "search Buscar" at bounding box center [220, 224] width 79 height 27
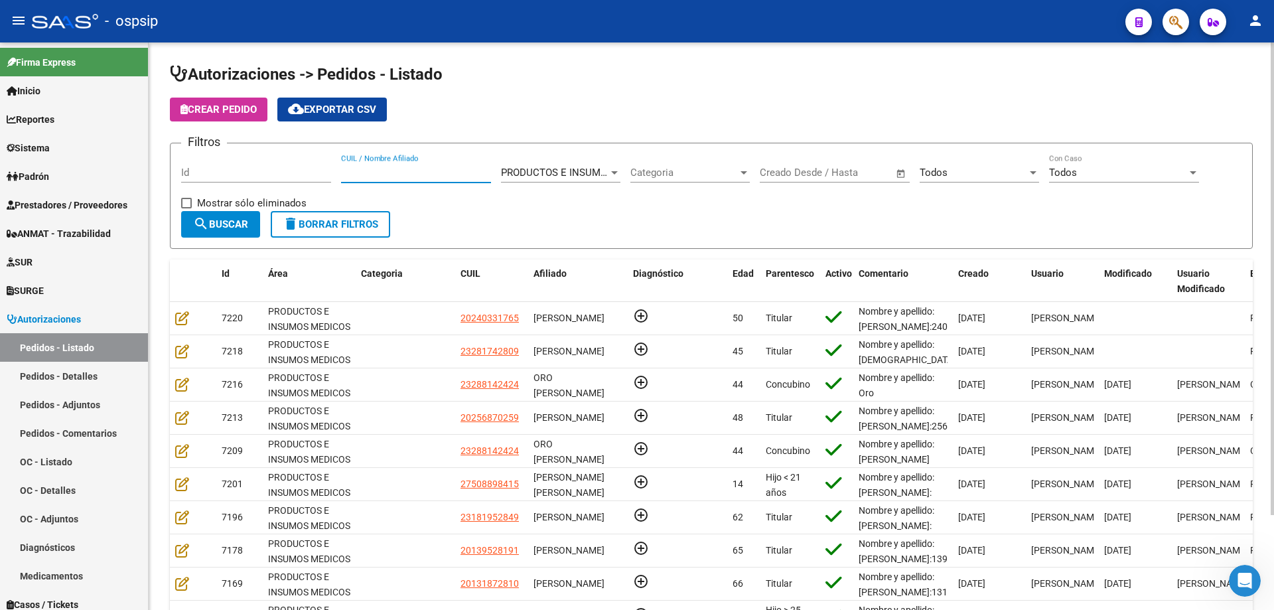
click at [416, 171] on input "CUIL / Nombre Afiliado" at bounding box center [416, 173] width 150 height 12
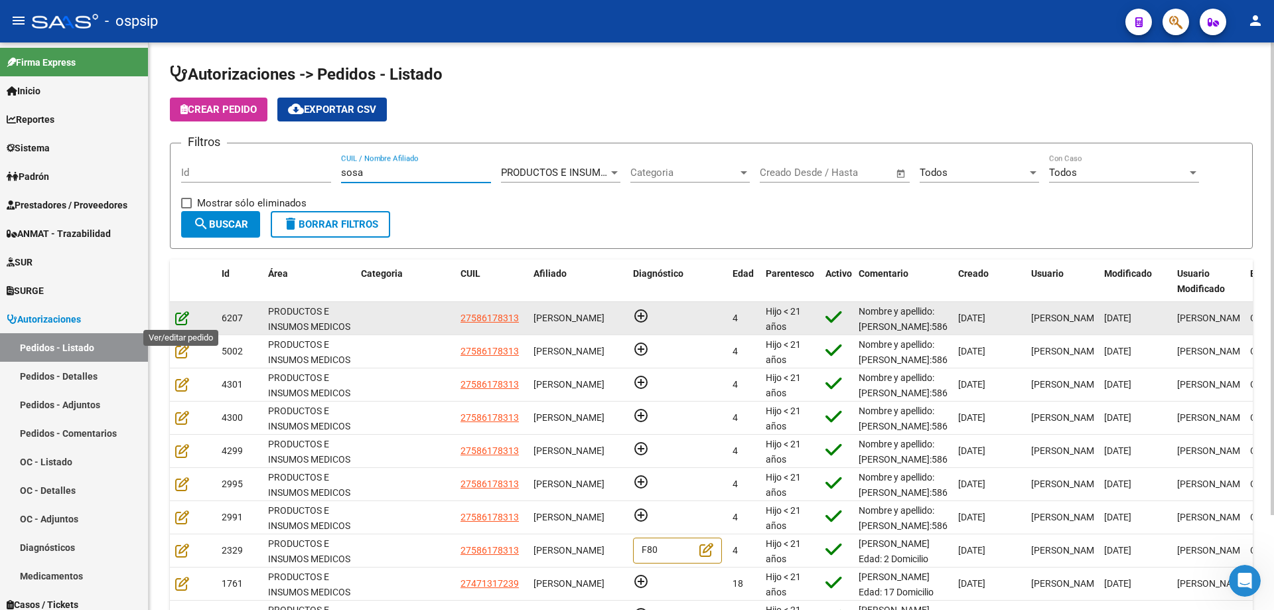
type input "sosa"
click at [180, 313] on icon at bounding box center [182, 317] width 14 height 15
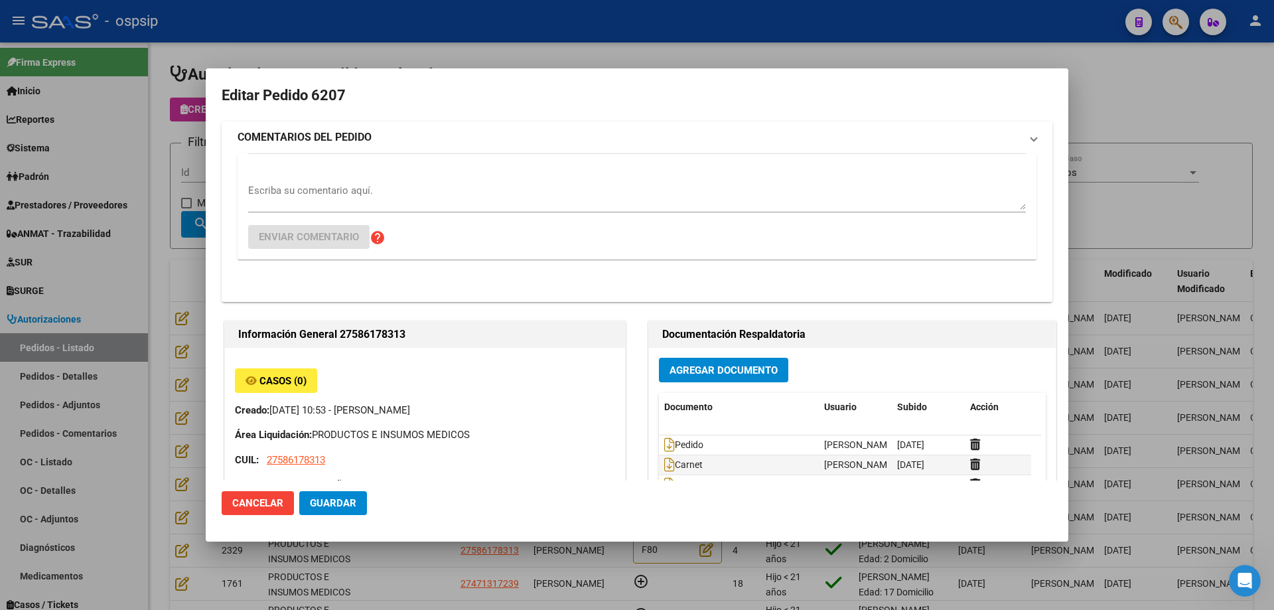
type input "[GEOGRAPHIC_DATA], [PERSON_NAME], [DATE][PERSON_NAME]"
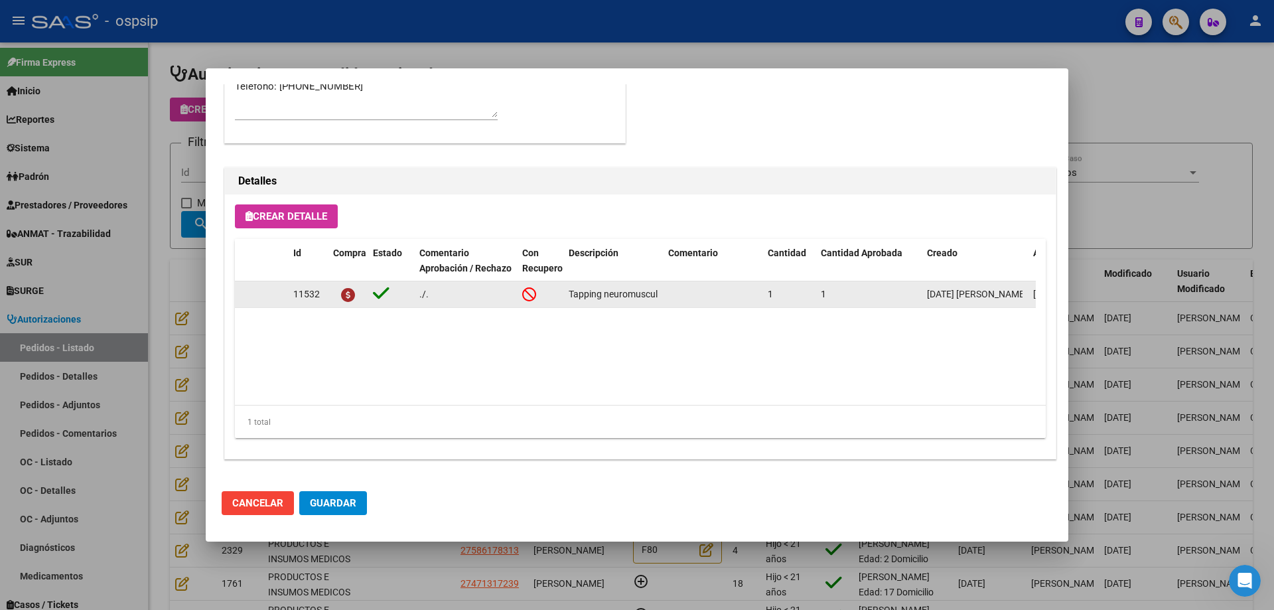
scroll to position [596, 0]
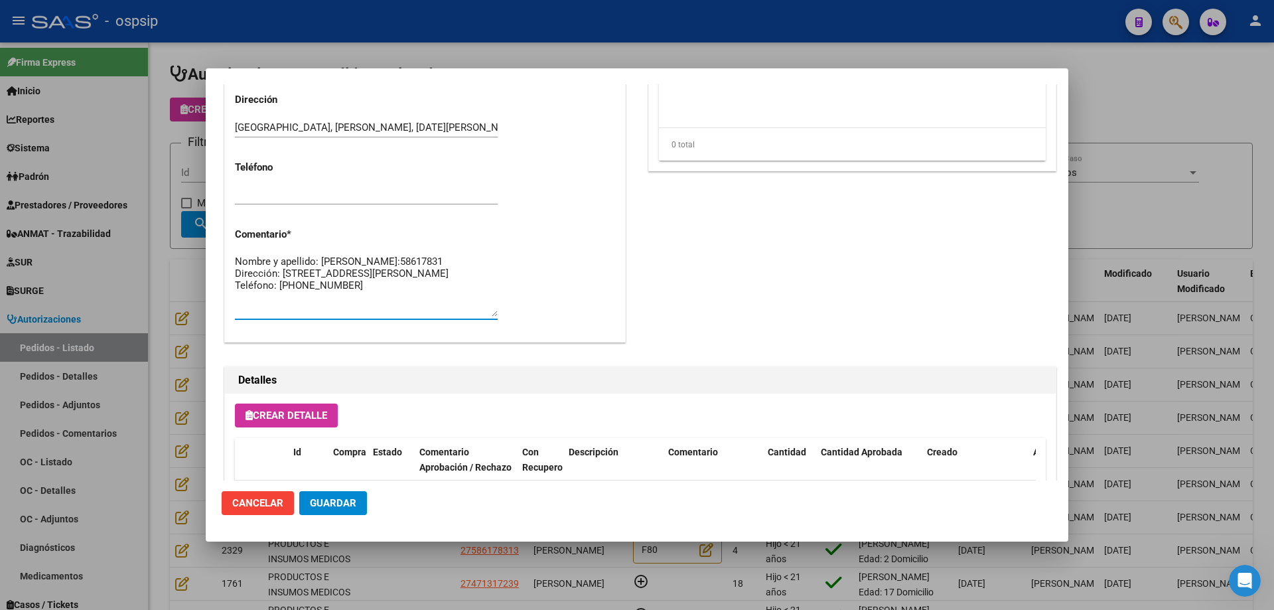
click at [282, 268] on textarea "Nombre y apellido: [PERSON_NAME]:58617831 Dirección: [STREET_ADDRESS][PERSON_NA…" at bounding box center [366, 285] width 263 height 62
click at [152, 295] on div at bounding box center [637, 305] width 1274 height 610
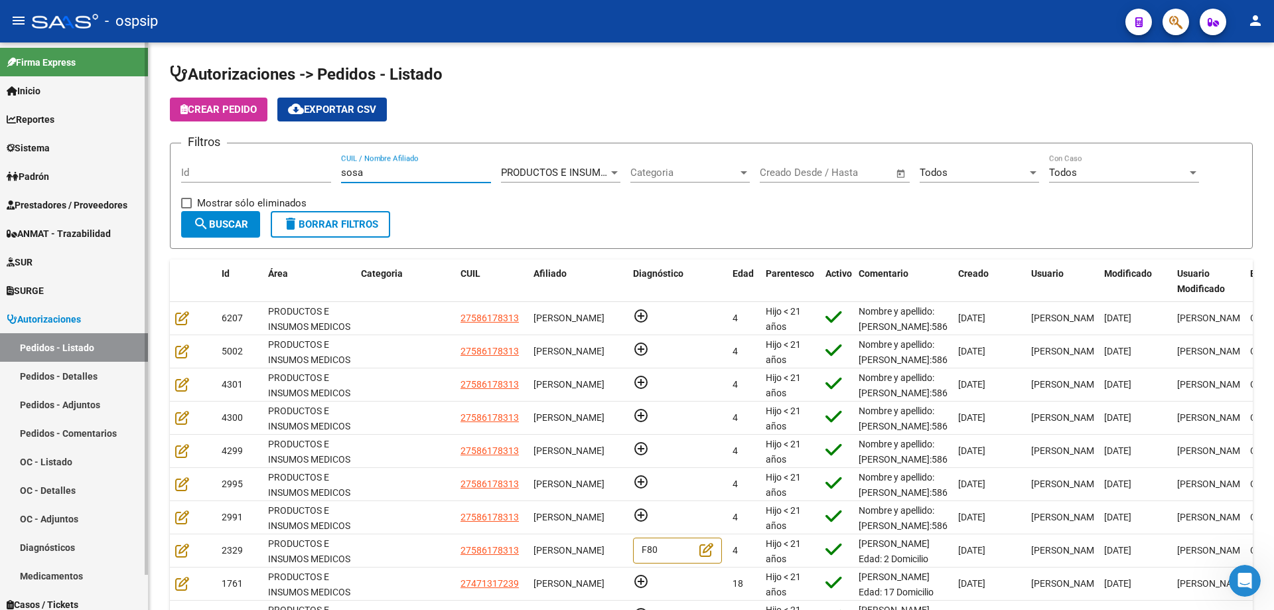
drag, startPoint x: 370, startPoint y: 170, endPoint x: 0, endPoint y: 137, distance: 371.6
click at [0, 137] on mat-sidenav-container "Firma Express Inicio Calendario SSS Instructivos Contacto OS Reportes Egresos D…" at bounding box center [637, 325] width 1274 height 567
paste input "58617831"
click at [415, 174] on input "58617831" at bounding box center [416, 173] width 150 height 12
drag, startPoint x: 425, startPoint y: 176, endPoint x: 171, endPoint y: 165, distance: 253.7
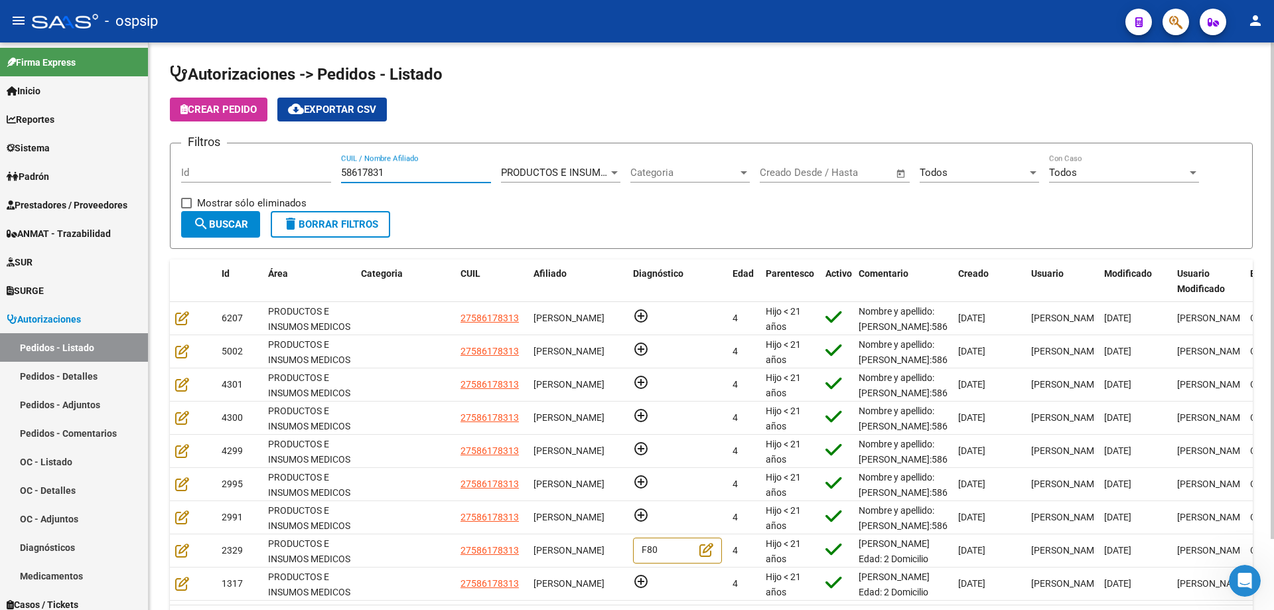
click at [171, 165] on form "Filtros Id 58617831 CUIL / Nombre Afiliado PRODUCTOS E INSUMOS MEDICOS Seleccio…" at bounding box center [711, 196] width 1083 height 106
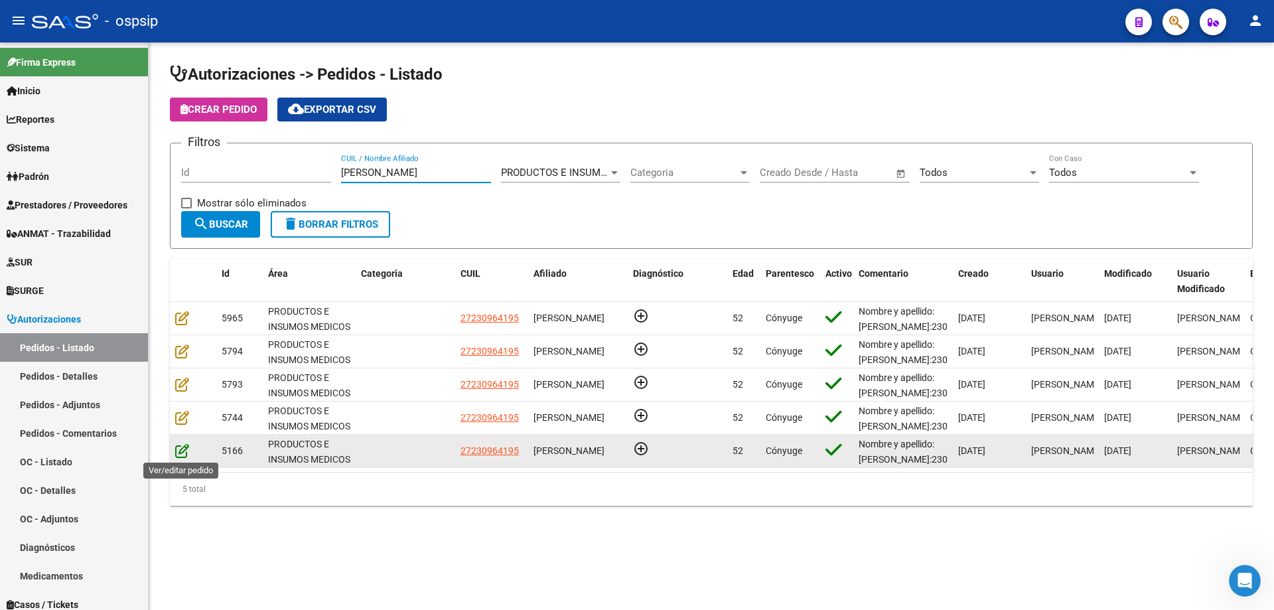
type input "[PERSON_NAME]"
click at [185, 448] on icon at bounding box center [182, 450] width 14 height 15
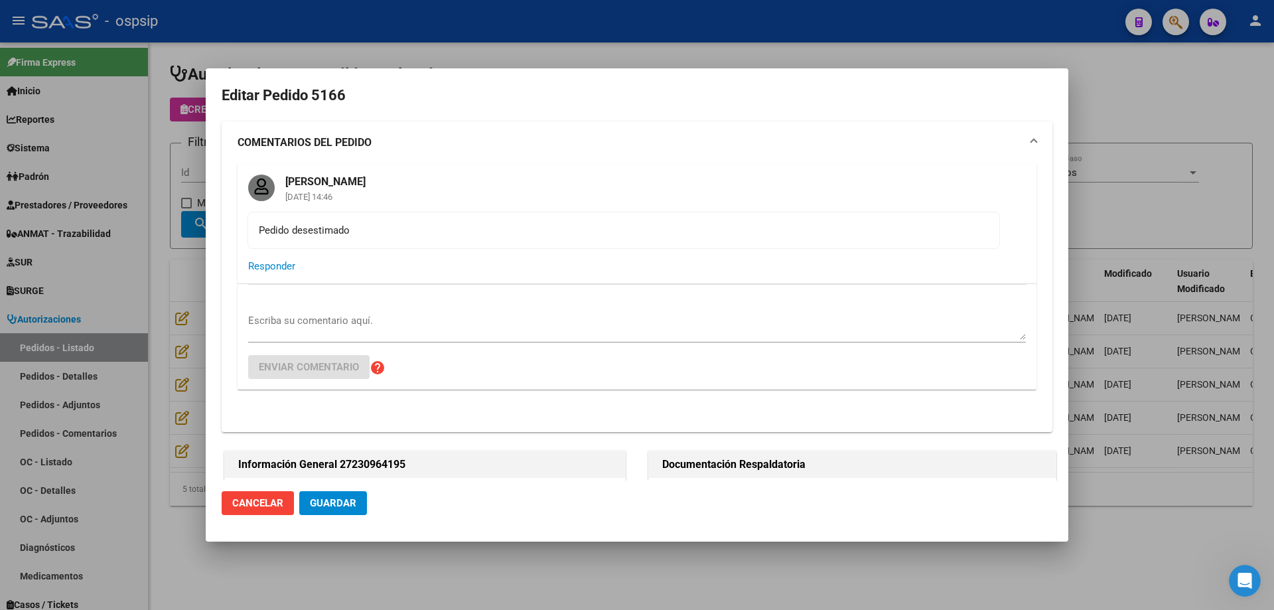
type input "[GEOGRAPHIC_DATA], [PERSON_NAME], [PERSON_NAME][STREET_ADDRESS]"
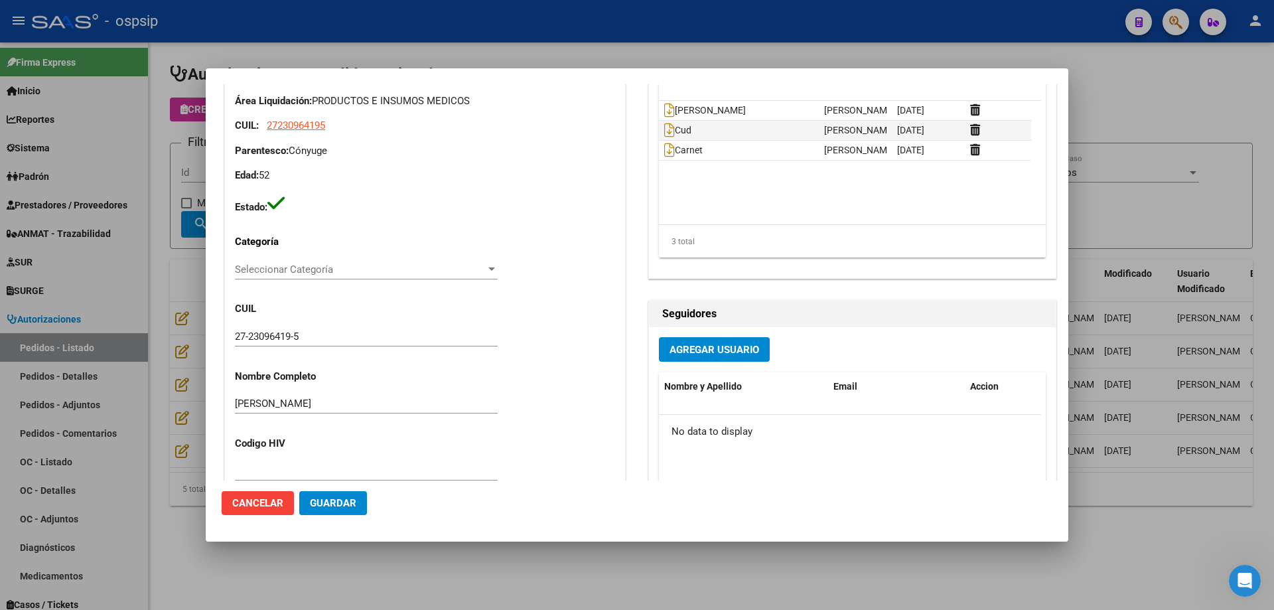
scroll to position [332, 0]
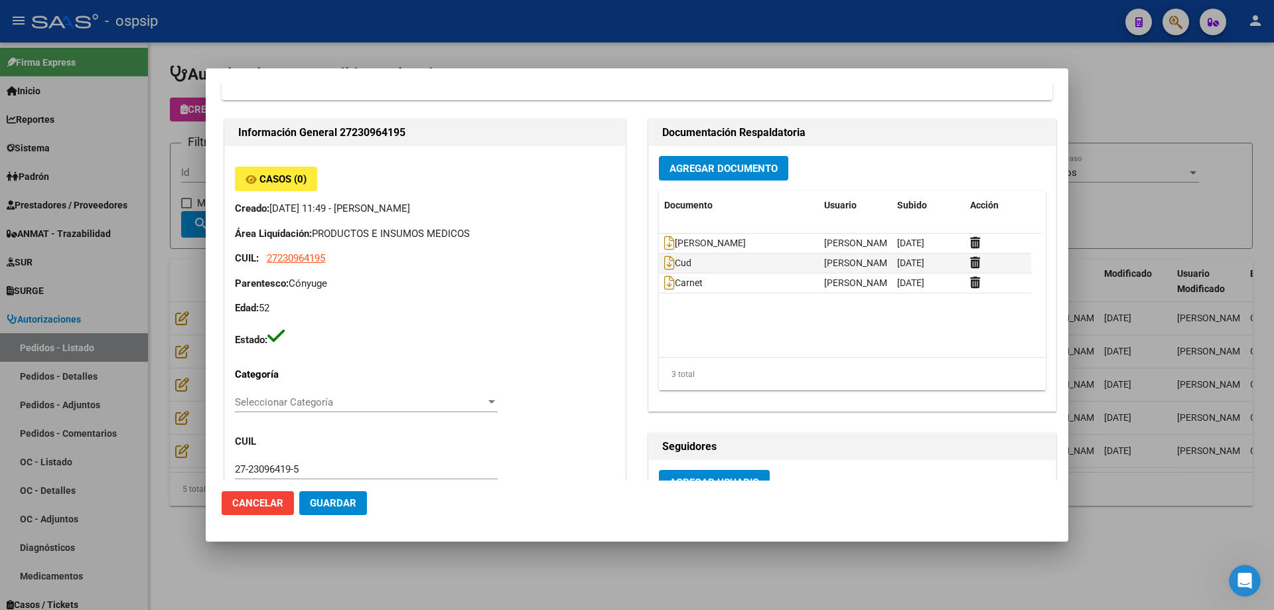
click at [180, 328] on div at bounding box center [637, 305] width 1274 height 610
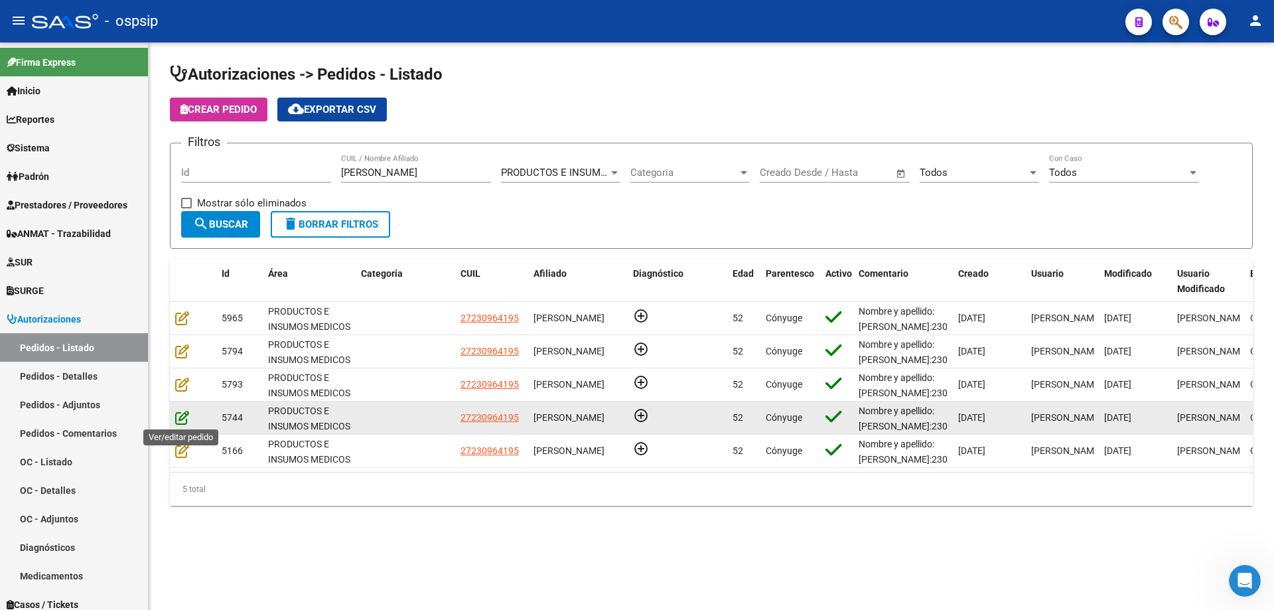
click at [181, 417] on icon at bounding box center [182, 417] width 14 height 15
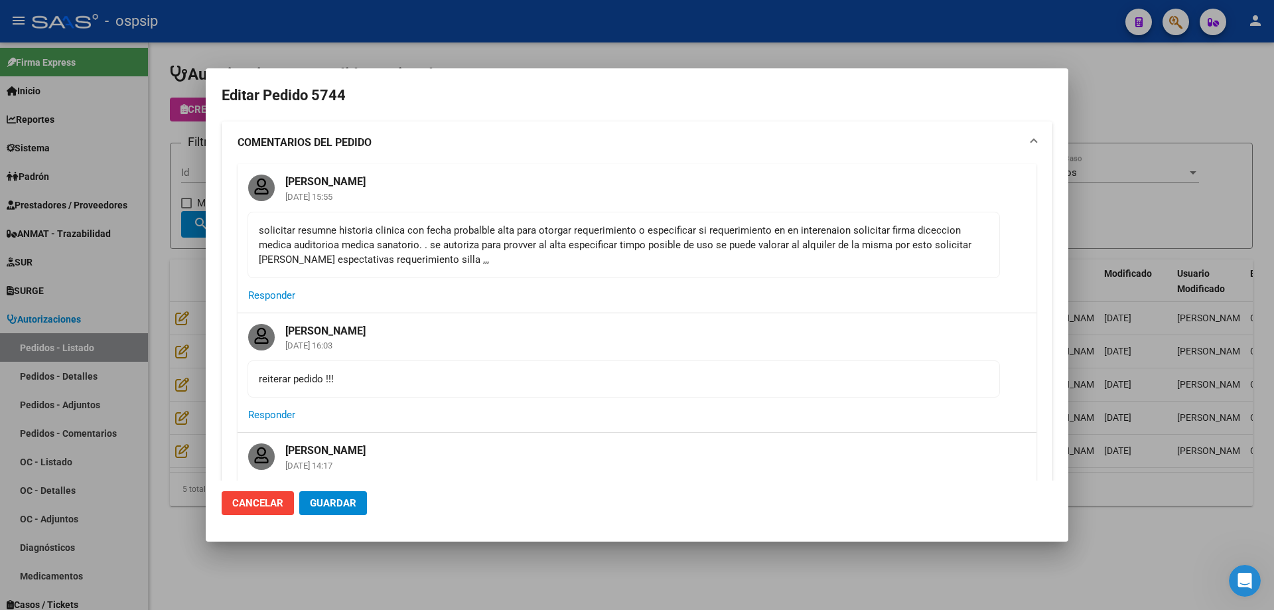
type input "[GEOGRAPHIC_DATA], [PERSON_NAME], [PERSON_NAME][STREET_ADDRESS]"
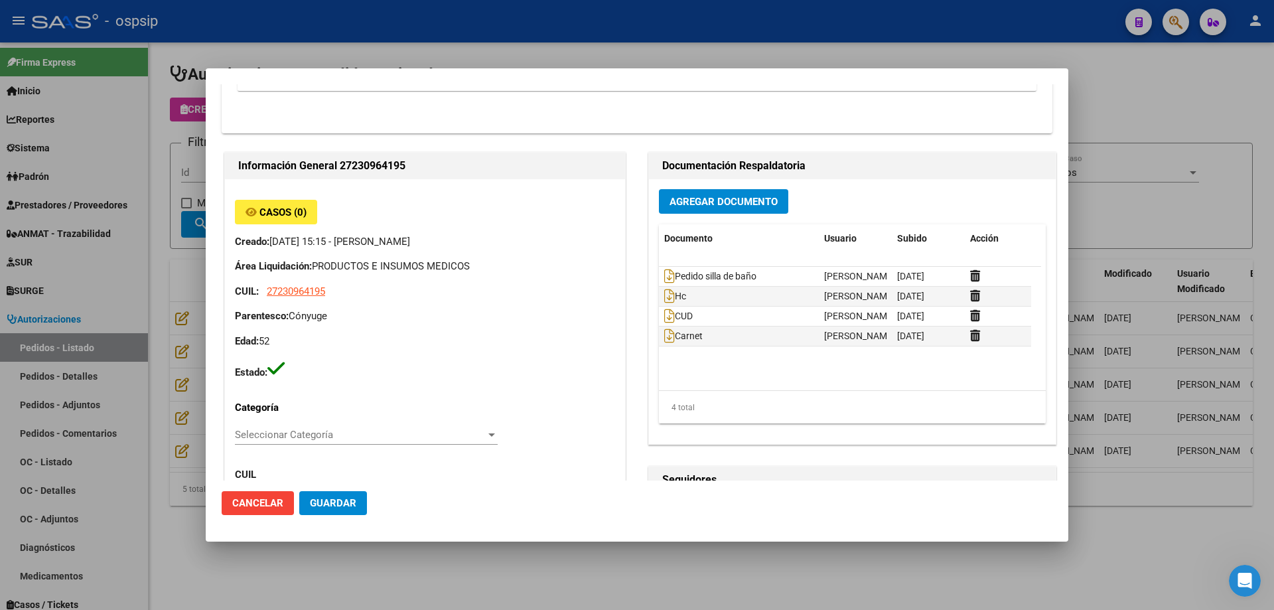
scroll to position [597, 0]
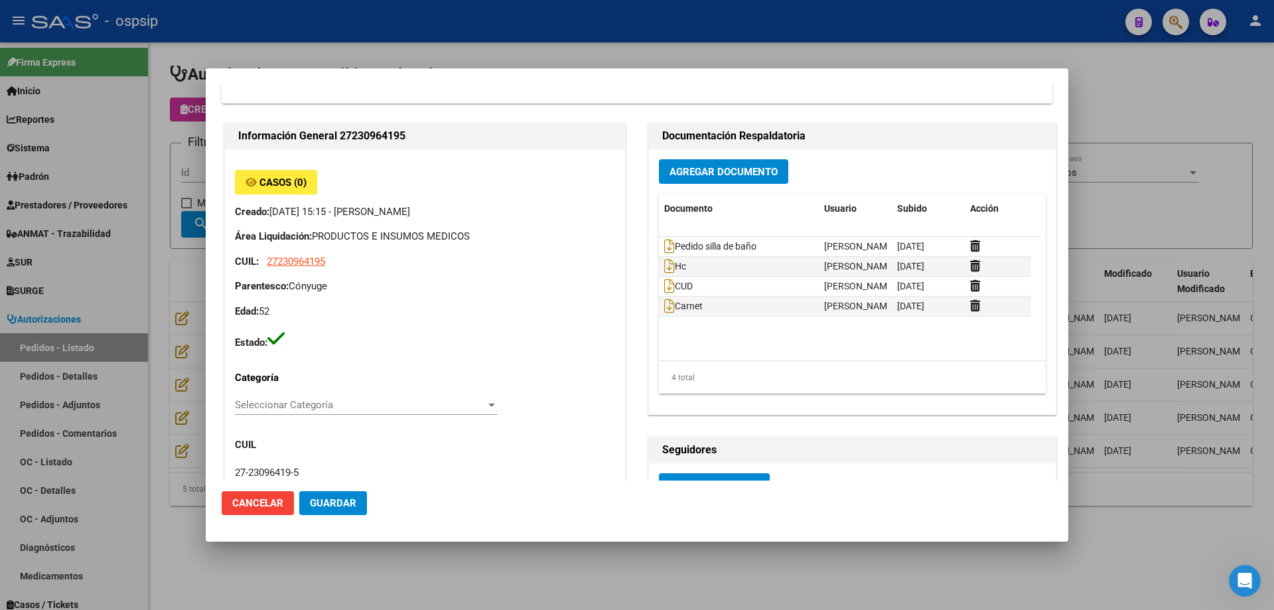
click at [176, 320] on div at bounding box center [637, 305] width 1274 height 610
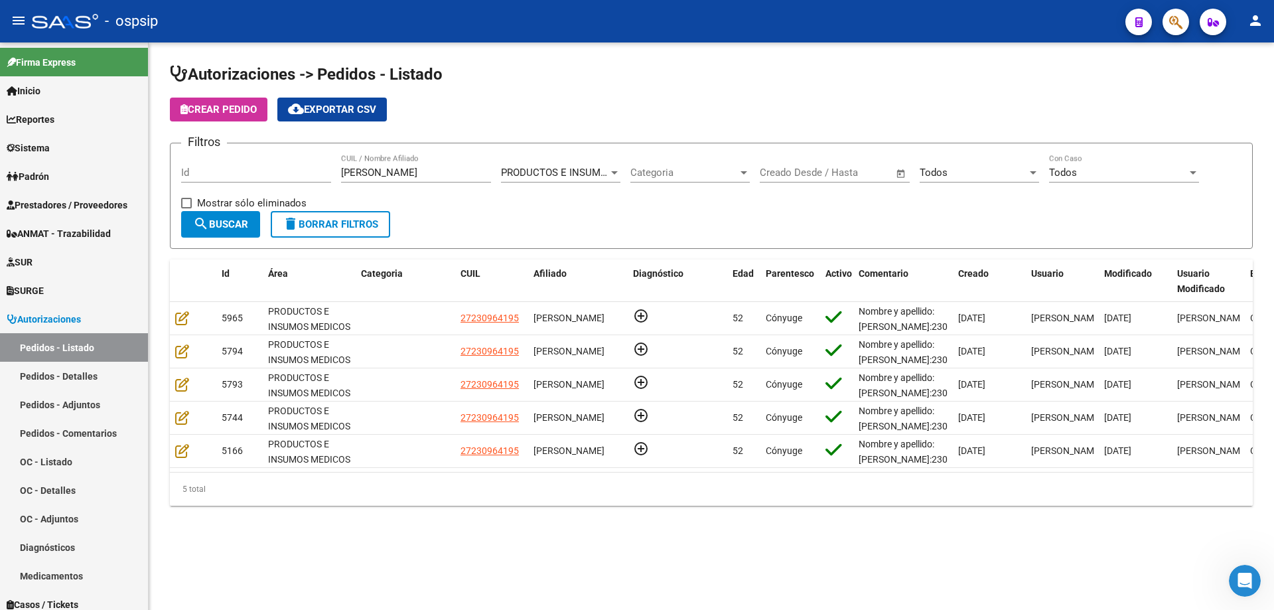
click at [166, 379] on div "Autorizaciones -> Pedidos - Listado Crear Pedido cloud_download Exportar CSV Fi…" at bounding box center [711, 295] width 1125 height 506
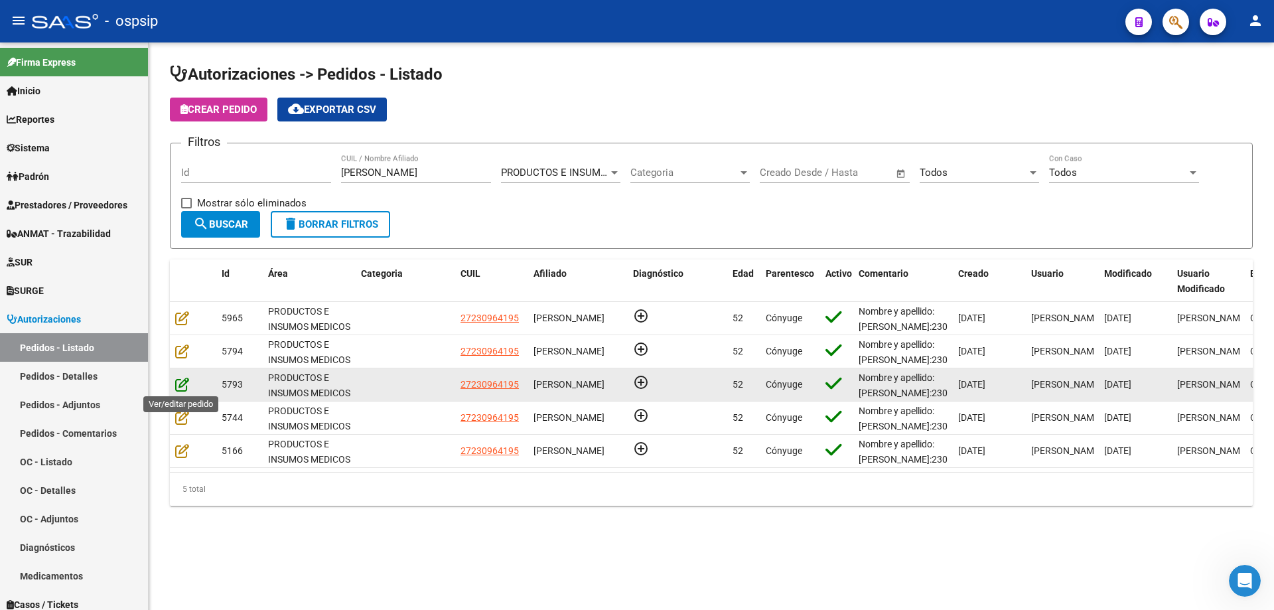
click at [181, 382] on icon at bounding box center [182, 384] width 14 height 15
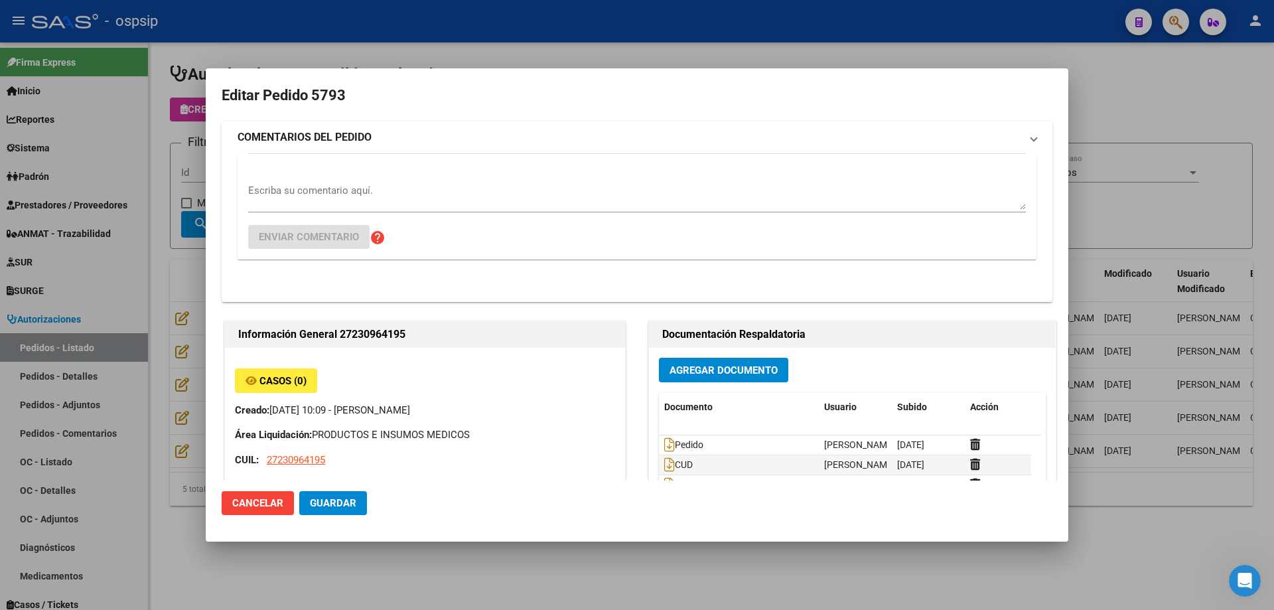
type input "[GEOGRAPHIC_DATA], [PERSON_NAME], [PERSON_NAME][STREET_ADDRESS]"
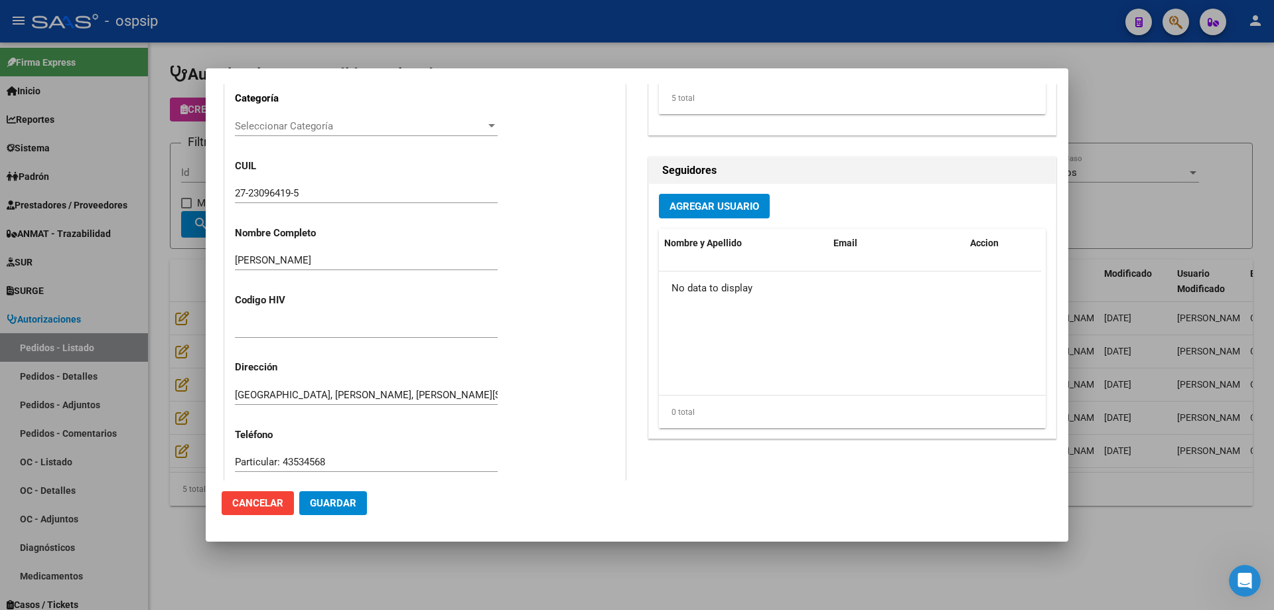
scroll to position [332, 0]
click at [181, 300] on div at bounding box center [637, 305] width 1274 height 610
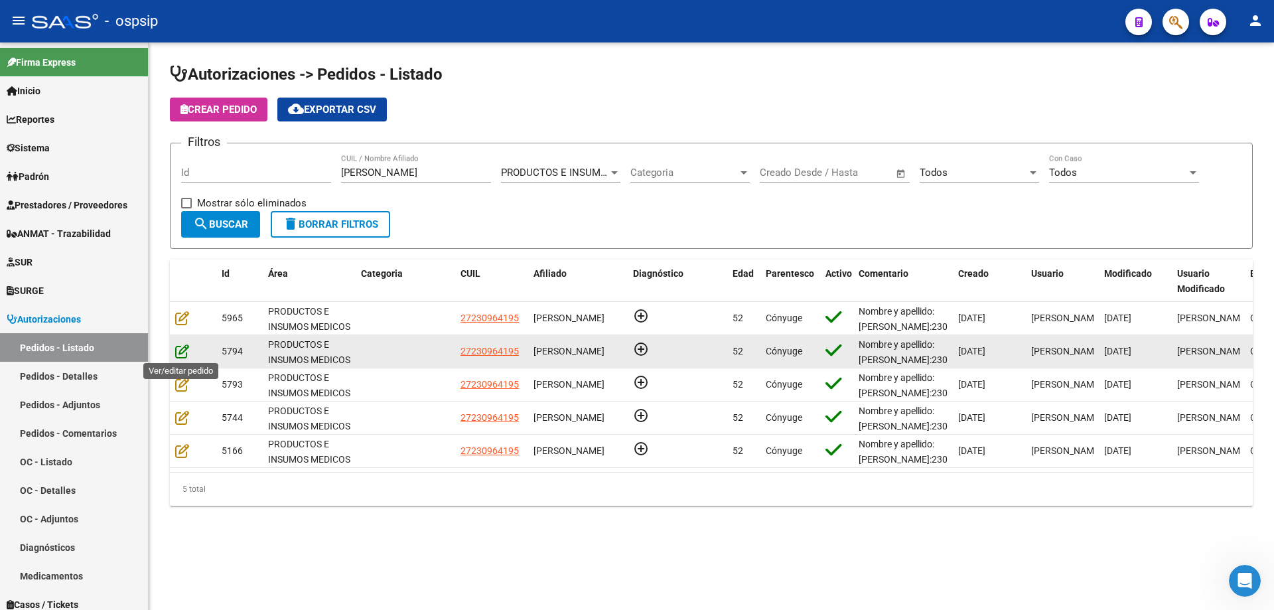
click at [176, 346] on icon at bounding box center [182, 351] width 14 height 15
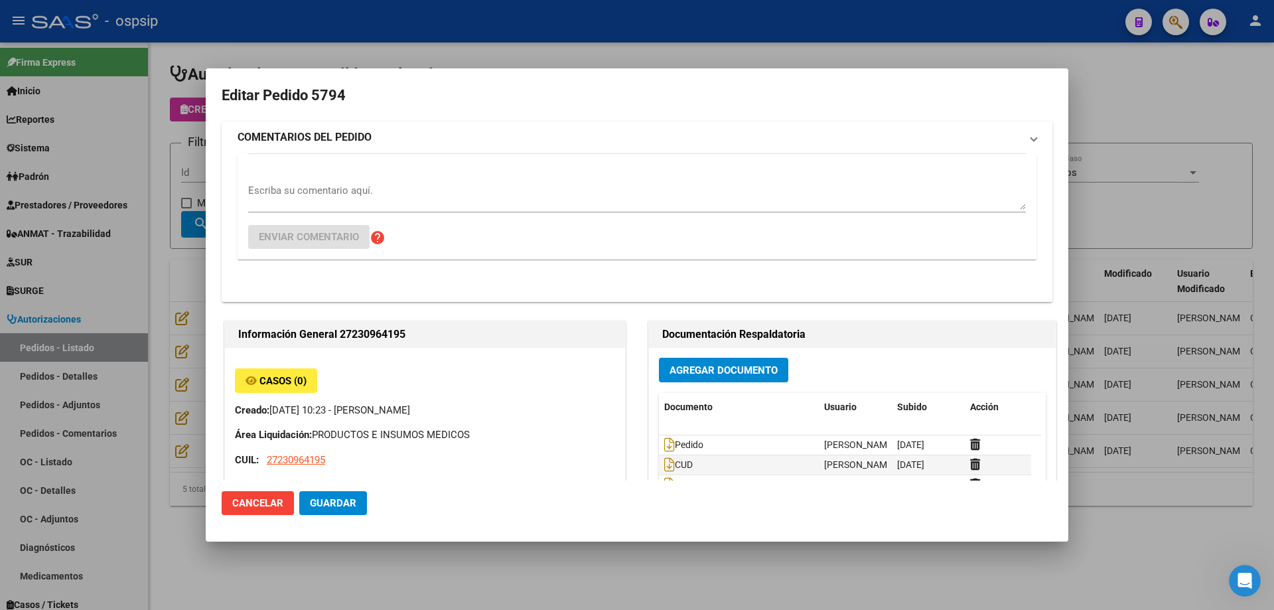
type input "[GEOGRAPHIC_DATA], [PERSON_NAME], [PERSON_NAME][STREET_ADDRESS]"
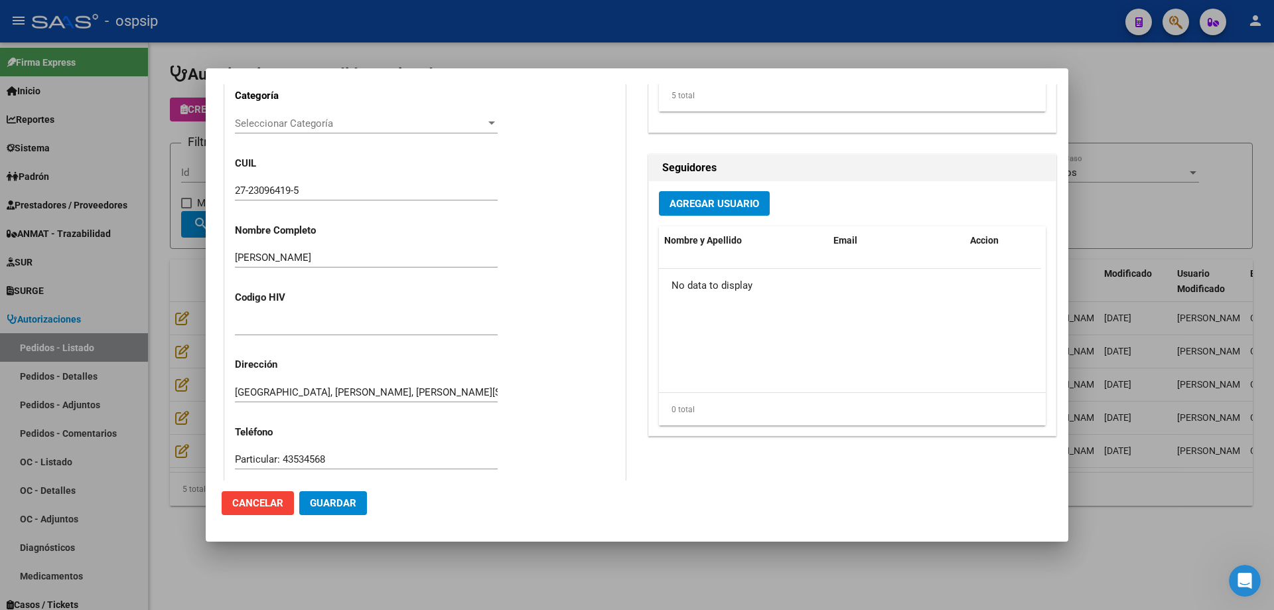
click at [165, 306] on div at bounding box center [637, 305] width 1274 height 610
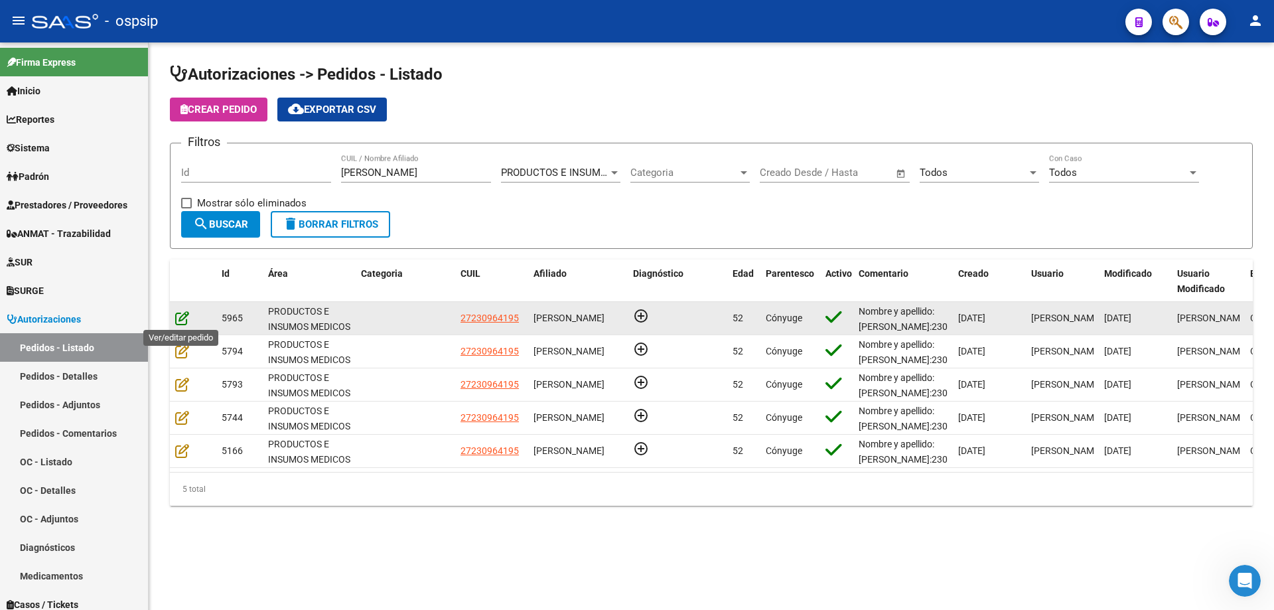
click at [184, 319] on icon at bounding box center [182, 317] width 14 height 15
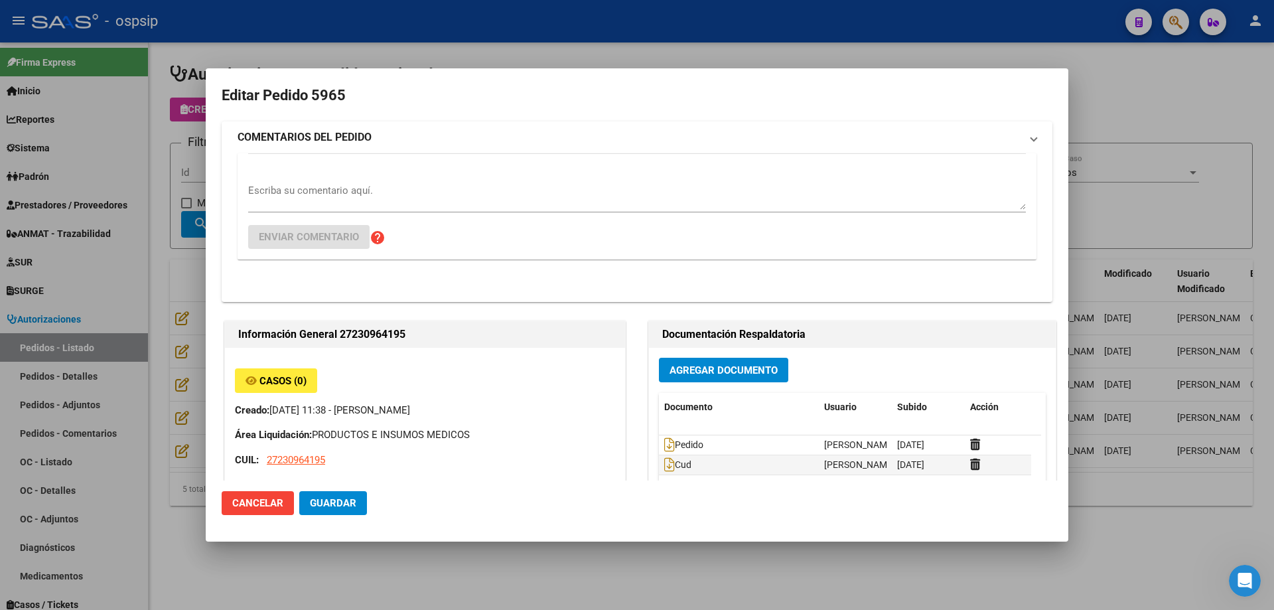
type input "[GEOGRAPHIC_DATA], [PERSON_NAME], [PERSON_NAME][STREET_ADDRESS]"
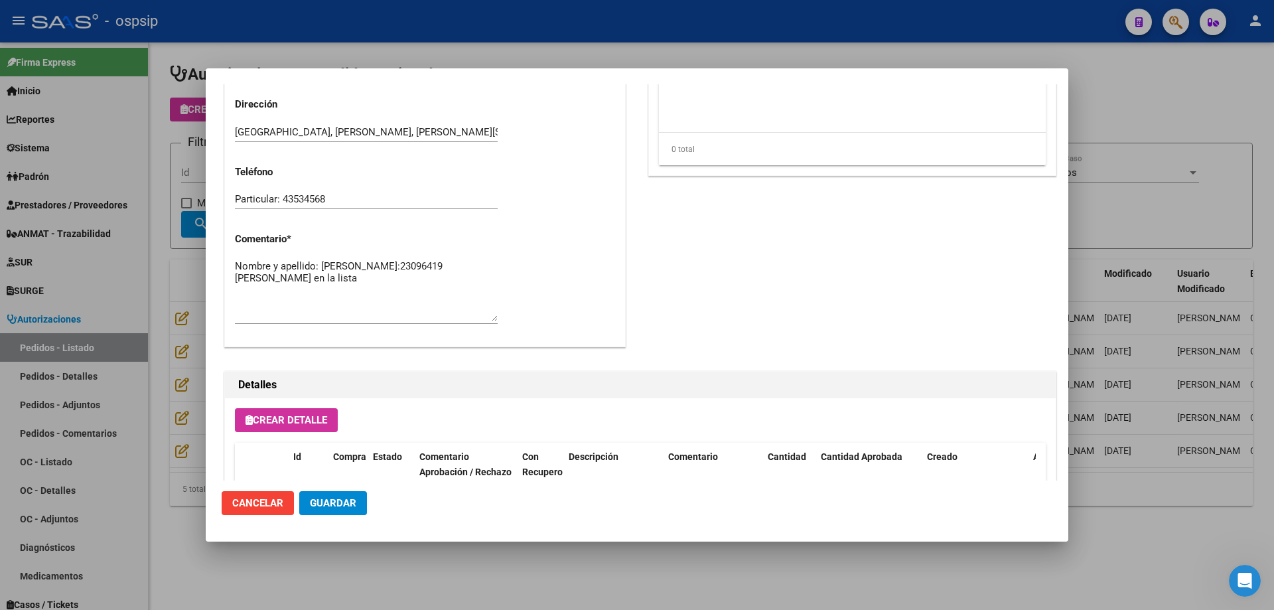
scroll to position [597, 0]
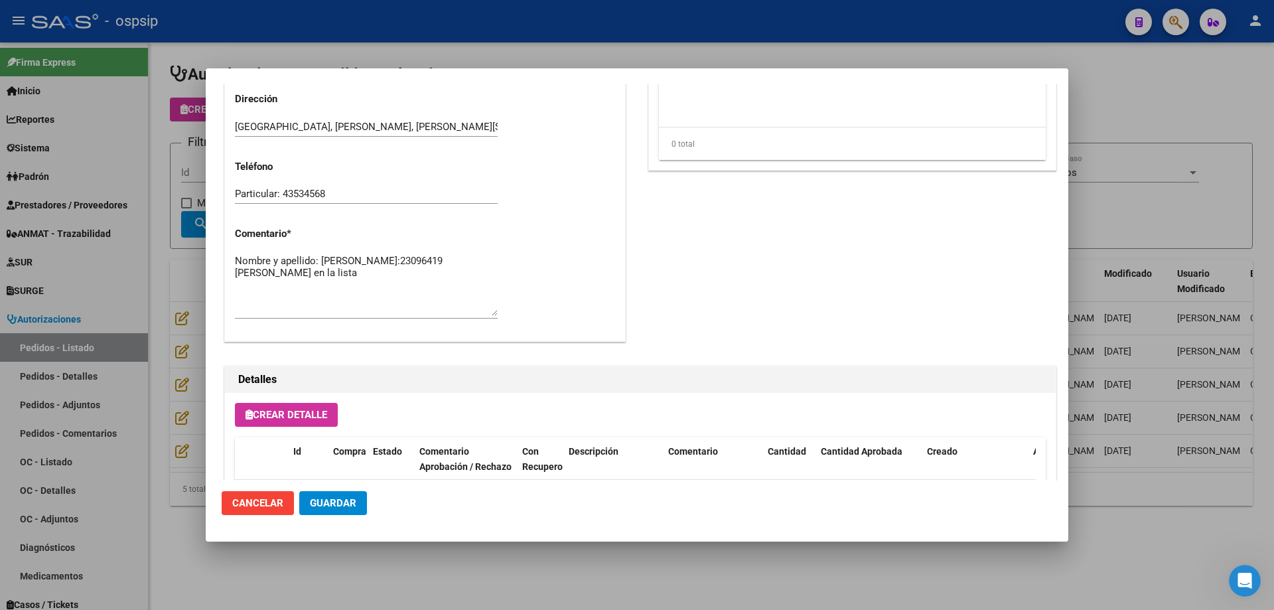
click at [90, 245] on div at bounding box center [637, 305] width 1274 height 610
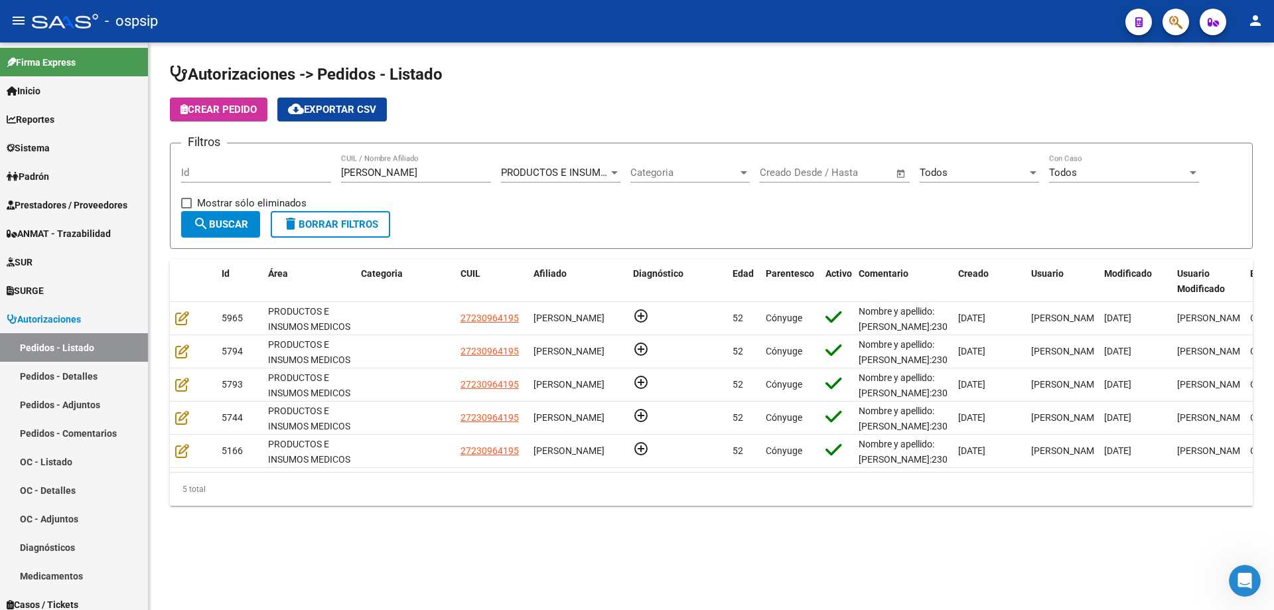
click at [370, 174] on input "[PERSON_NAME]" at bounding box center [416, 173] width 150 height 12
click at [590, 182] on div "PRODUCTOS E INSUMOS MEDICOS Seleccionar Área" at bounding box center [560, 168] width 119 height 29
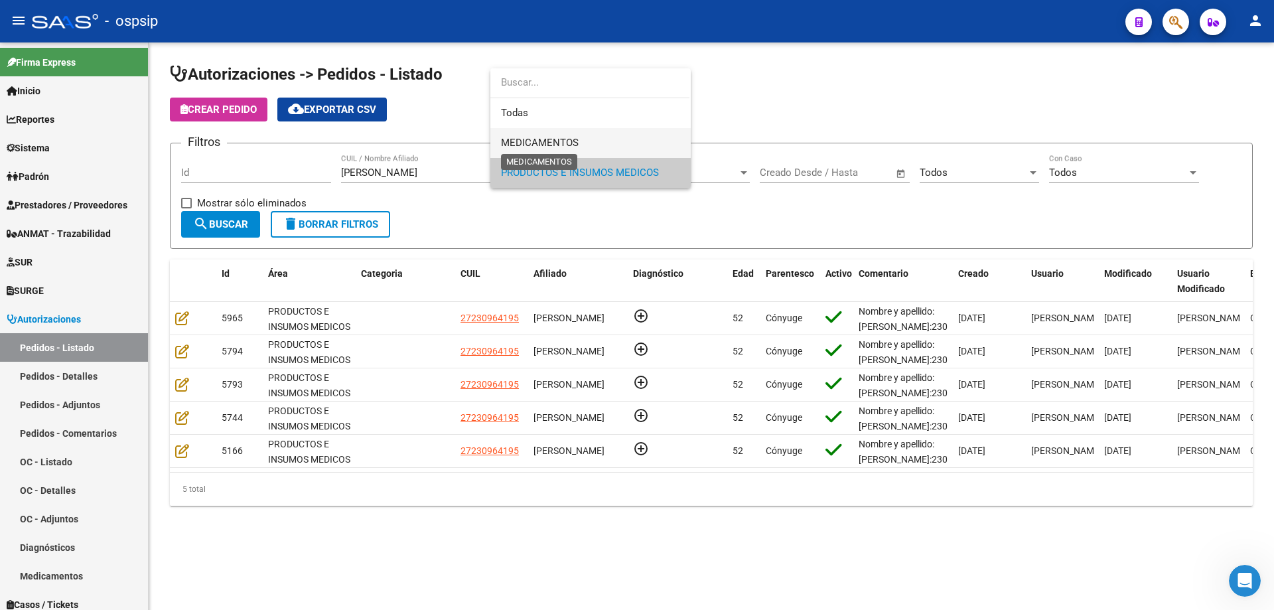
click at [565, 145] on span "MEDICAMENTOS" at bounding box center [540, 143] width 78 height 12
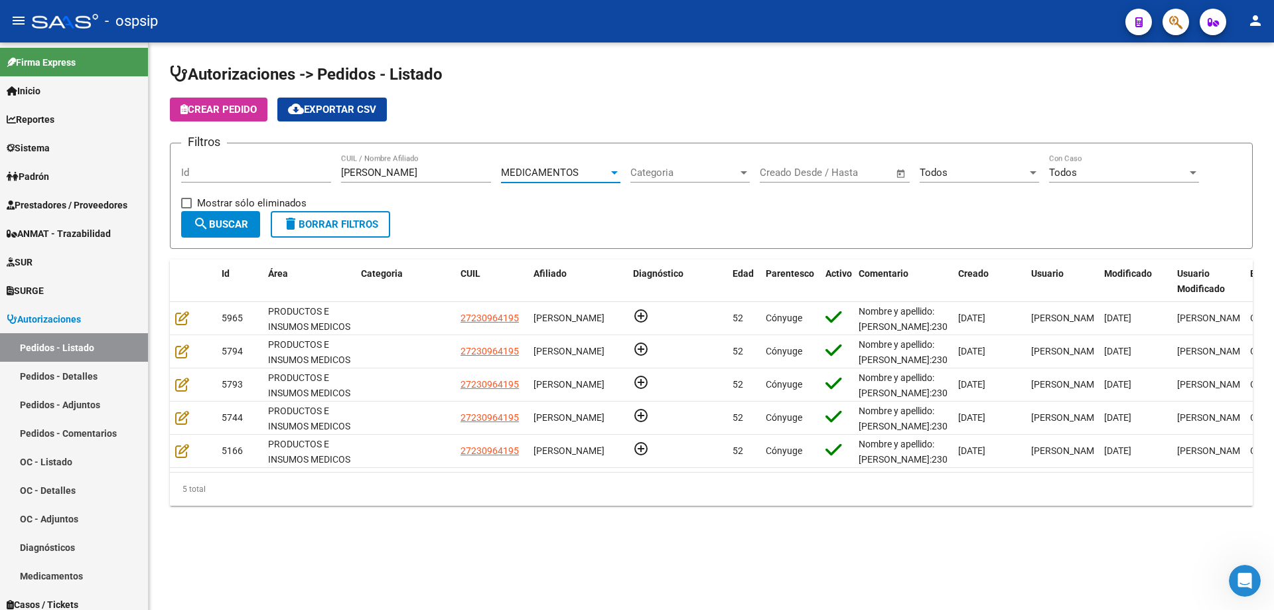
click at [222, 218] on span "search Buscar" at bounding box center [220, 224] width 55 height 12
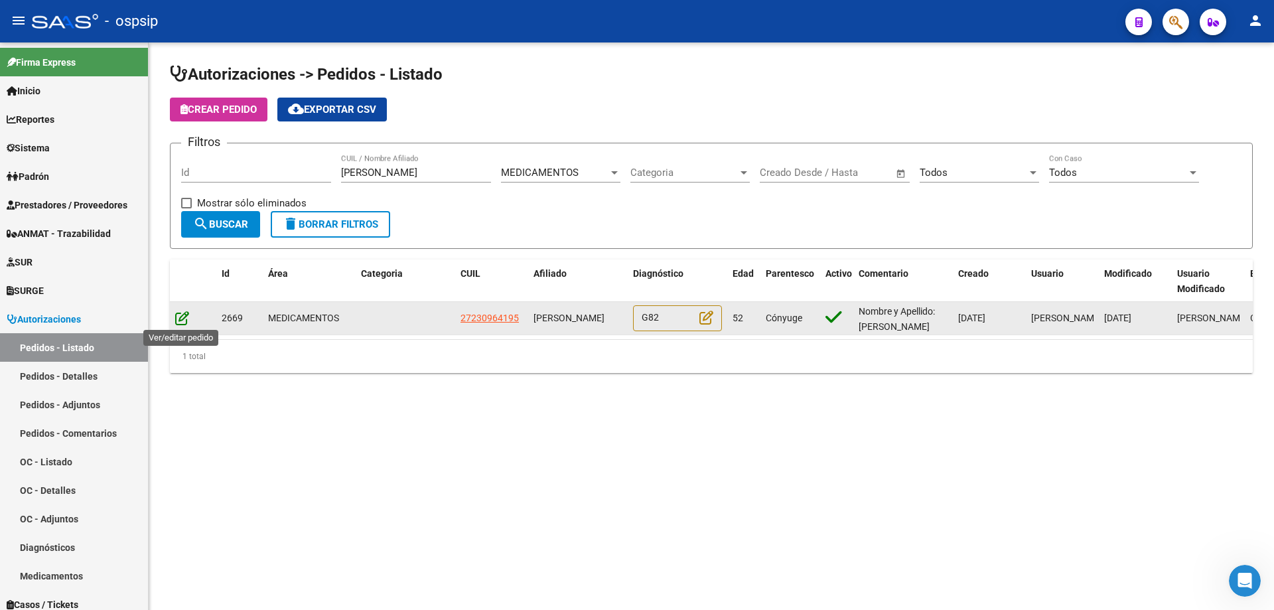
click at [185, 318] on icon at bounding box center [182, 317] width 14 height 15
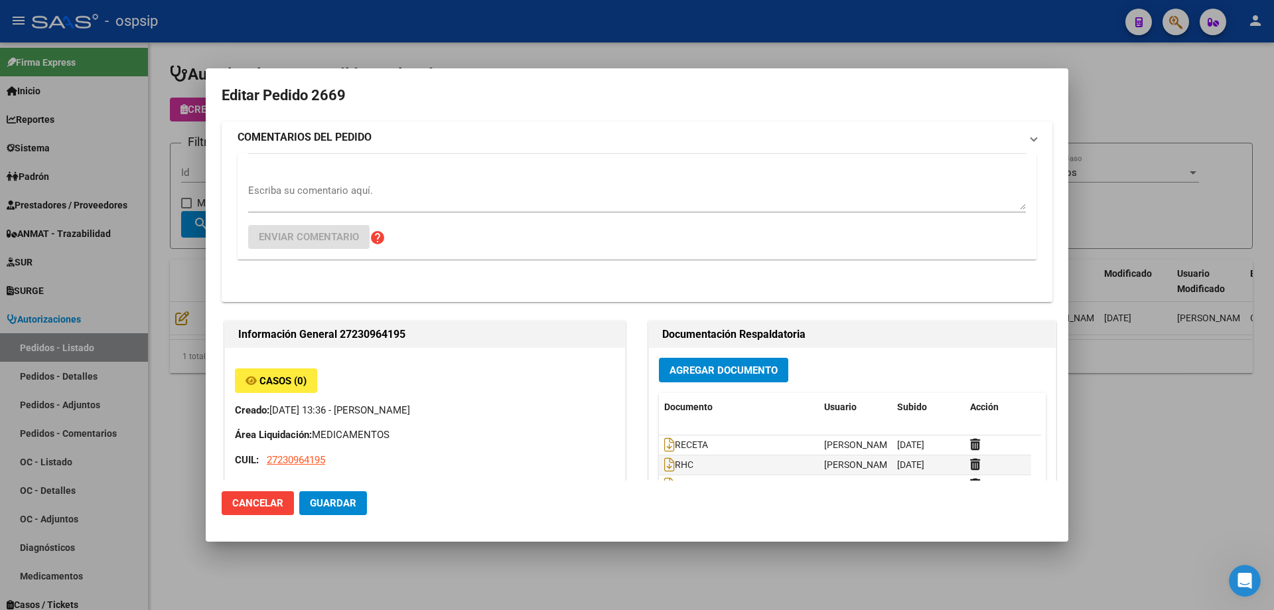
type input "[GEOGRAPHIC_DATA], [PERSON_NAME], [PERSON_NAME][STREET_ADDRESS]"
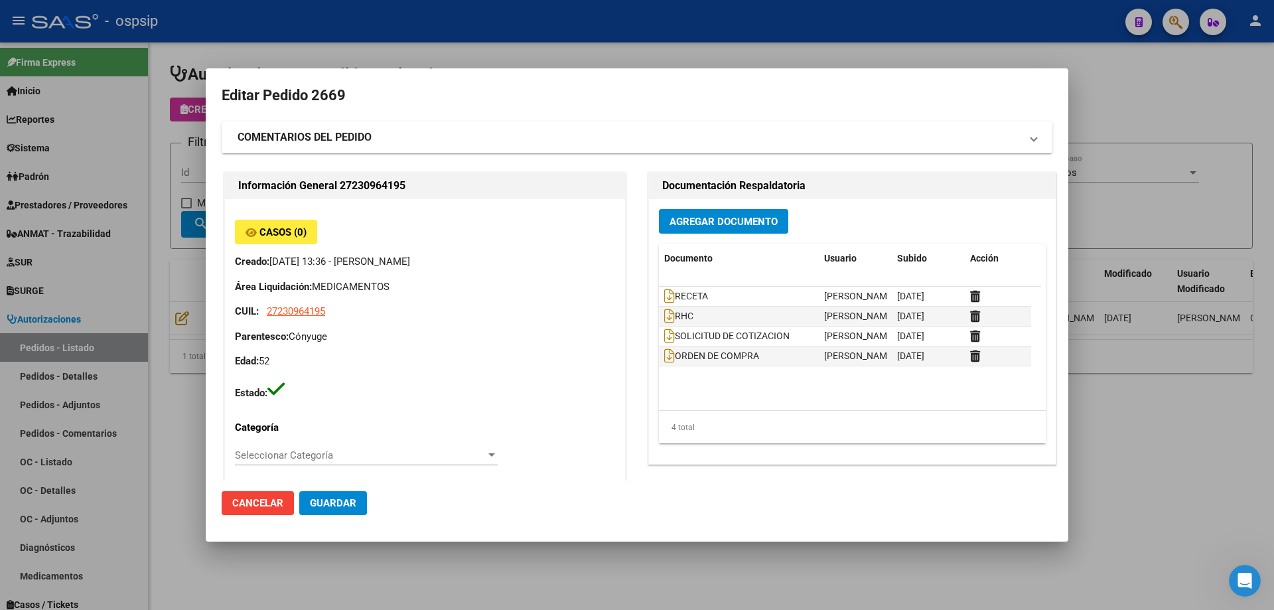
click at [181, 242] on div at bounding box center [637, 305] width 1274 height 610
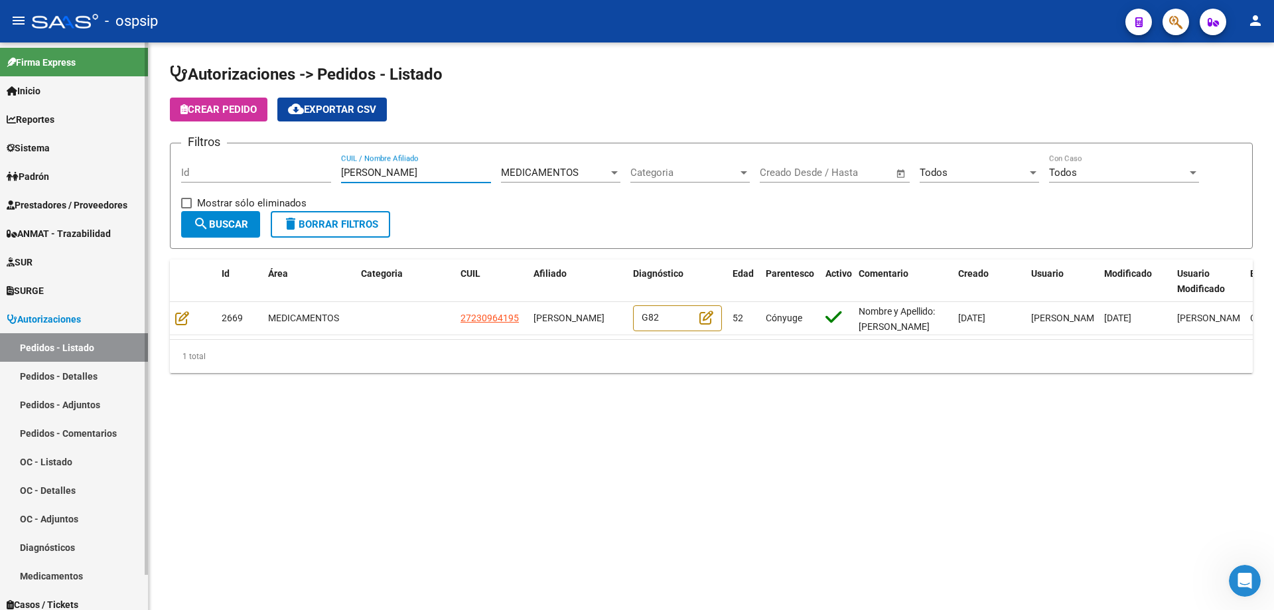
drag, startPoint x: 405, startPoint y: 167, endPoint x: 0, endPoint y: 134, distance: 406.7
click at [0, 135] on mat-sidenav-container "Firma Express Inicio Calendario SSS Instructivos Contacto OS Reportes Egresos D…" at bounding box center [637, 325] width 1274 height 567
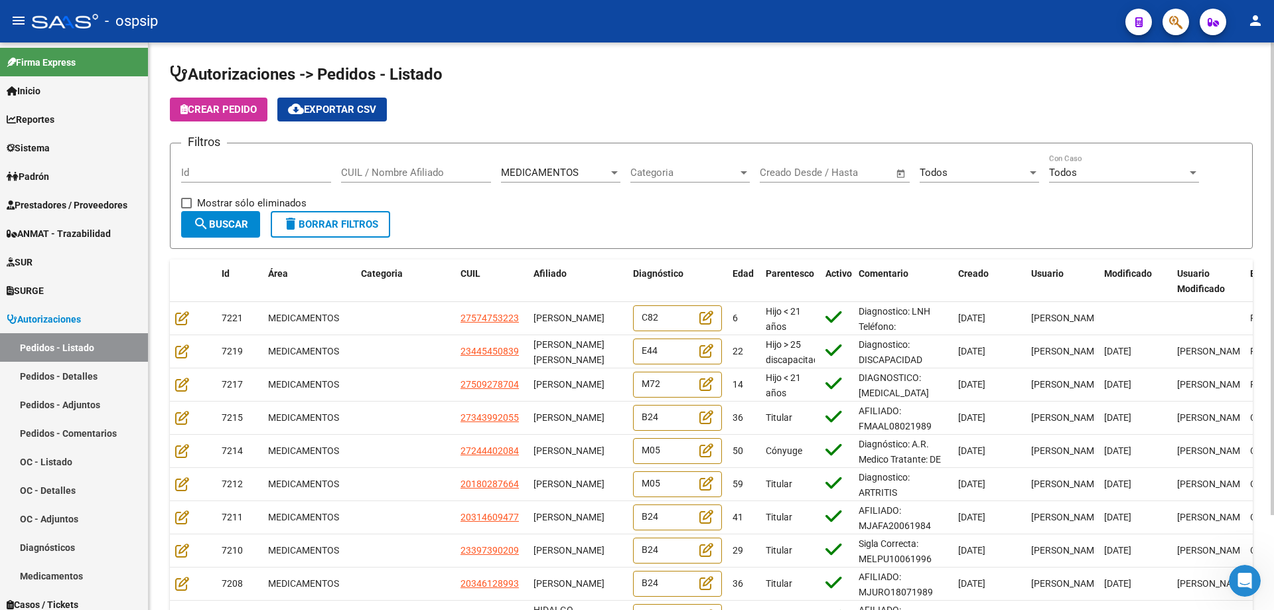
click at [593, 169] on div "MEDICAMENTOS" at bounding box center [554, 173] width 107 height 12
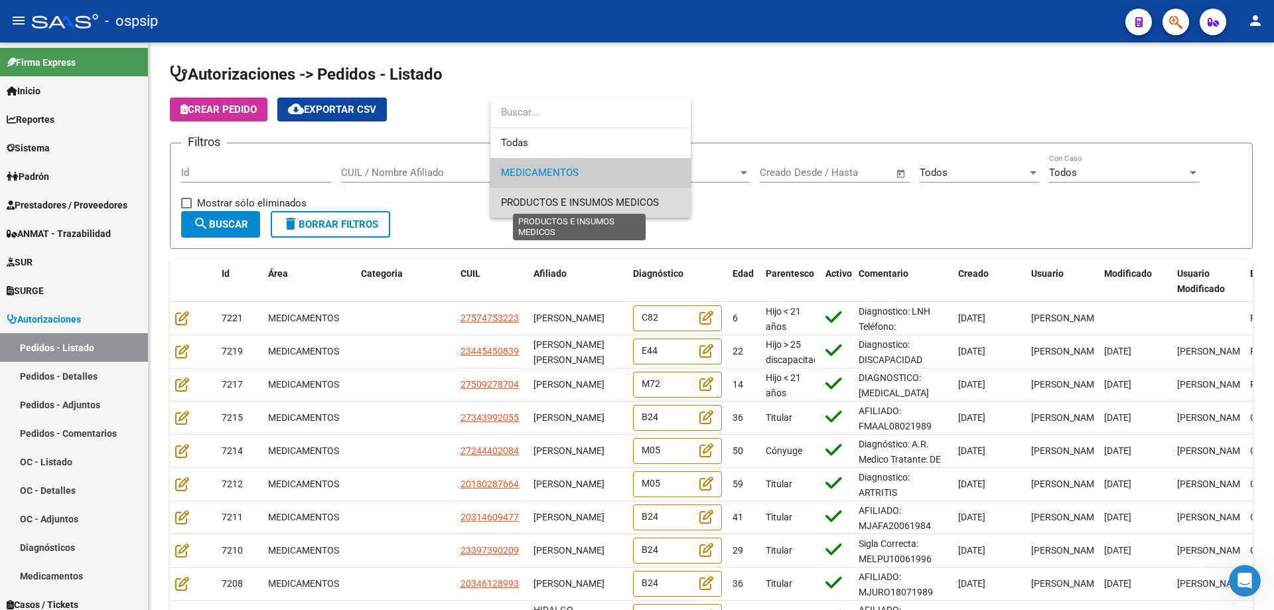
click at [560, 199] on span "PRODUCTOS E INSUMOS MEDICOS" at bounding box center [580, 202] width 158 height 12
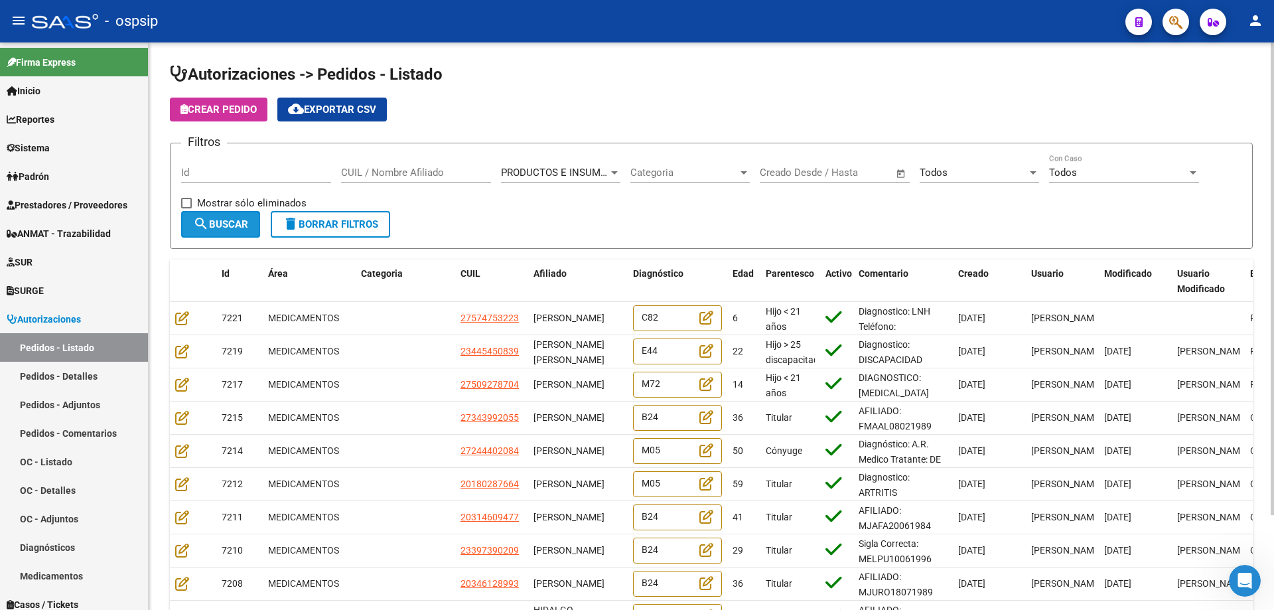
click at [225, 221] on span "search Buscar" at bounding box center [220, 224] width 55 height 12
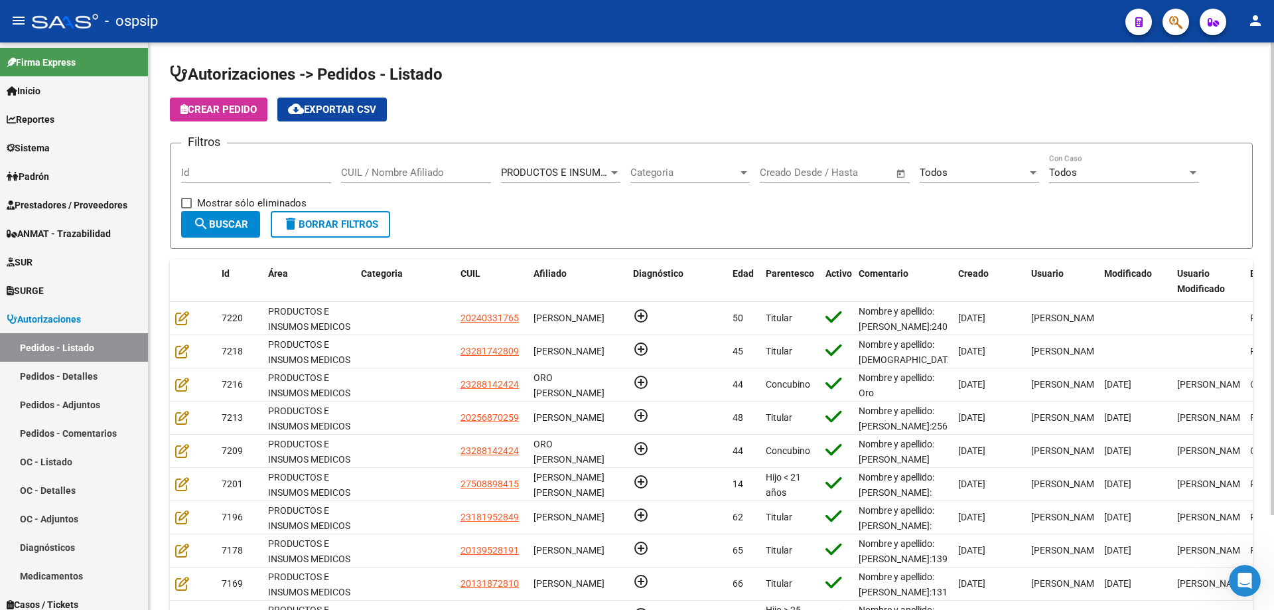
click at [403, 184] on div "CUIL / Nombre Afiliado" at bounding box center [416, 174] width 150 height 41
click at [411, 169] on input "CUIL / Nombre Afiliado" at bounding box center [416, 173] width 150 height 12
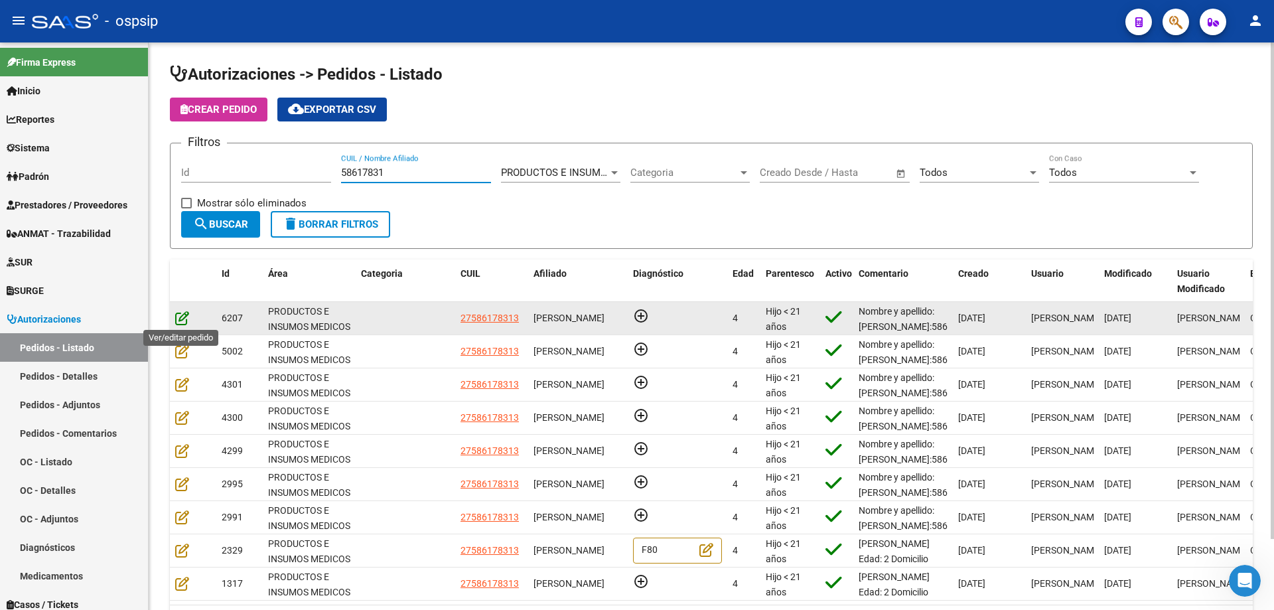
type input "58617831"
click at [179, 320] on icon at bounding box center [182, 317] width 14 height 15
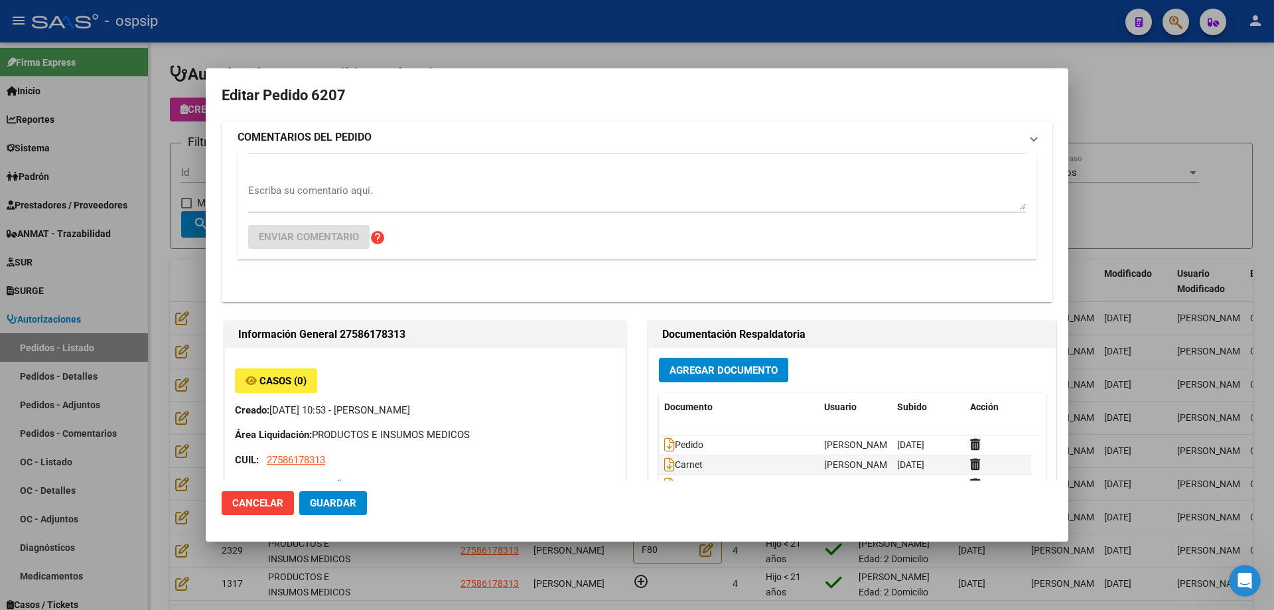
type input "[GEOGRAPHIC_DATA], [PERSON_NAME], [DATE][PERSON_NAME]"
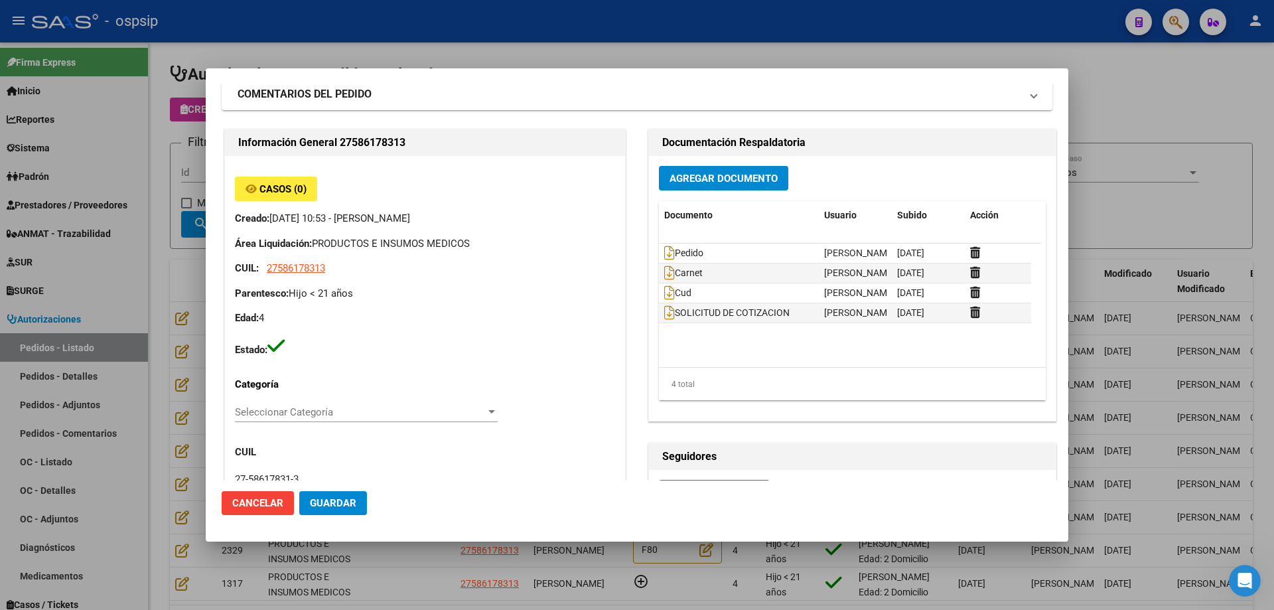
scroll to position [66, 0]
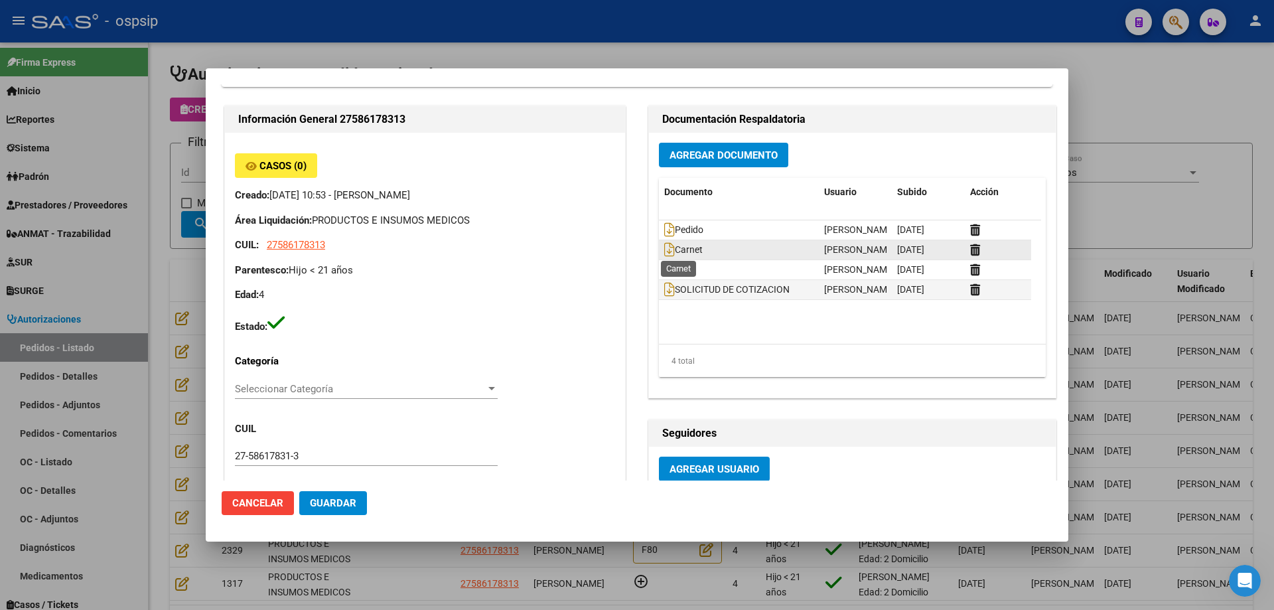
click at [669, 250] on span "Carnet" at bounding box center [683, 250] width 38 height 11
click at [666, 245] on icon at bounding box center [669, 249] width 11 height 15
click at [664, 262] on icon at bounding box center [669, 269] width 11 height 15
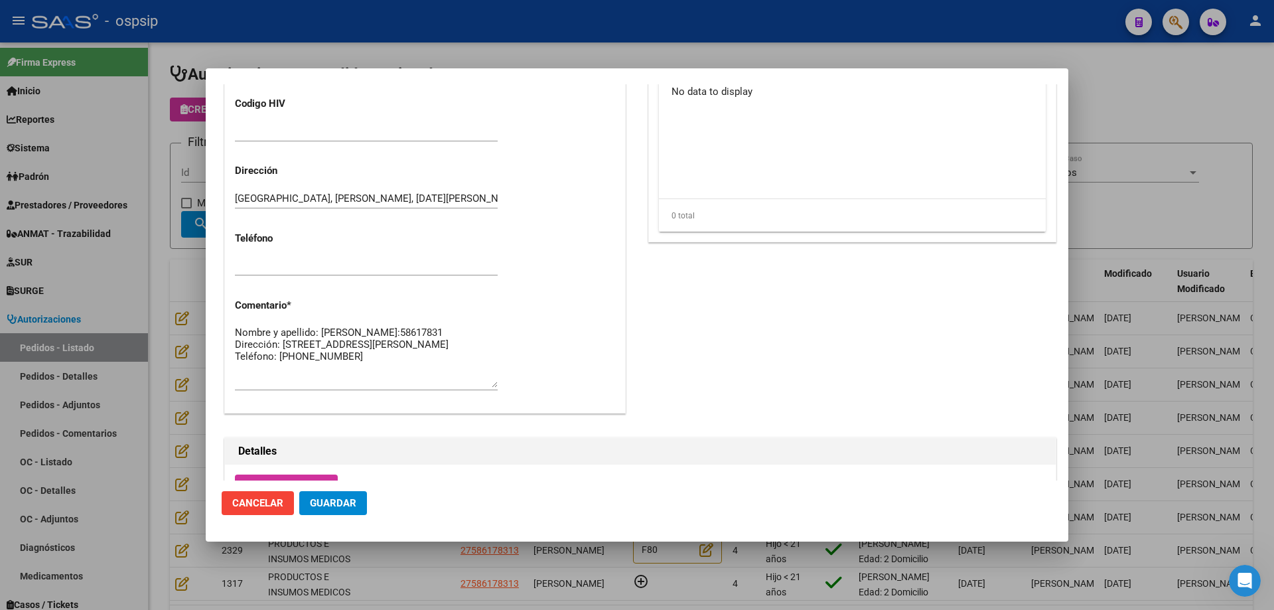
scroll to position [531, 0]
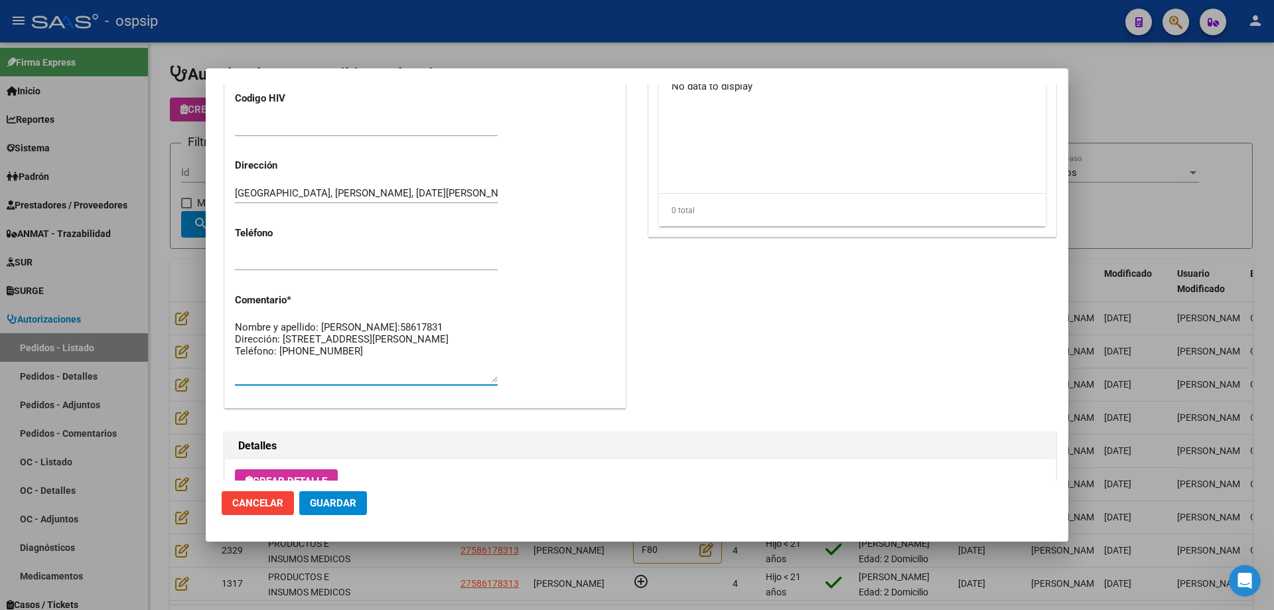
click at [265, 339] on textarea "Nombre y apellido: [PERSON_NAME]:58617831 Dirección: [STREET_ADDRESS][PERSON_NA…" at bounding box center [366, 351] width 263 height 62
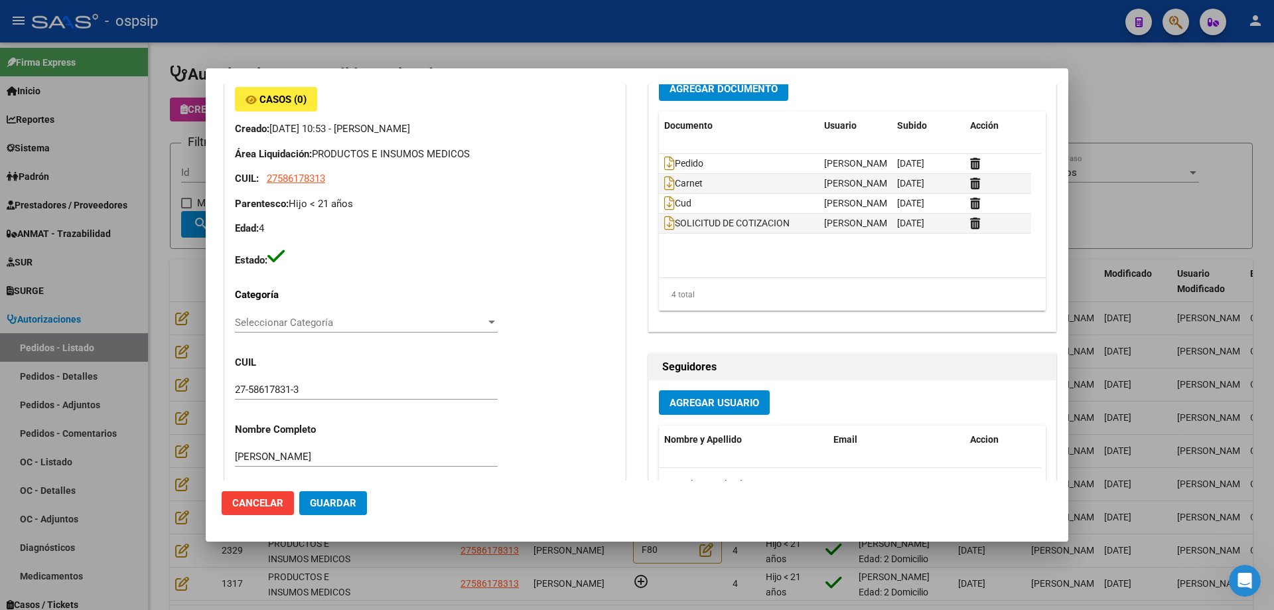
scroll to position [0, 0]
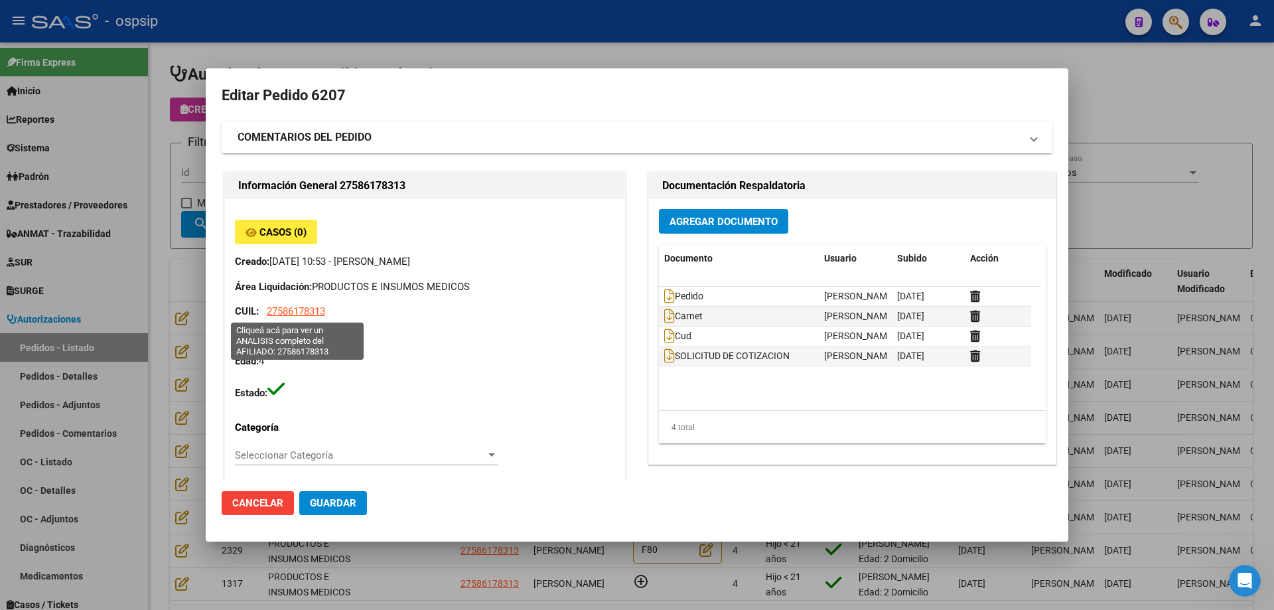
click at [306, 316] on span "27586178313" at bounding box center [296, 311] width 58 height 12
type textarea "27586178313"
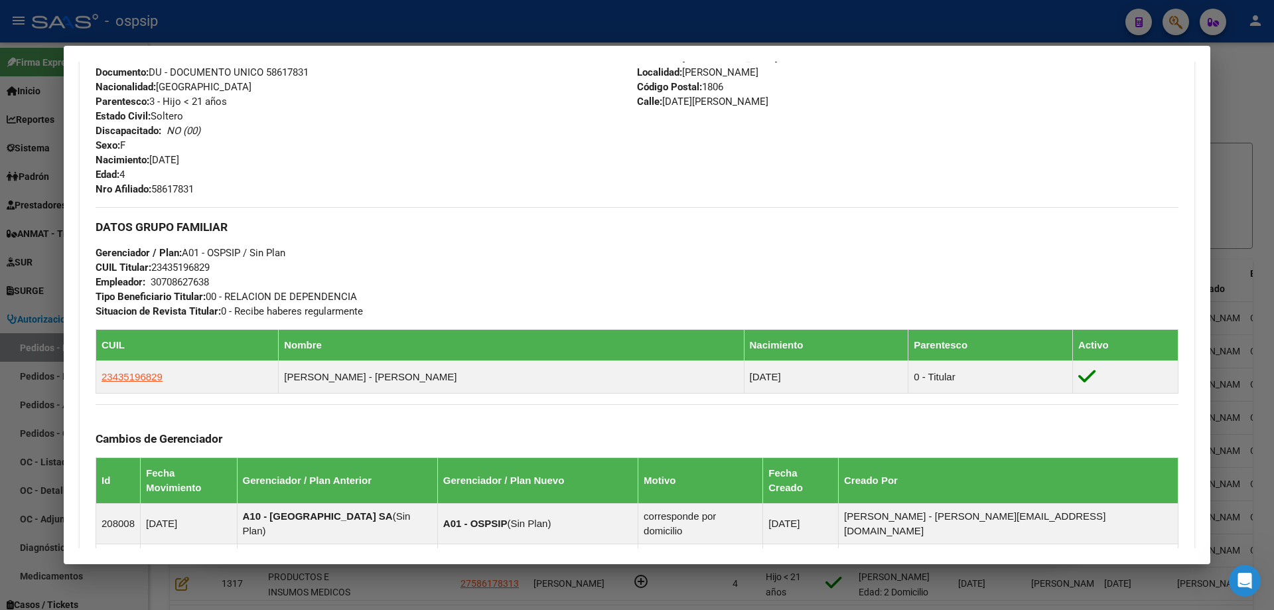
scroll to position [725, 0]
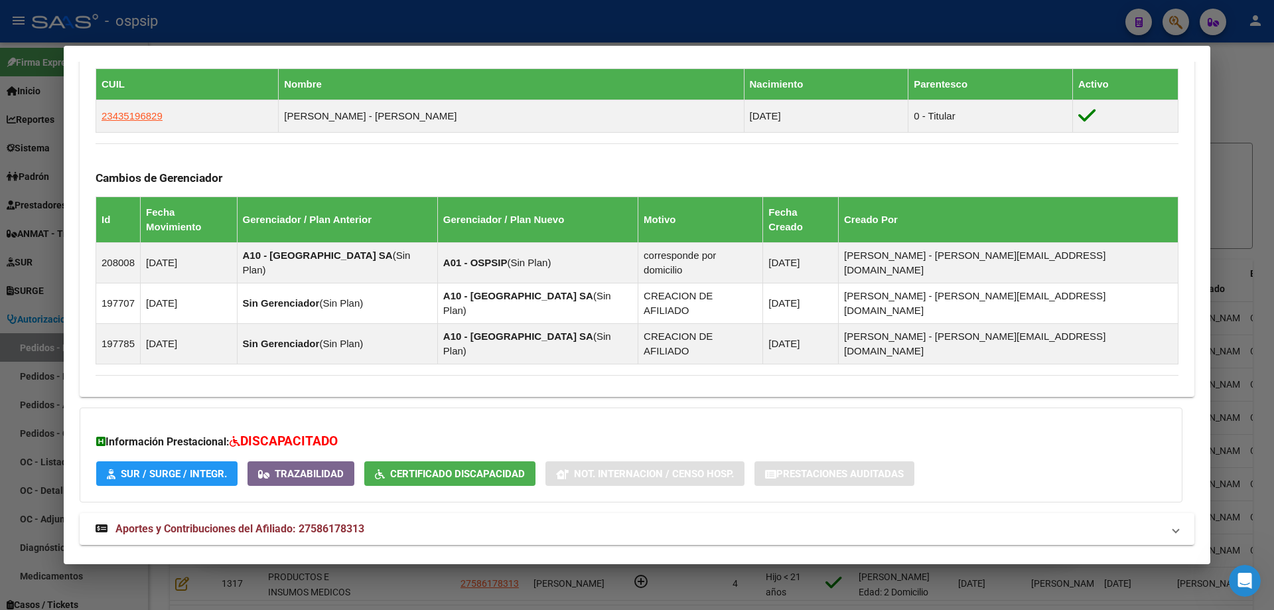
click at [273, 569] on span "Aportes y Contribuciones del Titular: 23435196829" at bounding box center [236, 575] width 243 height 13
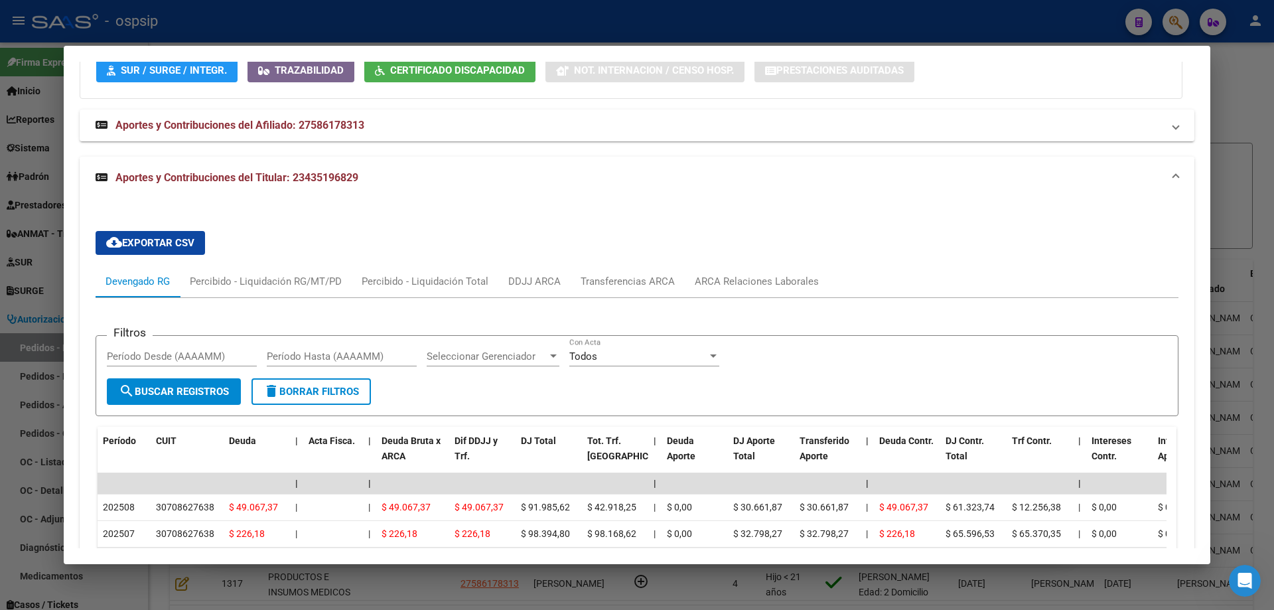
scroll to position [1191, 0]
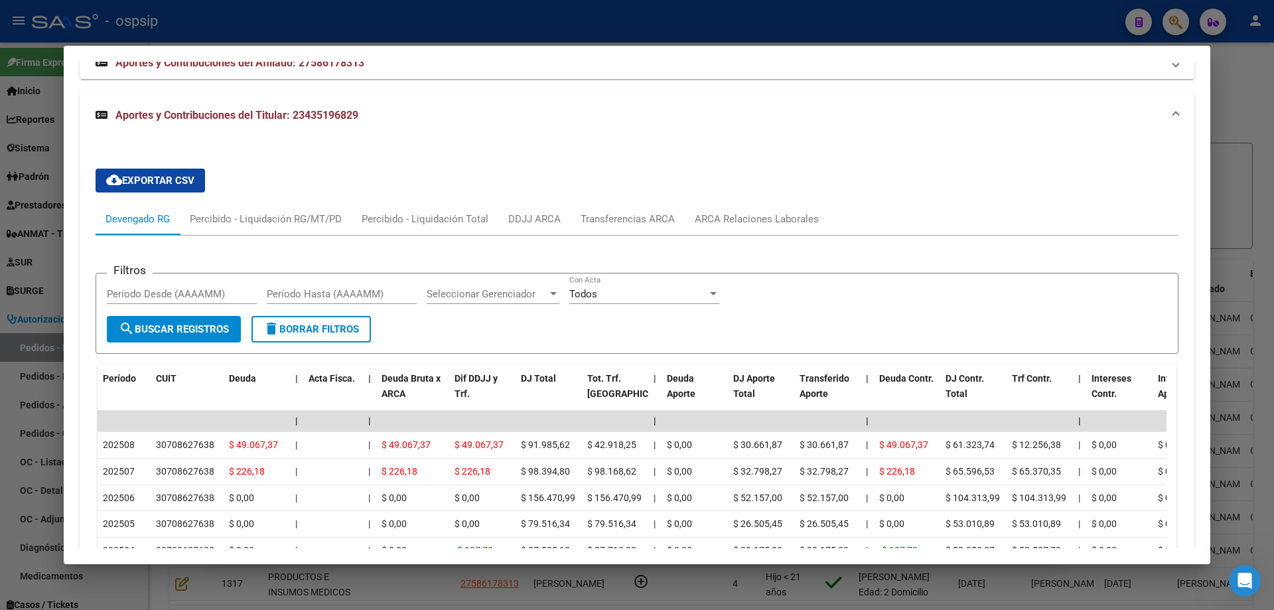
click at [11, 313] on div at bounding box center [637, 305] width 1274 height 610
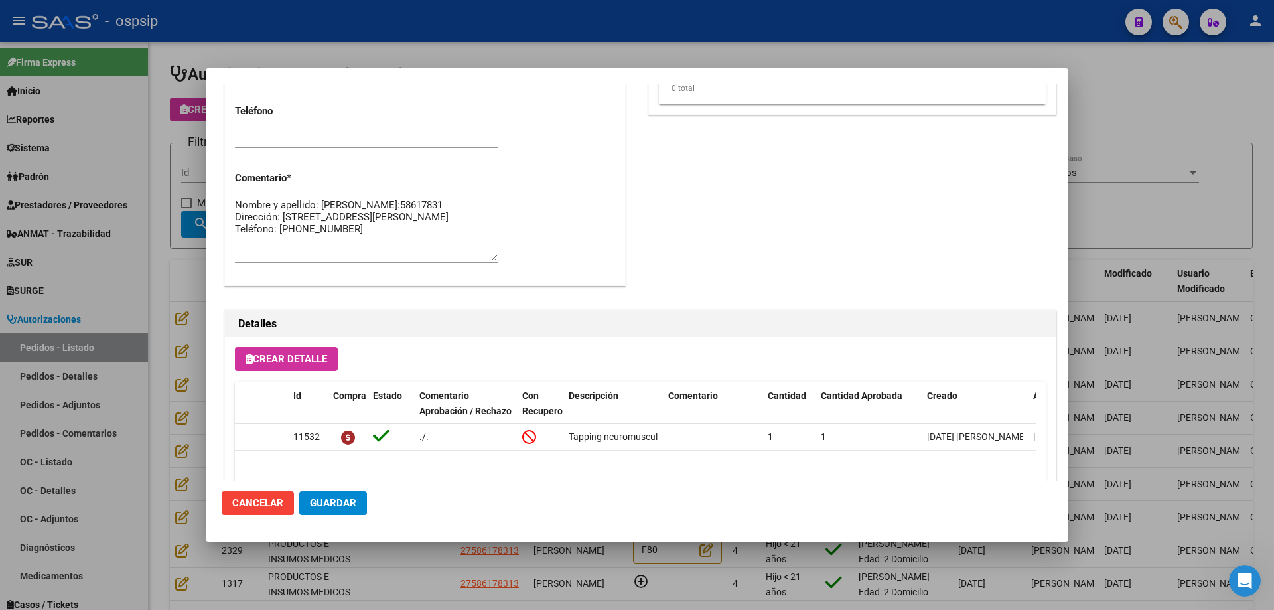
scroll to position [795, 0]
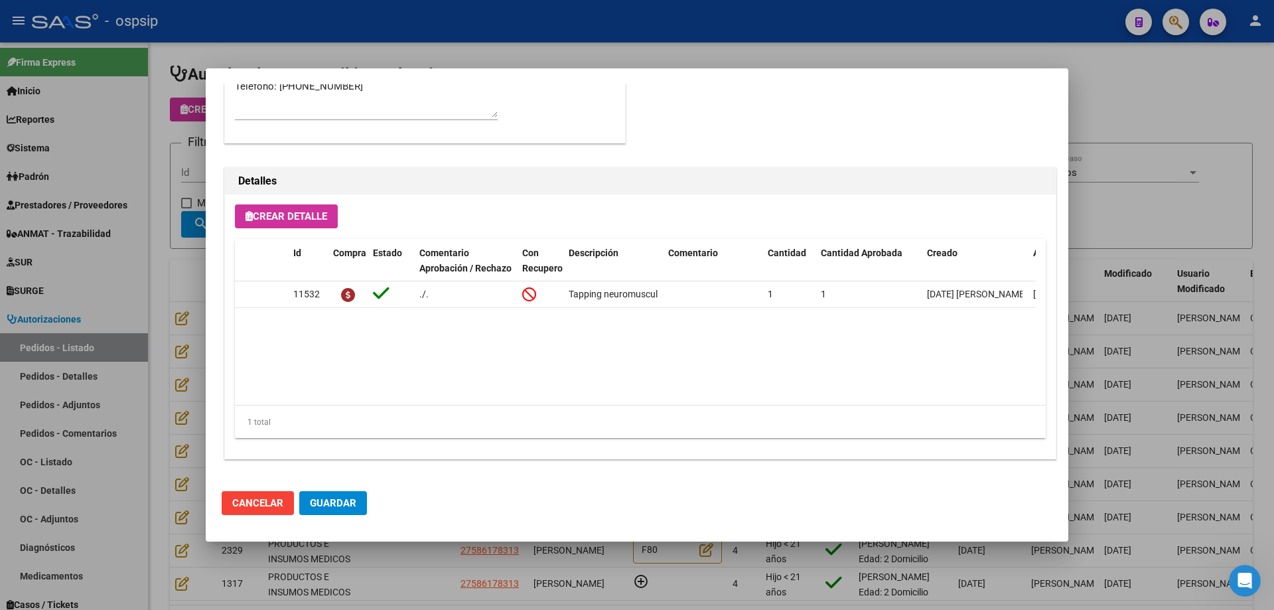
click at [185, 339] on div at bounding box center [637, 305] width 1274 height 610
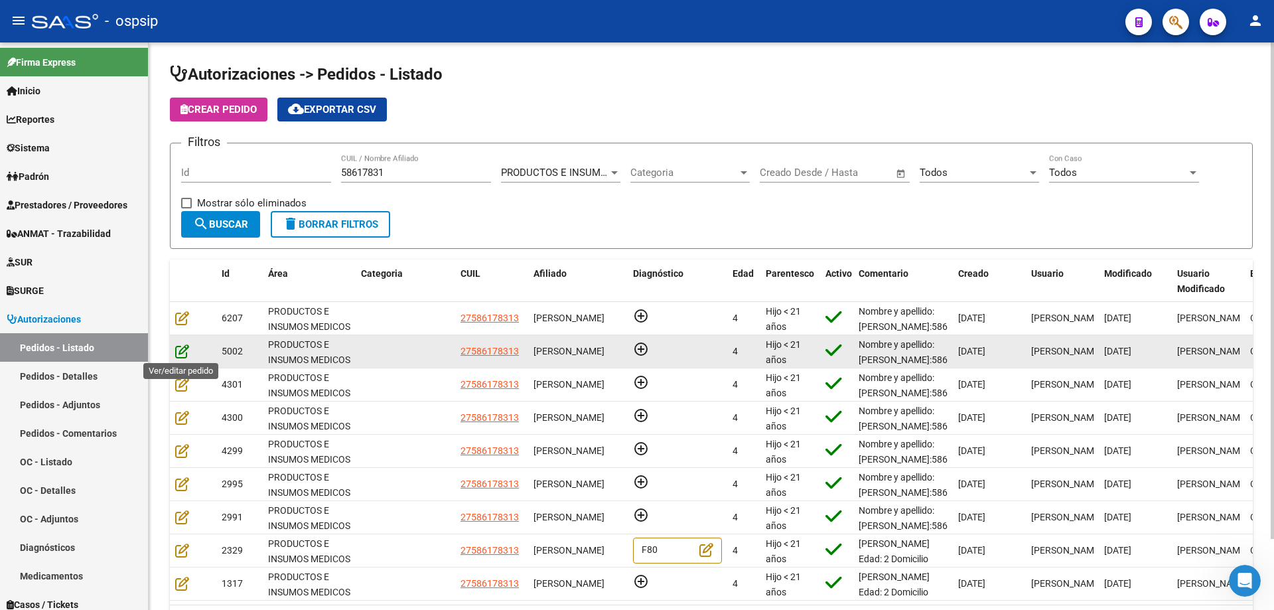
click at [180, 353] on icon at bounding box center [182, 351] width 14 height 15
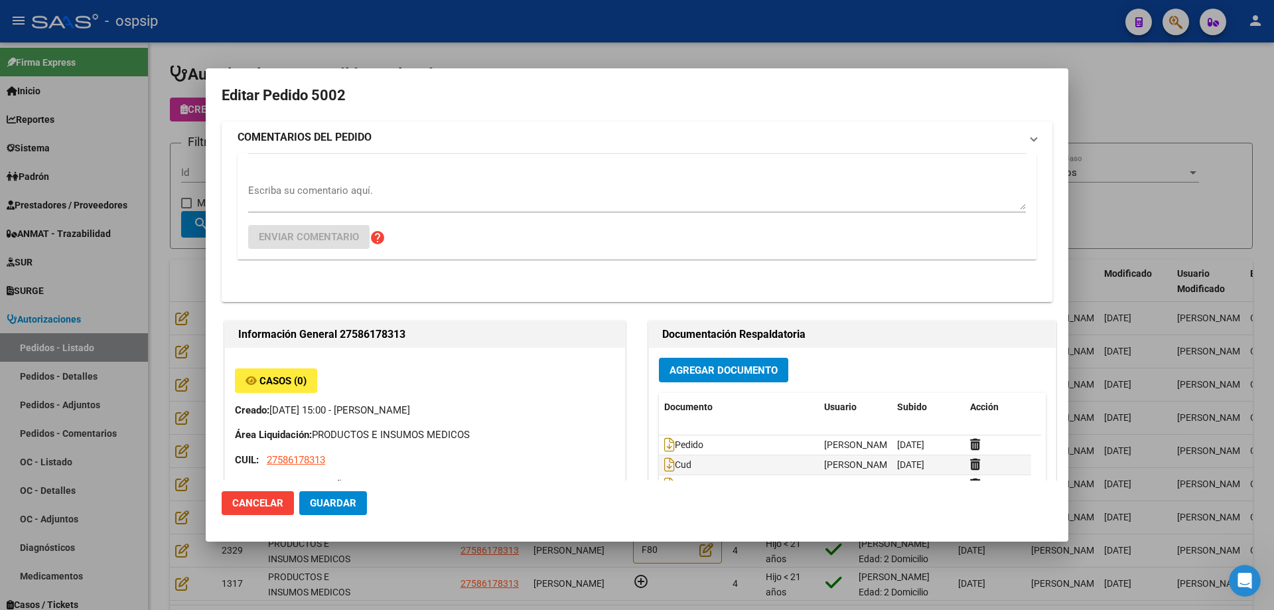
type input "[GEOGRAPHIC_DATA], [PERSON_NAME], [DATE][PERSON_NAME]"
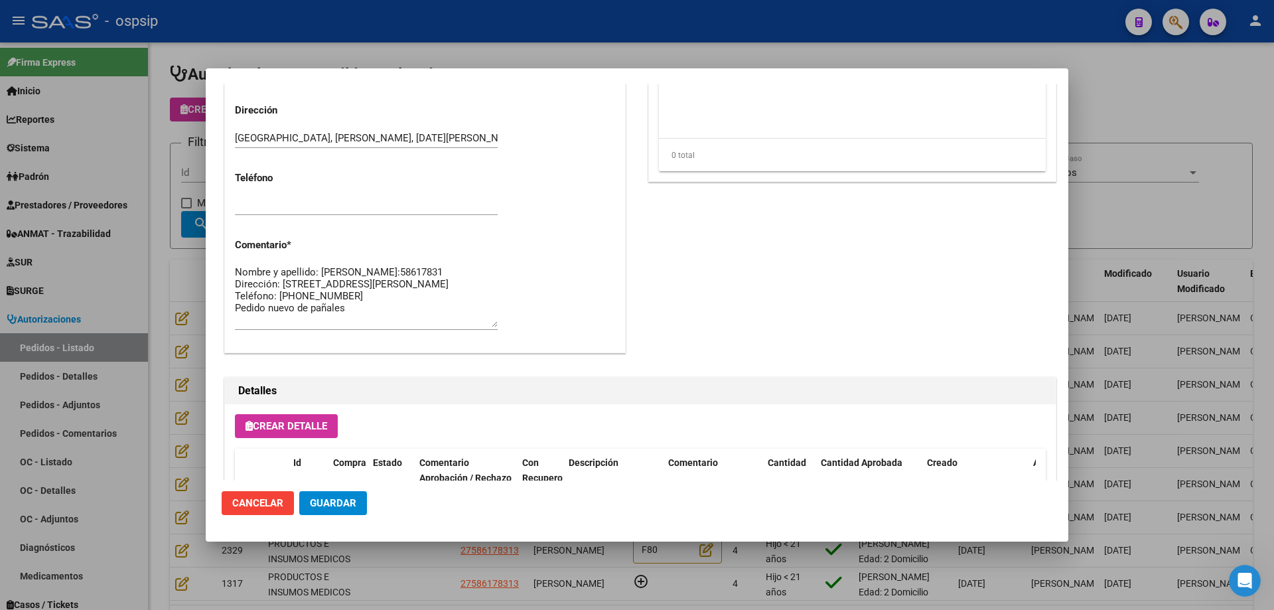
scroll to position [730, 0]
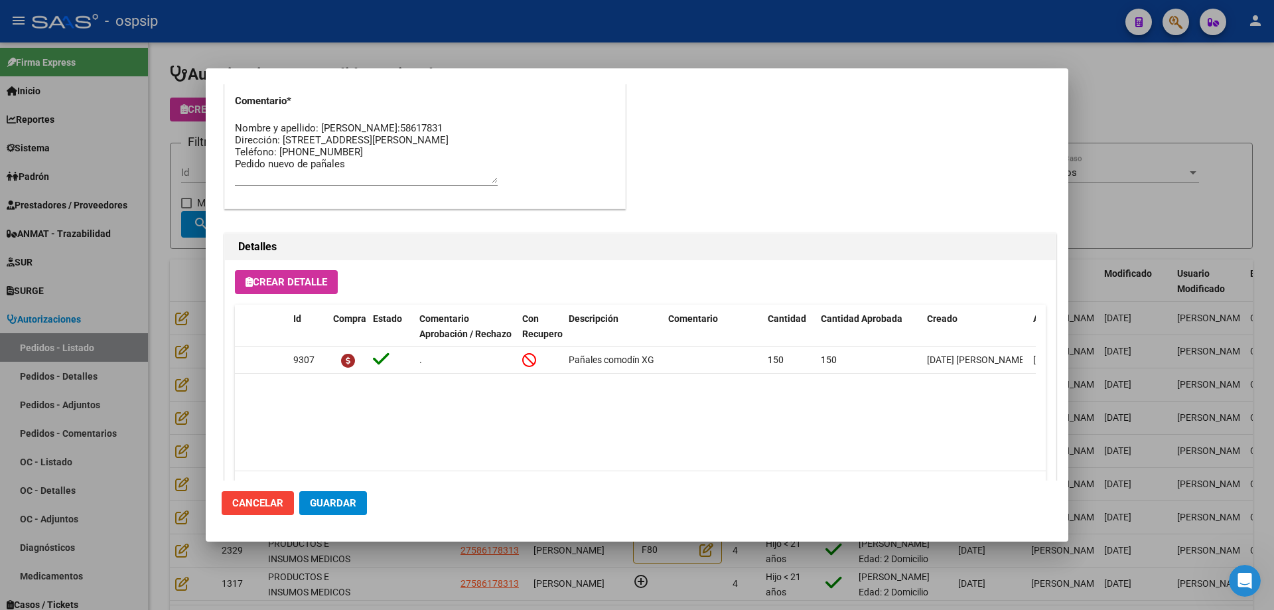
click at [214, 325] on mat-dialog-content "Editar Pedido 5002 COMENTARIOS DEL PEDIDO Escriba su comentario aquí. Enviar co…" at bounding box center [637, 282] width 862 height 396
click at [195, 330] on div at bounding box center [637, 305] width 1274 height 610
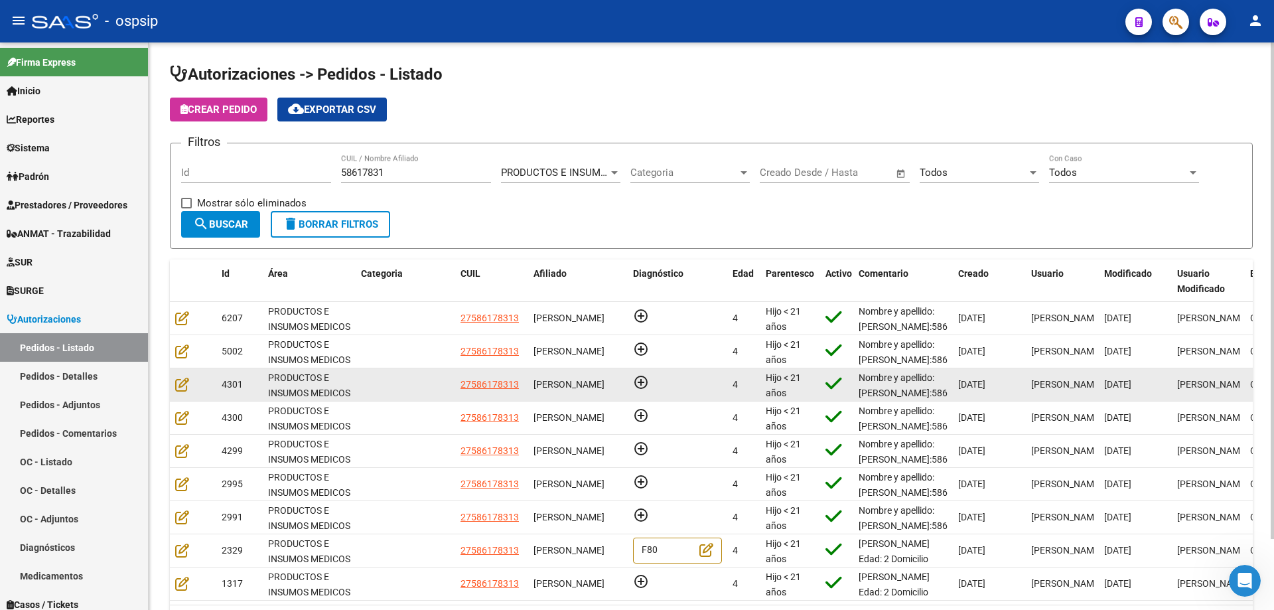
click at [185, 392] on div at bounding box center [193, 384] width 36 height 15
click at [182, 383] on icon at bounding box center [182, 384] width 14 height 15
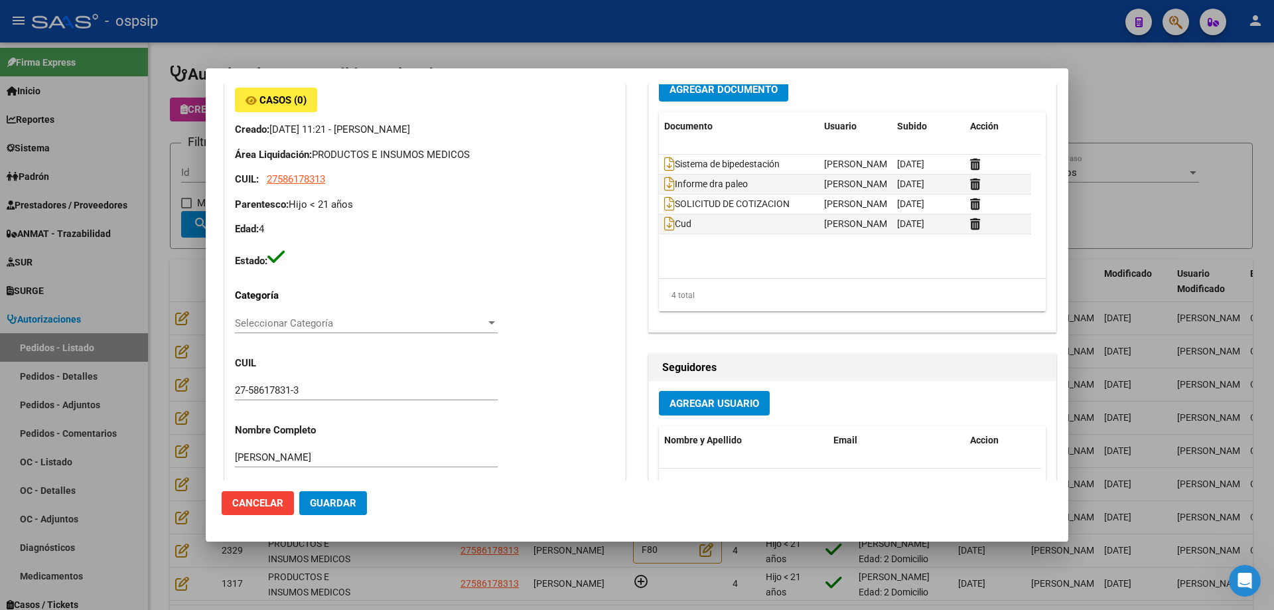
scroll to position [0, 0]
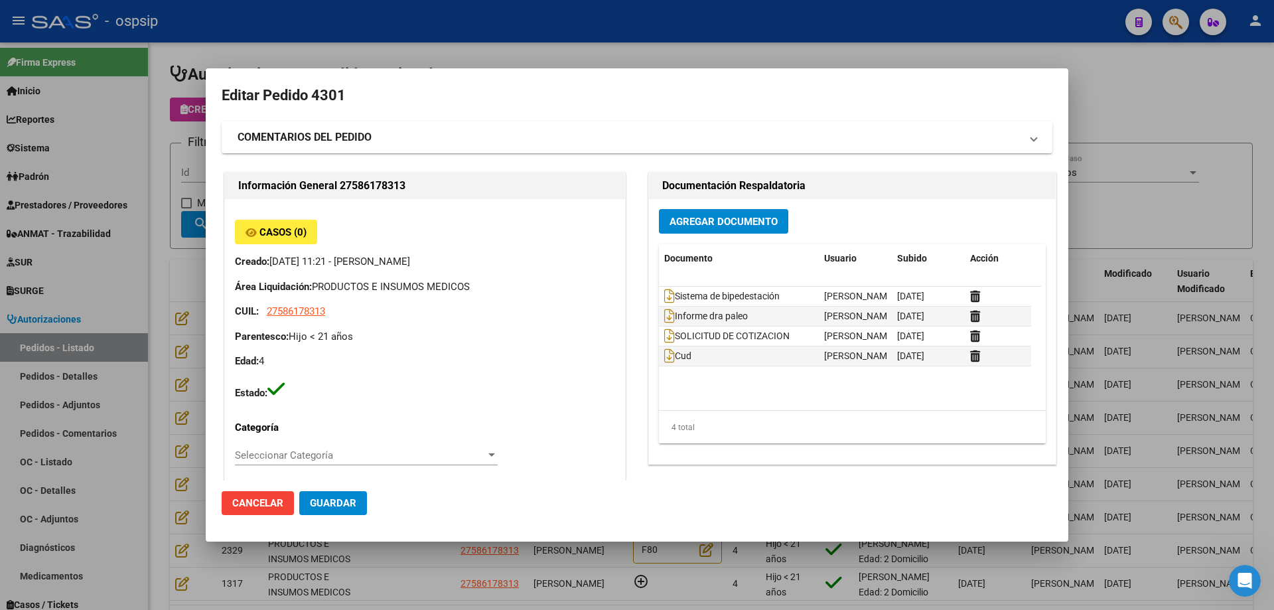
click at [178, 282] on div at bounding box center [637, 305] width 1274 height 610
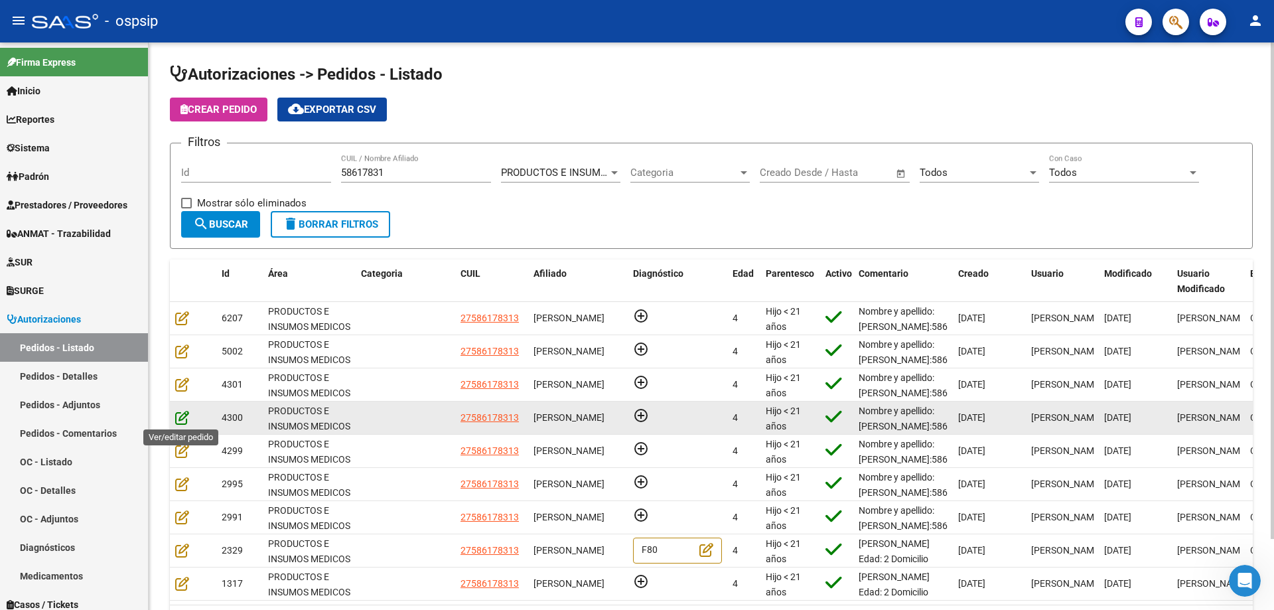
click at [182, 413] on icon at bounding box center [182, 417] width 14 height 15
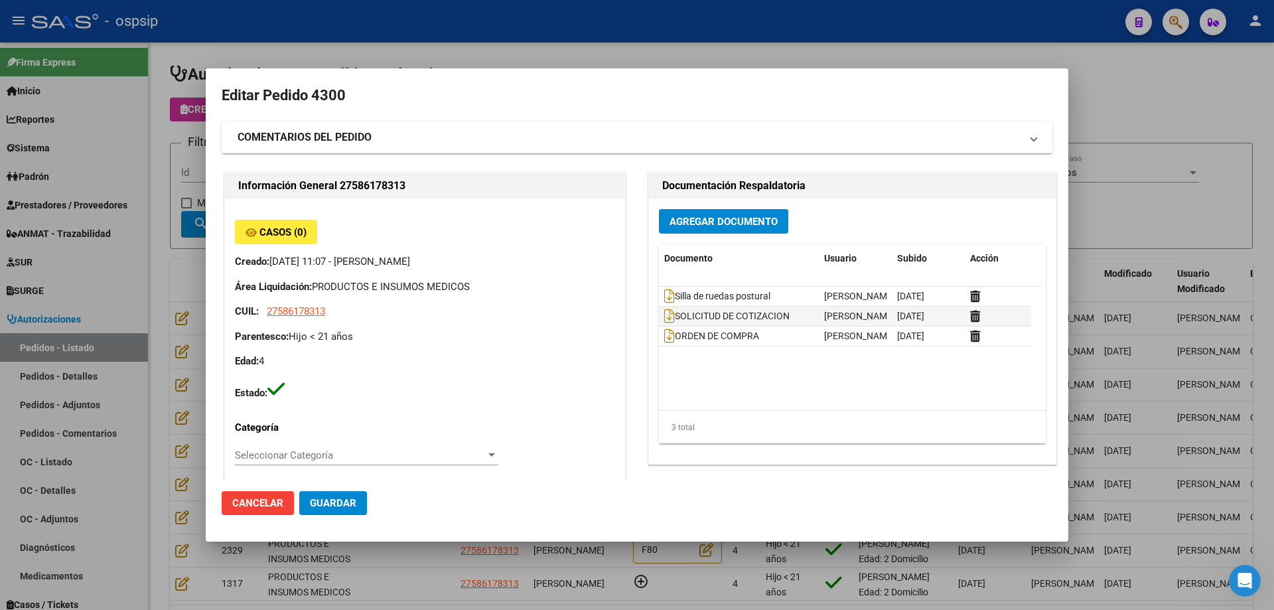
type input "[GEOGRAPHIC_DATA], [PERSON_NAME], [DATE][PERSON_NAME]"
click at [141, 285] on div at bounding box center [637, 305] width 1274 height 610
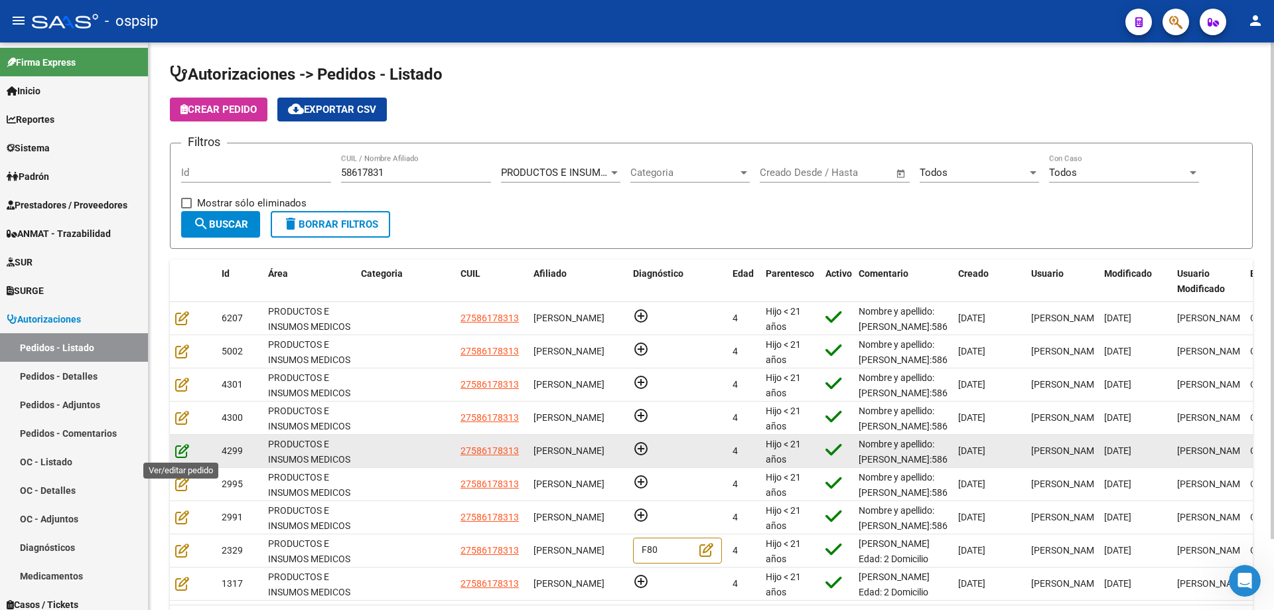
click at [178, 448] on icon at bounding box center [182, 450] width 14 height 15
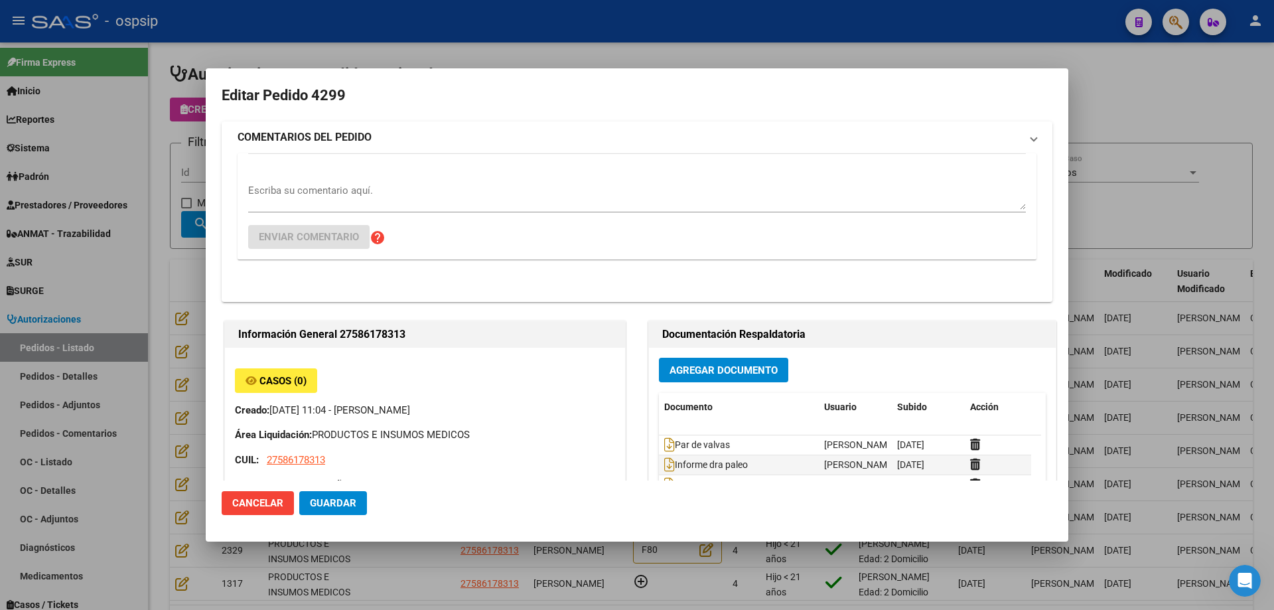
type input "[GEOGRAPHIC_DATA], [PERSON_NAME], [DATE][PERSON_NAME]"
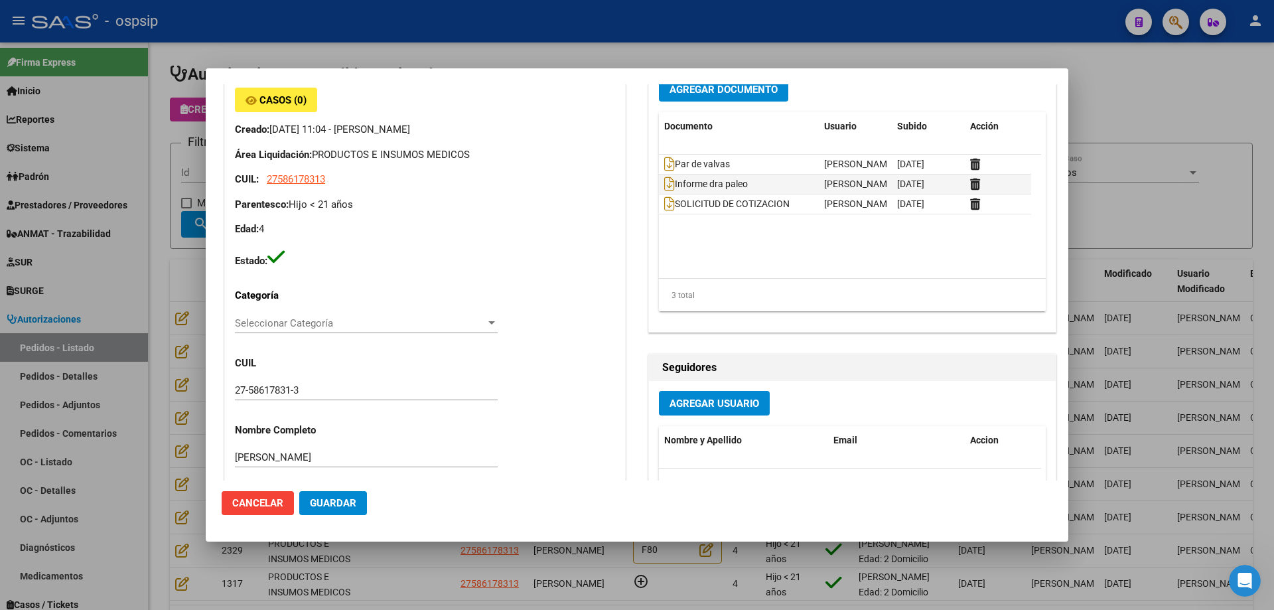
scroll to position [66, 0]
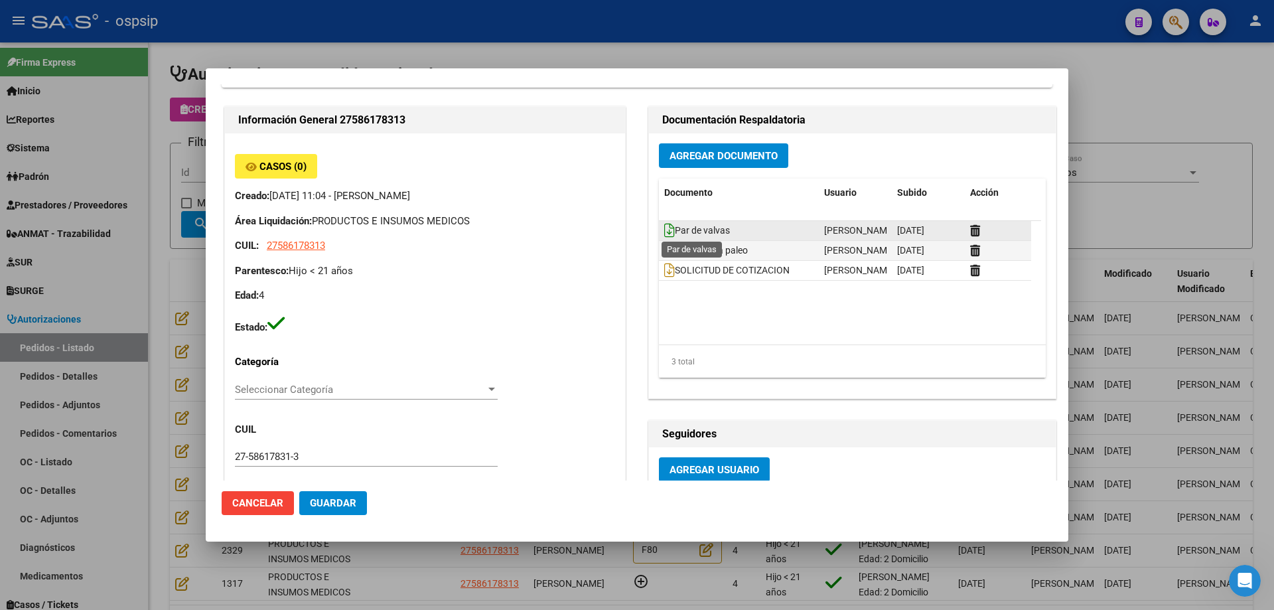
click at [664, 228] on icon at bounding box center [669, 230] width 11 height 15
